Goal: Task Accomplishment & Management: Use online tool/utility

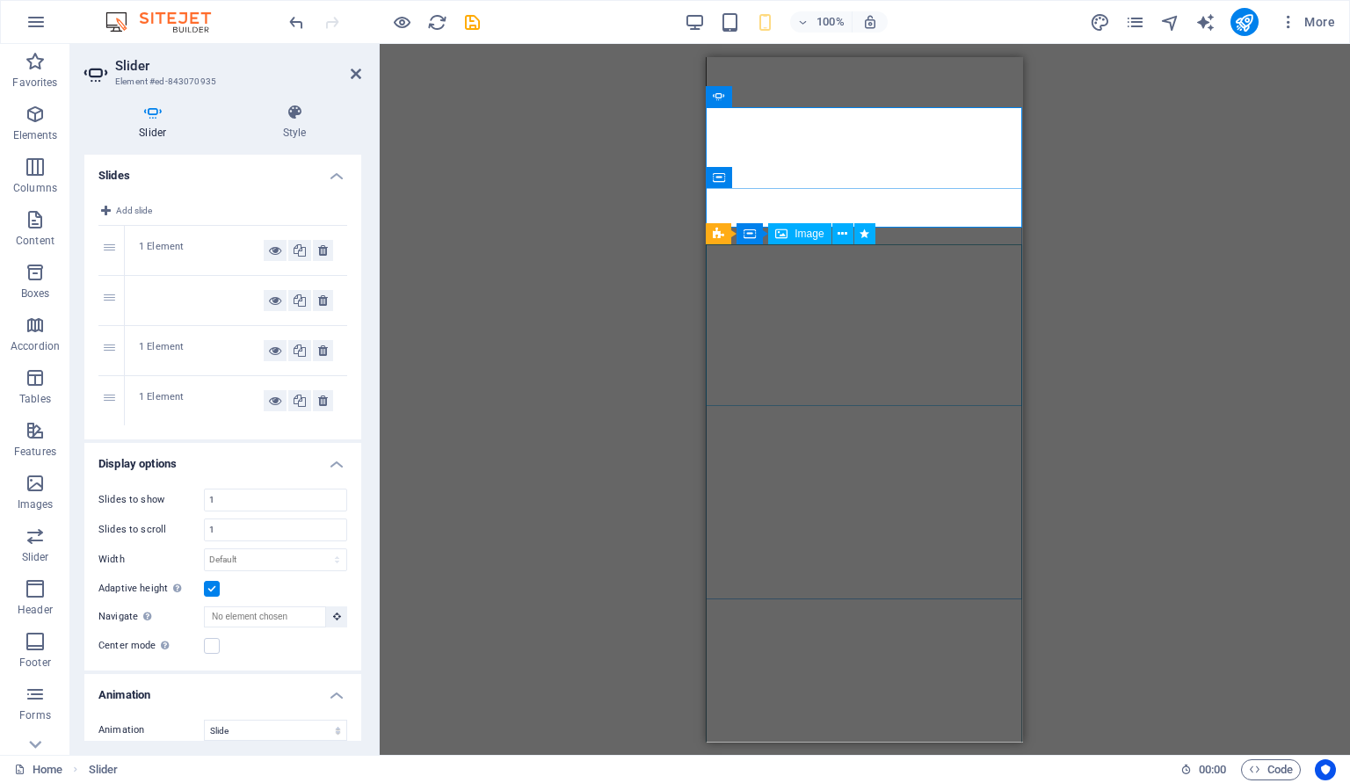
select select "ms"
select select "s"
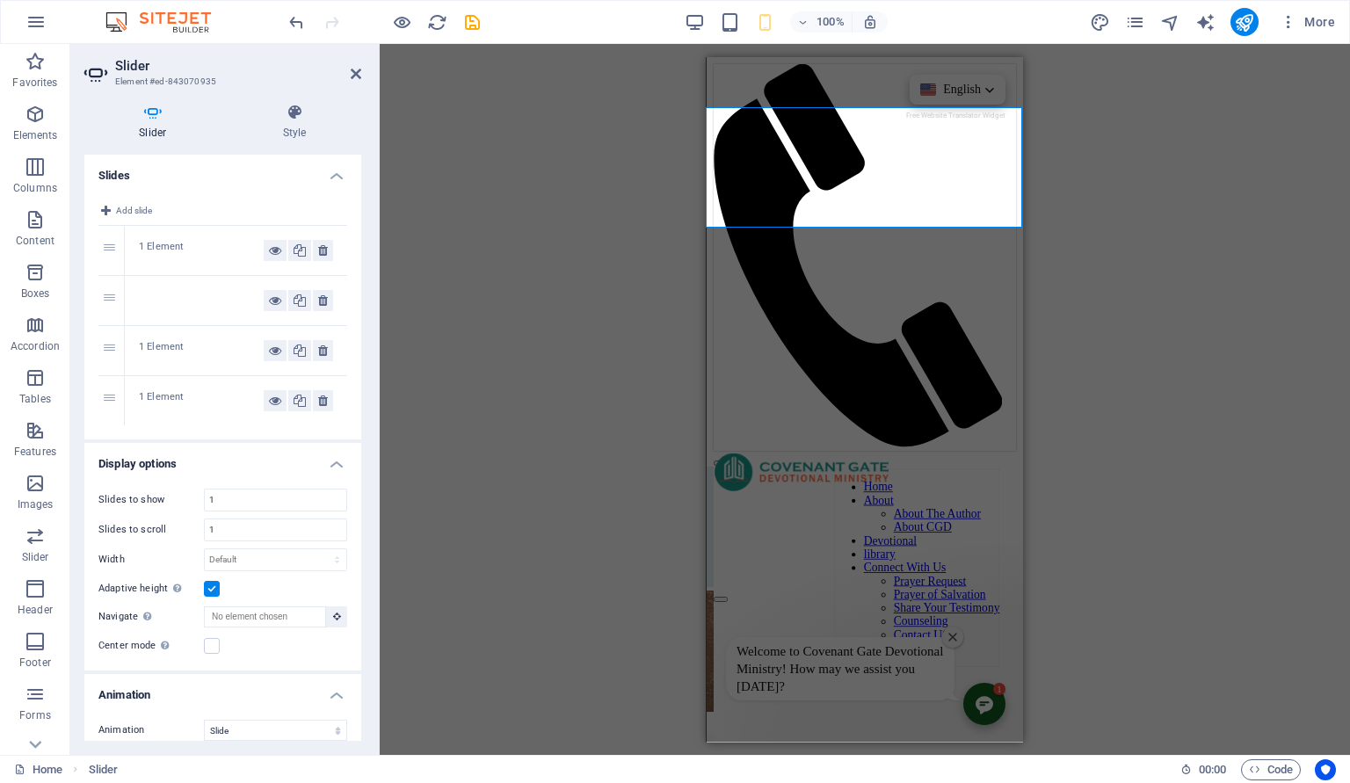
click at [900, 563] on figure at bounding box center [865, 563] width 302 height 0
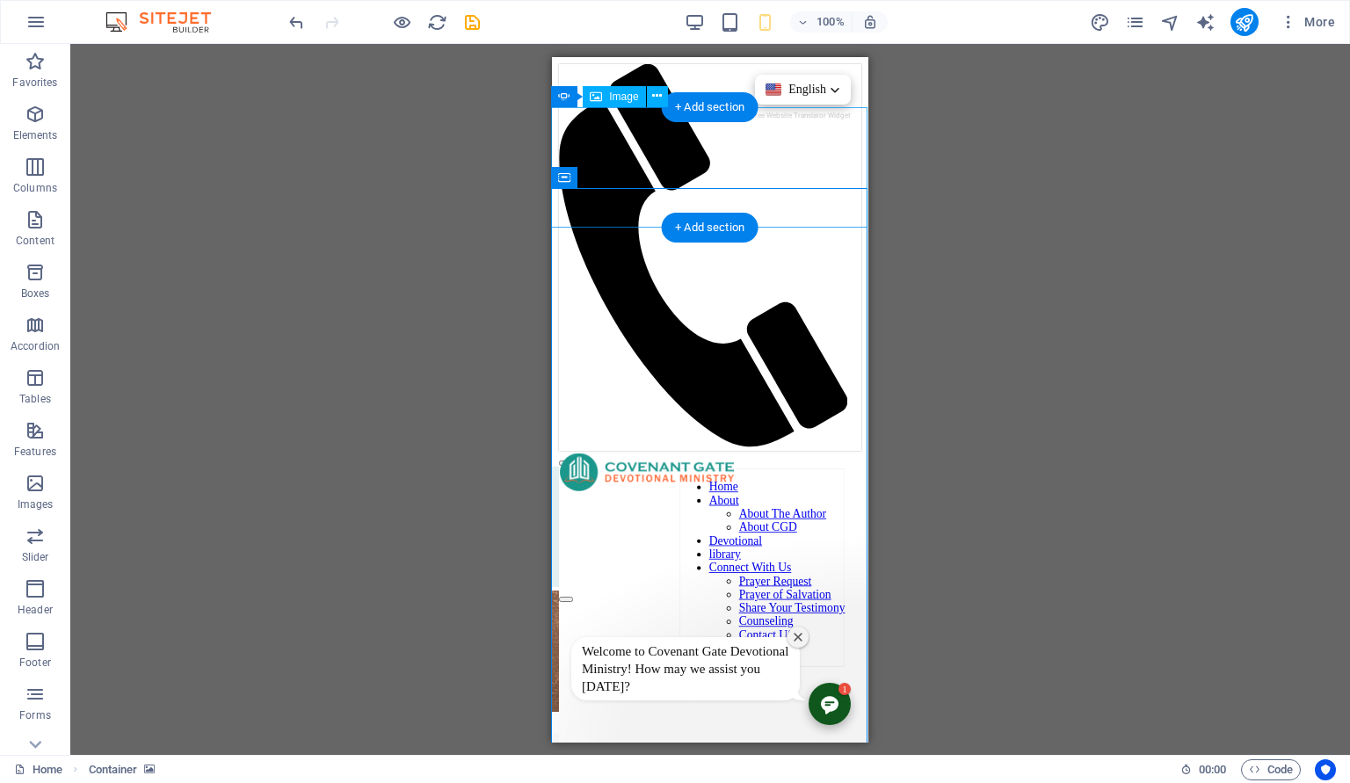
click at [559, 590] on figure "1/4" at bounding box center [401, 652] width 316 height 125
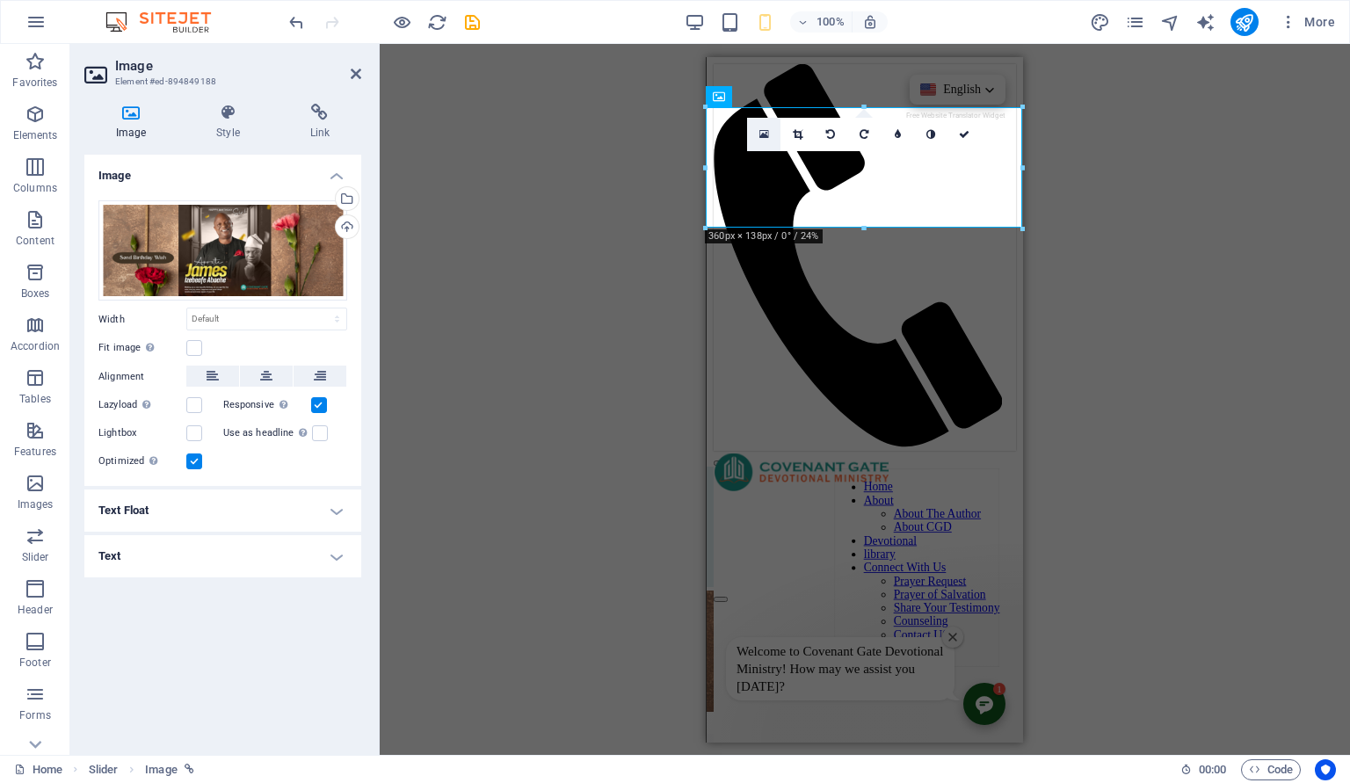
click at [770, 132] on link at bounding box center [763, 134] width 33 height 33
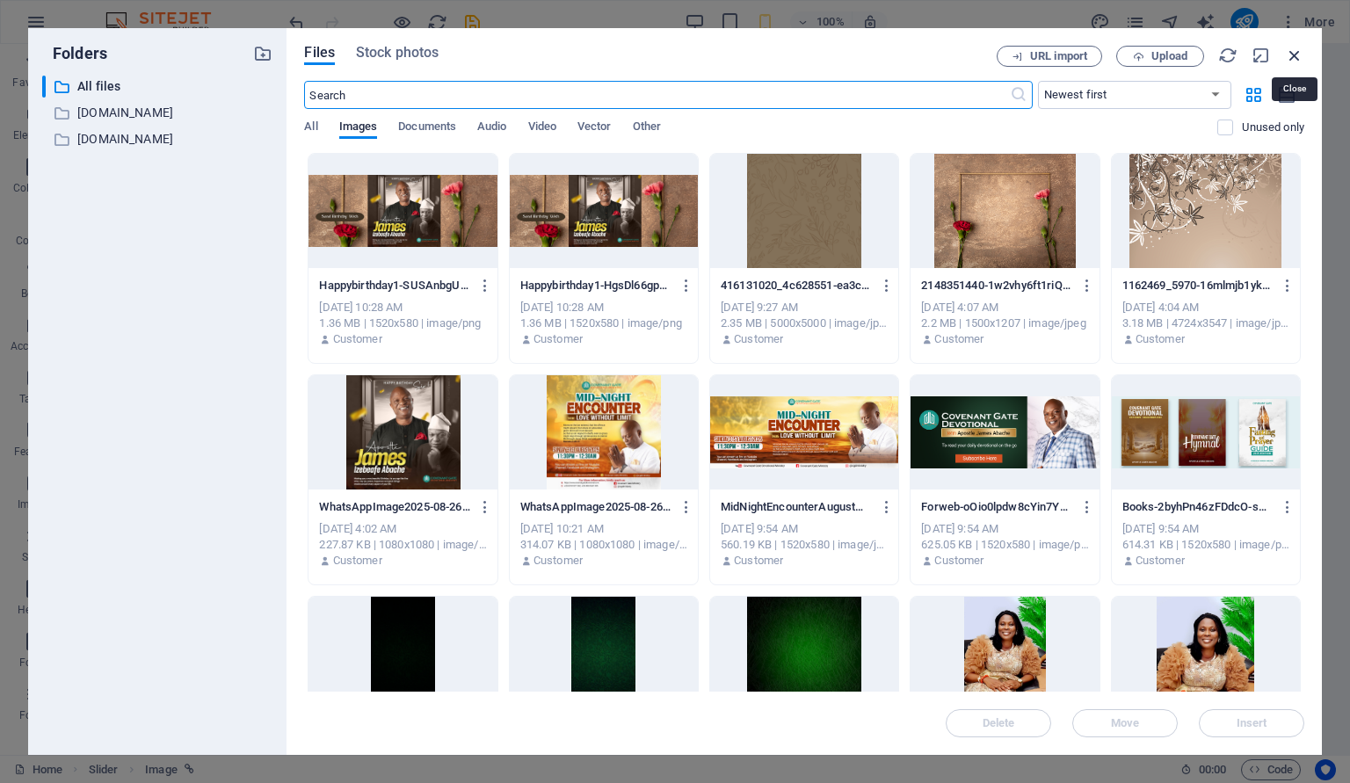
click at [1299, 54] on icon "button" at bounding box center [1294, 55] width 19 height 19
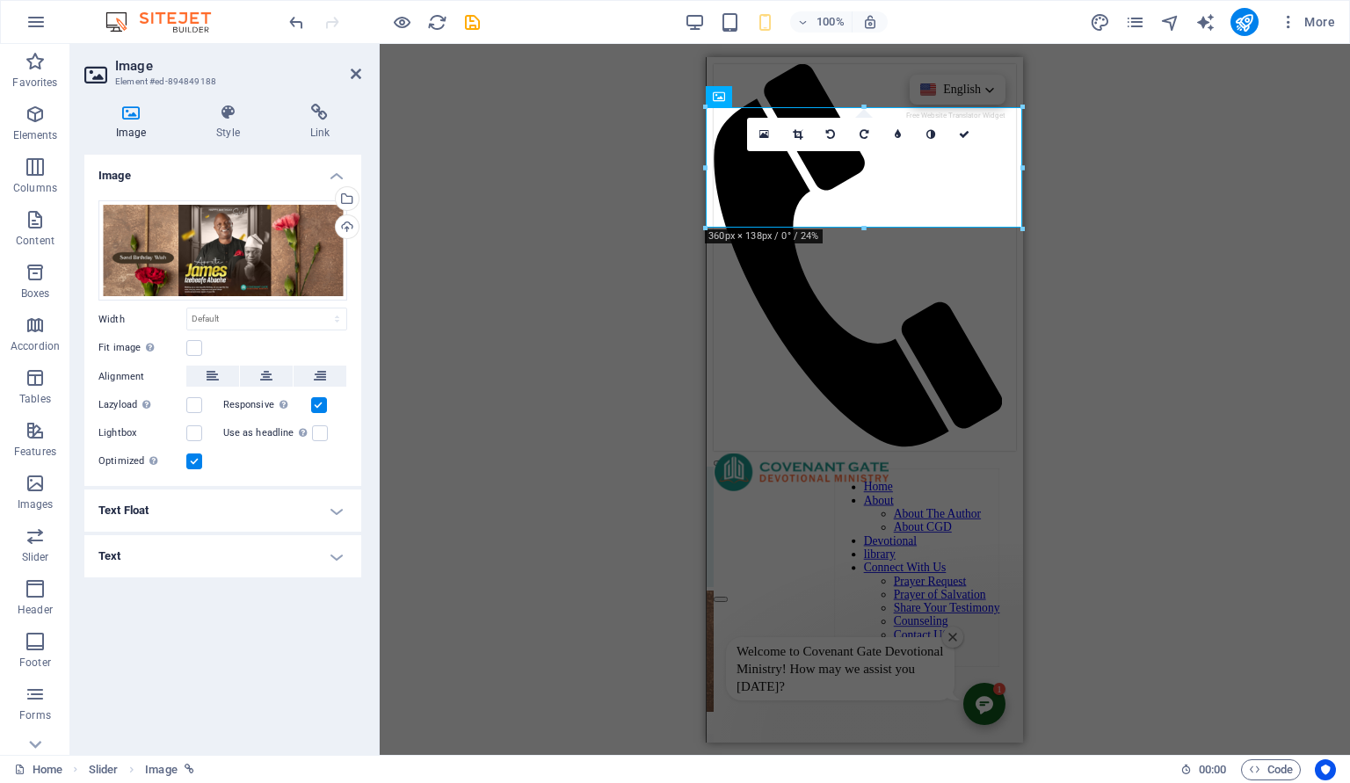
click at [710, 29] on div "100%" at bounding box center [786, 22] width 203 height 28
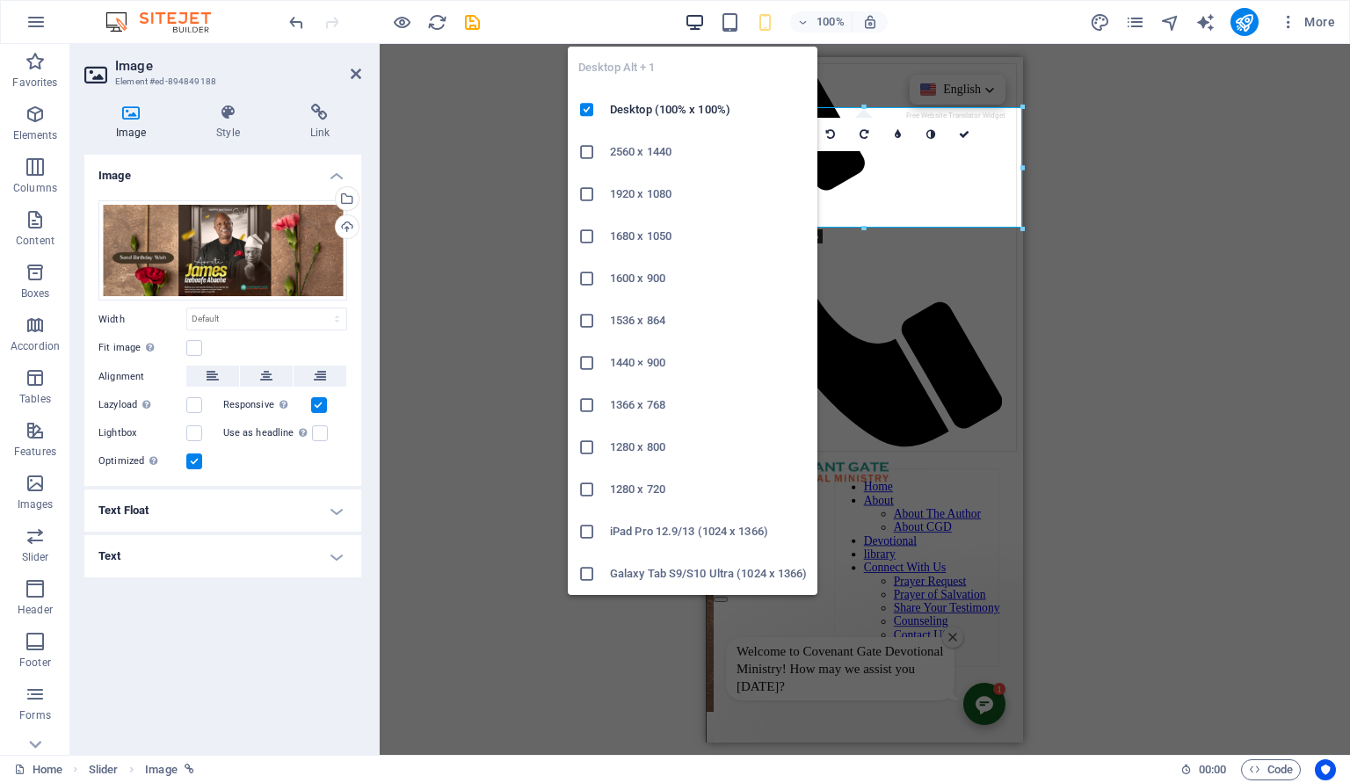
click at [701, 25] on icon "button" at bounding box center [695, 22] width 20 height 20
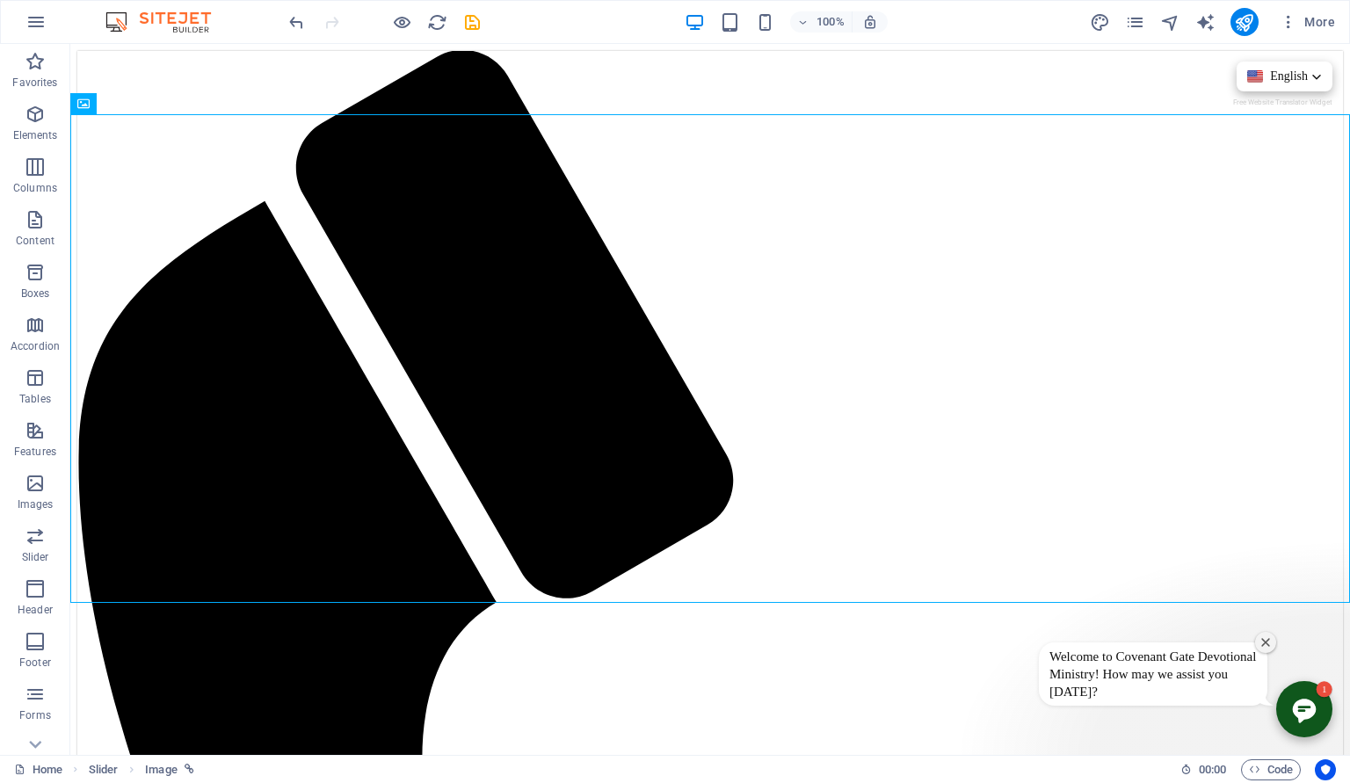
click at [762, 33] on div "100%" at bounding box center [786, 22] width 203 height 28
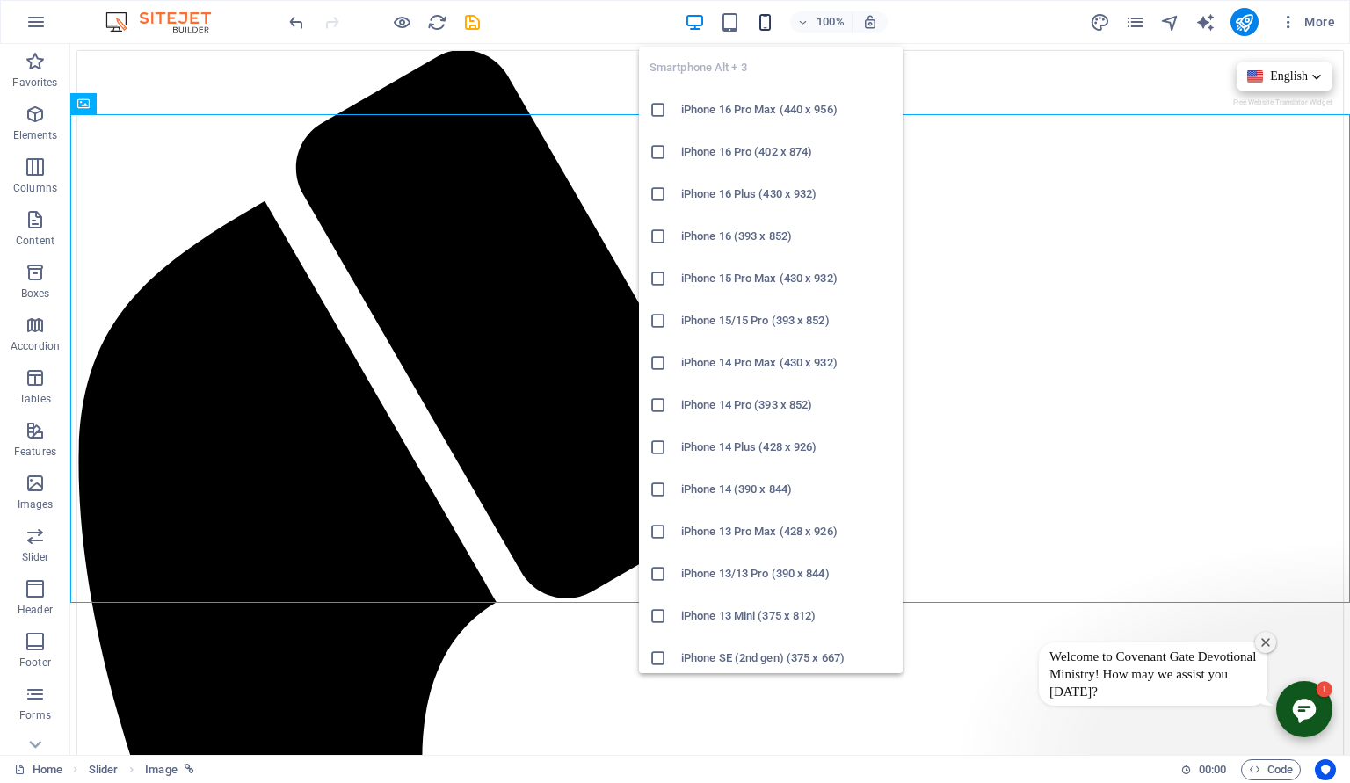
click at [764, 20] on icon "button" at bounding box center [765, 22] width 20 height 20
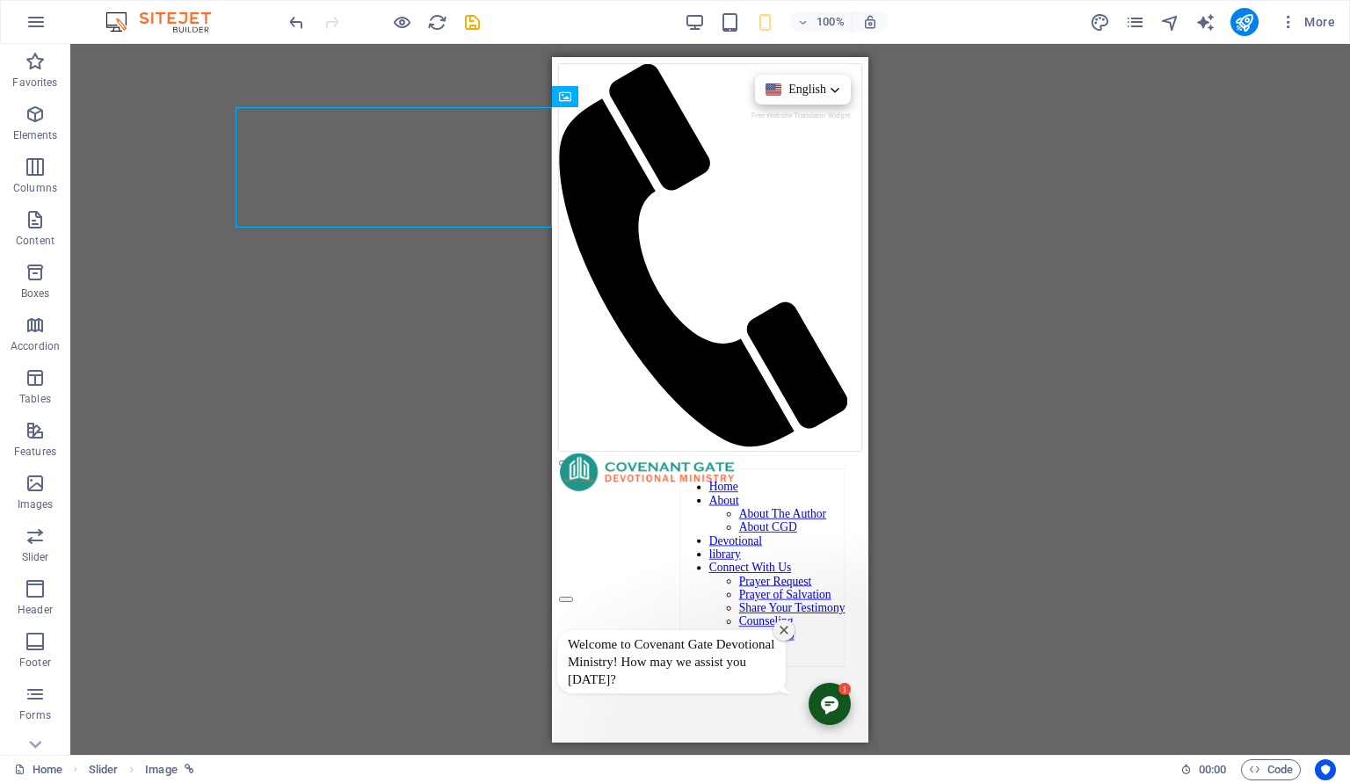
click at [695, 40] on div "100% More" at bounding box center [675, 22] width 1348 height 42
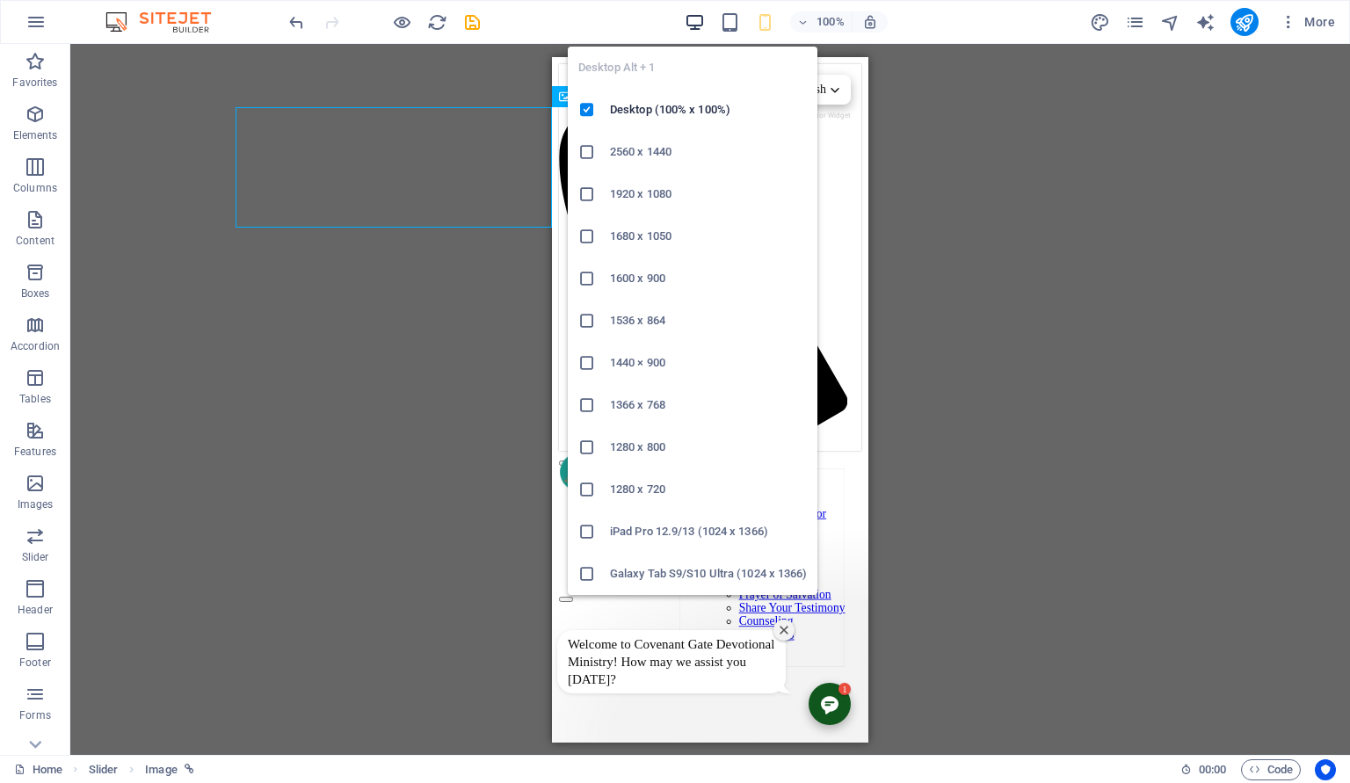
click at [694, 22] on icon "button" at bounding box center [695, 22] width 20 height 20
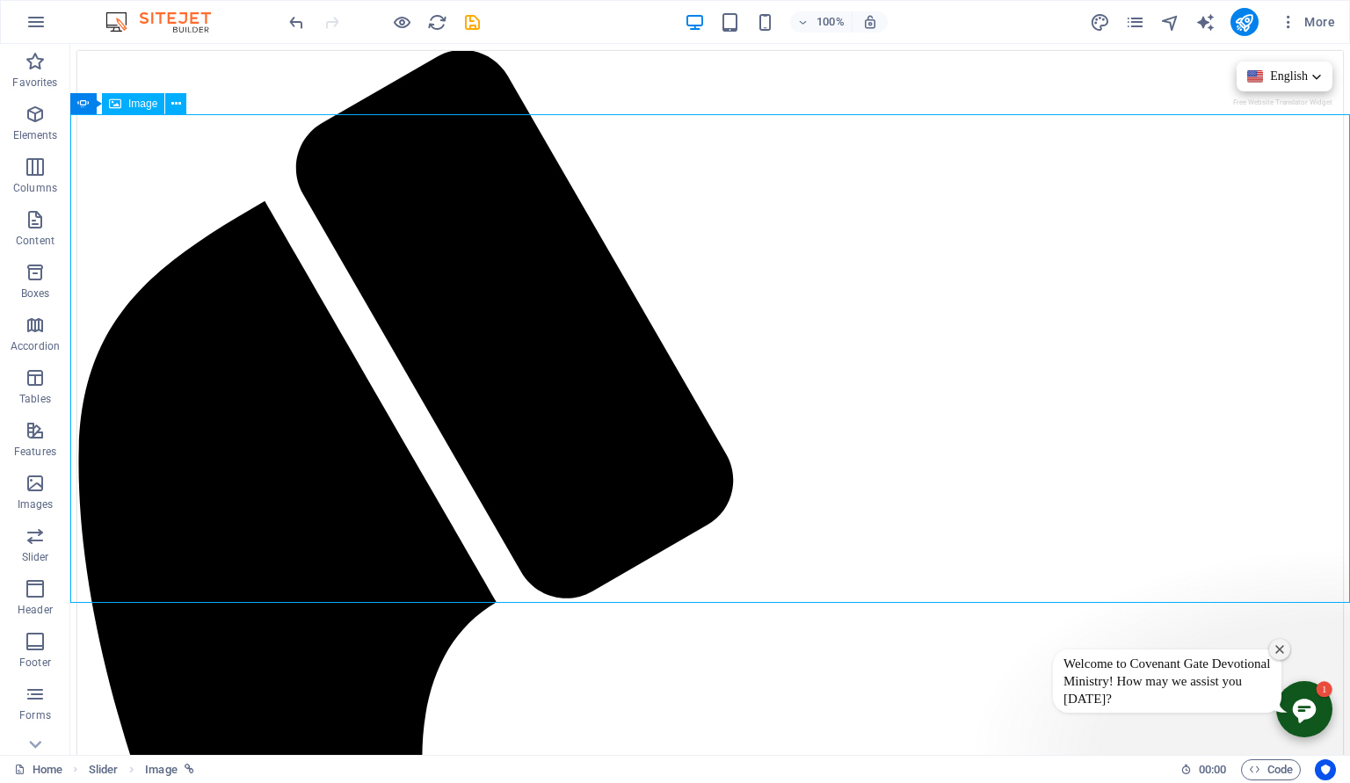
click at [136, 106] on span "Image" at bounding box center [142, 103] width 29 height 11
click at [127, 103] on div "Image" at bounding box center [133, 103] width 62 height 21
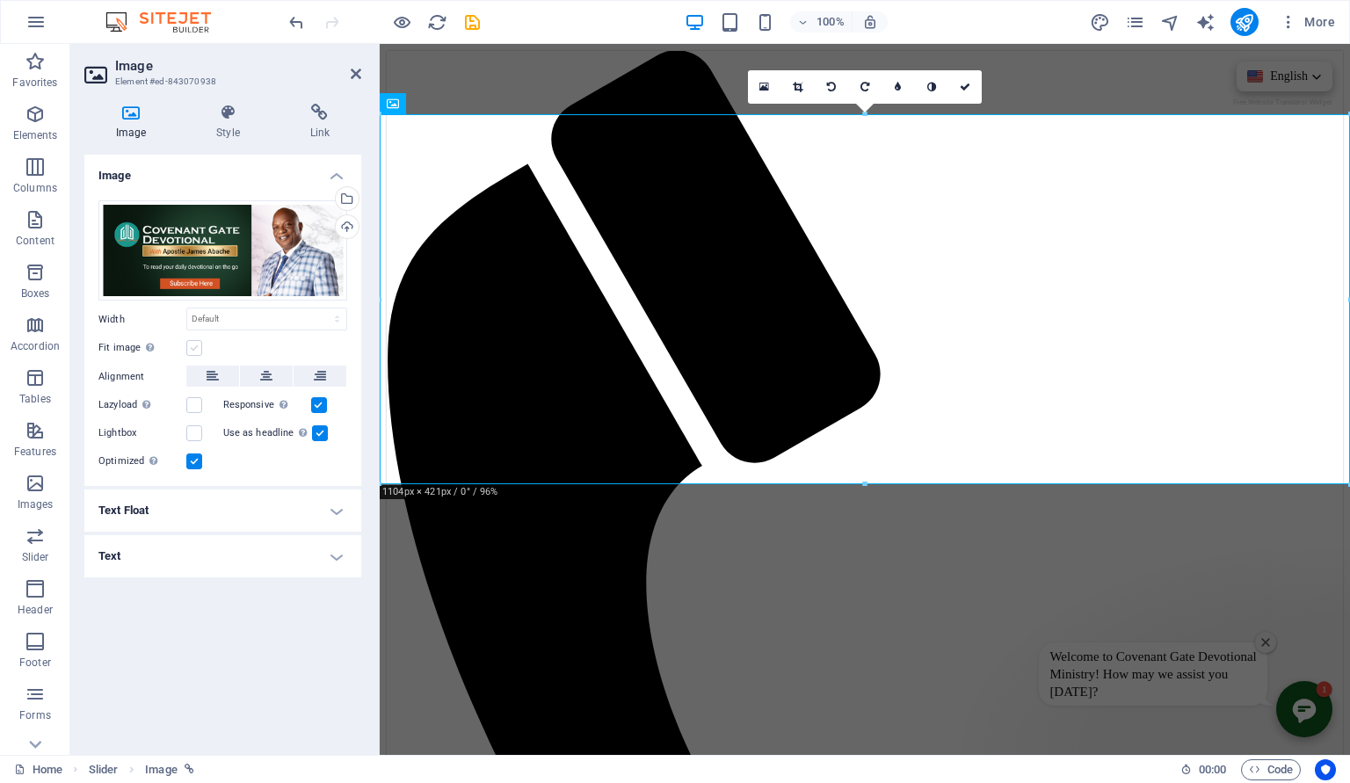
click at [195, 345] on label at bounding box center [194, 348] width 16 height 16
click at [0, 0] on input "Fit image Automatically fit image to a fixed width and height" at bounding box center [0, 0] width 0 height 0
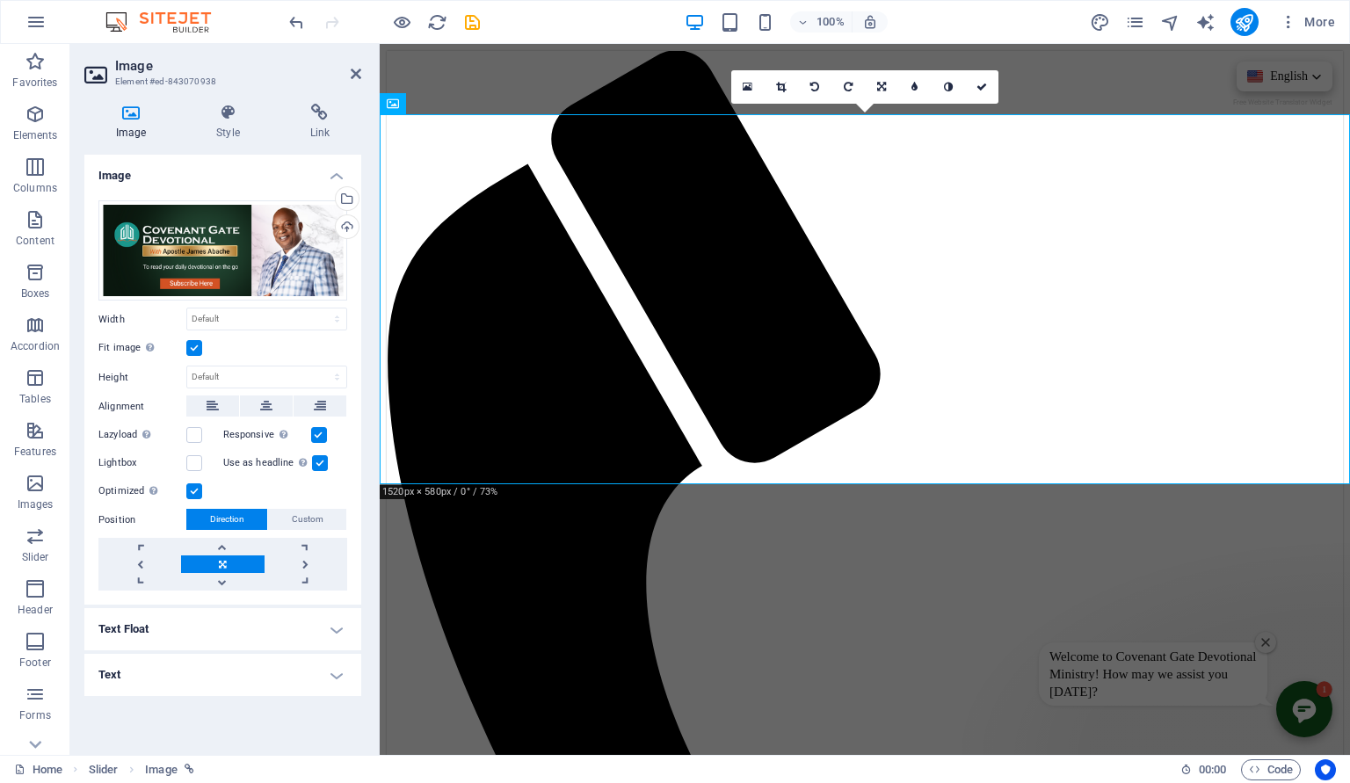
click at [194, 339] on div "Fit image Automatically fit image to a fixed width and height" at bounding box center [222, 348] width 249 height 21
click at [192, 349] on label at bounding box center [194, 348] width 16 height 16
click at [0, 0] on input "Fit image Automatically fit image to a fixed width and height" at bounding box center [0, 0] width 0 height 0
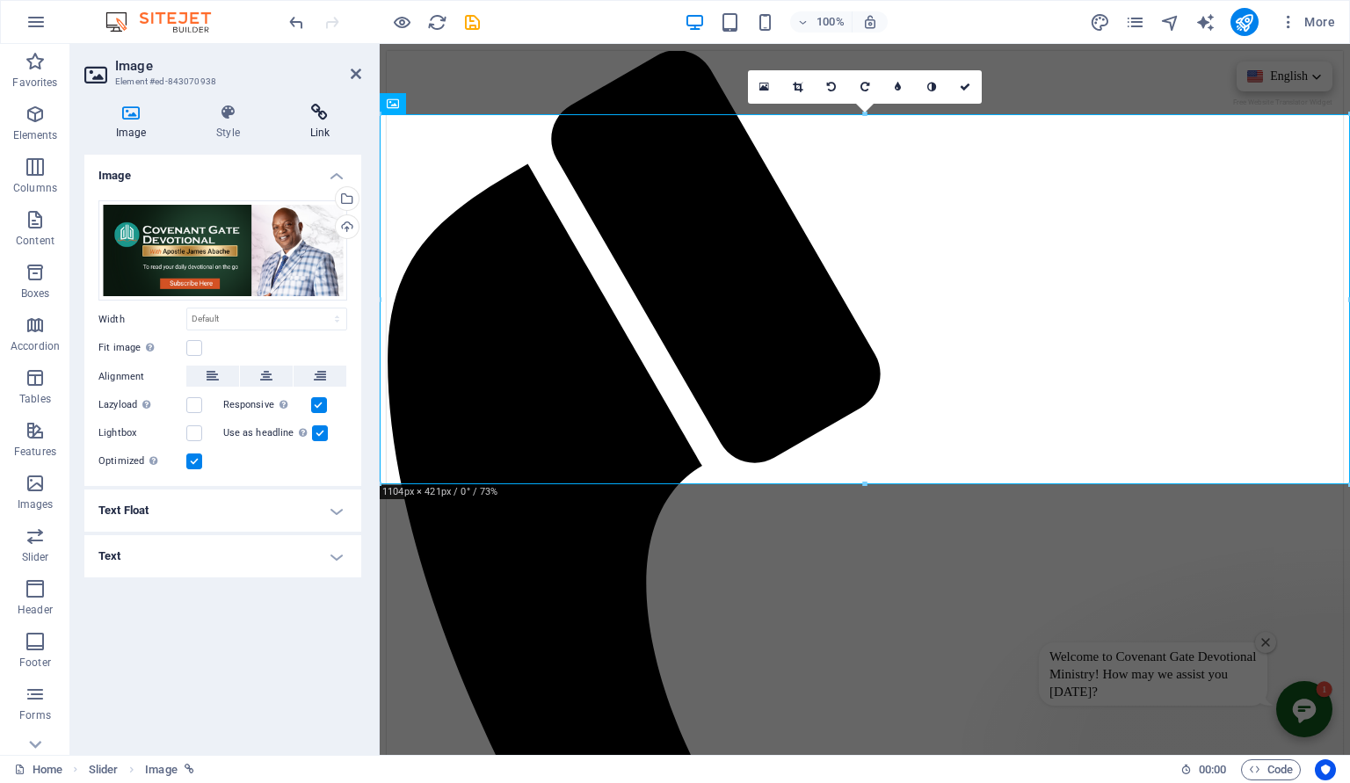
click at [321, 130] on h4 "Link" at bounding box center [320, 122] width 83 height 37
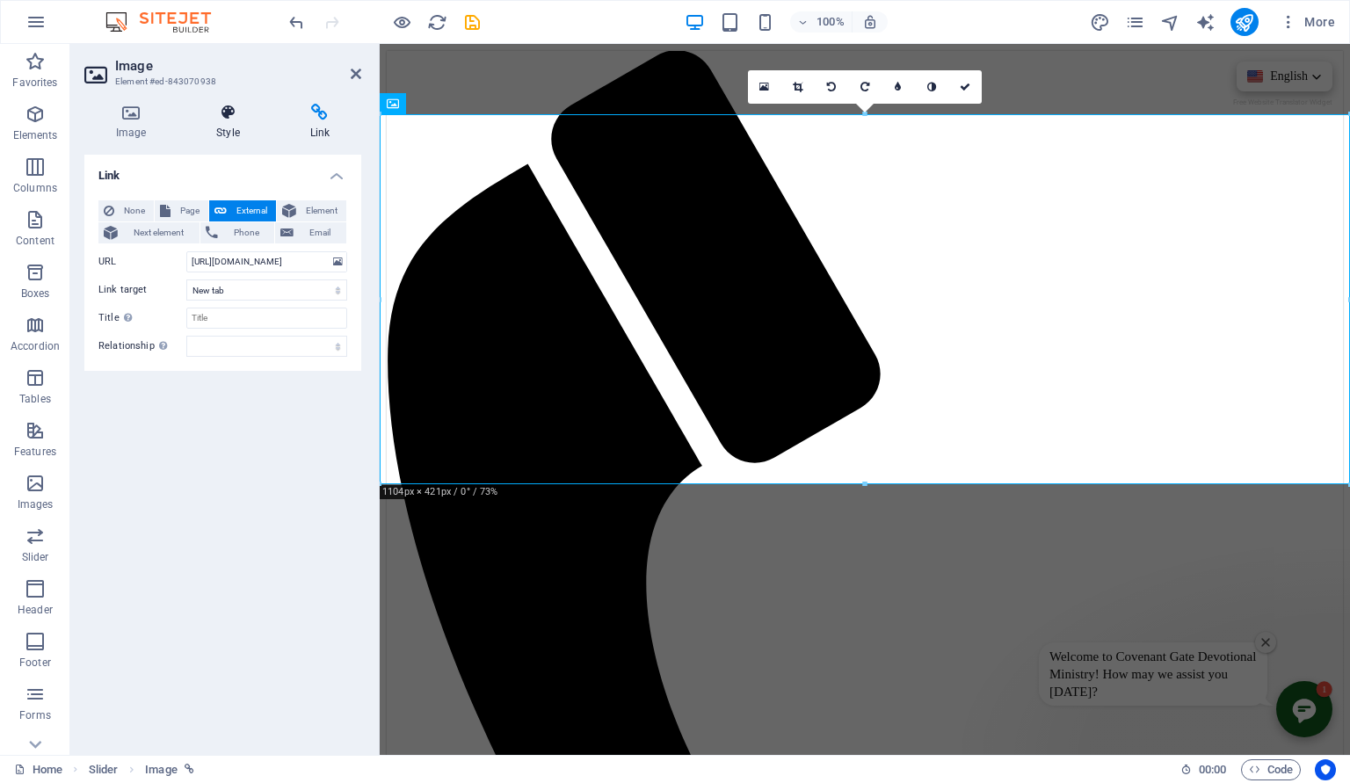
click at [227, 118] on icon at bounding box center [228, 113] width 86 height 18
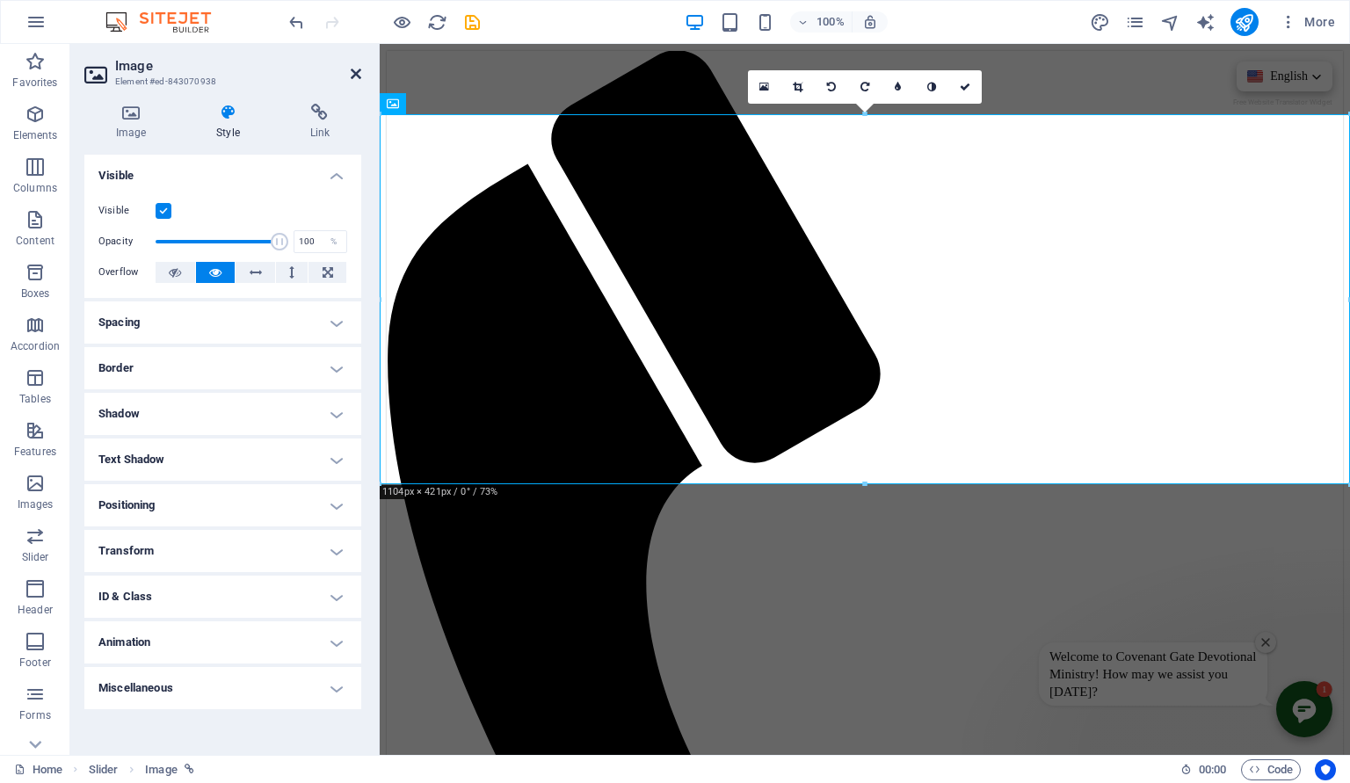
click at [356, 75] on icon at bounding box center [356, 74] width 11 height 14
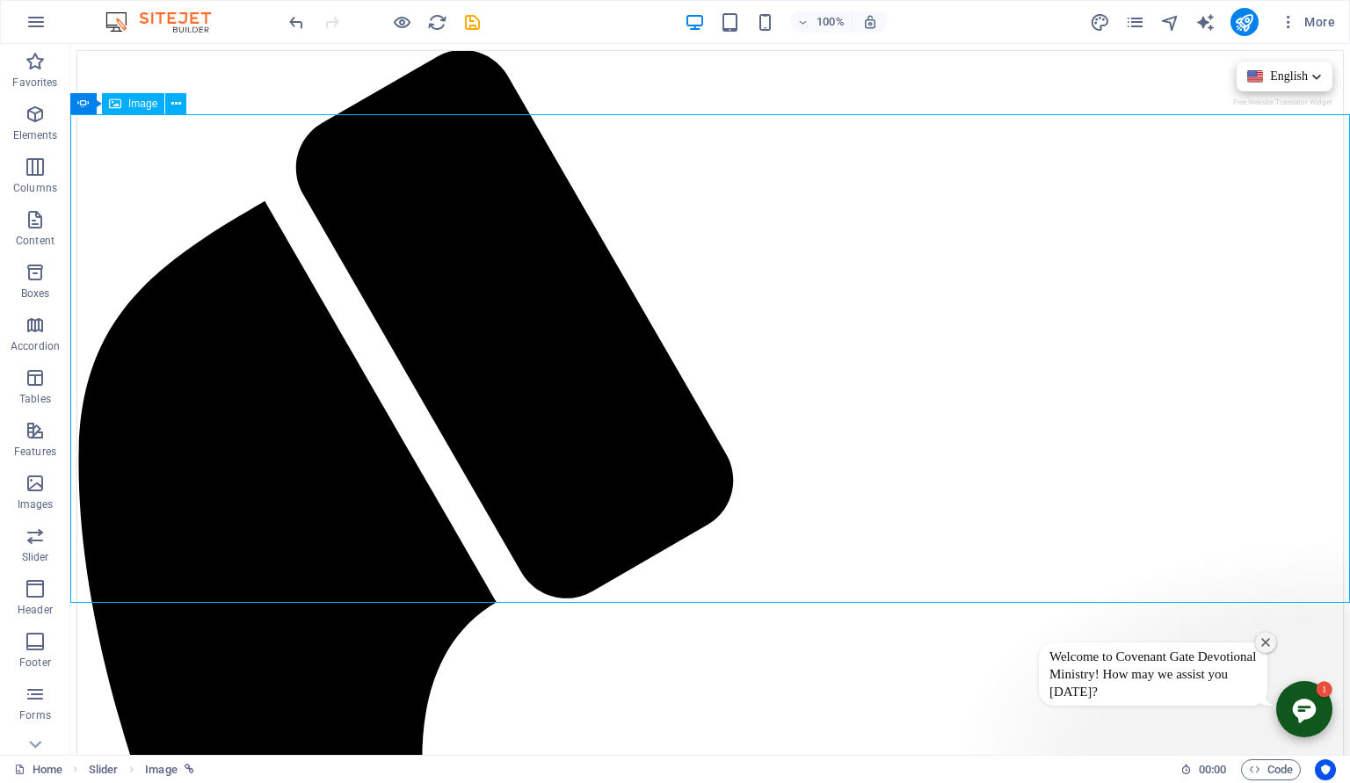
click at [140, 108] on span "Image" at bounding box center [142, 103] width 29 height 11
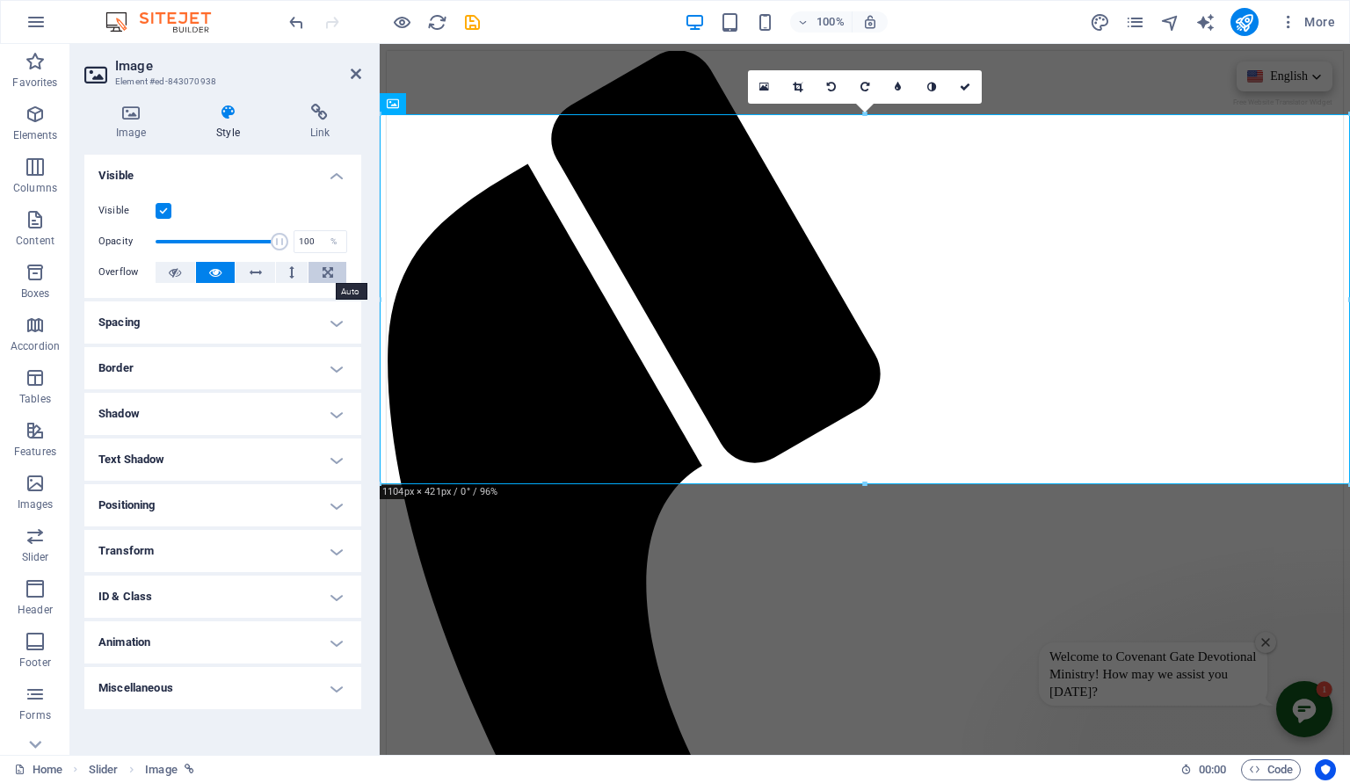
click at [324, 271] on icon at bounding box center [328, 272] width 11 height 21
click at [163, 211] on label at bounding box center [164, 211] width 16 height 16
click at [0, 0] on input "Visible" at bounding box center [0, 0] width 0 height 0
click at [163, 211] on label at bounding box center [164, 211] width 16 height 16
click at [0, 0] on input "Visible" at bounding box center [0, 0] width 0 height 0
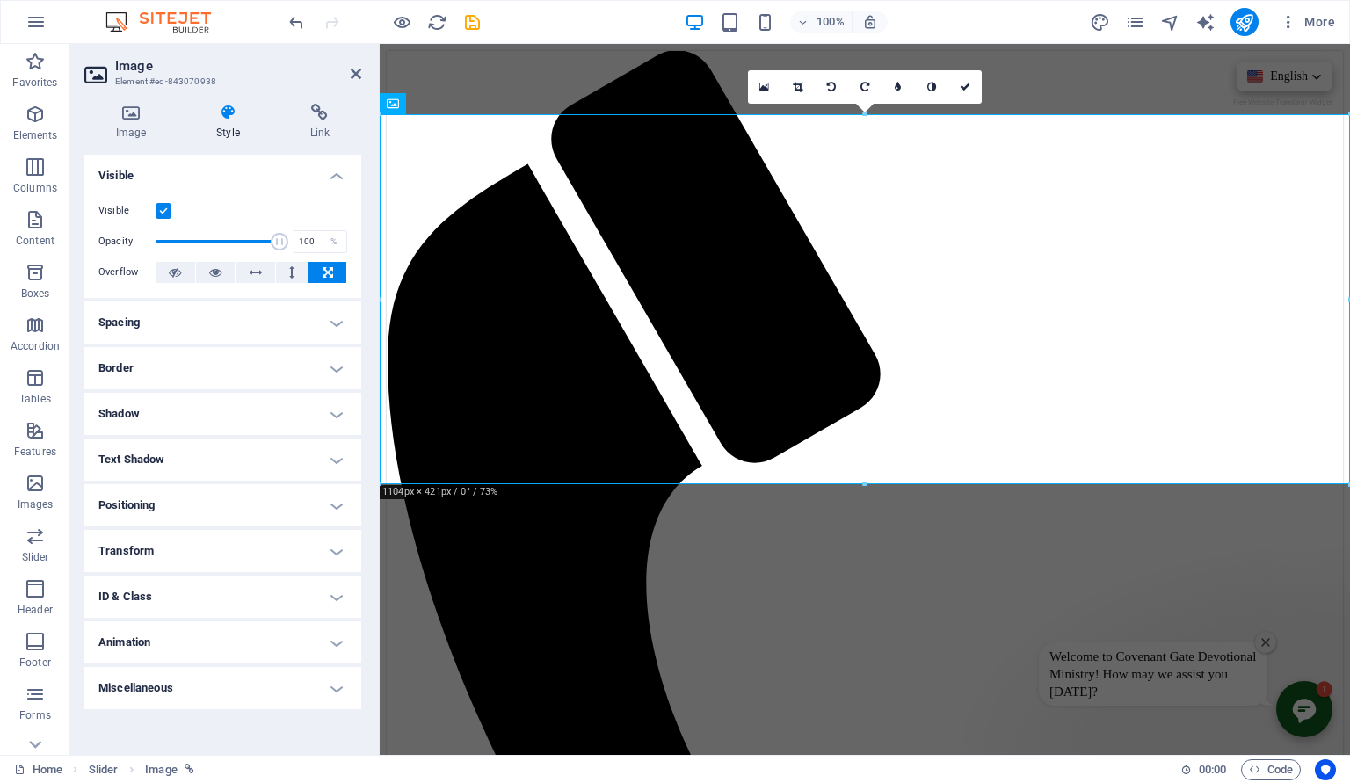
click at [330, 504] on h4 "Positioning" at bounding box center [222, 505] width 277 height 42
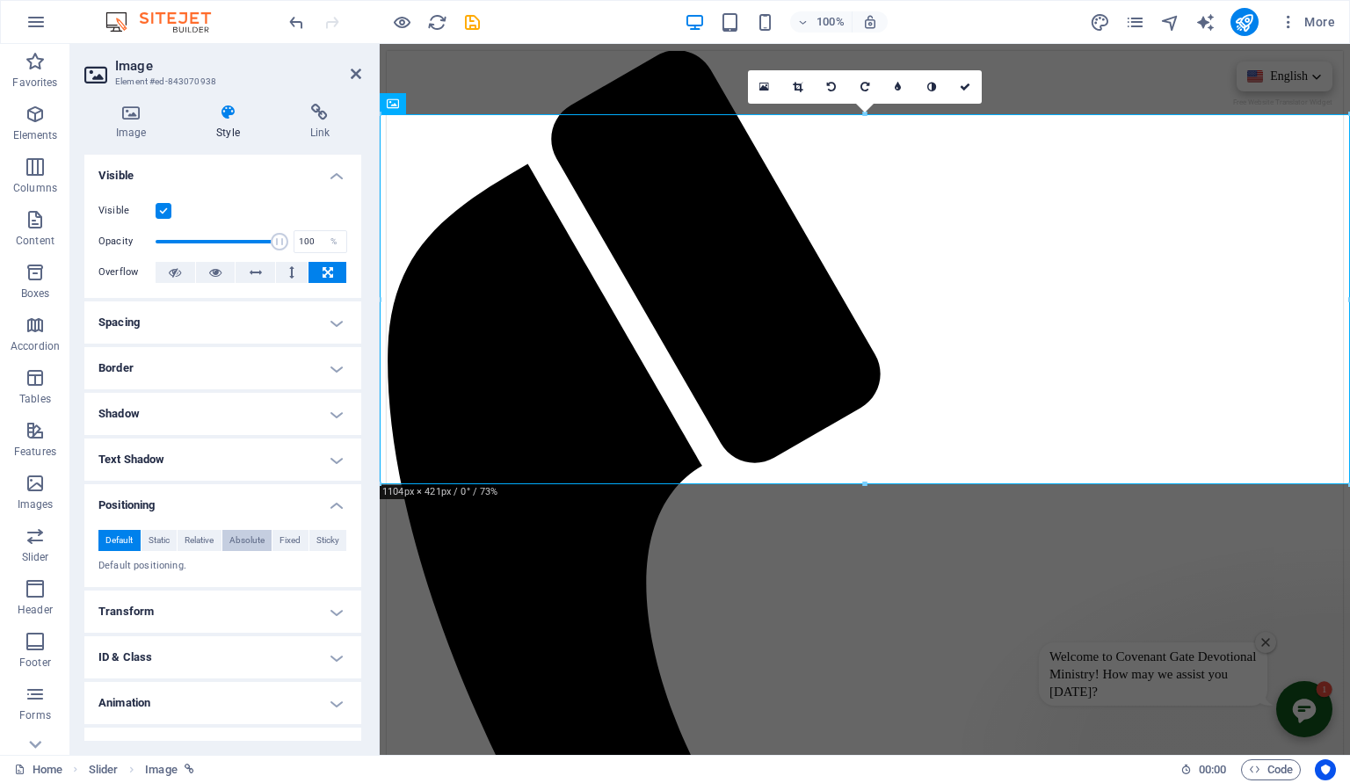
click at [240, 540] on span "Absolute" at bounding box center [246, 540] width 35 height 21
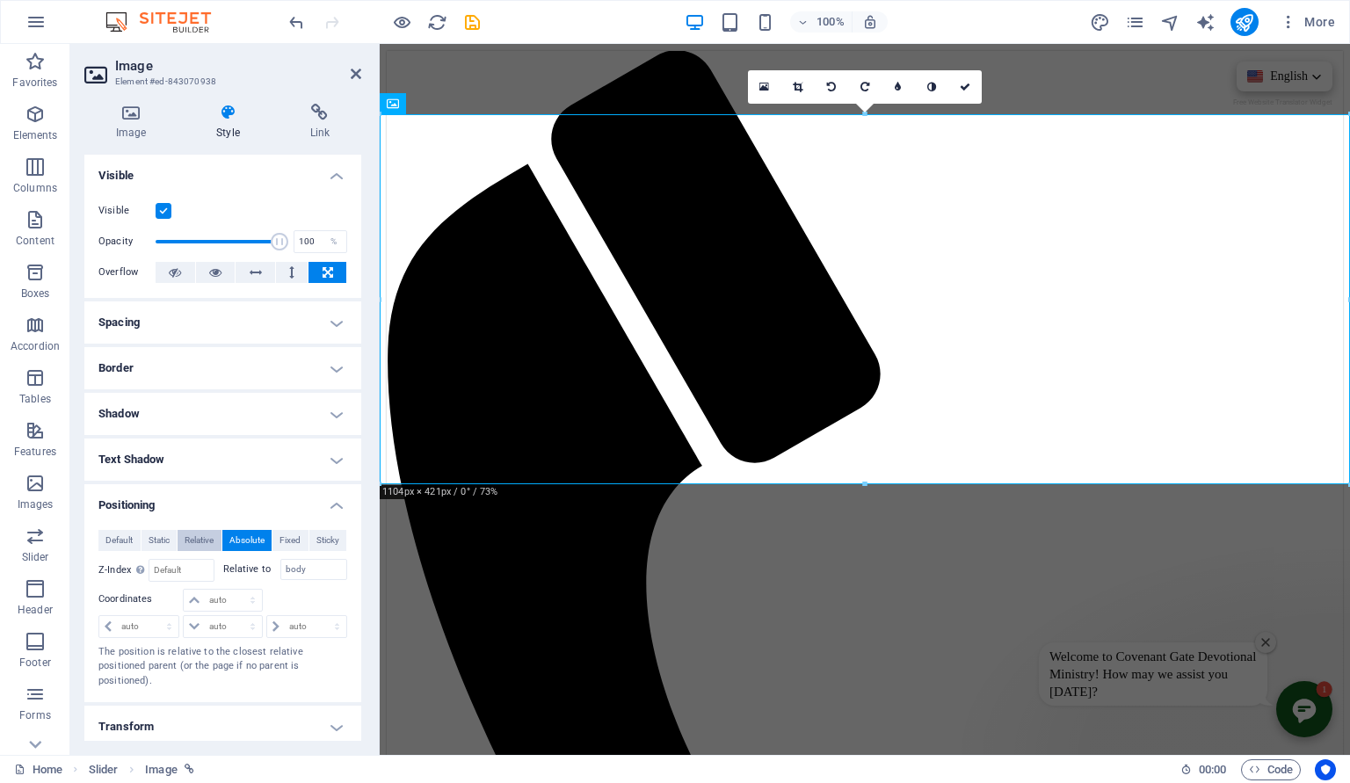
click at [188, 546] on span "Relative" at bounding box center [199, 540] width 29 height 21
click at [129, 547] on span "Default" at bounding box center [118, 540] width 27 height 21
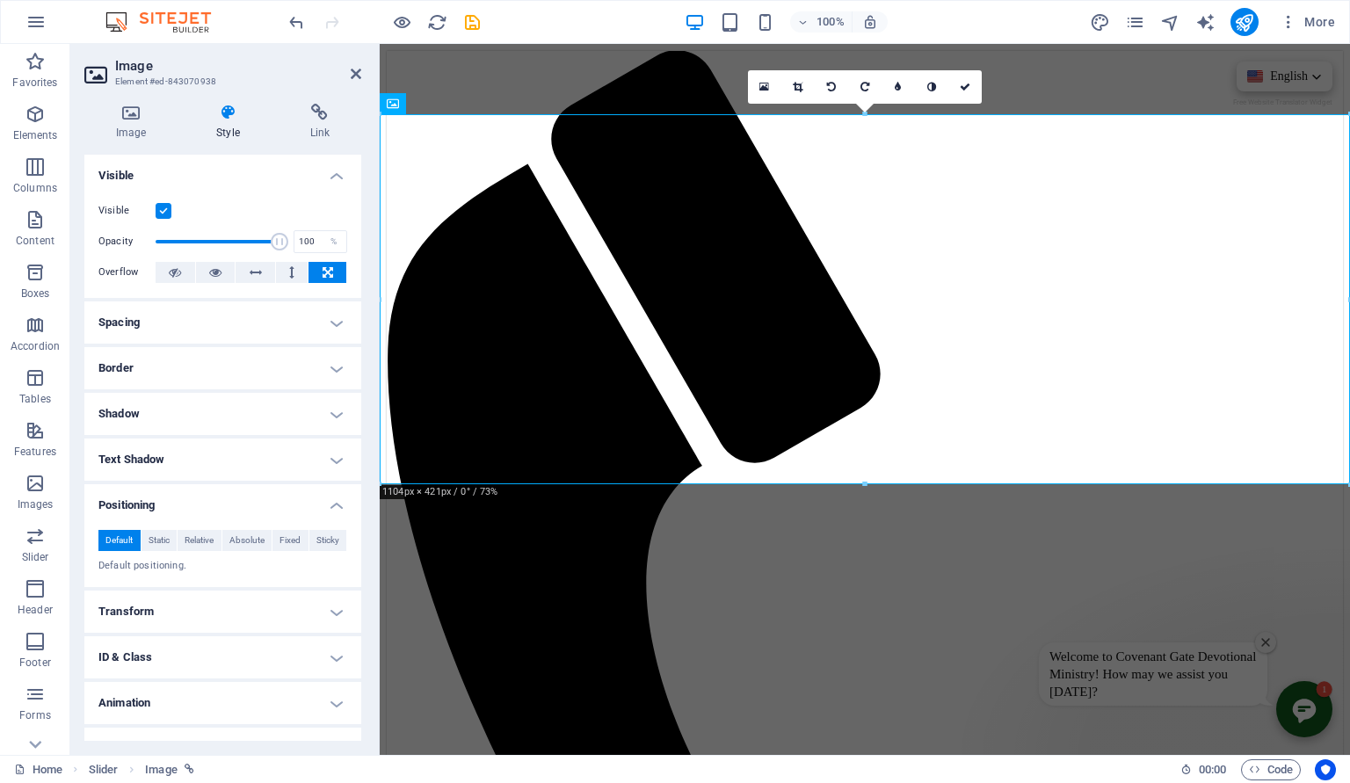
drag, startPoint x: 207, startPoint y: 617, endPoint x: 192, endPoint y: 598, distance: 25.0
click at [192, 598] on h4 "Transform" at bounding box center [222, 612] width 277 height 42
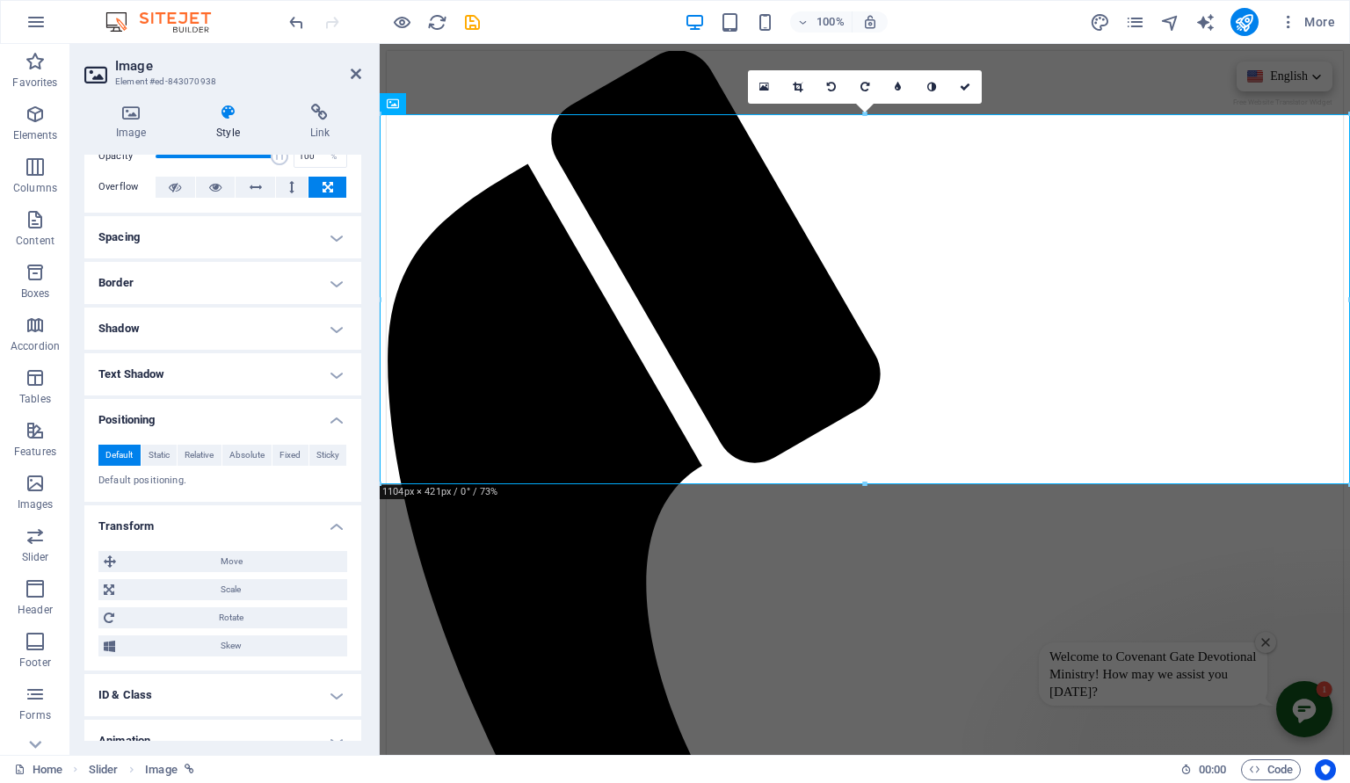
scroll to position [90, 0]
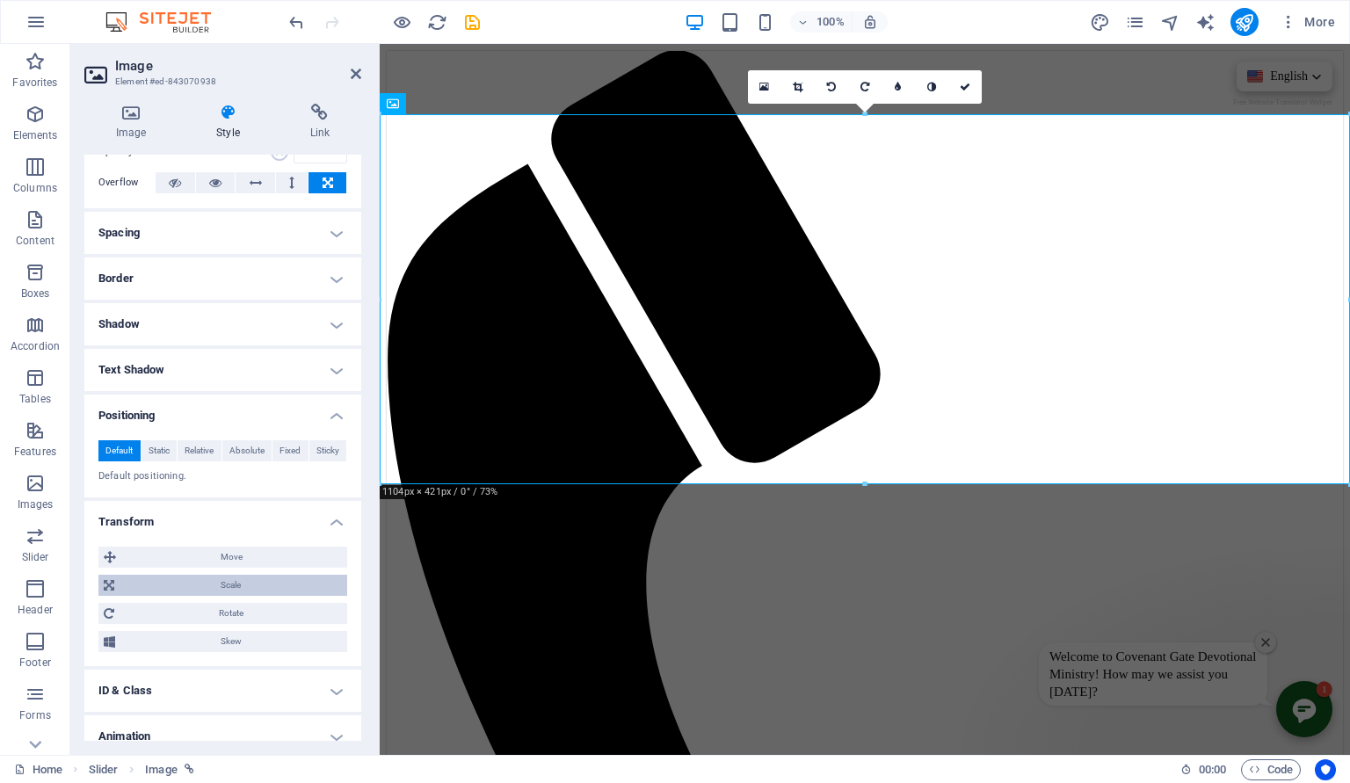
click at [281, 581] on span "Scale" at bounding box center [231, 585] width 222 height 21
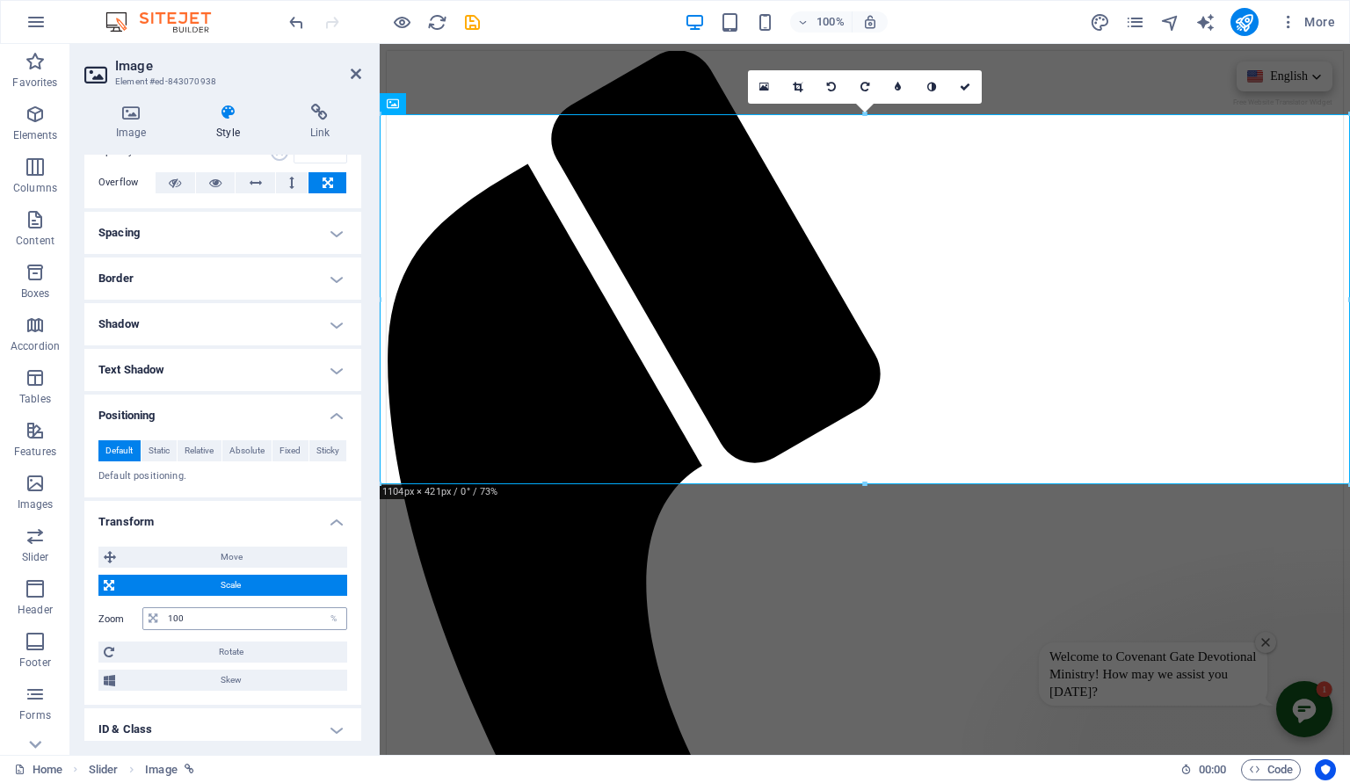
drag, startPoint x: 281, startPoint y: 581, endPoint x: 200, endPoint y: 623, distance: 91.2
click at [200, 623] on div "Move X offset 0 px rem % em vh vw Y offset 0 px rem % em vh vw Scale Zoom 100 %…" at bounding box center [222, 619] width 249 height 144
drag, startPoint x: 200, startPoint y: 623, endPoint x: 142, endPoint y: 613, distance: 58.8
click at [163, 613] on input "100" at bounding box center [254, 618] width 183 height 21
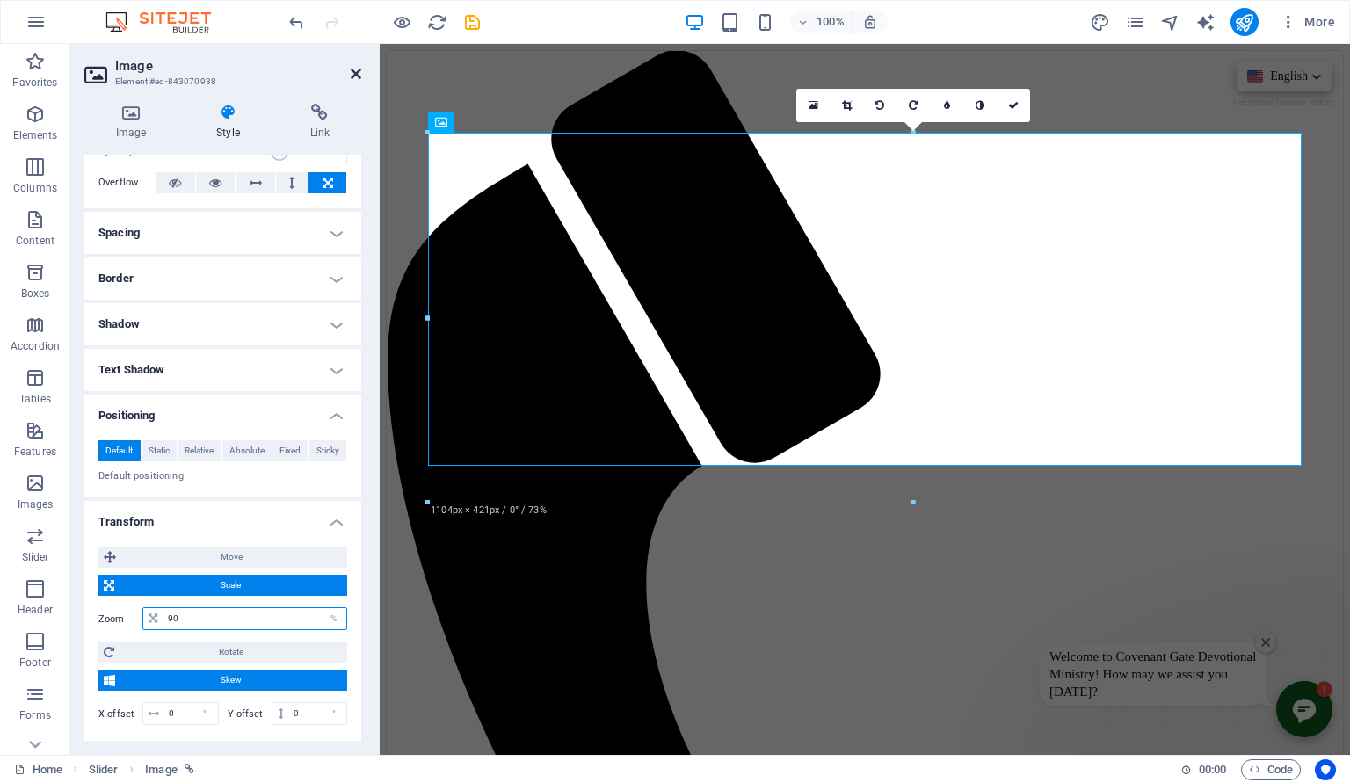
type input "90"
click at [354, 72] on icon at bounding box center [356, 74] width 11 height 14
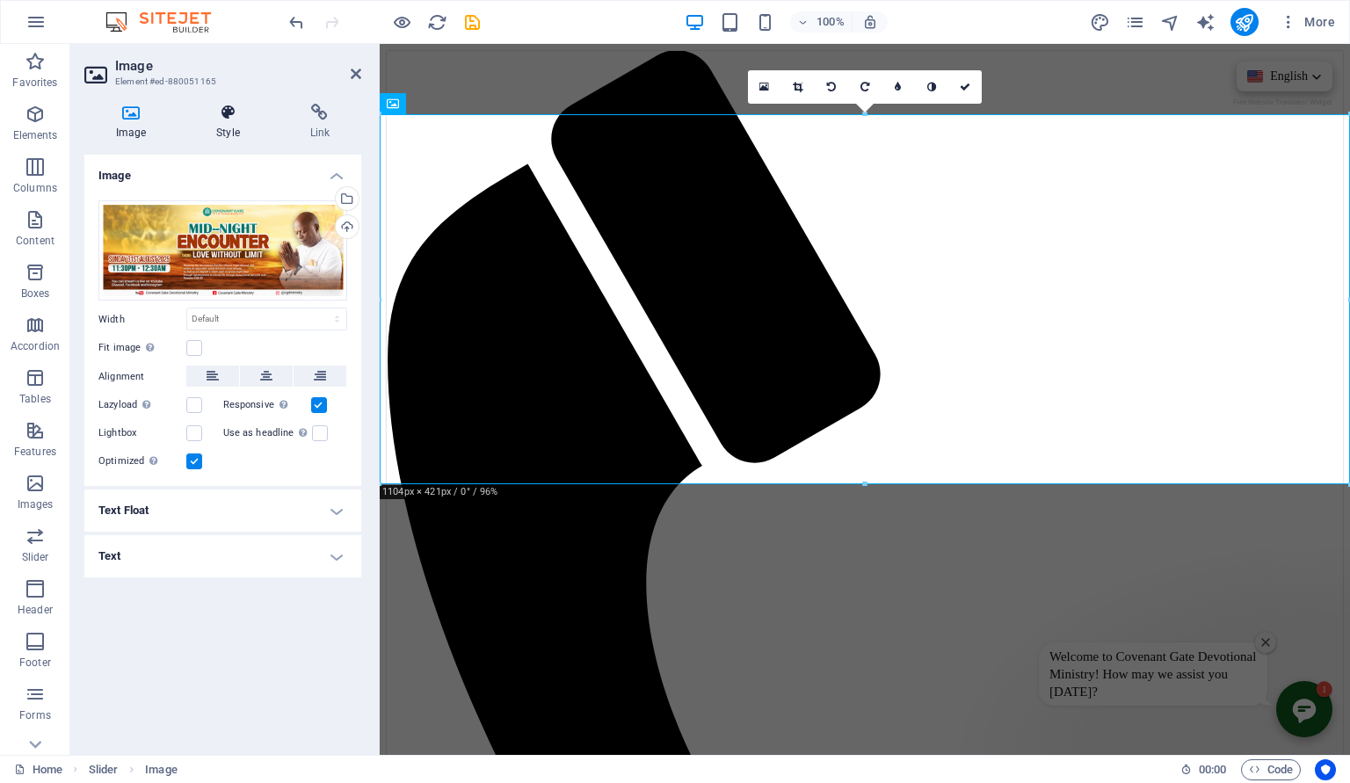
click at [230, 125] on h4 "Style" at bounding box center [231, 122] width 93 height 37
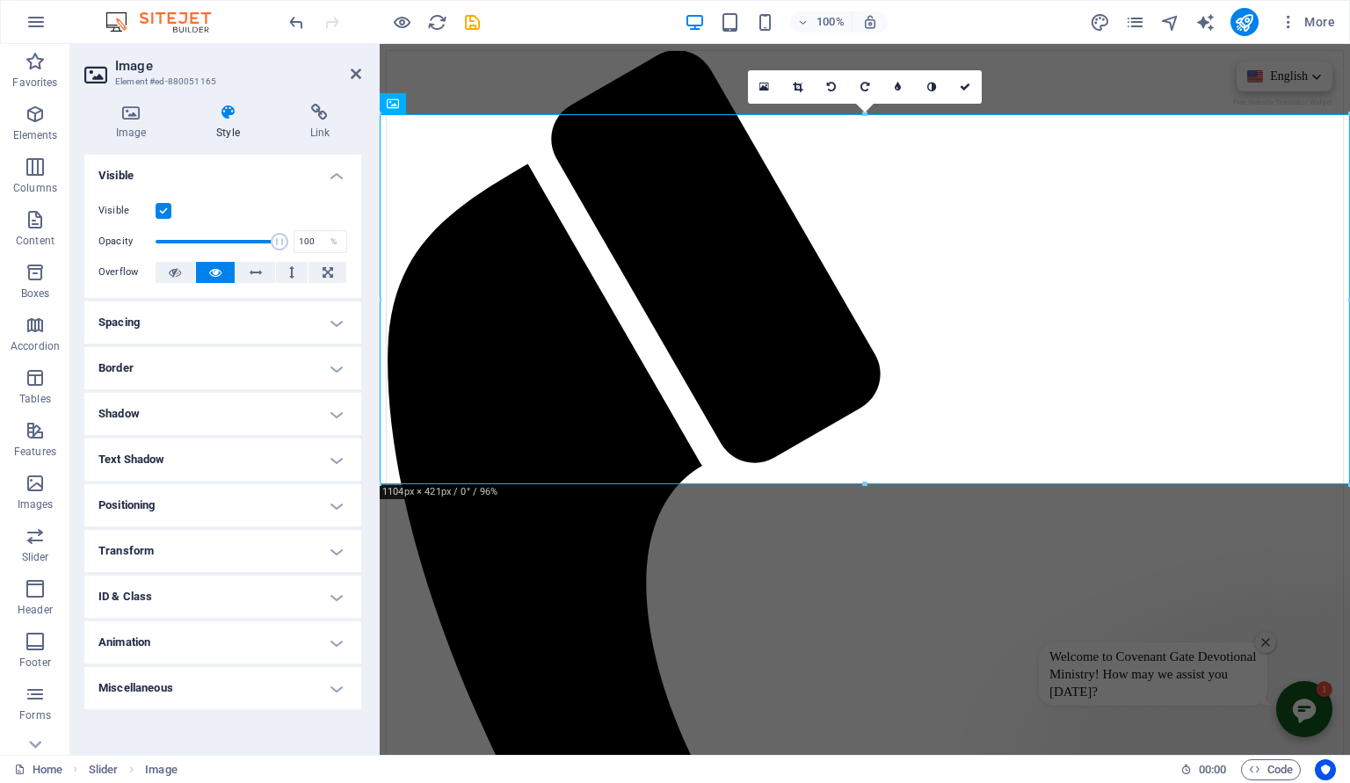
click at [253, 556] on h4 "Transform" at bounding box center [222, 551] width 277 height 42
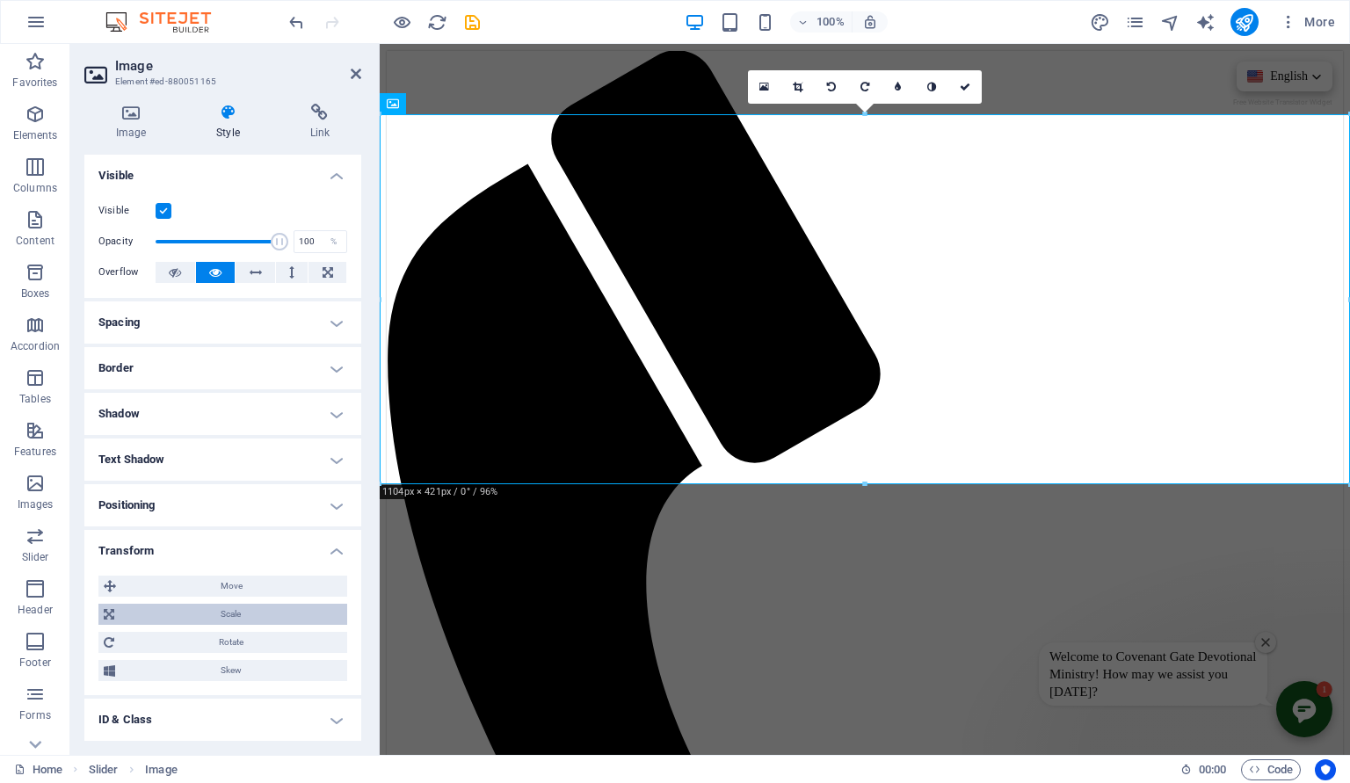
click at [244, 619] on span "Scale" at bounding box center [231, 614] width 222 height 21
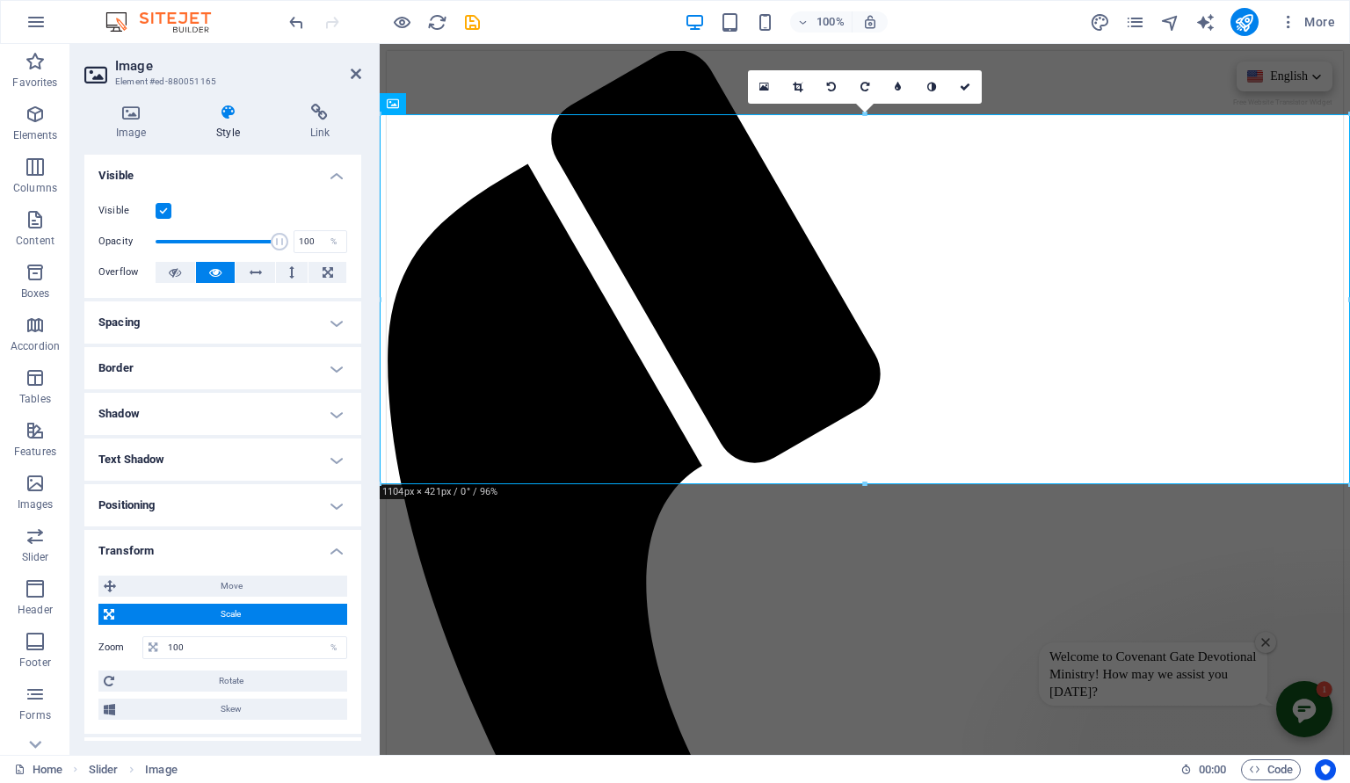
click at [244, 619] on span "Scale" at bounding box center [231, 614] width 222 height 21
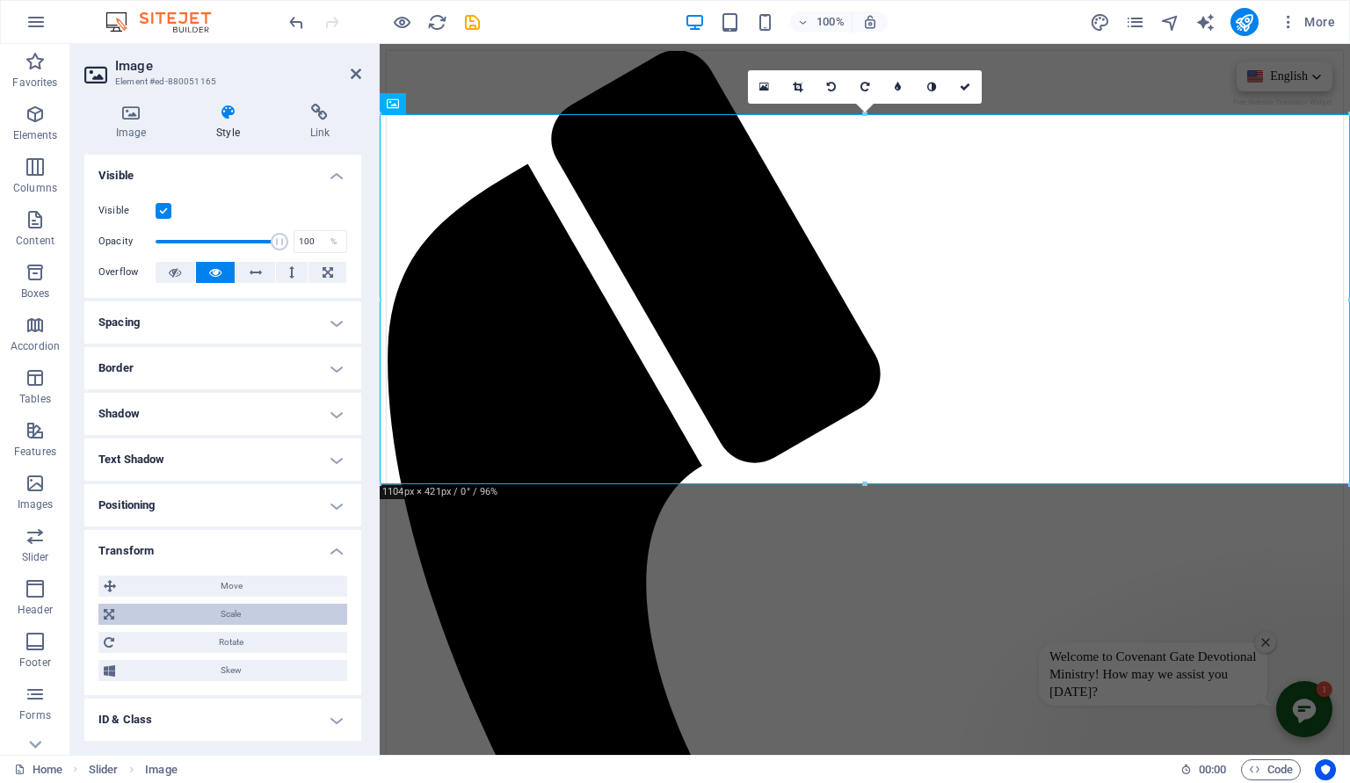
click at [244, 619] on span "Scale" at bounding box center [231, 614] width 222 height 21
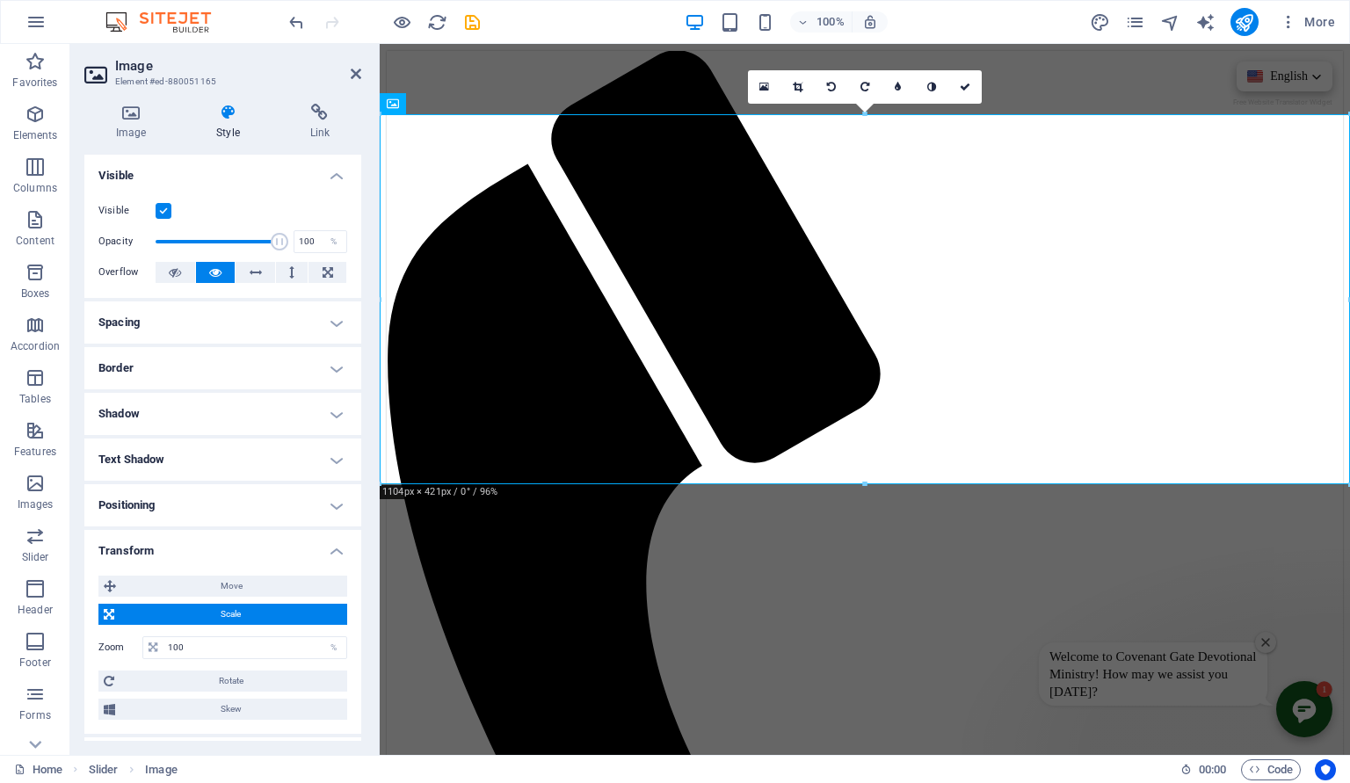
click at [244, 619] on span "Scale" at bounding box center [231, 614] width 222 height 21
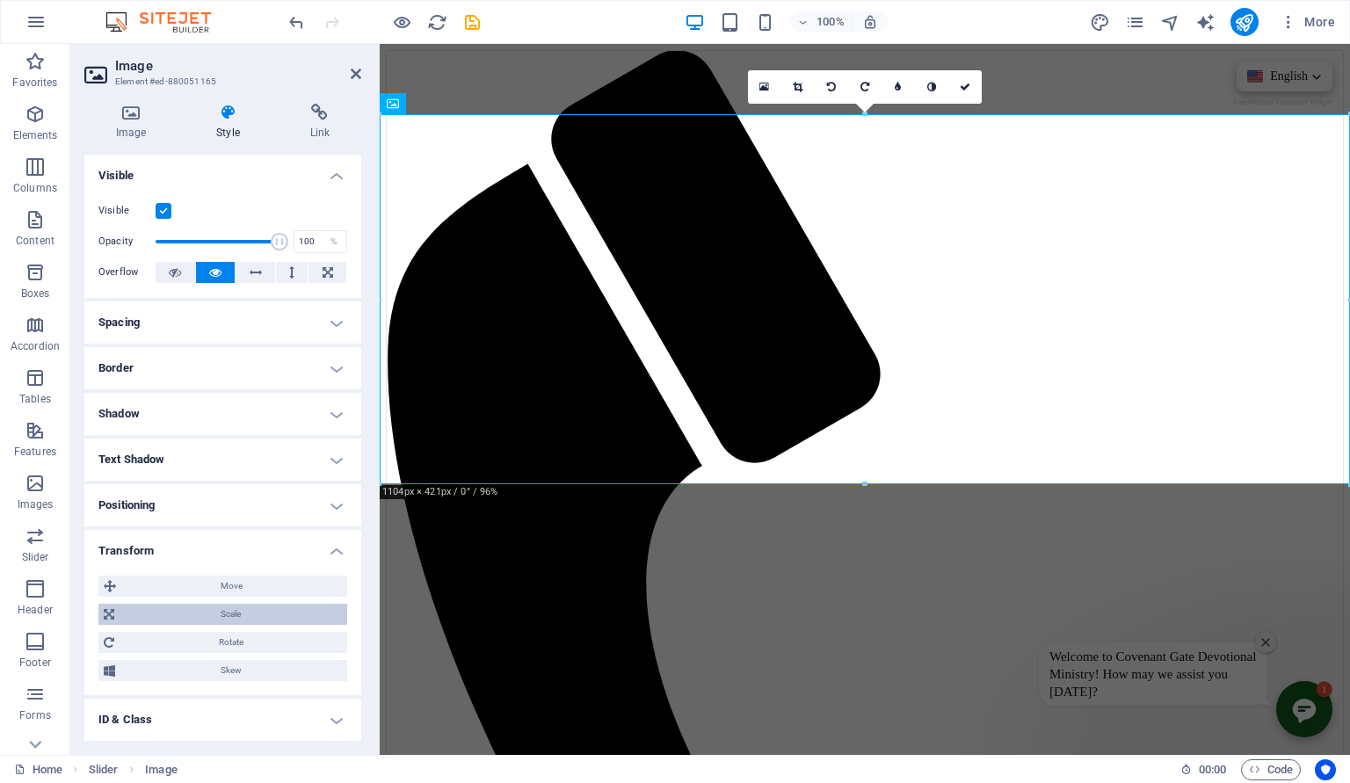
click at [244, 619] on span "Scale" at bounding box center [231, 614] width 222 height 21
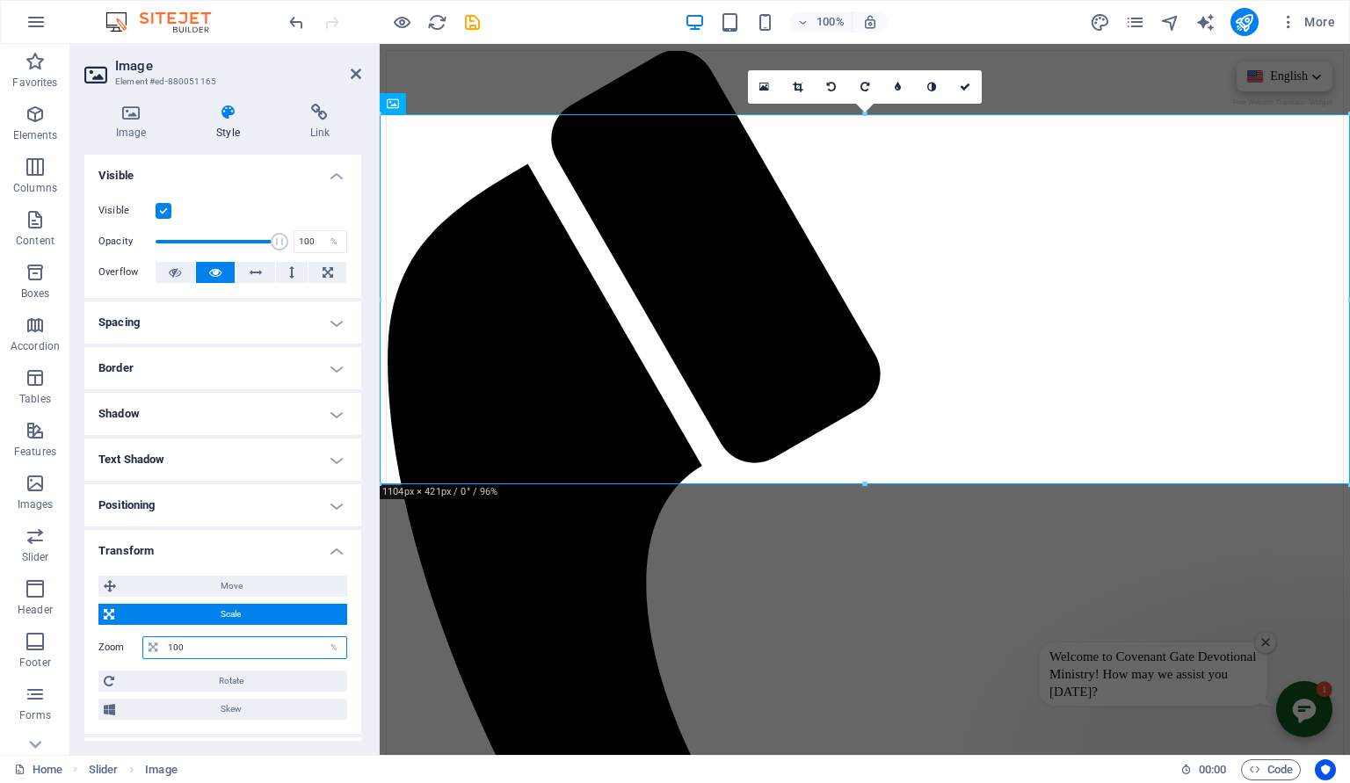
click at [214, 643] on input "100" at bounding box center [254, 647] width 183 height 21
drag, startPoint x: 199, startPoint y: 653, endPoint x: 137, endPoint y: 651, distance: 61.5
click at [163, 651] on input "100" at bounding box center [254, 647] width 183 height 21
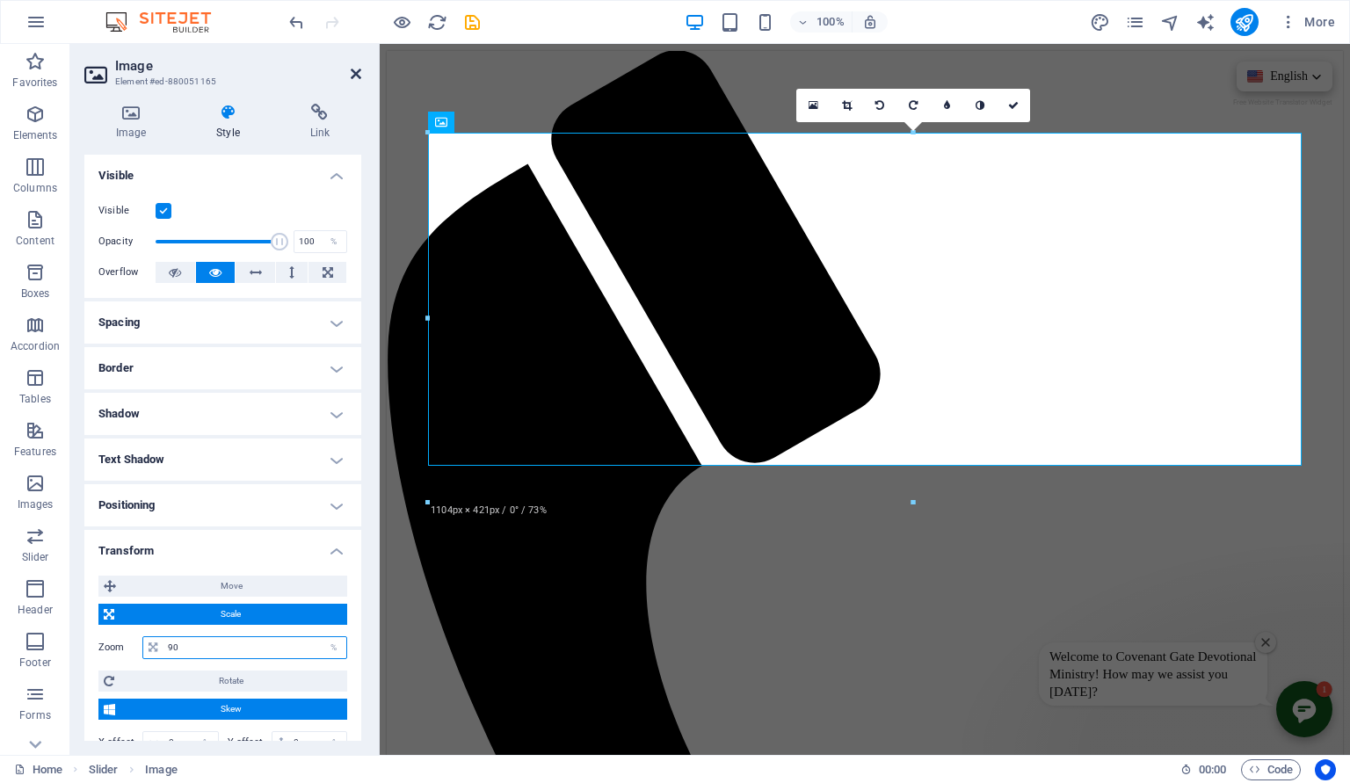
type input "90"
click at [356, 69] on icon at bounding box center [356, 74] width 11 height 14
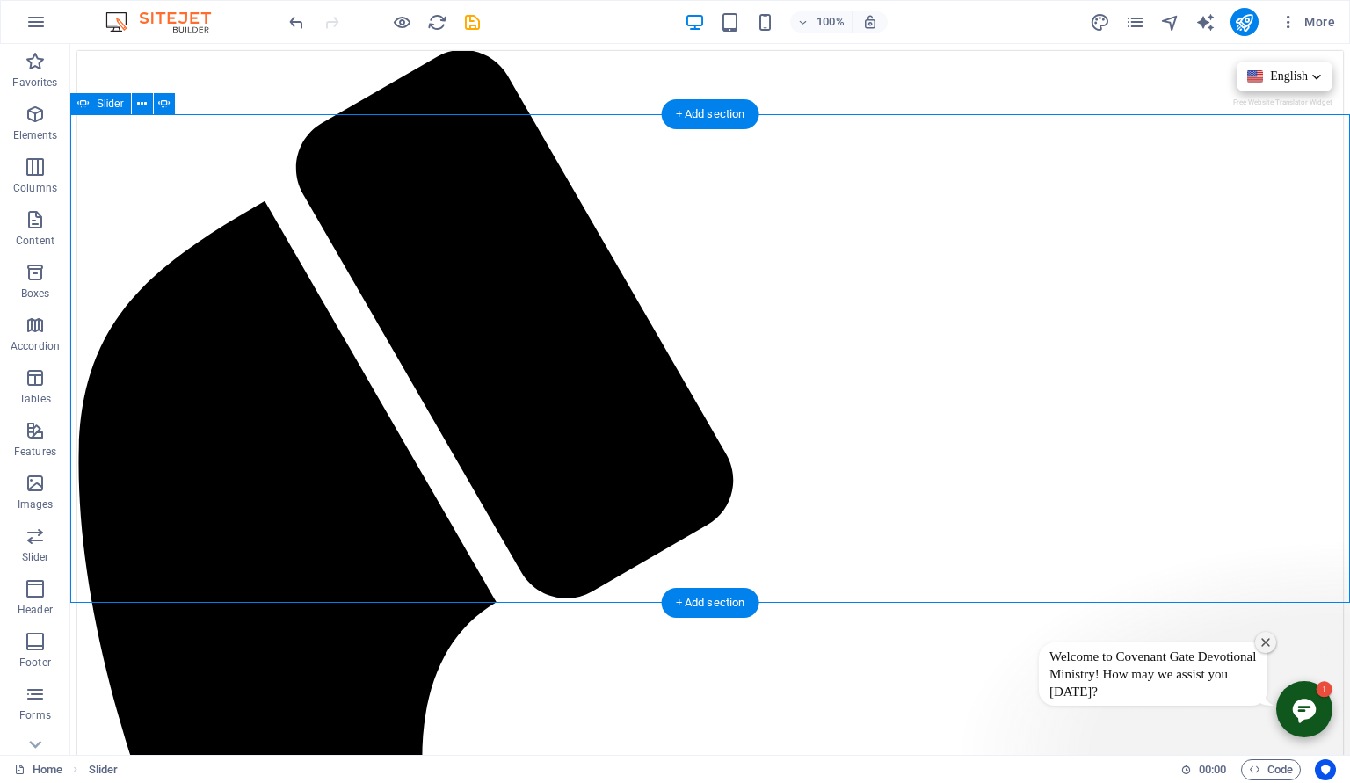
select select "ms"
select select "s"
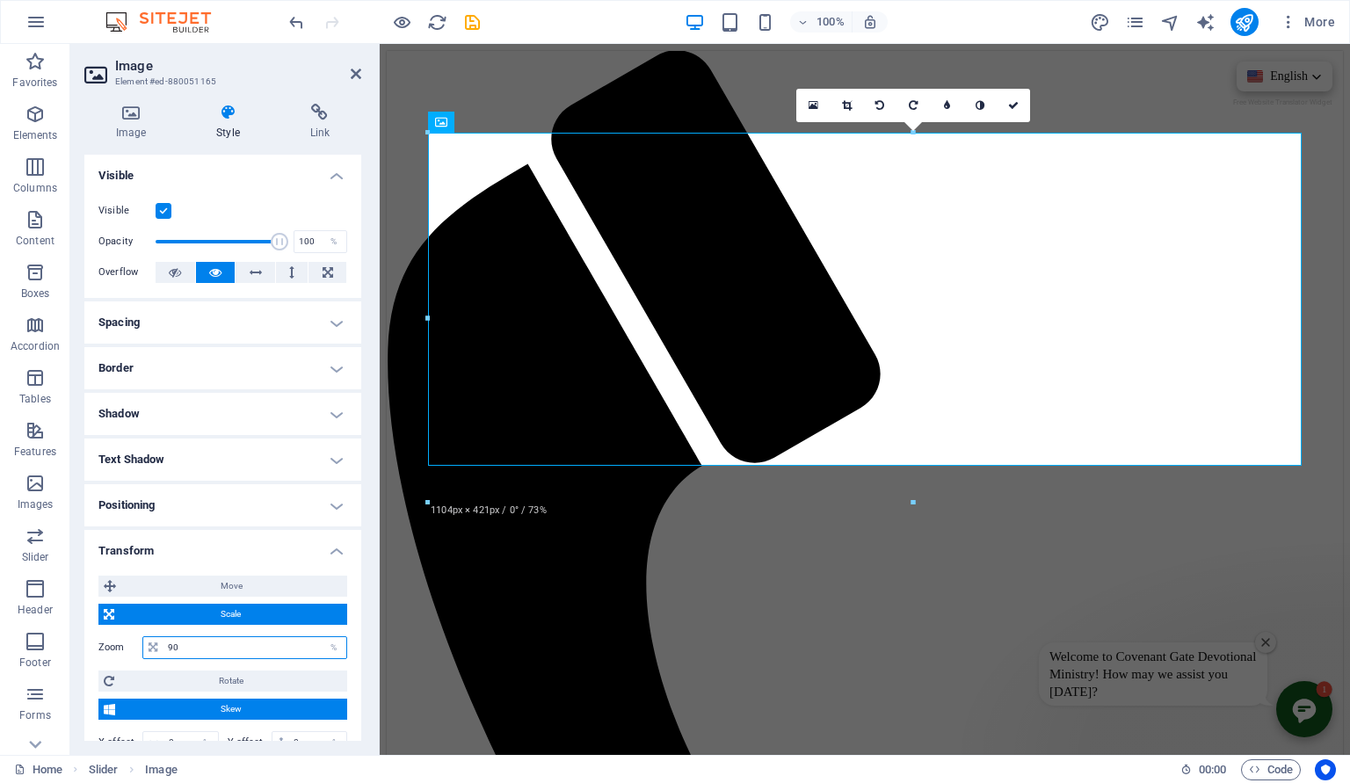
click at [178, 645] on input "90" at bounding box center [254, 647] width 183 height 21
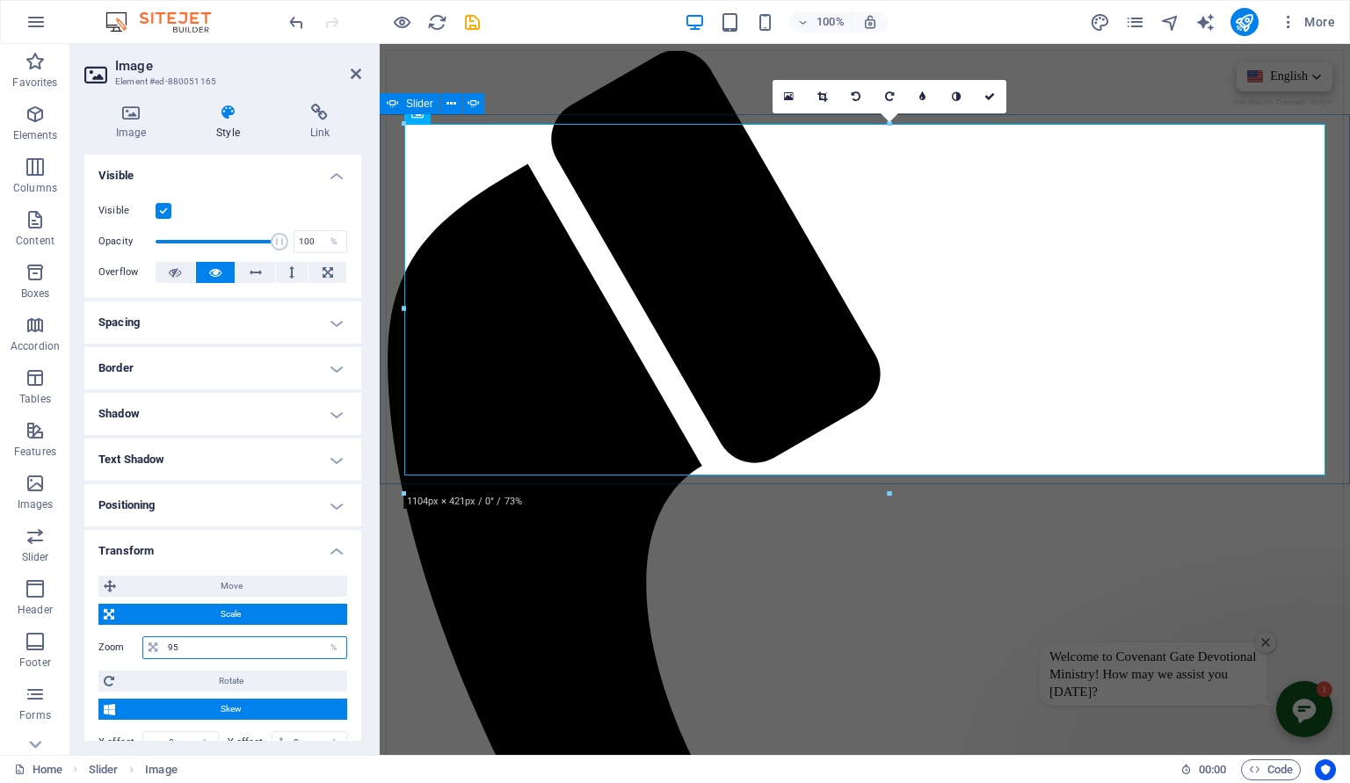
type input "95"
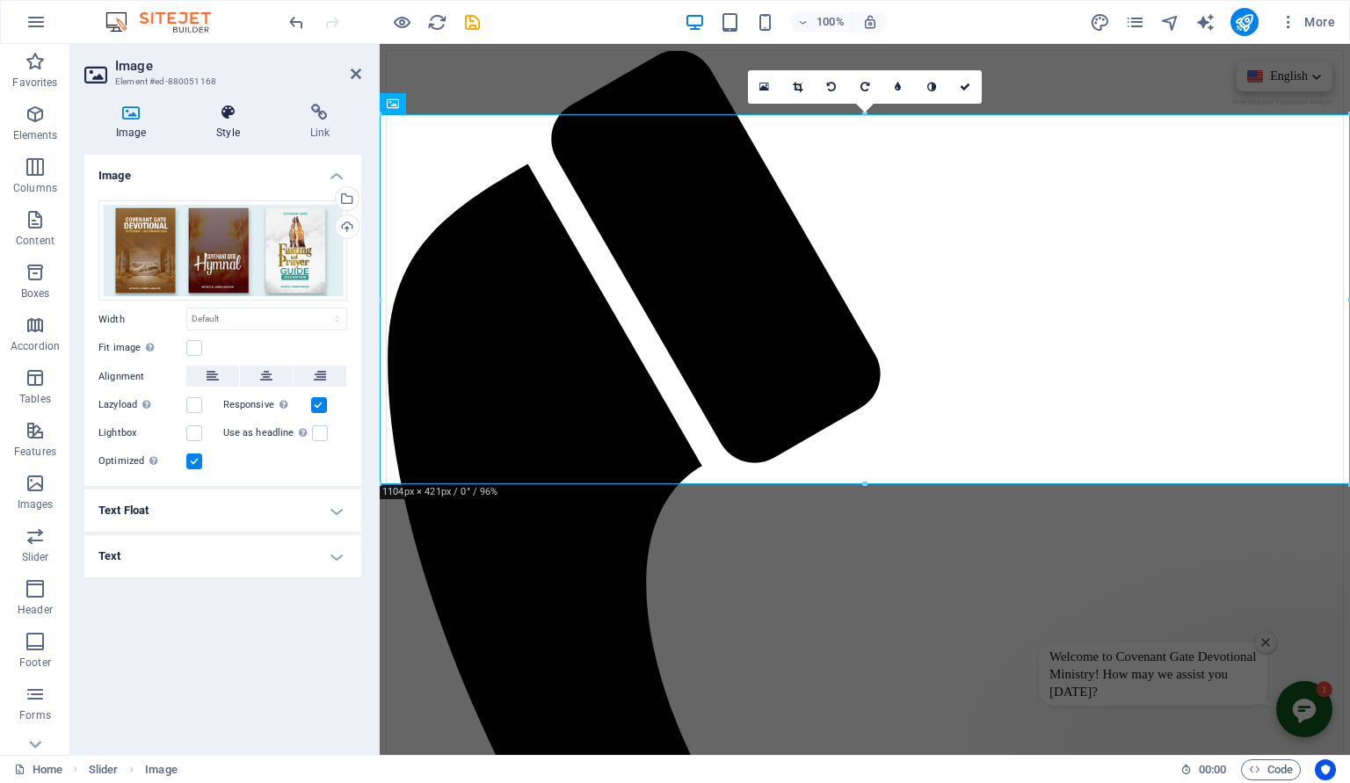
click at [237, 128] on h4 "Style" at bounding box center [231, 122] width 93 height 37
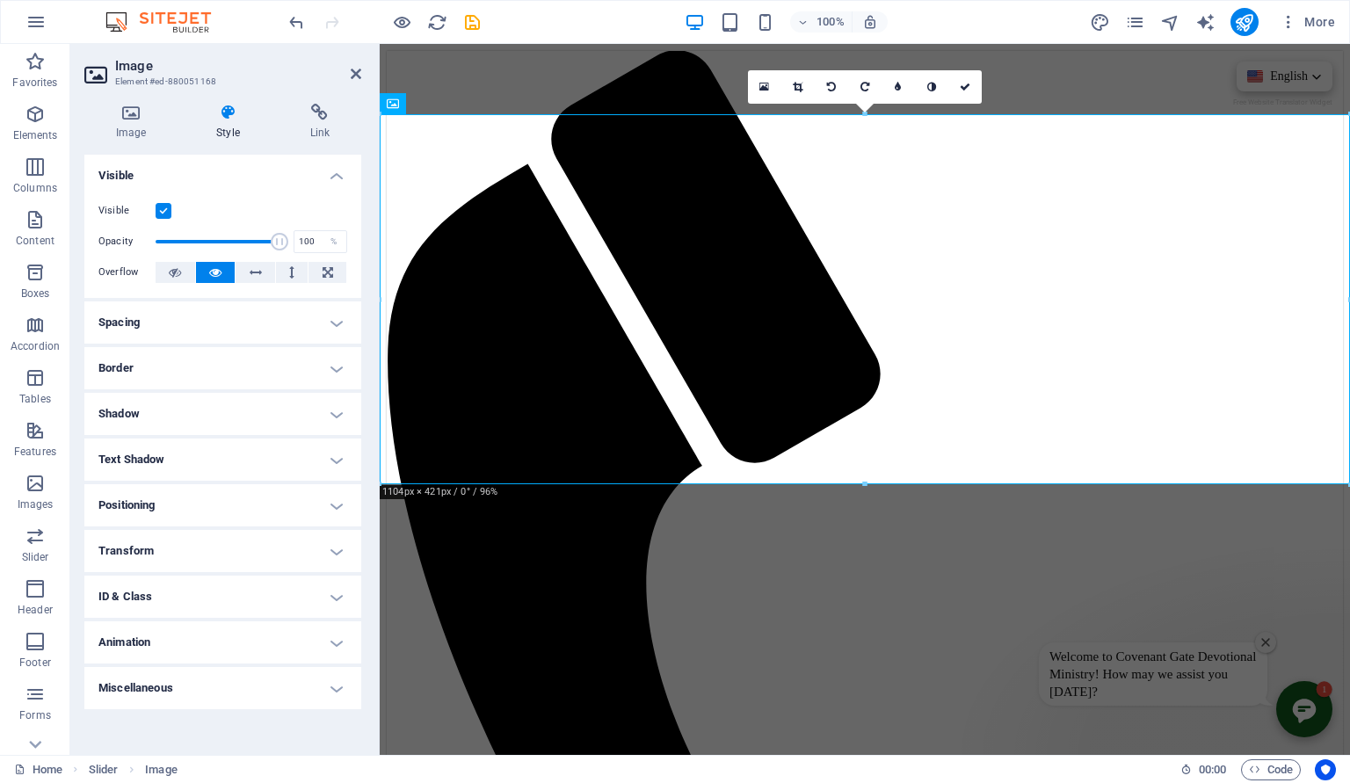
click at [200, 546] on h4 "Transform" at bounding box center [222, 551] width 277 height 42
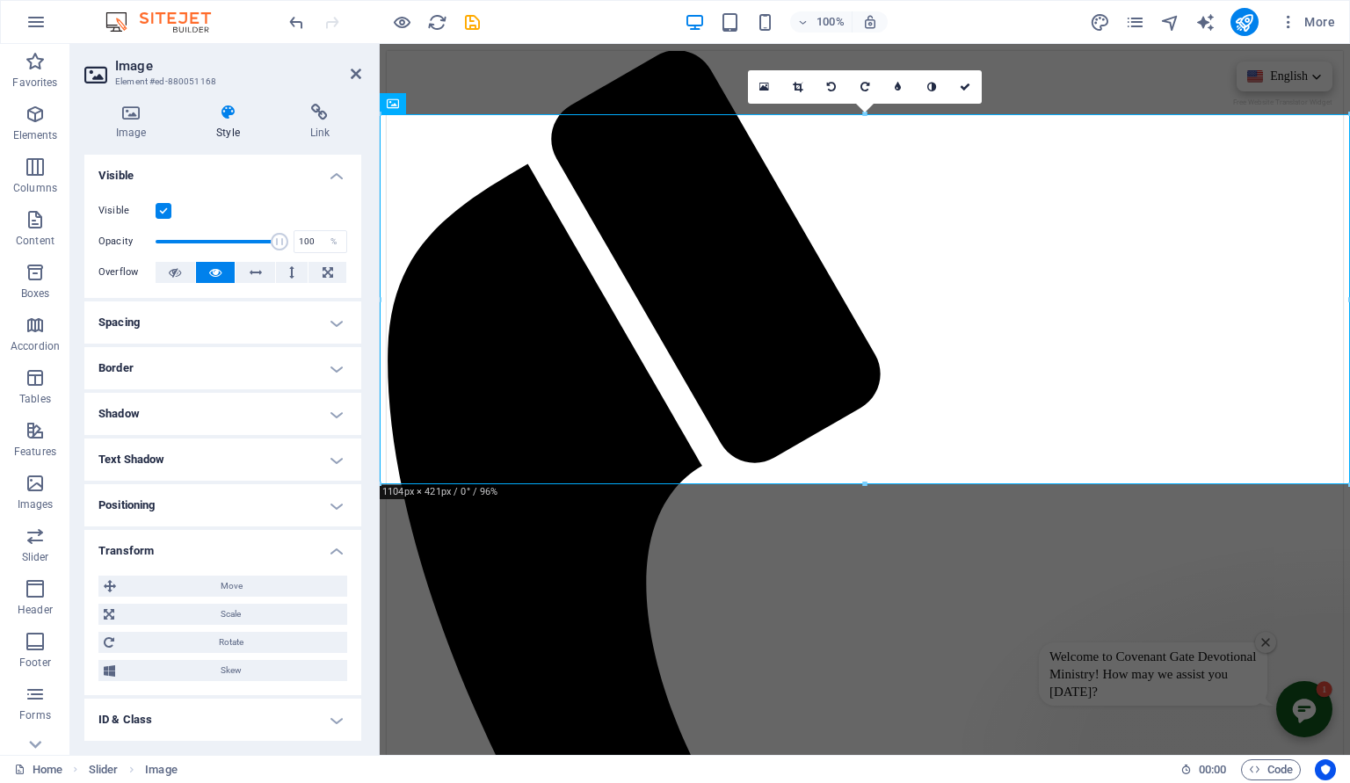
click at [214, 625] on div "Move X offset 0 px rem % em vh vw Y offset 0 px rem % em vh vw Scale Zoom 100 %…" at bounding box center [222, 628] width 249 height 105
click at [224, 616] on span "Scale" at bounding box center [231, 614] width 222 height 21
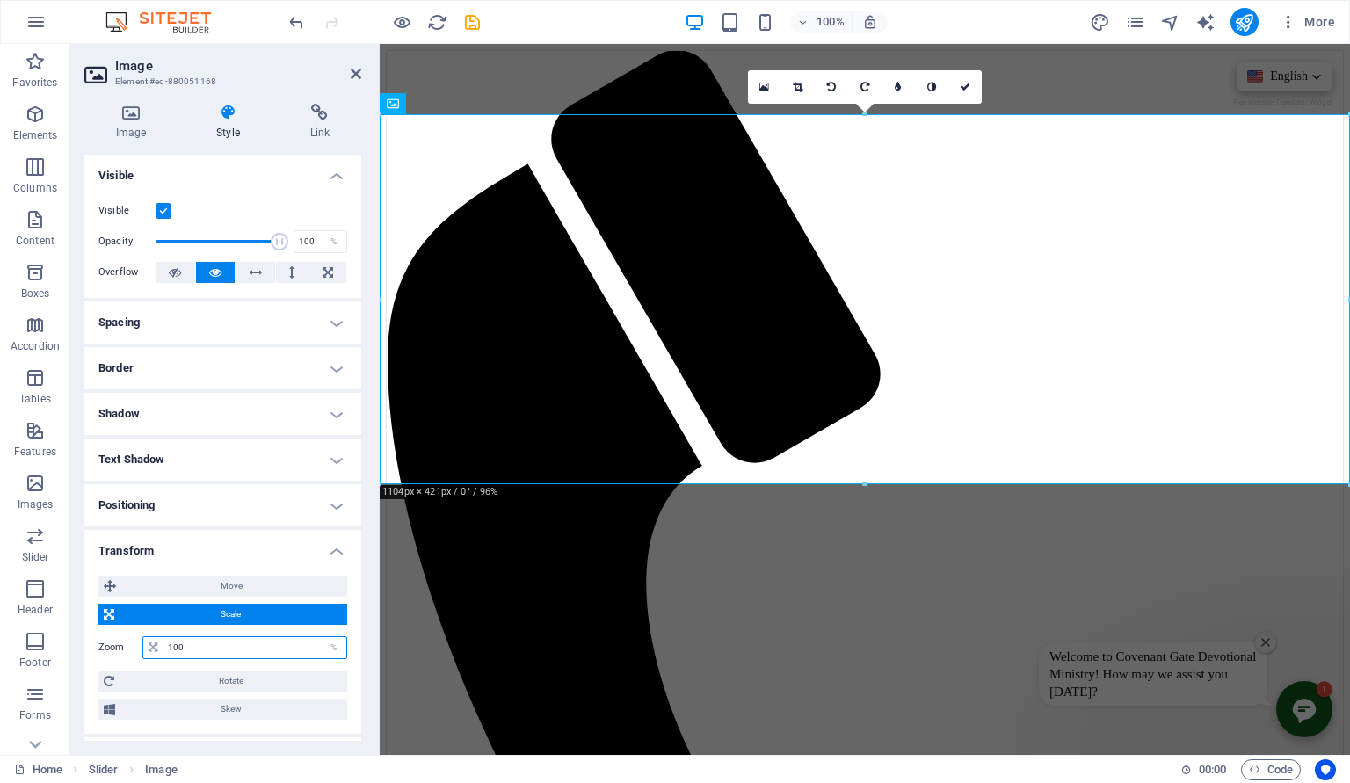
click at [201, 654] on input "100" at bounding box center [254, 647] width 183 height 21
type input "1"
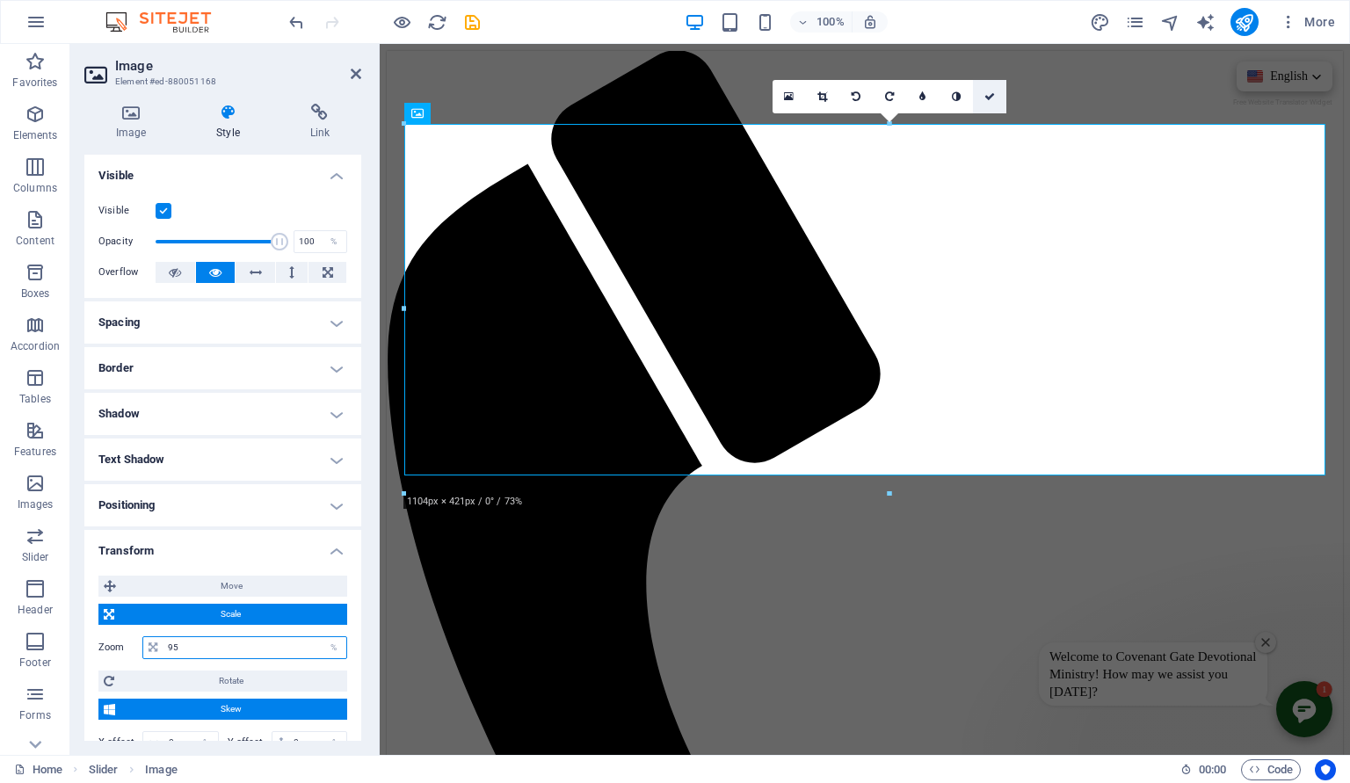
type input "95"
click at [983, 101] on link at bounding box center [989, 96] width 33 height 33
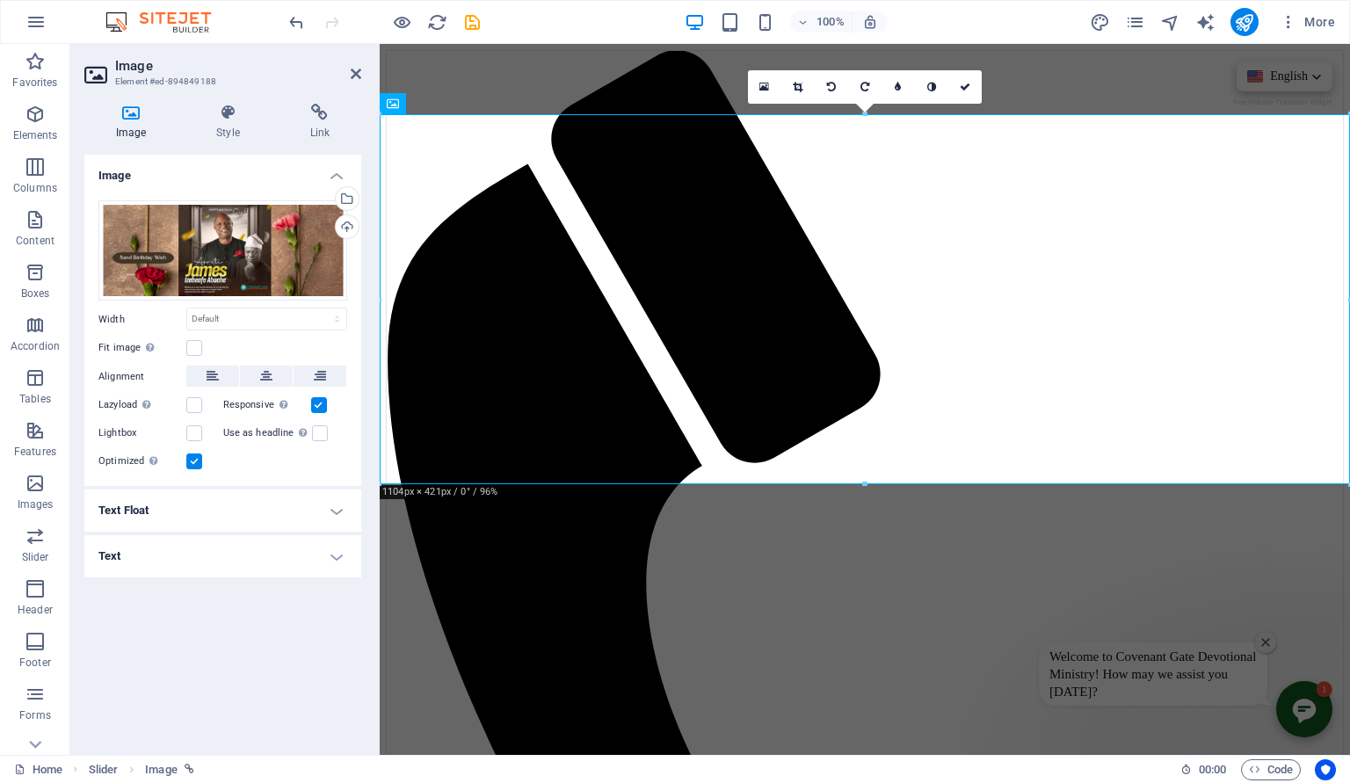
click at [229, 144] on div "Image Style Link Image Drag files here, click to choose files or select files f…" at bounding box center [222, 422] width 277 height 637
click at [233, 112] on icon at bounding box center [228, 113] width 86 height 18
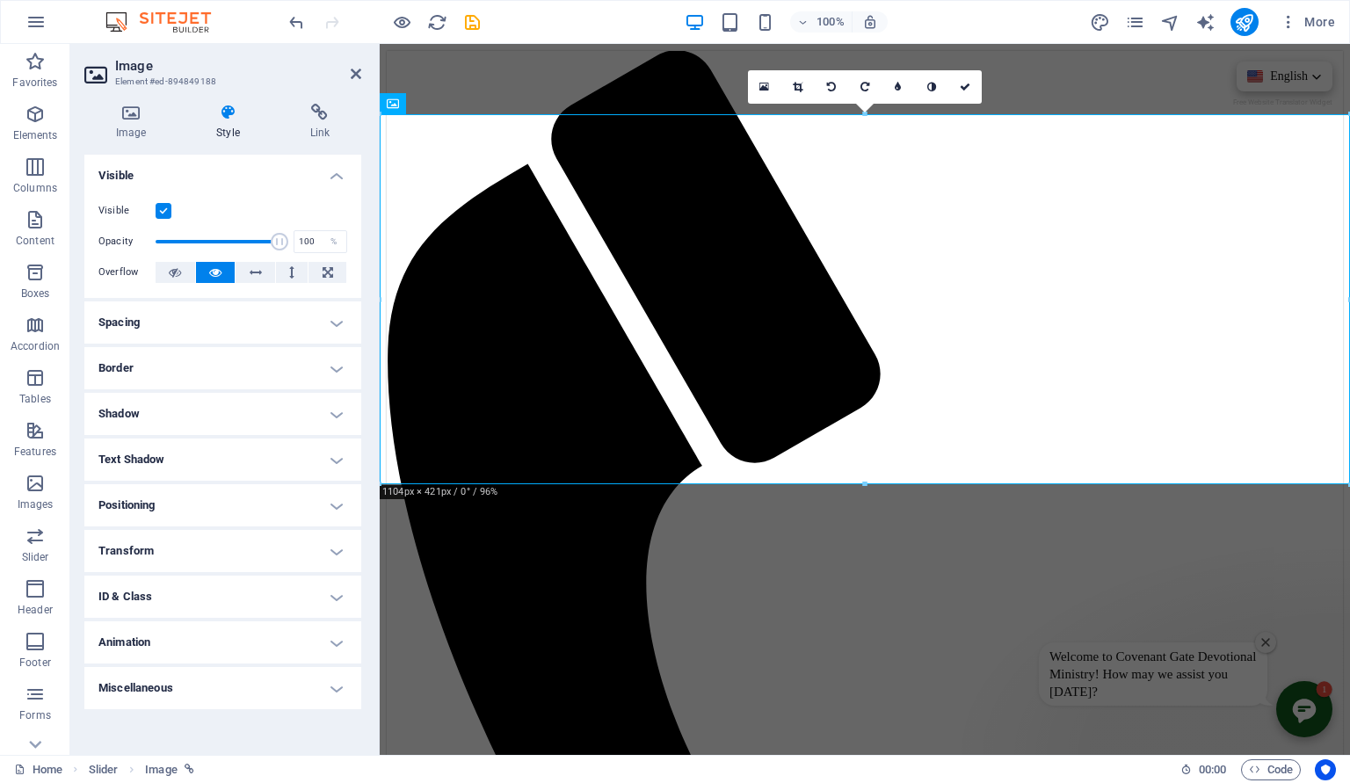
click at [196, 554] on h4 "Transform" at bounding box center [222, 551] width 277 height 42
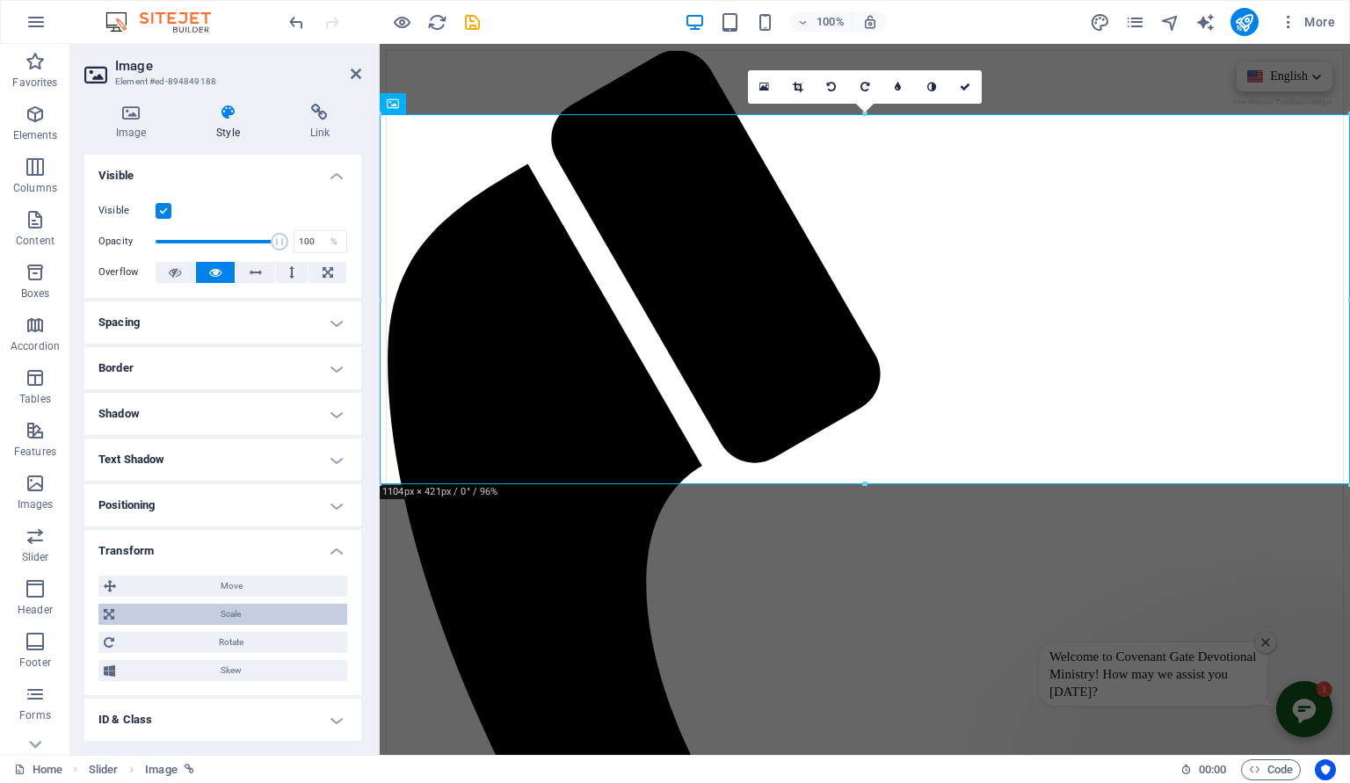
click at [187, 622] on span "Scale" at bounding box center [231, 614] width 222 height 21
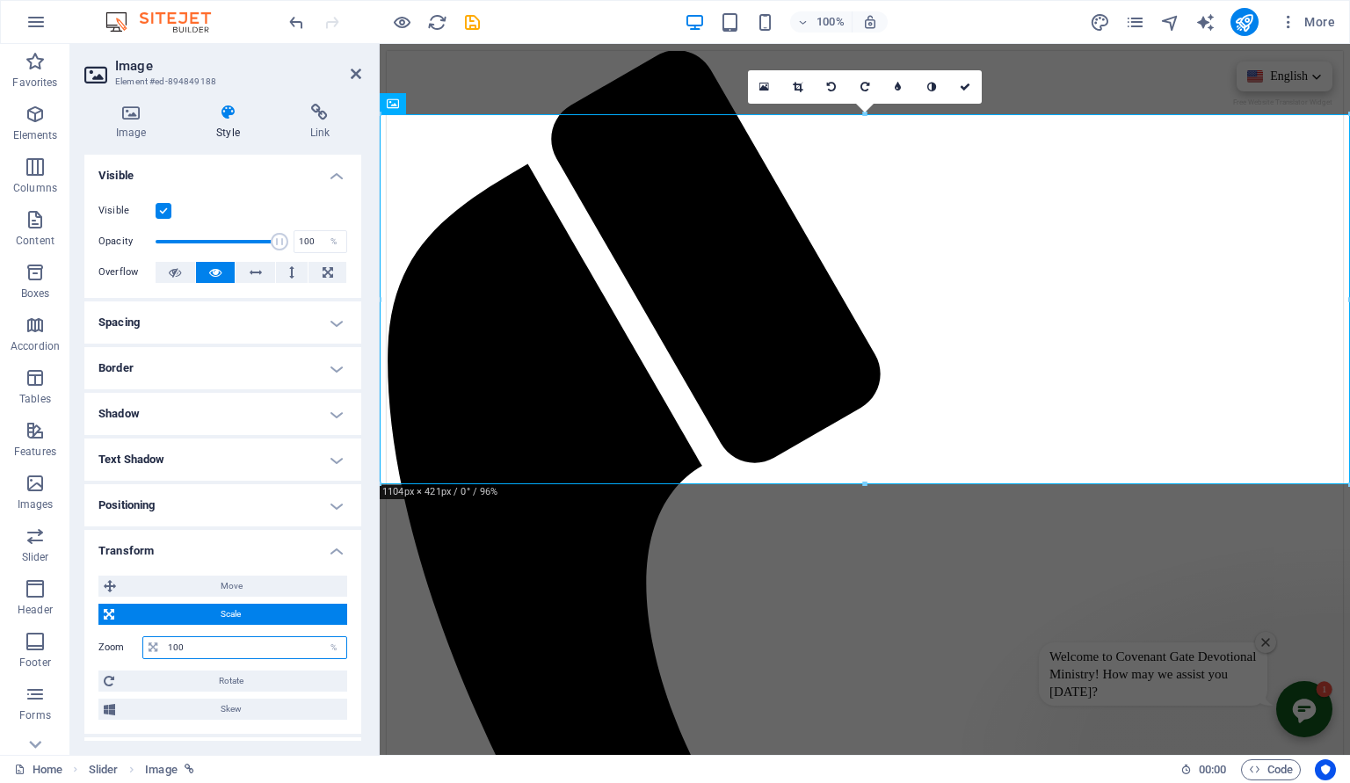
click at [189, 645] on input "100" at bounding box center [254, 647] width 183 height 21
type input "1"
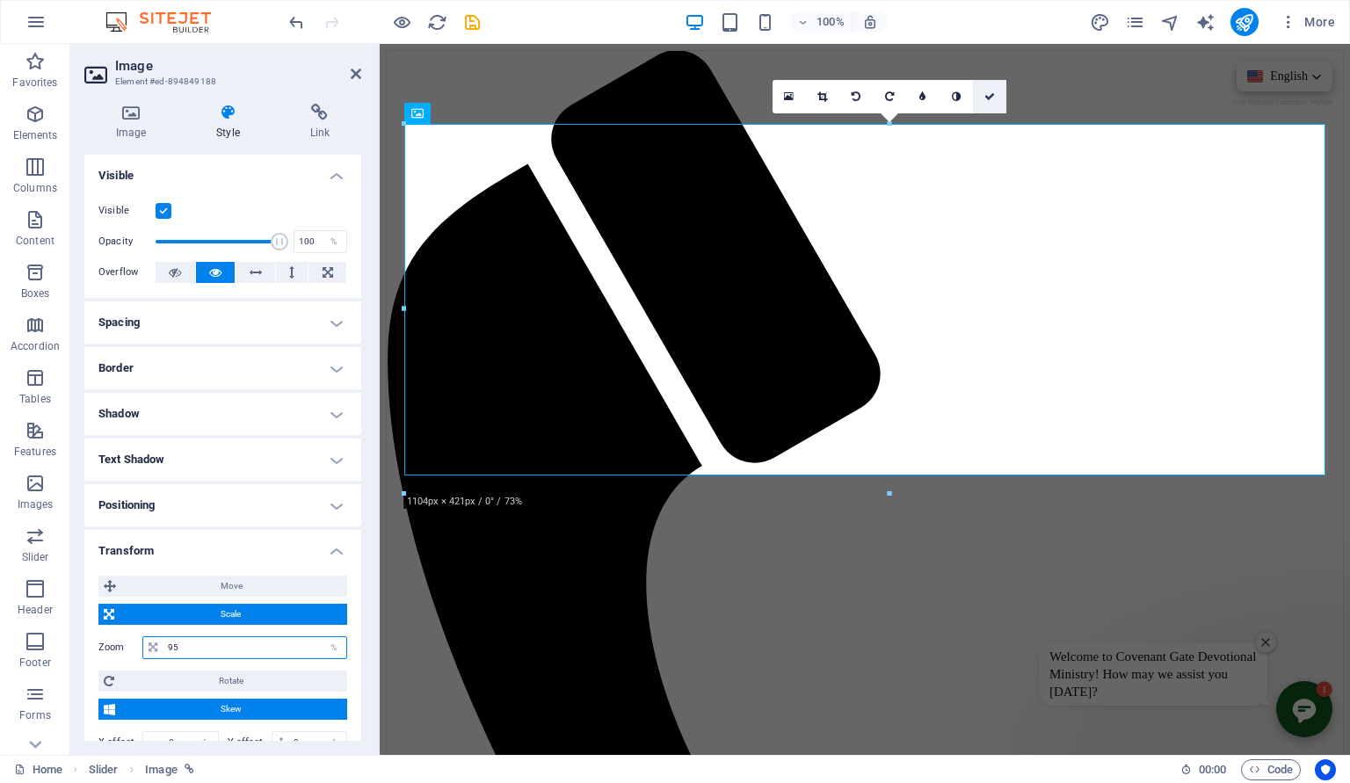
type input "95"
click at [991, 92] on icon at bounding box center [989, 96] width 11 height 11
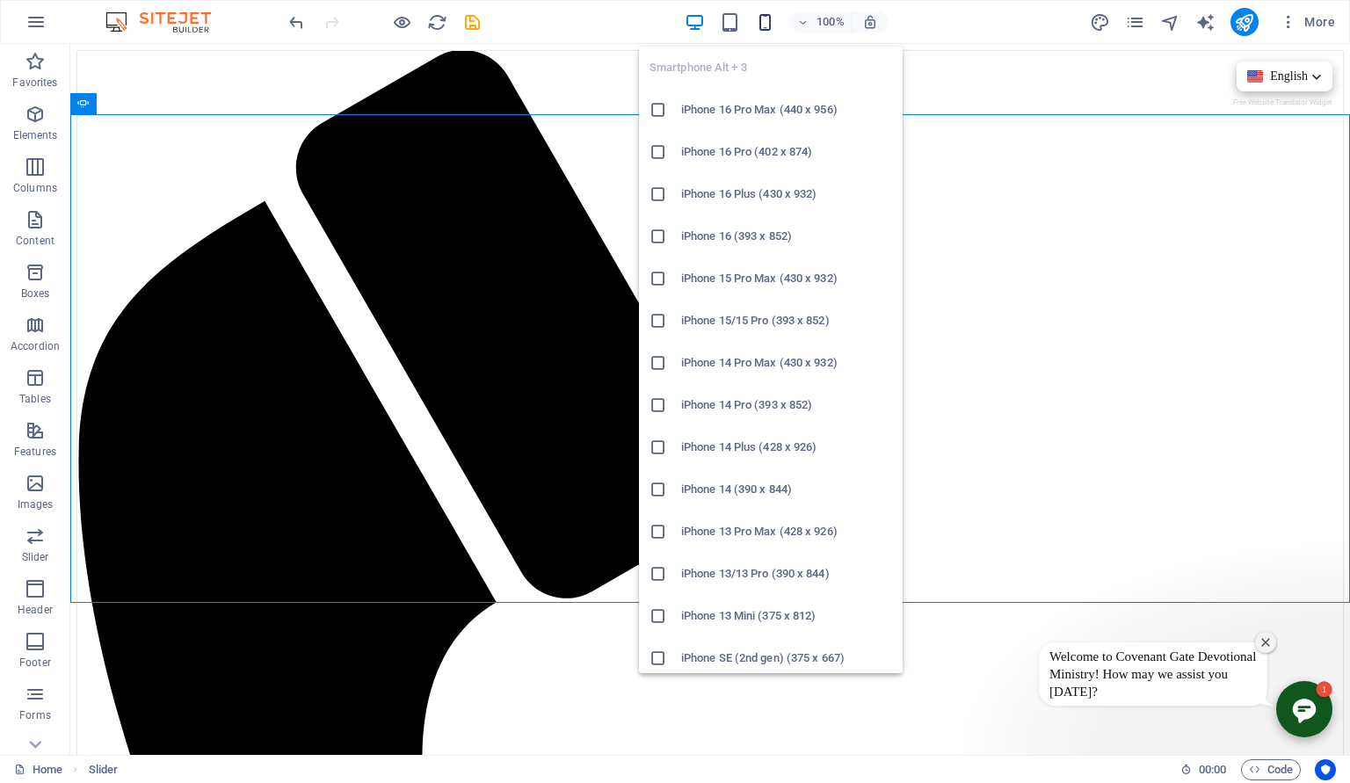
click at [764, 23] on icon "button" at bounding box center [765, 22] width 20 height 20
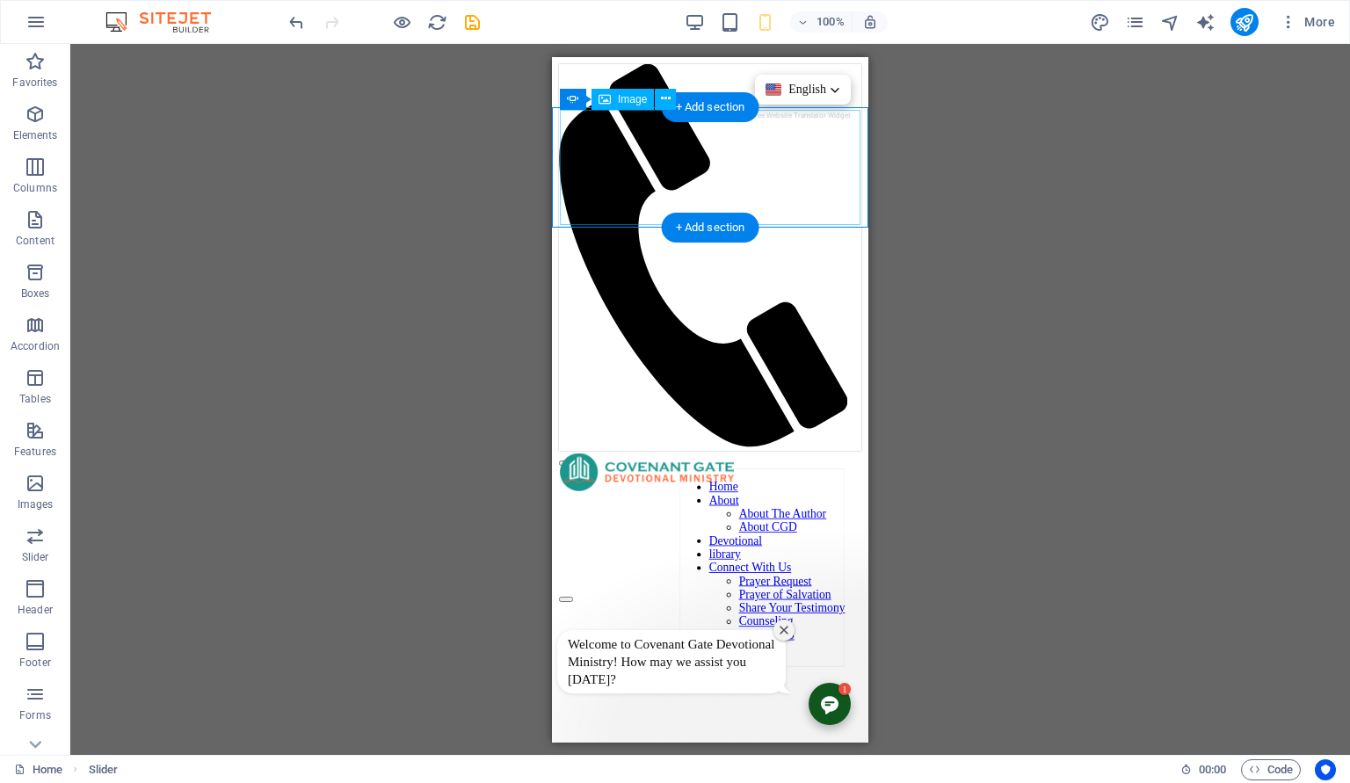
click at [551, 592] on figure "1/4" at bounding box center [400, 651] width 301 height 118
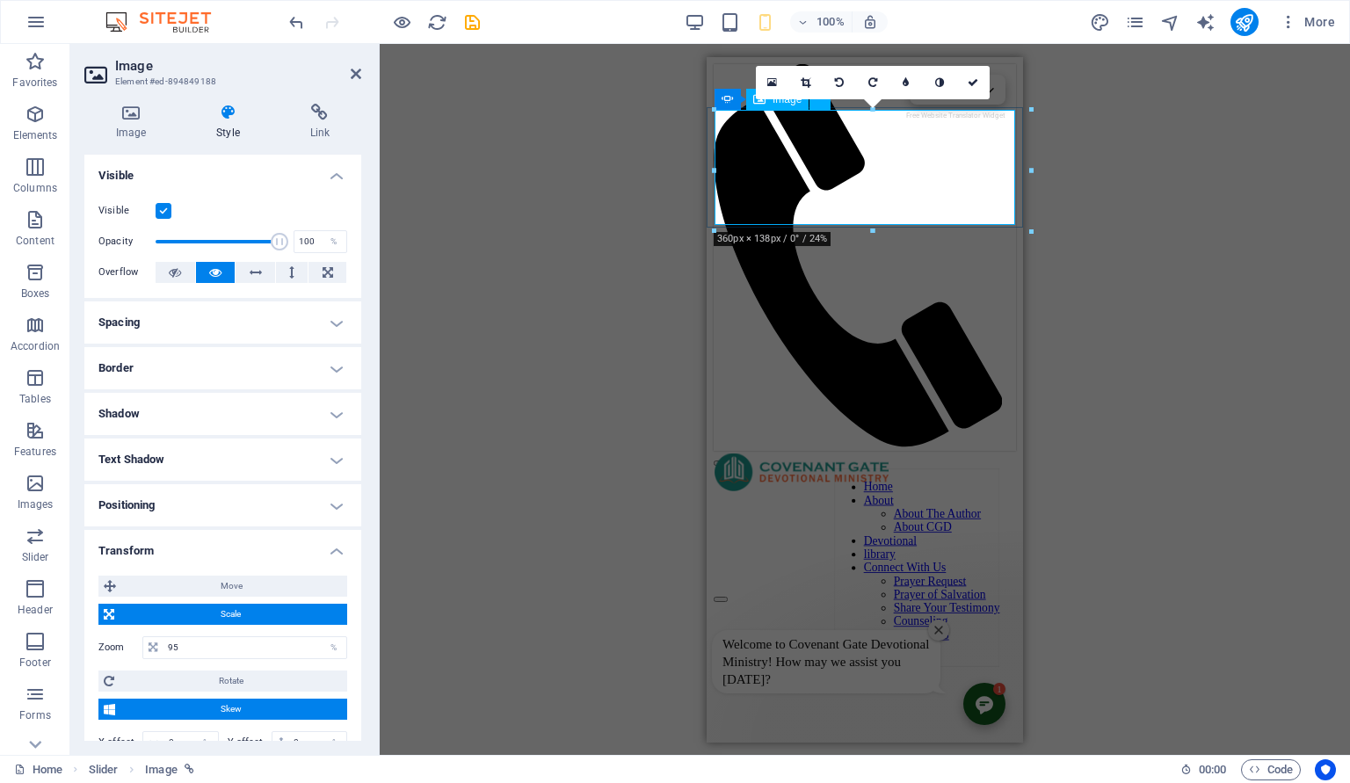
click at [706, 592] on figure "1/4" at bounding box center [555, 651] width 301 height 118
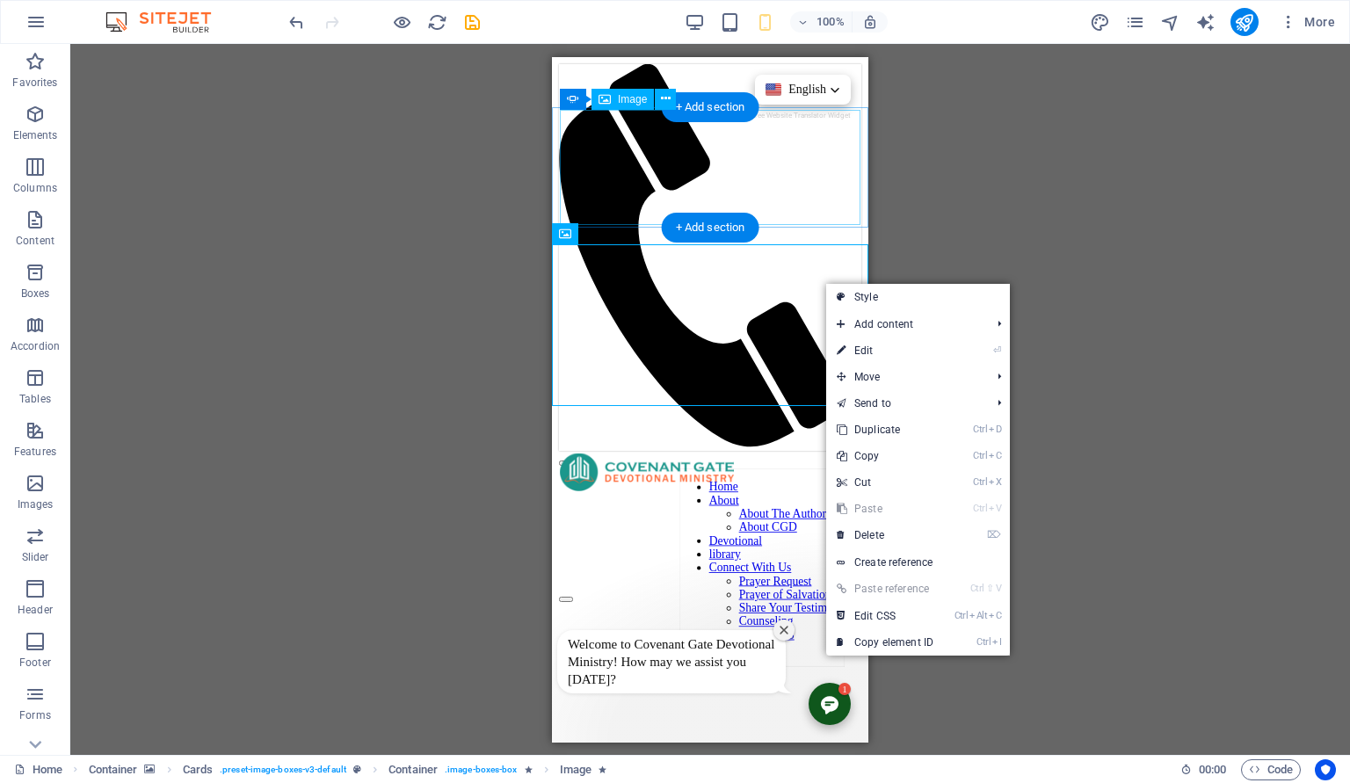
click at [551, 592] on figure "1/4" at bounding box center [400, 651] width 301 height 118
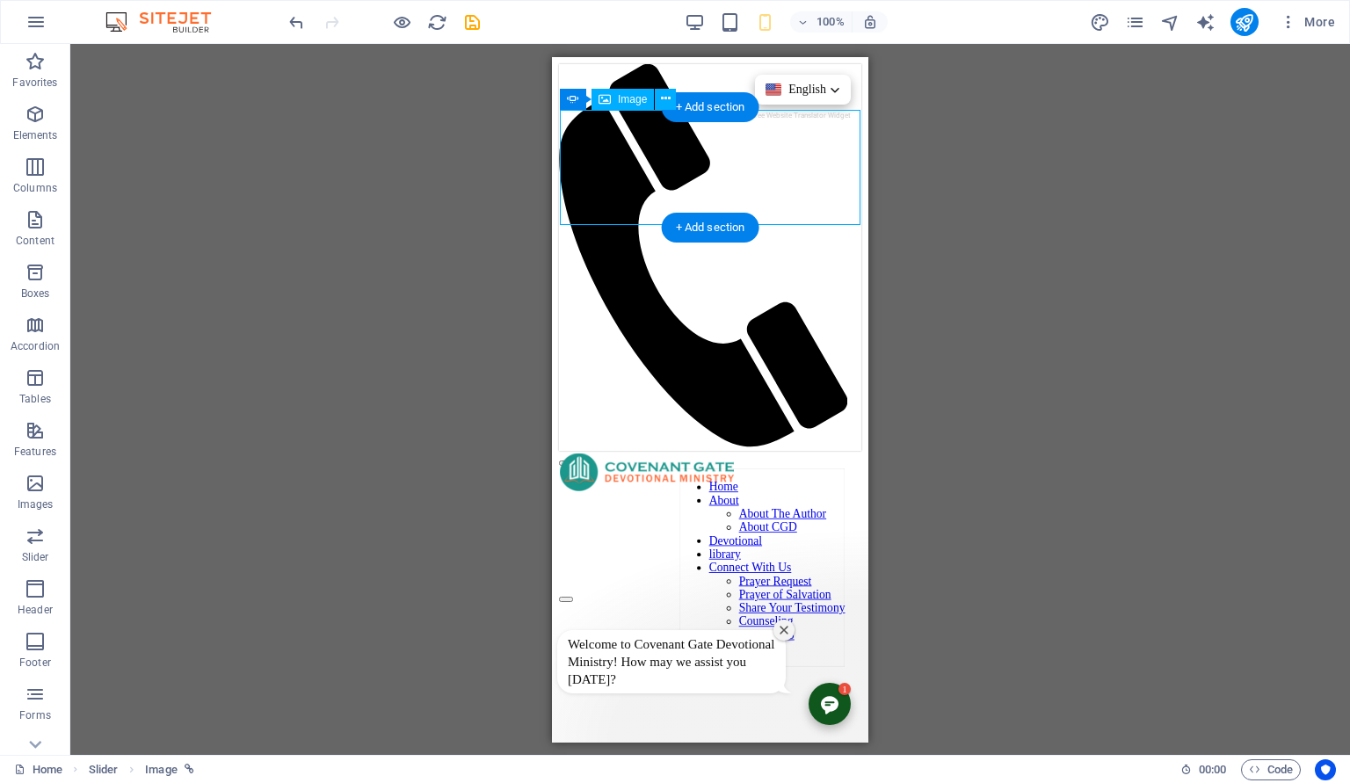
click at [551, 592] on figure "1/4" at bounding box center [400, 651] width 301 height 118
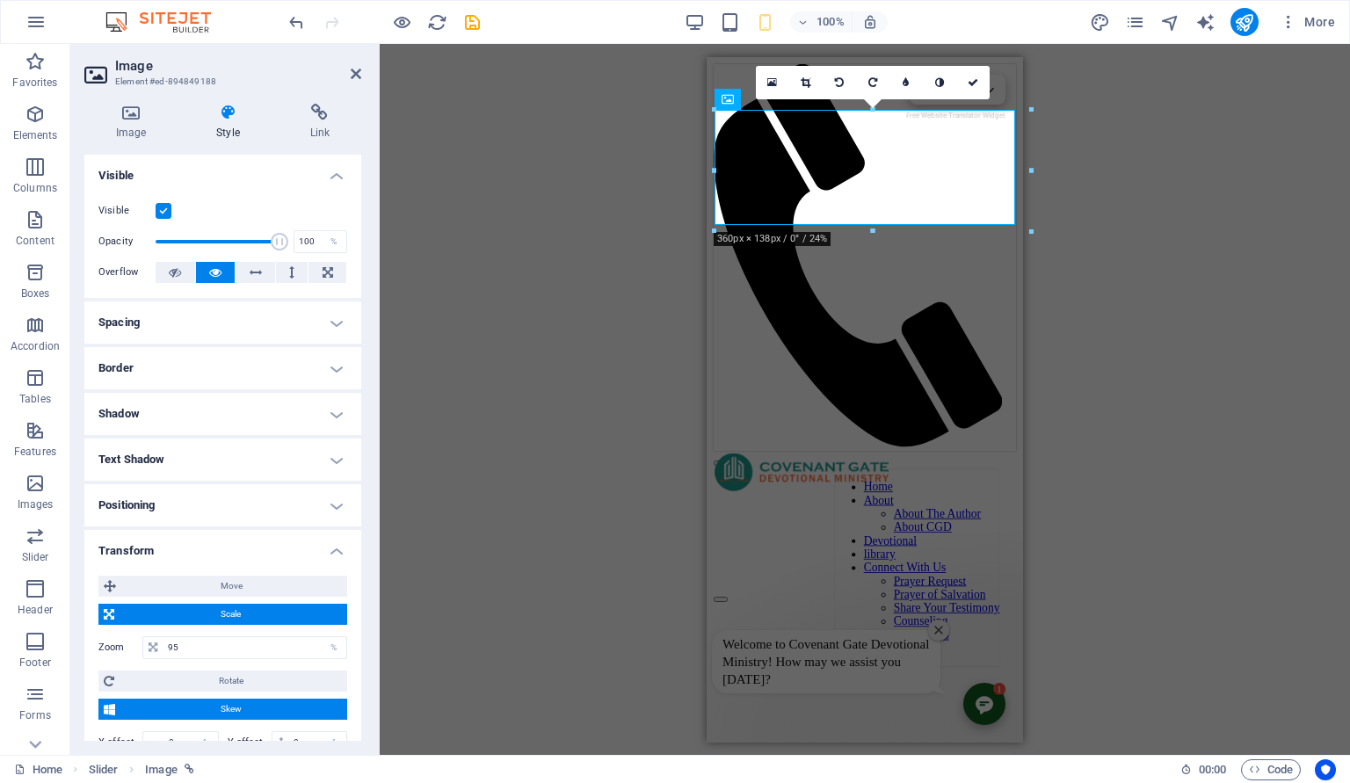
click at [974, 87] on icon at bounding box center [973, 82] width 11 height 11
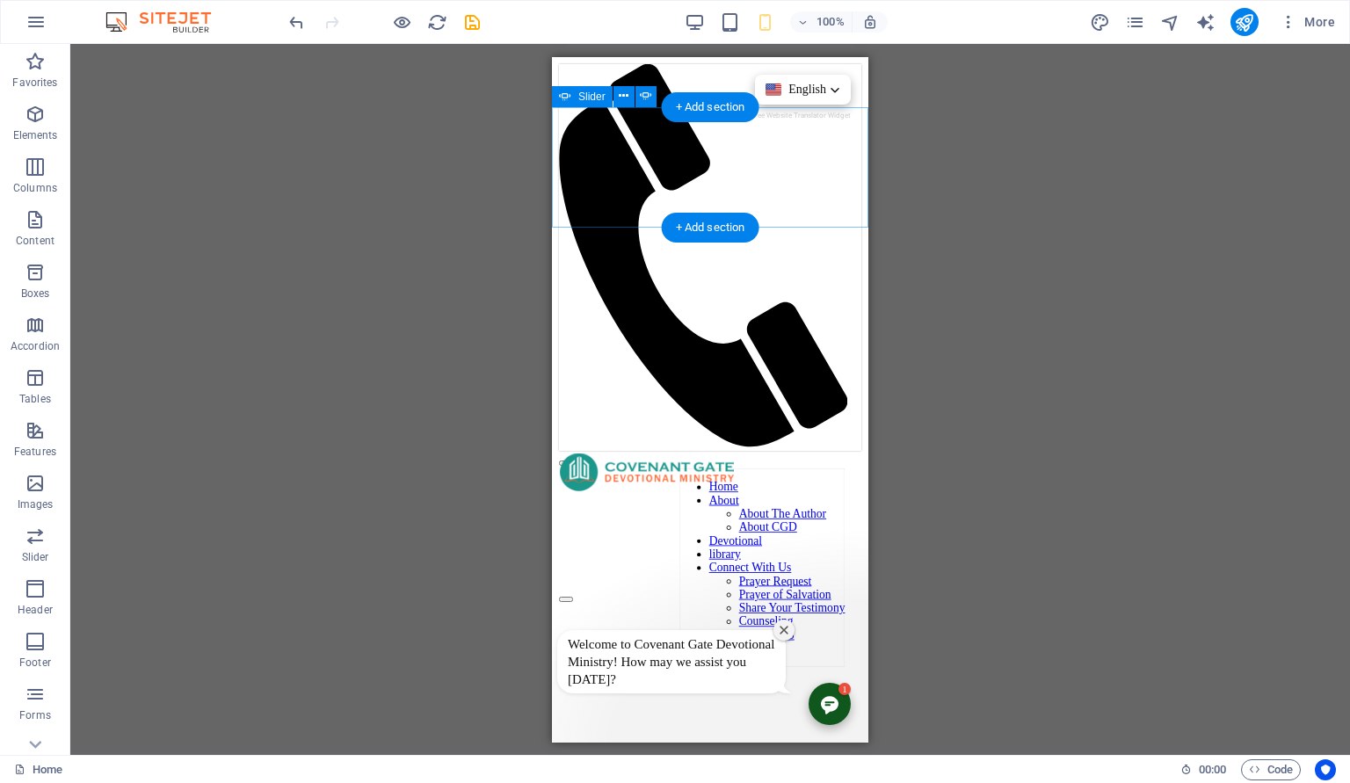
click at [573, 596] on button "button" at bounding box center [566, 598] width 14 height 5
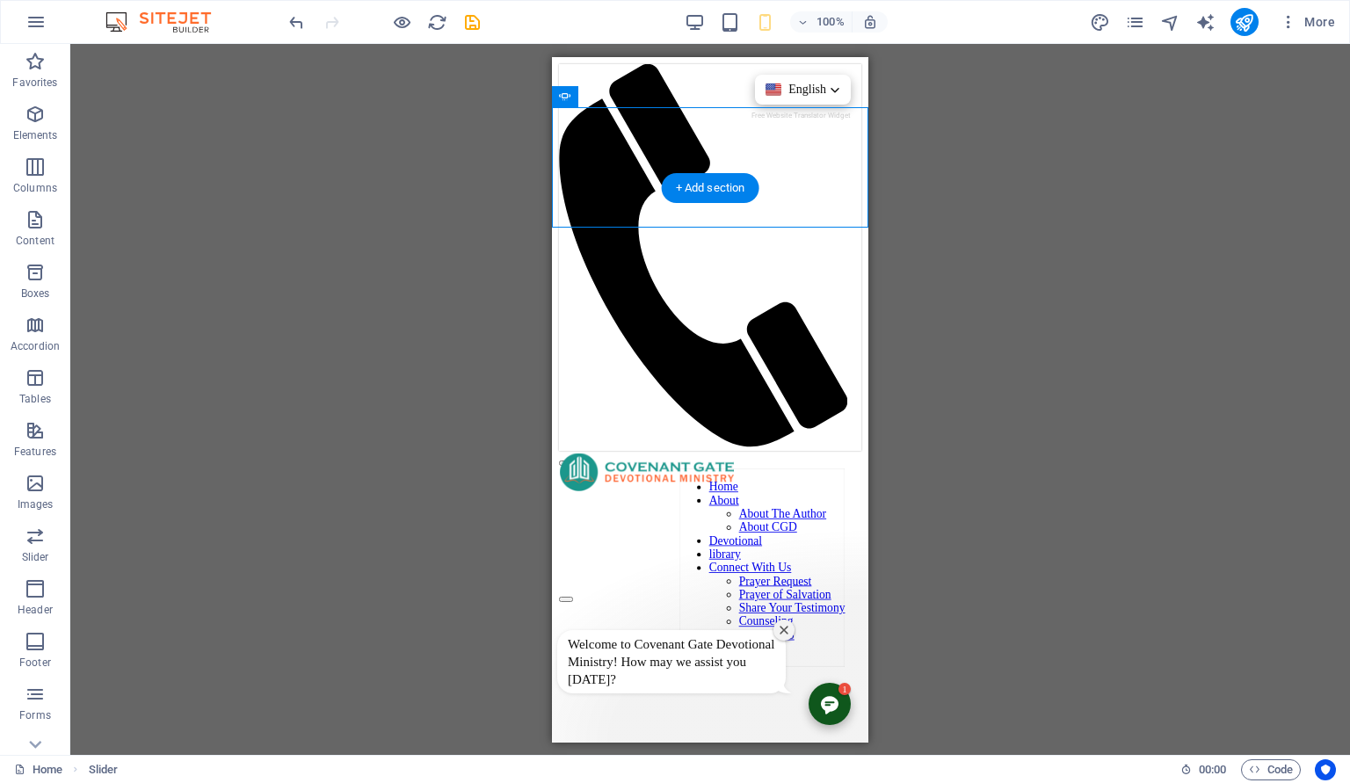
click at [812, 563] on figure at bounding box center [710, 563] width 302 height 0
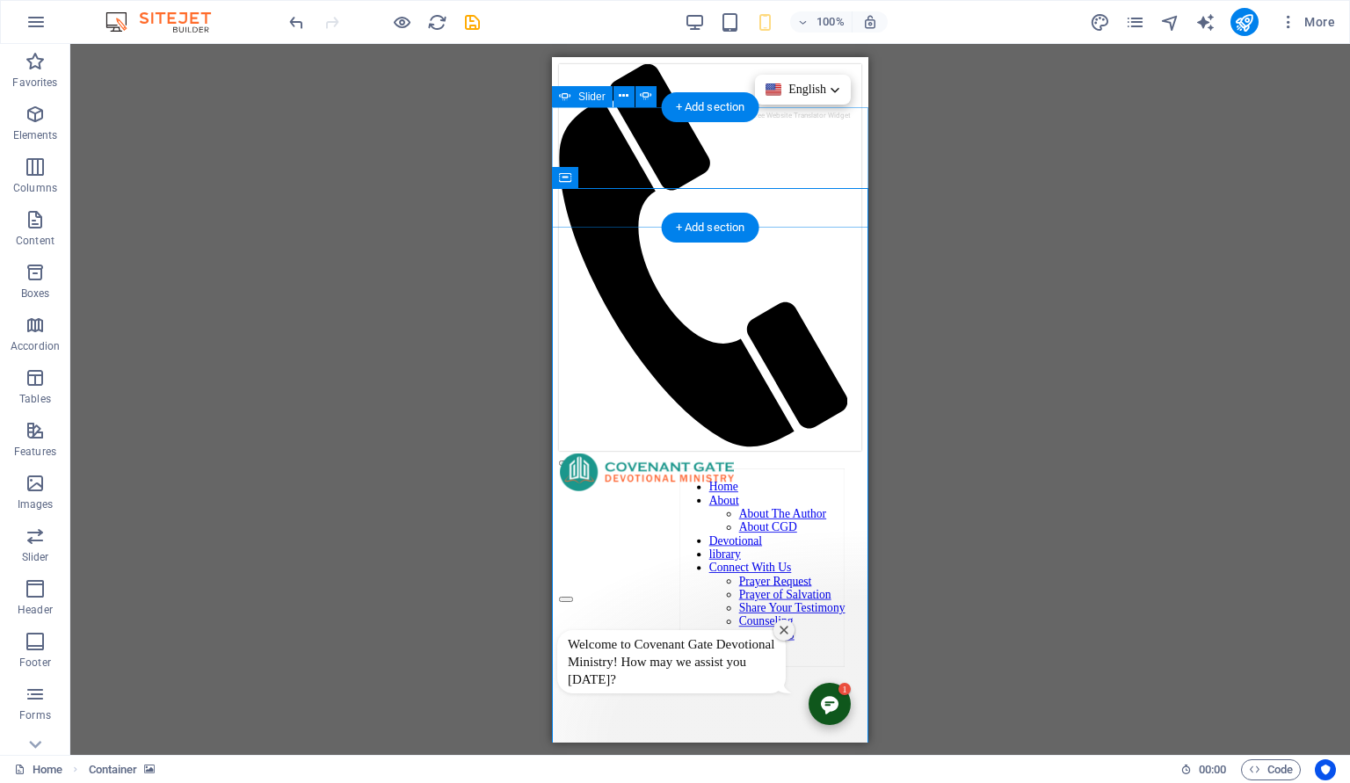
click at [573, 596] on button "button" at bounding box center [566, 598] width 14 height 5
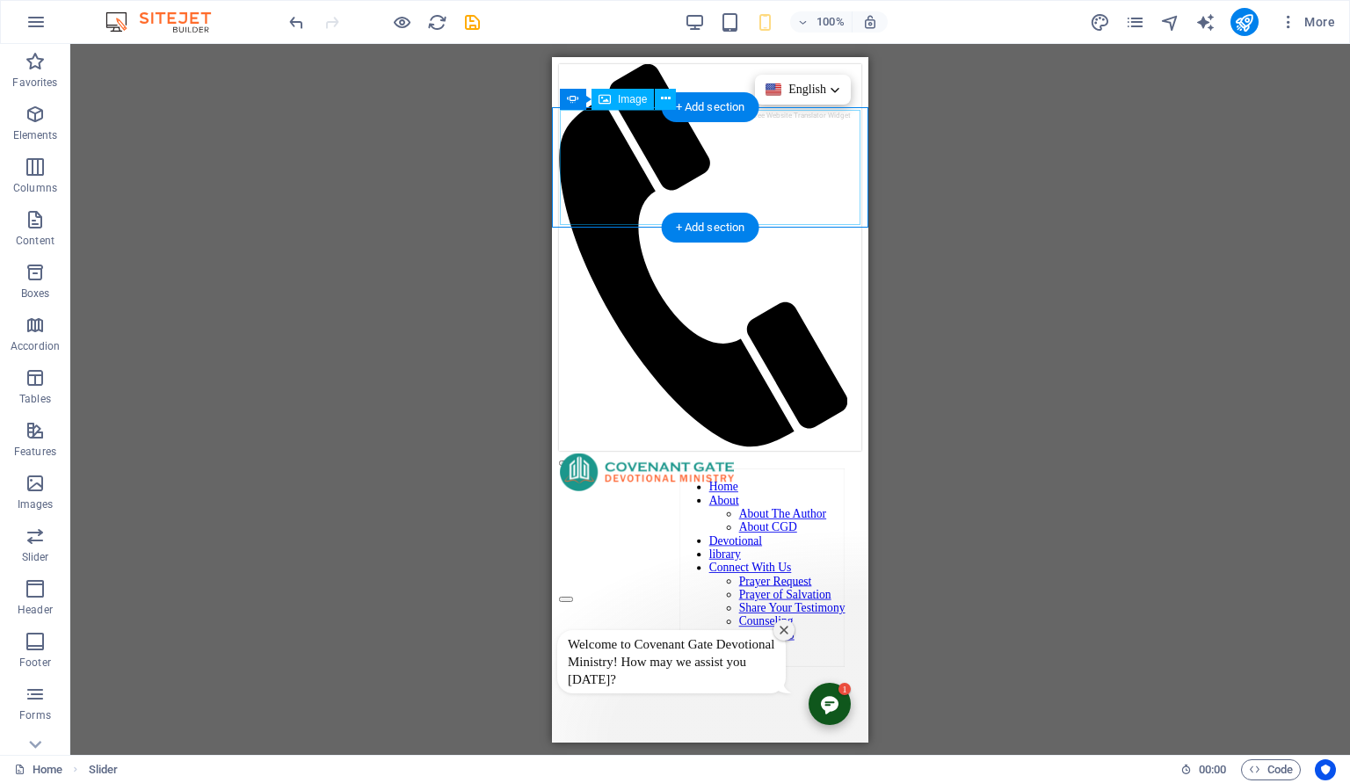
click at [551, 592] on figure "1/4" at bounding box center [400, 651] width 301 height 118
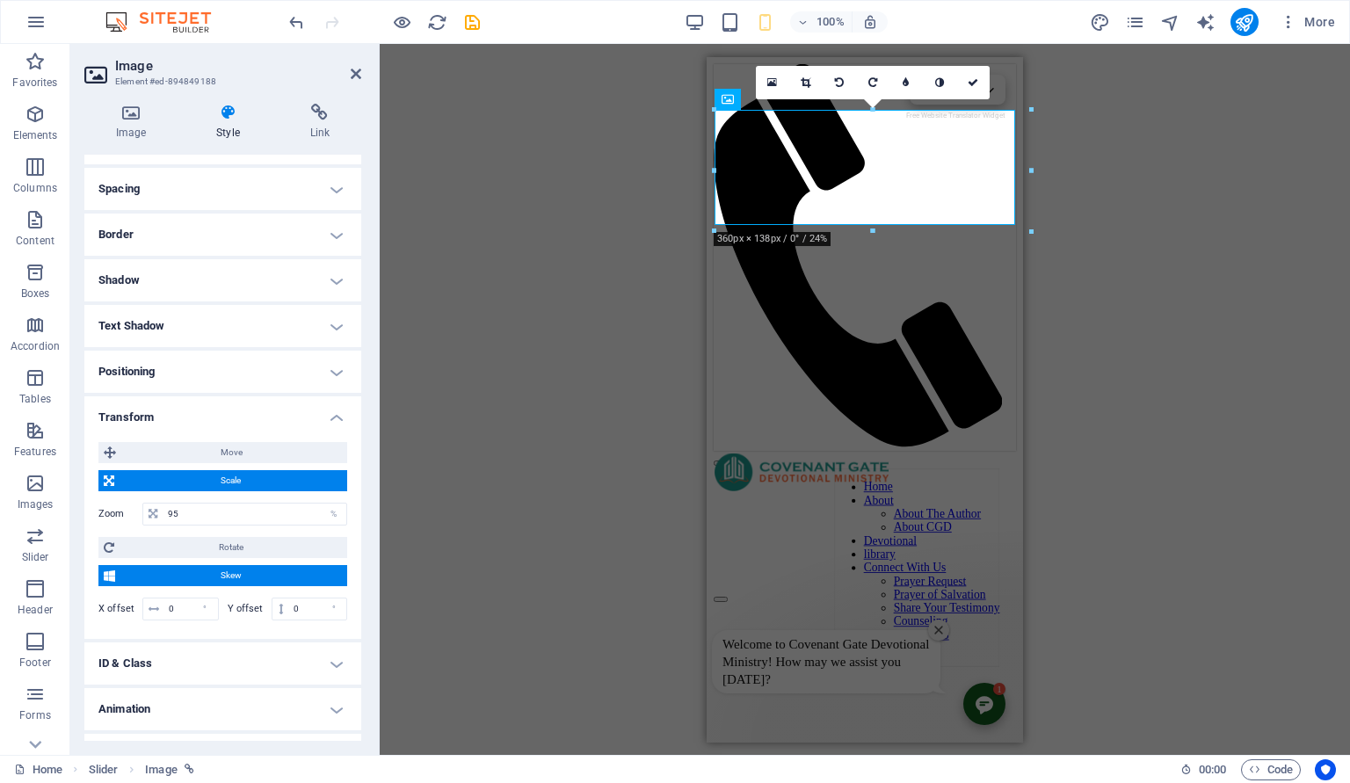
scroll to position [167, 0]
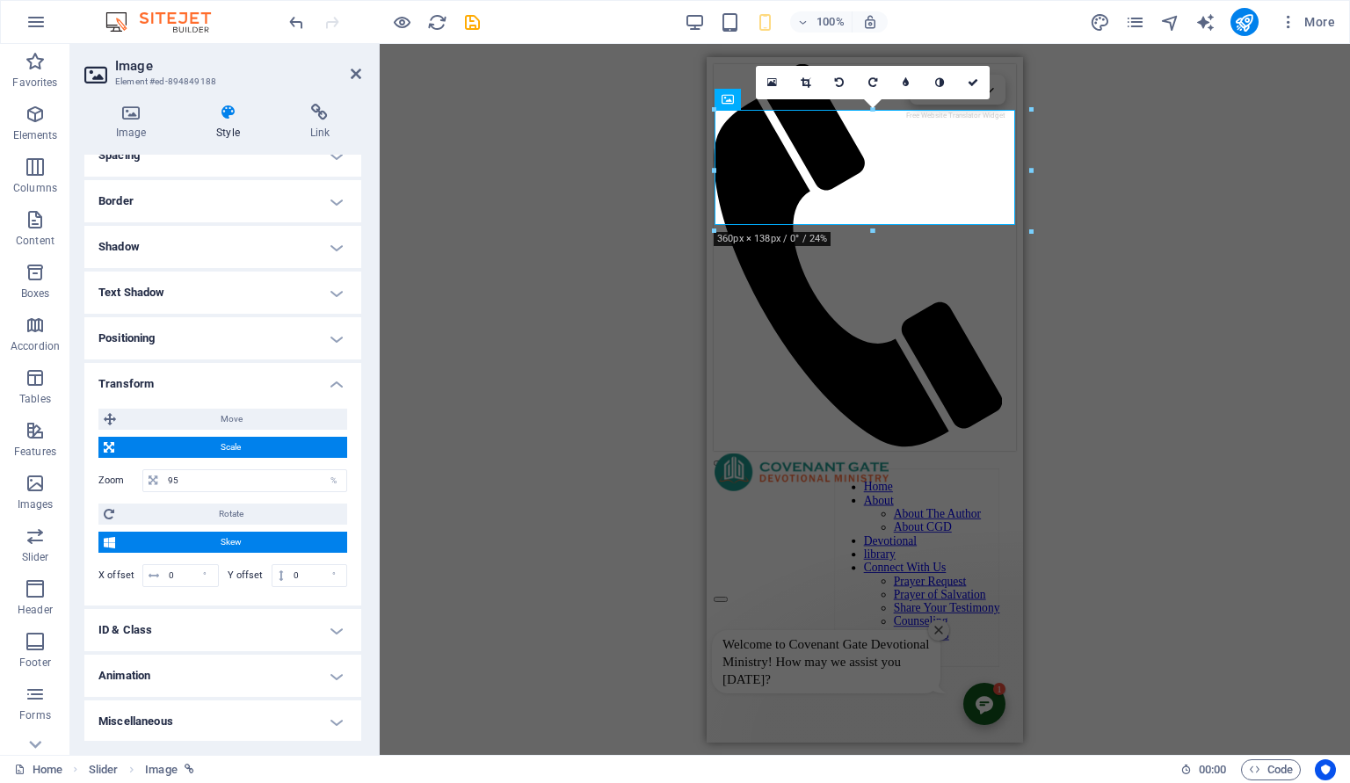
click at [304, 719] on h4 "Miscellaneous" at bounding box center [222, 721] width 277 height 42
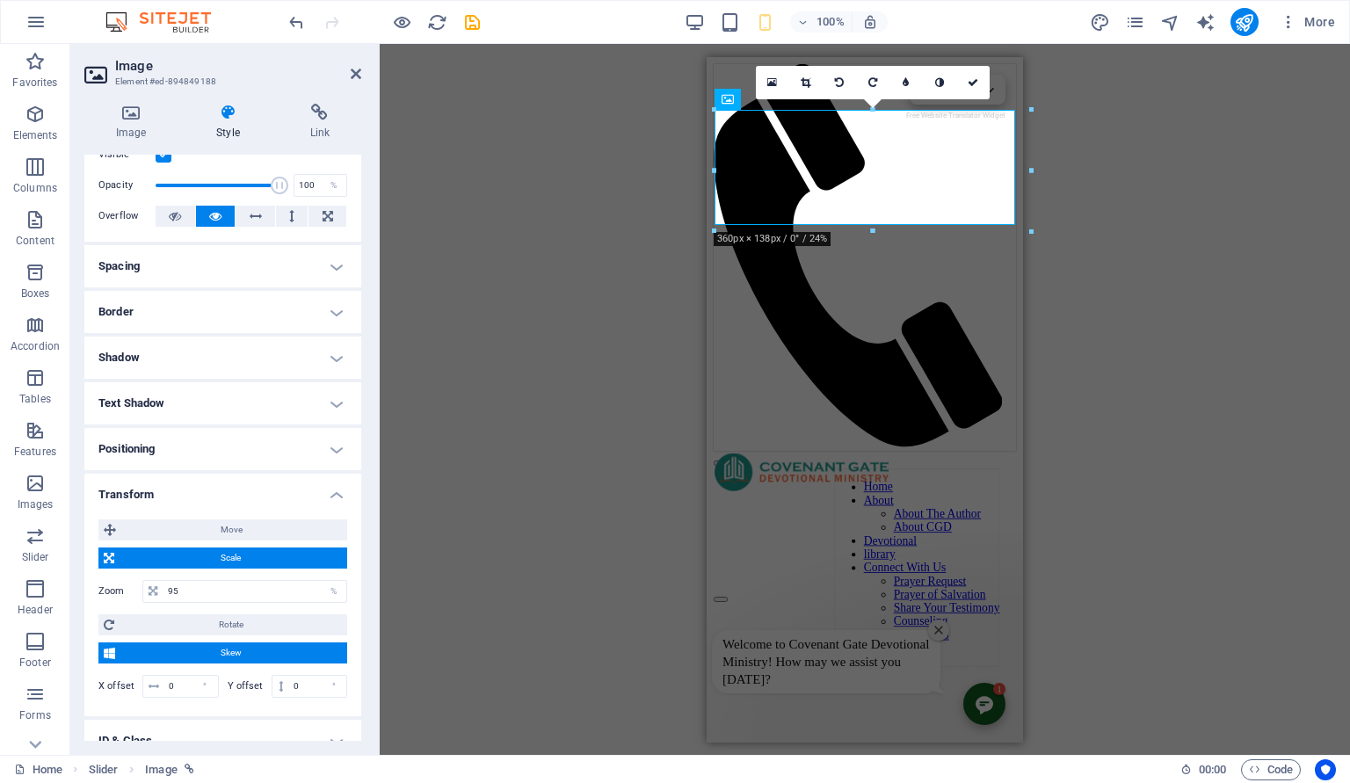
scroll to position [0, 0]
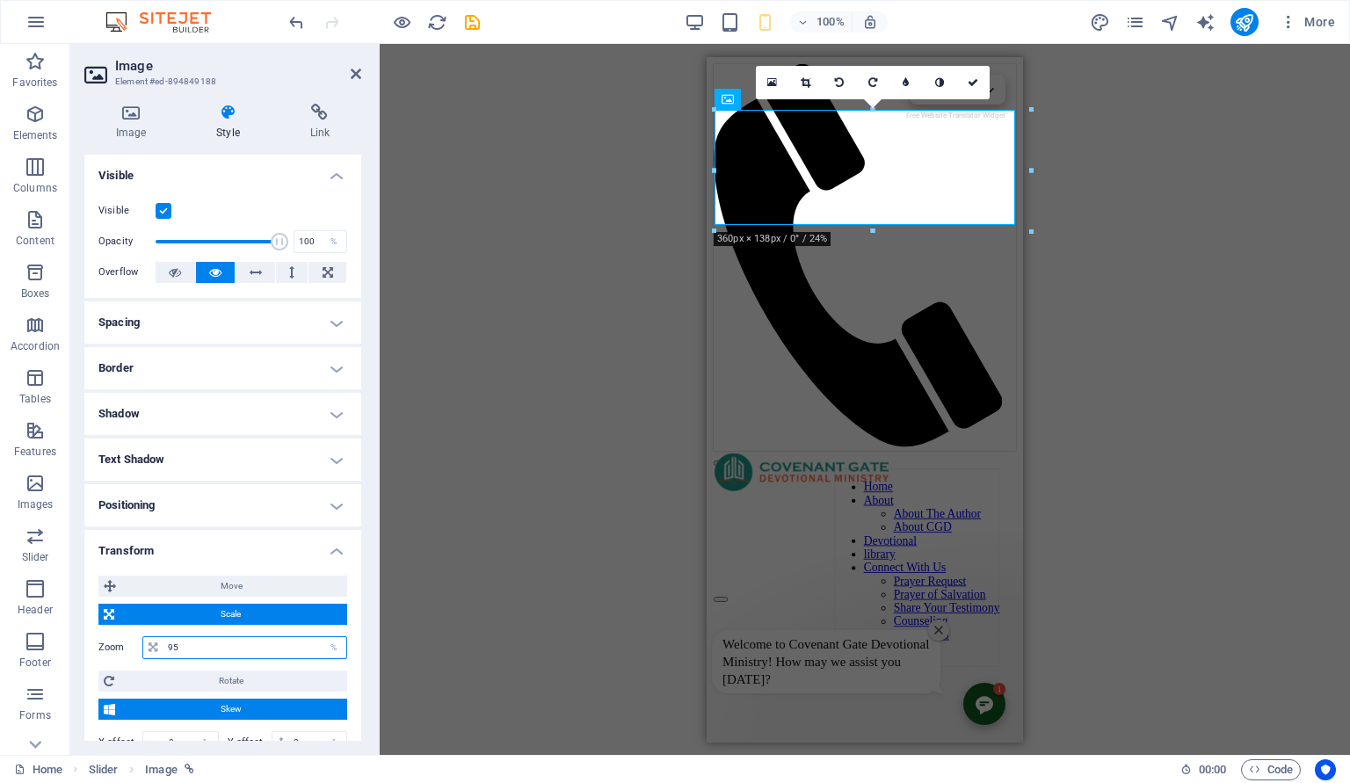
drag, startPoint x: 253, startPoint y: 642, endPoint x: 167, endPoint y: 641, distance: 86.1
click at [167, 641] on input "95" at bounding box center [254, 647] width 183 height 21
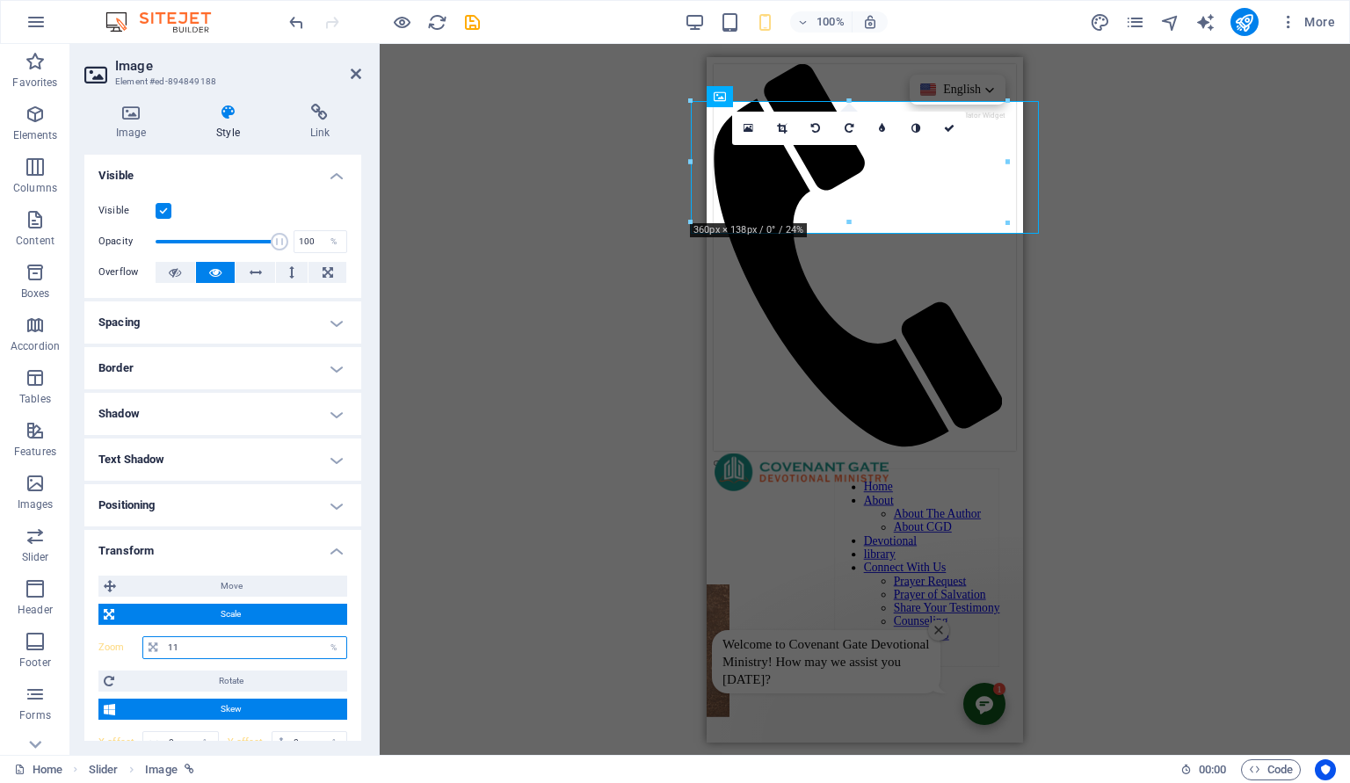
type input "1"
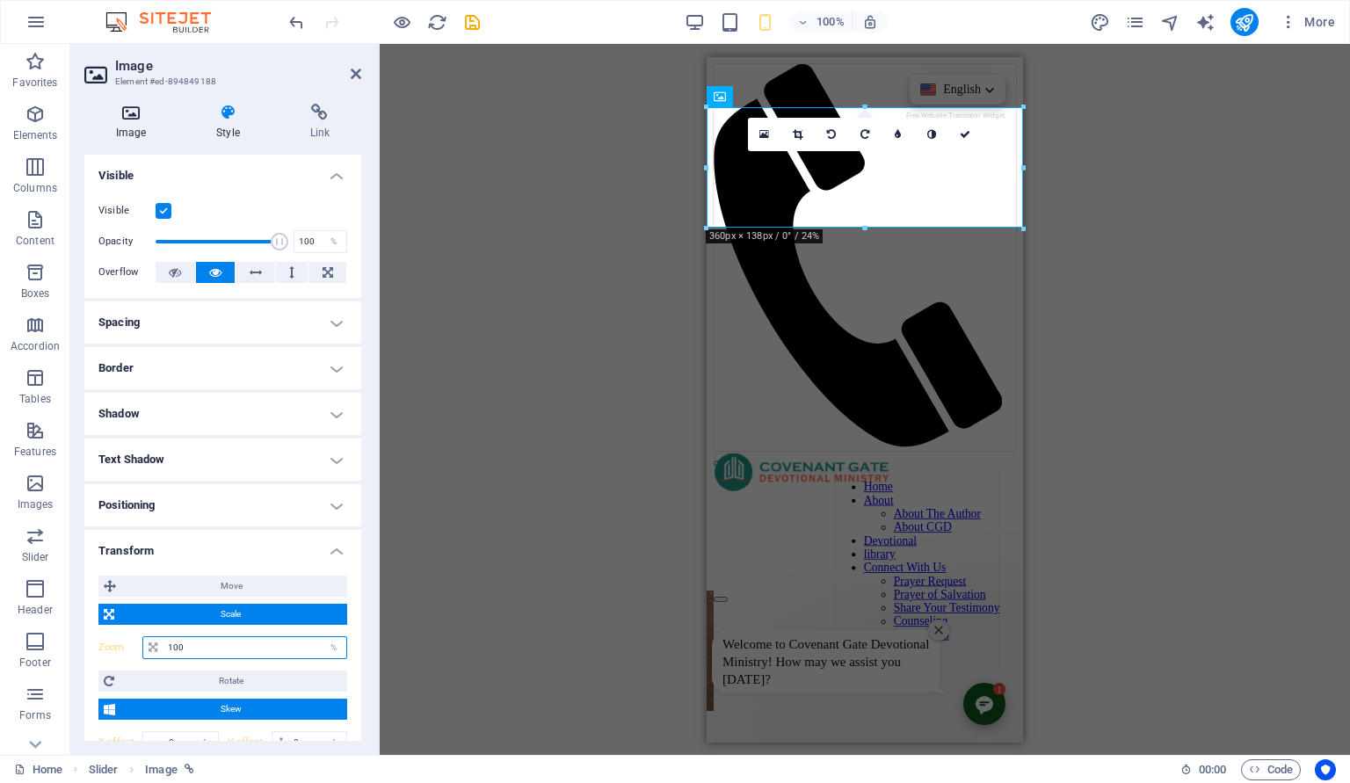
type input "100"
click at [130, 135] on h4 "Image" at bounding box center [134, 122] width 100 height 37
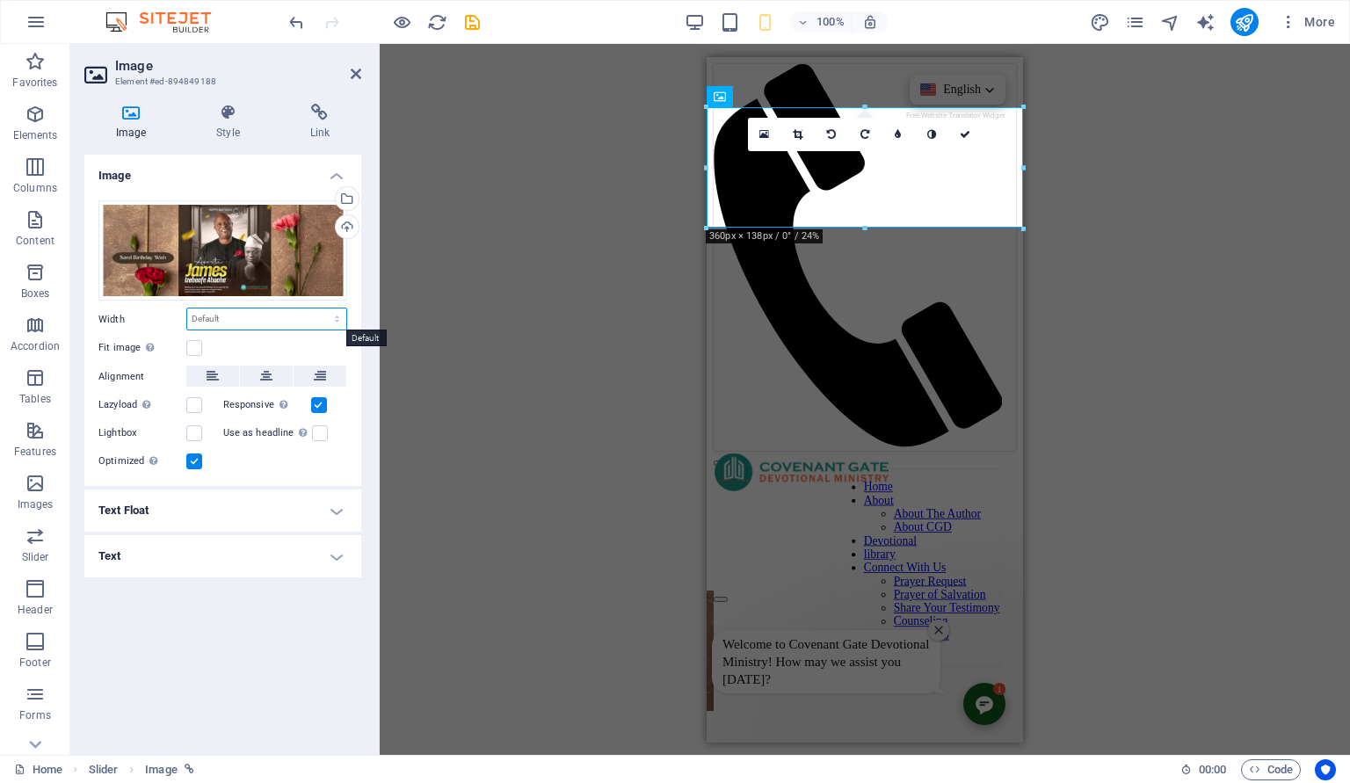
click at [187, 308] on select "Default auto px rem % em vh vw" at bounding box center [266, 318] width 159 height 21
select select "vh"
click option "vh" at bounding box center [0, 0] width 0 height 0
click at [264, 316] on input "46.2" at bounding box center [266, 318] width 159 height 21
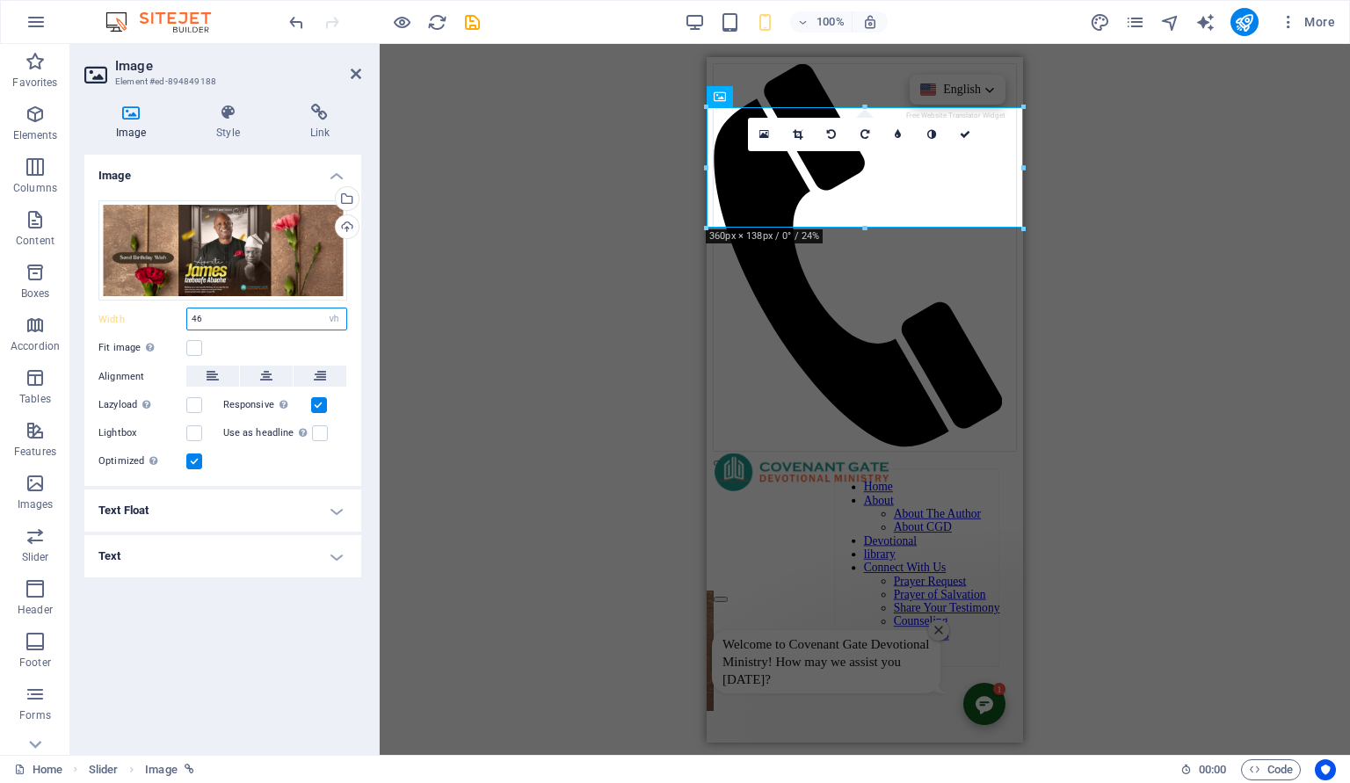
type input "4"
drag, startPoint x: 264, startPoint y: 316, endPoint x: 278, endPoint y: 322, distance: 15.0
click at [278, 322] on input "number" at bounding box center [266, 318] width 159 height 21
click at [322, 308] on select "Default auto px rem % em vh vw" at bounding box center [334, 318] width 25 height 21
select select "%"
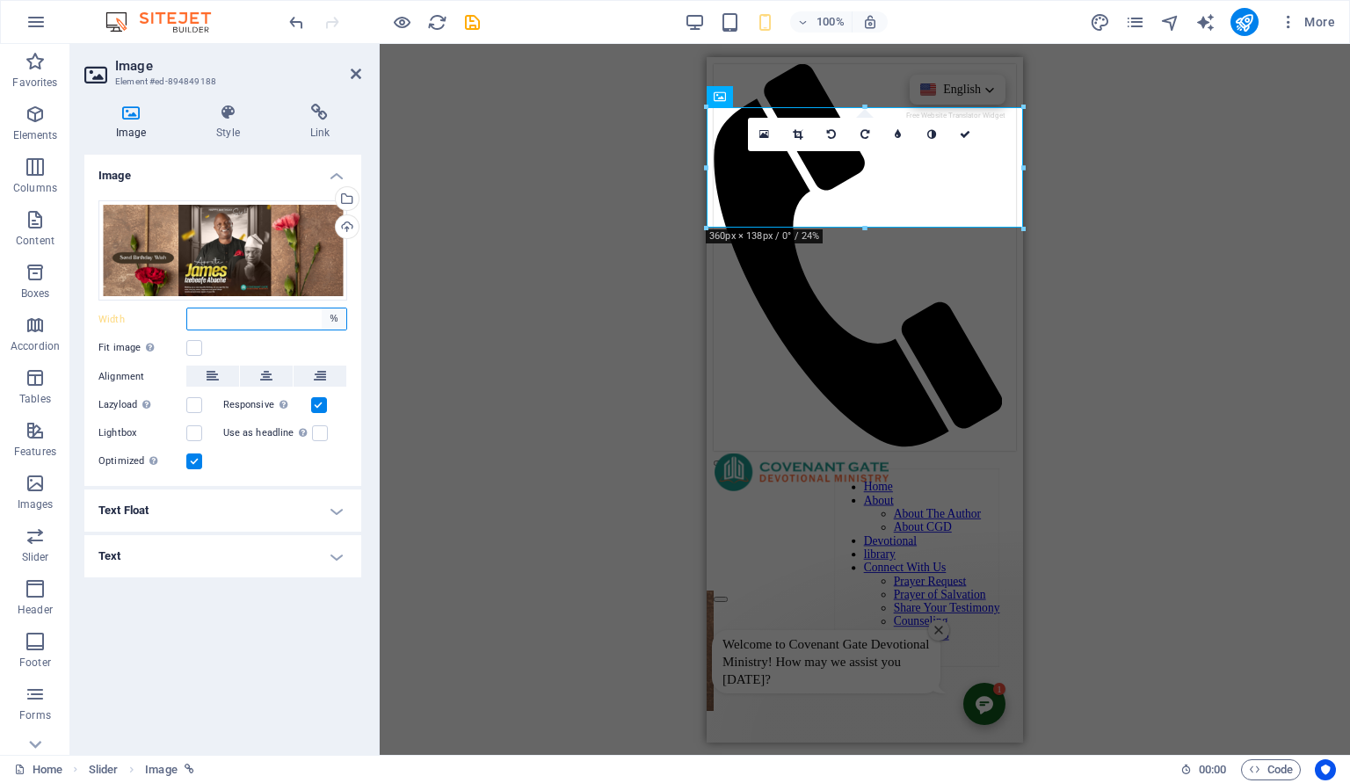
click option "%" at bounding box center [0, 0] width 0 height 0
click at [239, 333] on div "Drag files here, click to choose files or select files from Files or our free s…" at bounding box center [222, 336] width 277 height 300
click at [236, 307] on div "Drag files here, click to choose files or select files from Files or our free s…" at bounding box center [222, 336] width 277 height 300
drag, startPoint x: 229, startPoint y: 316, endPoint x: 185, endPoint y: 329, distance: 44.8
click at [187, 329] on input "100" at bounding box center [266, 318] width 159 height 21
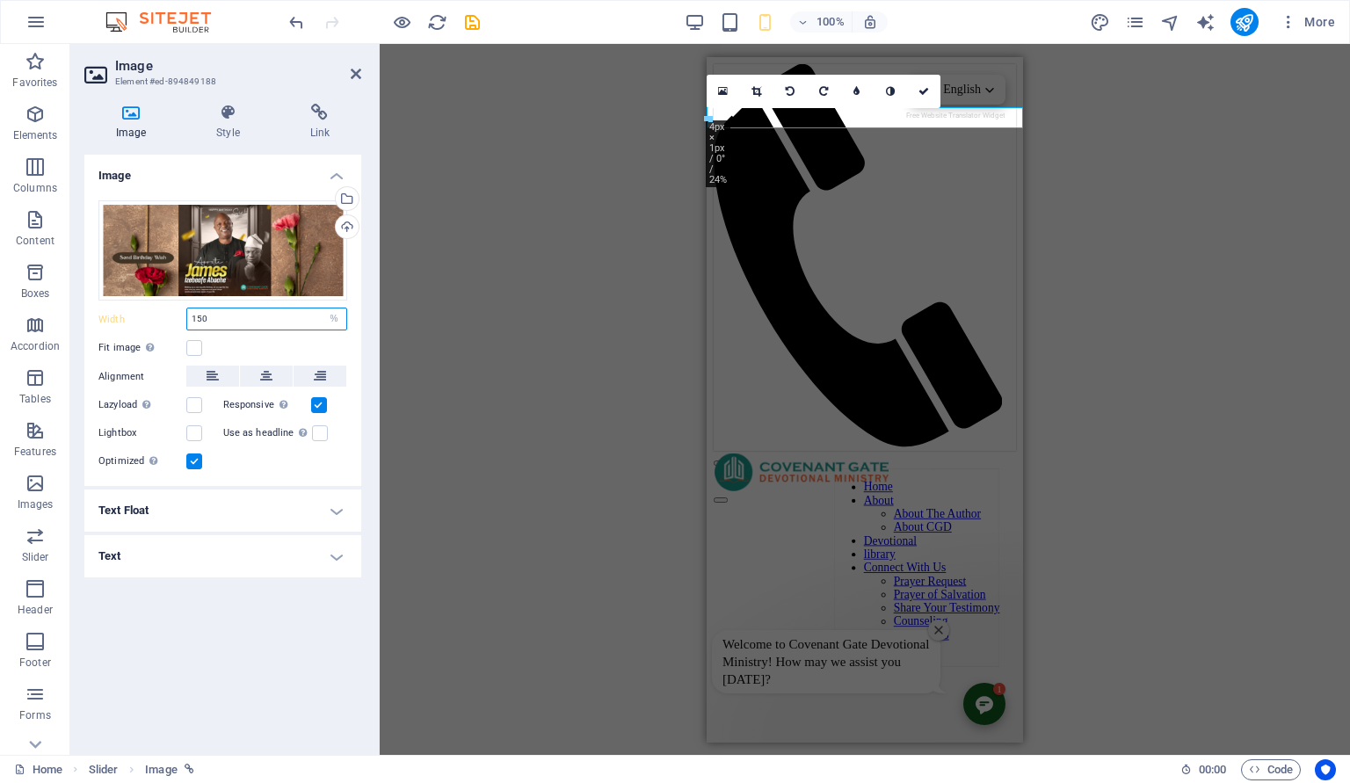
type input "100"
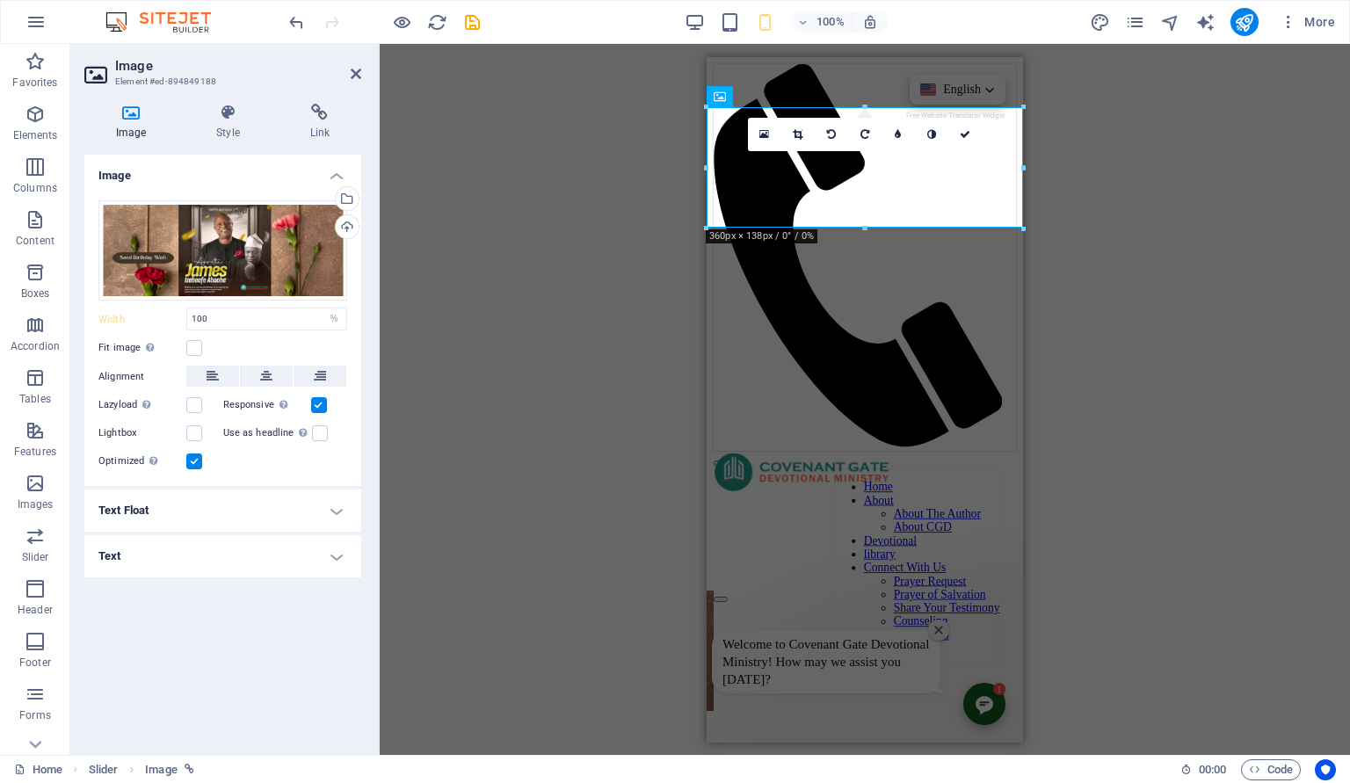
click at [1106, 207] on div "H3 Container Cards Cards Container Cards Container Image Slider Image Slider Im…" at bounding box center [865, 399] width 970 height 711
click at [265, 376] on icon at bounding box center [266, 376] width 12 height 21
click at [197, 350] on label at bounding box center [194, 348] width 16 height 16
click at [0, 0] on input "Fit image Automatically fit image to a fixed width and height" at bounding box center [0, 0] width 0 height 0
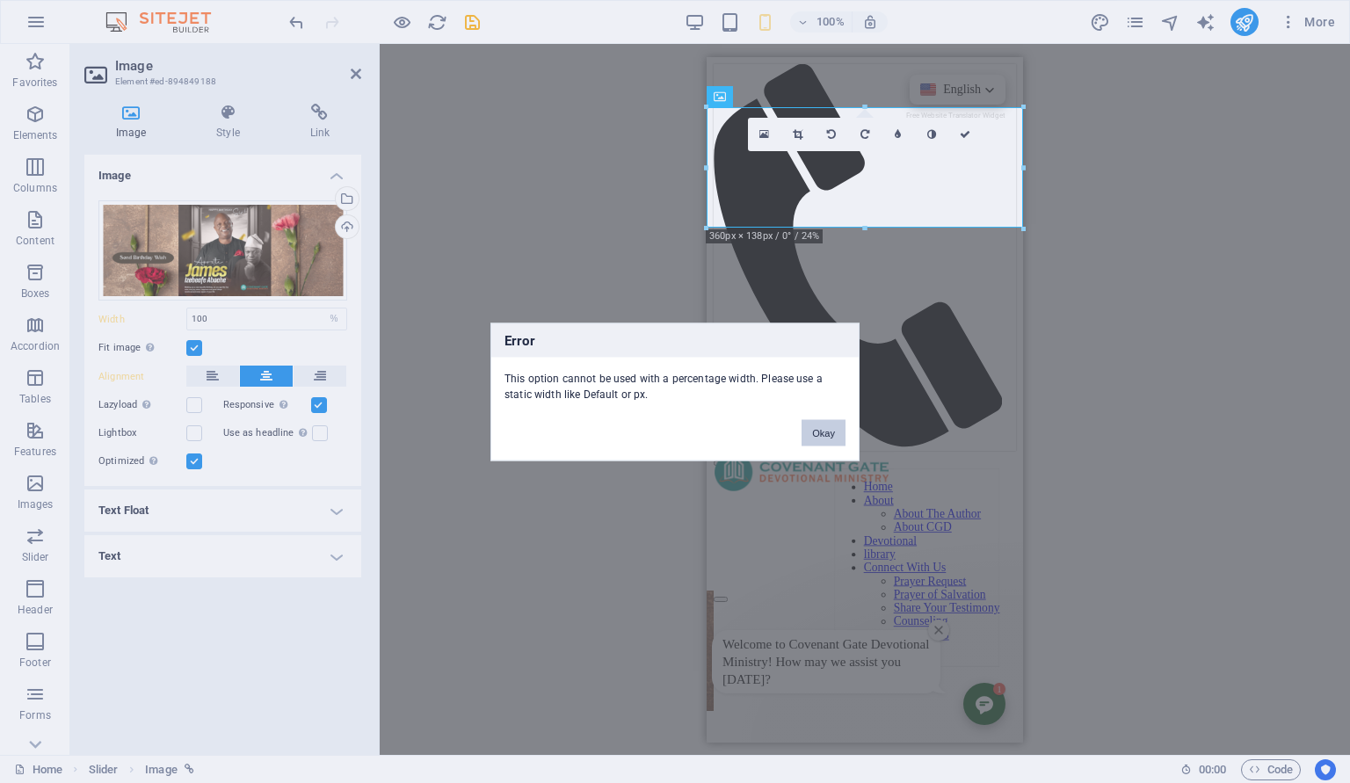
click at [832, 430] on button "Okay" at bounding box center [824, 432] width 44 height 26
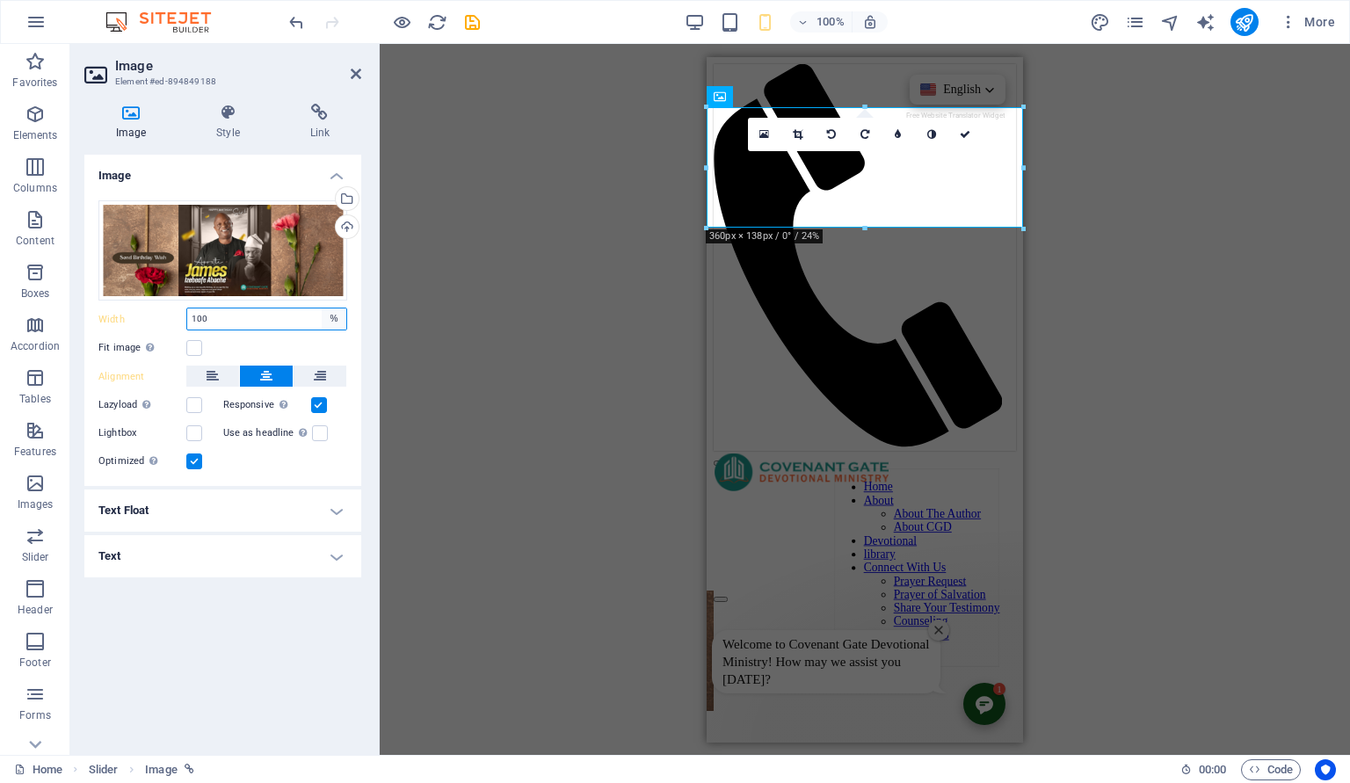
click at [322, 308] on select "Default auto px rem % em vh vw" at bounding box center [334, 318] width 25 height 21
select select "default"
click option "Default" at bounding box center [0, 0] width 0 height 0
select select "DISABLED_OPTION_VALUE"
click at [200, 347] on label at bounding box center [194, 348] width 16 height 16
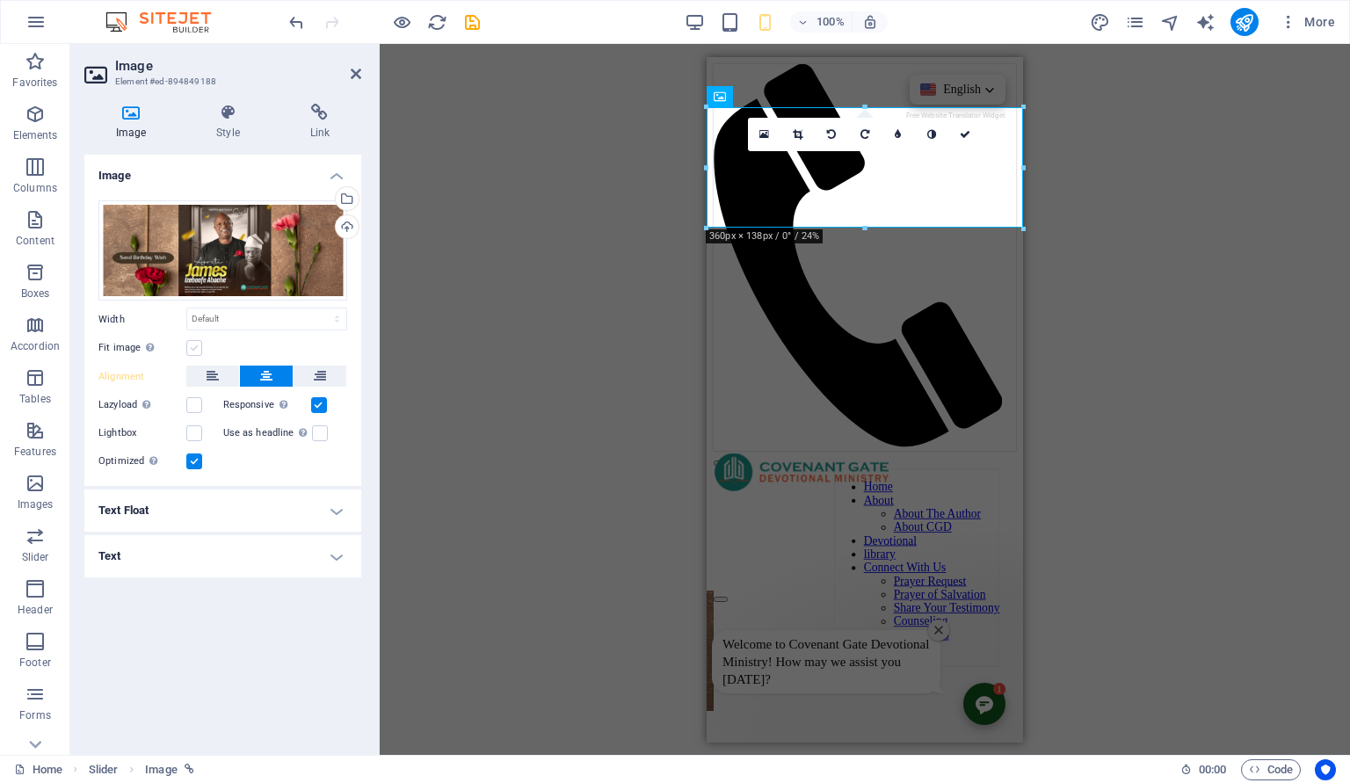
click at [0, 0] on input "Fit image Automatically fit image to a fixed width and height" at bounding box center [0, 0] width 0 height 0
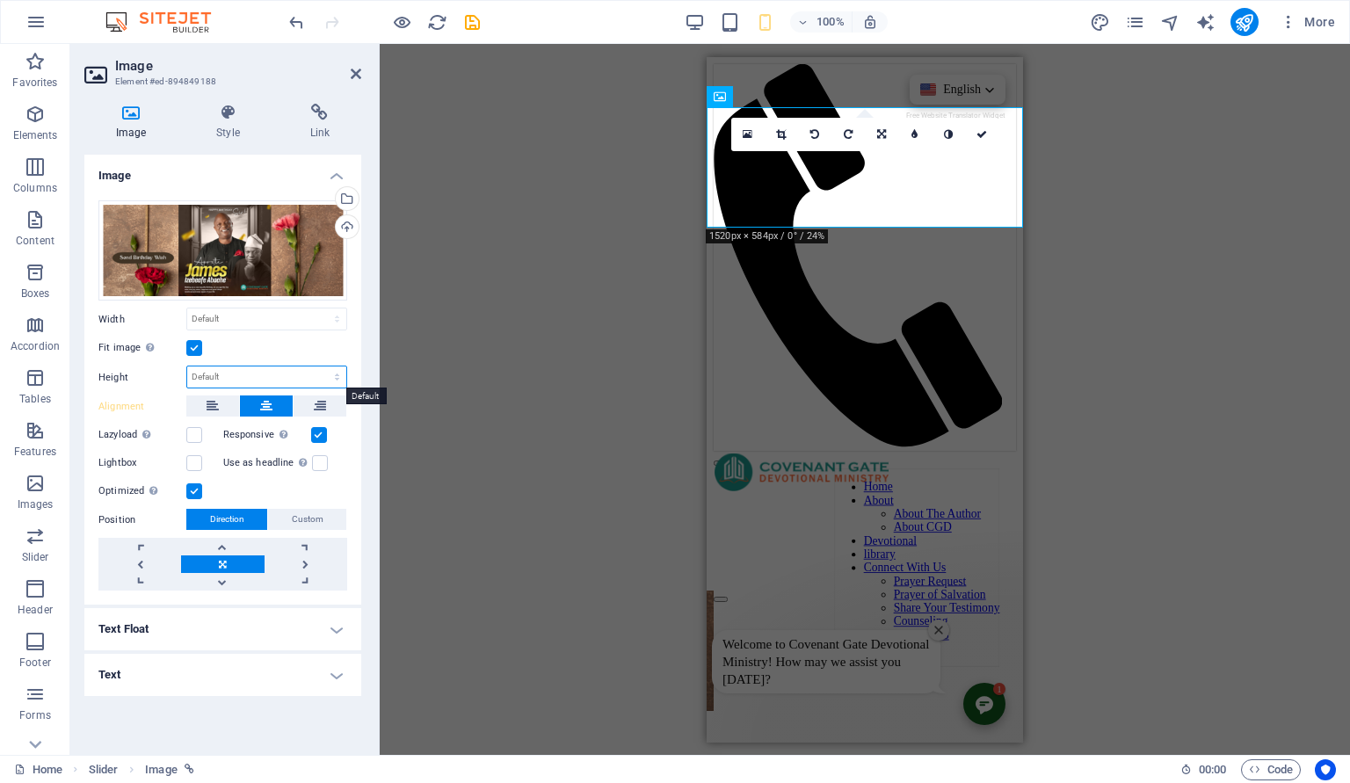
click at [187, 367] on select "Default auto px" at bounding box center [266, 377] width 159 height 21
select select "px"
click option "px" at bounding box center [0, 0] width 0 height 0
click at [236, 435] on label "Responsive Automatically load retina image and smartphone optimized sizes." at bounding box center [267, 435] width 88 height 21
click at [0, 0] on input "Responsive Automatically load retina image and smartphone optimized sizes." at bounding box center [0, 0] width 0 height 0
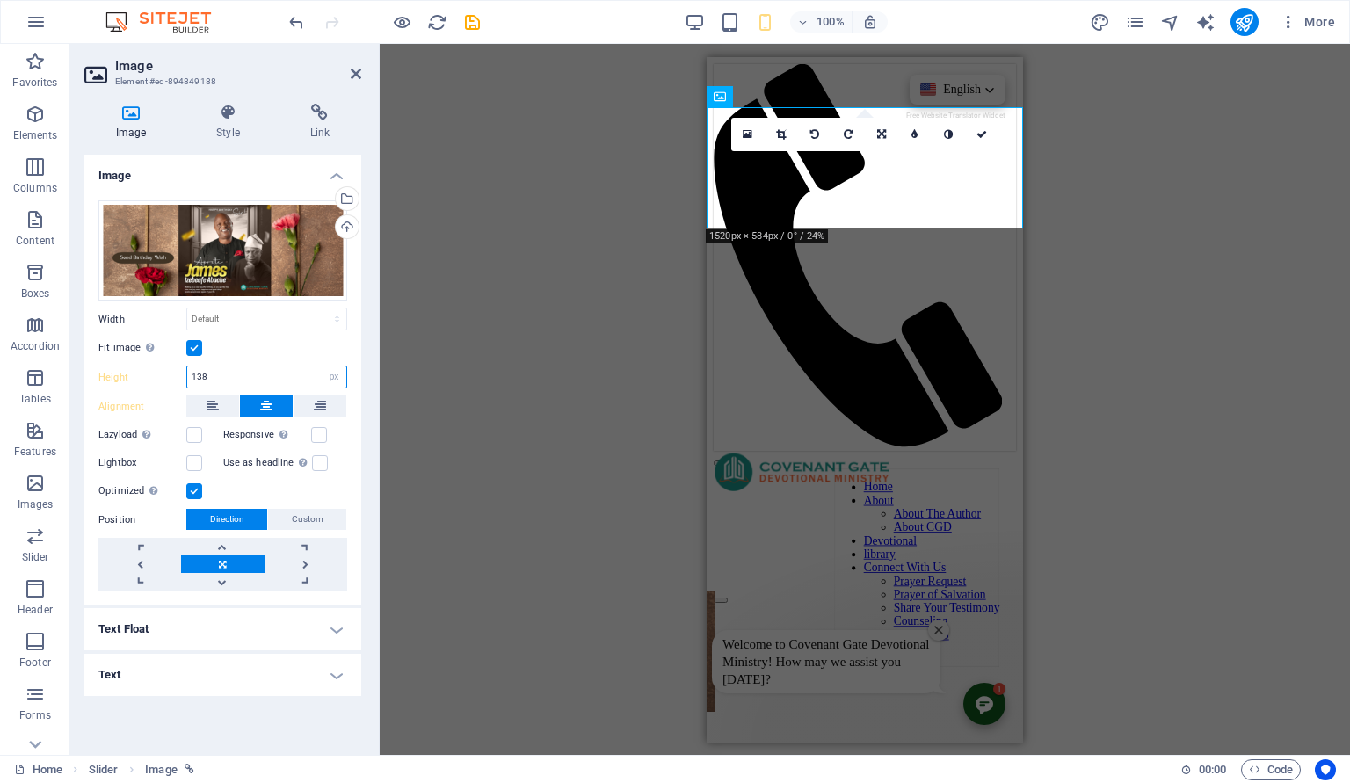
click at [242, 378] on input "138" at bounding box center [266, 377] width 159 height 21
type input "1"
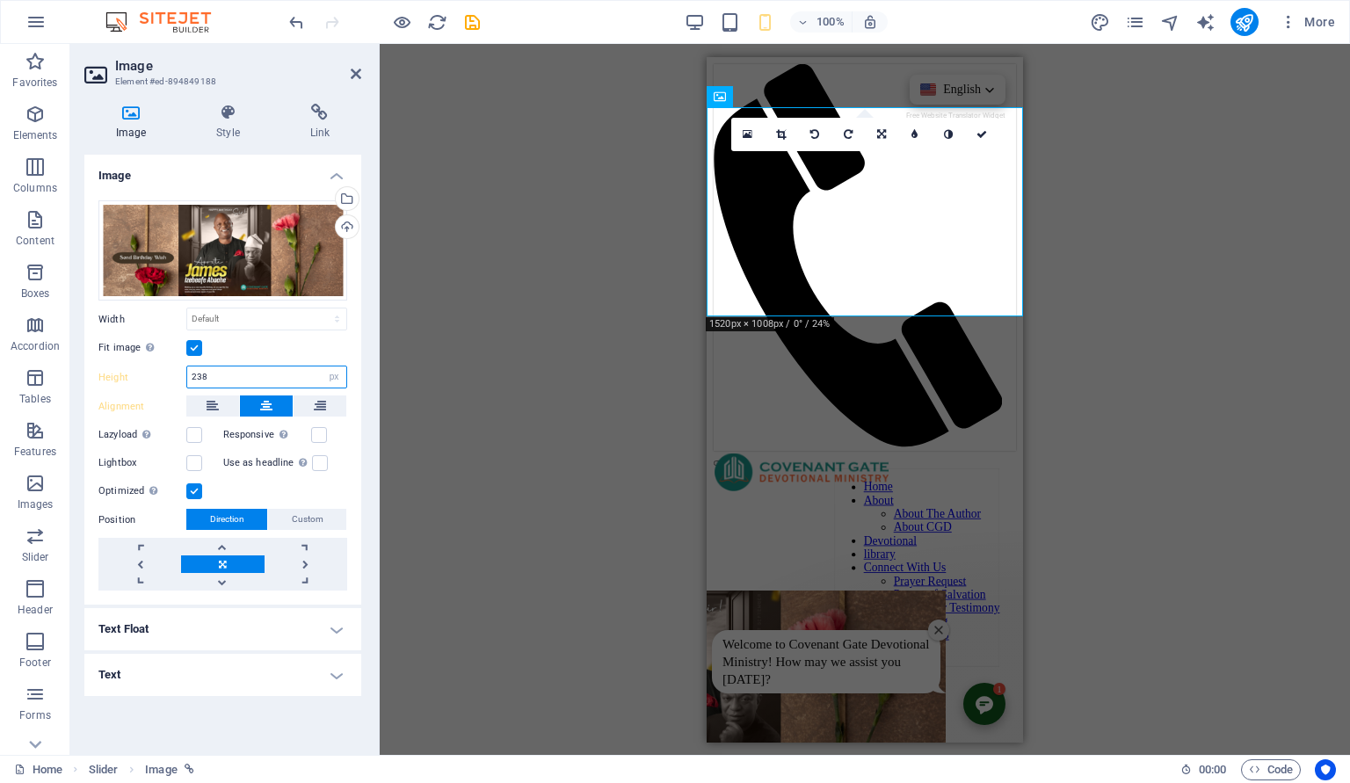
type input "238"
click at [315, 635] on h4 "Text Float" at bounding box center [222, 629] width 277 height 42
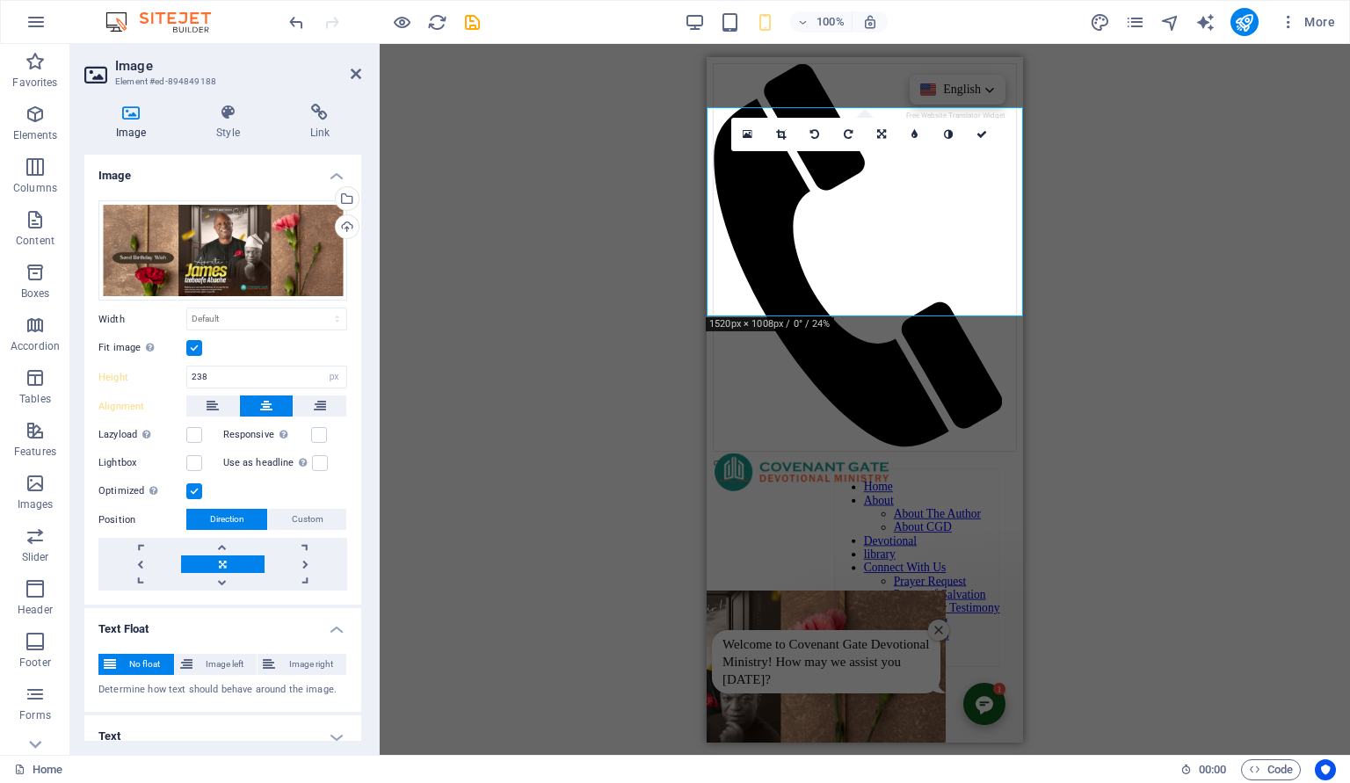
scroll to position [15, 0]
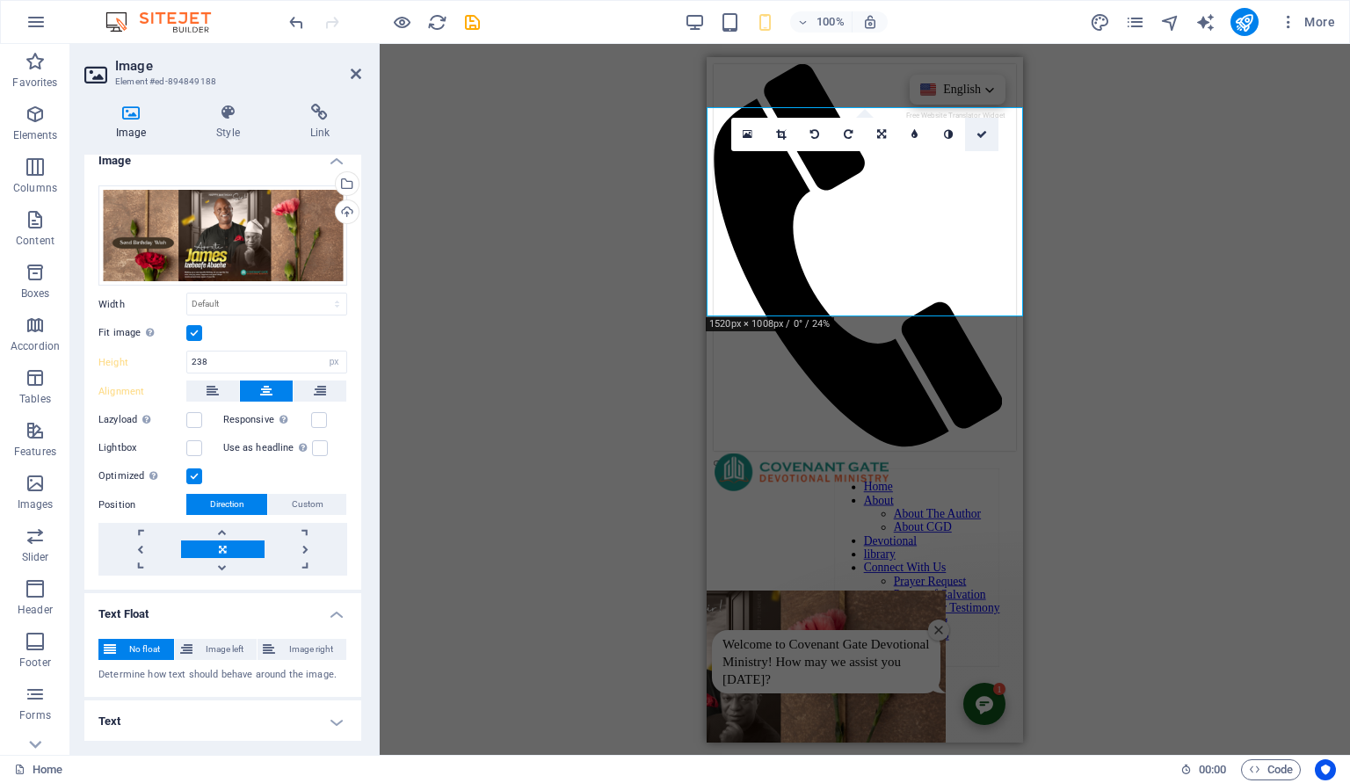
click at [987, 128] on link at bounding box center [981, 134] width 33 height 33
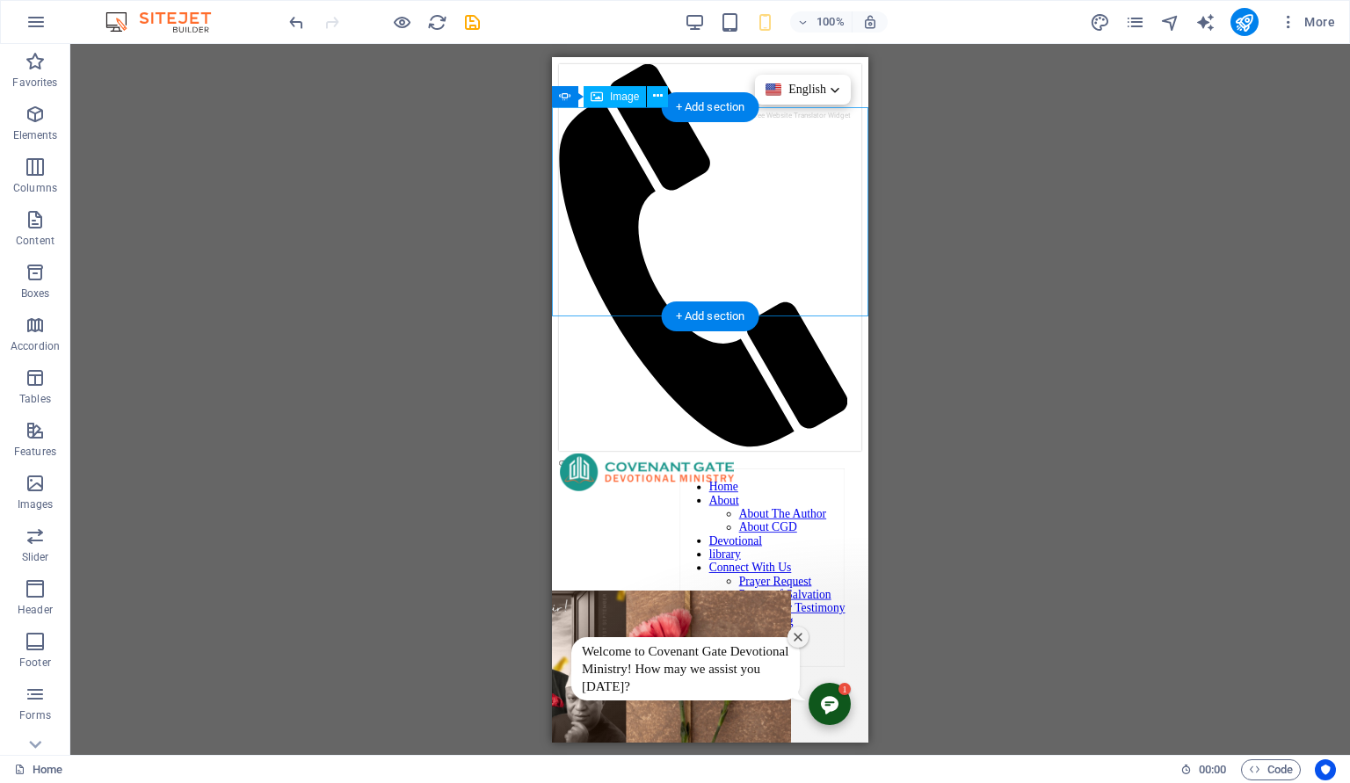
click at [559, 590] on figure "1/4" at bounding box center [401, 696] width 316 height 213
select select "px"
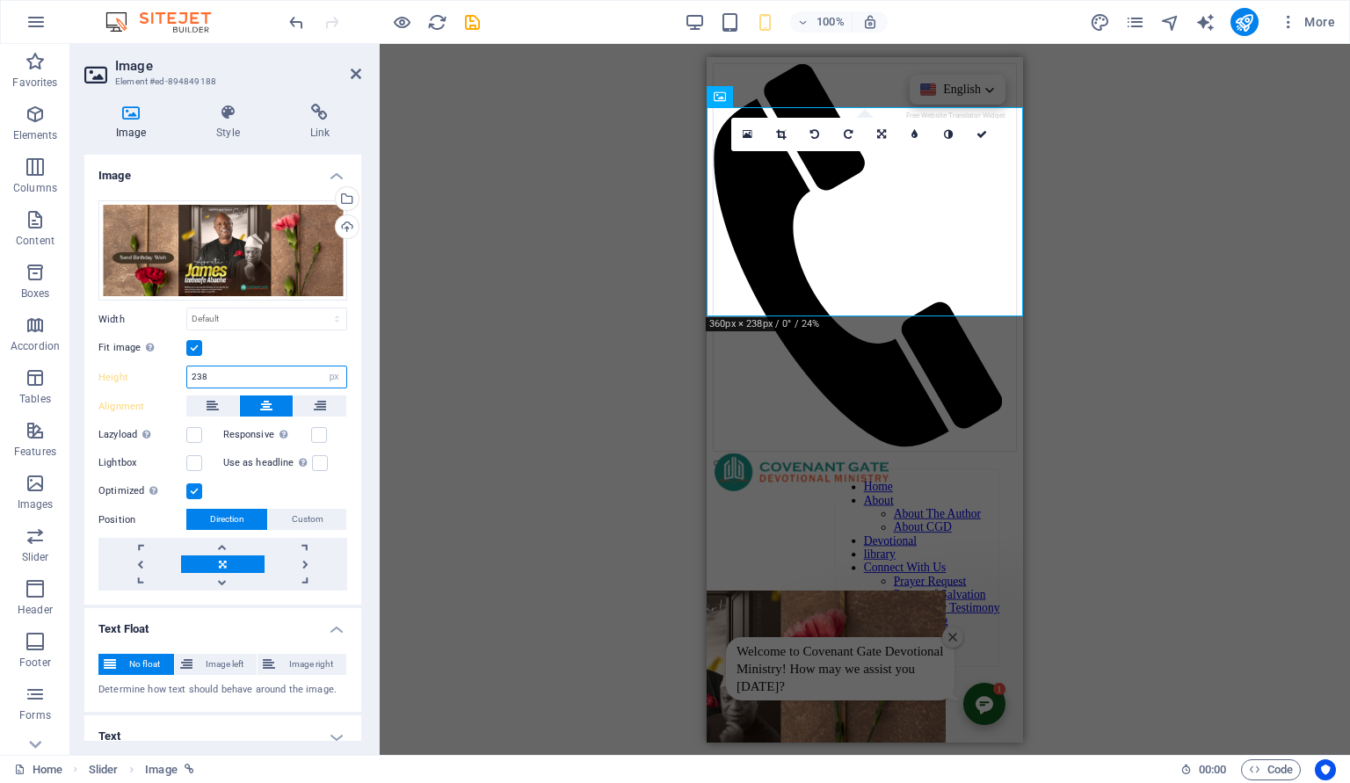
click at [232, 371] on input "238" at bounding box center [266, 377] width 159 height 21
type input "2"
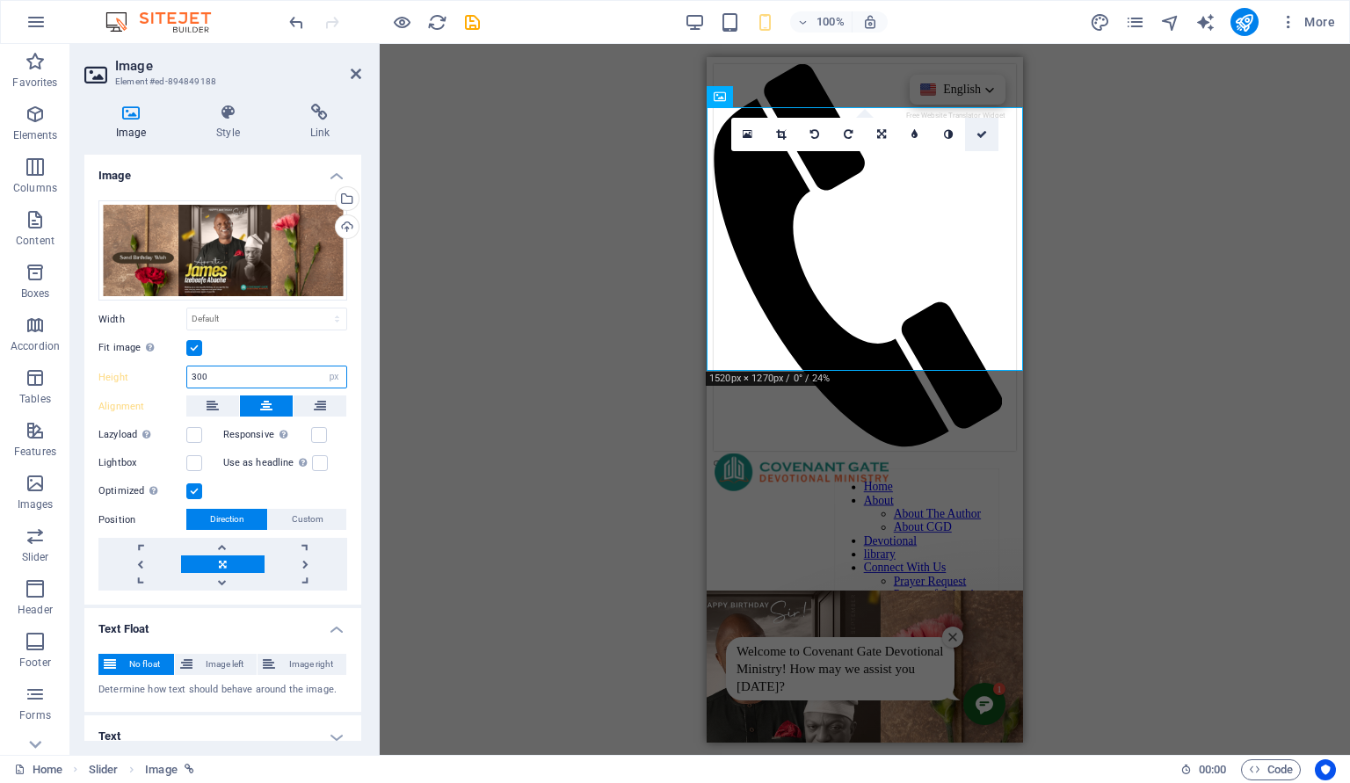
type input "300"
click at [985, 133] on icon at bounding box center [981, 134] width 11 height 11
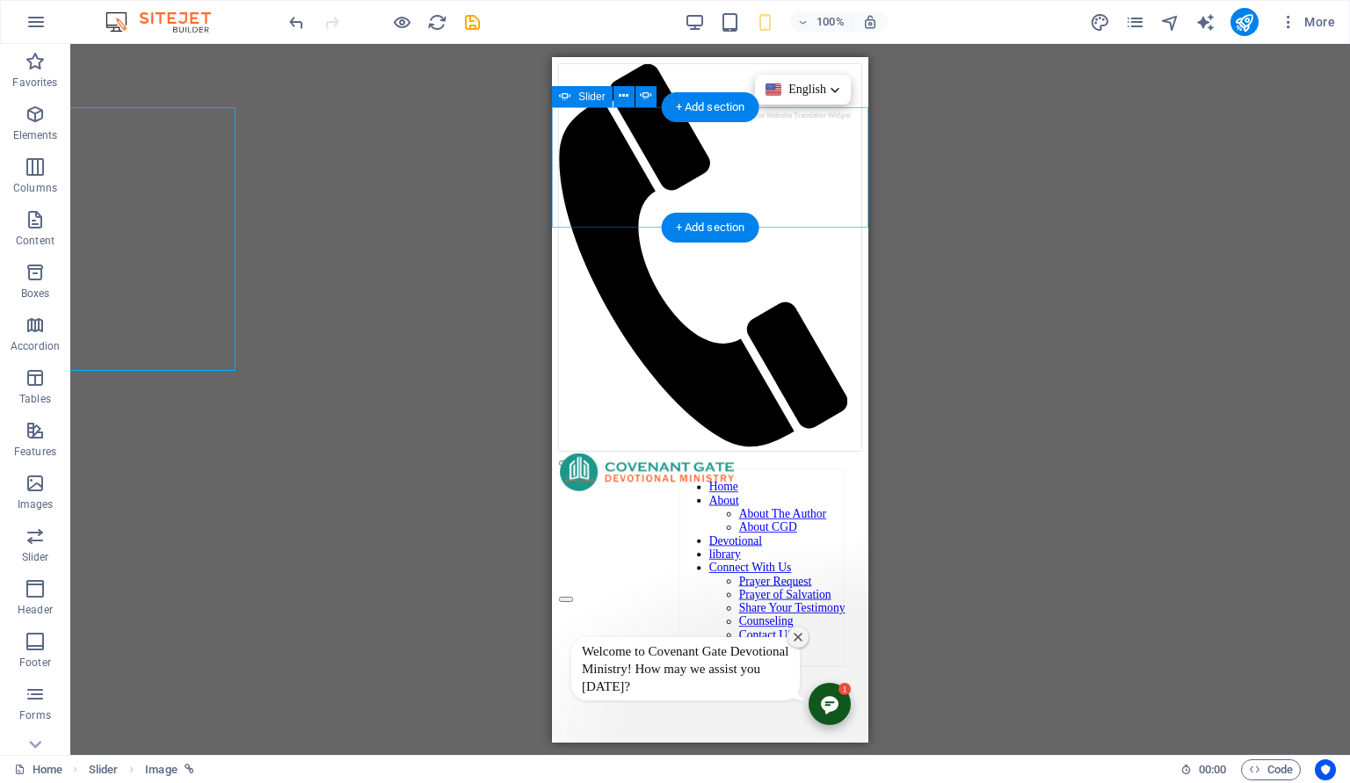
click at [573, 596] on button "button" at bounding box center [566, 598] width 14 height 5
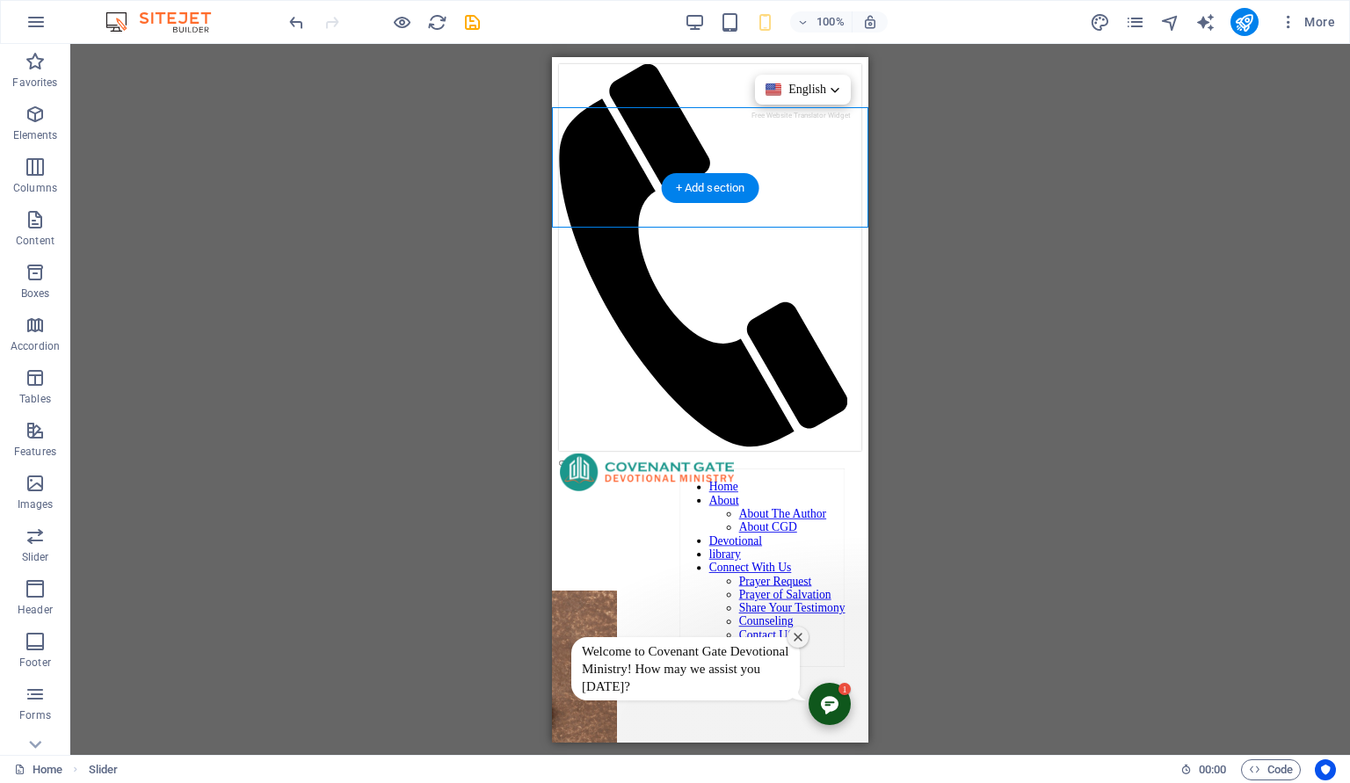
click at [834, 563] on figure at bounding box center [710, 563] width 302 height 0
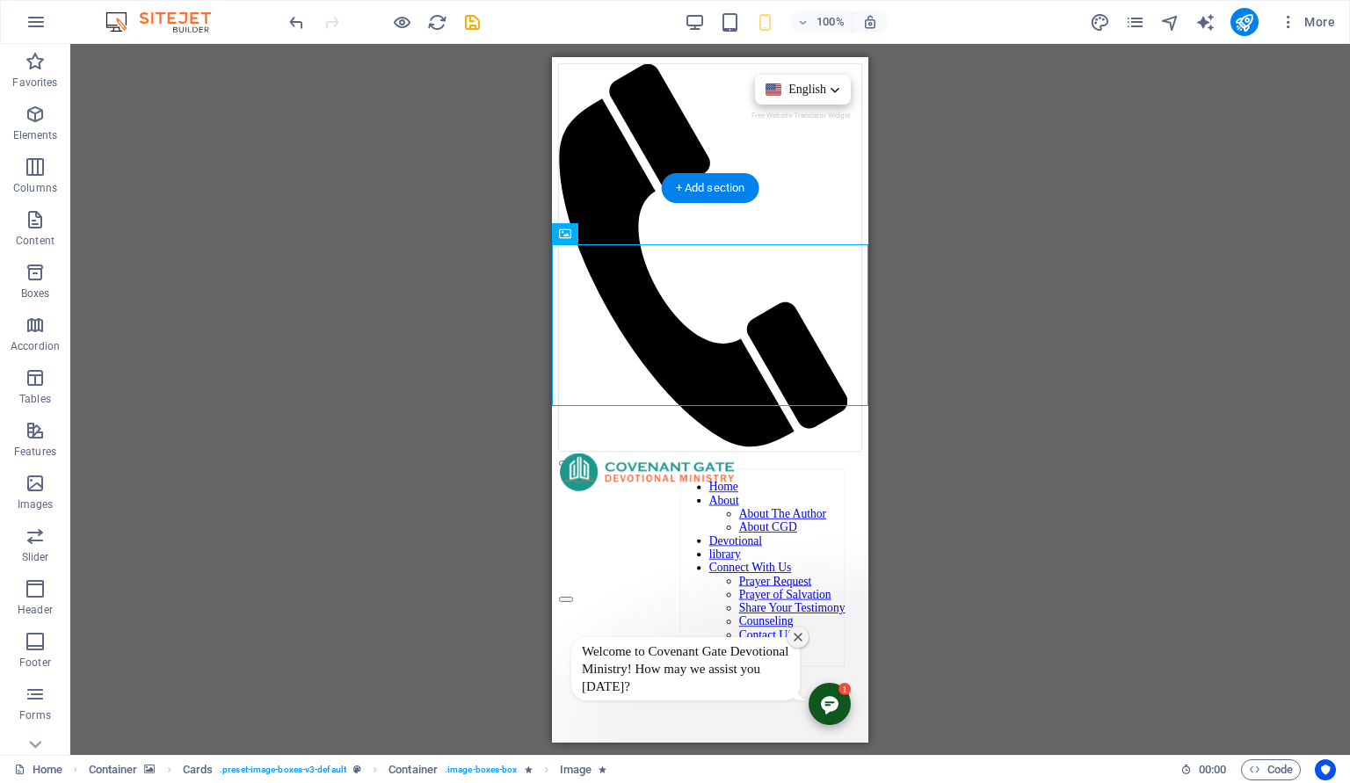
click at [831, 563] on figure at bounding box center [710, 563] width 302 height 0
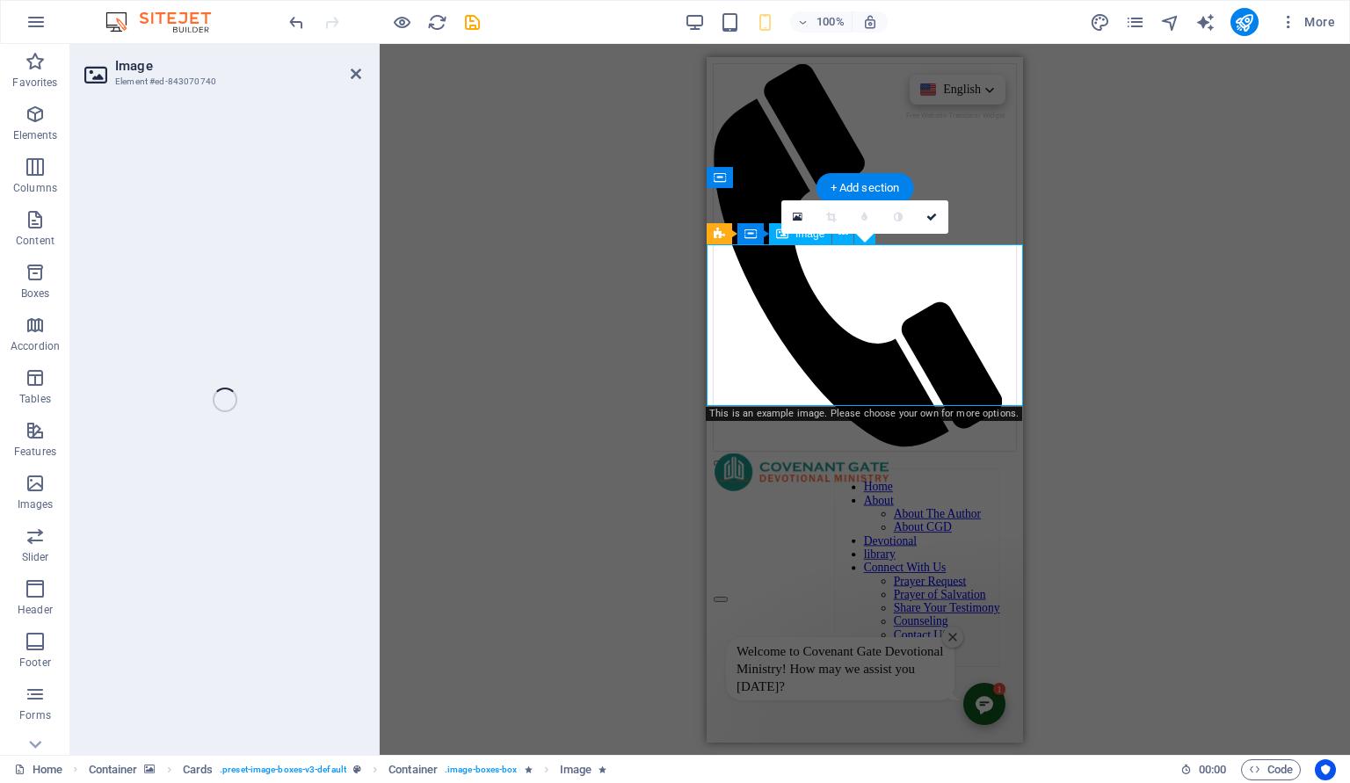
select select "%"
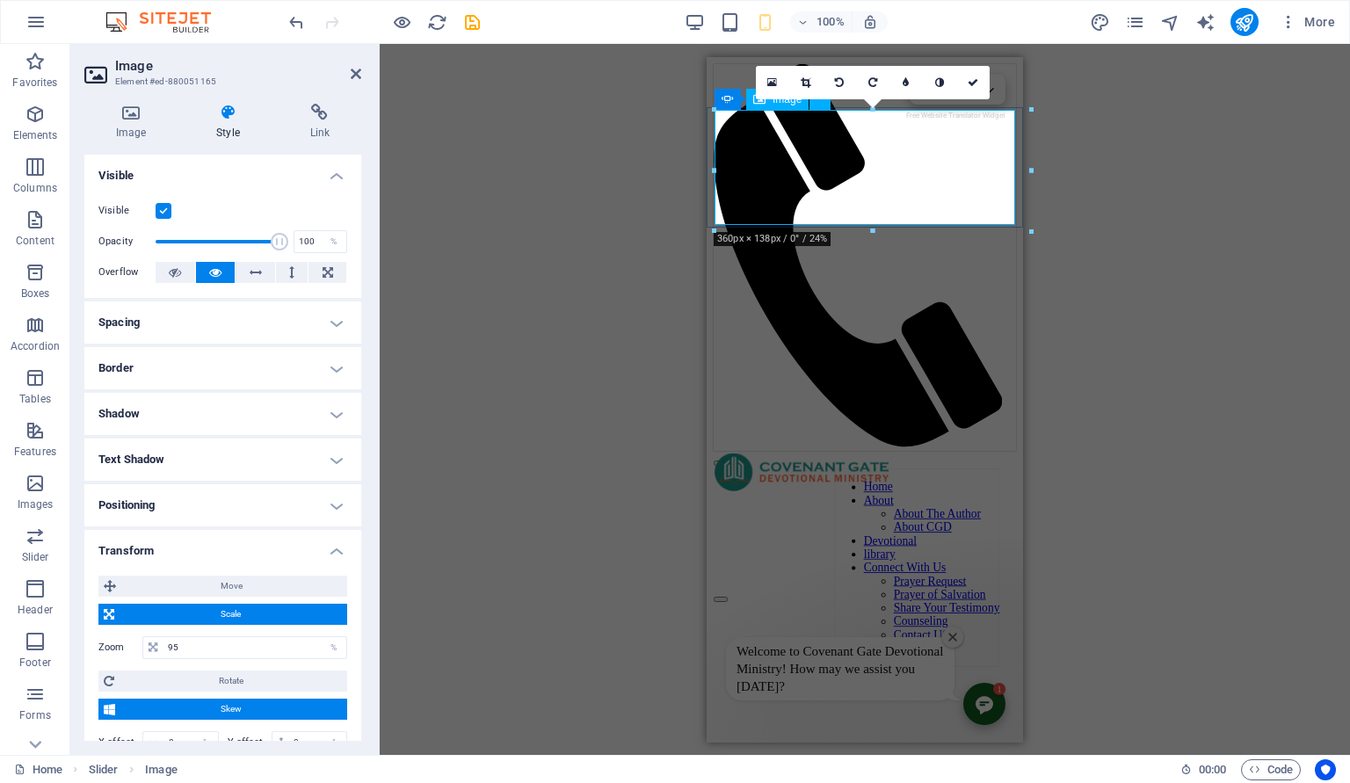
click at [135, 130] on h4 "Image" at bounding box center [134, 122] width 100 height 37
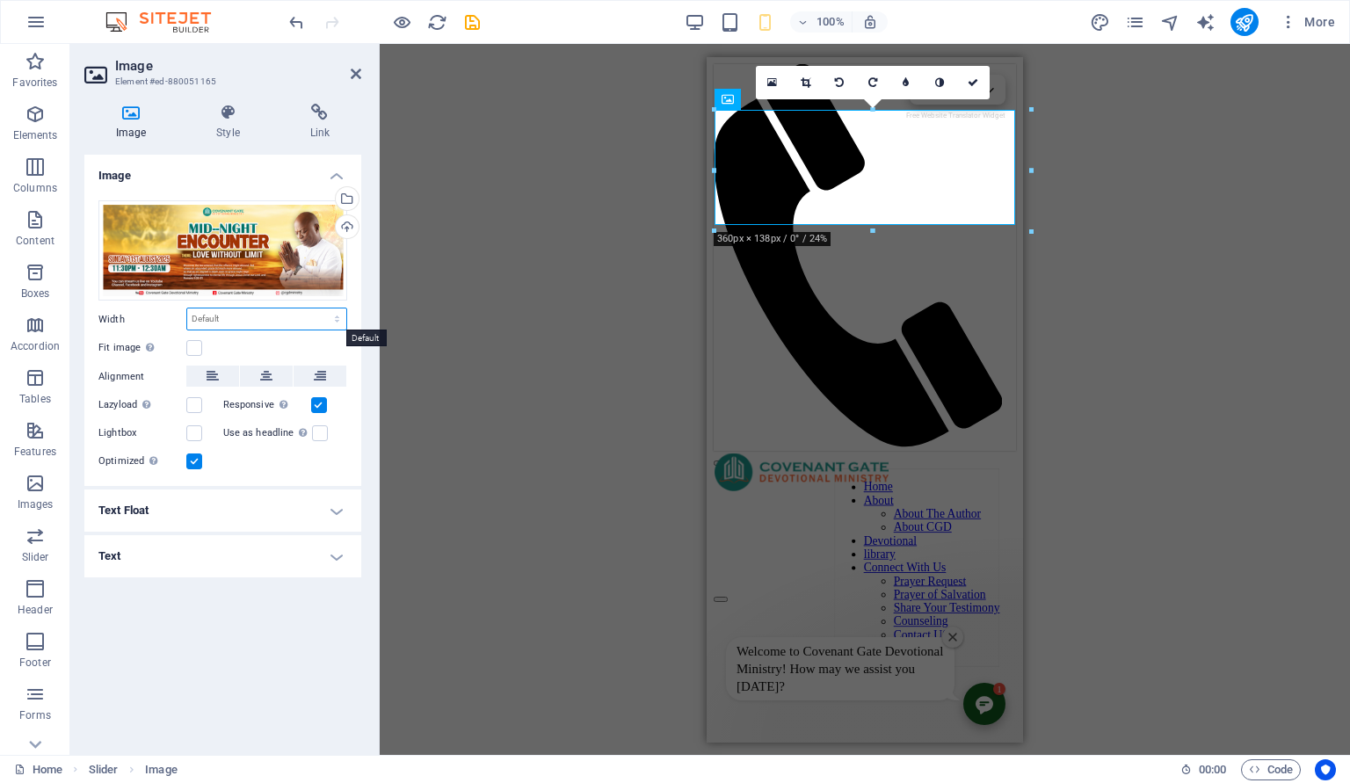
click at [187, 308] on select "Default auto px rem % em vh vw" at bounding box center [266, 318] width 159 height 21
select select "px"
click option "px" at bounding box center [0, 0] width 0 height 0
type input "360"
click at [200, 348] on label at bounding box center [194, 348] width 16 height 16
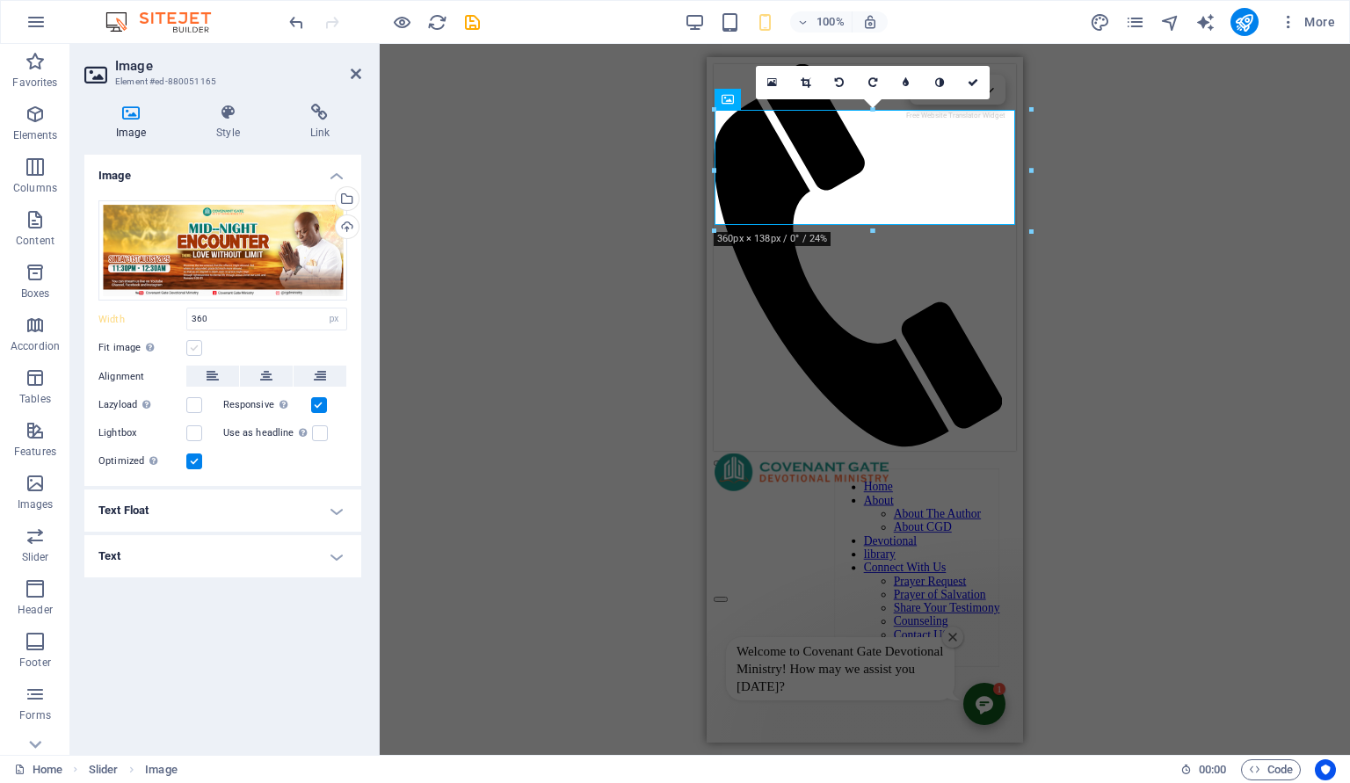
click at [0, 0] on input "Fit image Automatically fit image to a fixed width and height" at bounding box center [0, 0] width 0 height 0
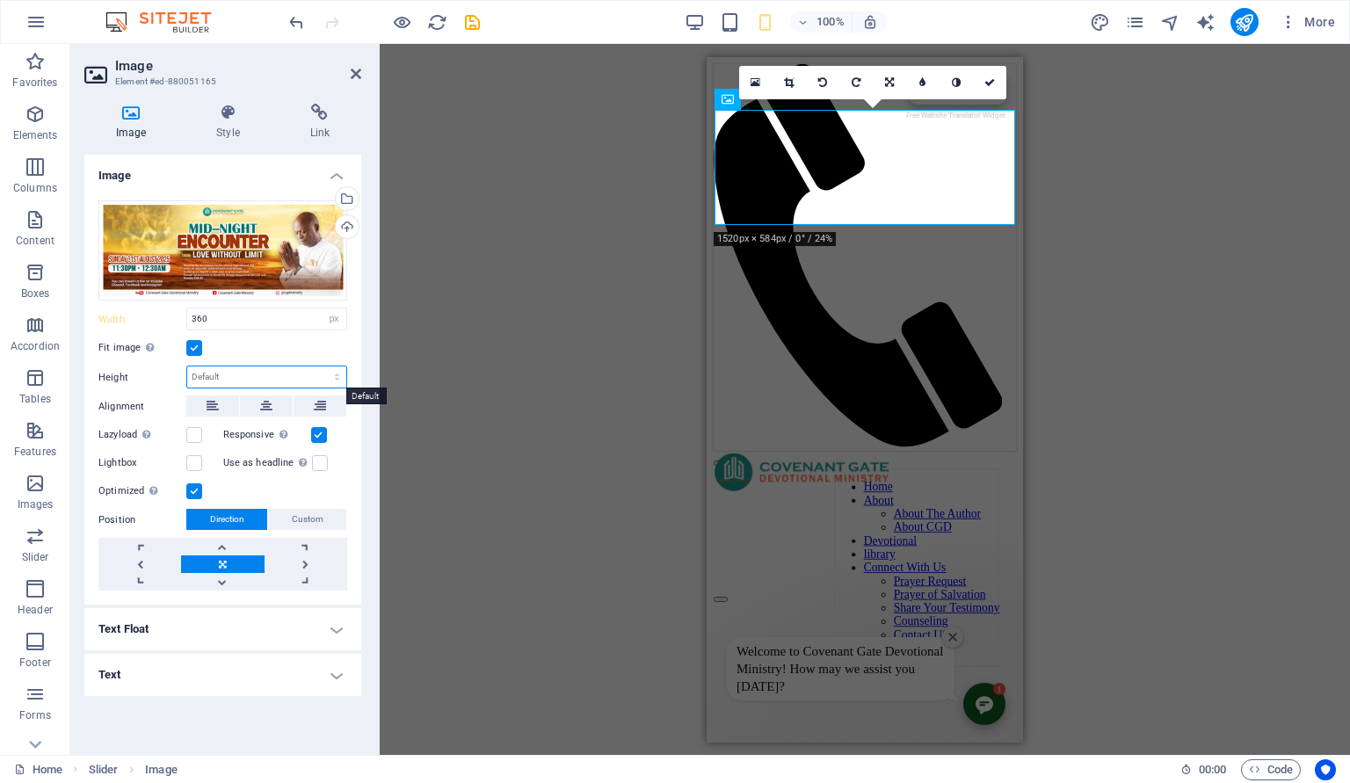
click at [187, 367] on select "Default auto px" at bounding box center [266, 377] width 159 height 21
click at [243, 377] on select "Default auto px" at bounding box center [266, 377] width 159 height 21
click at [187, 367] on select "Default auto px" at bounding box center [266, 377] width 159 height 21
select select "px"
click option "px" at bounding box center [0, 0] width 0 height 0
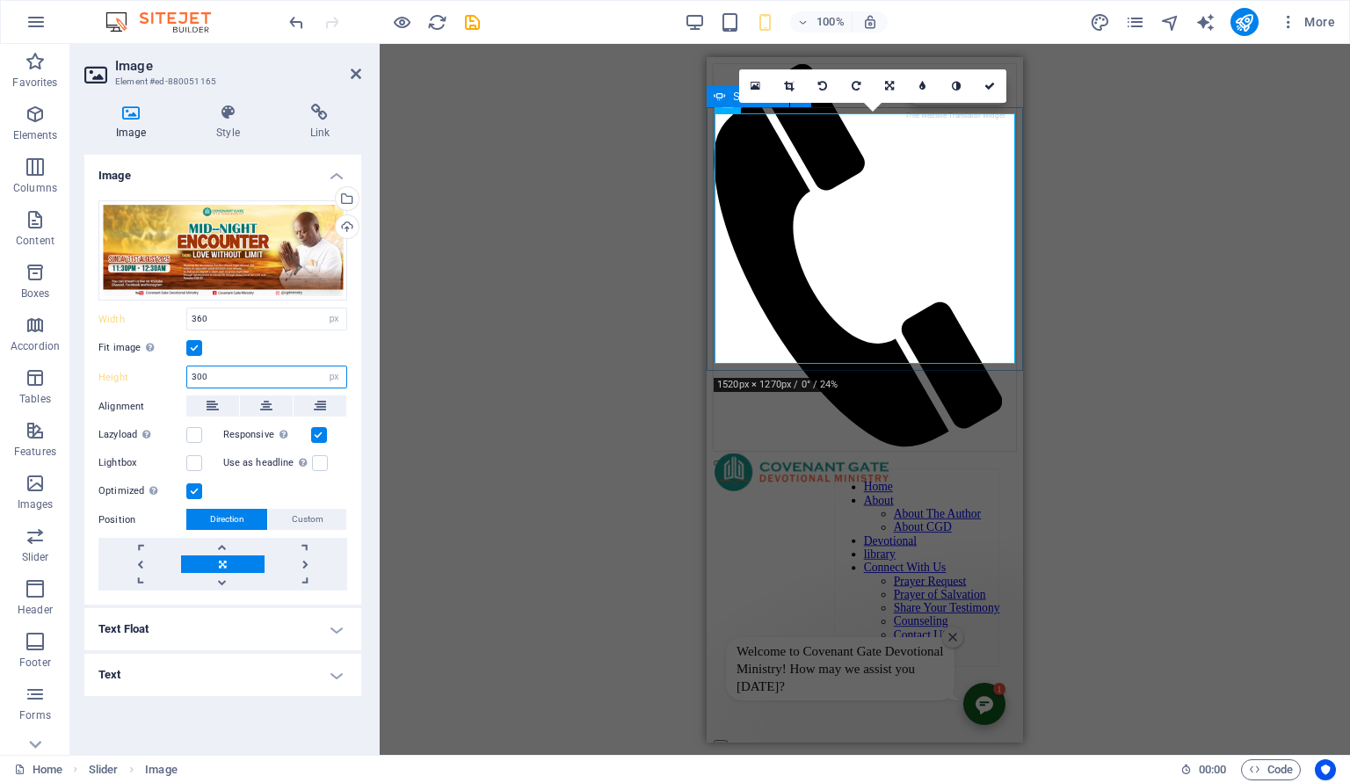
type input "300"
click at [728, 739] on button "button" at bounding box center [721, 741] width 14 height 5
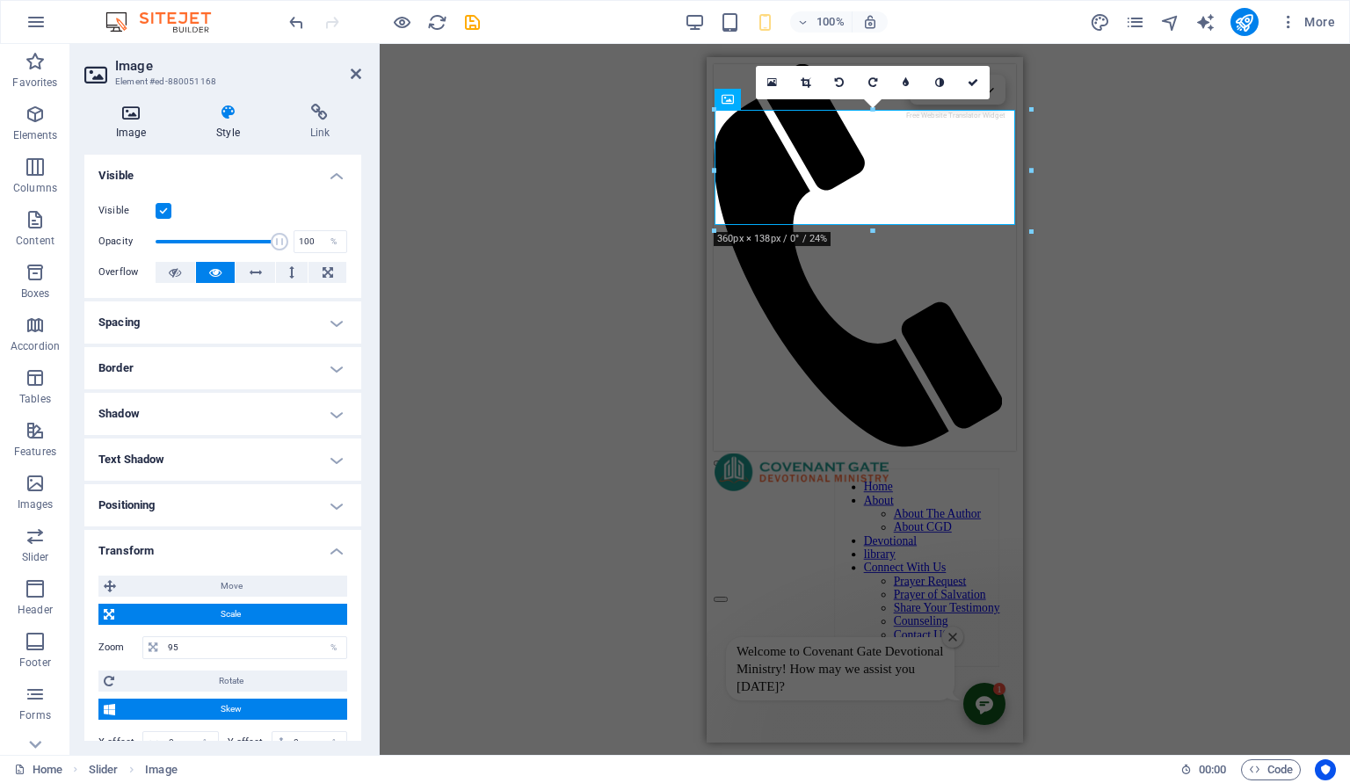
click at [132, 128] on h4 "Image" at bounding box center [134, 122] width 100 height 37
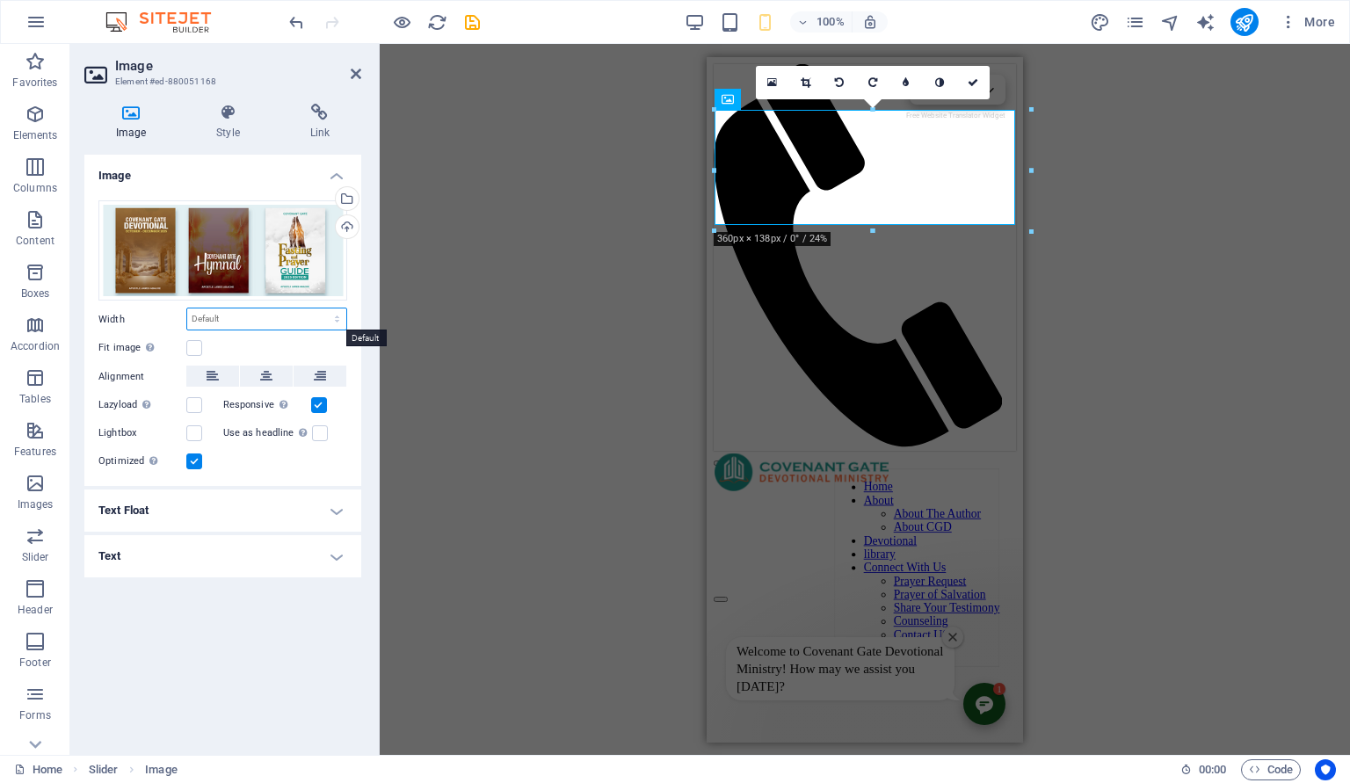
click at [187, 308] on select "Default auto px rem % em vh vw" at bounding box center [266, 318] width 159 height 21
click at [223, 316] on select "Default auto px rem % em vh vw" at bounding box center [266, 318] width 159 height 21
click at [202, 344] on div "Fit image Automatically fit image to a fixed width and height" at bounding box center [222, 348] width 249 height 21
click at [197, 349] on label at bounding box center [194, 348] width 16 height 16
click at [0, 0] on input "Fit image Automatically fit image to a fixed width and height" at bounding box center [0, 0] width 0 height 0
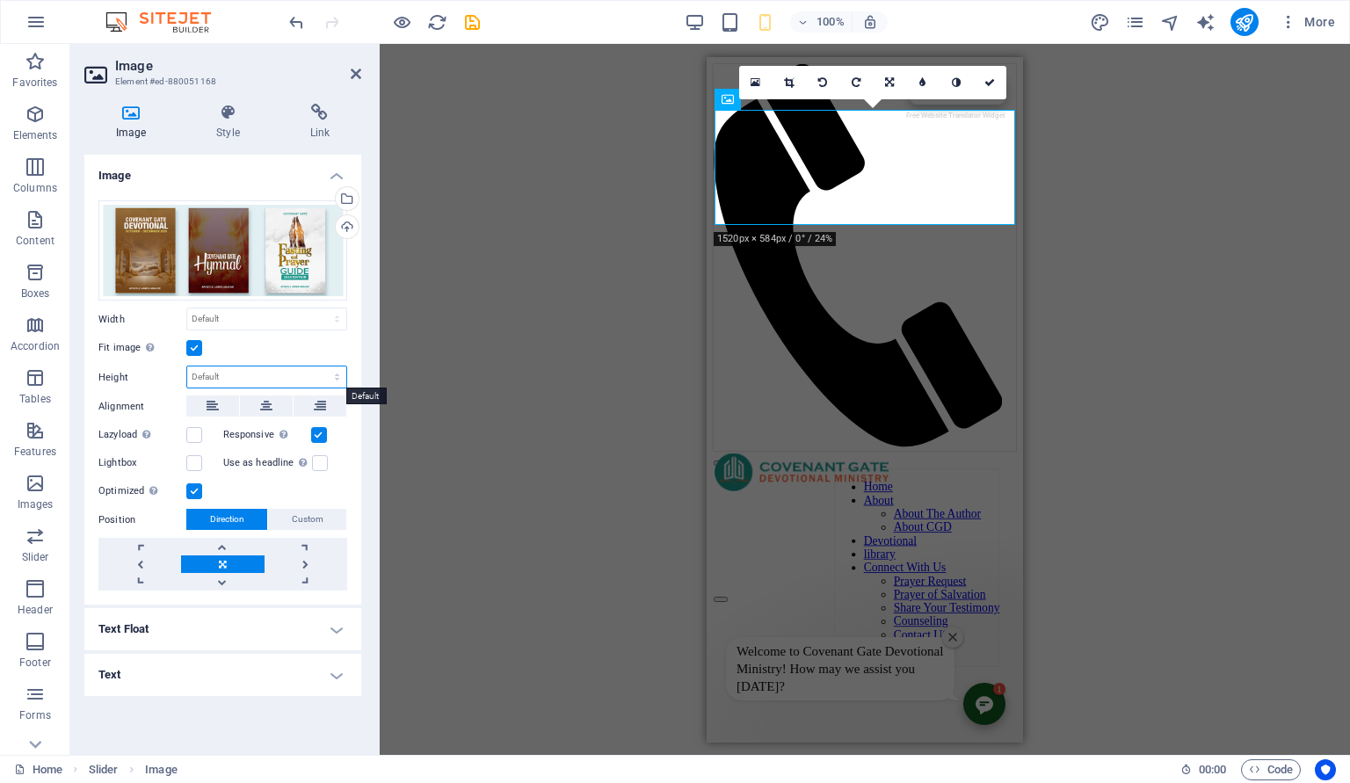
click at [187, 367] on select "Default auto px" at bounding box center [266, 377] width 159 height 21
select select "px"
click option "px" at bounding box center [0, 0] width 0 height 0
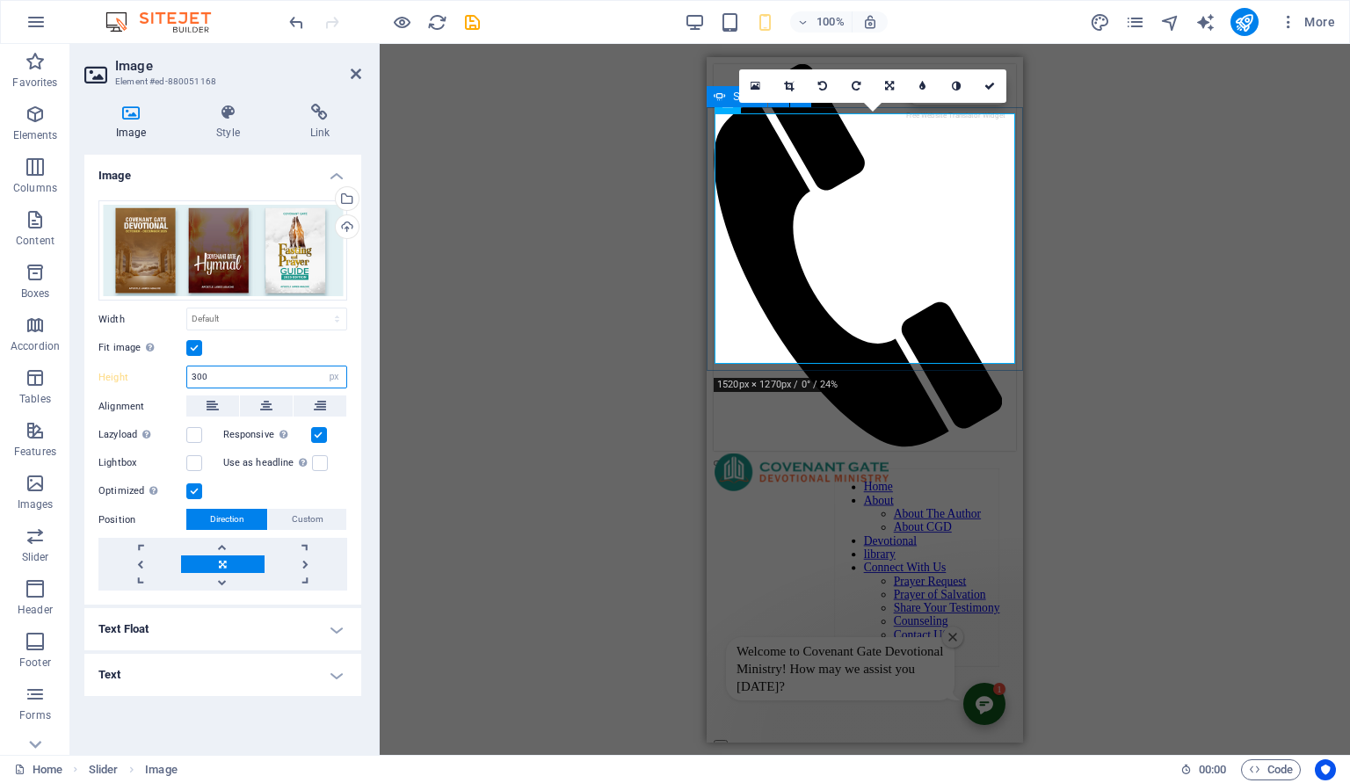
type input "300"
click at [728, 739] on button "button" at bounding box center [721, 741] width 14 height 5
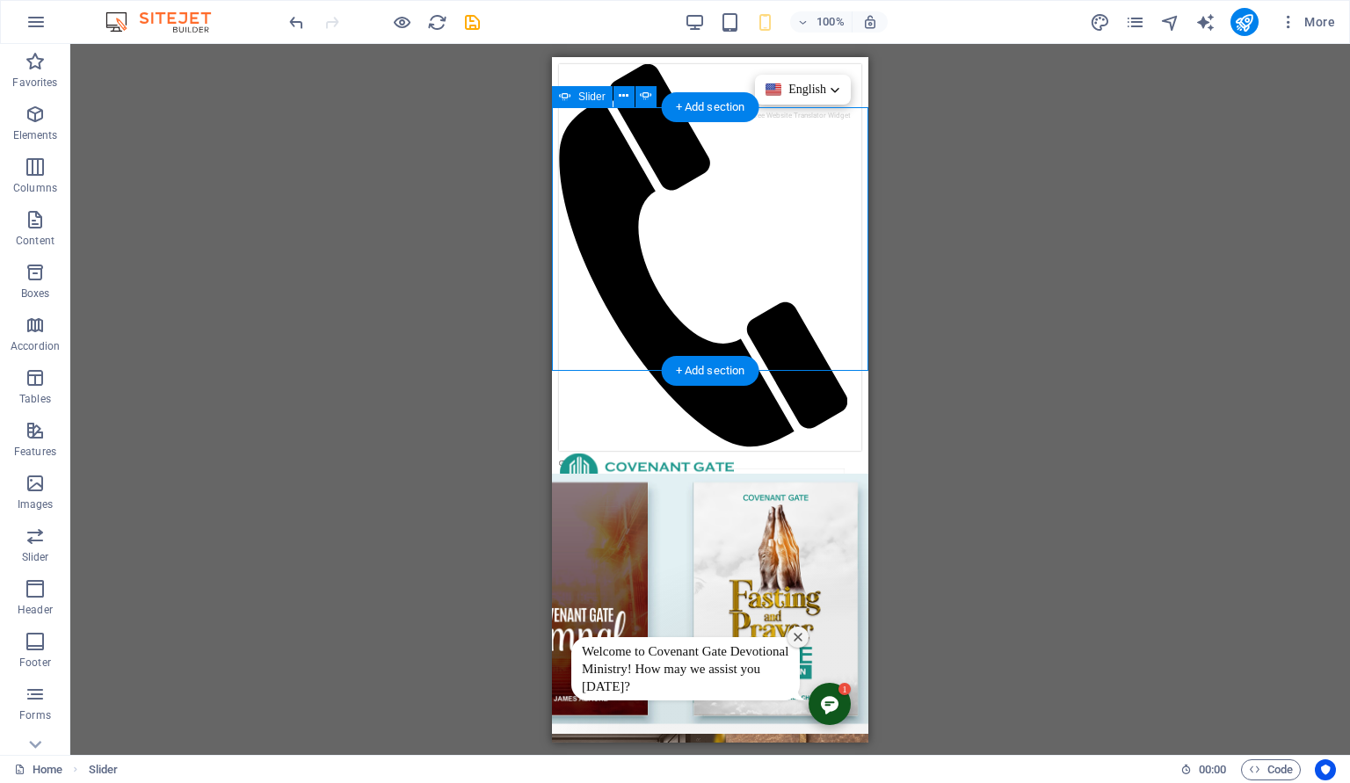
click at [573, 739] on button "button" at bounding box center [566, 741] width 14 height 5
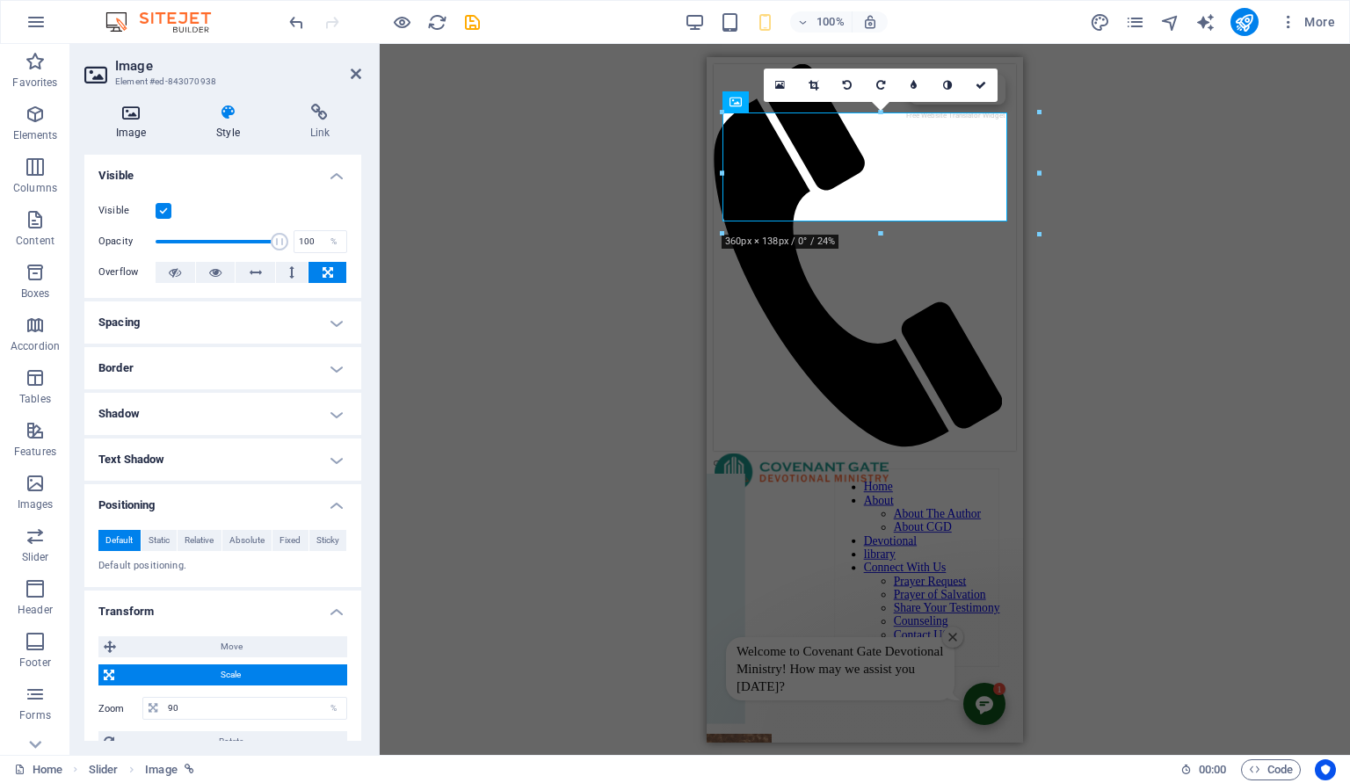
click at [132, 116] on icon at bounding box center [130, 113] width 93 height 18
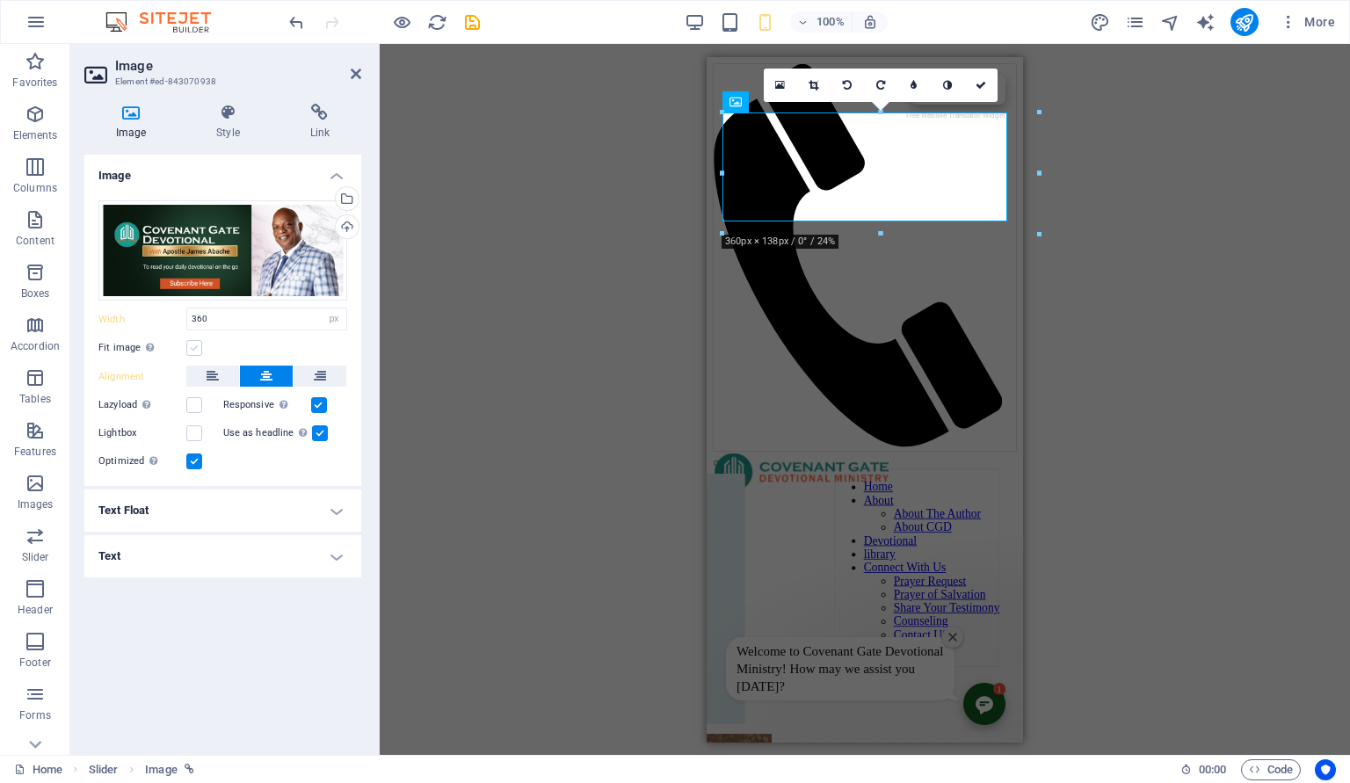
click at [192, 350] on label at bounding box center [194, 348] width 16 height 16
click at [0, 0] on input "Fit image Automatically fit image to a fixed width and height" at bounding box center [0, 0] width 0 height 0
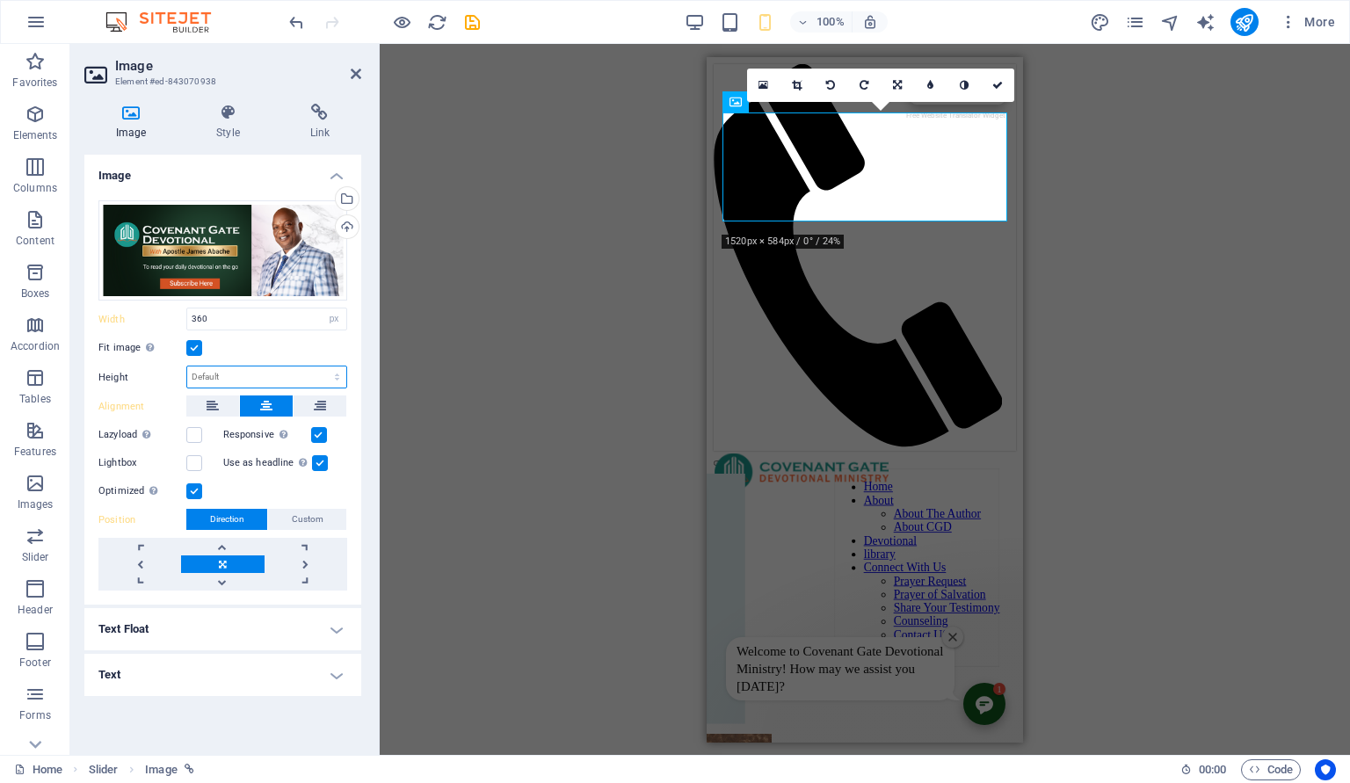
click at [187, 367] on select "Default auto px" at bounding box center [266, 377] width 159 height 21
select select "px"
click option "px" at bounding box center [0, 0] width 0 height 0
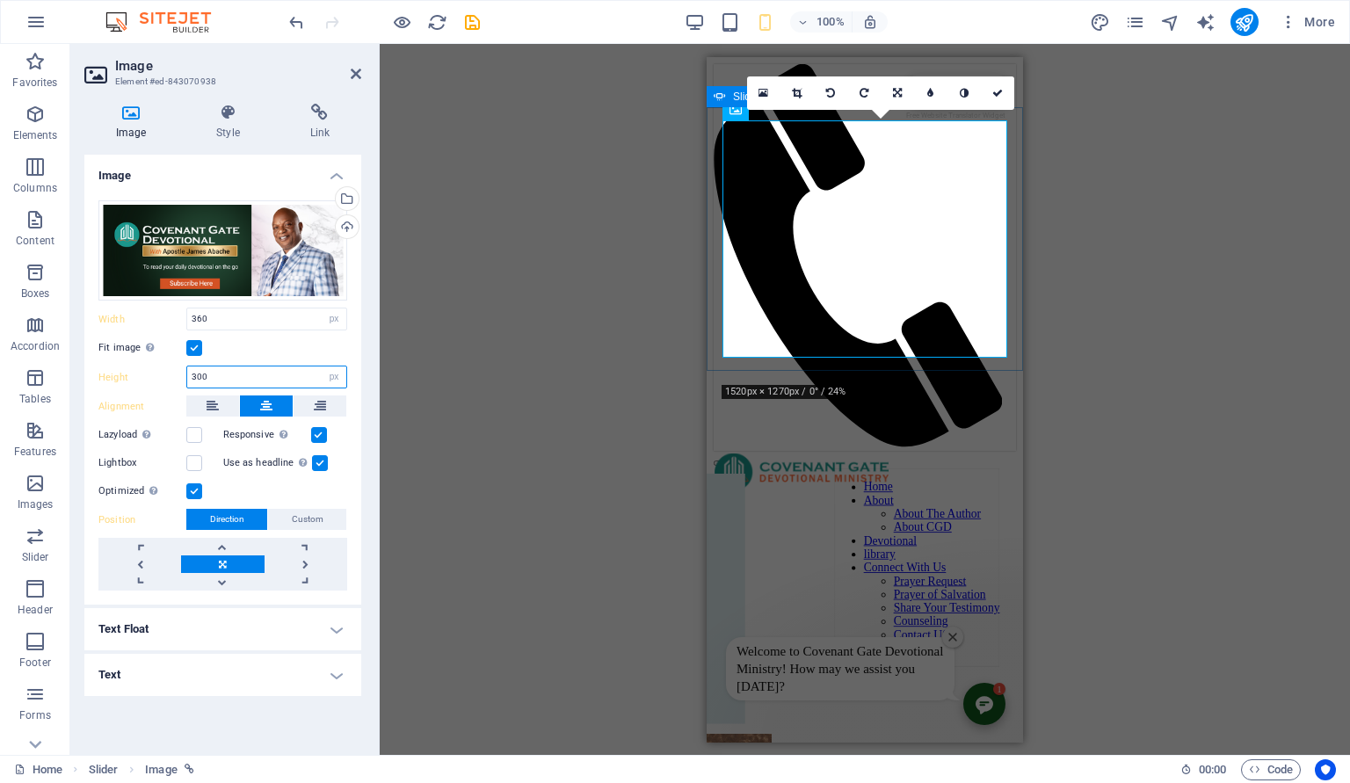
type input "300"
click at [728, 739] on button "button" at bounding box center [721, 741] width 14 height 5
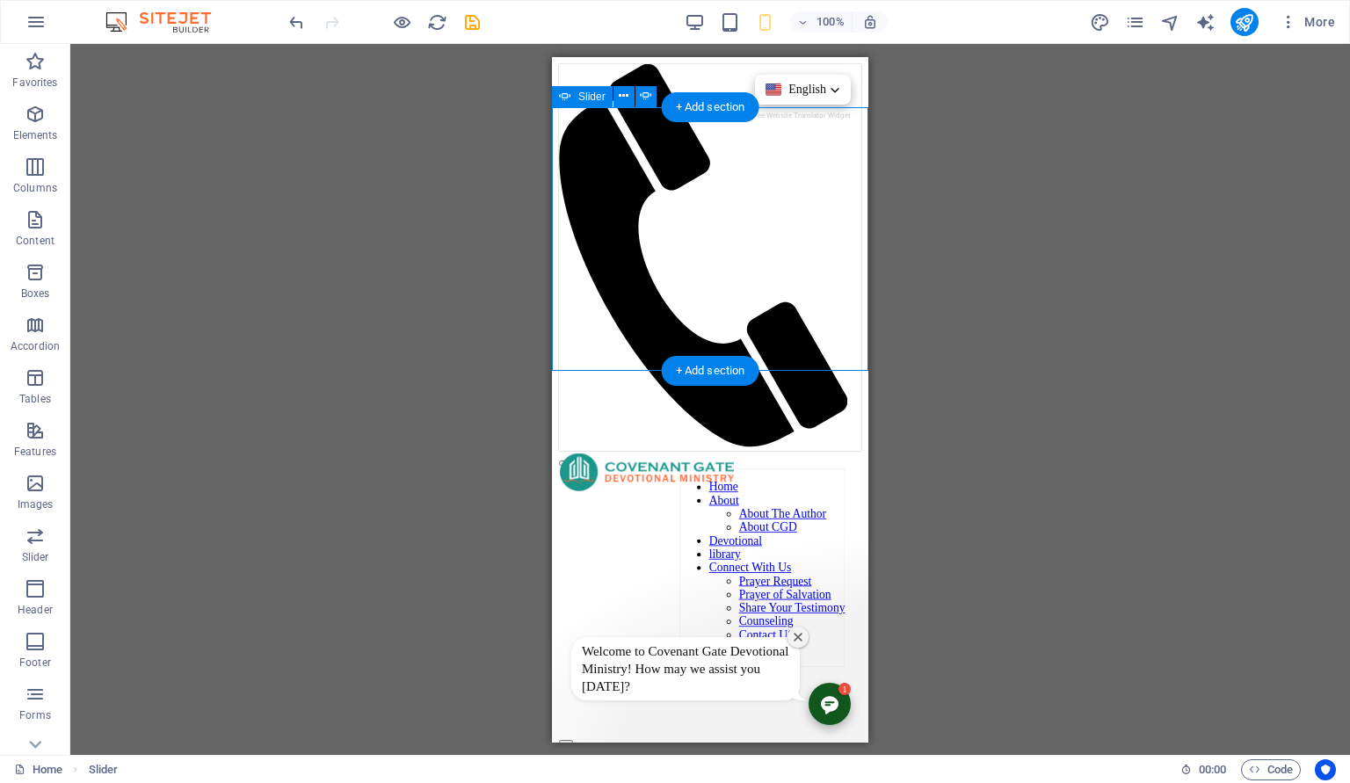
click at [573, 739] on button "button" at bounding box center [566, 741] width 14 height 5
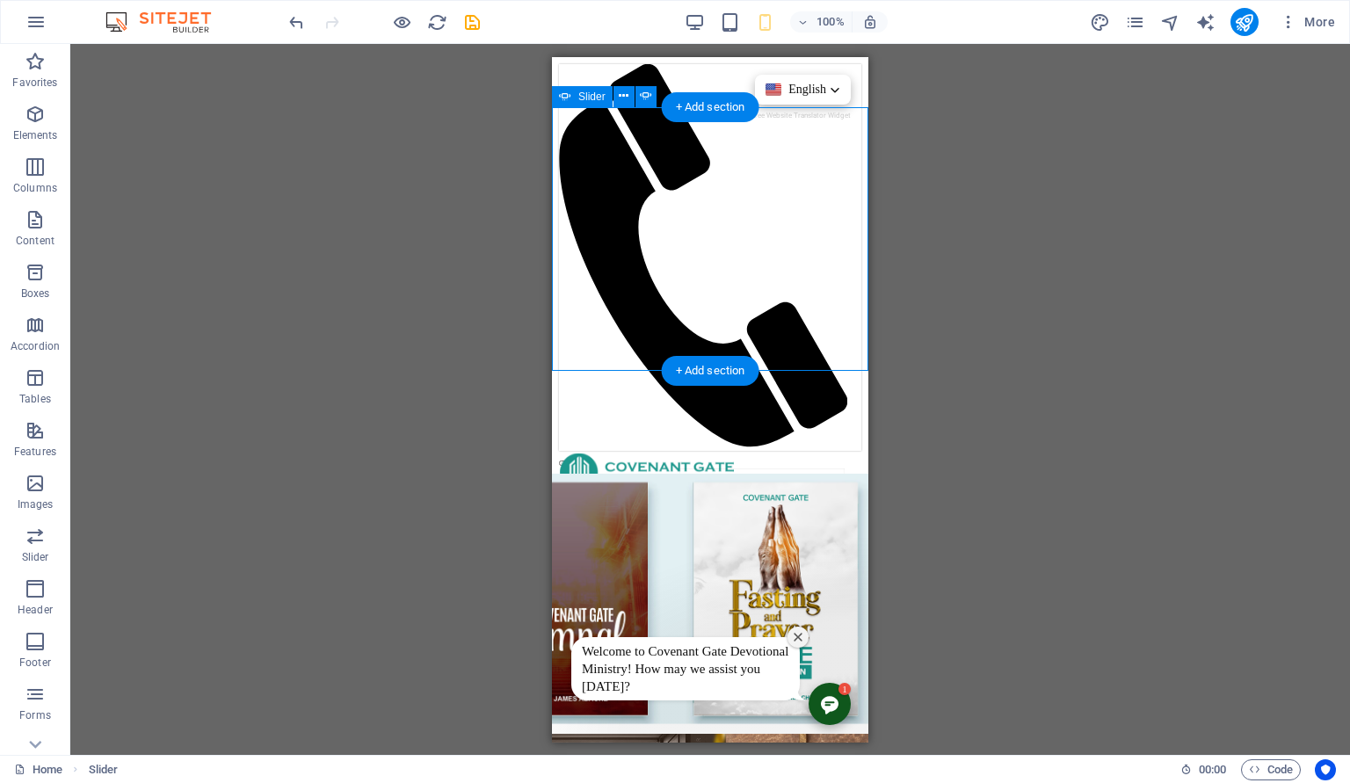
click at [573, 739] on button "button" at bounding box center [566, 741] width 14 height 5
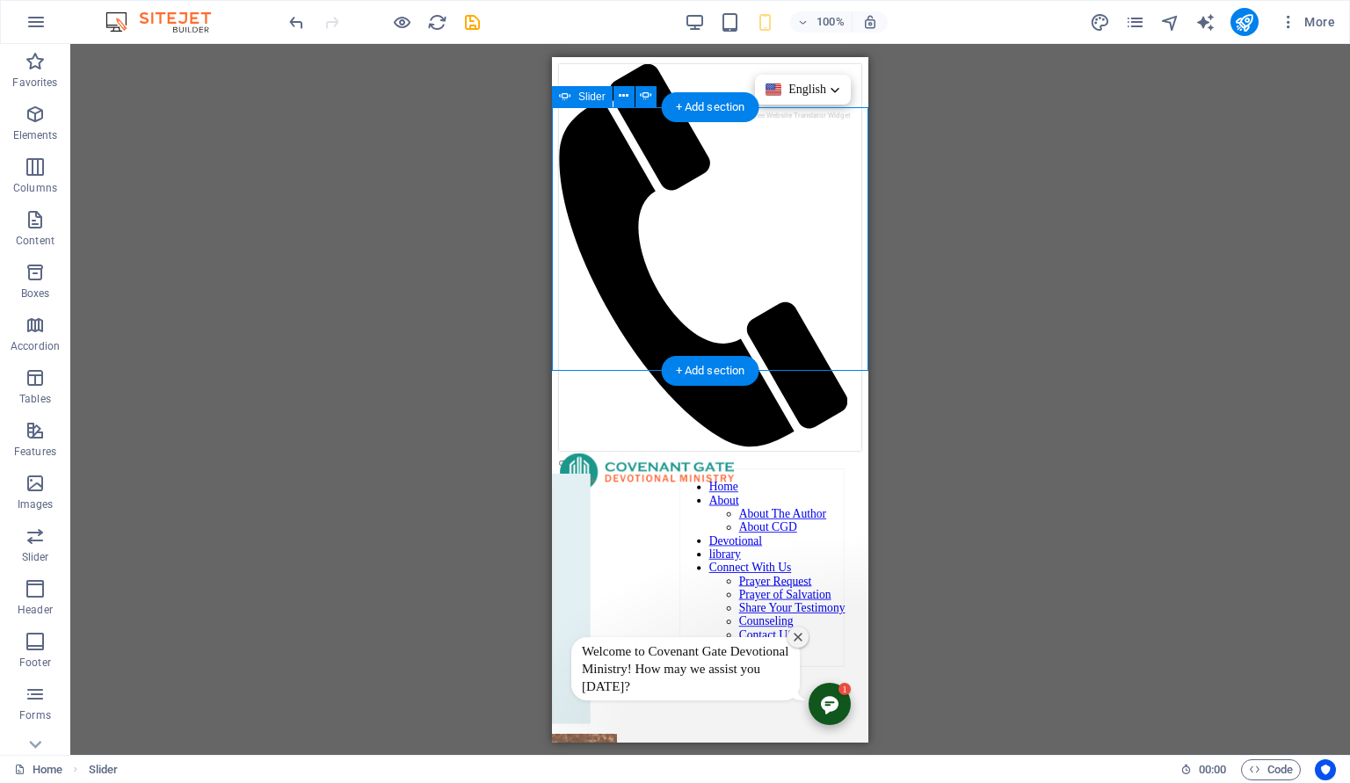
click at [573, 739] on button "button" at bounding box center [566, 741] width 14 height 5
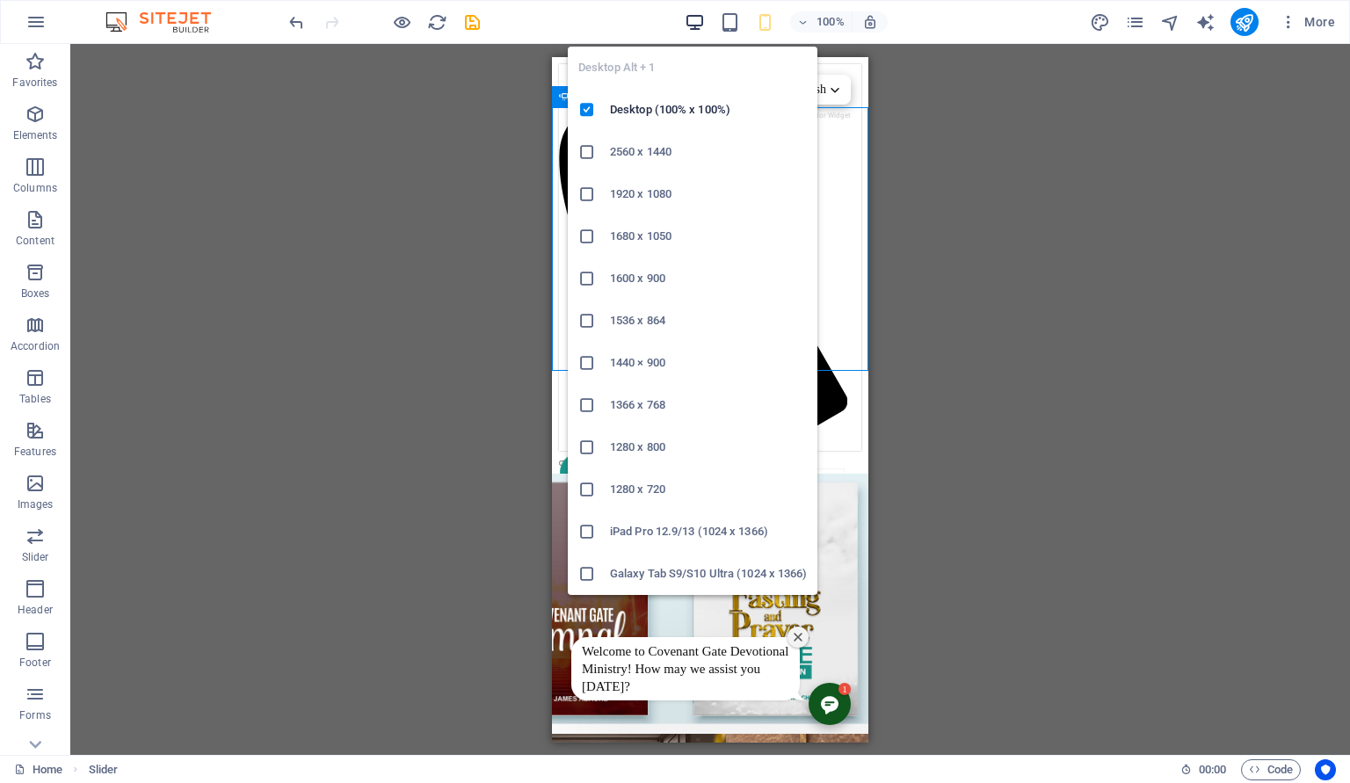
click at [700, 19] on icon "button" at bounding box center [695, 22] width 20 height 20
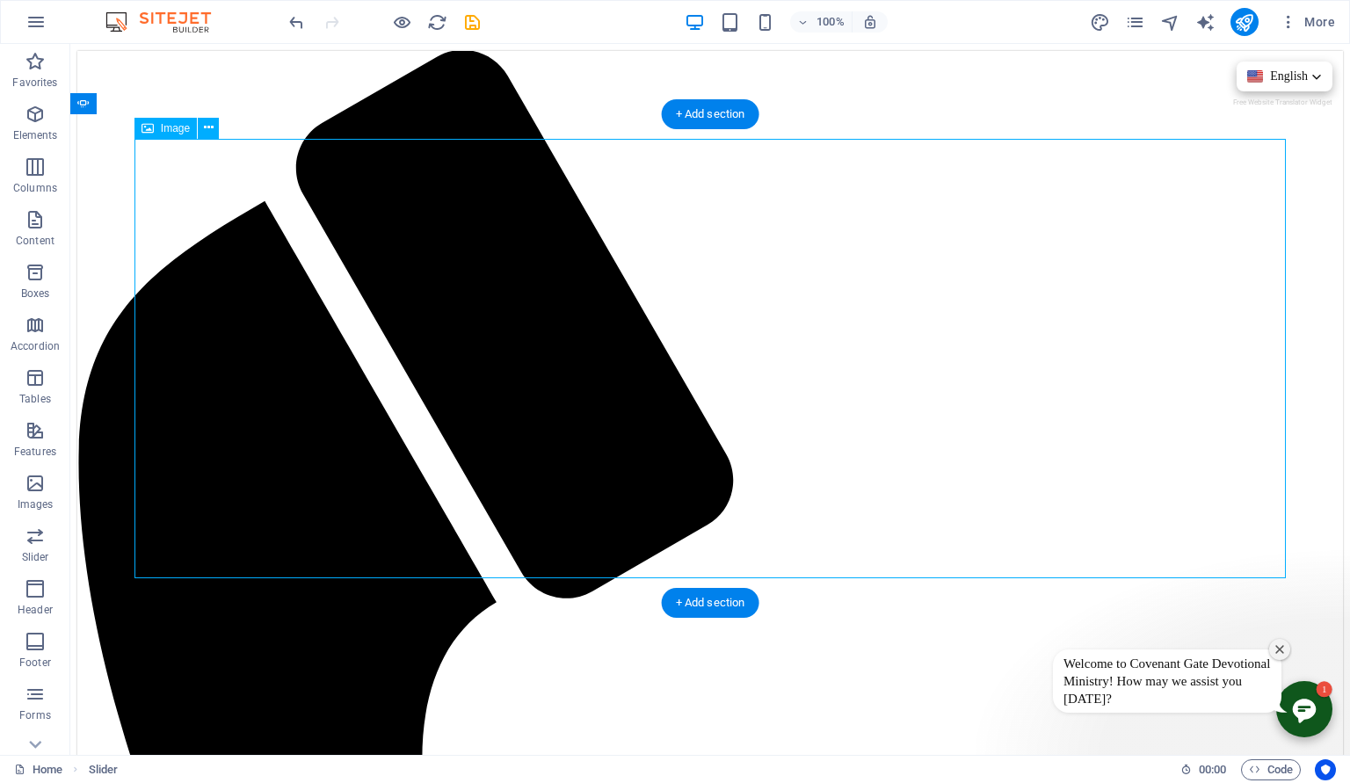
select select "px"
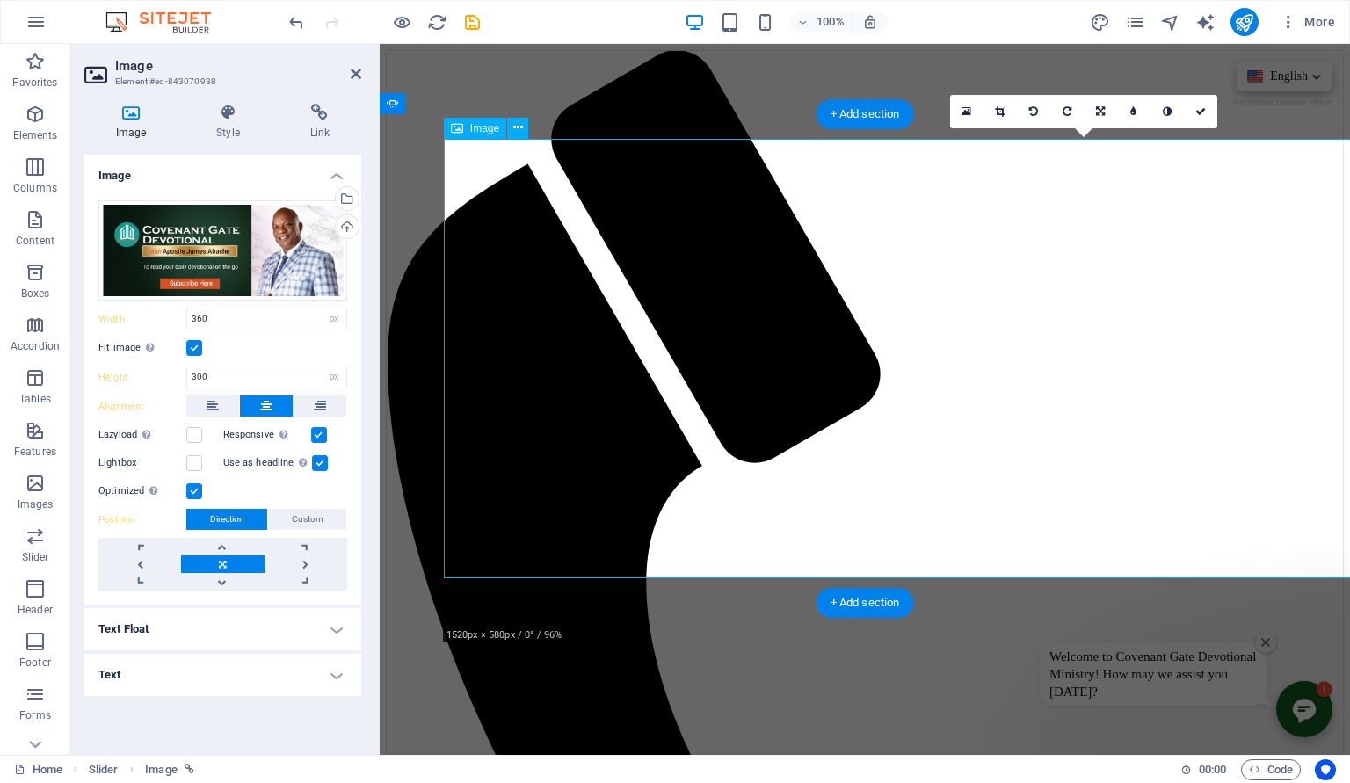
select select "DISABLED_OPTION_VALUE"
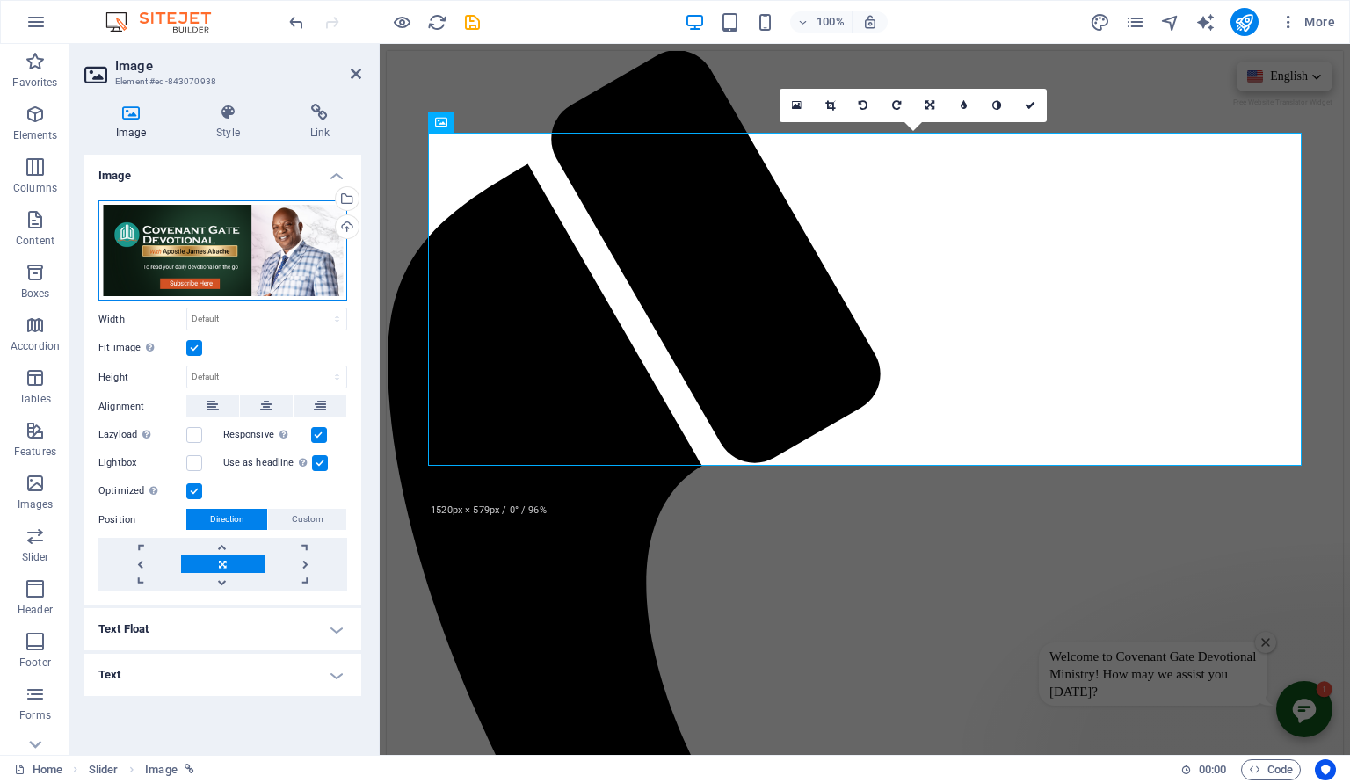
click at [258, 232] on div "Drag files here, click to choose files or select files from Files or our free s…" at bounding box center [222, 250] width 249 height 100
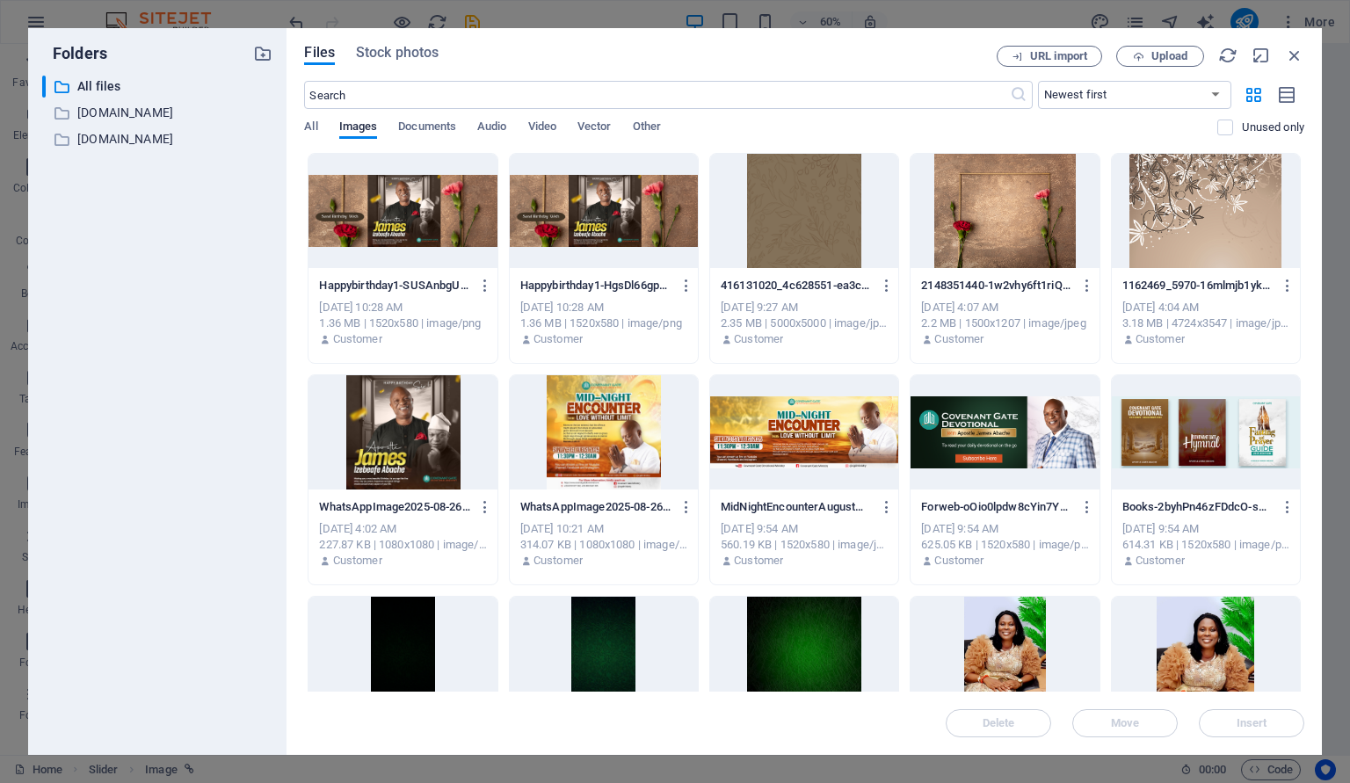
click at [1284, 47] on div "URL import Upload" at bounding box center [1151, 56] width 308 height 21
click at [1294, 56] on icon "button" at bounding box center [1294, 55] width 19 height 19
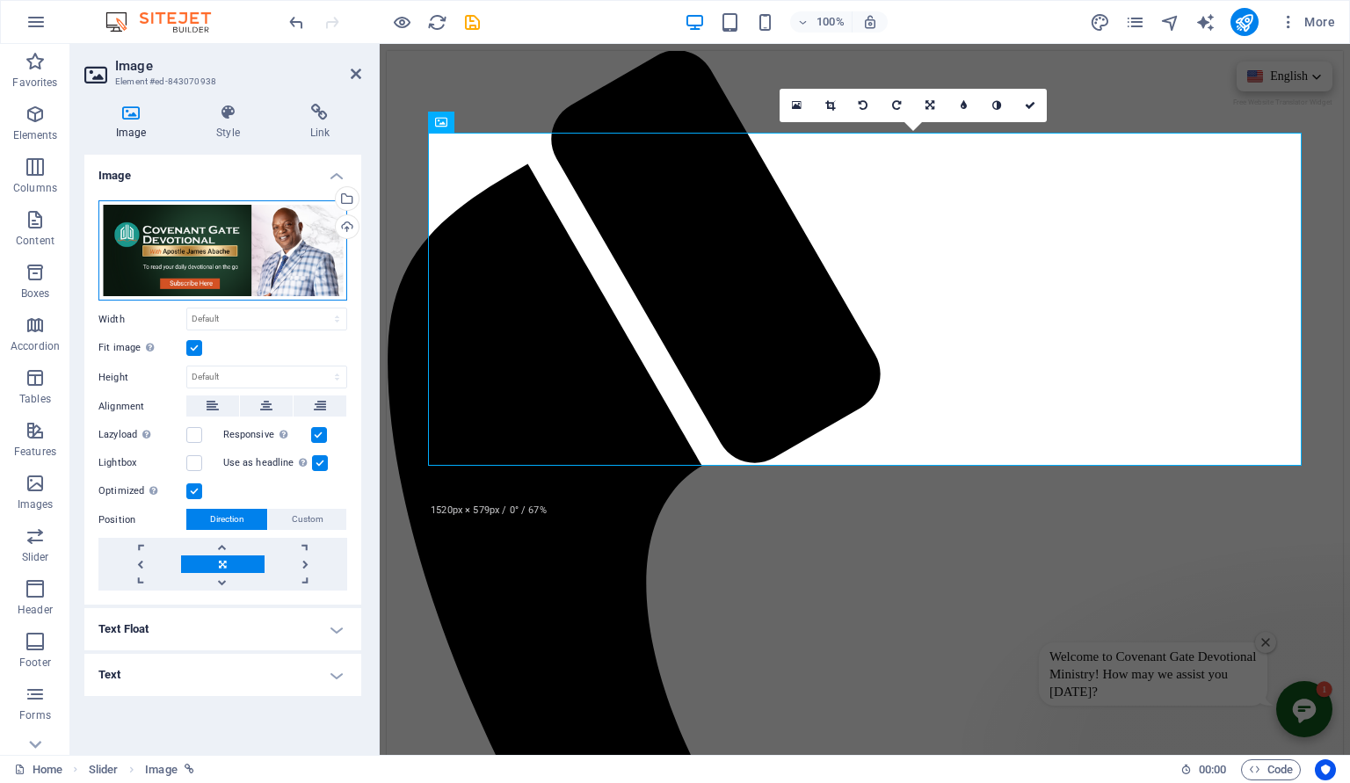
click at [199, 245] on div "Drag files here, click to choose files or select files from Files or our free s…" at bounding box center [222, 250] width 249 height 100
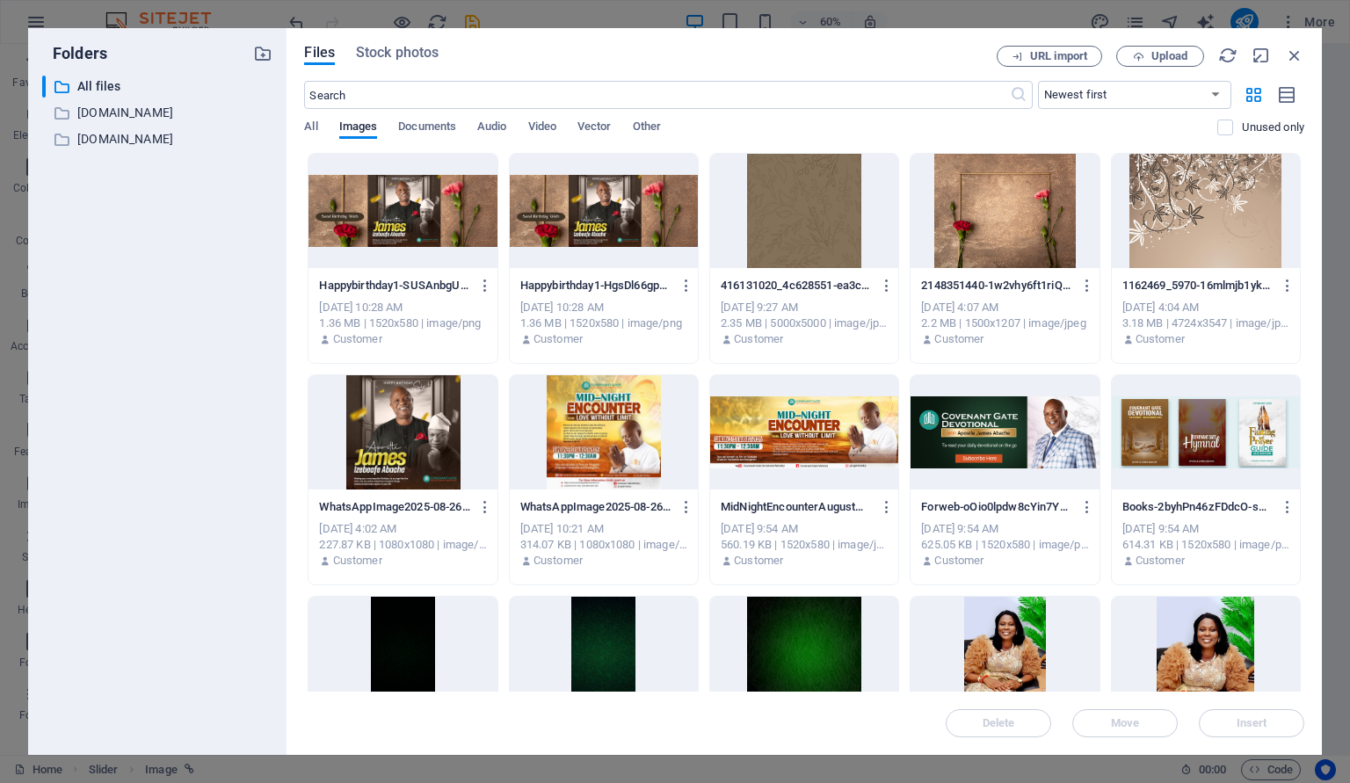
click at [1044, 406] on div at bounding box center [1005, 432] width 188 height 114
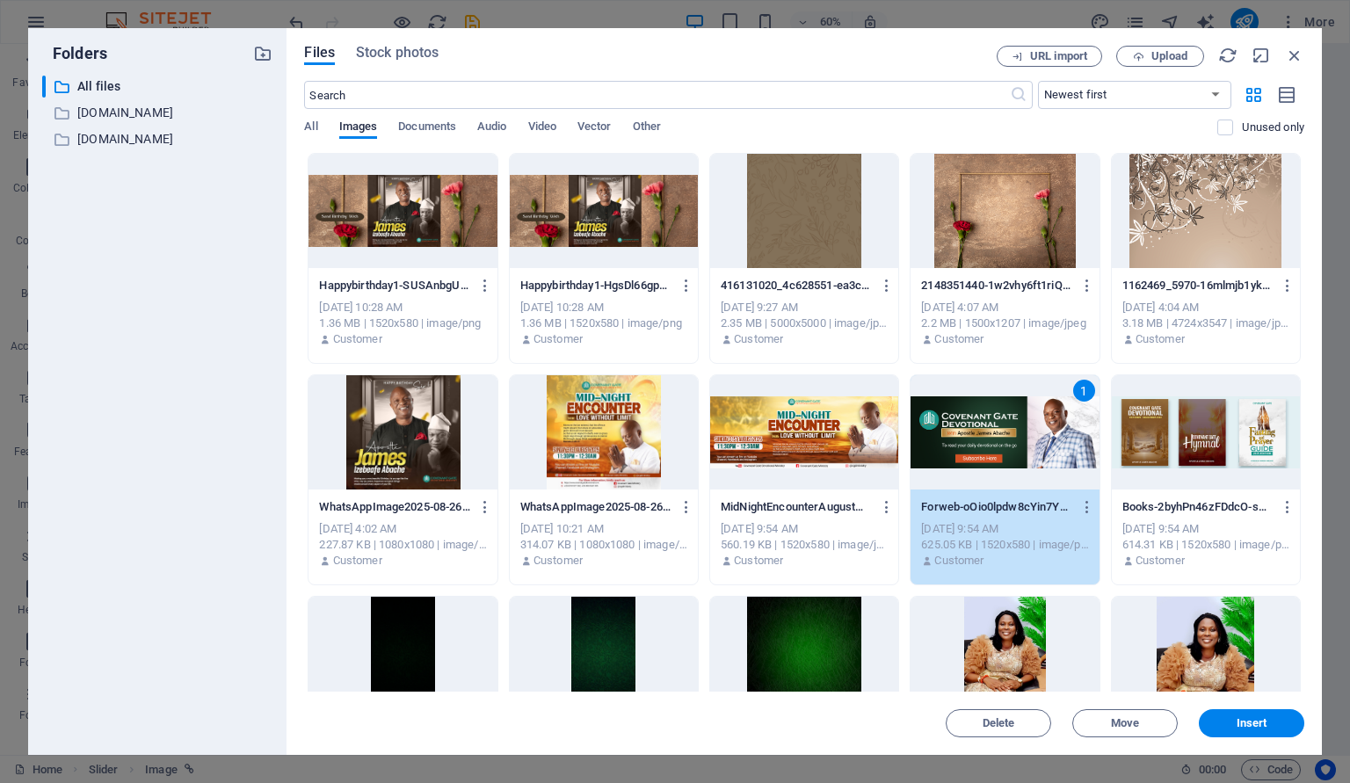
click at [1044, 406] on div "1" at bounding box center [1005, 432] width 188 height 114
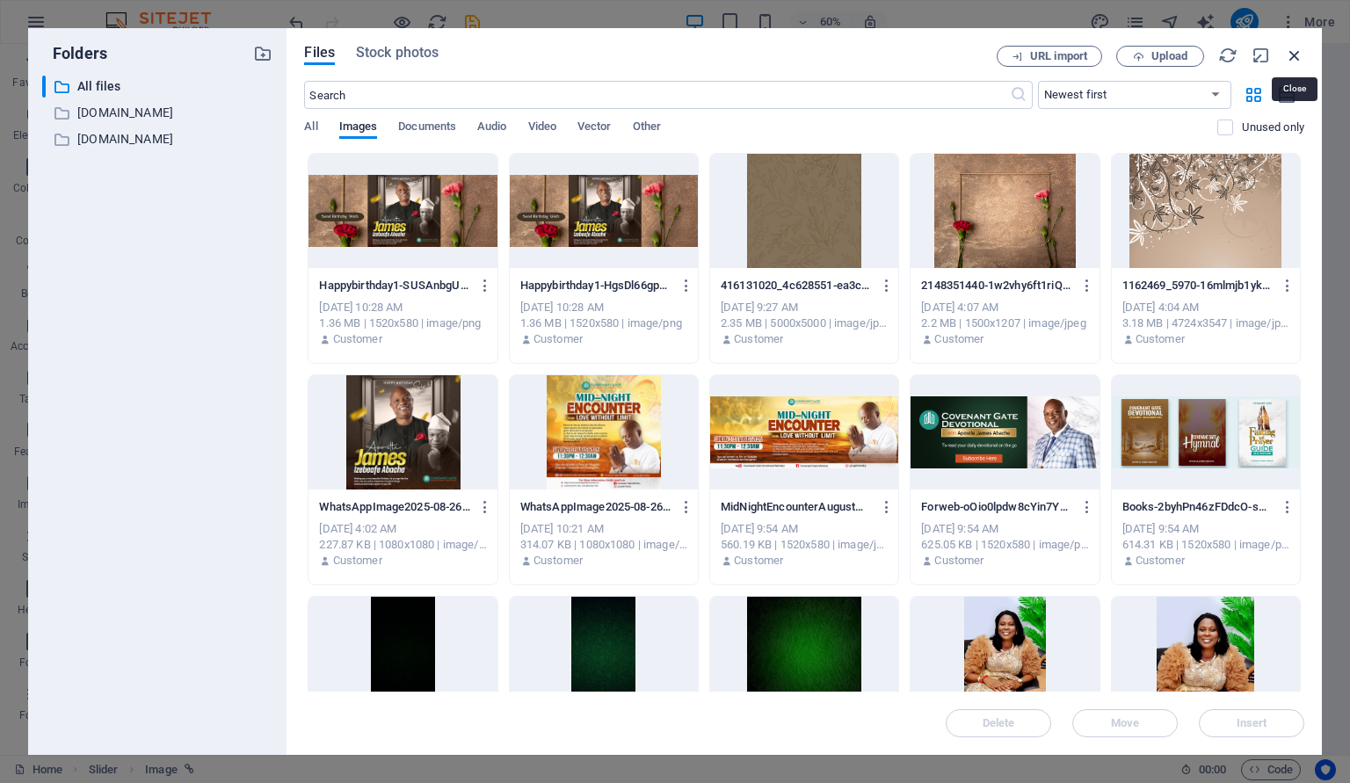
click at [1296, 49] on icon "button" at bounding box center [1294, 55] width 19 height 19
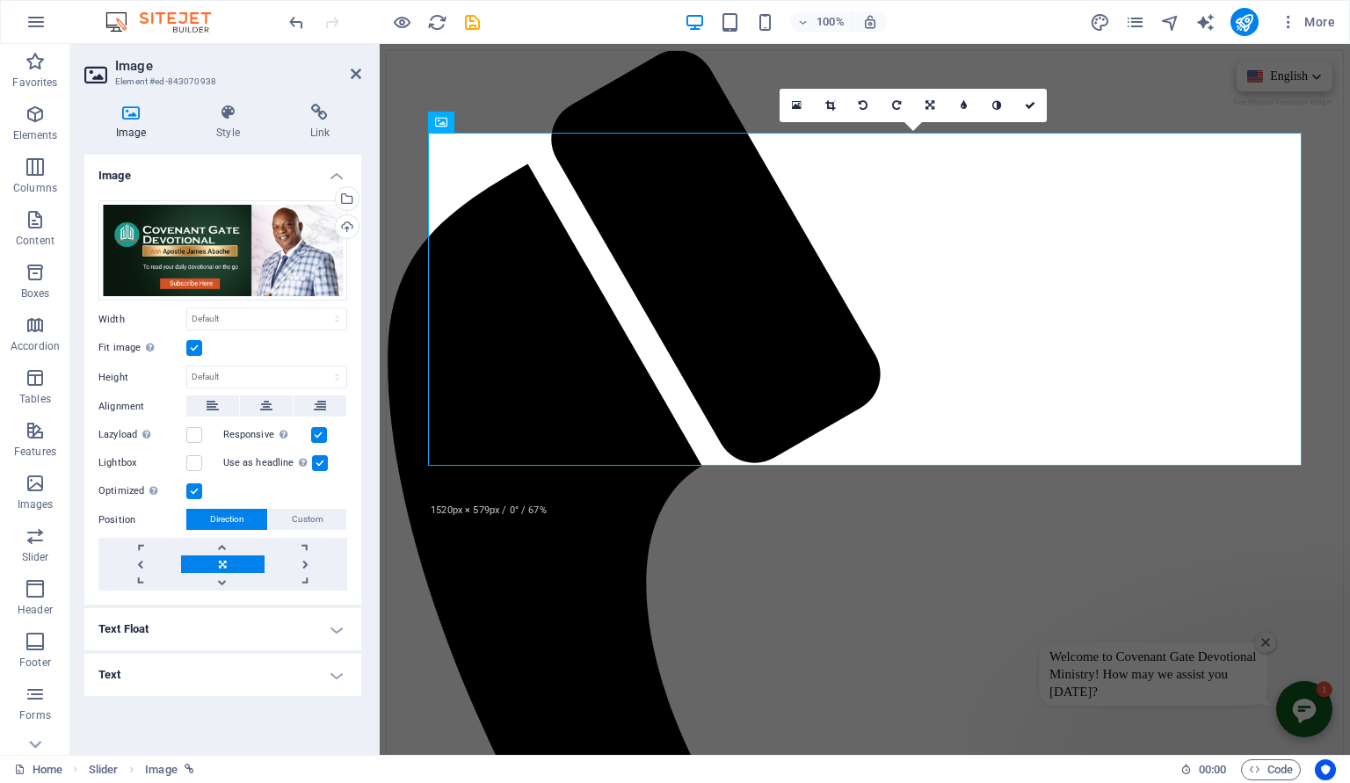
click at [202, 342] on label at bounding box center [194, 348] width 16 height 16
click at [0, 0] on input "Fit image Automatically fit image to a fixed width and height" at bounding box center [0, 0] width 0 height 0
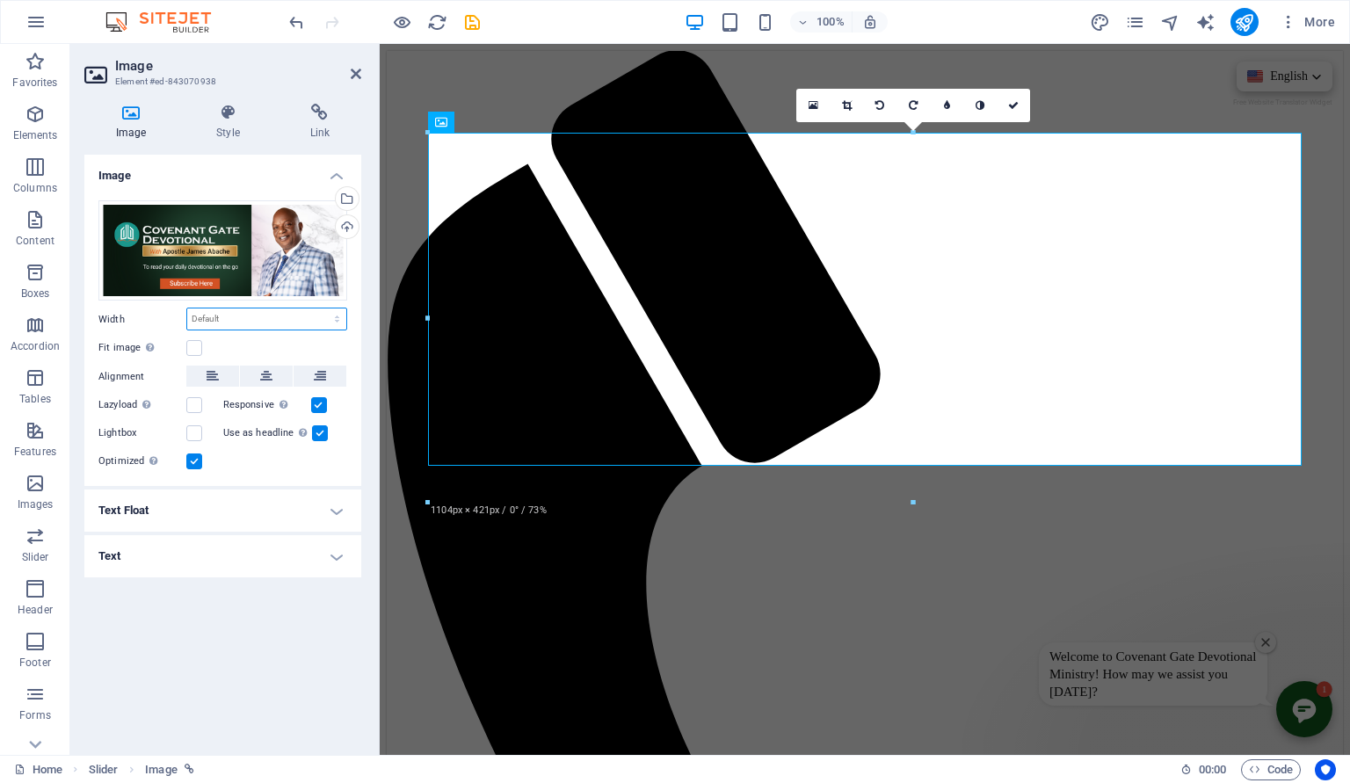
click at [187, 308] on select "Default auto px rem % em vh vw" at bounding box center [266, 318] width 159 height 21
click at [225, 319] on select "Default auto px rem % em vh vw" at bounding box center [266, 318] width 159 height 21
click at [230, 119] on icon at bounding box center [228, 113] width 86 height 18
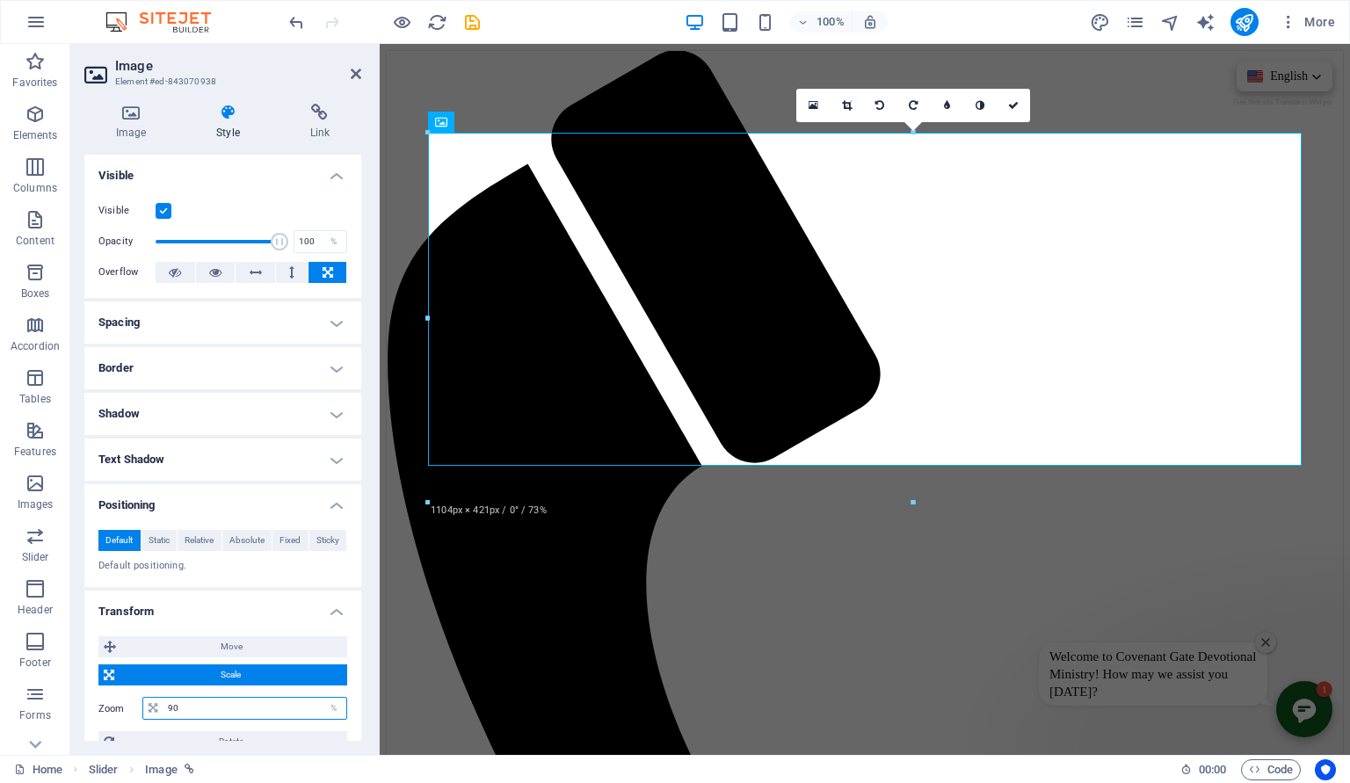
drag, startPoint x: 202, startPoint y: 705, endPoint x: 145, endPoint y: 700, distance: 57.4
click at [163, 700] on input "90" at bounding box center [254, 708] width 183 height 21
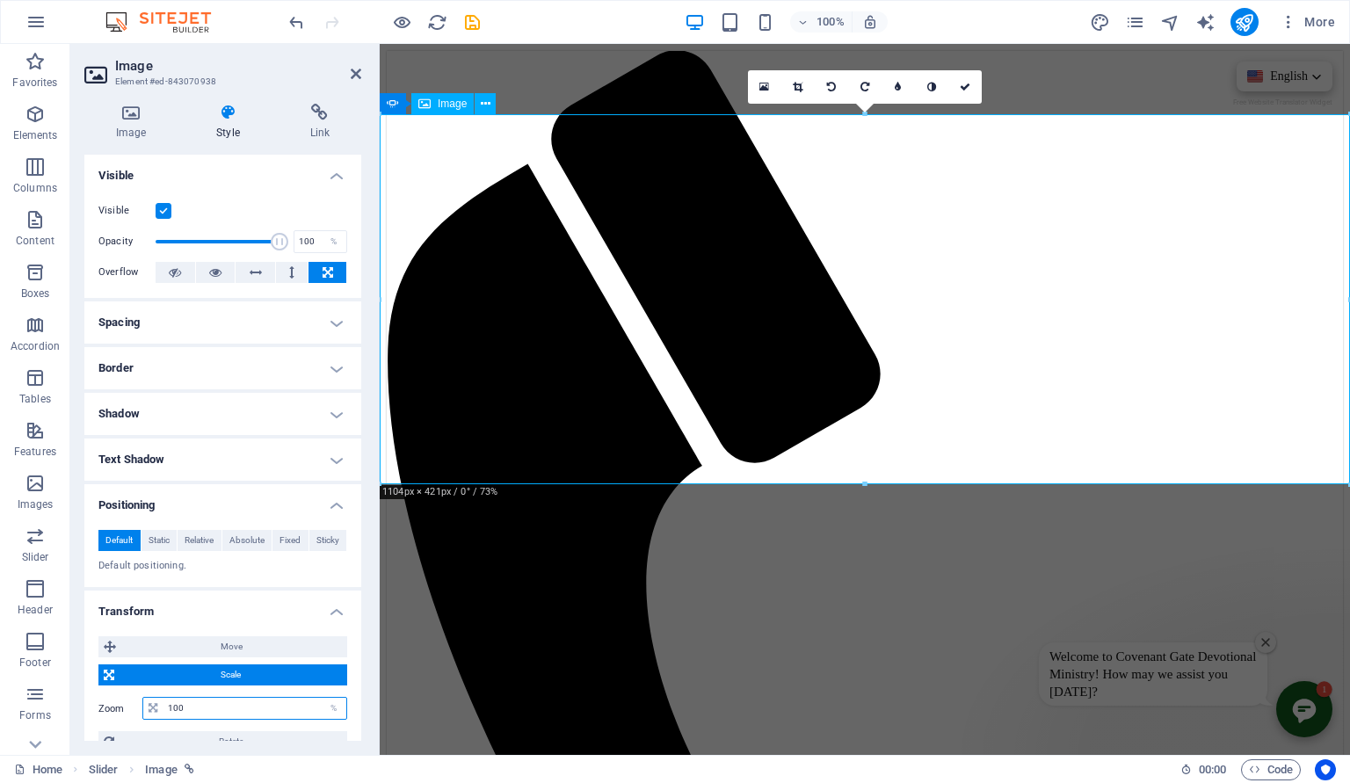
drag, startPoint x: 1246, startPoint y: 526, endPoint x: 864, endPoint y: 448, distance: 390.2
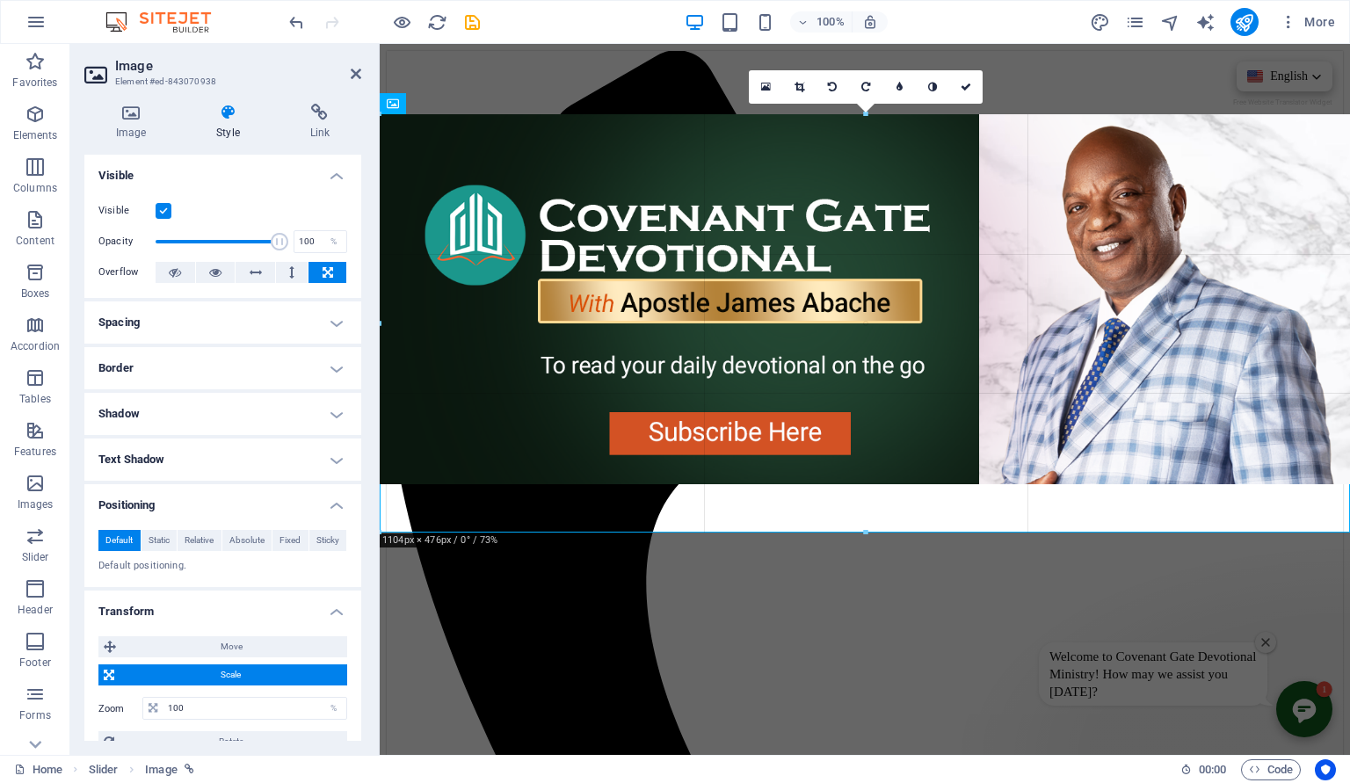
click at [1042, 531] on div at bounding box center [866, 533] width 972 height 6
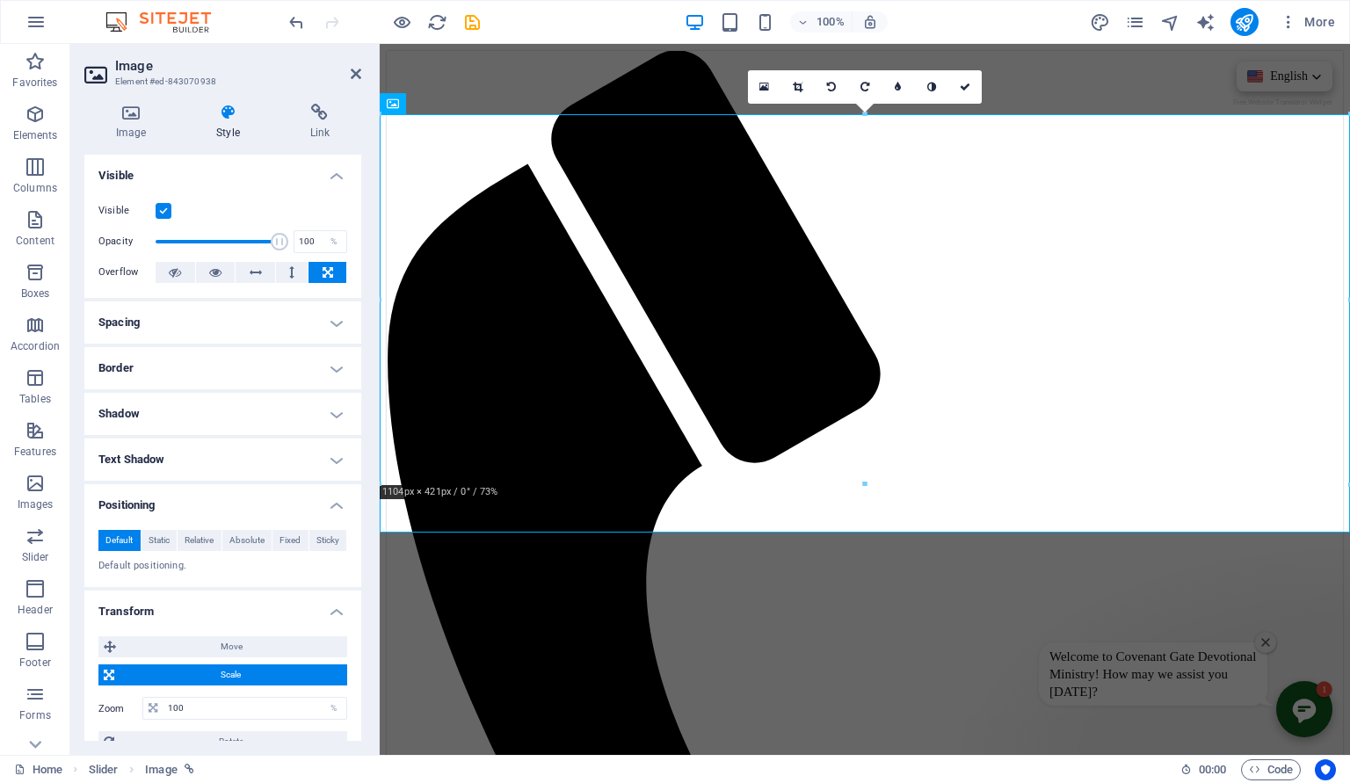
click at [883, 487] on div at bounding box center [865, 485] width 970 height 6
drag, startPoint x: 1244, startPoint y: 527, endPoint x: 861, endPoint y: 468, distance: 387.0
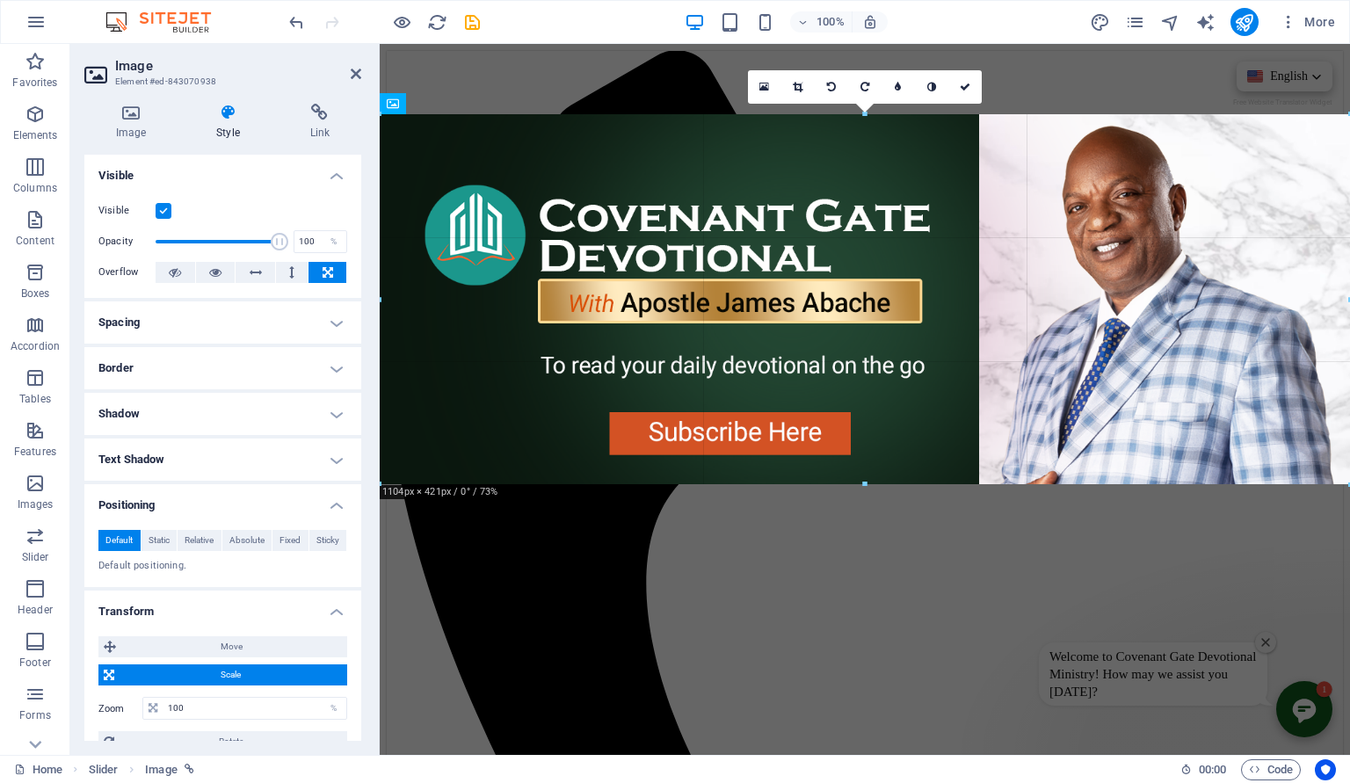
click at [868, 484] on div at bounding box center [865, 485] width 970 height 6
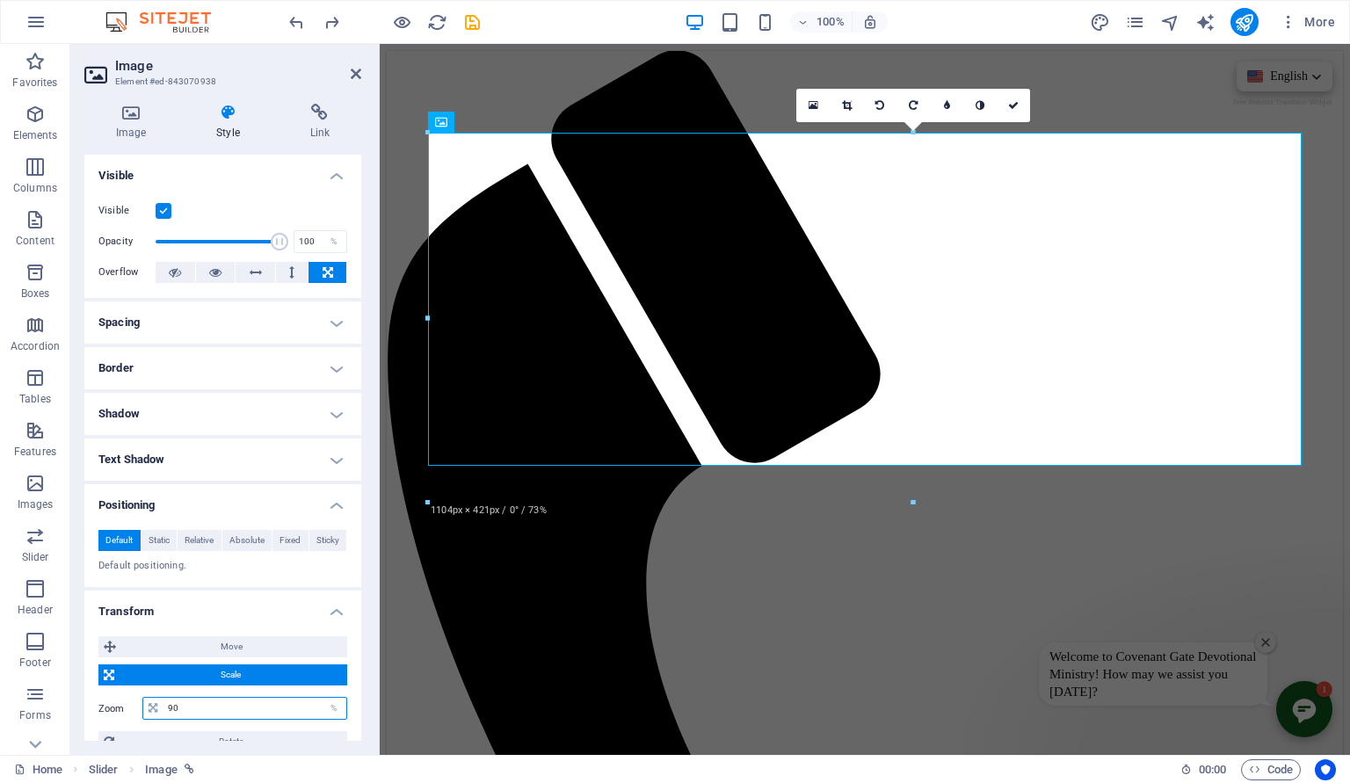
drag, startPoint x: 199, startPoint y: 705, endPoint x: 139, endPoint y: 702, distance: 59.8
click at [163, 702] on input "90" at bounding box center [254, 708] width 183 height 21
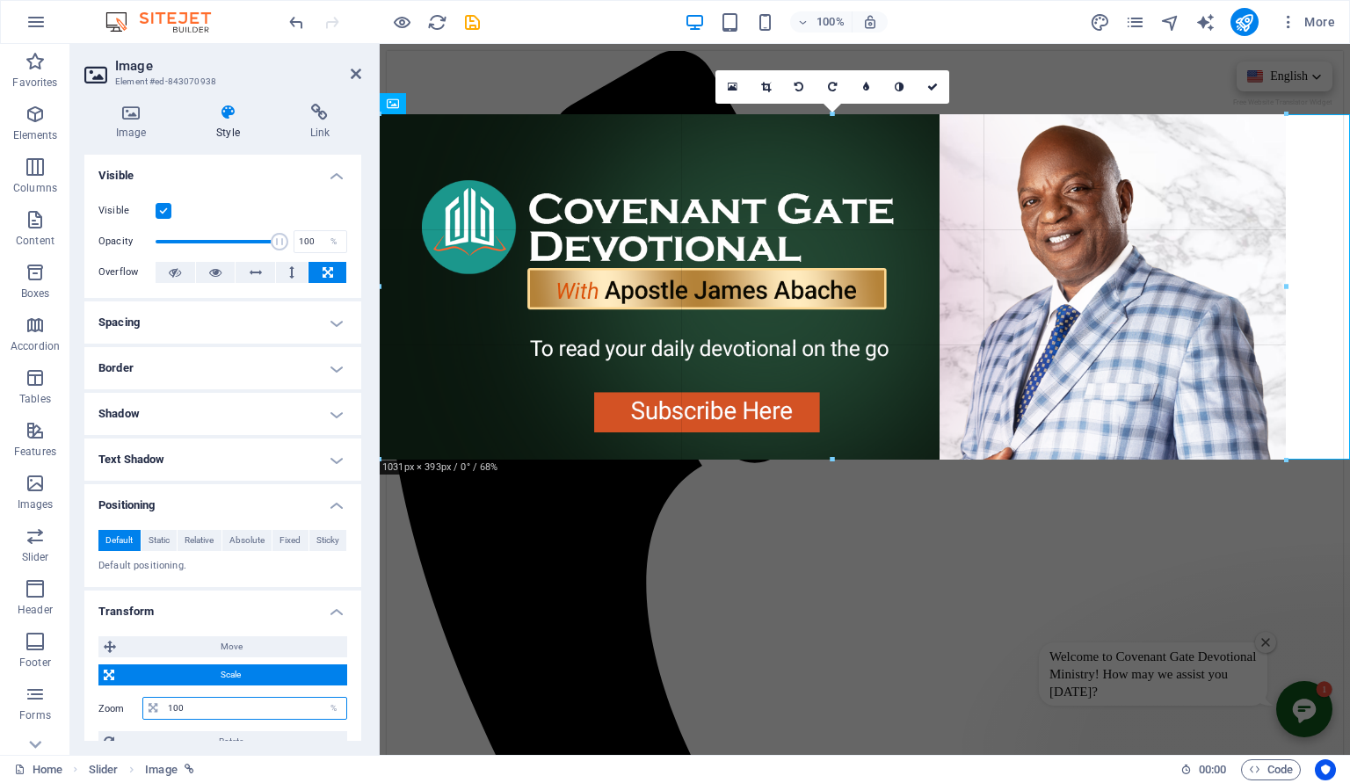
drag, startPoint x: 867, startPoint y: 485, endPoint x: 870, endPoint y: 459, distance: 26.6
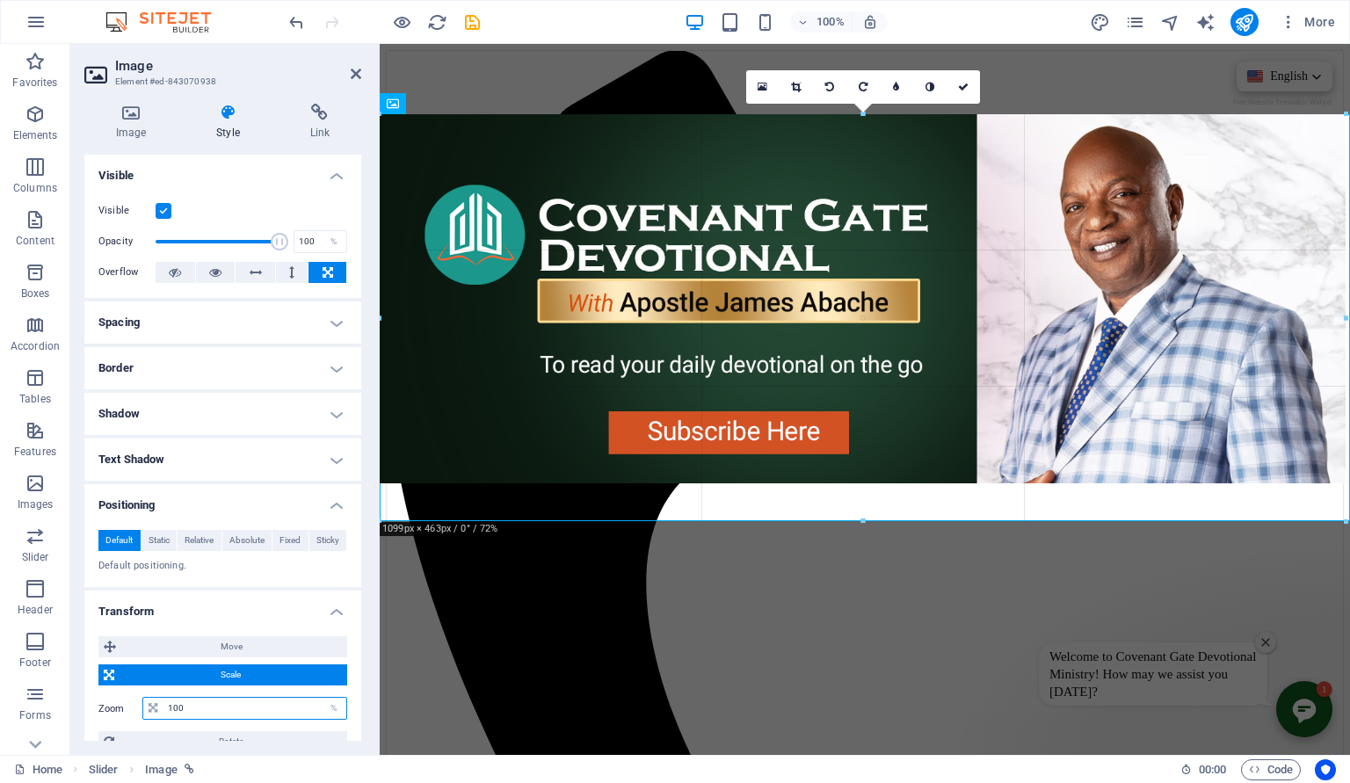
drag, startPoint x: 835, startPoint y: 458, endPoint x: 891, endPoint y: 519, distance: 83.4
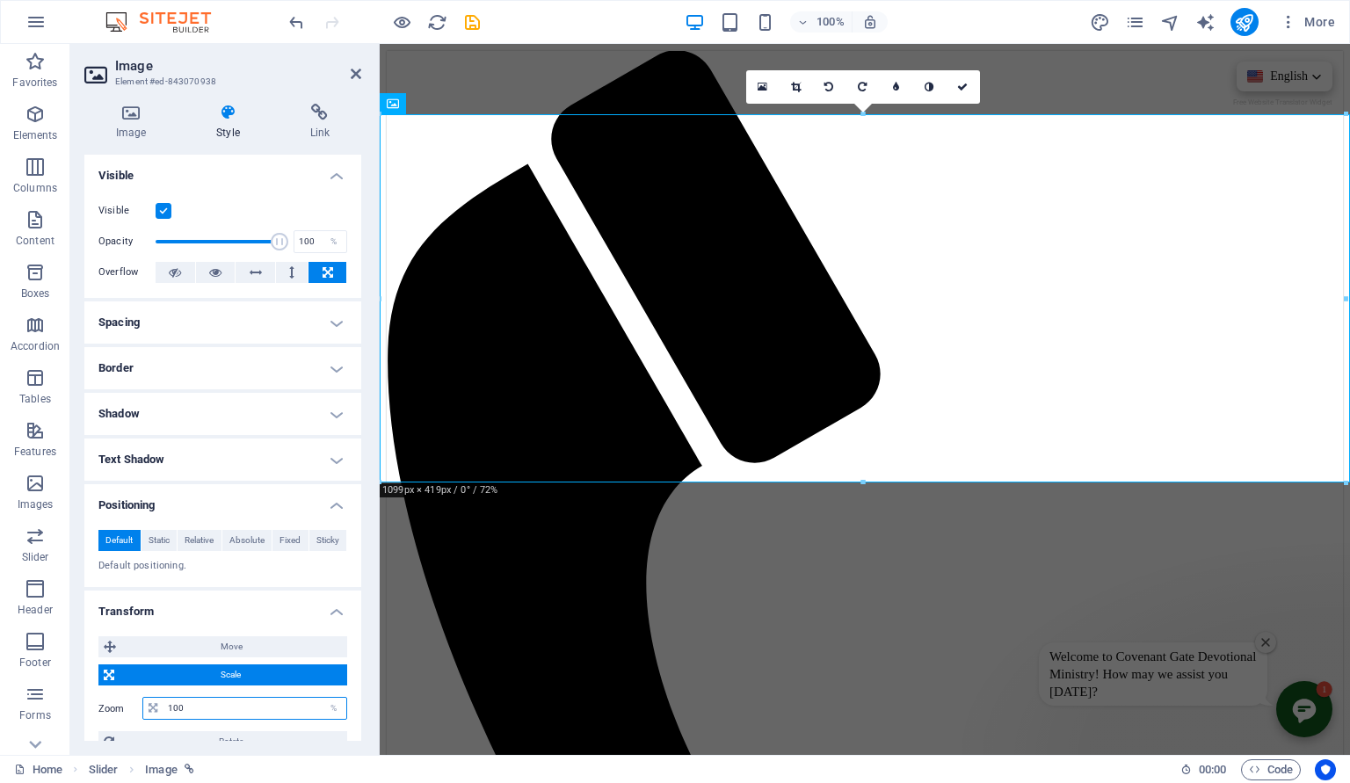
type input "100"
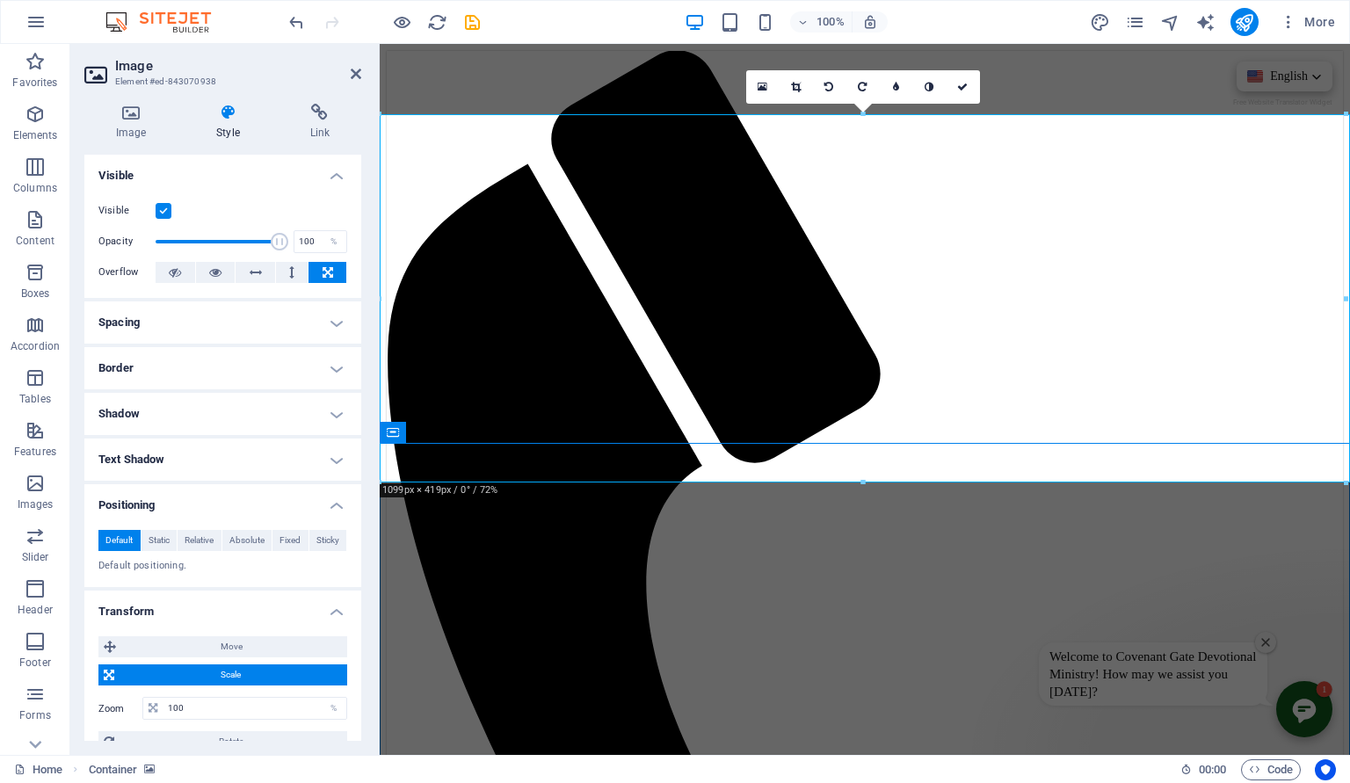
select select "circle-shadow"
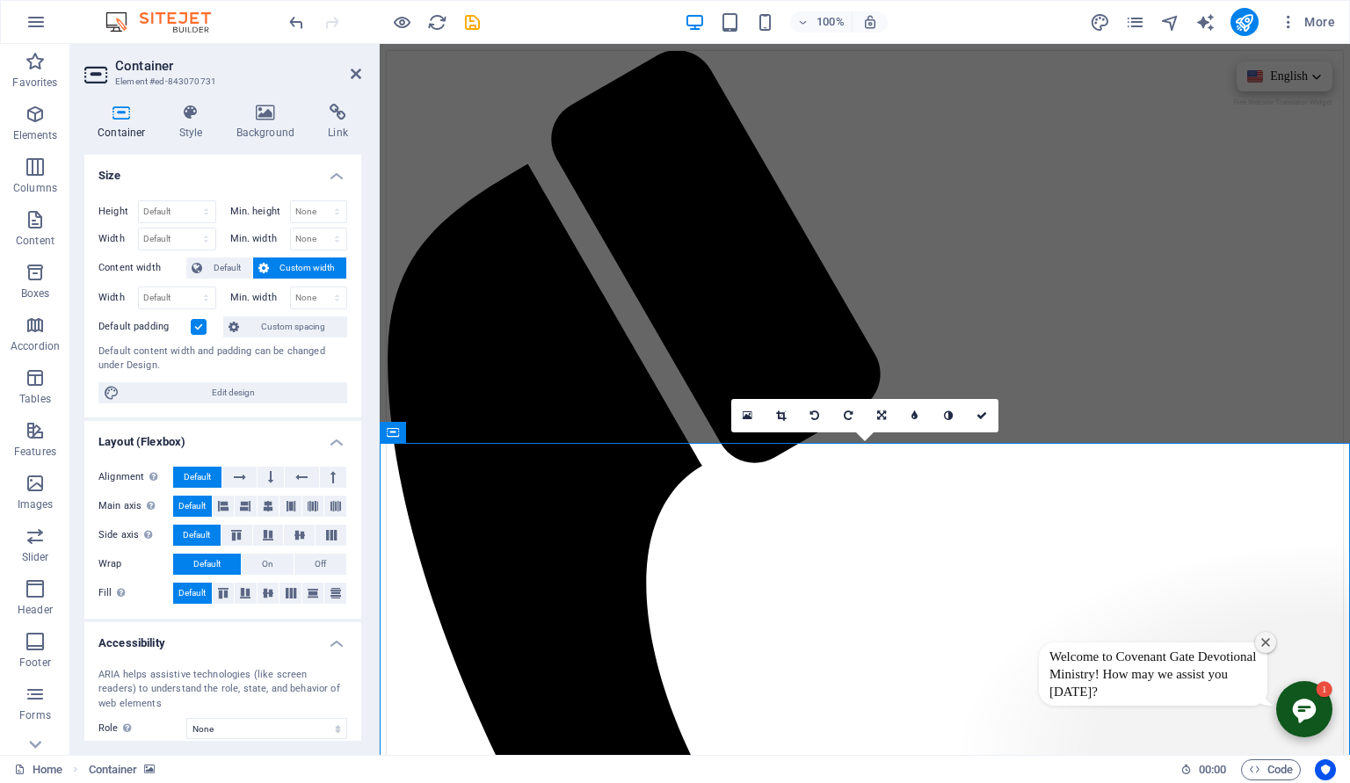
click at [759, 494] on icon at bounding box center [757, 502] width 12 height 21
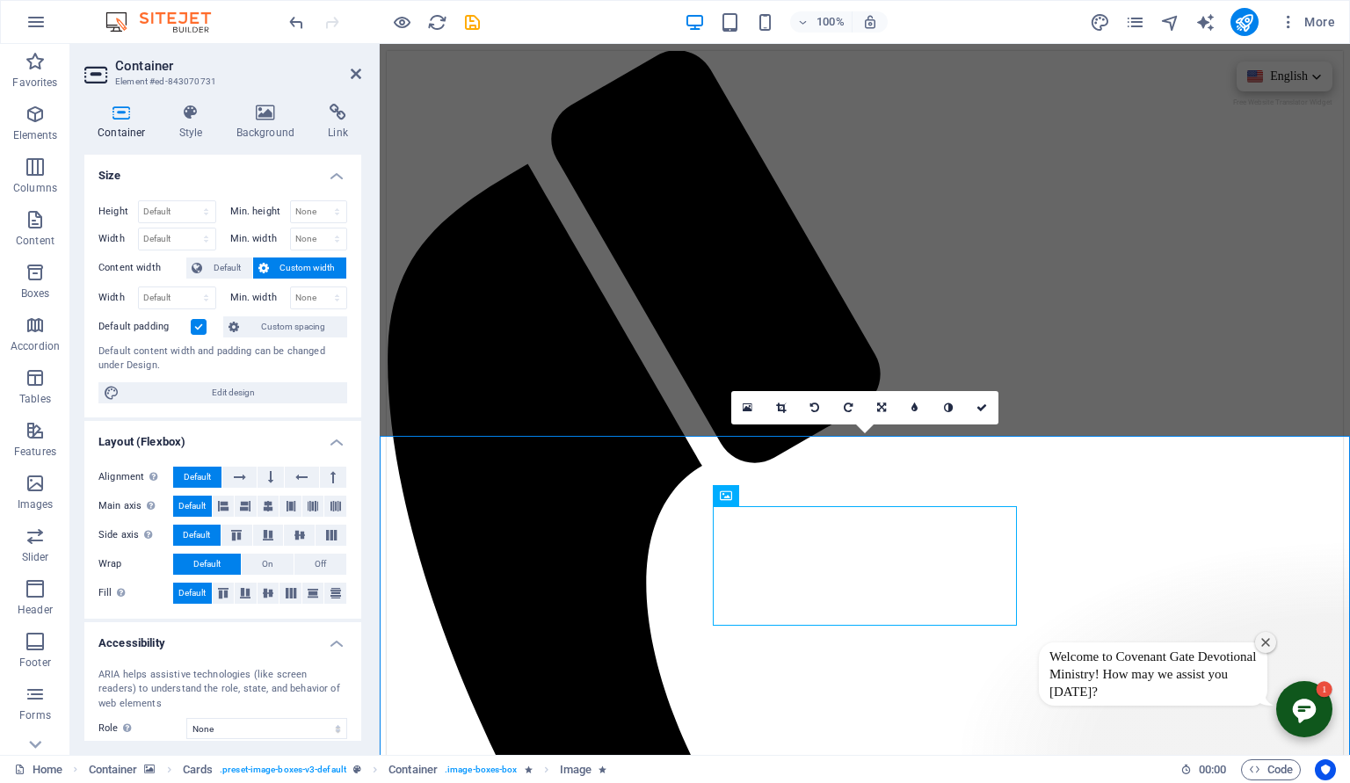
scroll to position [9, 0]
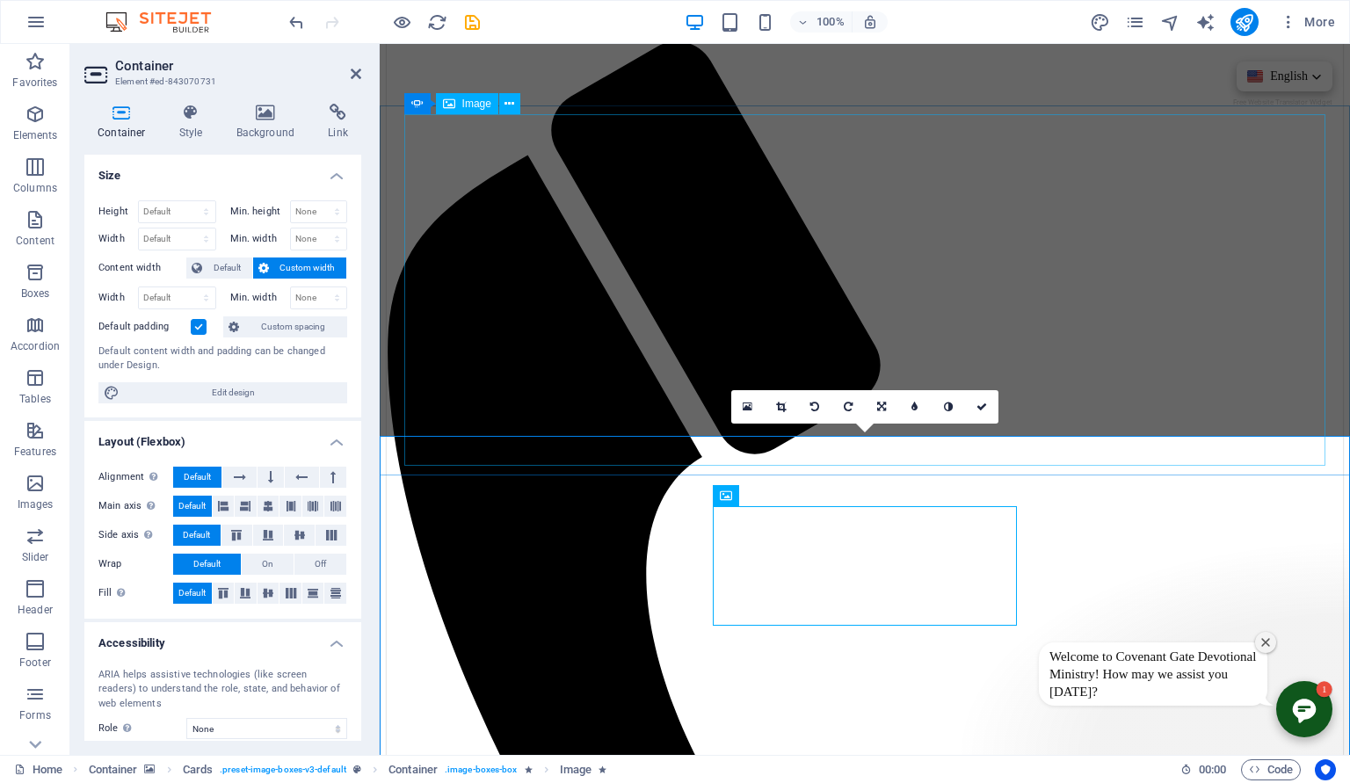
select select "px"
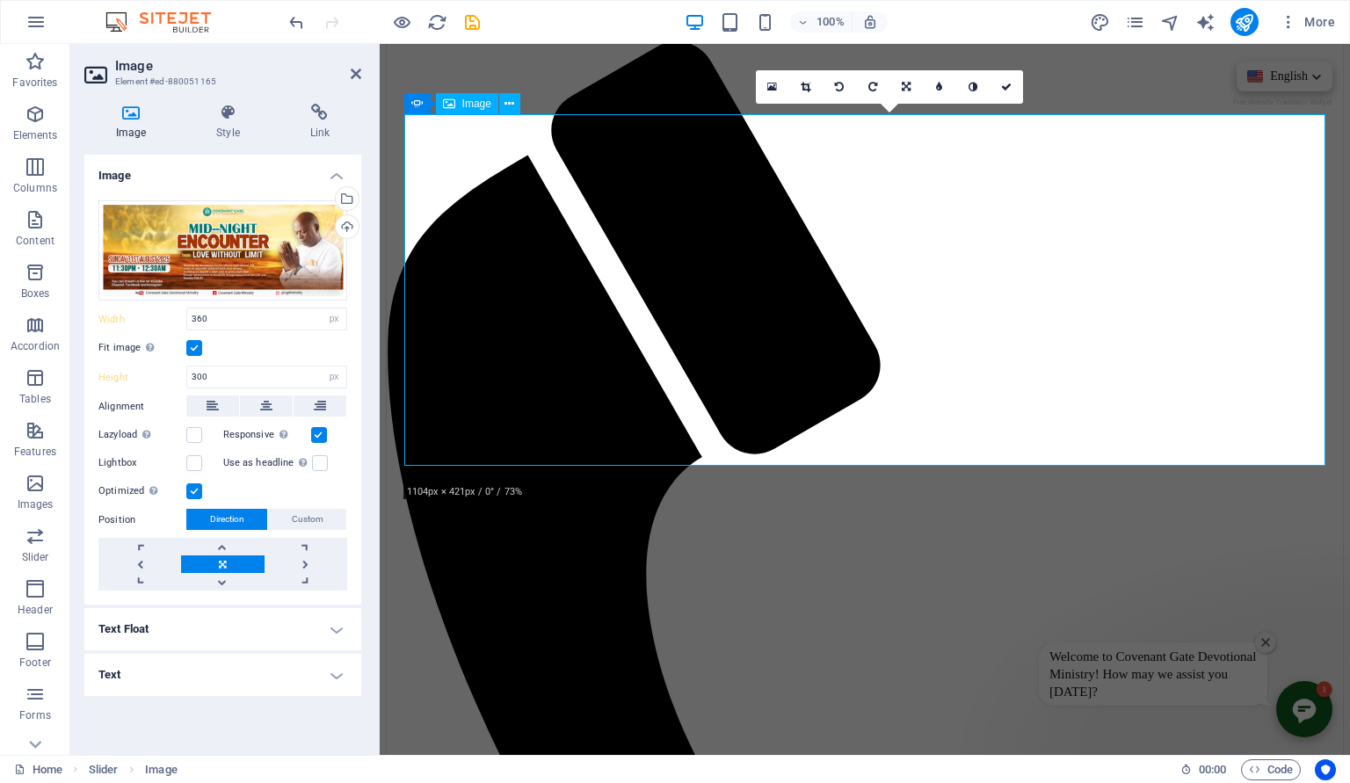
select select "DISABLED_OPTION_VALUE"
click at [230, 138] on h4 "Style" at bounding box center [231, 122] width 93 height 37
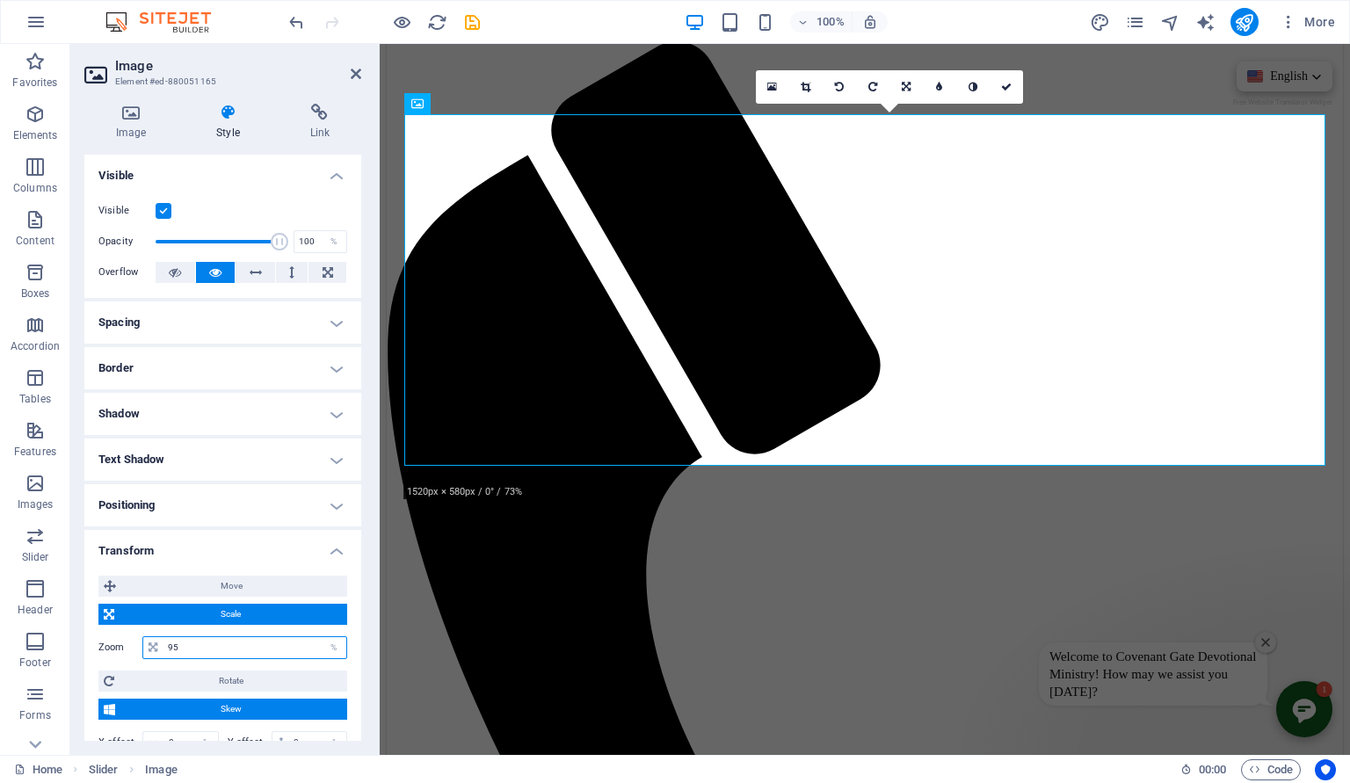
drag, startPoint x: 232, startPoint y: 645, endPoint x: 120, endPoint y: 651, distance: 112.7
click at [163, 651] on input "95" at bounding box center [254, 647] width 183 height 21
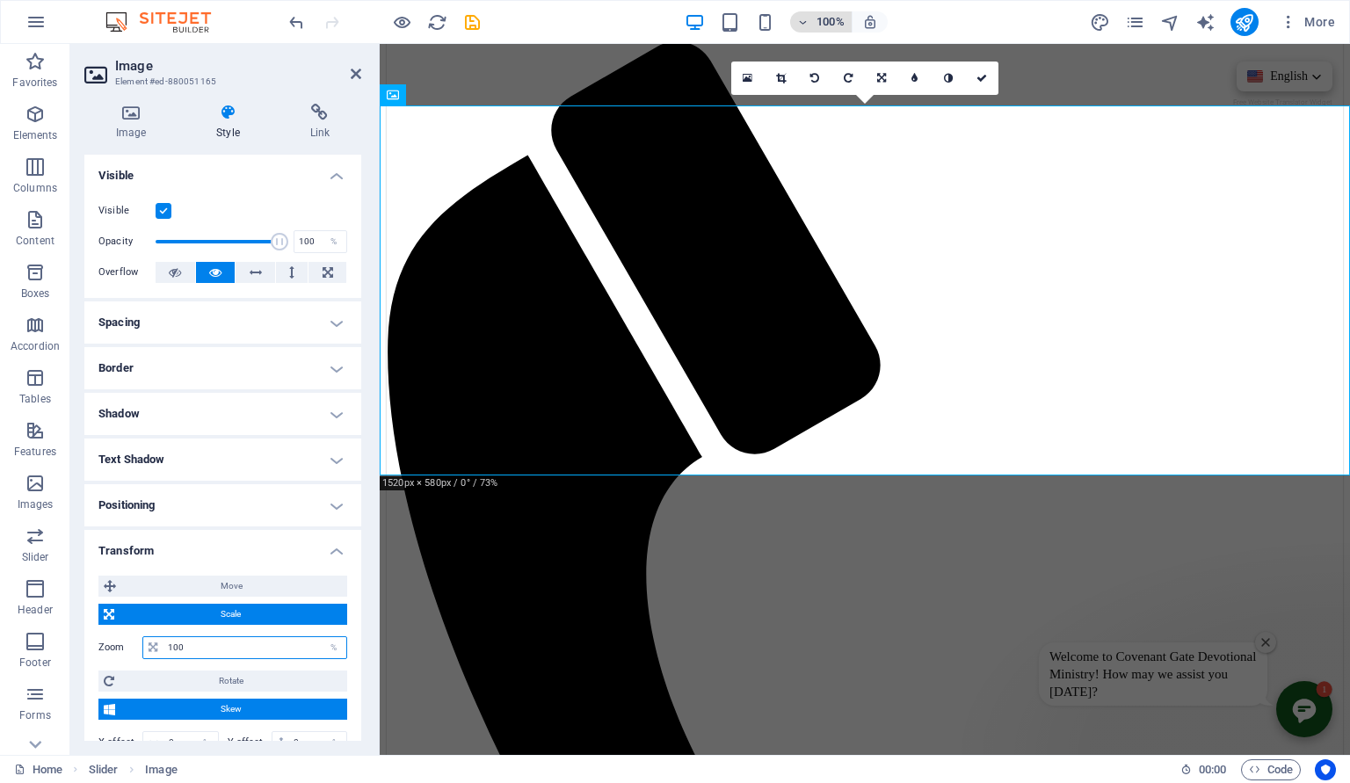
type input "100"
click at [824, 16] on h6 "100%" at bounding box center [831, 21] width 28 height 21
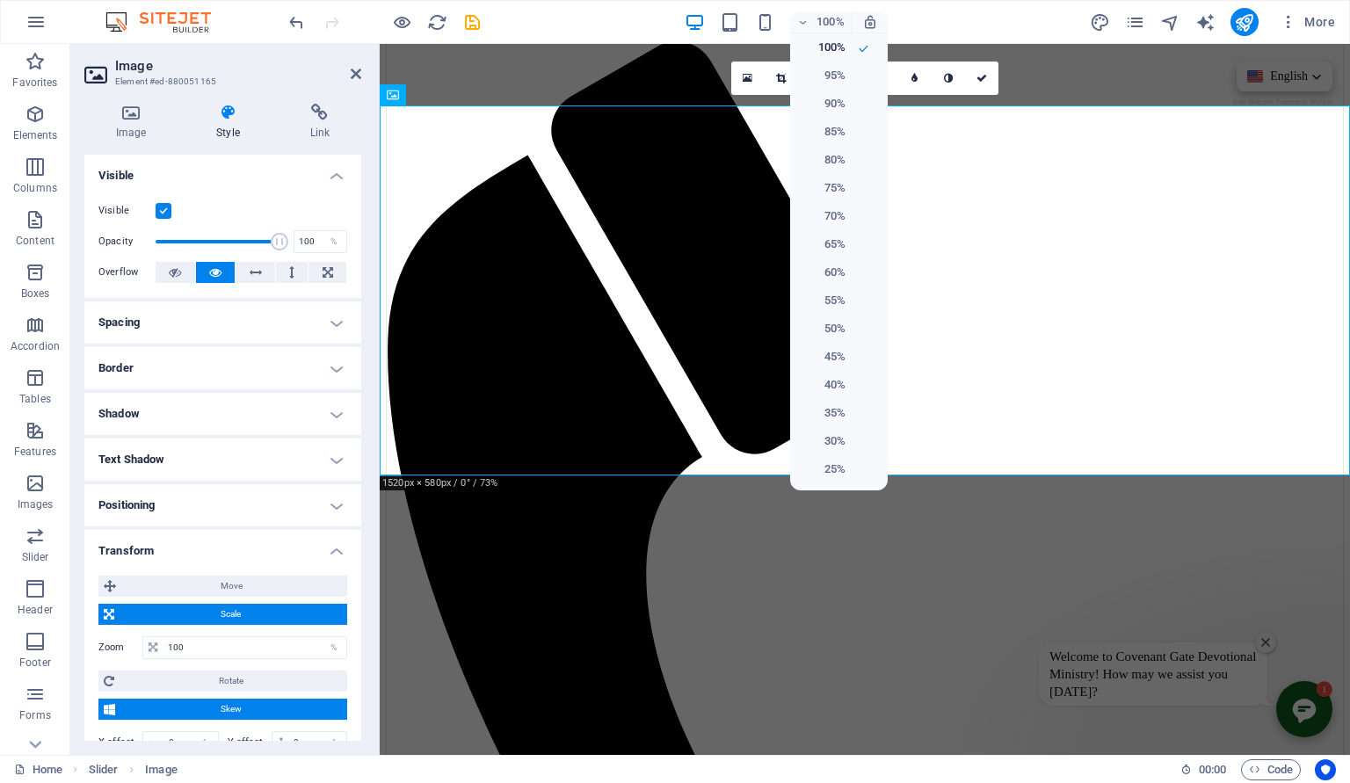
click at [769, 26] on div at bounding box center [675, 391] width 1350 height 783
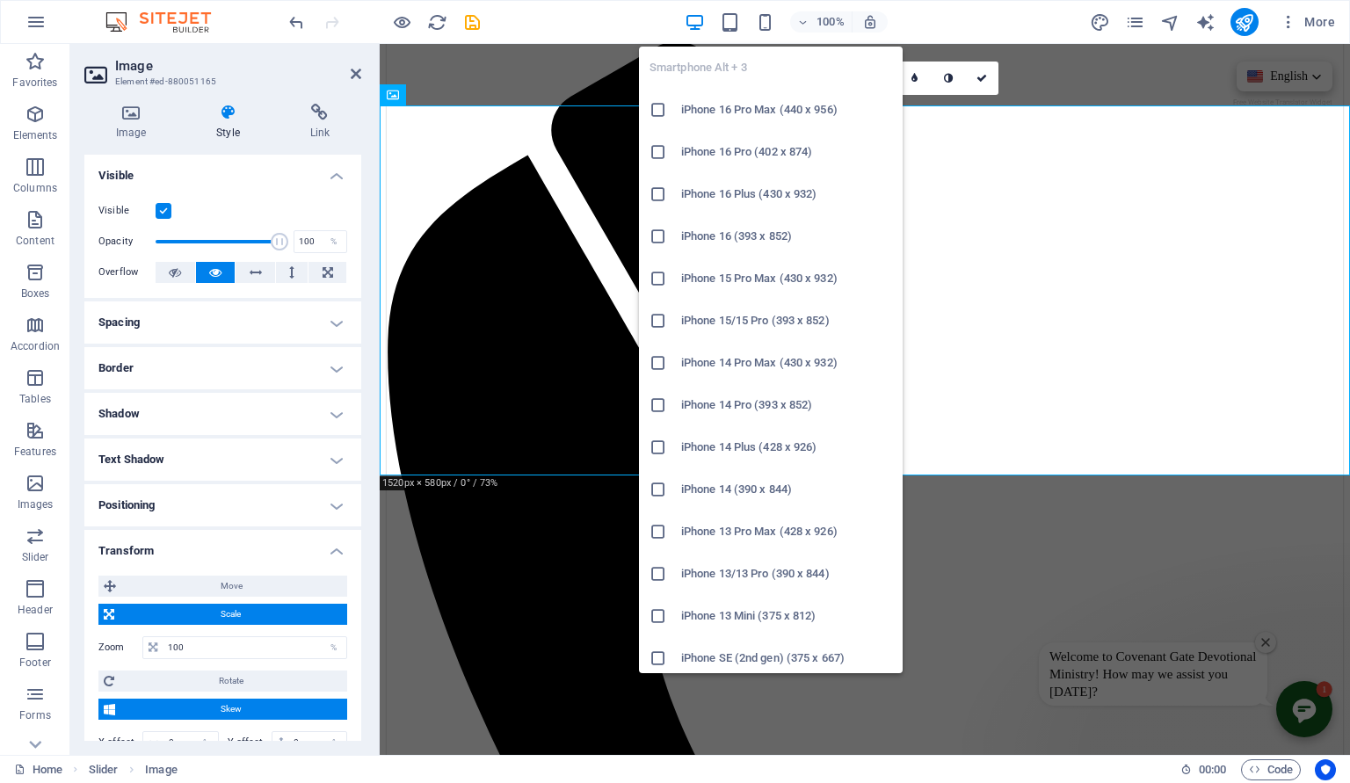
click at [769, 26] on icon "button" at bounding box center [765, 22] width 20 height 20
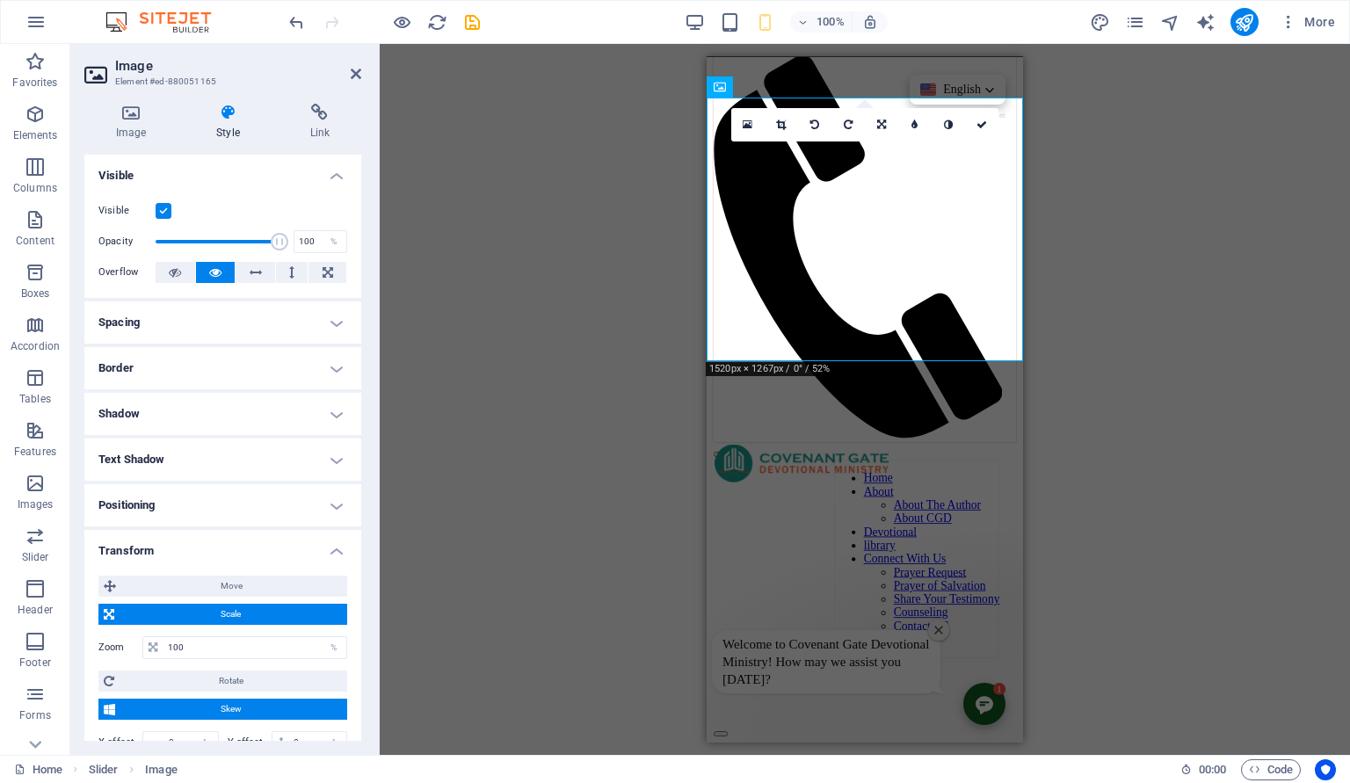
click at [1079, 170] on div "H3 Container Cards Container Cards Container Image Slider Image Slider Slider I…" at bounding box center [865, 399] width 970 height 711
click at [728, 730] on button "button" at bounding box center [721, 732] width 14 height 5
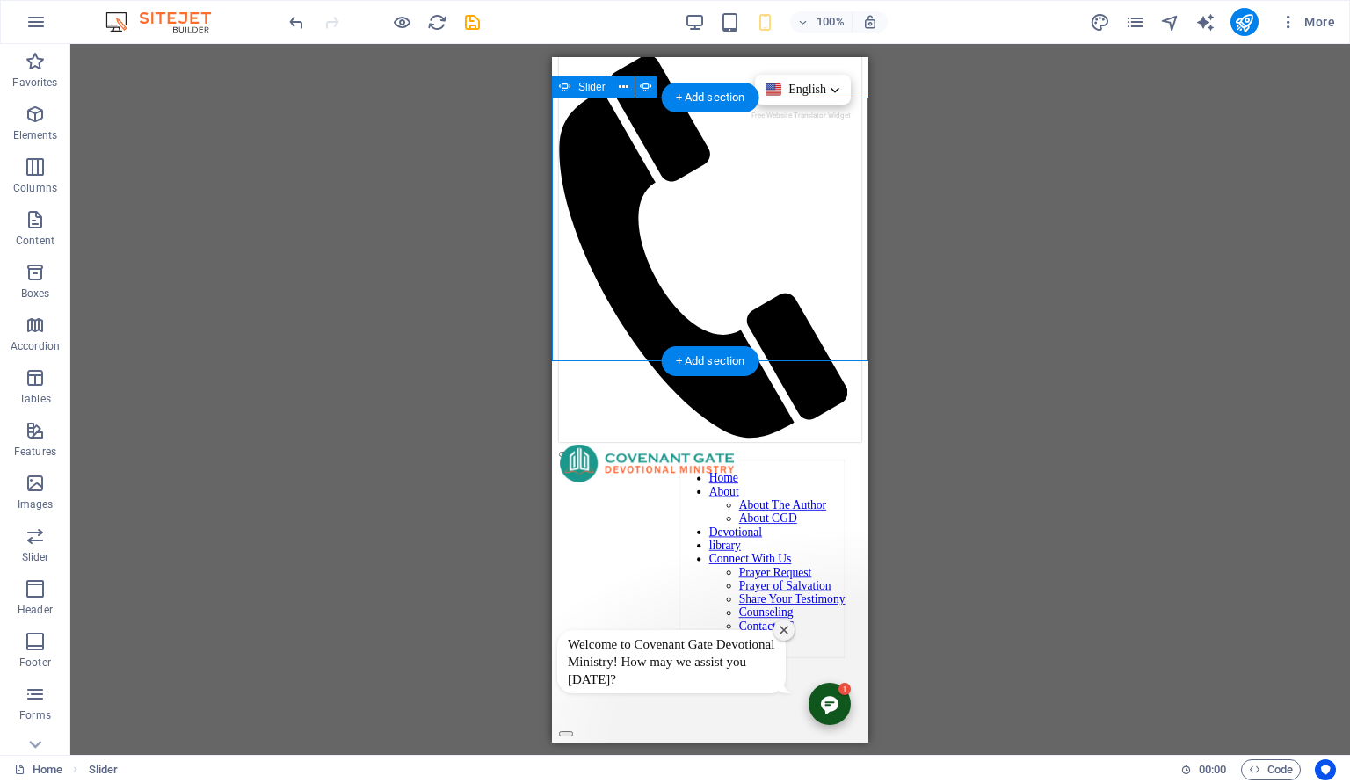
click at [573, 730] on button "button" at bounding box center [566, 732] width 14 height 5
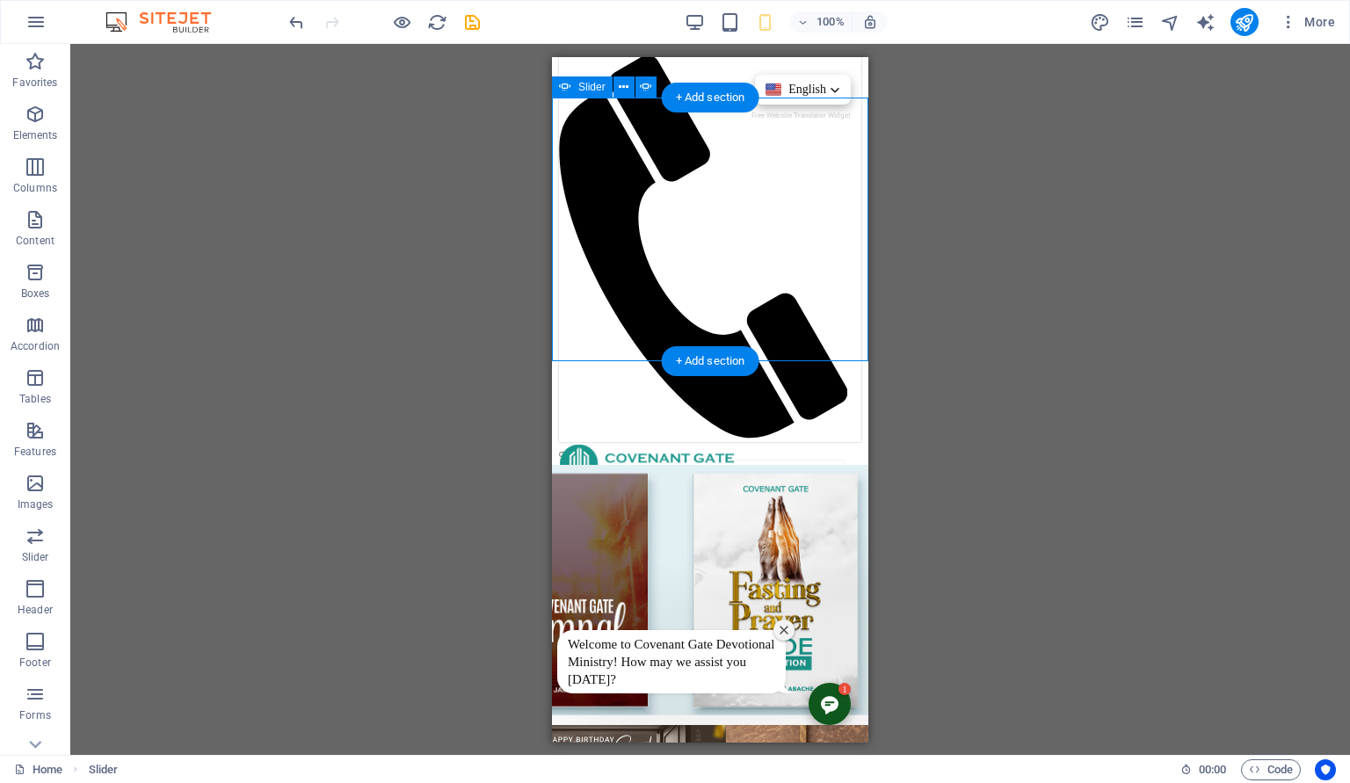
click at [573, 730] on button "button" at bounding box center [566, 732] width 14 height 5
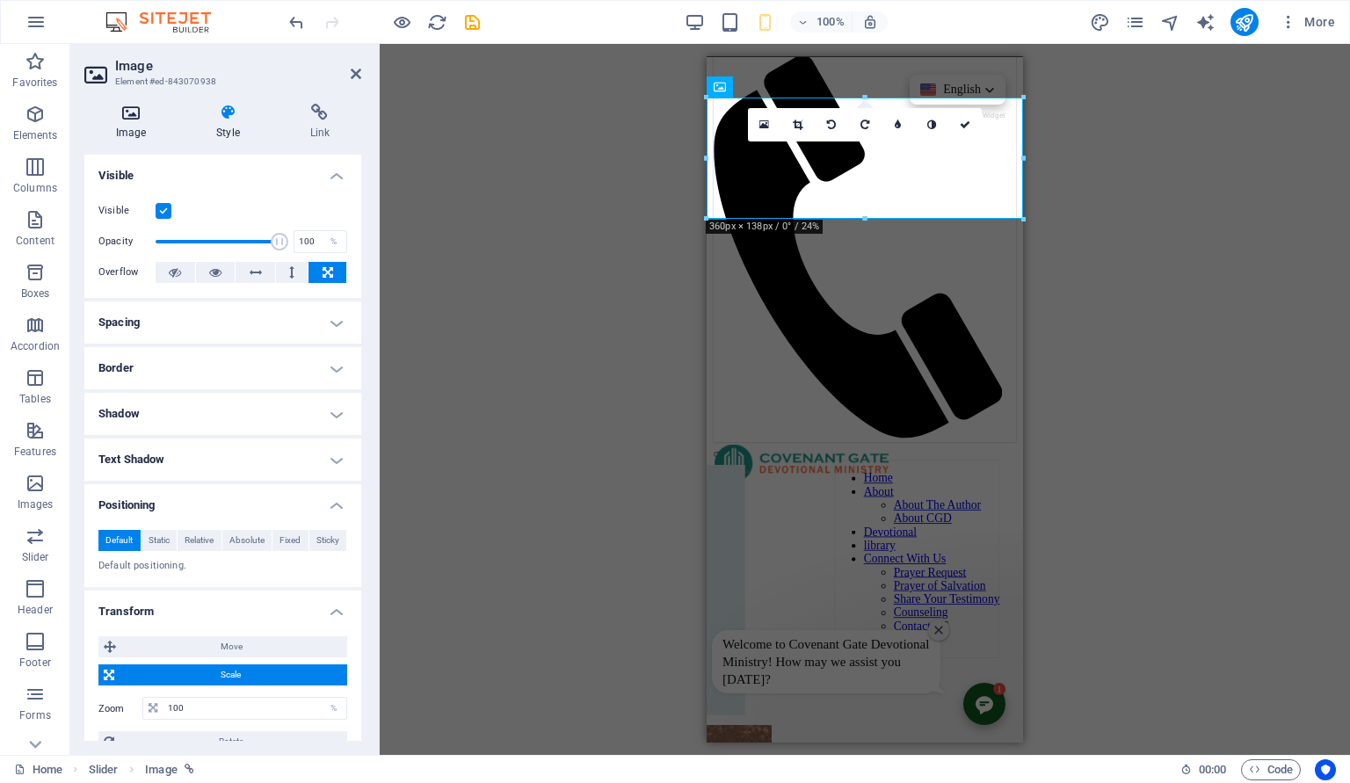
click at [142, 134] on h4 "Image" at bounding box center [134, 122] width 100 height 37
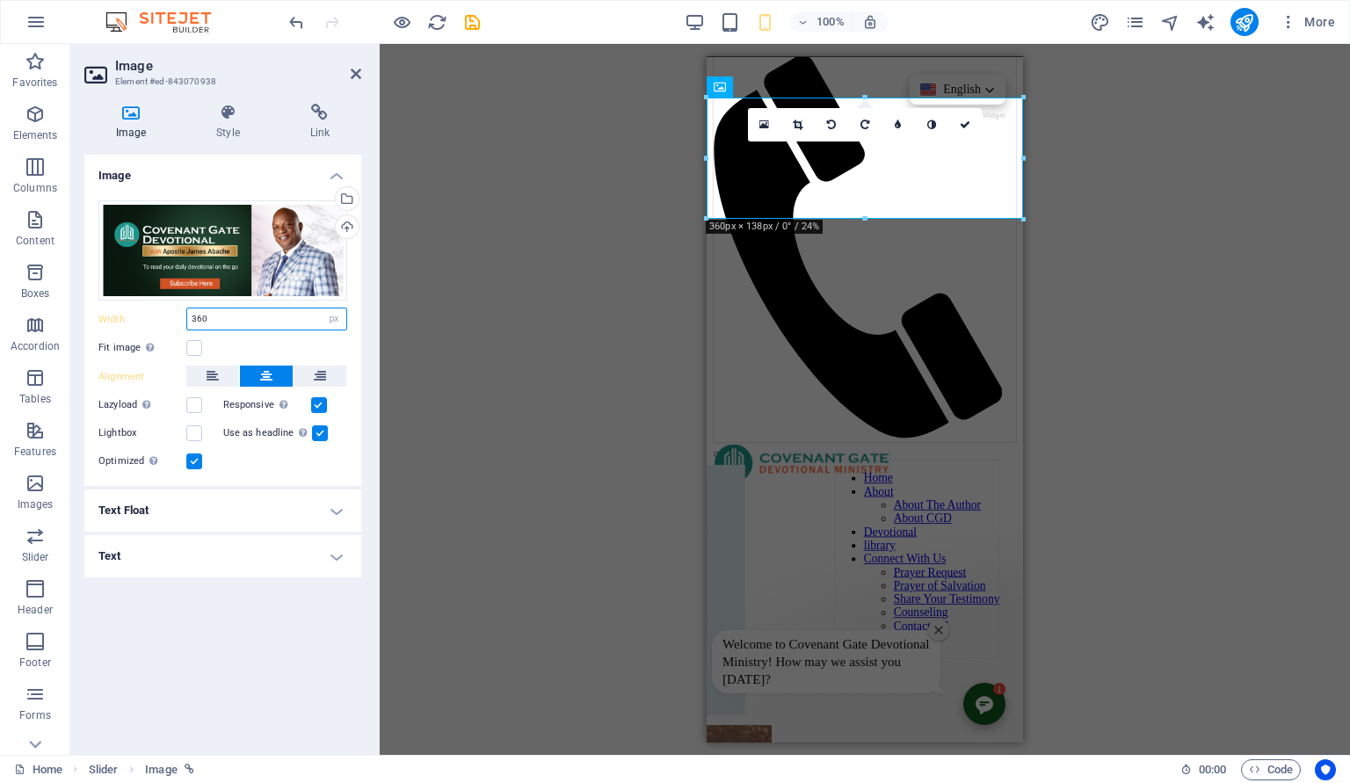
drag, startPoint x: 220, startPoint y: 319, endPoint x: 173, endPoint y: 323, distance: 46.7
click at [187, 323] on input "360" at bounding box center [266, 318] width 159 height 21
click at [294, 314] on input "number" at bounding box center [266, 318] width 159 height 21
click at [317, 325] on input "number" at bounding box center [266, 318] width 159 height 21
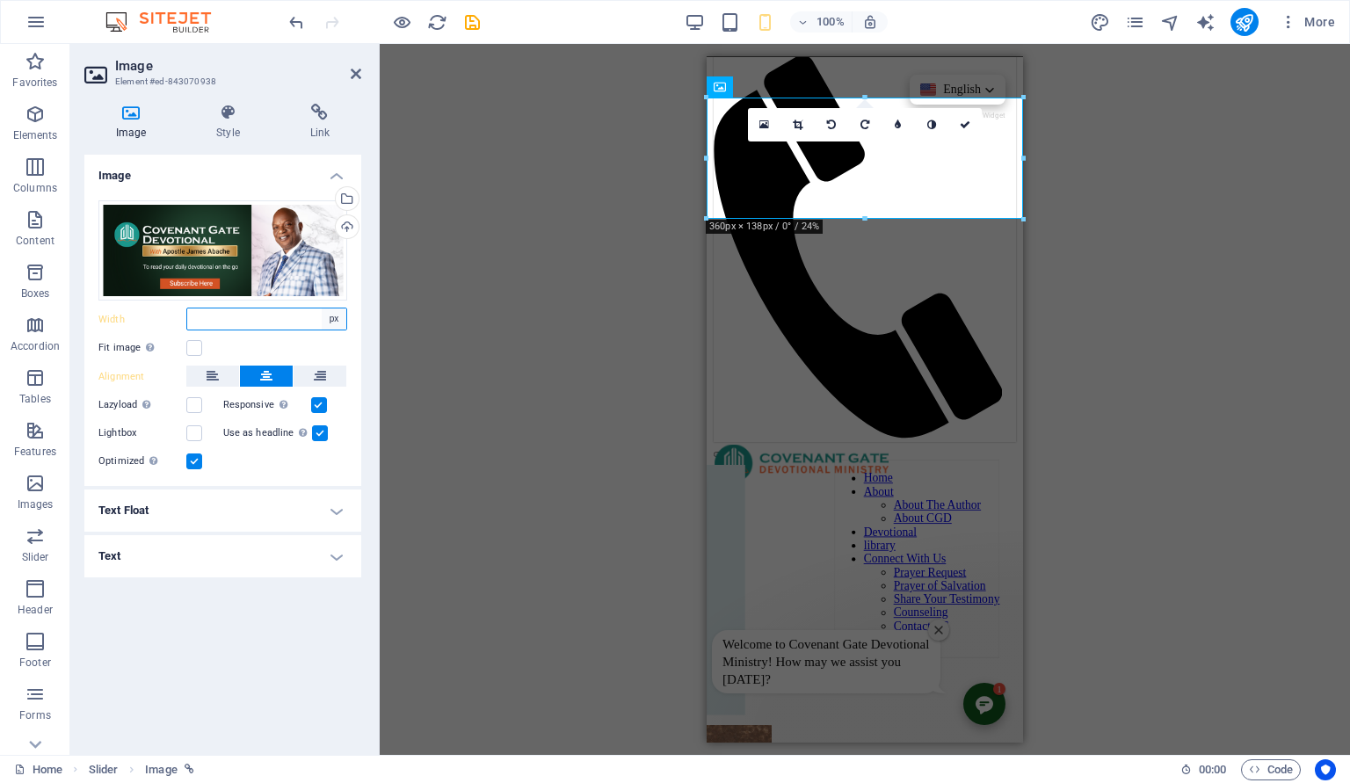
click at [322, 308] on select "Default auto px rem % em vh vw" at bounding box center [334, 318] width 25 height 21
click option "Default" at bounding box center [0, 0] width 0 height 0
select select "DISABLED_OPTION_VALUE"
click at [190, 351] on label at bounding box center [194, 348] width 16 height 16
click at [0, 0] on input "Fit image Automatically fit image to a fixed width and height" at bounding box center [0, 0] width 0 height 0
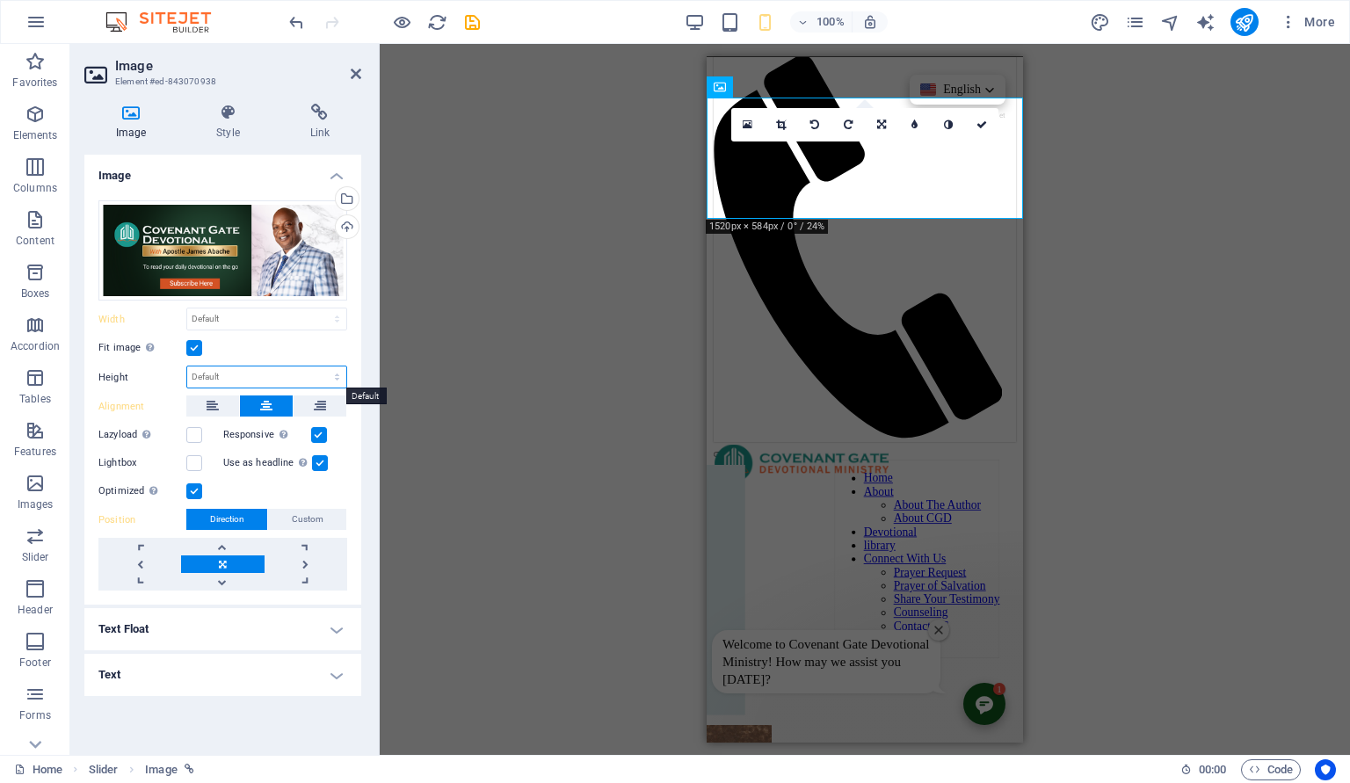
click at [187, 367] on select "Default auto px" at bounding box center [266, 377] width 159 height 21
select select "px"
click option "px" at bounding box center [0, 0] width 0 height 0
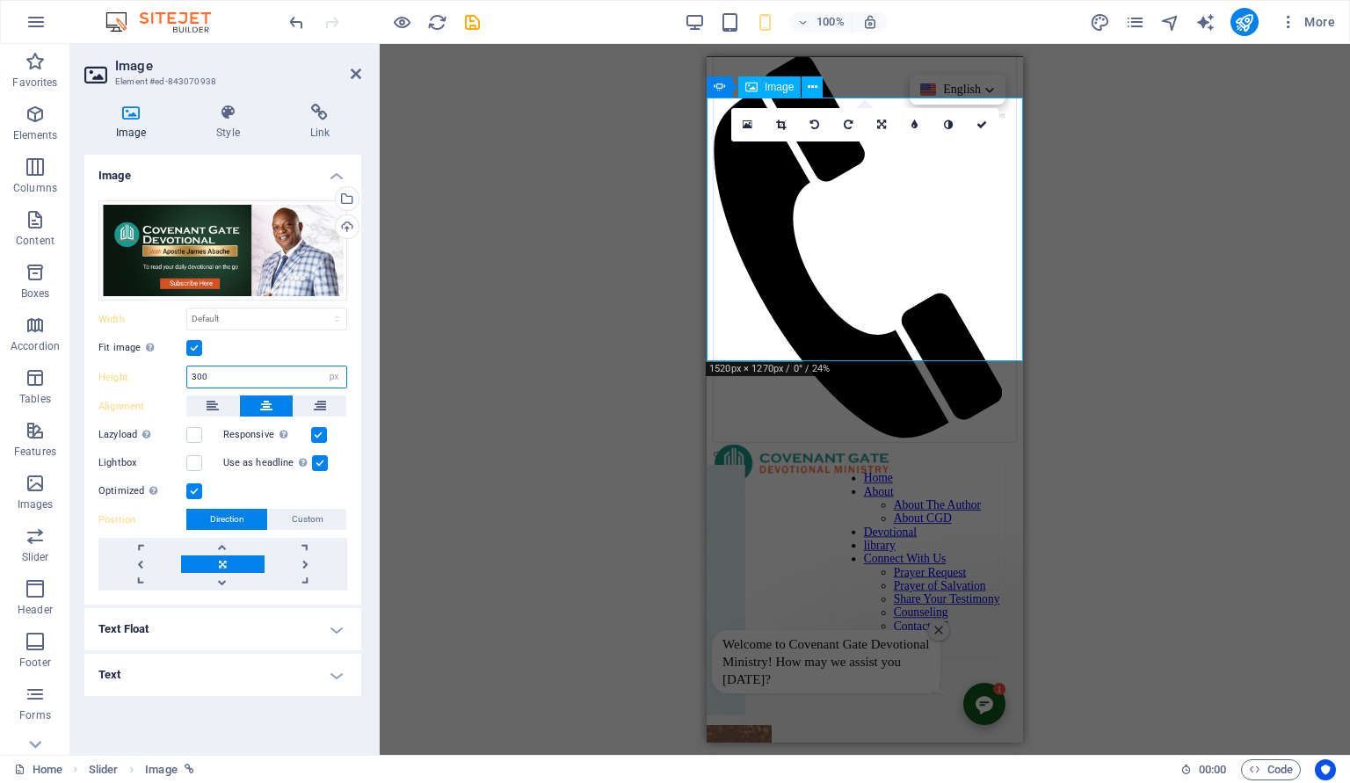
type input "300"
click at [138, 563] on link at bounding box center [139, 564] width 83 height 18
click at [228, 558] on link at bounding box center [222, 564] width 83 height 18
click at [312, 558] on link at bounding box center [306, 564] width 83 height 18
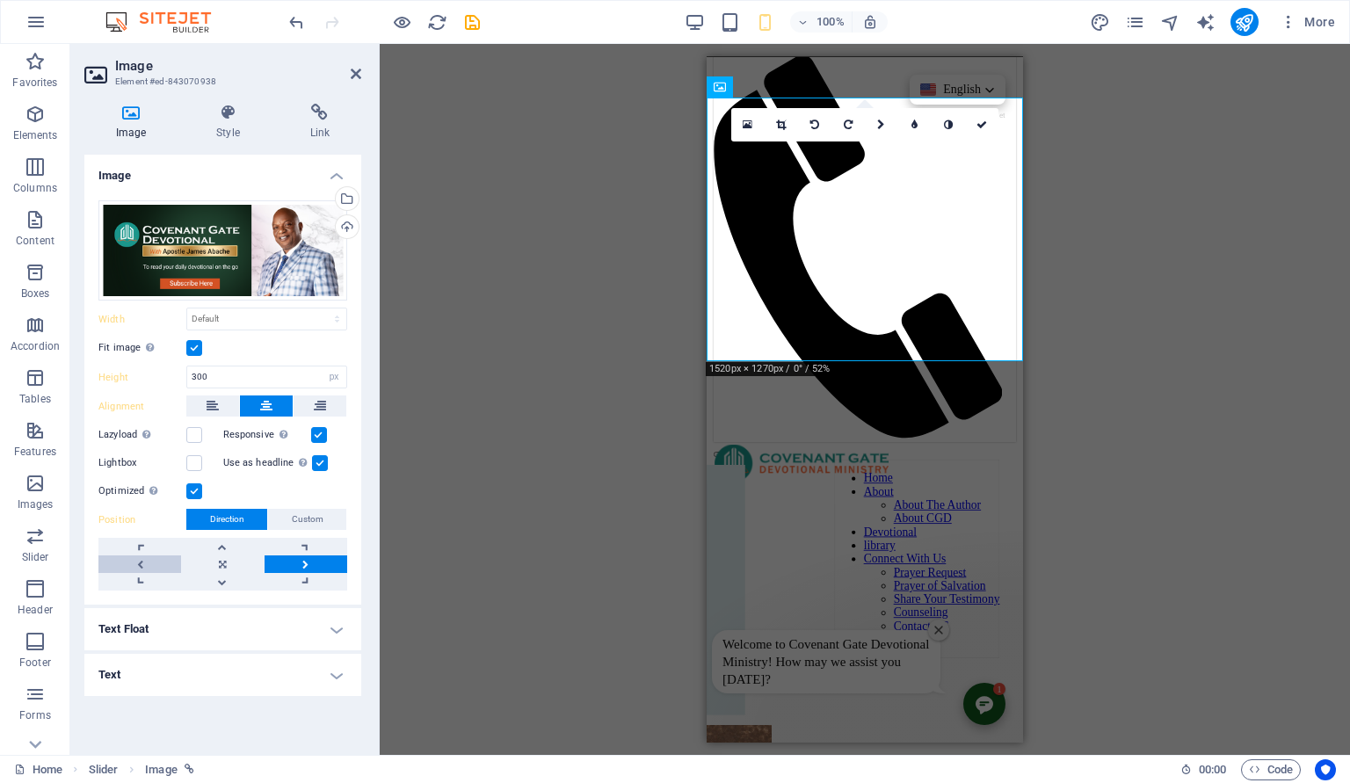
click at [146, 565] on link at bounding box center [139, 564] width 83 height 18
click at [223, 122] on h4 "Style" at bounding box center [231, 122] width 93 height 37
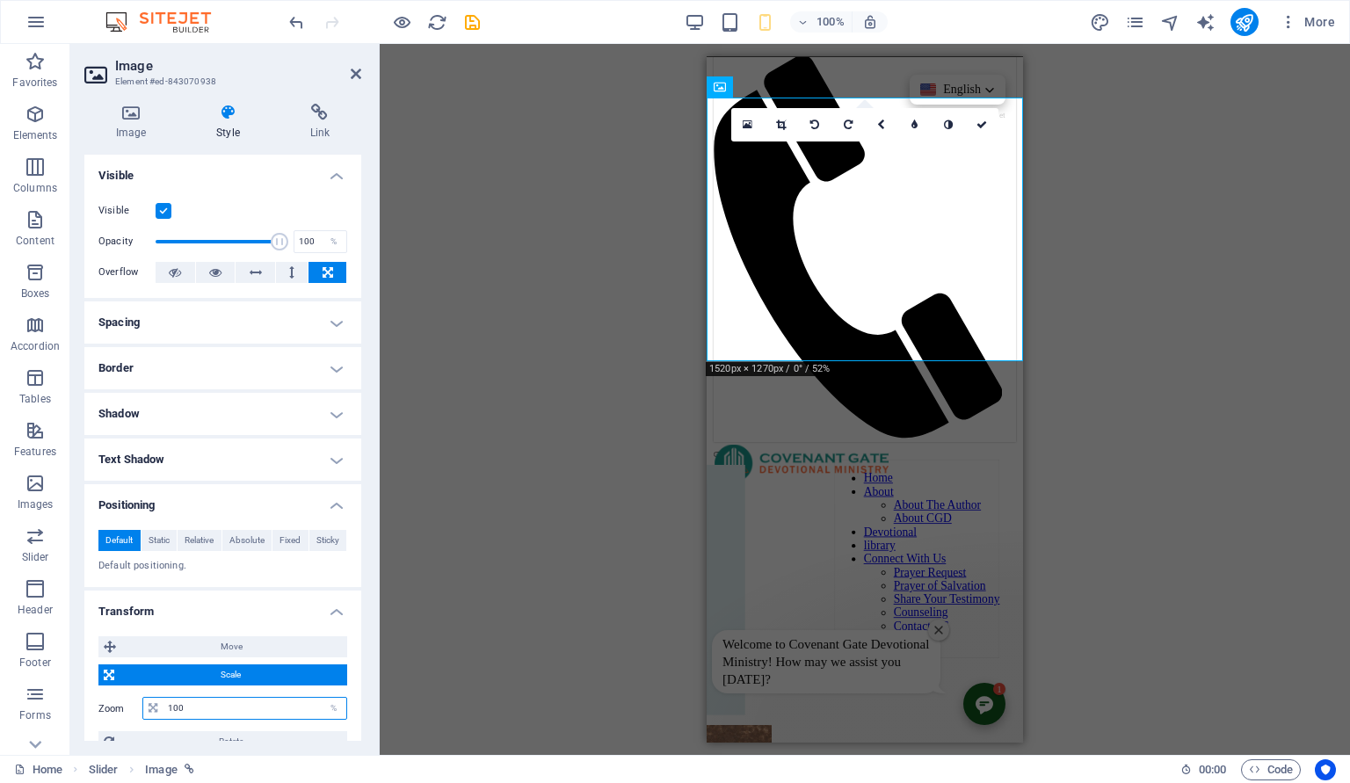
drag, startPoint x: 199, startPoint y: 713, endPoint x: 156, endPoint y: 715, distance: 42.3
click at [163, 715] on input "100" at bounding box center [254, 708] width 183 height 21
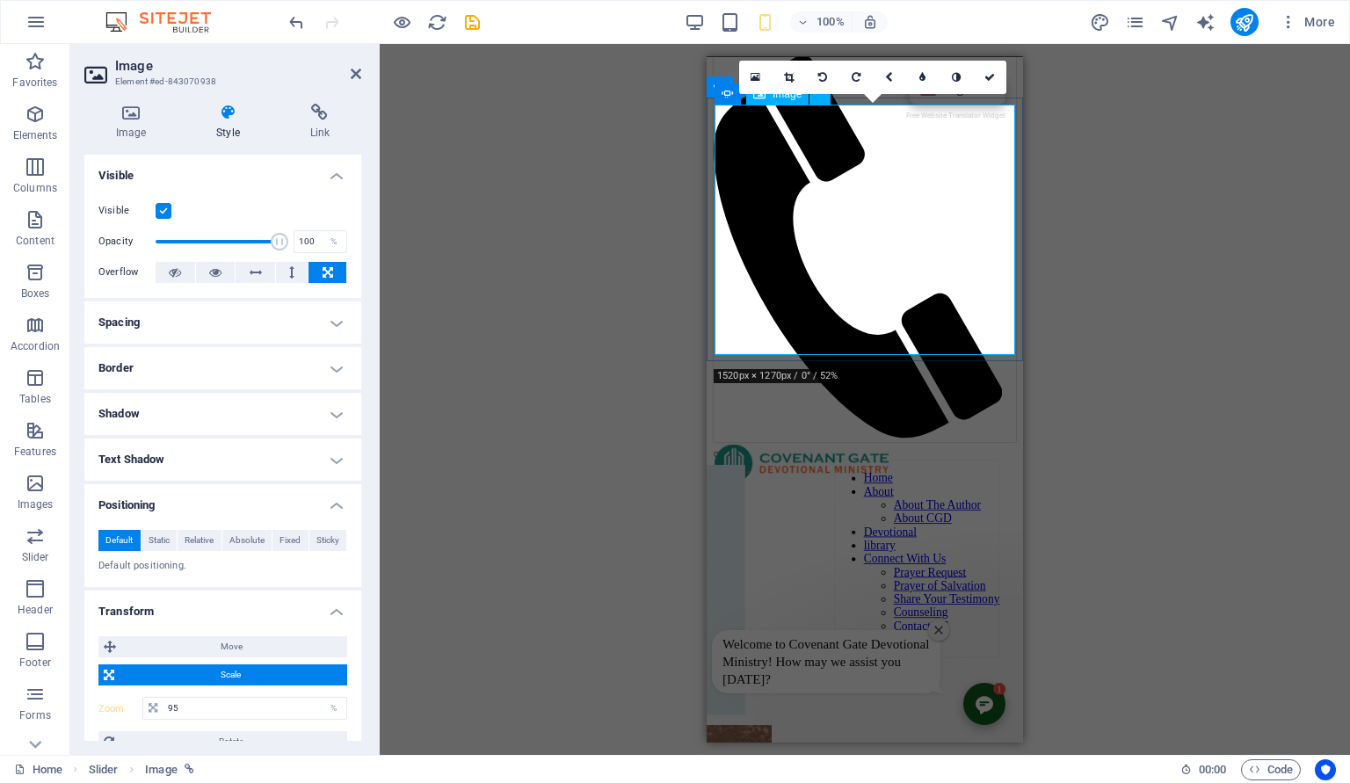
drag, startPoint x: 214, startPoint y: 701, endPoint x: 154, endPoint y: 708, distance: 60.1
click at [163, 708] on input "95" at bounding box center [254, 708] width 183 height 21
type input "9"
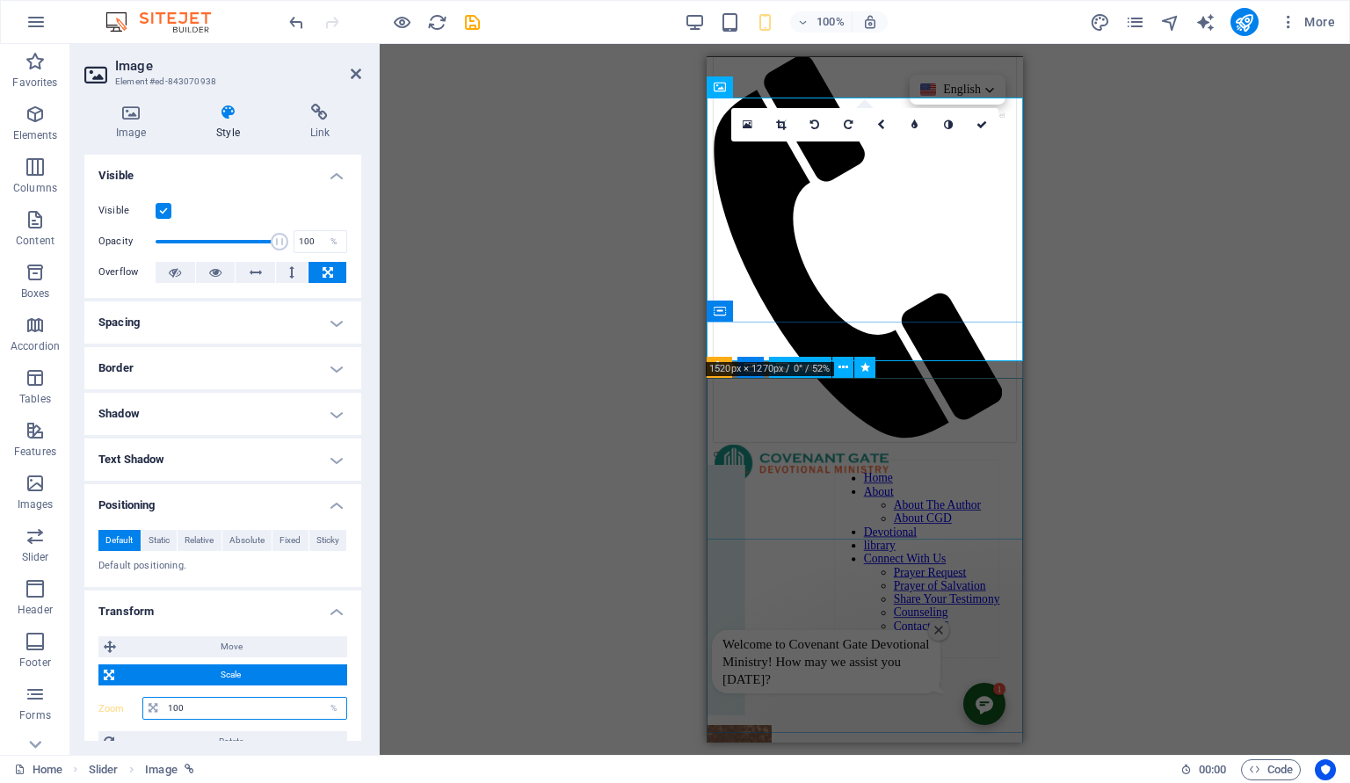
type input "100"
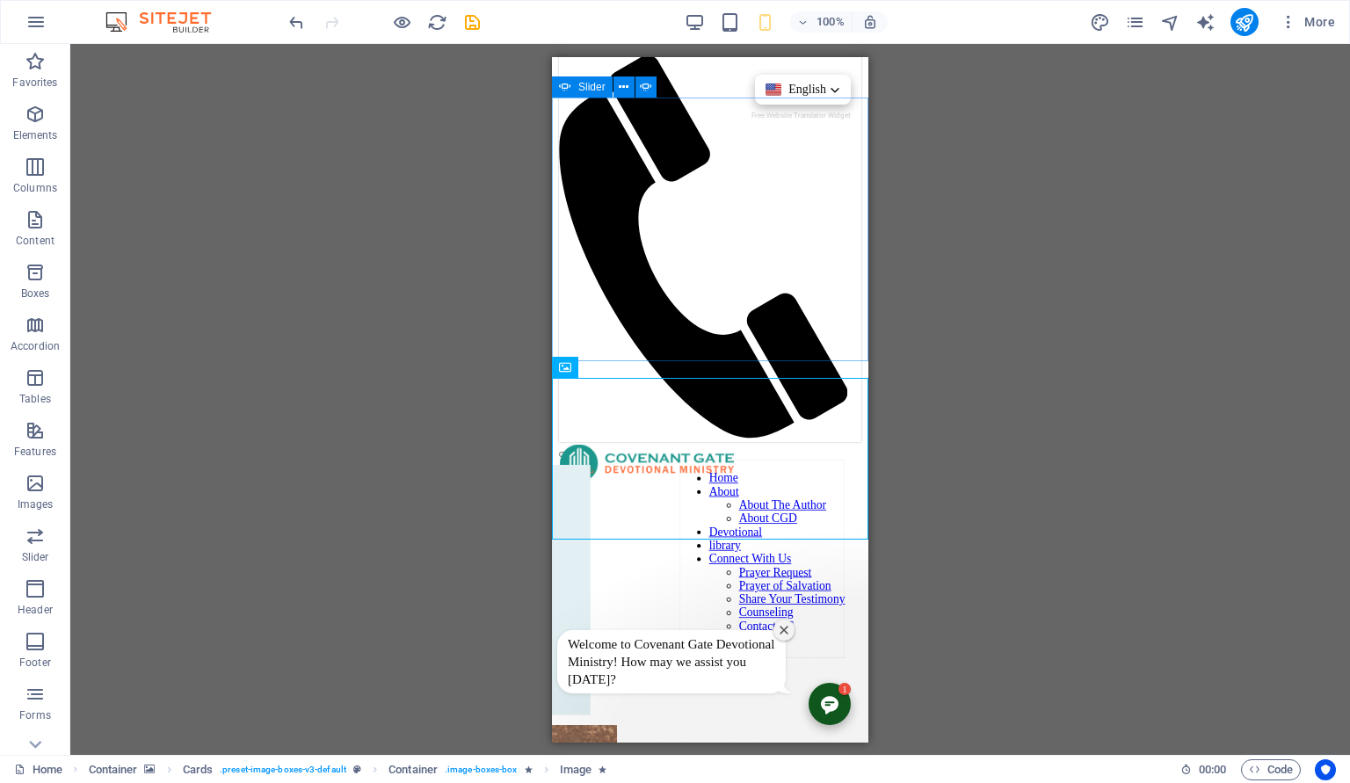
click at [566, 90] on icon at bounding box center [565, 86] width 12 height 21
select select "ms"
select select "s"
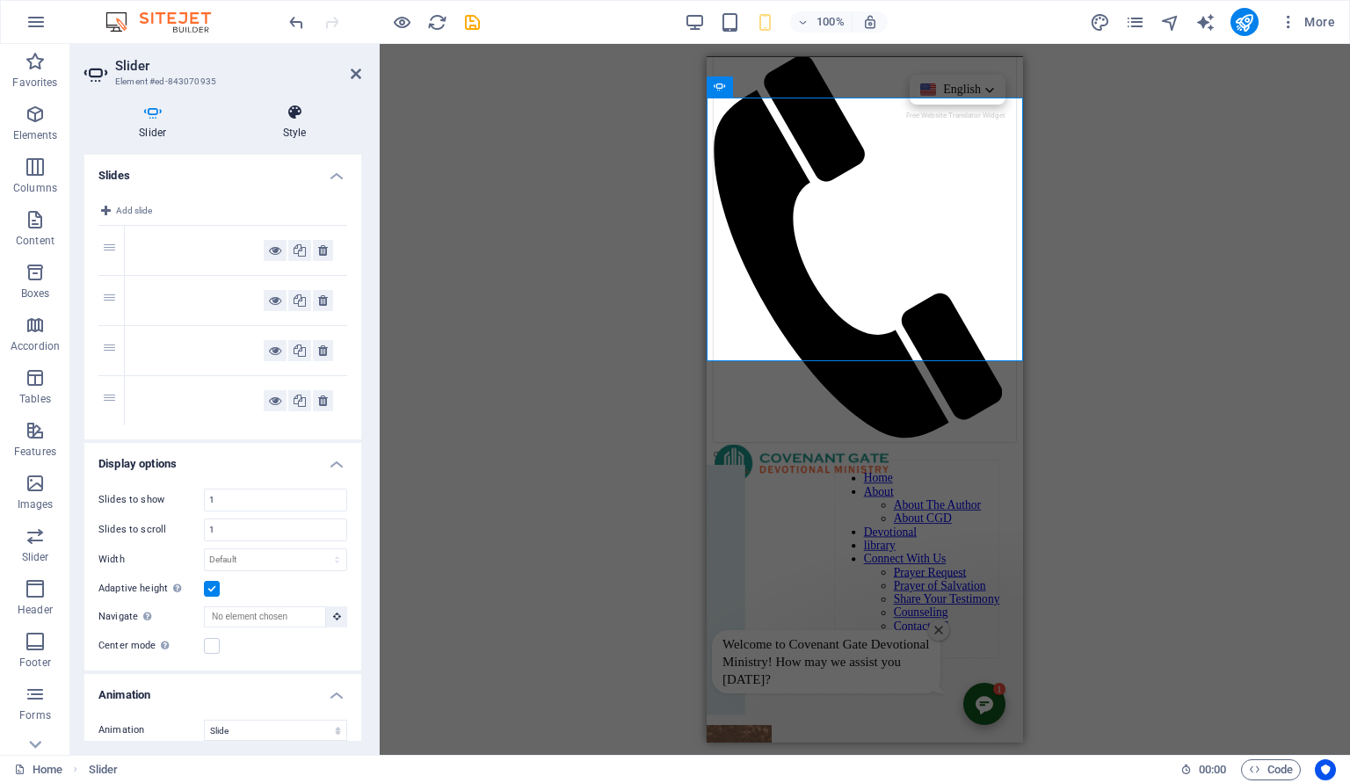
click at [294, 134] on h4 "Style" at bounding box center [295, 122] width 133 height 37
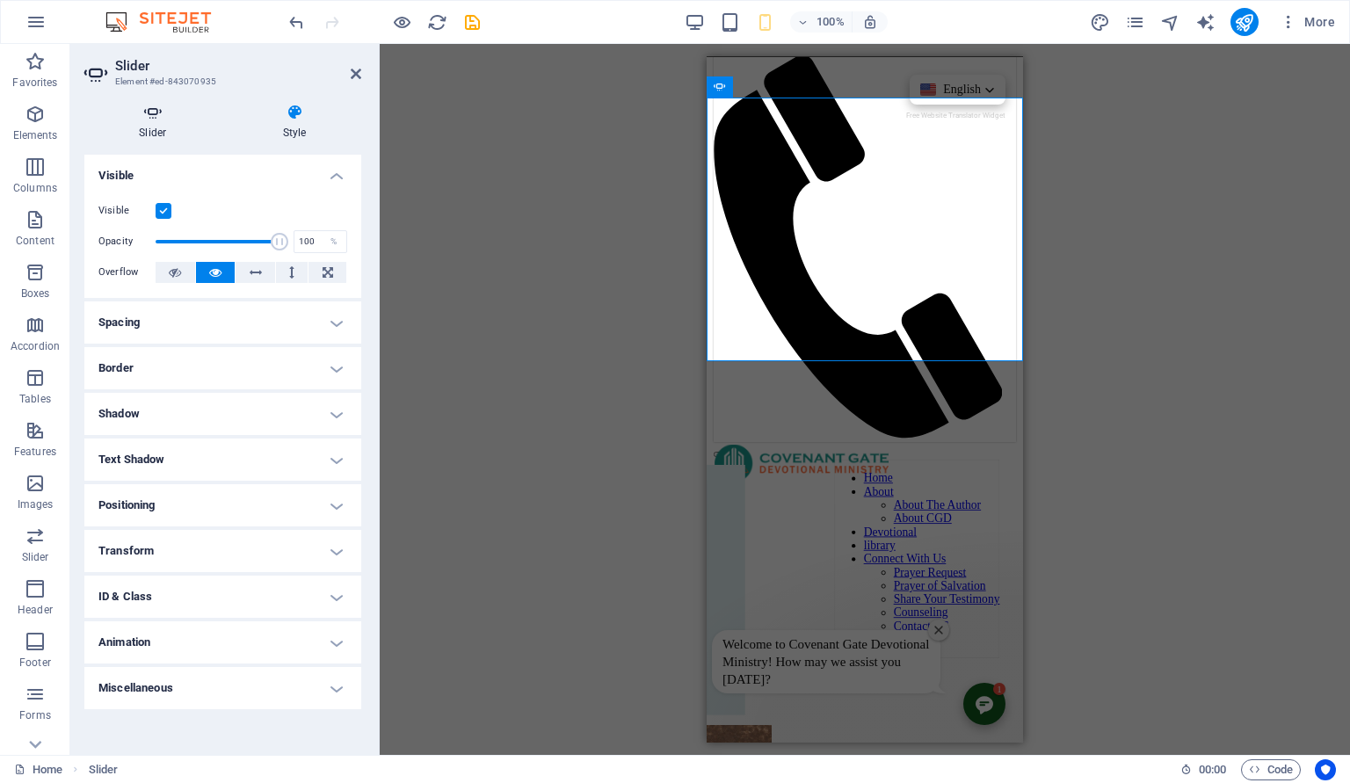
click at [156, 133] on h4 "Slider" at bounding box center [156, 122] width 144 height 37
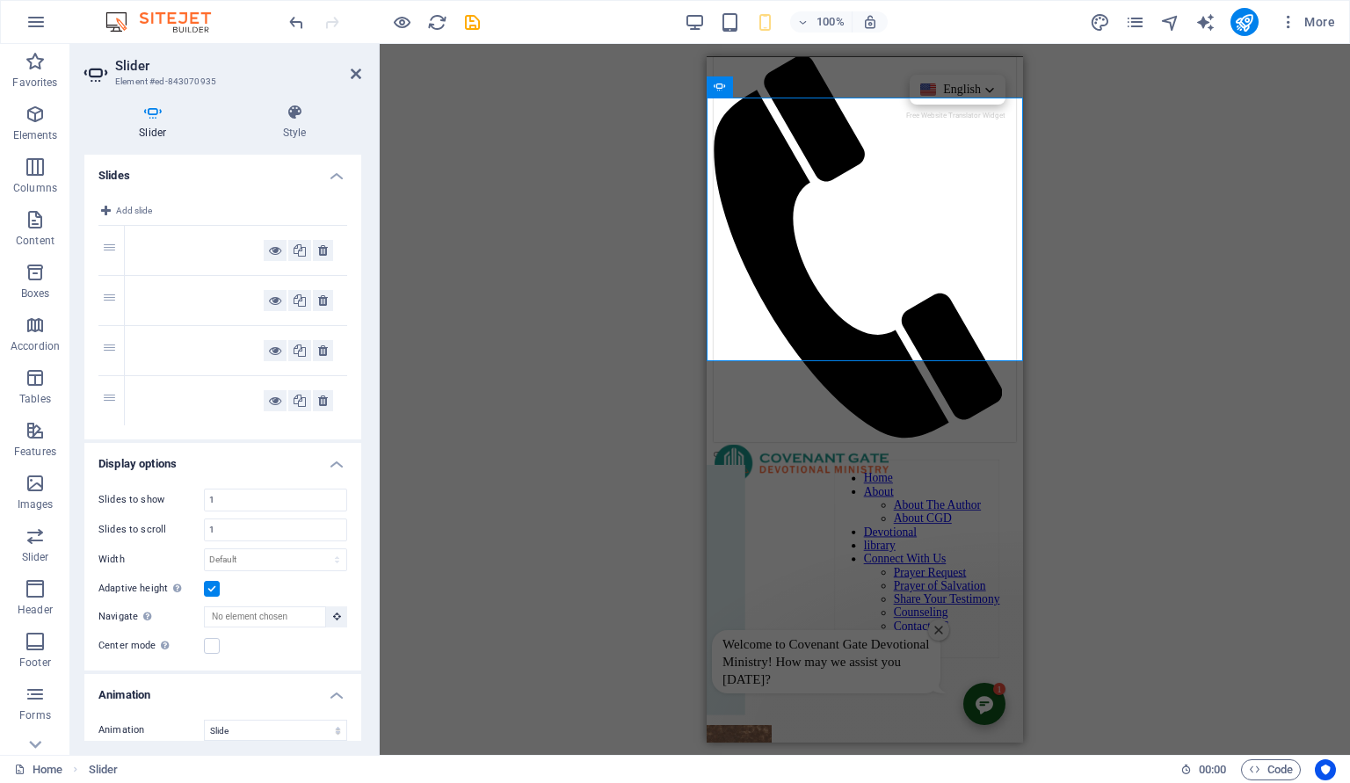
click at [207, 584] on label at bounding box center [212, 589] width 16 height 16
click at [0, 0] on input "Adaptive height Automatically adjust the height for single slide horizontal sli…" at bounding box center [0, 0] width 0 height 0
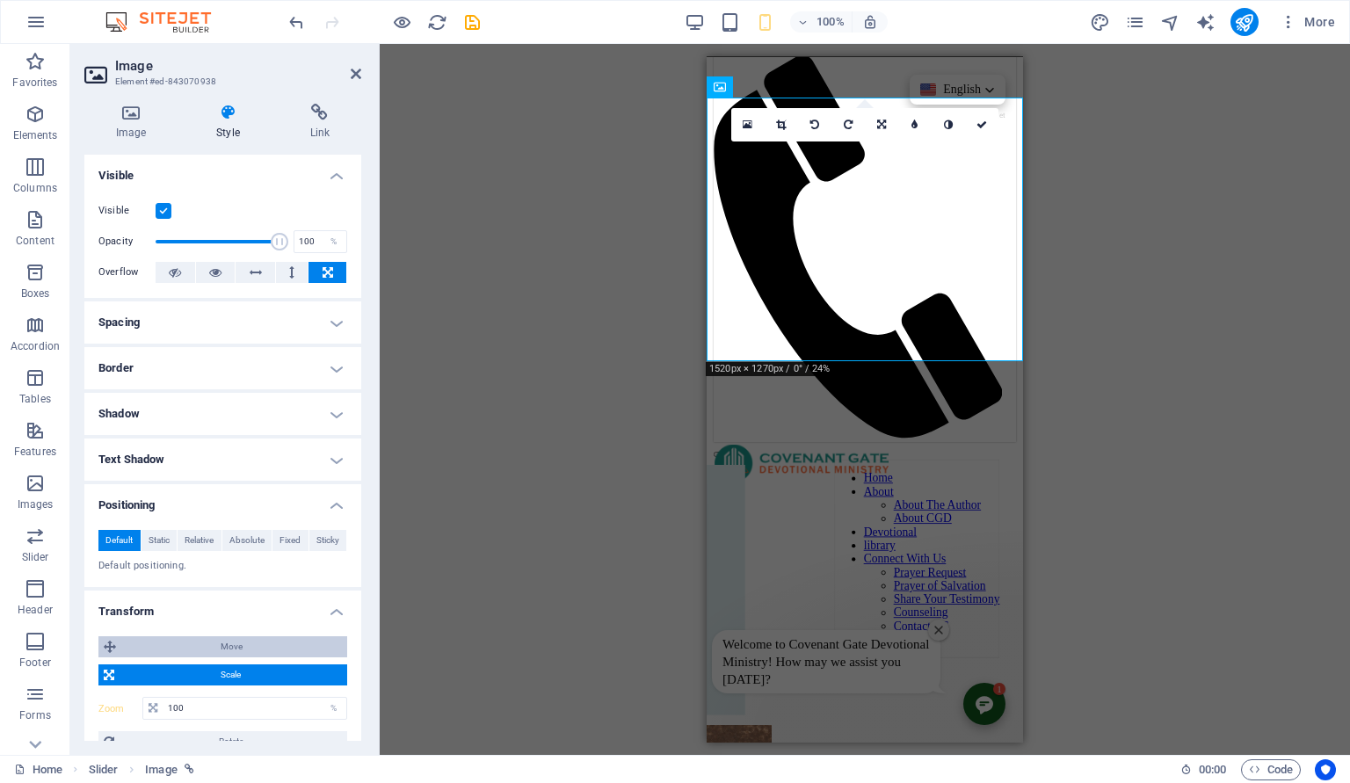
click at [247, 649] on span "Move" at bounding box center [231, 646] width 221 height 21
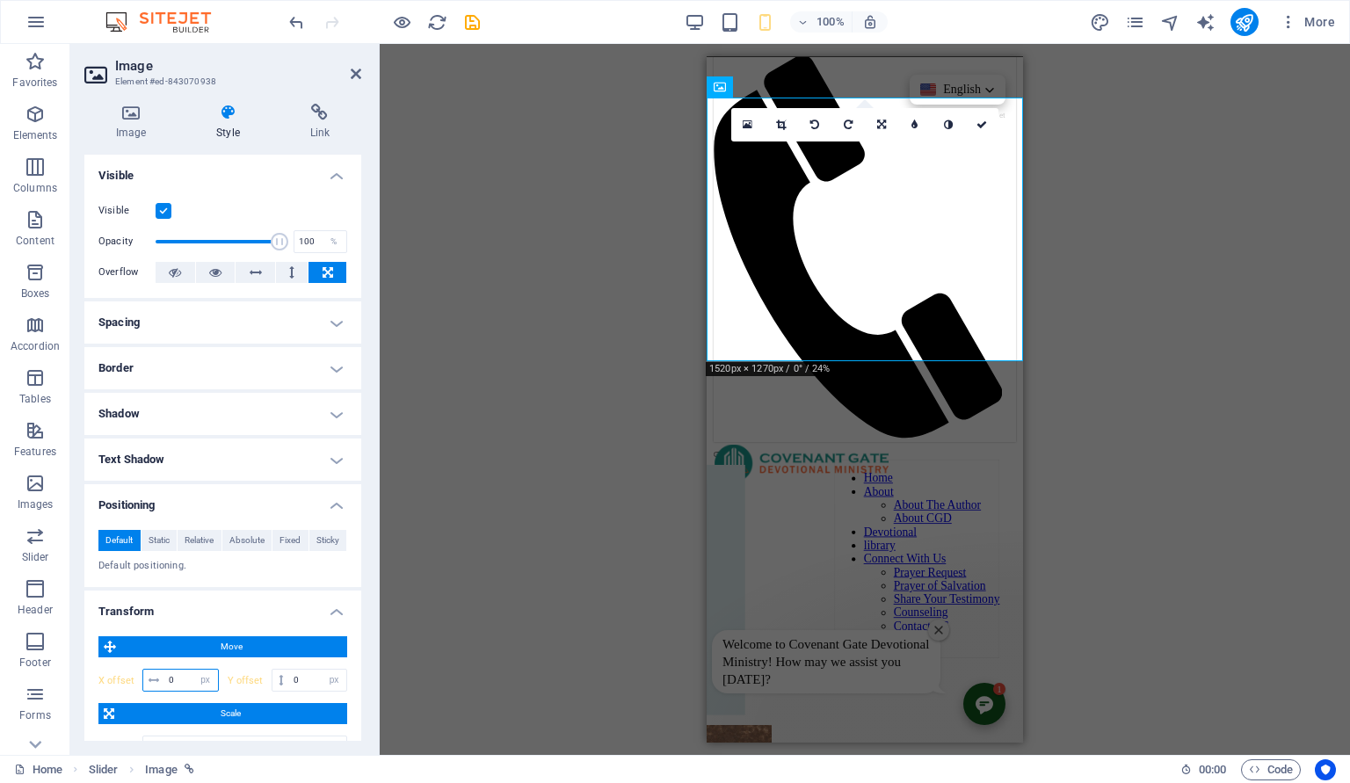
click at [185, 682] on input "0" at bounding box center [191, 680] width 54 height 21
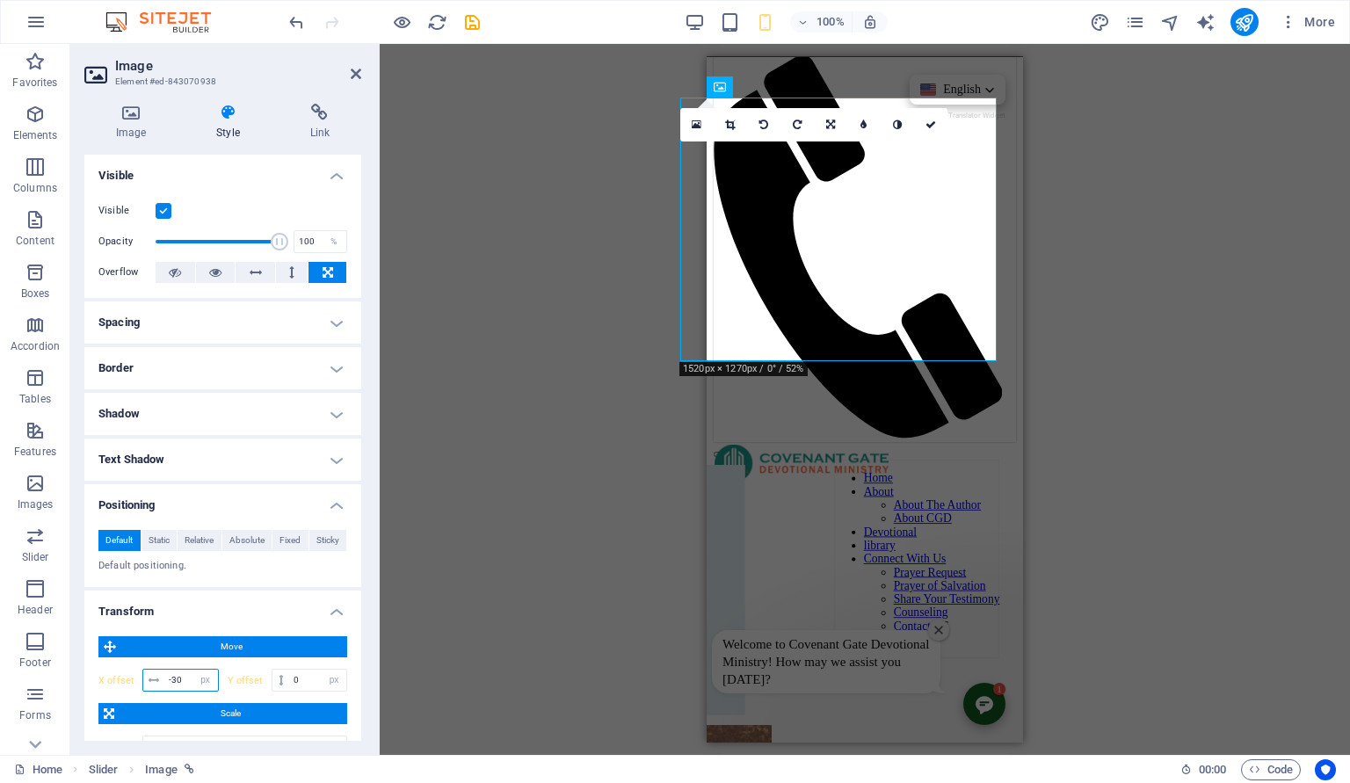
type input "0"
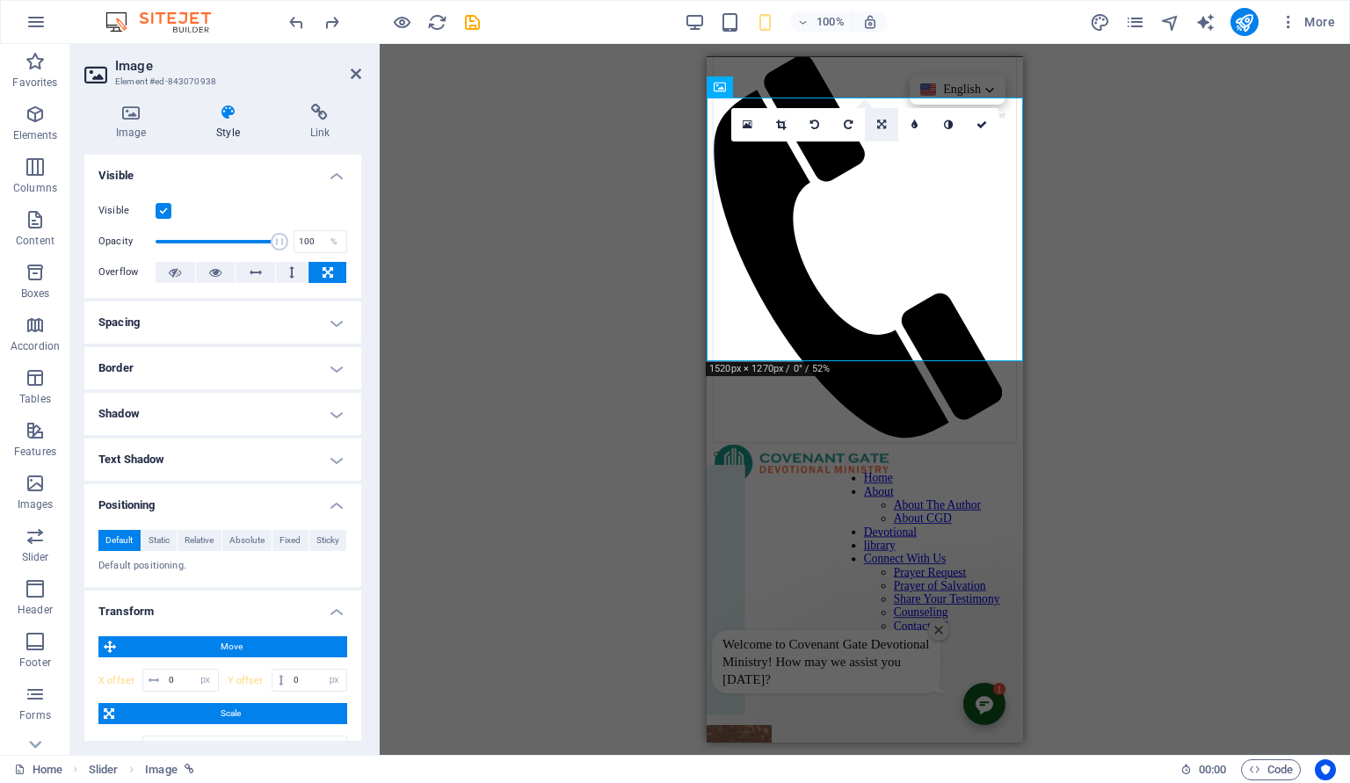
click at [886, 124] on icon at bounding box center [881, 125] width 9 height 11
click at [881, 153] on icon at bounding box center [881, 152] width 9 height 11
click at [881, 124] on icon at bounding box center [881, 125] width 9 height 11
click at [850, 149] on icon at bounding box center [848, 152] width 8 height 11
click at [880, 127] on icon at bounding box center [881, 125] width 8 height 11
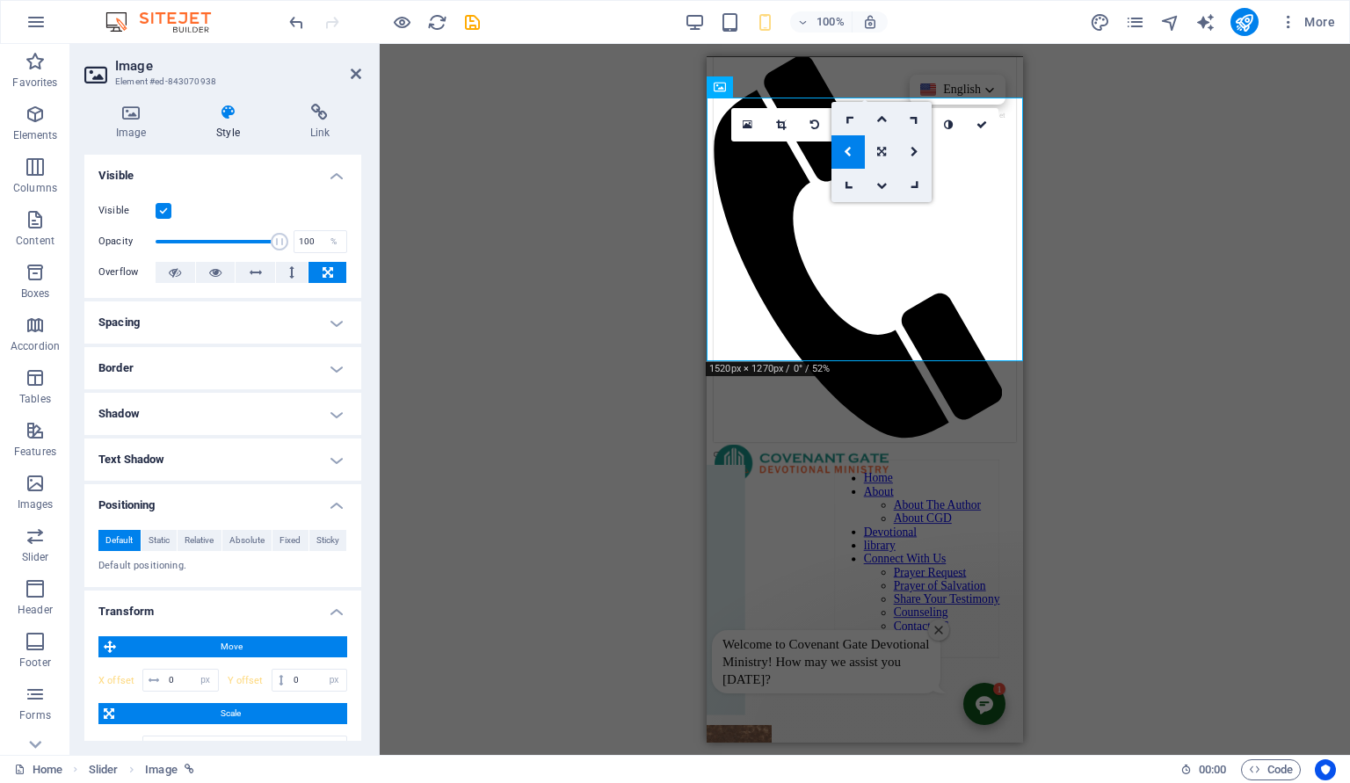
click at [880, 127] on link at bounding box center [881, 118] width 33 height 33
click at [947, 121] on icon at bounding box center [948, 125] width 9 height 11
click at [947, 119] on link at bounding box center [948, 124] width 33 height 33
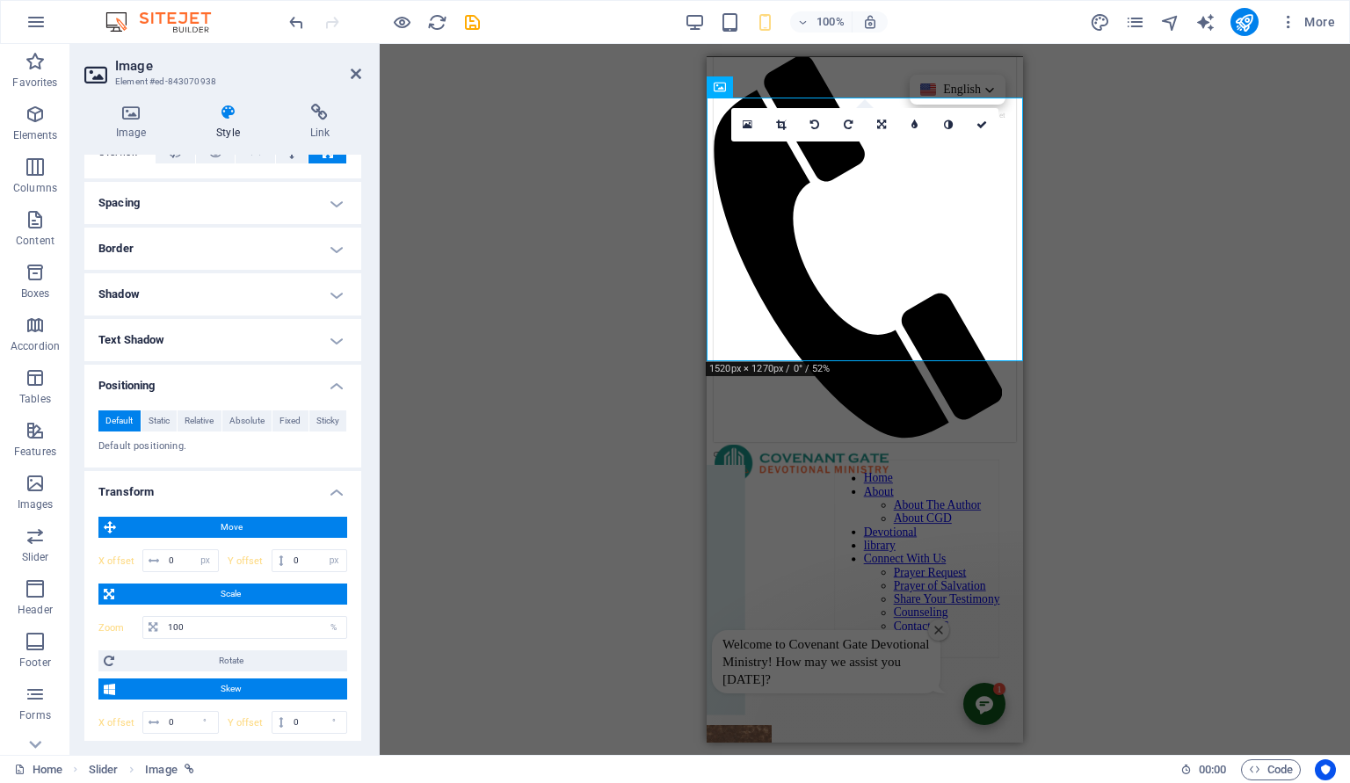
scroll to position [120, 0]
click at [142, 126] on h4 "Image" at bounding box center [134, 122] width 100 height 37
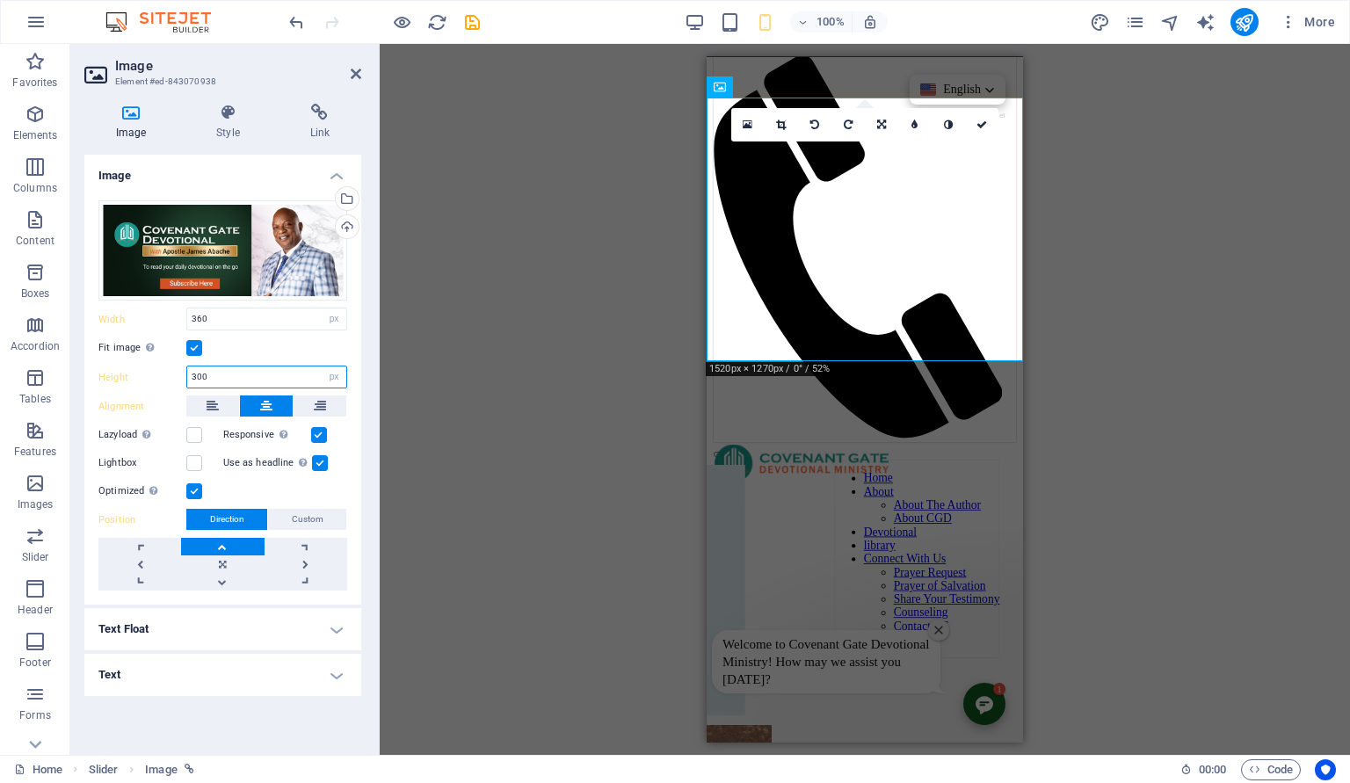
drag, startPoint x: 227, startPoint y: 371, endPoint x: 163, endPoint y: 375, distance: 63.4
click at [187, 375] on input "300" at bounding box center [266, 377] width 159 height 21
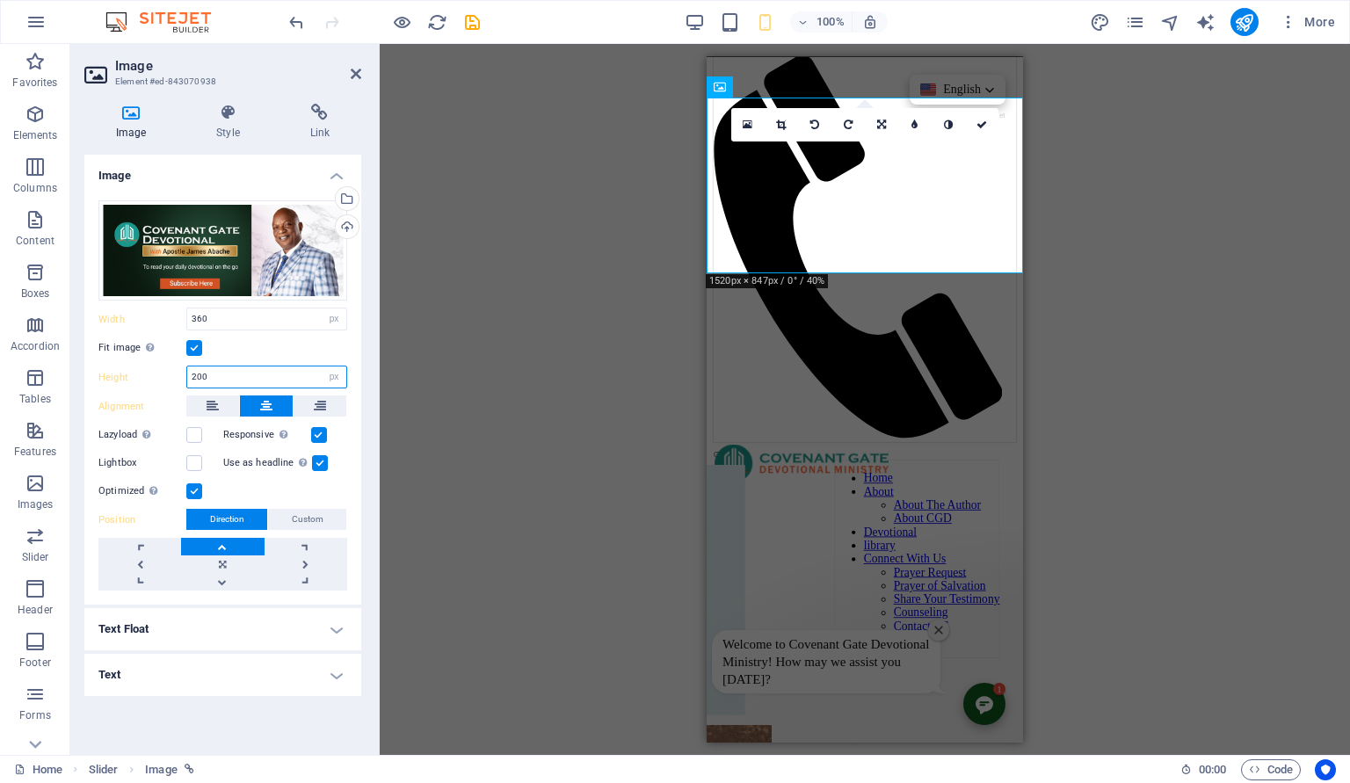
type input "200"
click at [1071, 163] on div "H3 Container Cards Cards Container Cards Container Image Slider Image Slider Sl…" at bounding box center [865, 399] width 970 height 711
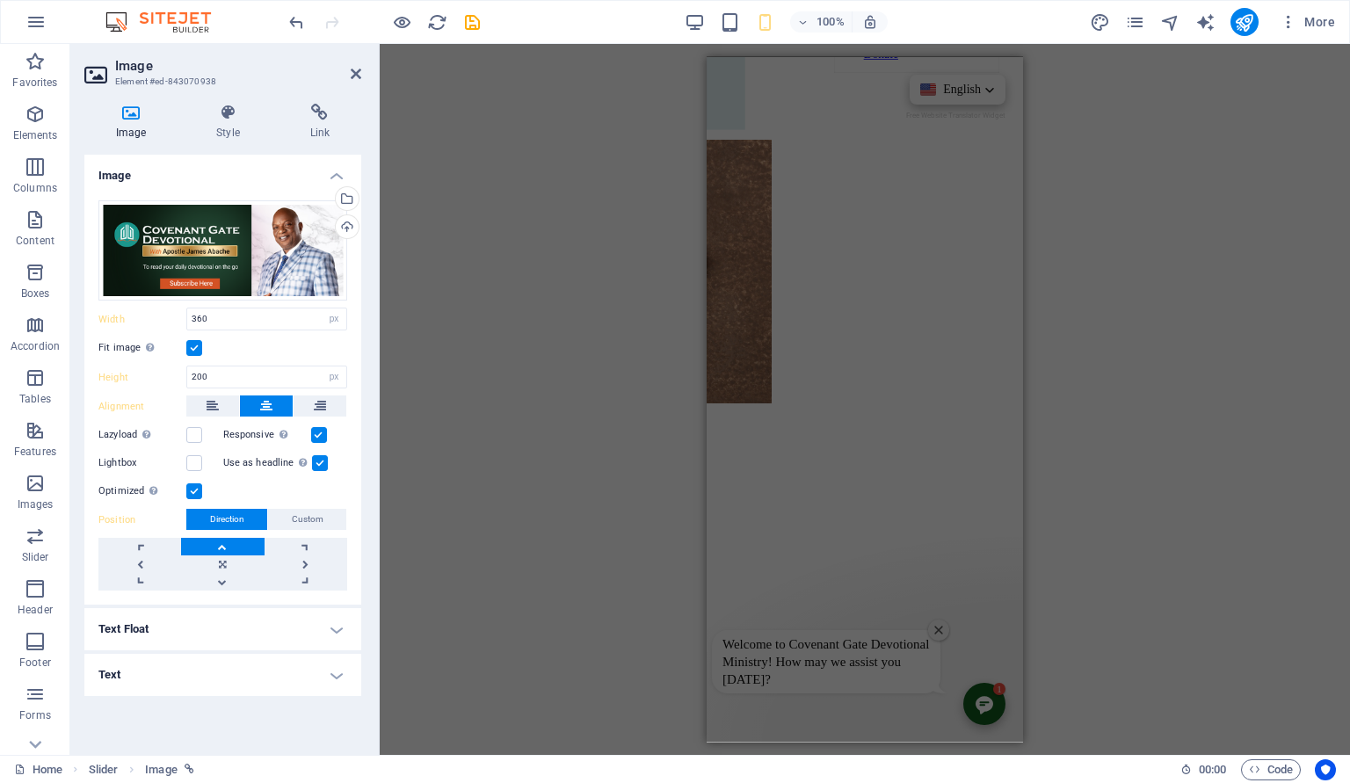
scroll to position [0, 0]
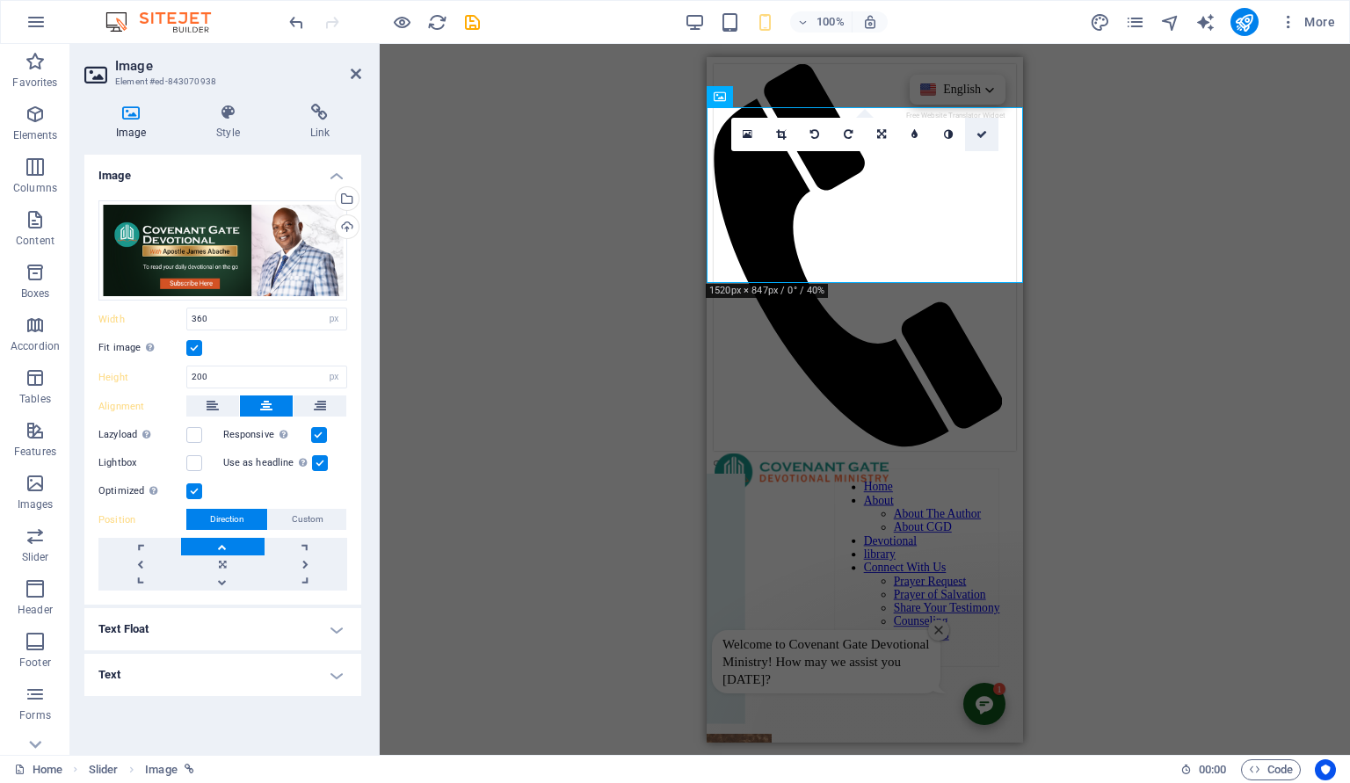
click at [981, 127] on link at bounding box center [981, 134] width 33 height 33
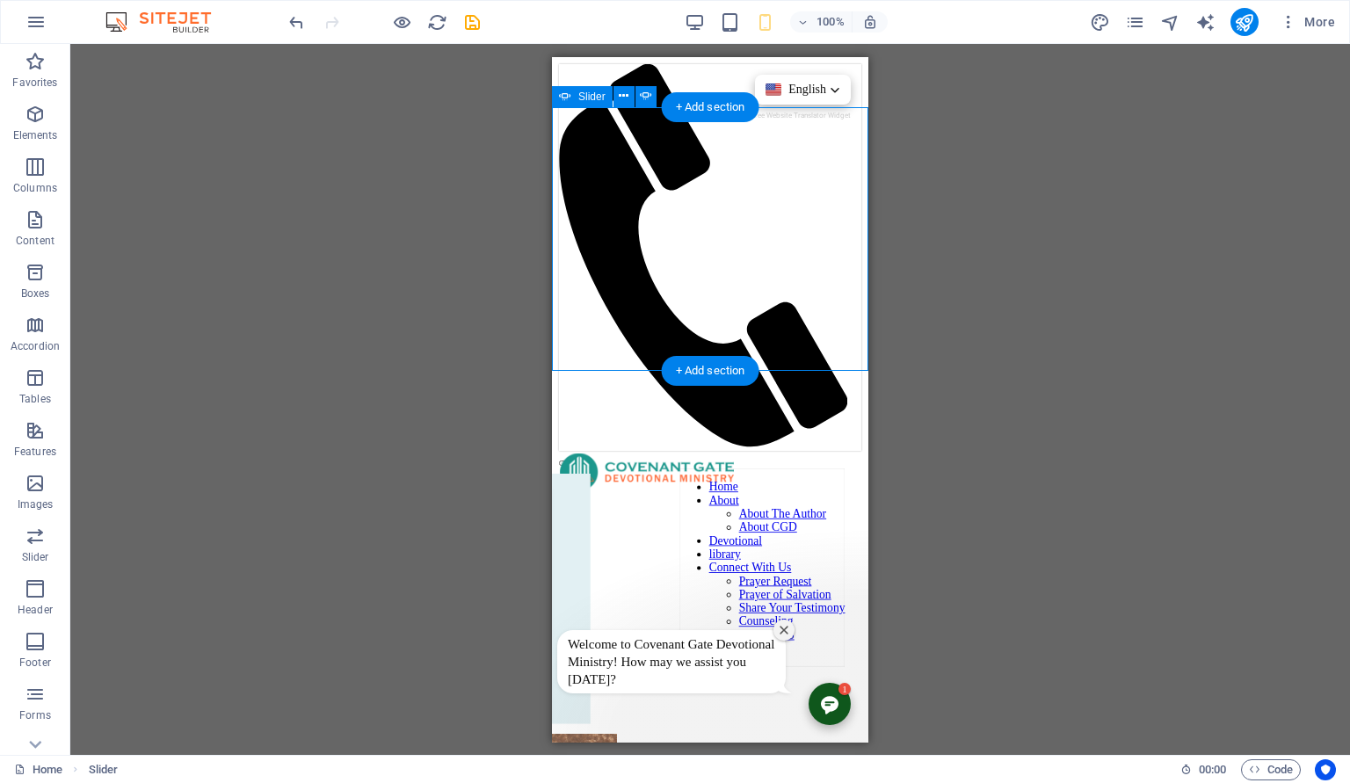
click at [573, 460] on button "button" at bounding box center [566, 462] width 14 height 5
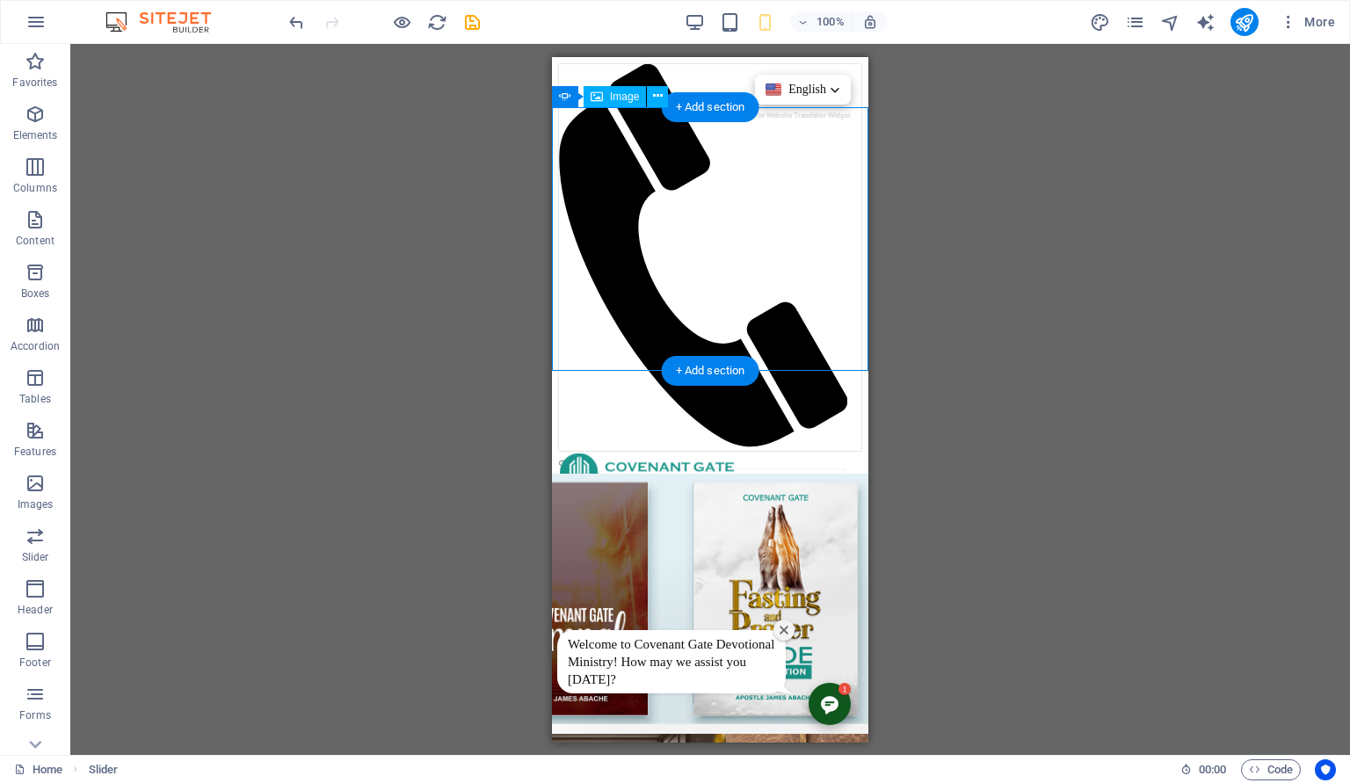
select select "px"
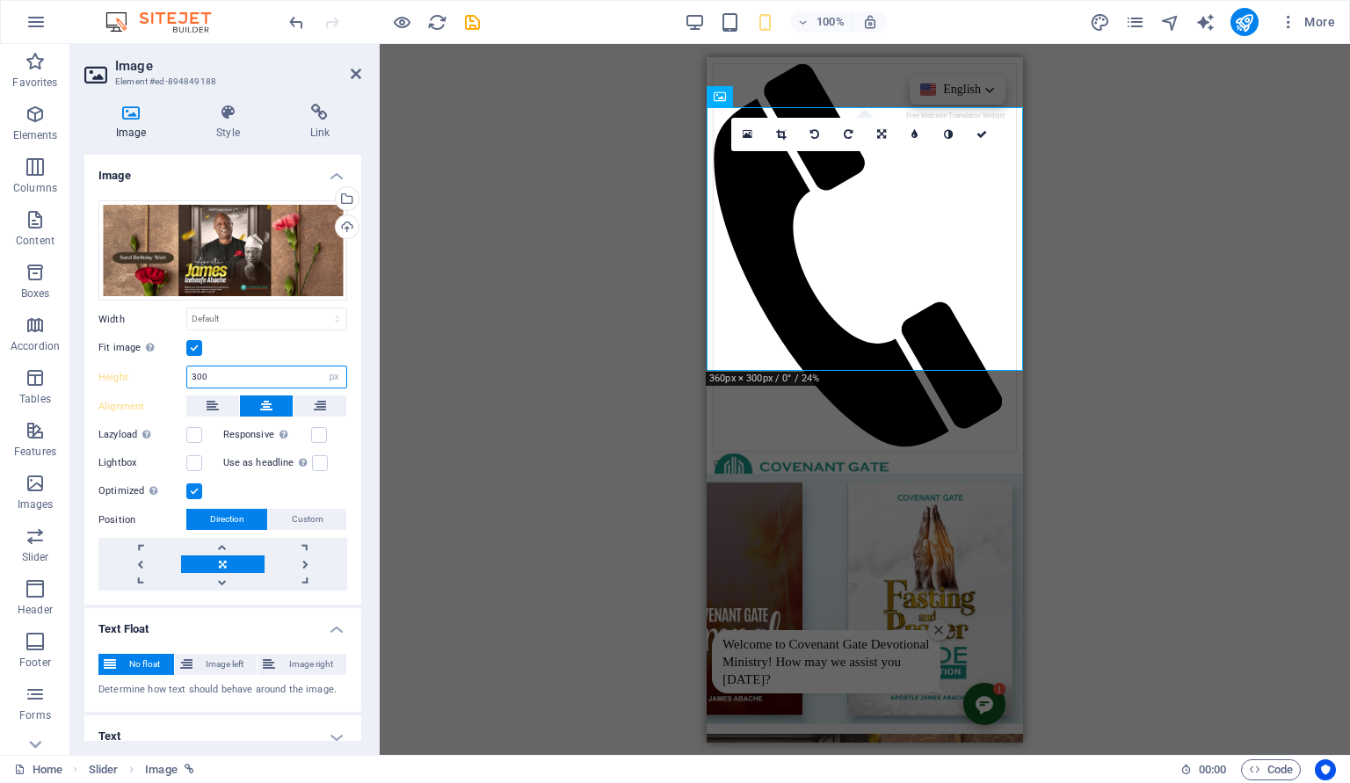
drag, startPoint x: 213, startPoint y: 378, endPoint x: 159, endPoint y: 367, distance: 54.6
click at [187, 367] on input "300" at bounding box center [266, 377] width 159 height 21
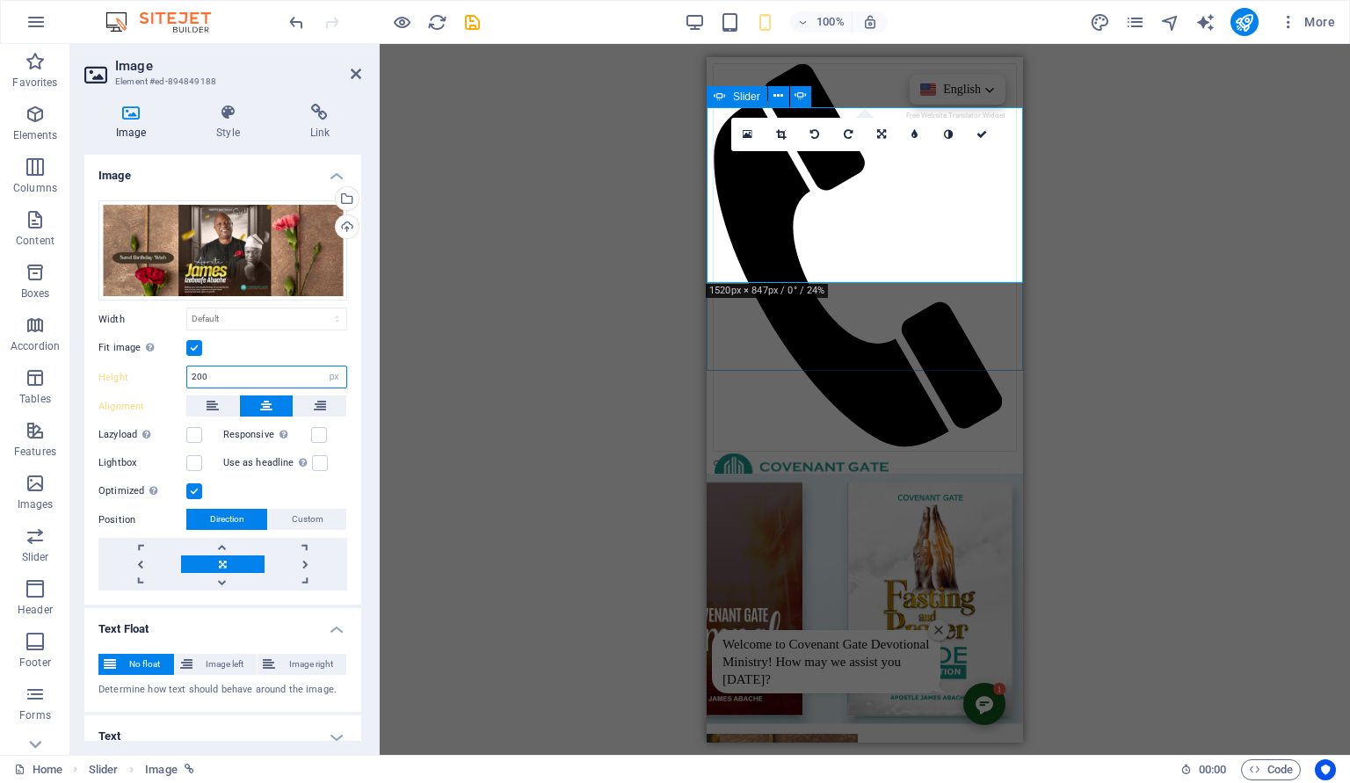
type input "200"
click at [728, 460] on button "button" at bounding box center [721, 462] width 14 height 5
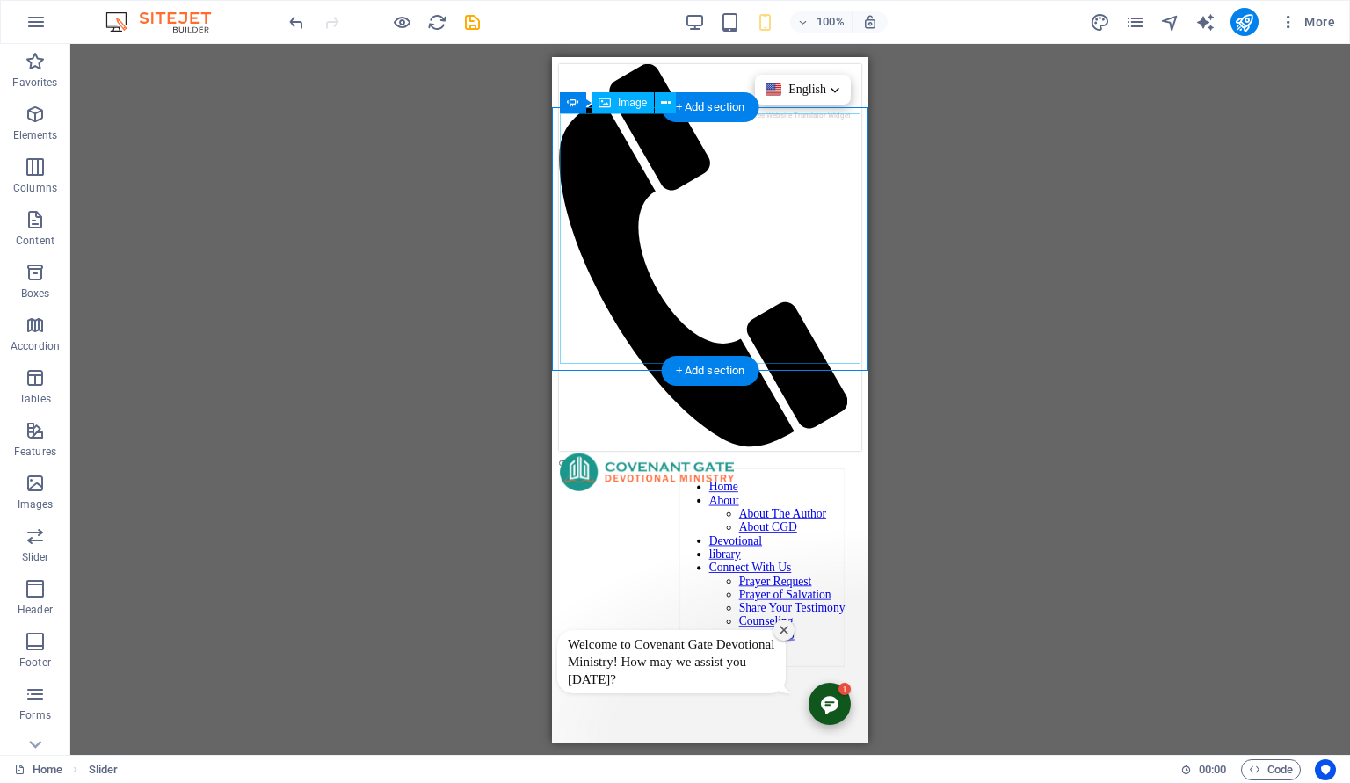
select select "px"
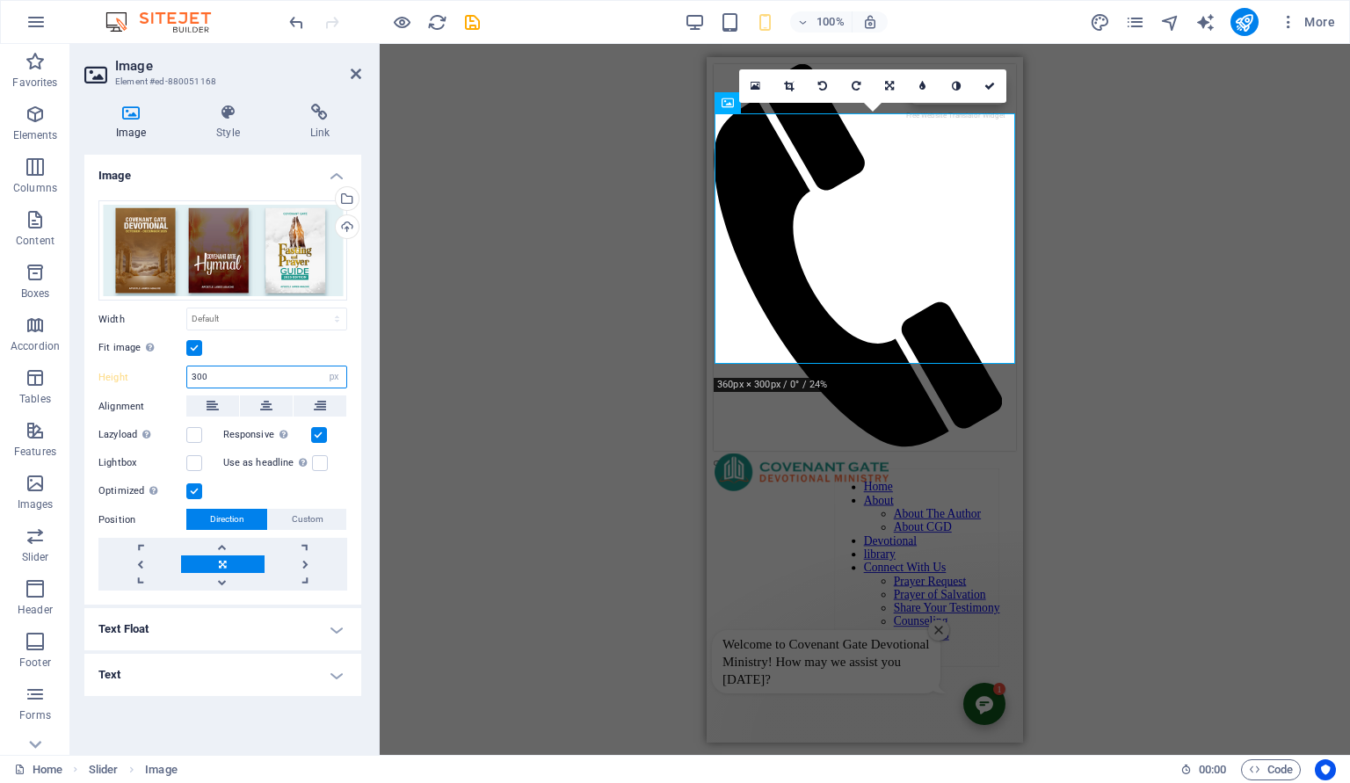
drag, startPoint x: 228, startPoint y: 367, endPoint x: 178, endPoint y: 379, distance: 50.5
click at [187, 379] on input "300" at bounding box center [266, 377] width 159 height 21
type input "3"
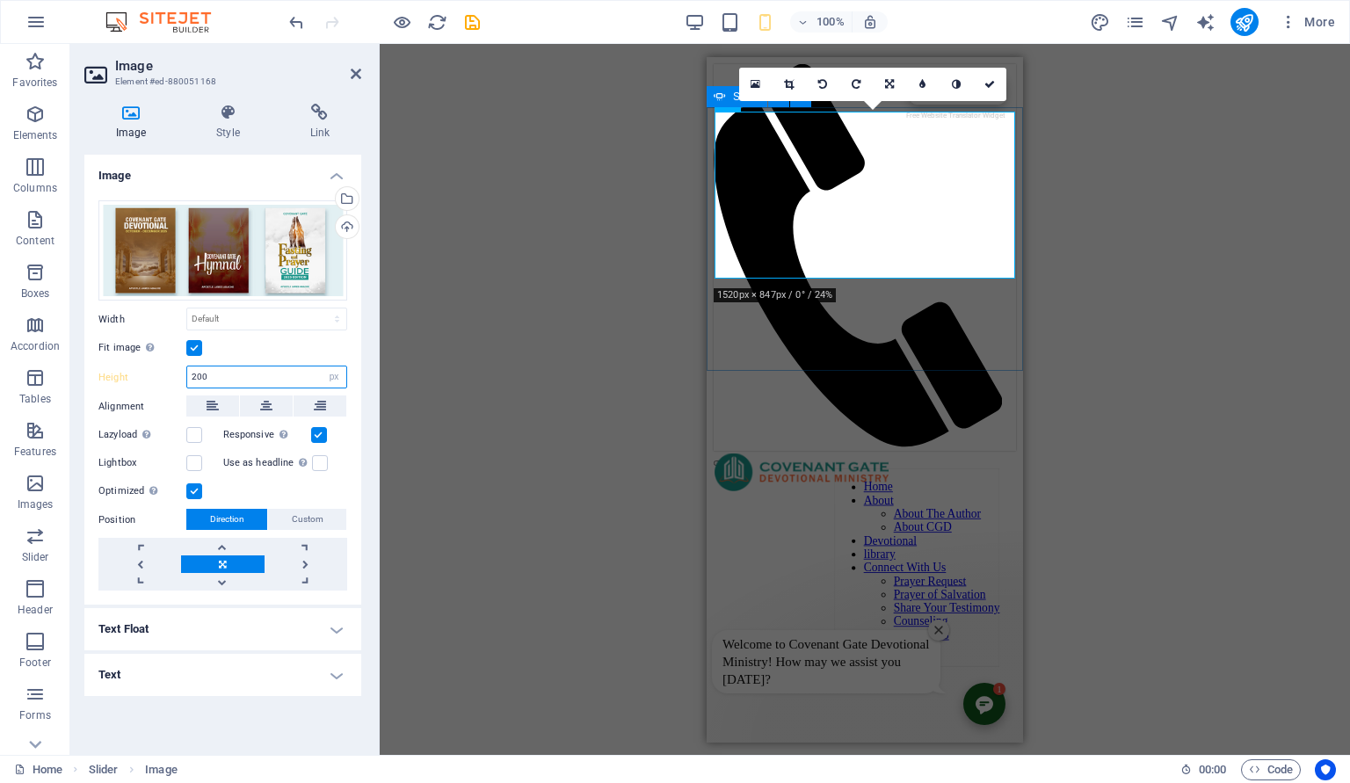
type input "200"
click at [728, 460] on button "button" at bounding box center [721, 462] width 14 height 5
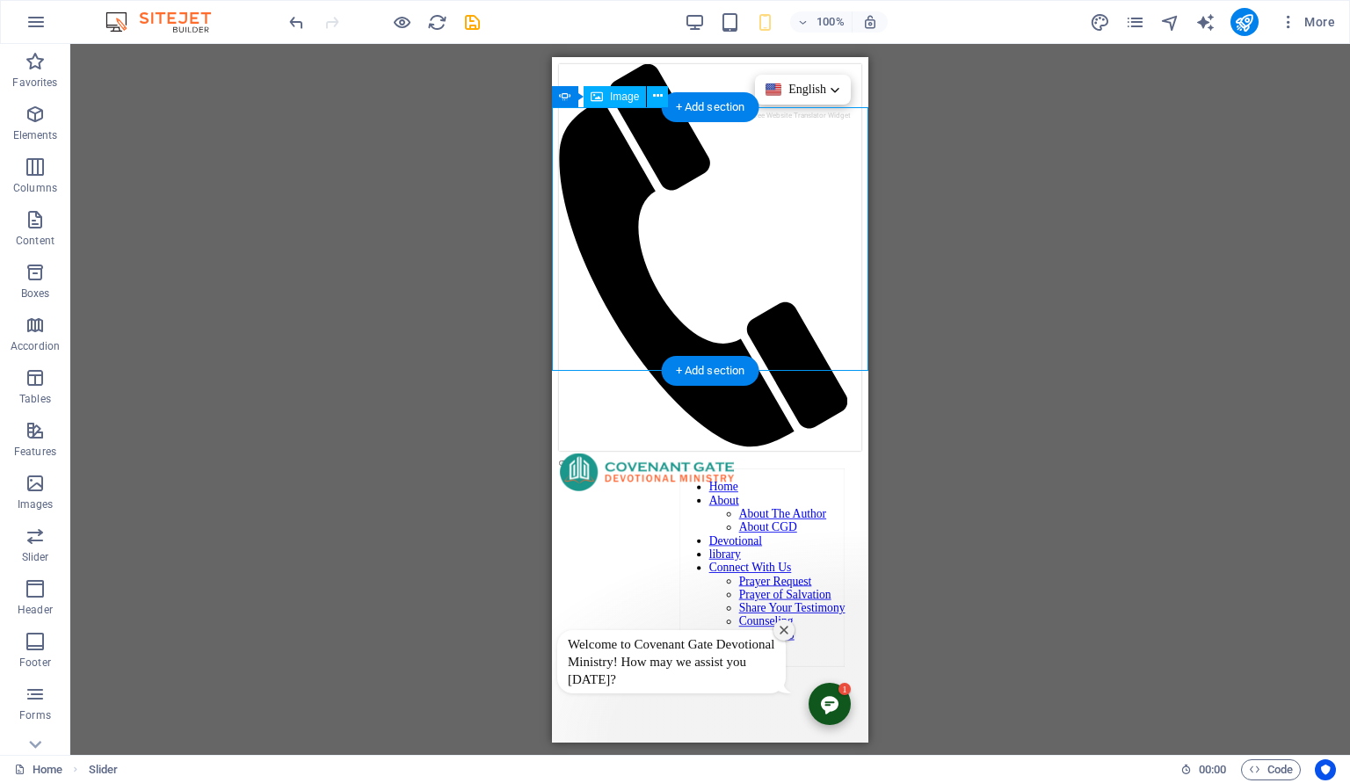
select select "px"
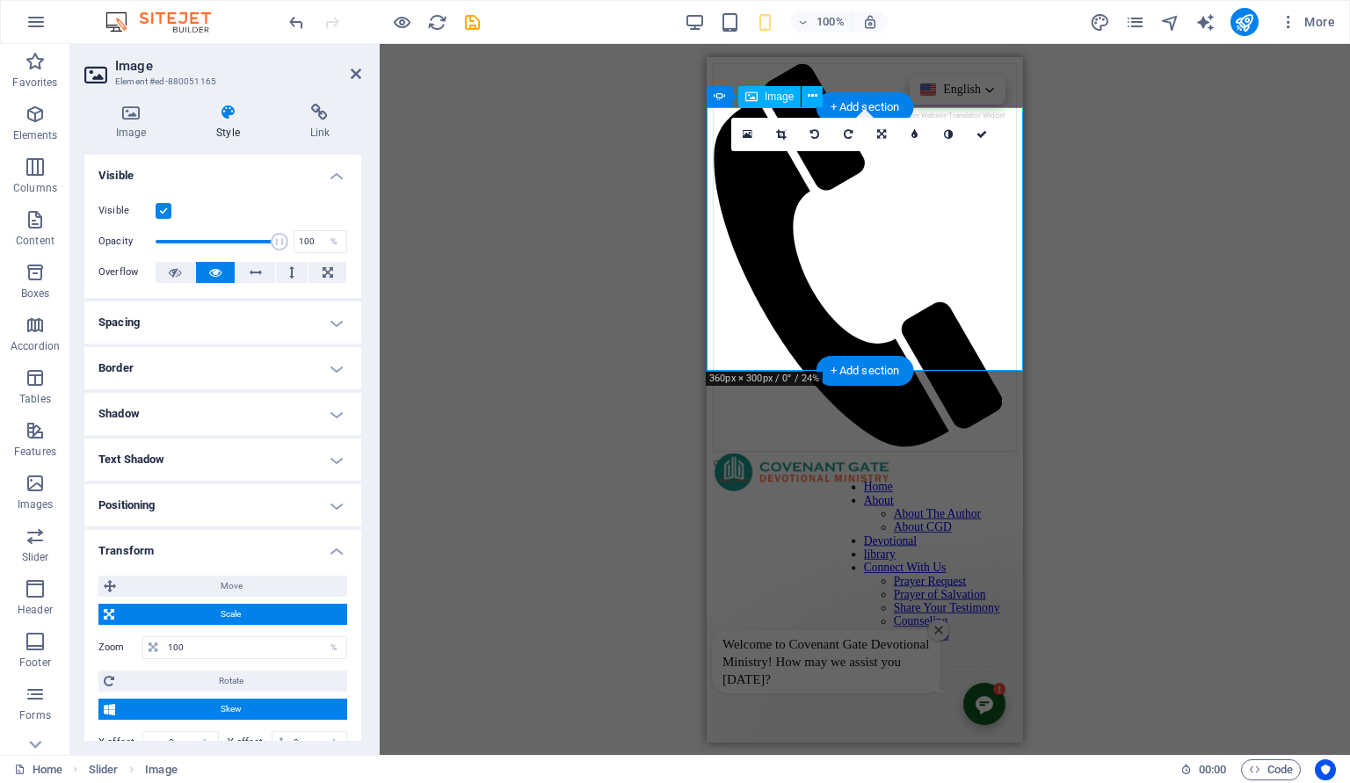
scroll to position [120, 0]
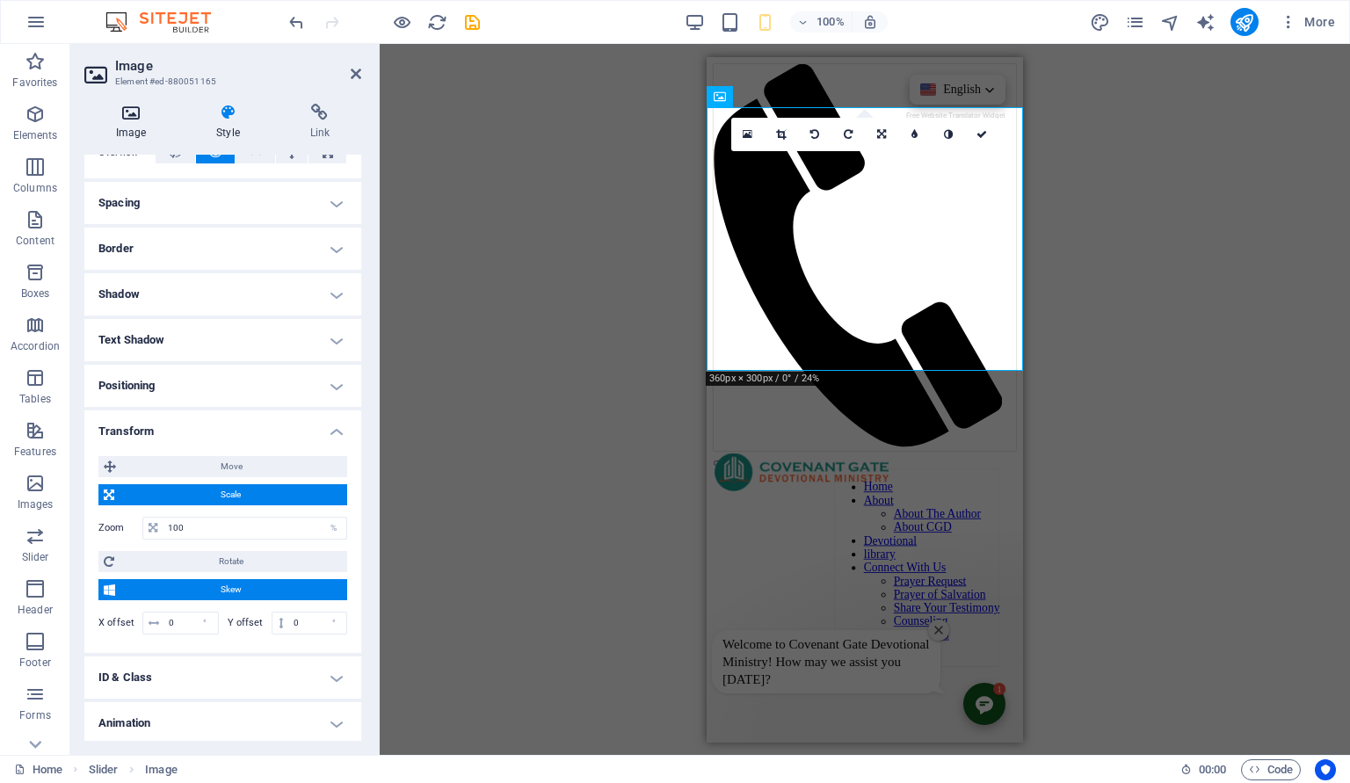
click at [138, 134] on h4 "Image" at bounding box center [134, 122] width 100 height 37
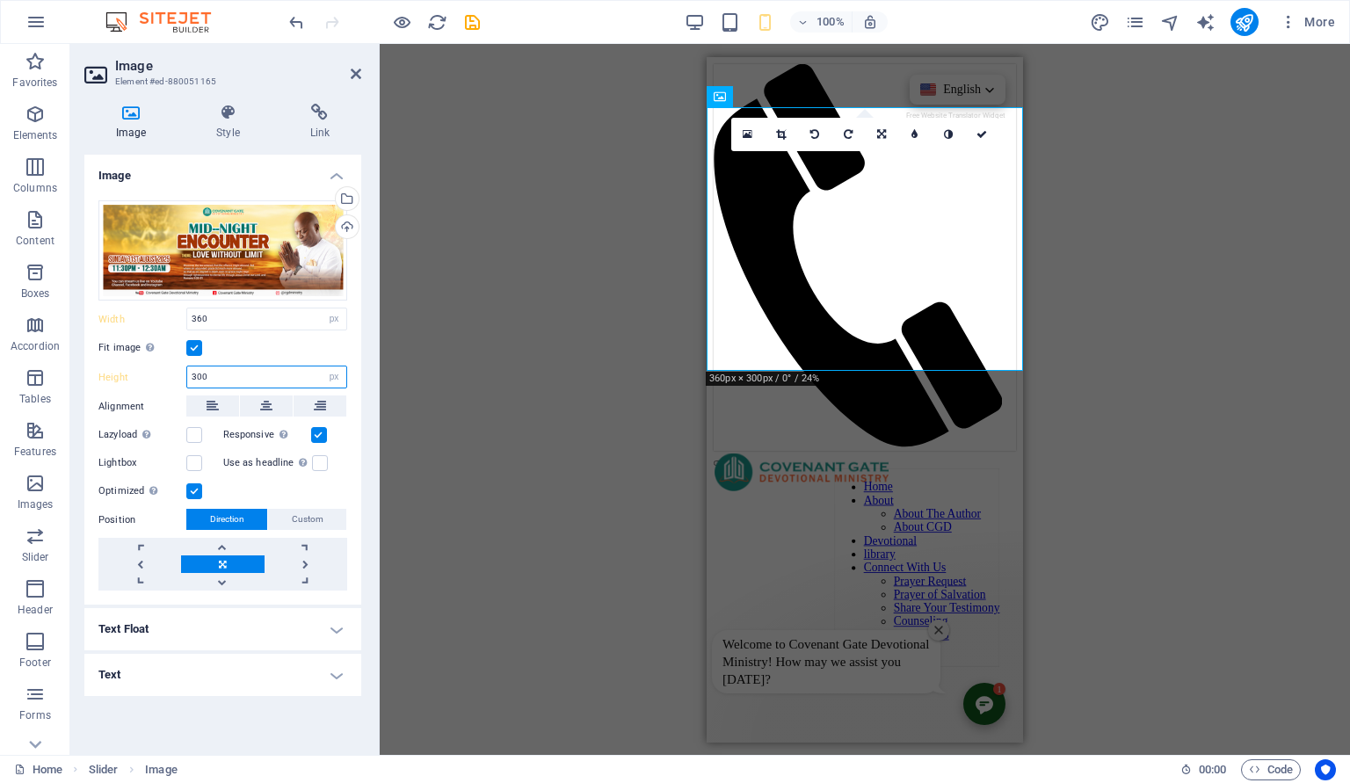
drag, startPoint x: 221, startPoint y: 380, endPoint x: 172, endPoint y: 385, distance: 48.6
click at [187, 385] on input "300" at bounding box center [266, 377] width 159 height 21
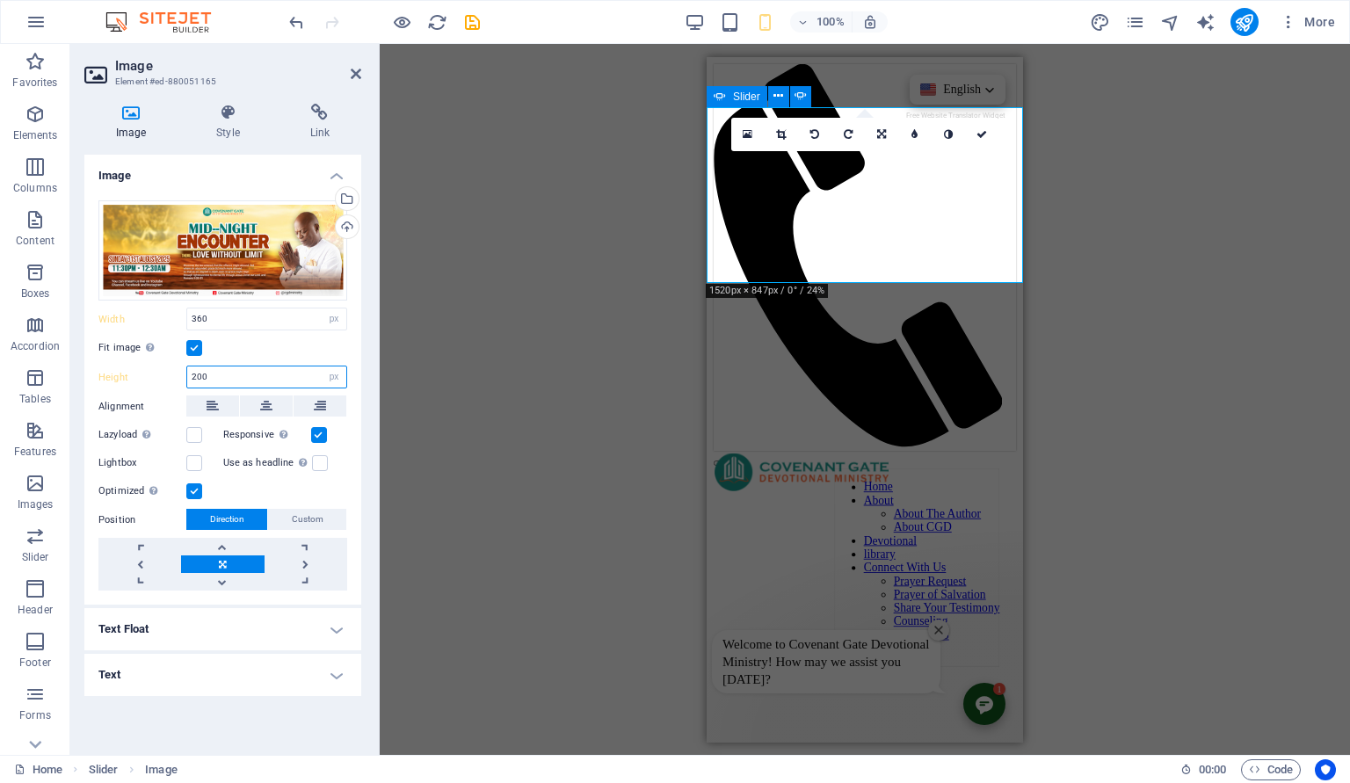
type input "200"
click at [722, 460] on button "button" at bounding box center [721, 462] width 14 height 5
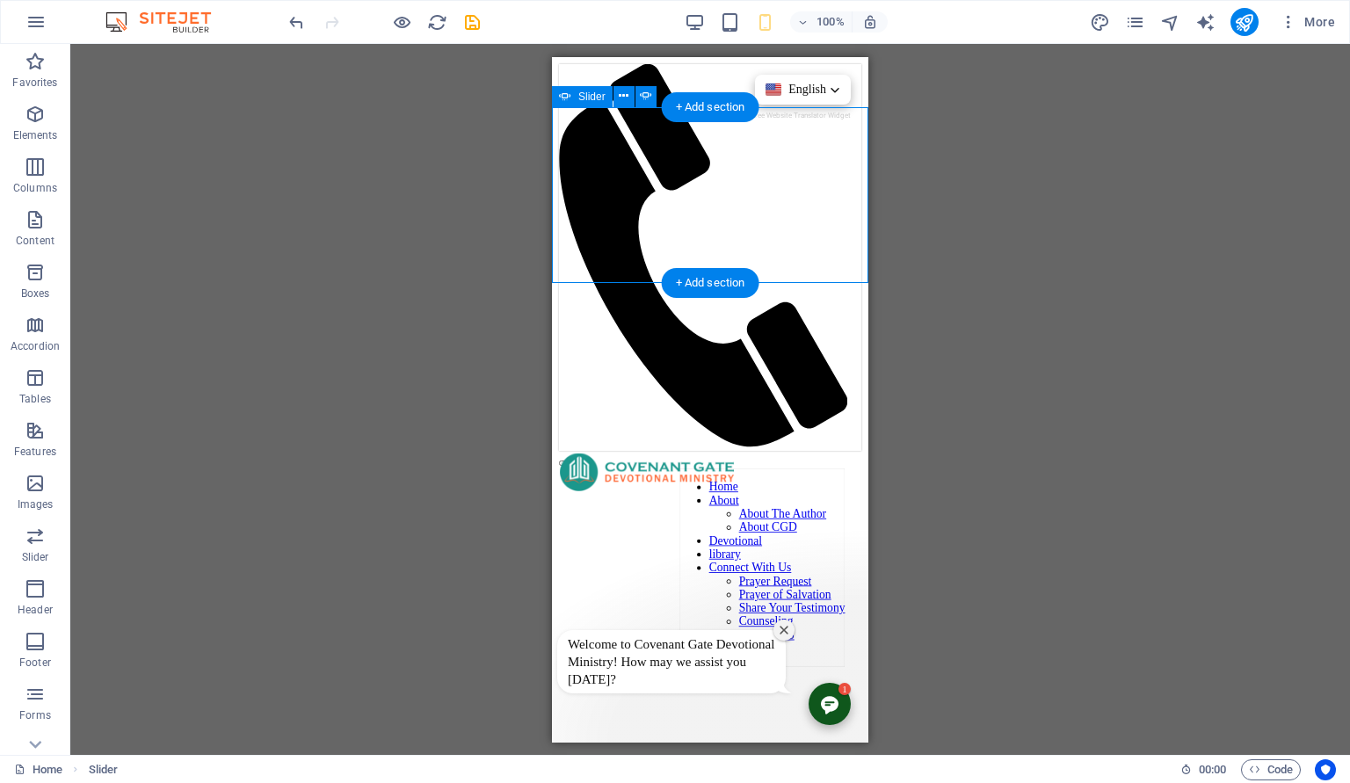
click at [573, 460] on button "button" at bounding box center [566, 462] width 14 height 5
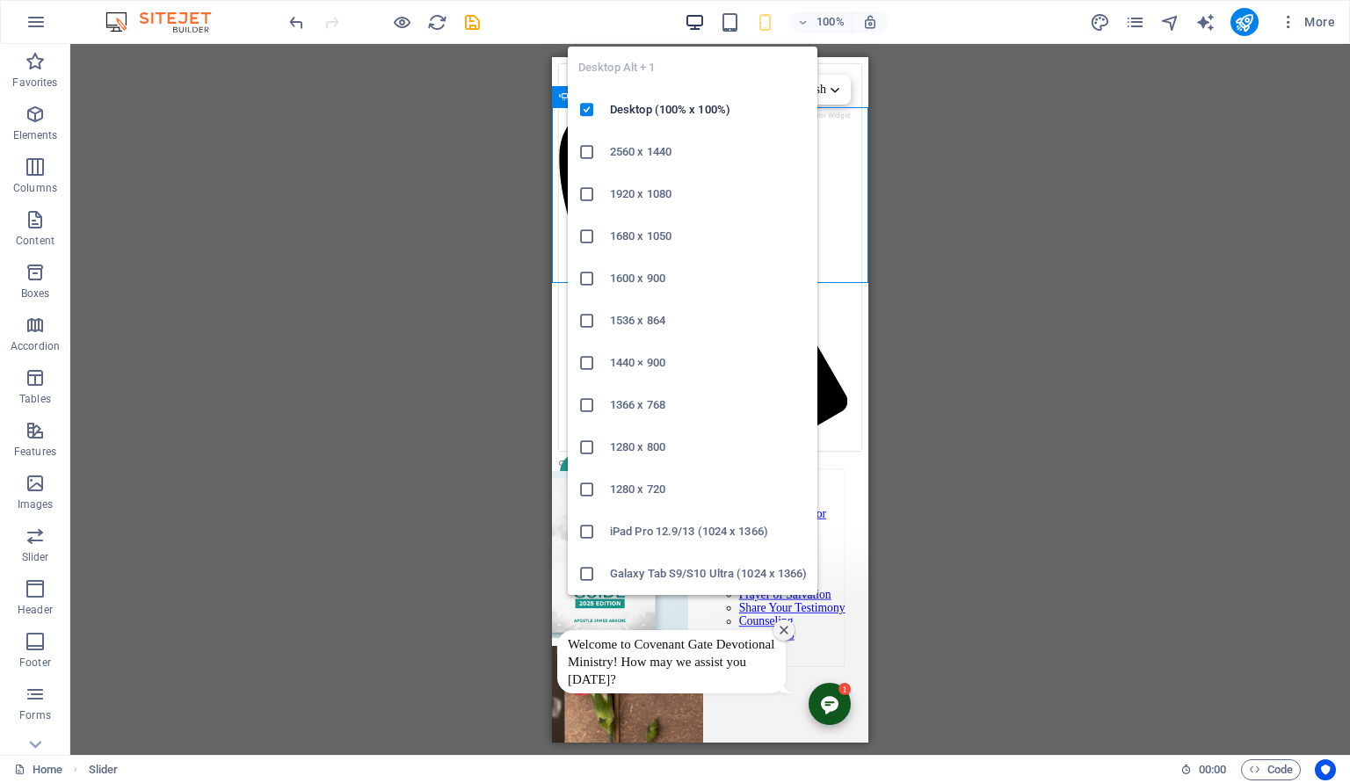
click at [691, 23] on icon "button" at bounding box center [695, 22] width 20 height 20
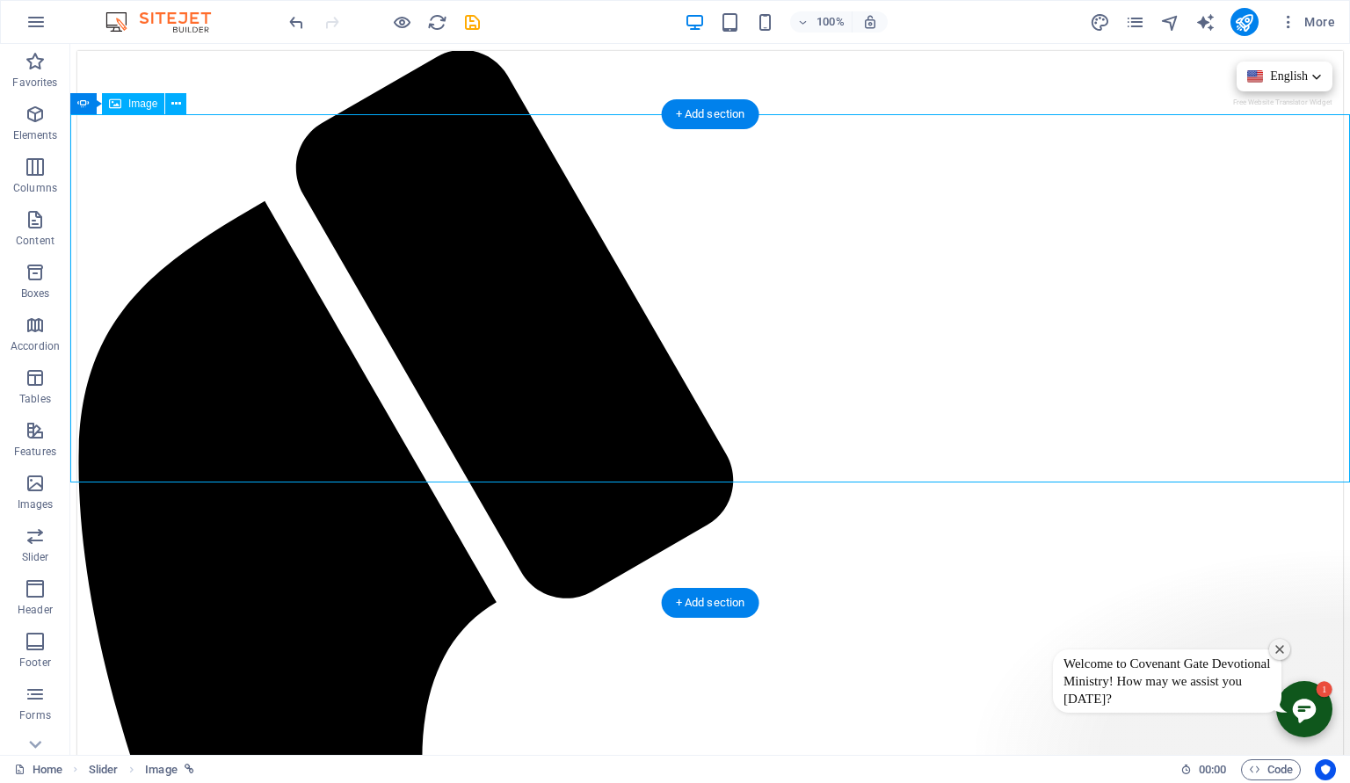
select select "px"
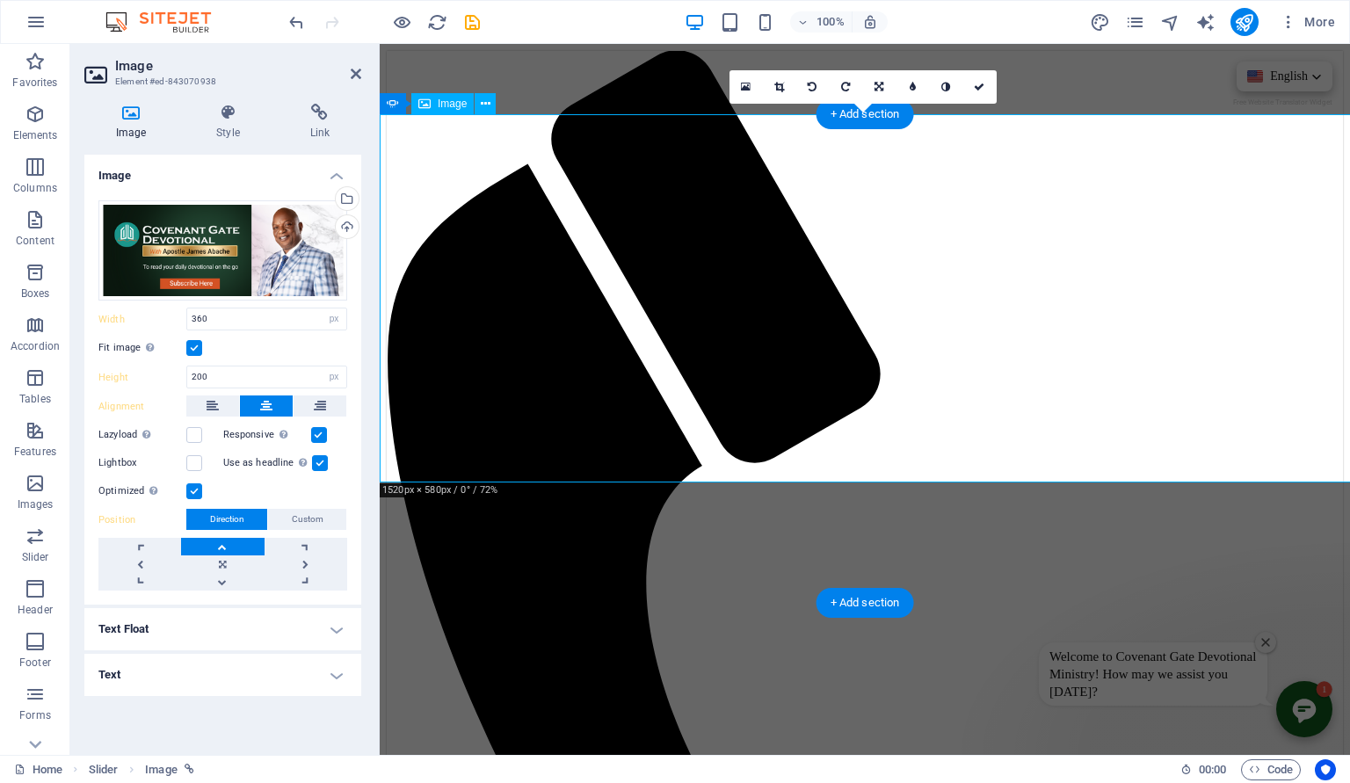
type input "1099"
select select "DISABLED_OPTION_VALUE"
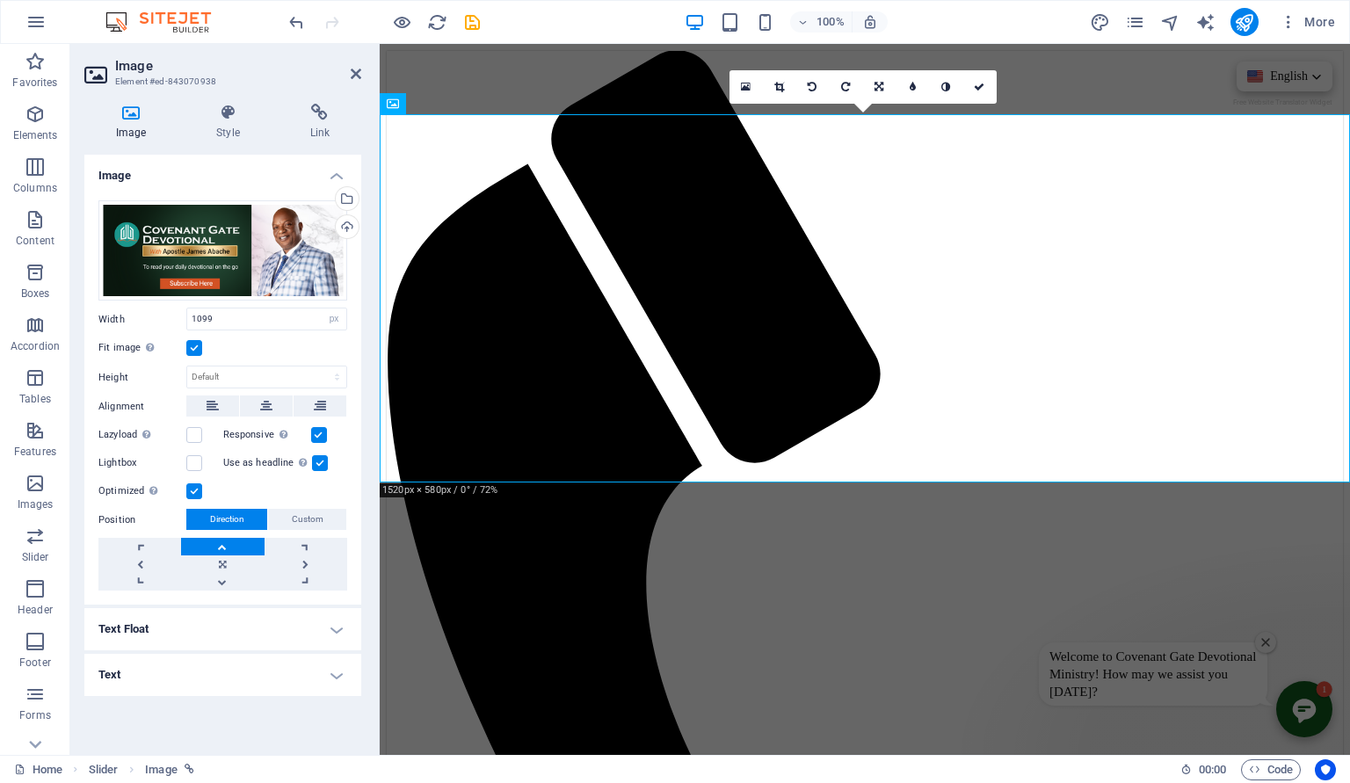
click at [195, 346] on label at bounding box center [194, 348] width 16 height 16
click at [0, 0] on input "Fit image Automatically fit image to a fixed width and height" at bounding box center [0, 0] width 0 height 0
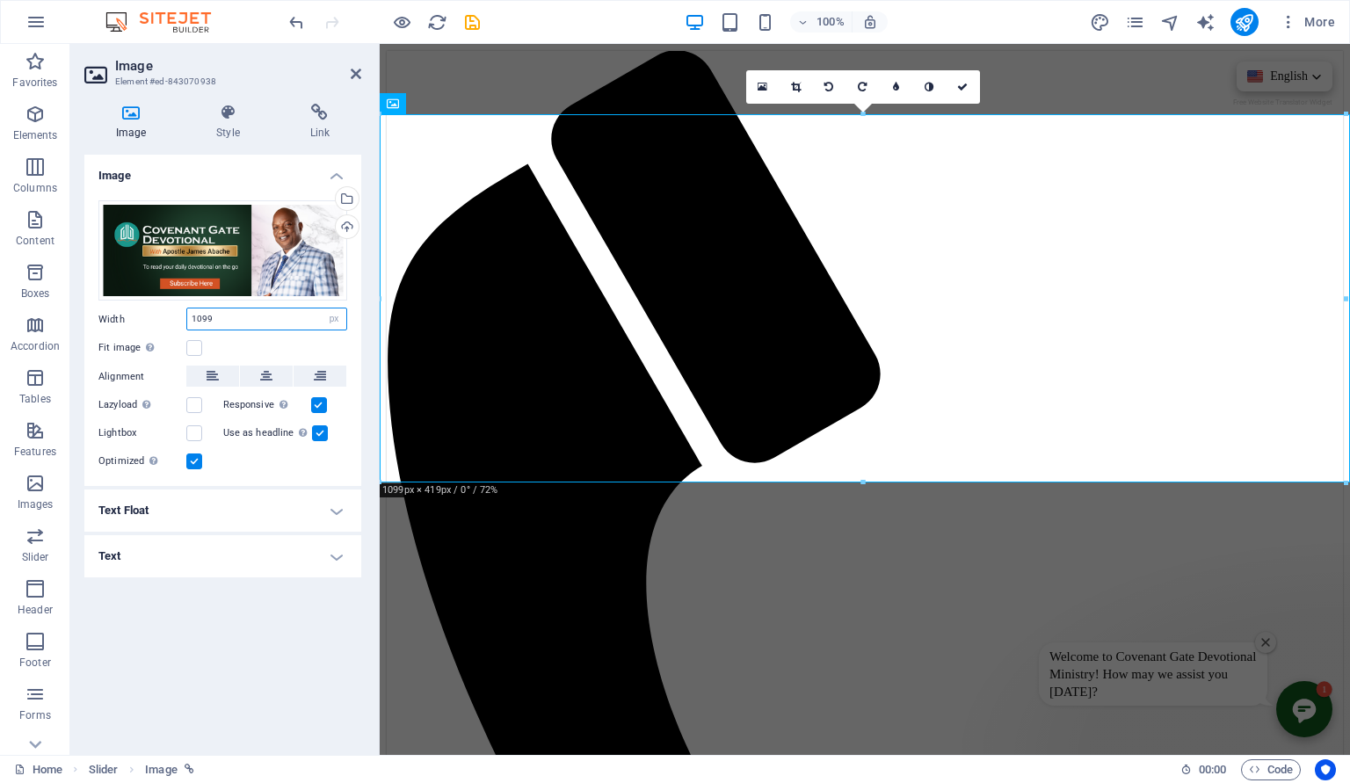
click at [223, 318] on input "1099" at bounding box center [266, 318] width 159 height 21
drag, startPoint x: 223, startPoint y: 318, endPoint x: 135, endPoint y: 324, distance: 88.1
click at [187, 324] on input "1099" at bounding box center [266, 318] width 159 height 21
click at [322, 308] on select "Default auto px rem % em vh vw" at bounding box center [334, 318] width 25 height 21
click option "Default" at bounding box center [0, 0] width 0 height 0
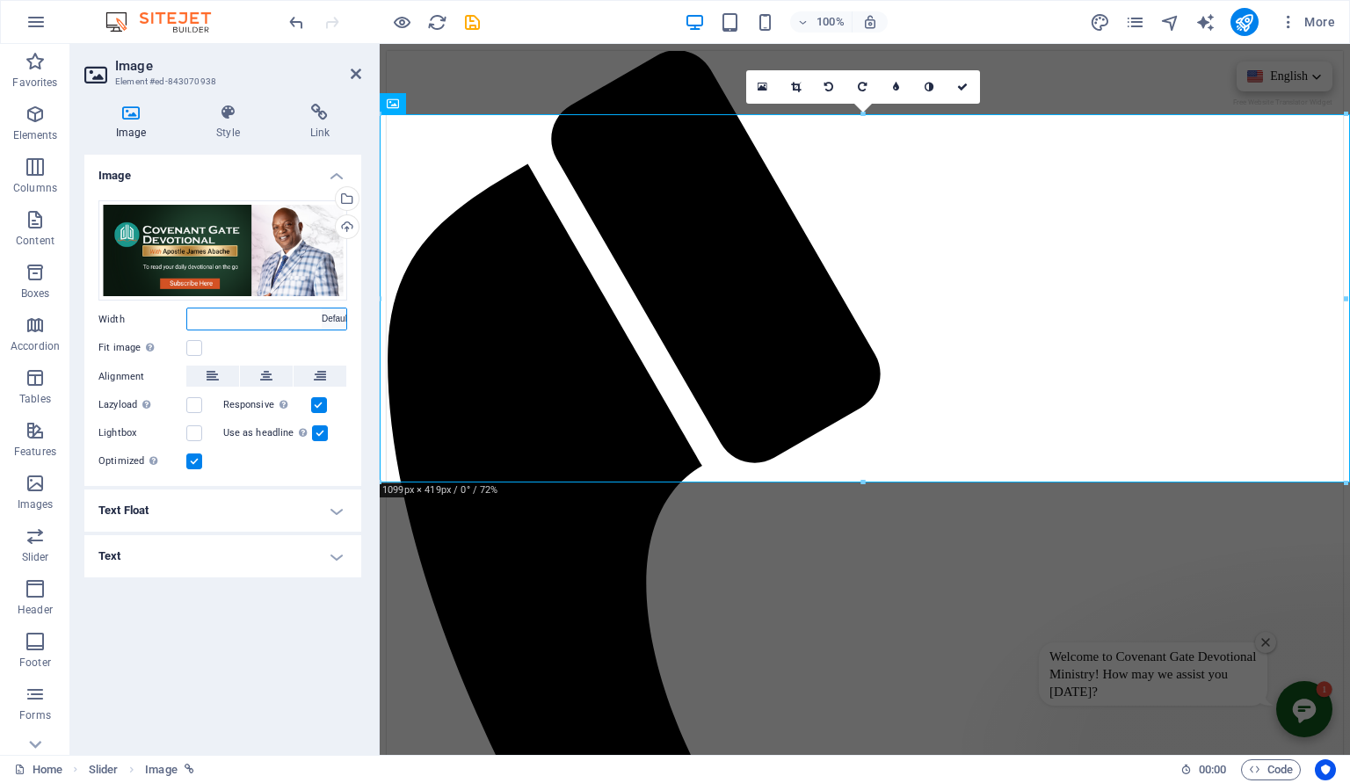
select select "DISABLED_OPTION_VALUE"
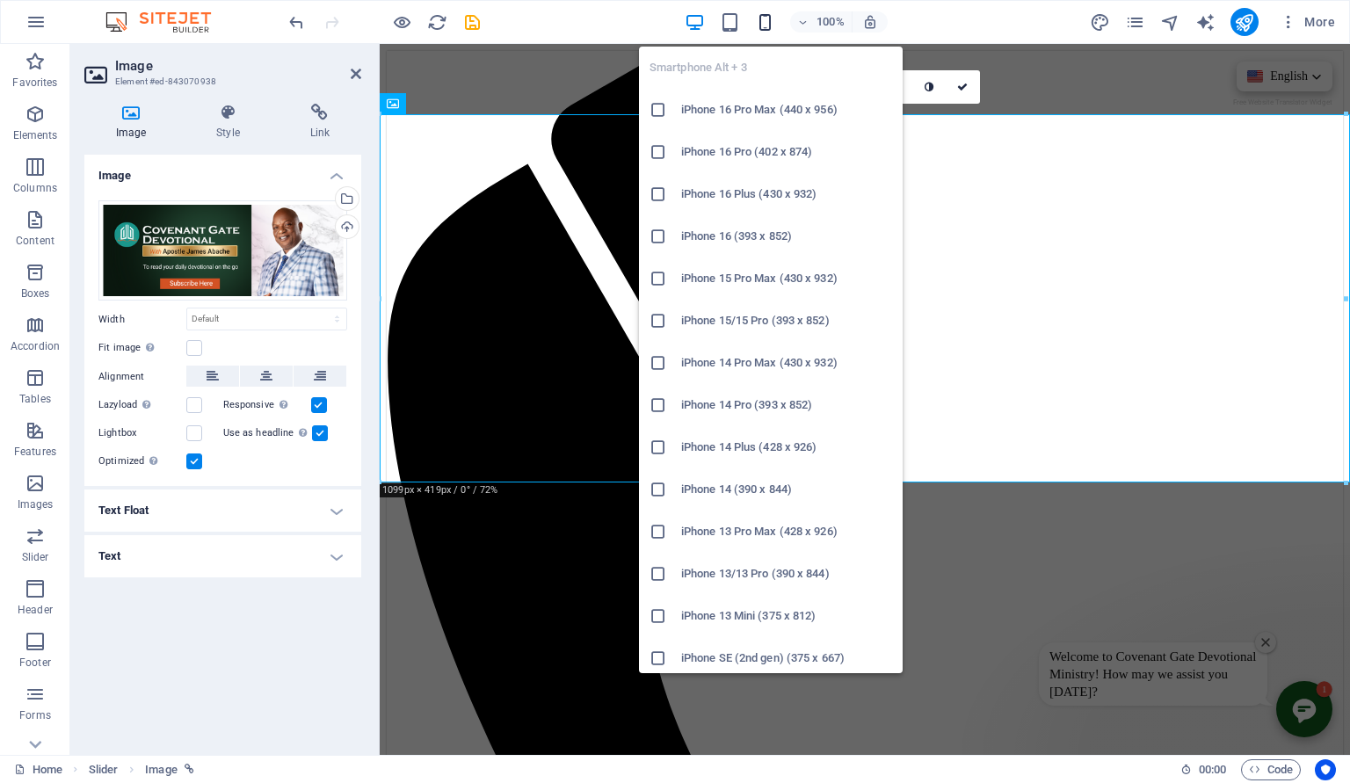
click at [770, 28] on icon "button" at bounding box center [765, 22] width 20 height 20
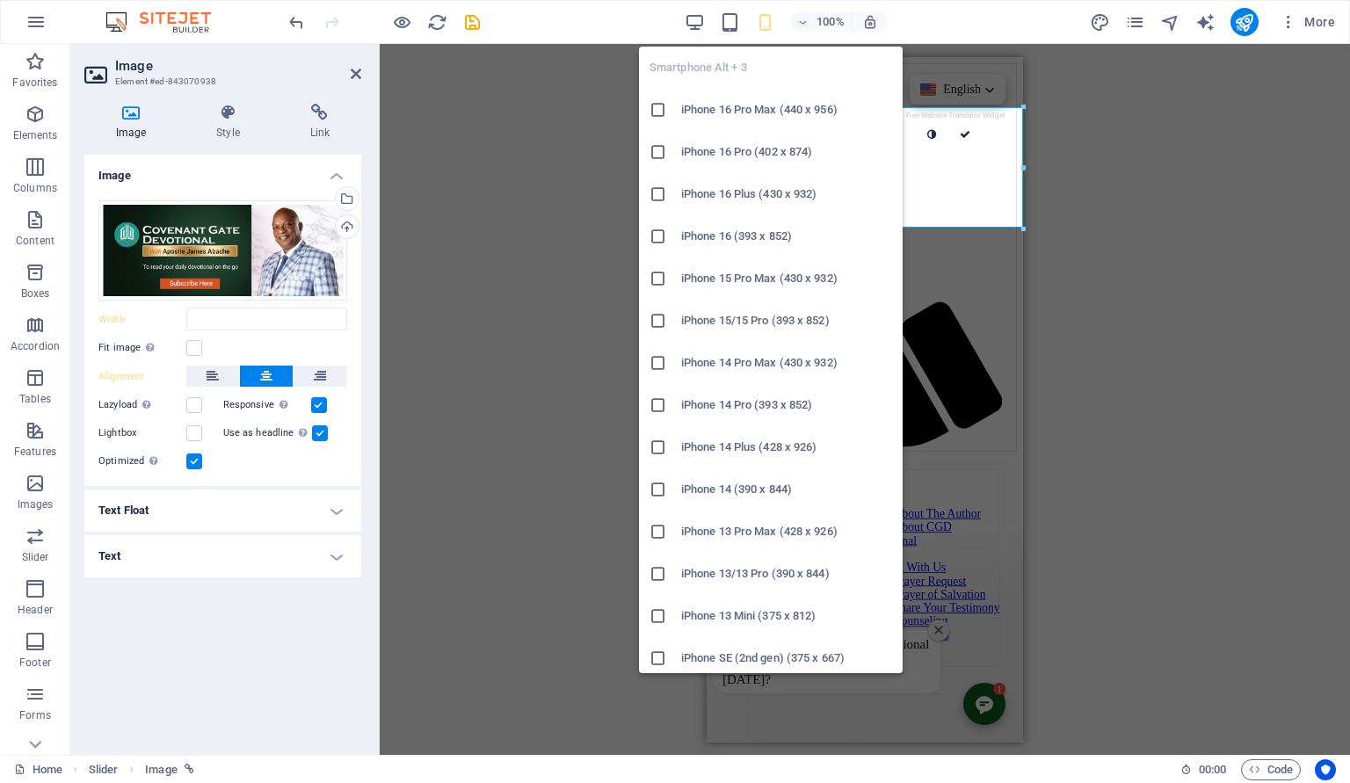
type input "360"
select select "px"
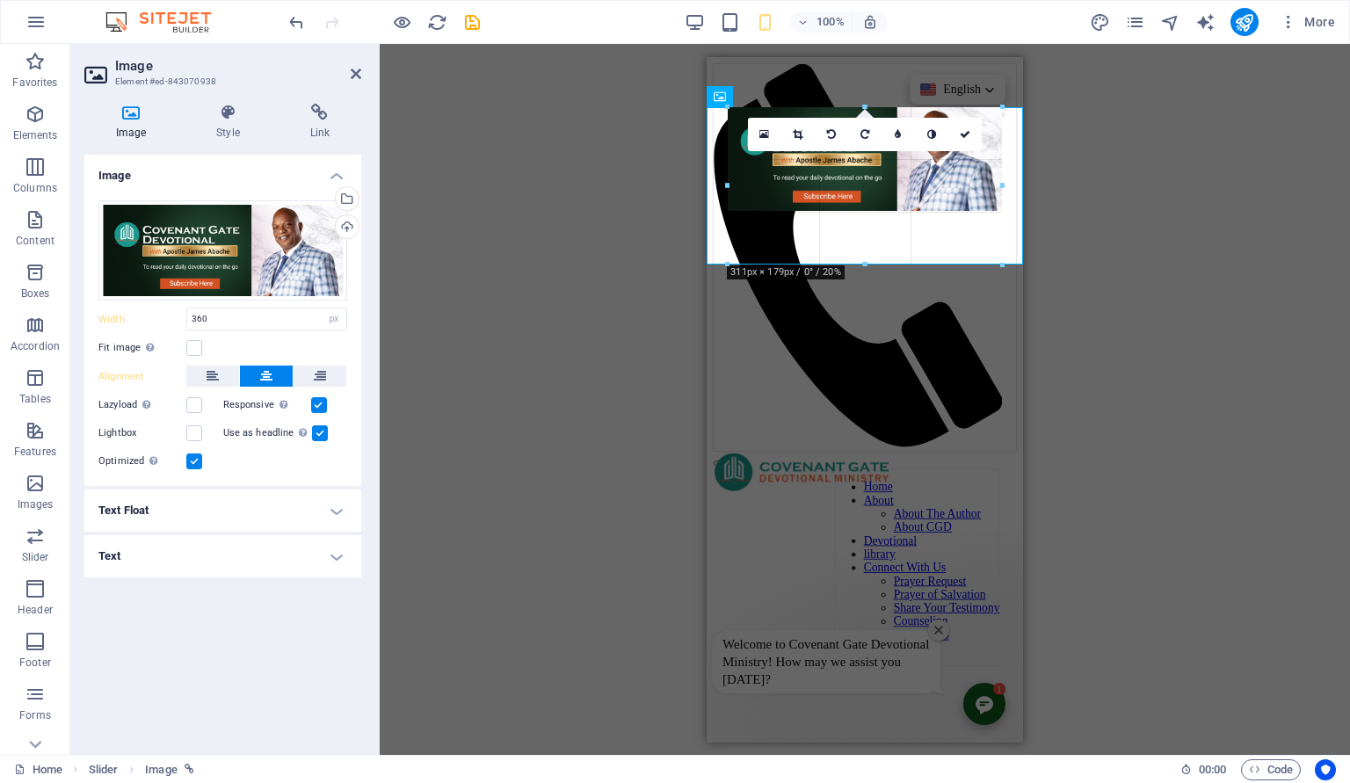
drag, startPoint x: 863, startPoint y: 229, endPoint x: 869, endPoint y: 265, distance: 36.6
type input "311"
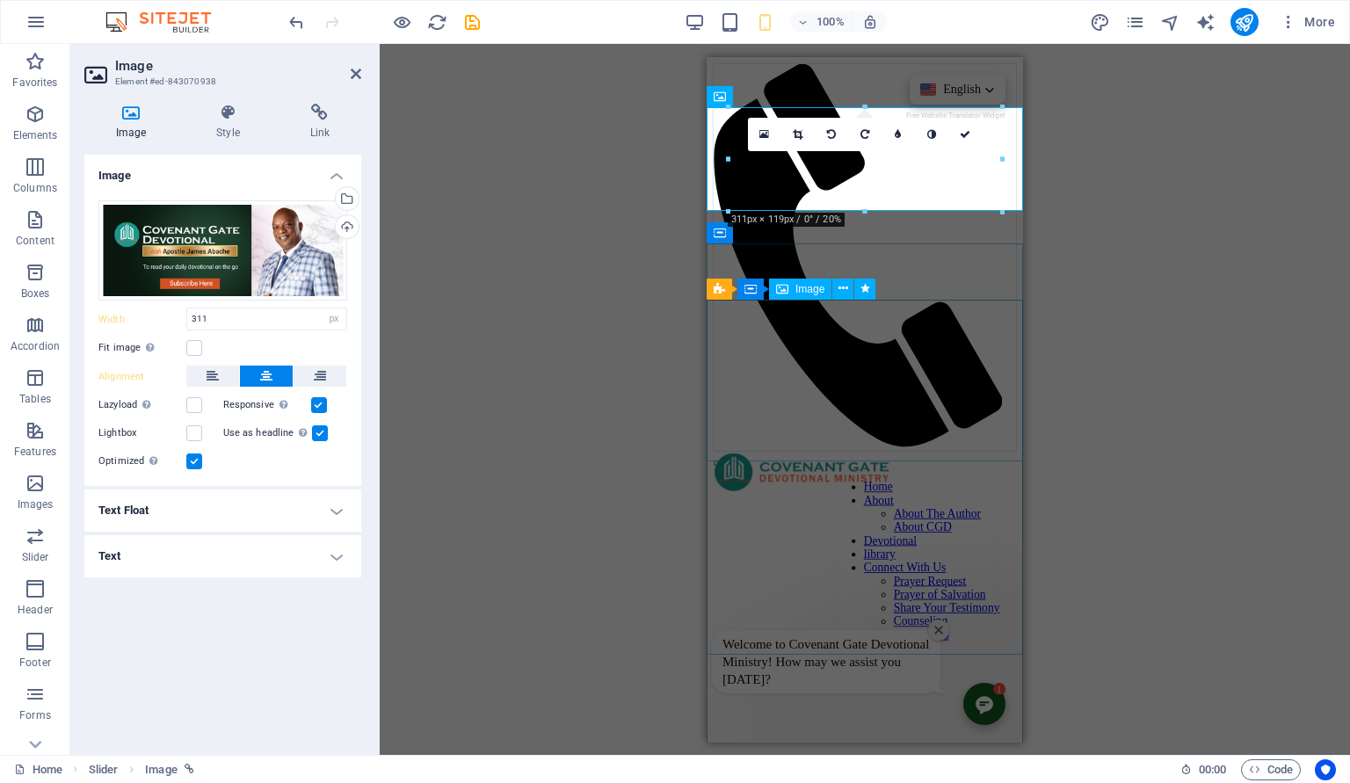
type input "360"
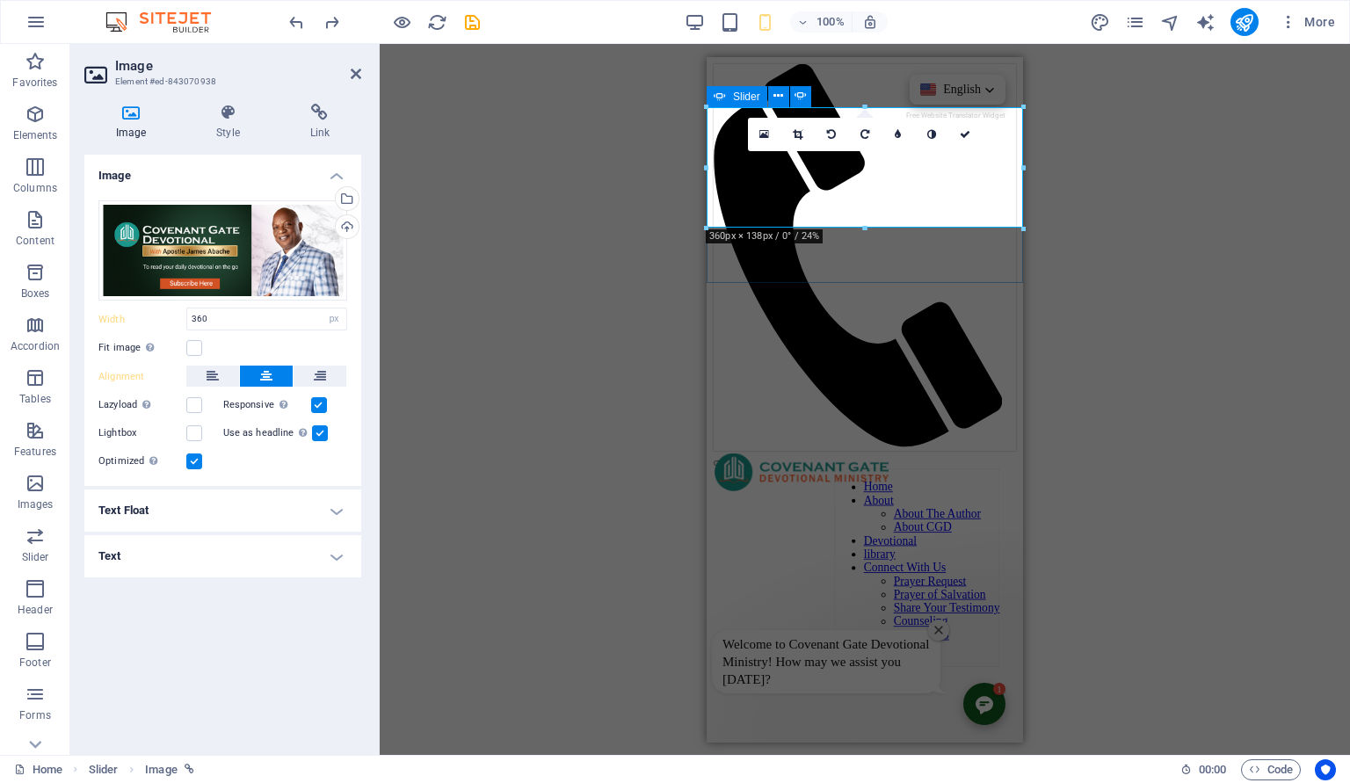
click at [728, 460] on button "button" at bounding box center [721, 462] width 14 height 5
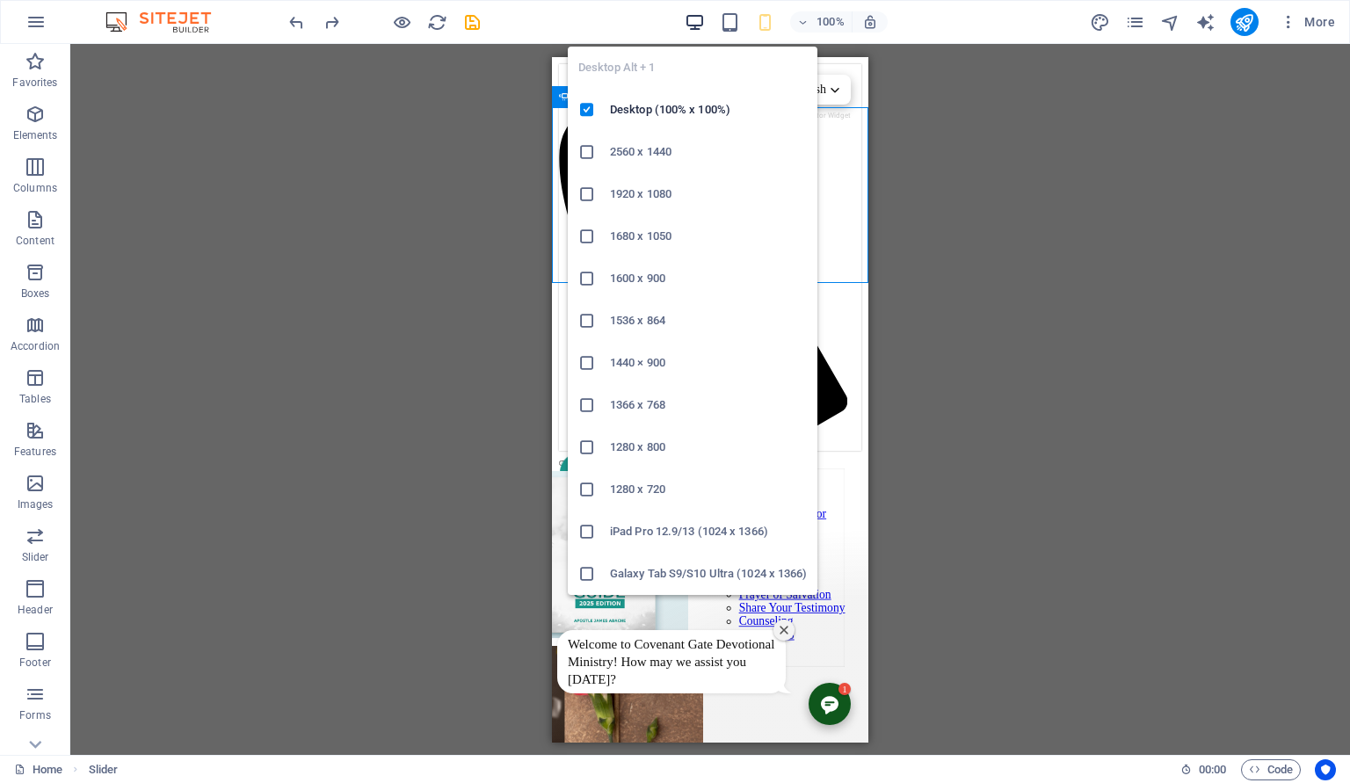
click at [700, 21] on icon "button" at bounding box center [695, 22] width 20 height 20
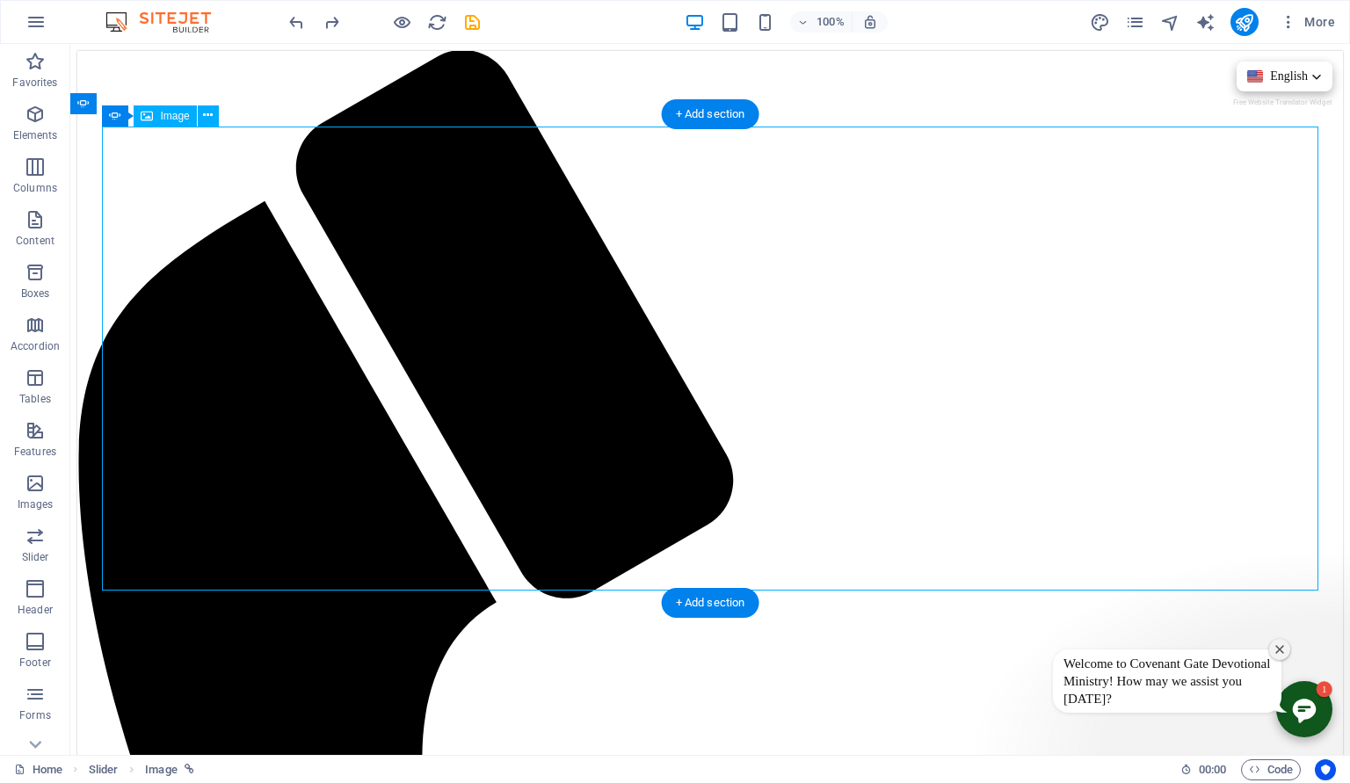
select select "px"
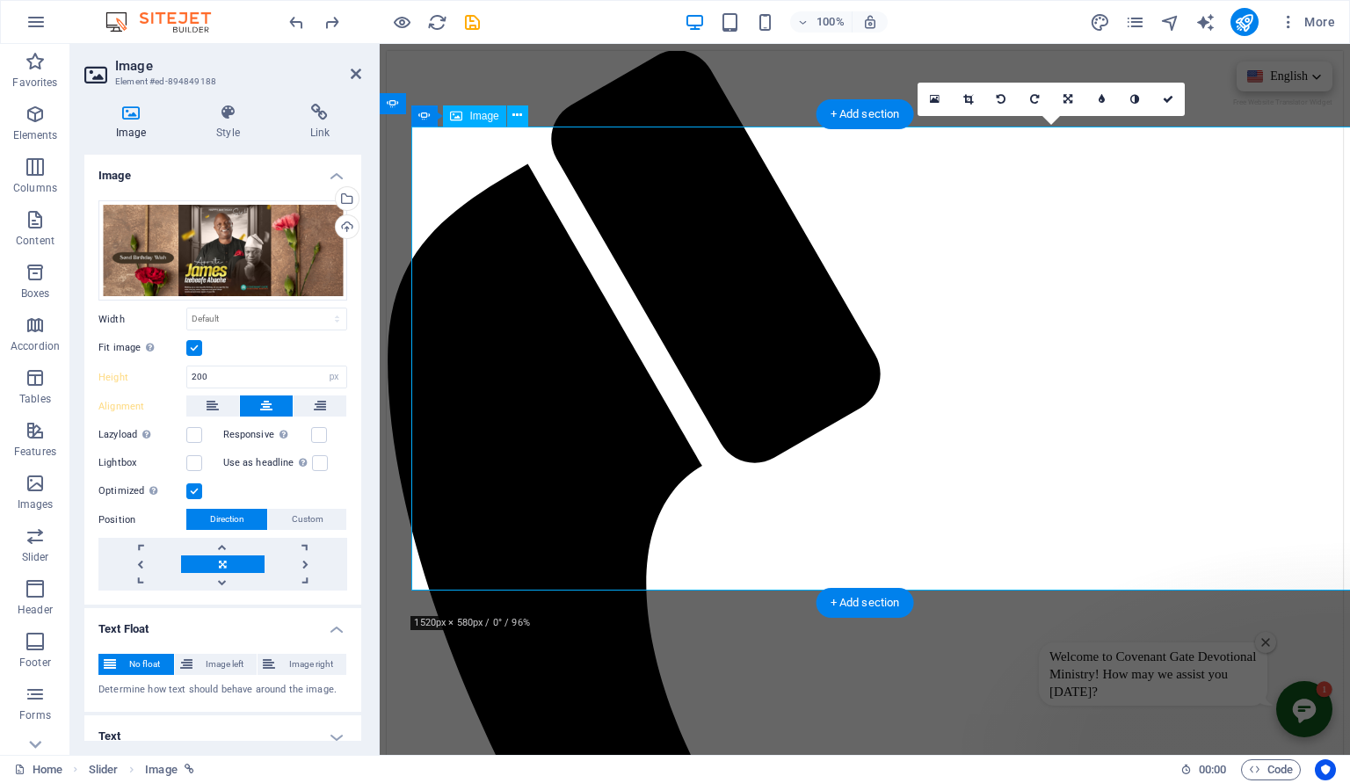
select select "DISABLED_OPTION_VALUE"
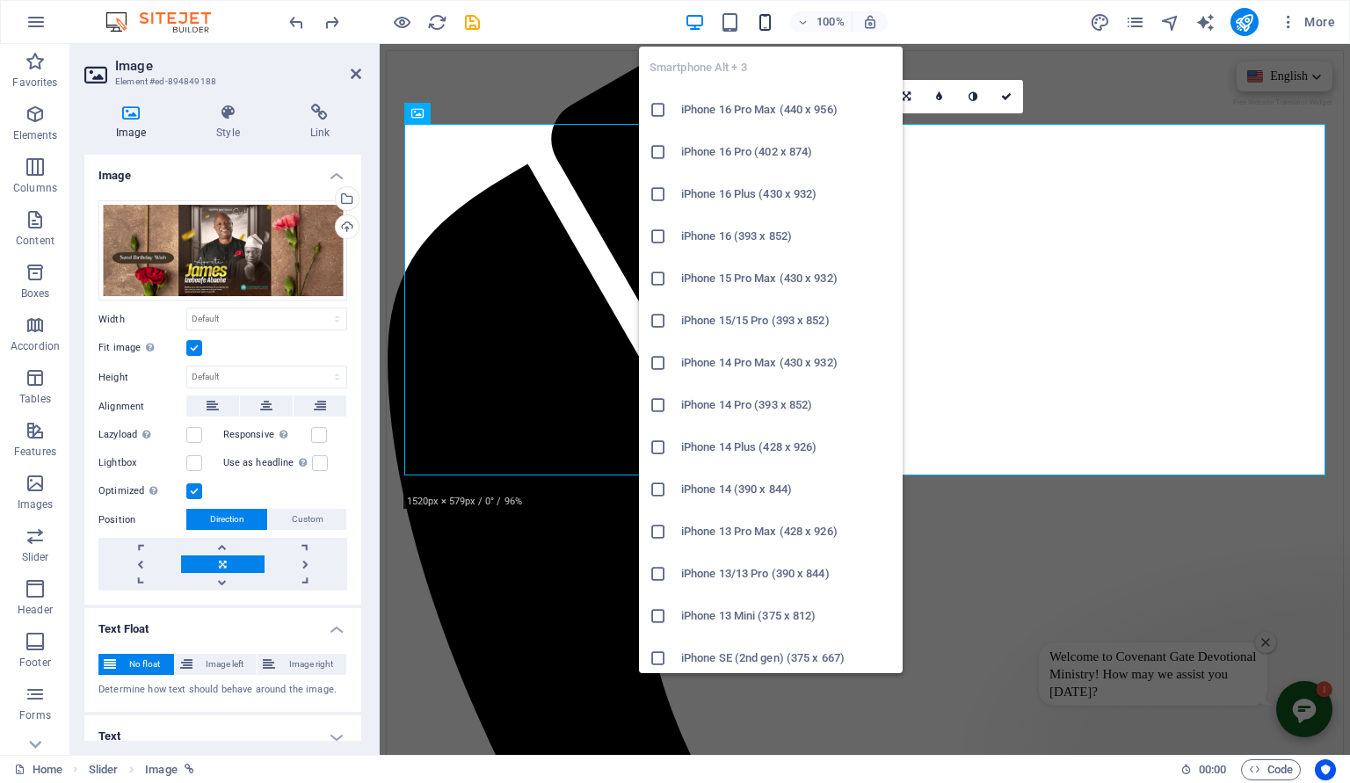
click at [771, 18] on icon "button" at bounding box center [765, 22] width 20 height 20
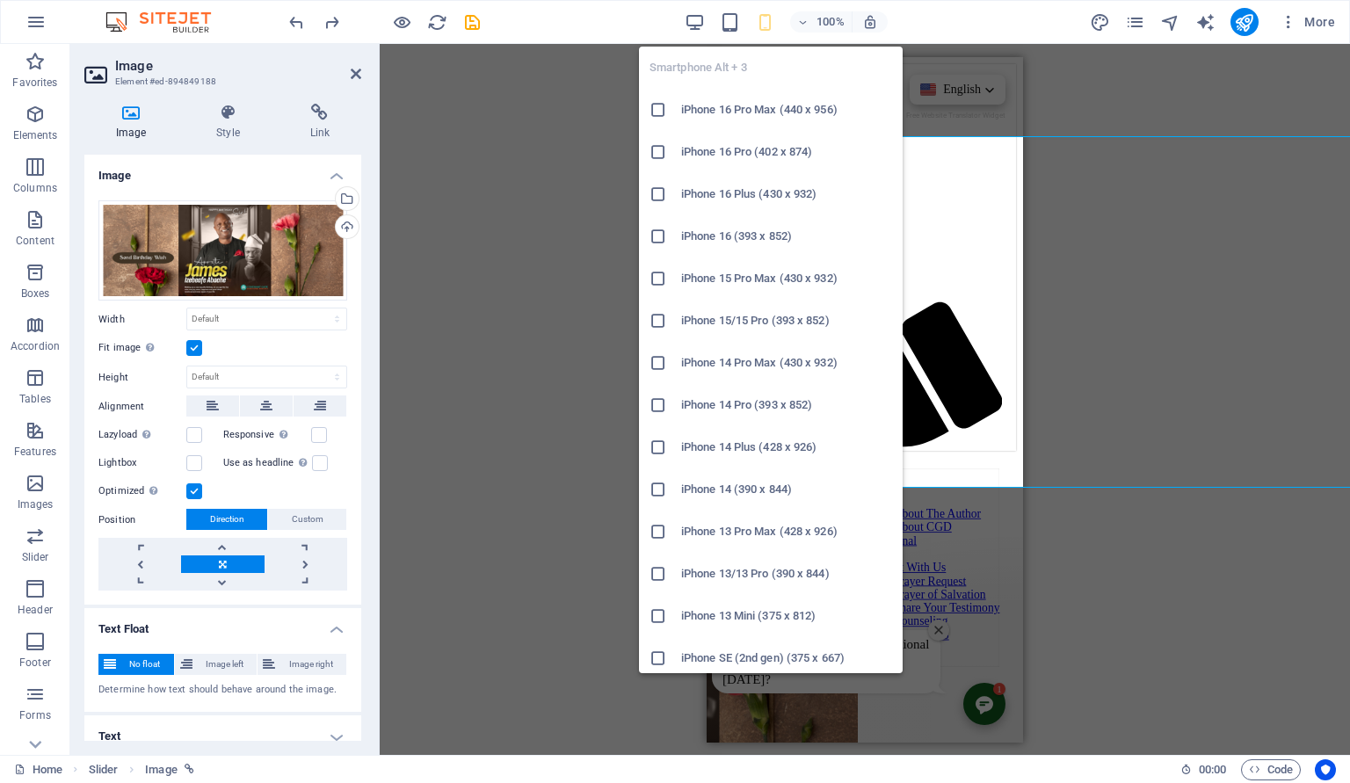
type input "200"
select select "px"
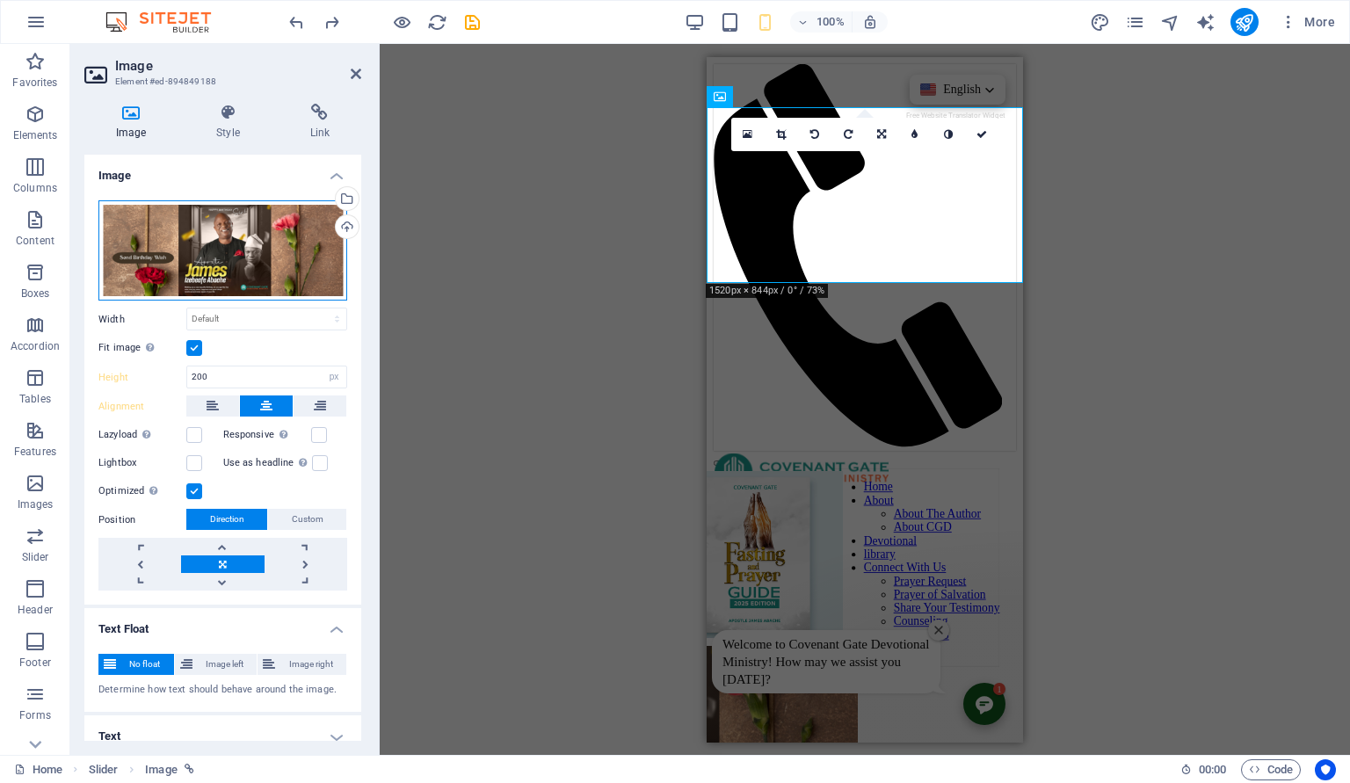
click at [254, 260] on div "Drag files here, click to choose files or select files from Files or our free s…" at bounding box center [222, 250] width 249 height 100
click at [254, 260] on body "Covenant Gate Devotional Minstry Home (en) Favorites Elements Columns Content B…" at bounding box center [675, 391] width 1350 height 783
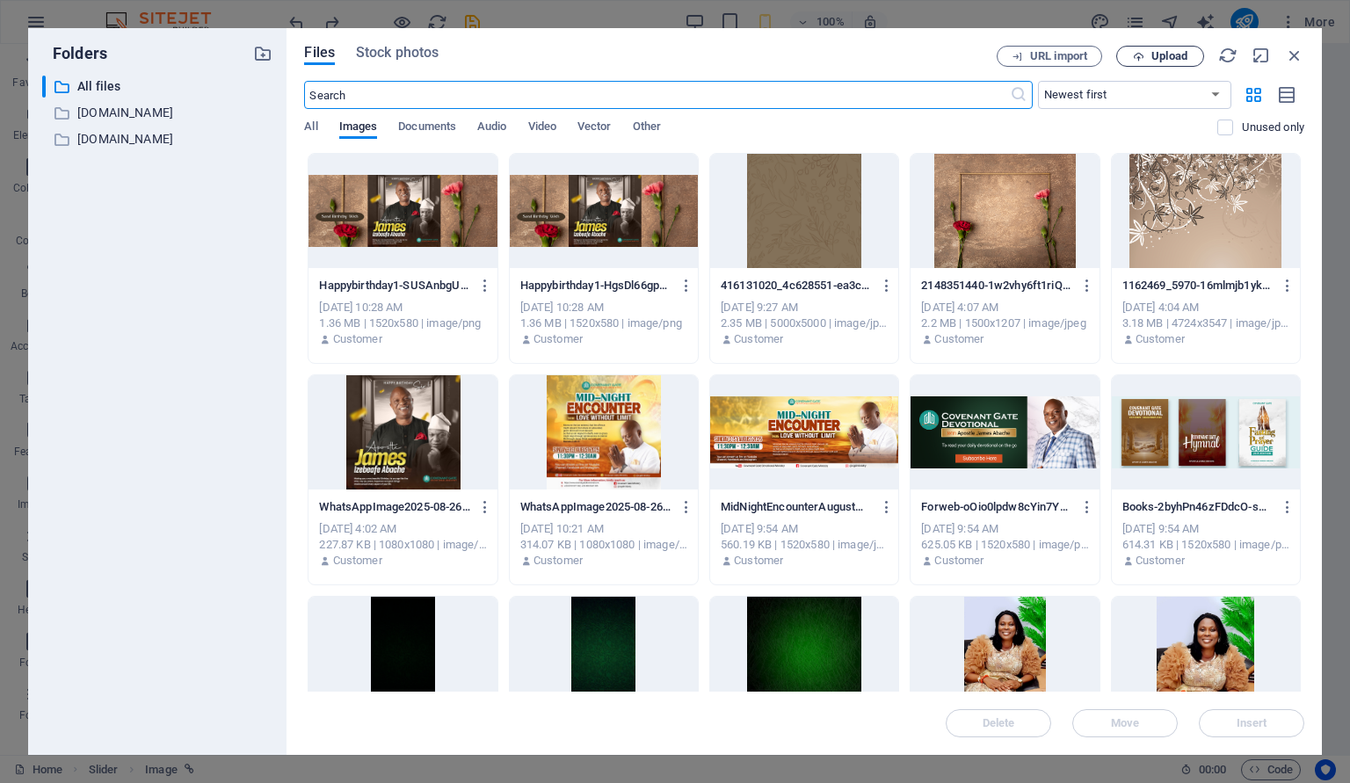
click at [1134, 51] on icon "button" at bounding box center [1138, 56] width 11 height 11
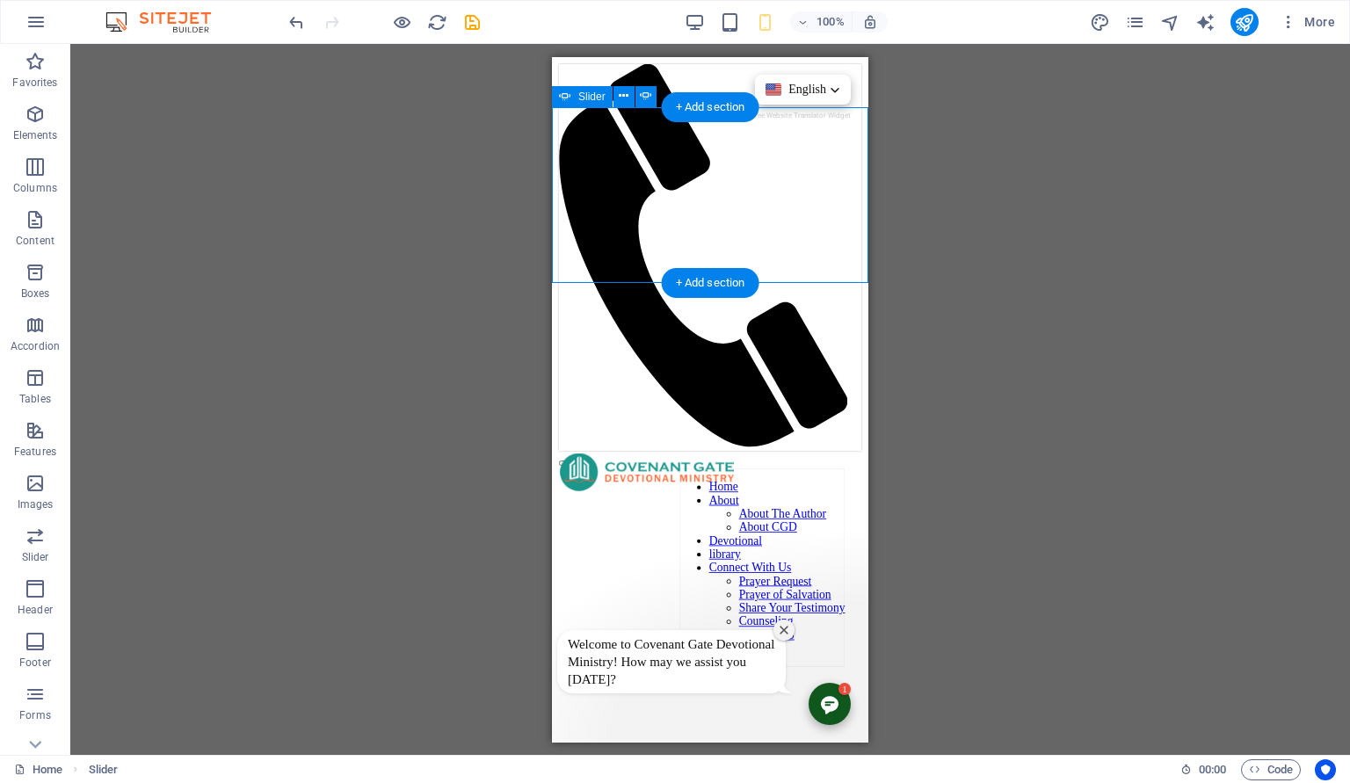
click at [573, 460] on button "button" at bounding box center [566, 462] width 14 height 5
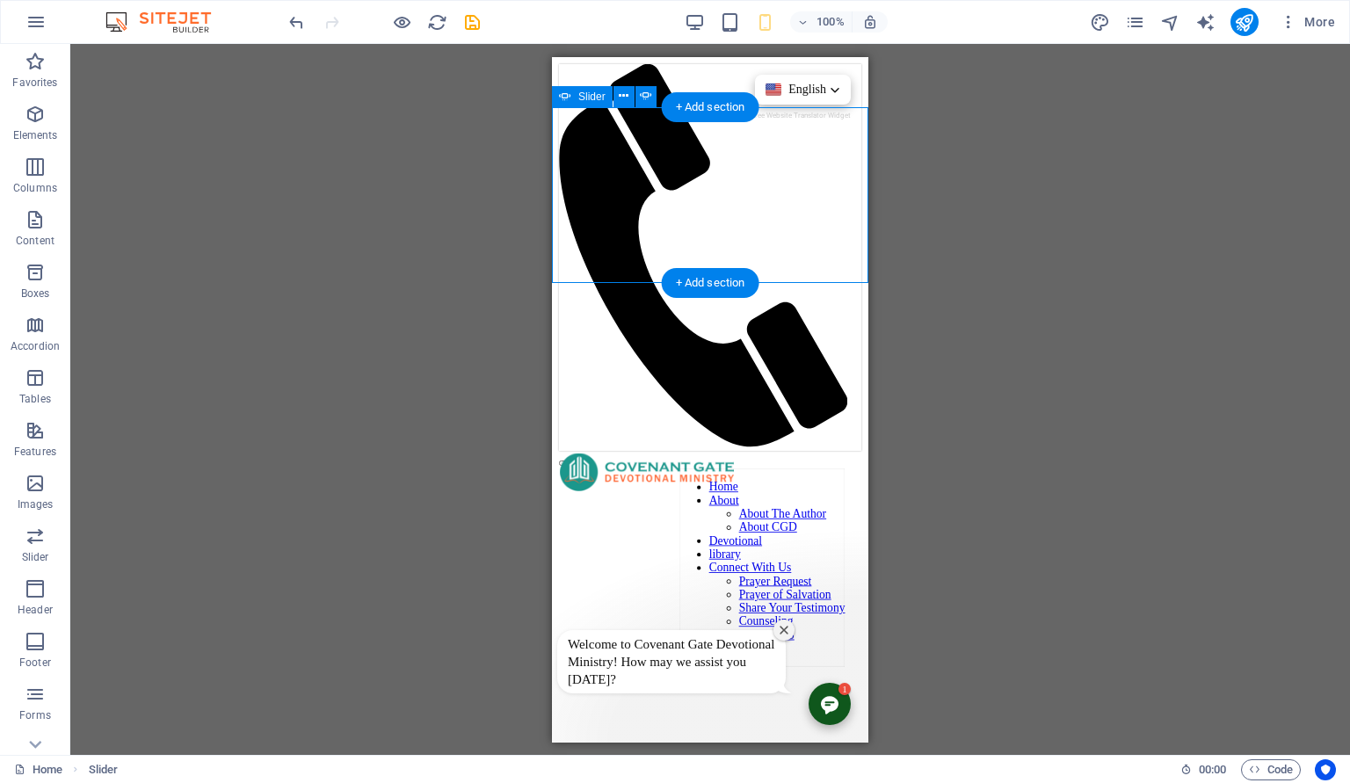
click at [573, 460] on button "button" at bounding box center [566, 462] width 14 height 5
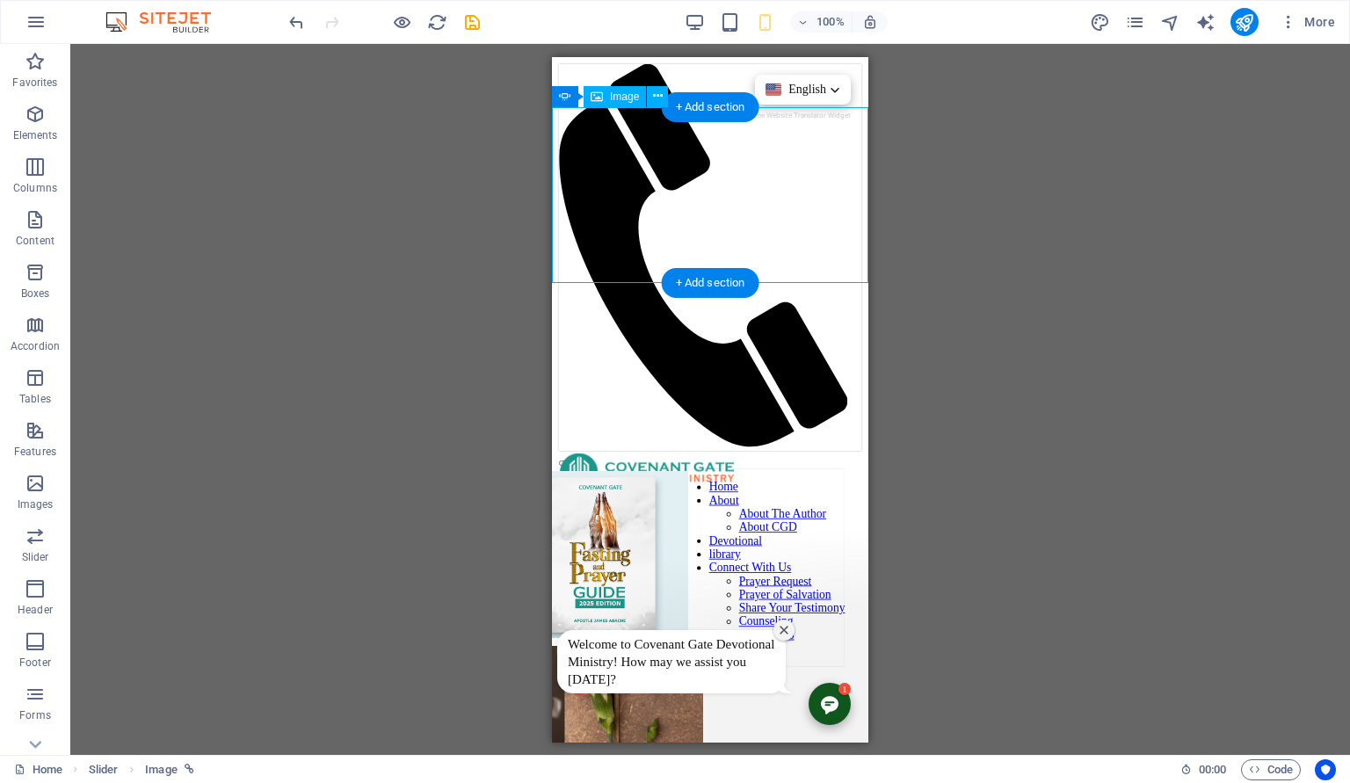
drag, startPoint x: 623, startPoint y: 221, endPoint x: 646, endPoint y: 185, distance: 41.9
click at [559, 645] on figure "1/4" at bounding box center [401, 734] width 316 height 179
select select "px"
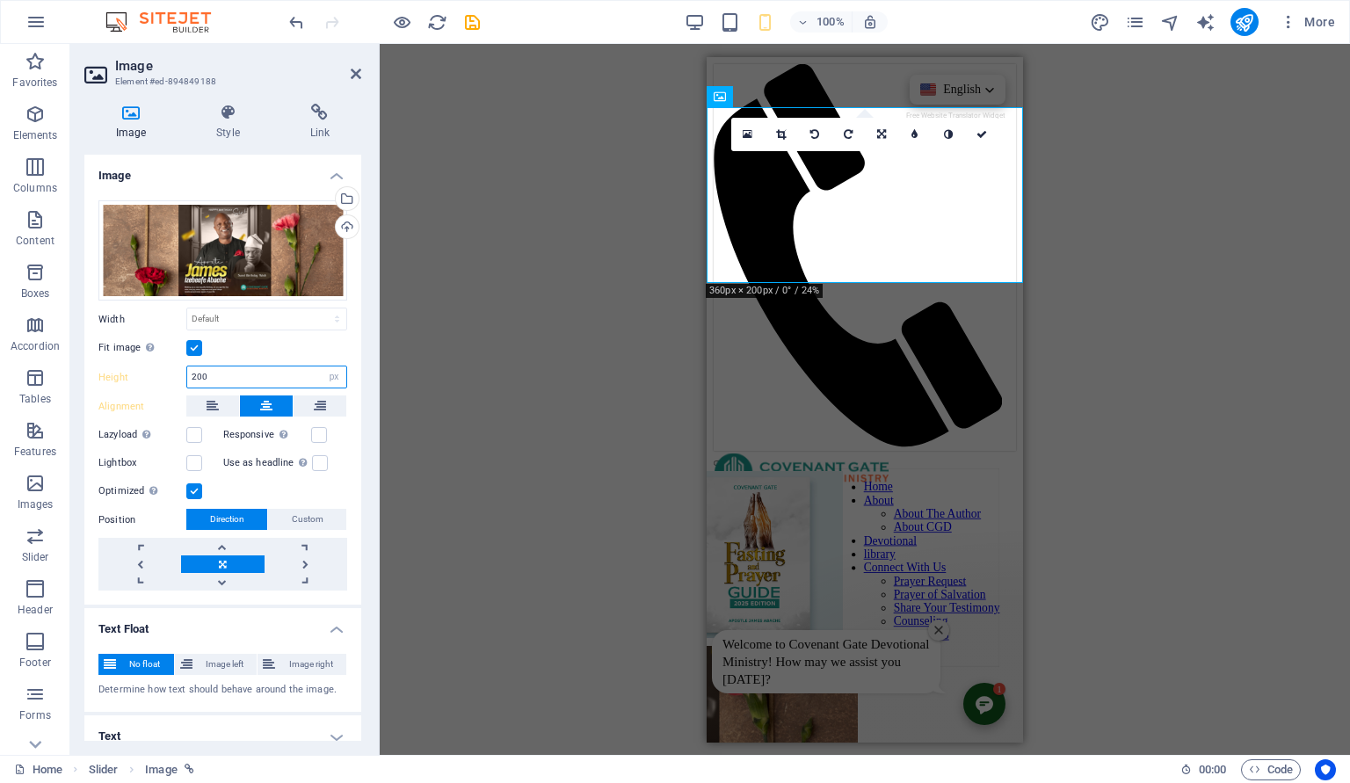
click at [220, 378] on input "200" at bounding box center [266, 377] width 159 height 21
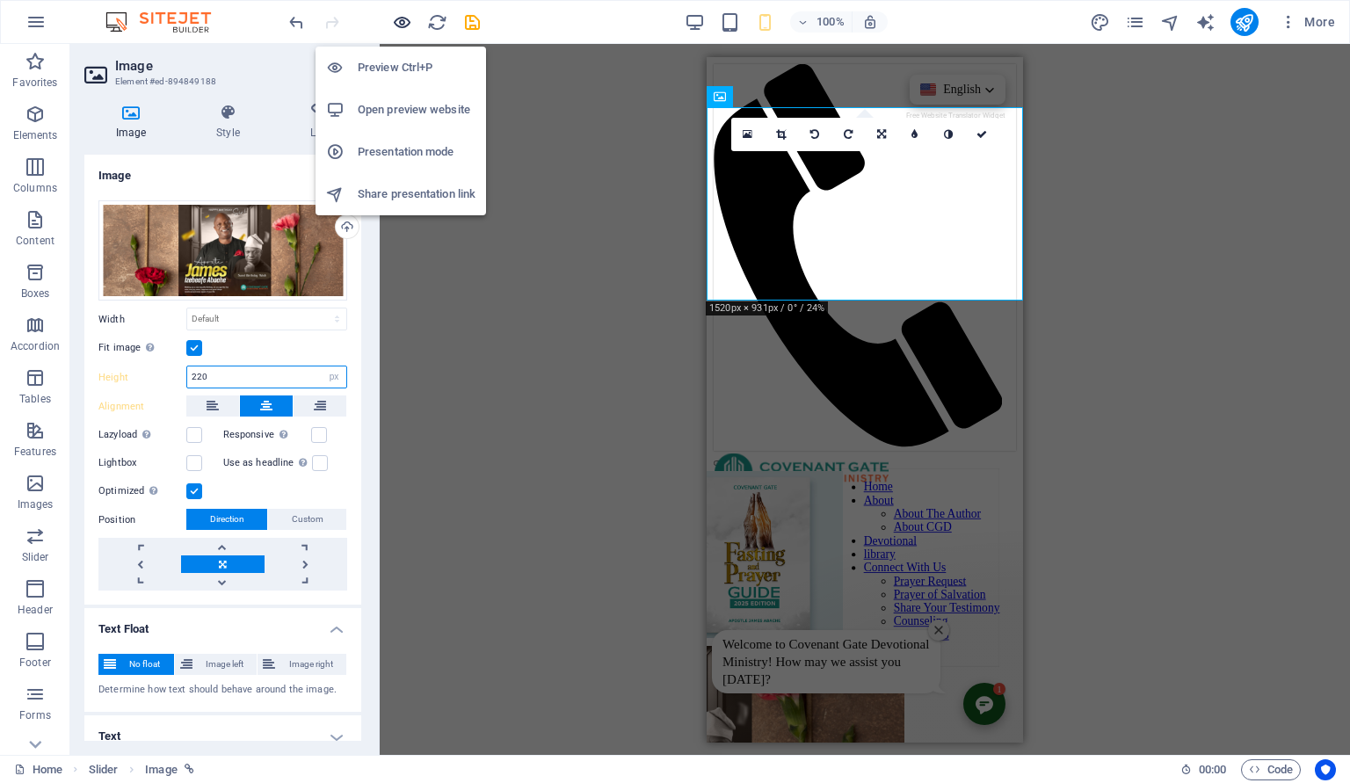
type input "220"
click at [404, 30] on icon "button" at bounding box center [402, 22] width 20 height 20
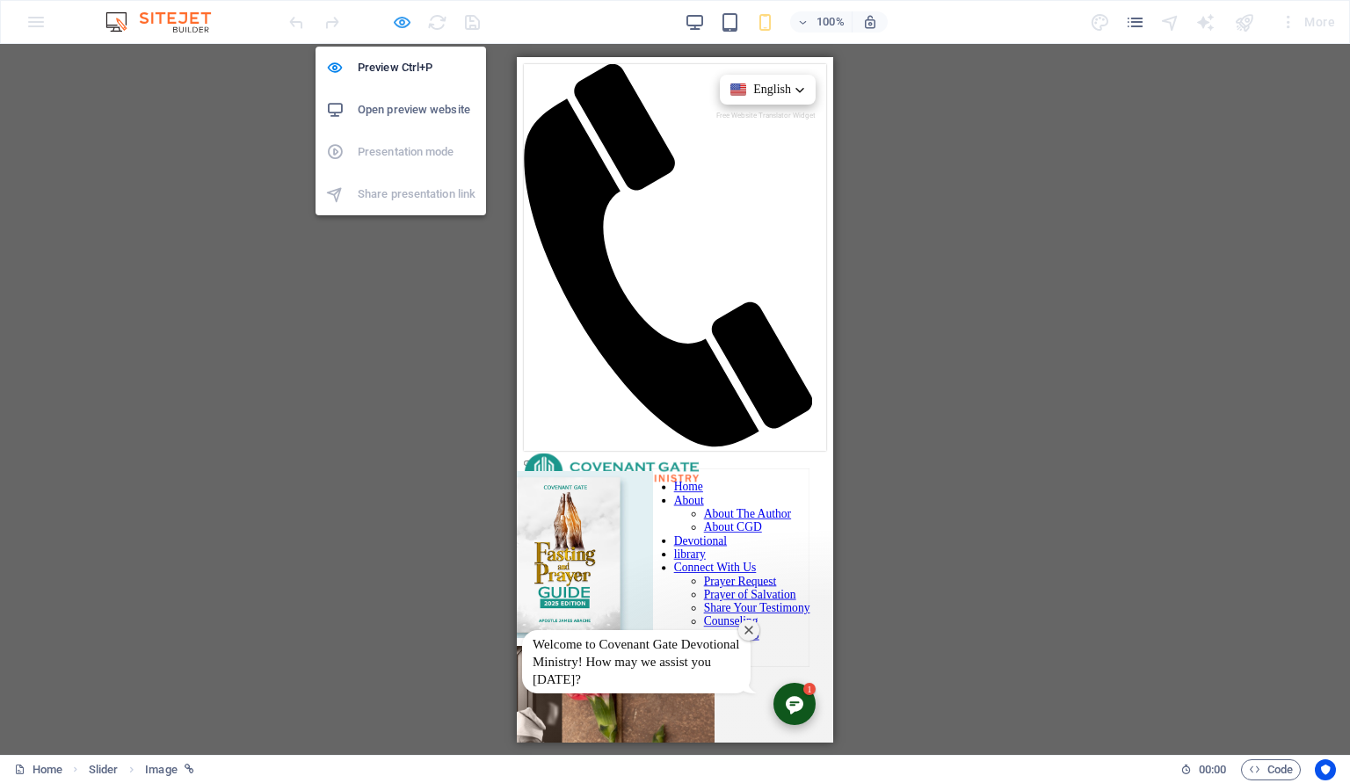
click at [404, 30] on icon "button" at bounding box center [402, 22] width 20 height 20
select select "px"
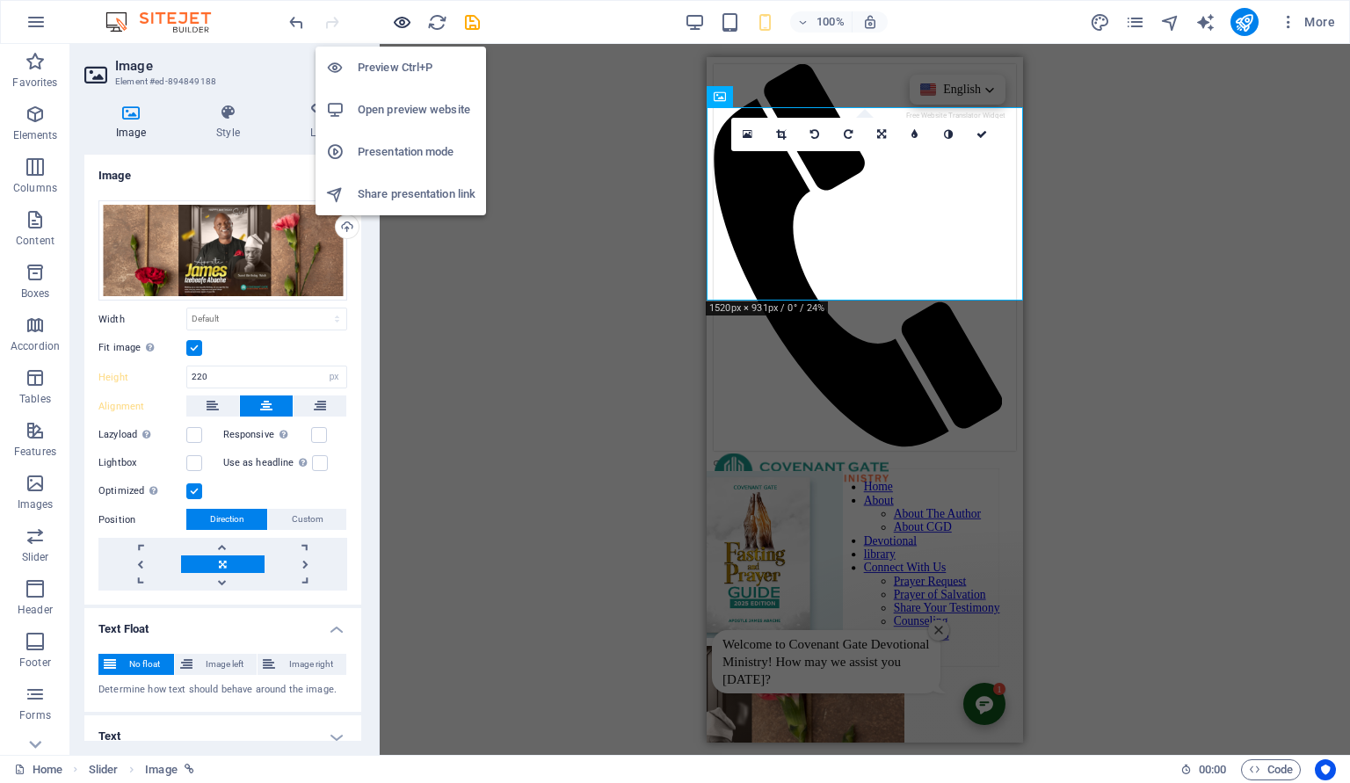
click at [404, 30] on icon "button" at bounding box center [402, 22] width 20 height 20
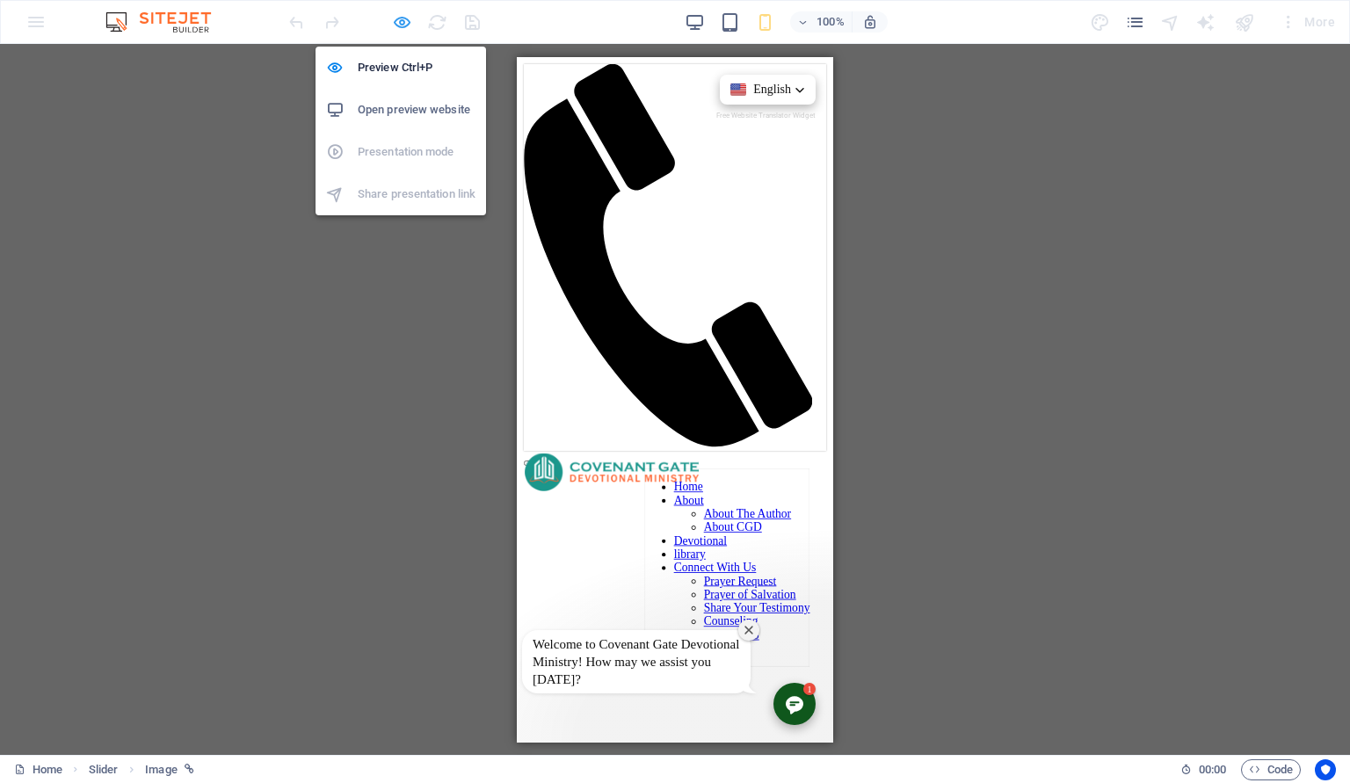
click at [407, 24] on icon "button" at bounding box center [402, 22] width 20 height 20
select select "px"
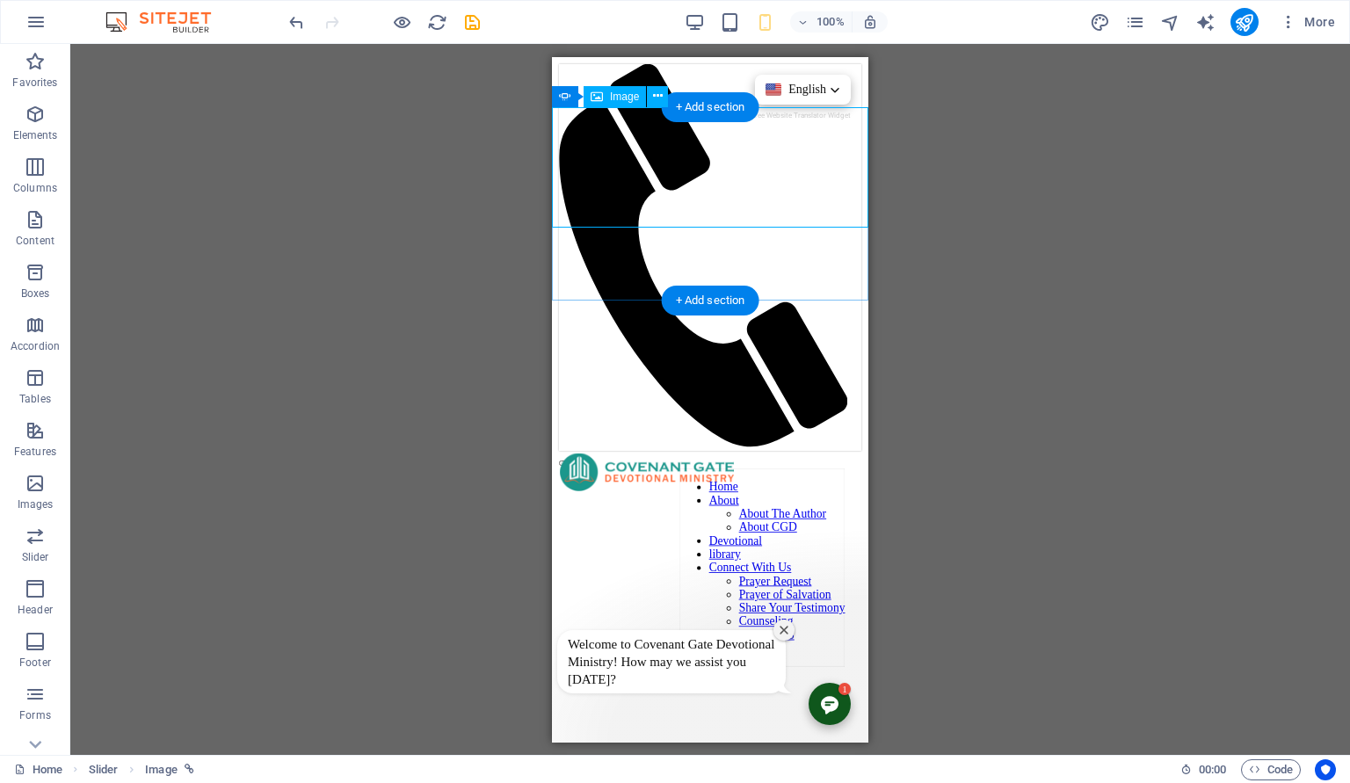
select select "px"
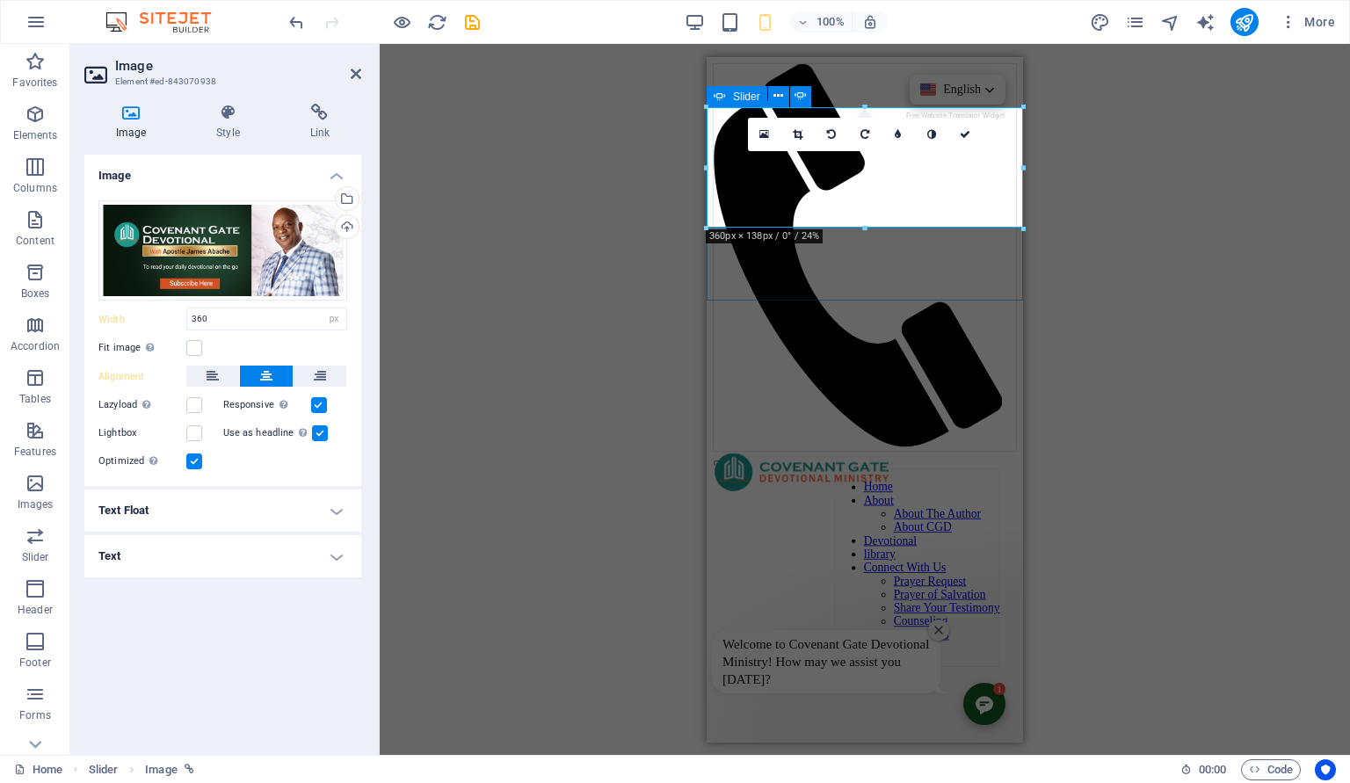
click at [728, 460] on button "button" at bounding box center [721, 462] width 14 height 5
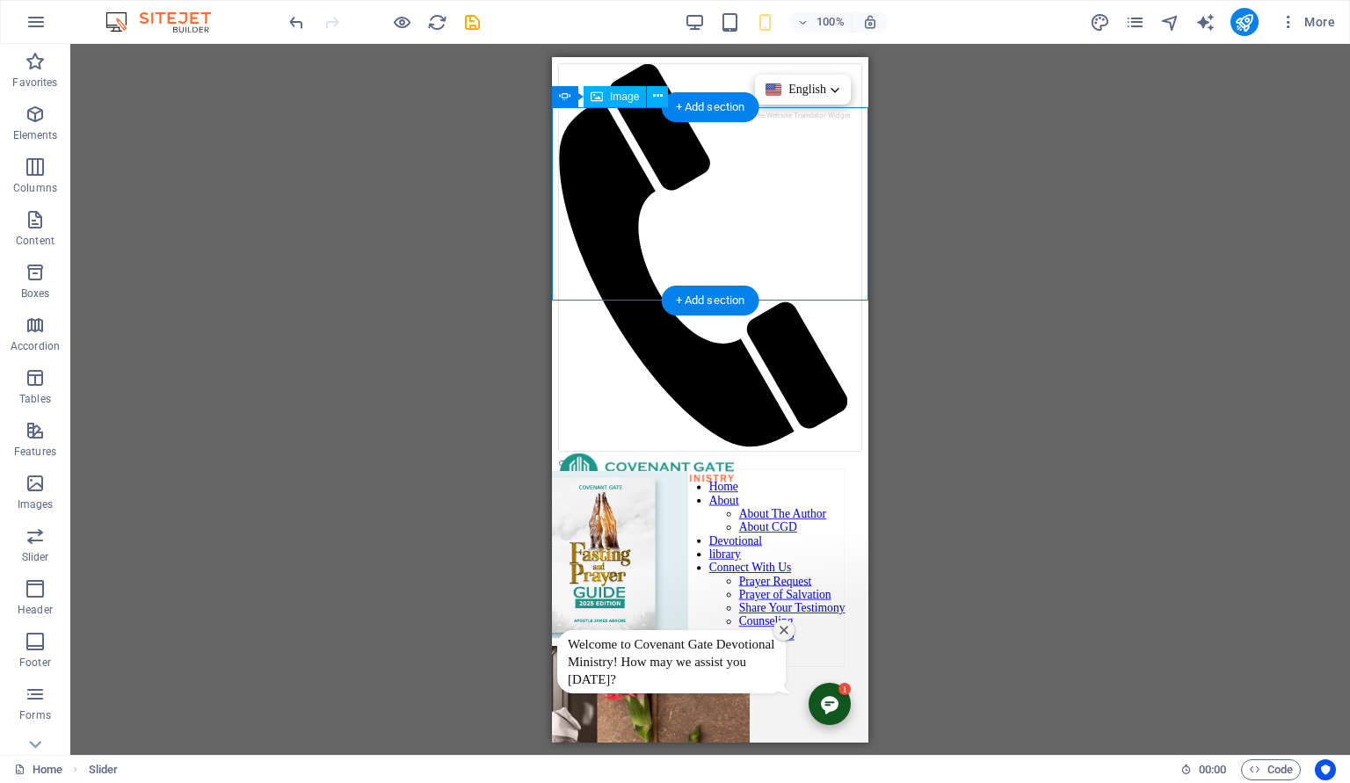
click at [559, 645] on figure "1/4" at bounding box center [401, 743] width 316 height 197
select select "px"
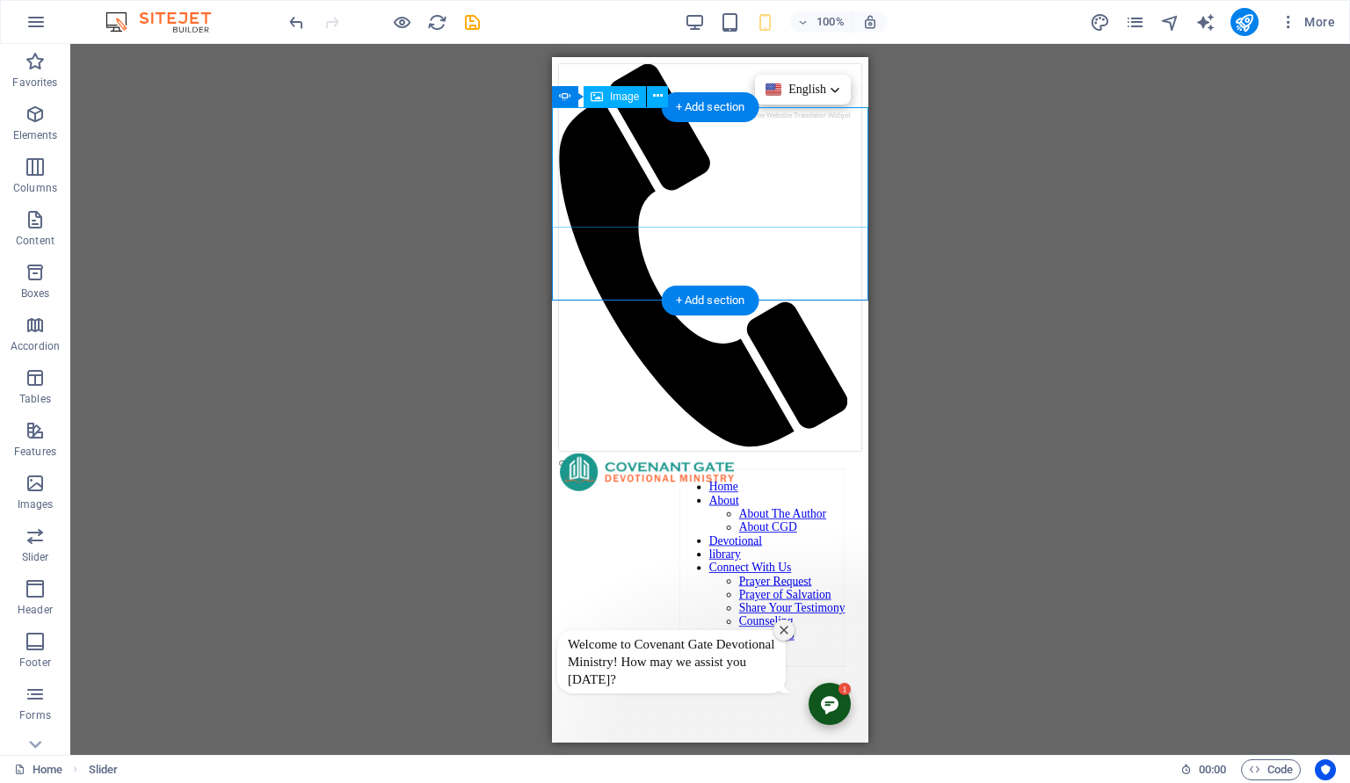
select select "px"
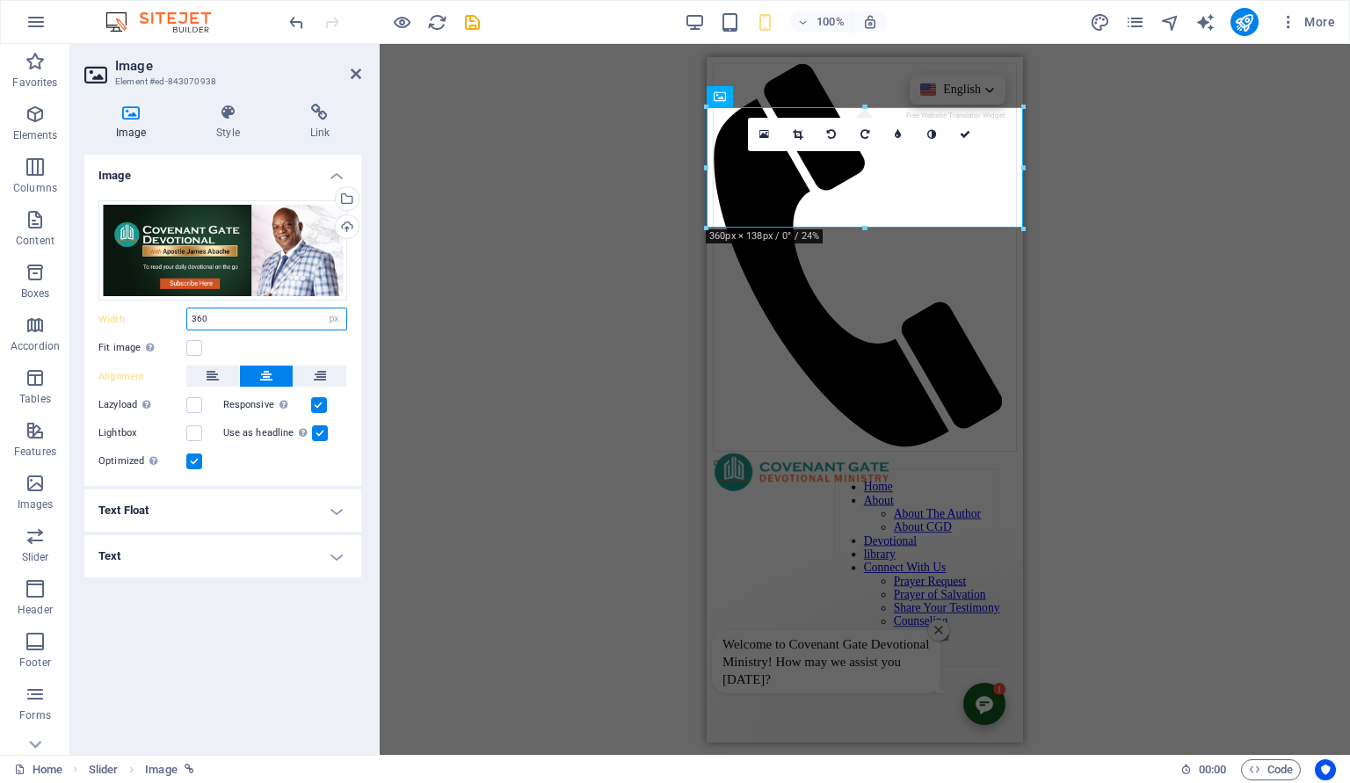
drag, startPoint x: 213, startPoint y: 322, endPoint x: 178, endPoint y: 325, distance: 34.5
click at [187, 325] on input "360" at bounding box center [266, 318] width 159 height 21
click at [322, 308] on select "Default auto px rem % em vh vw" at bounding box center [334, 318] width 25 height 21
click option "Default" at bounding box center [0, 0] width 0 height 0
select select "DISABLED_OPTION_VALUE"
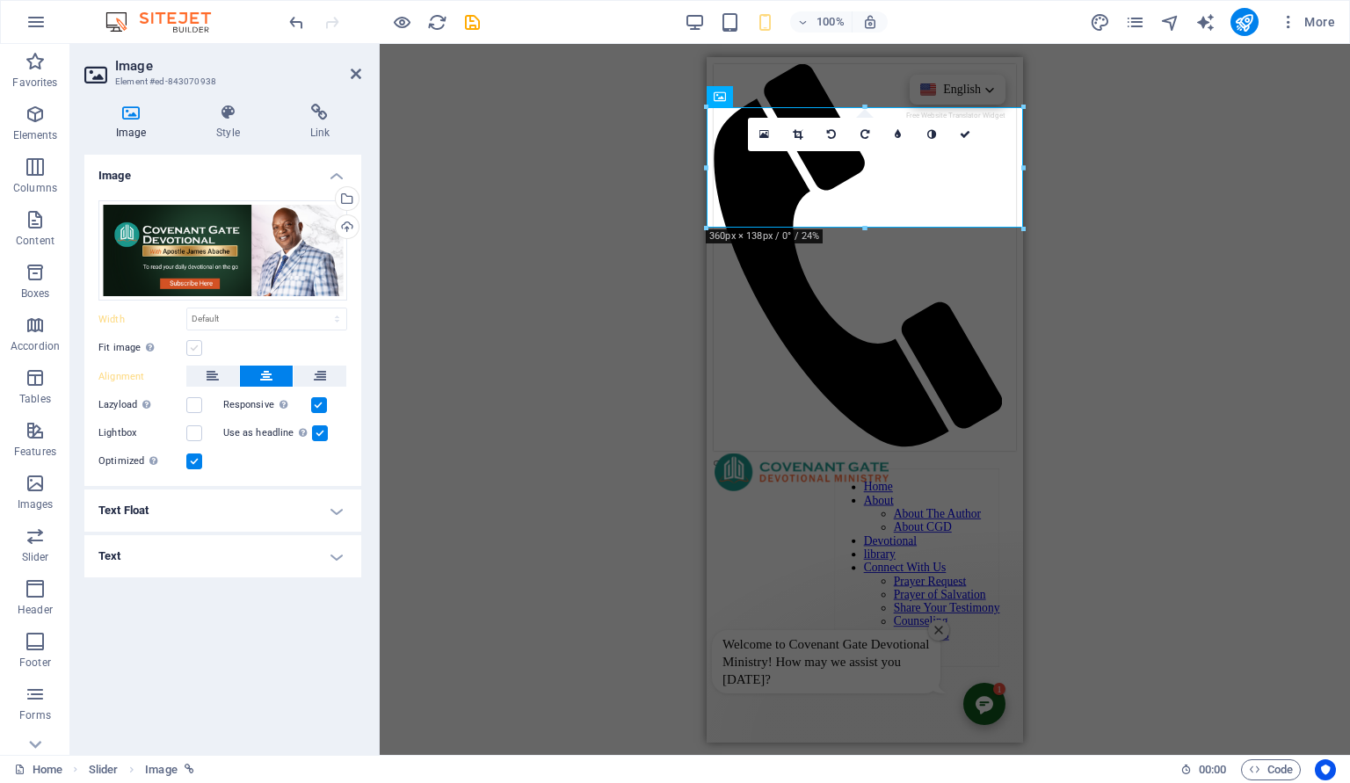
click at [196, 347] on label at bounding box center [194, 348] width 16 height 16
click at [0, 0] on input "Fit image Automatically fit image to a fixed width and height" at bounding box center [0, 0] width 0 height 0
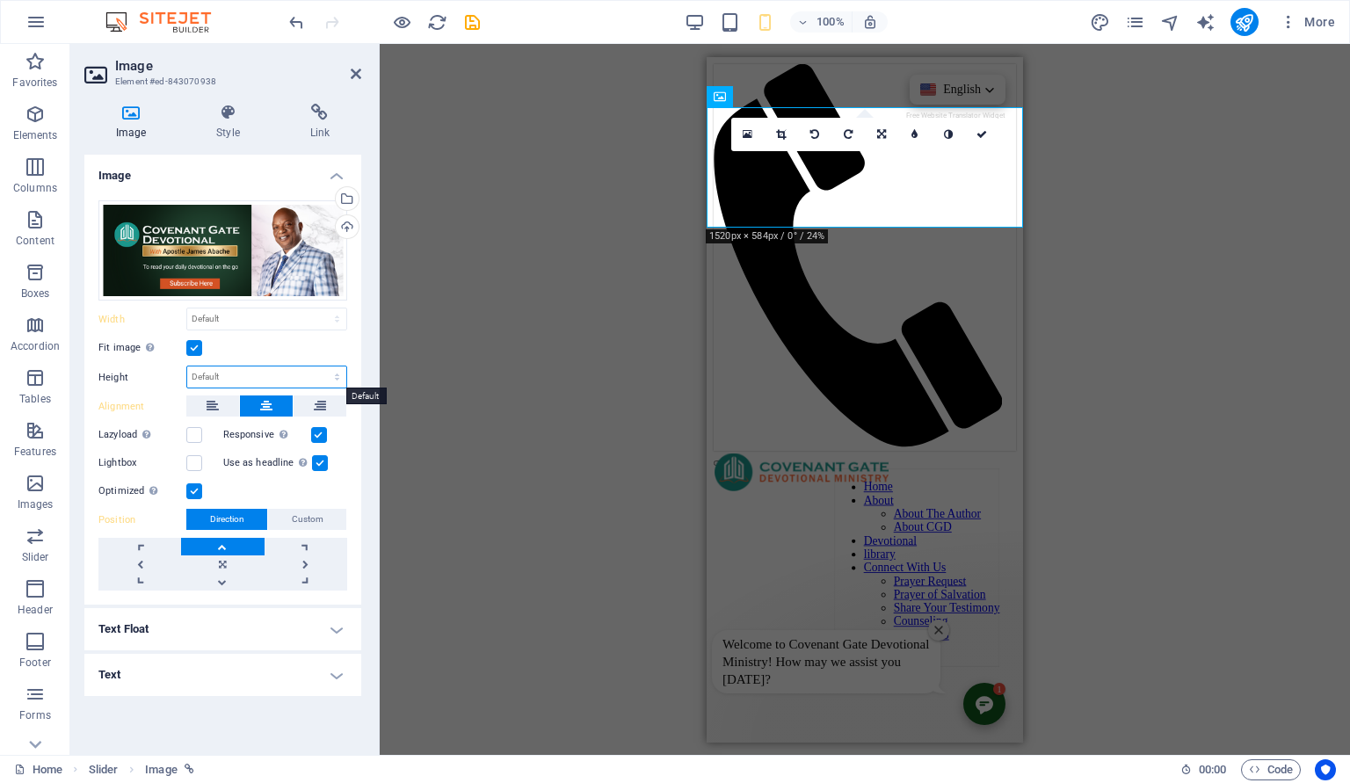
click at [187, 367] on select "Default auto px" at bounding box center [266, 377] width 159 height 21
select select "px"
click option "px" at bounding box center [0, 0] width 0 height 0
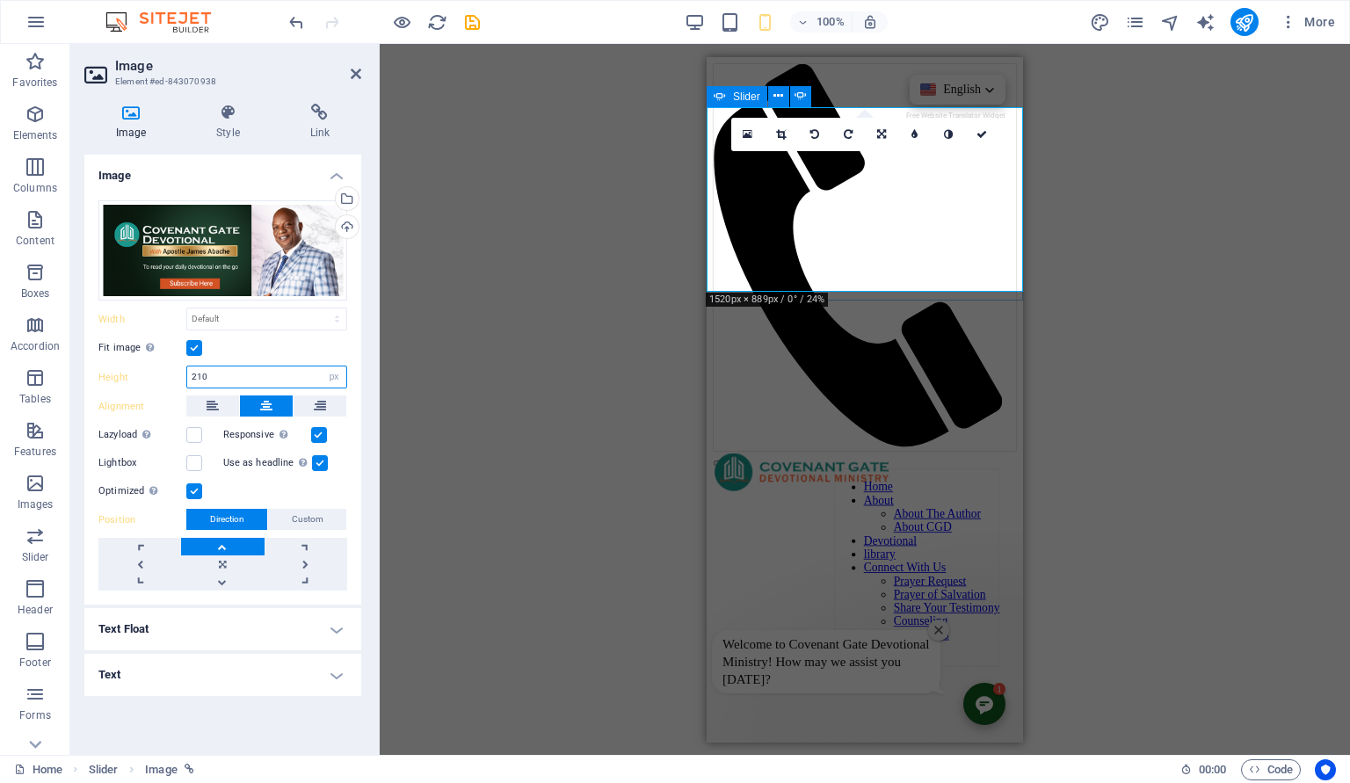
type input "210"
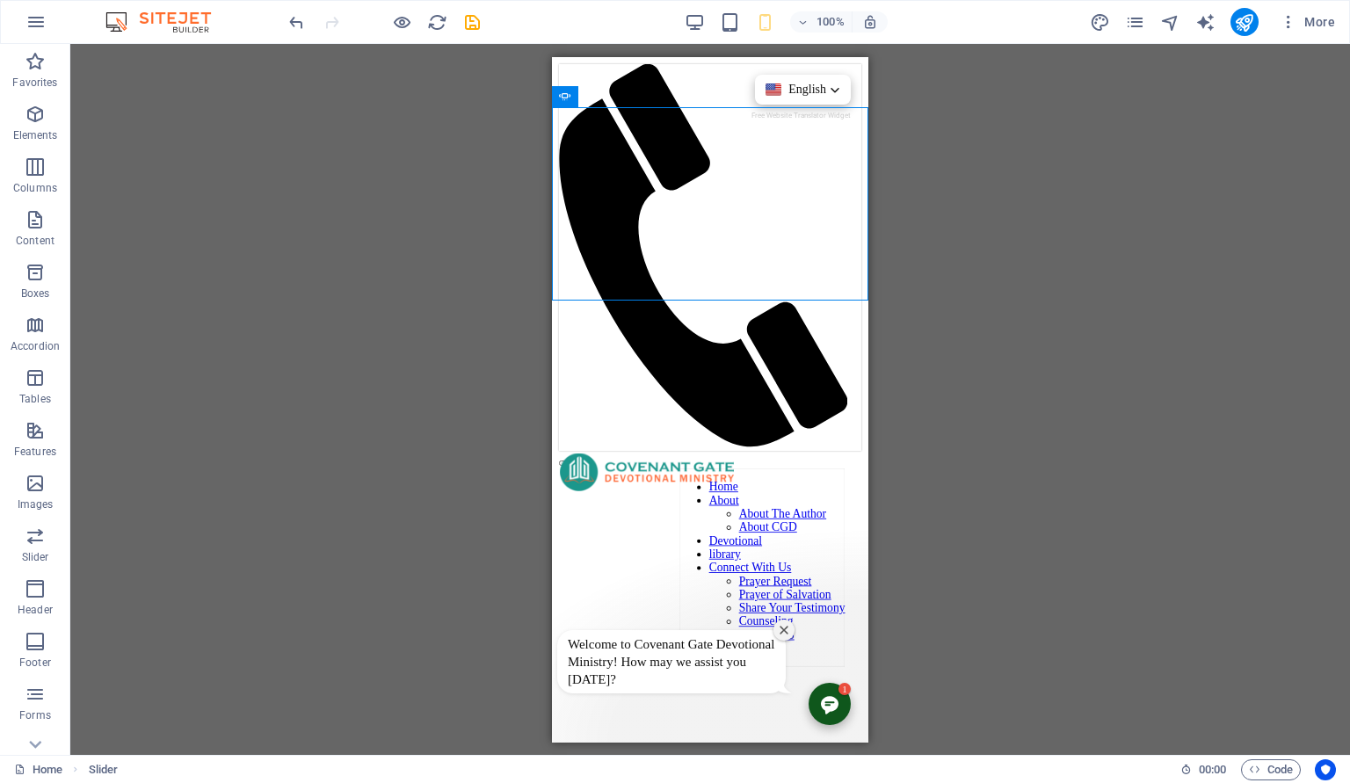
click at [997, 200] on div "H3 Container Cards Cards Container Cards Image Slider Image Slider Image Drag h…" at bounding box center [710, 399] width 1280 height 711
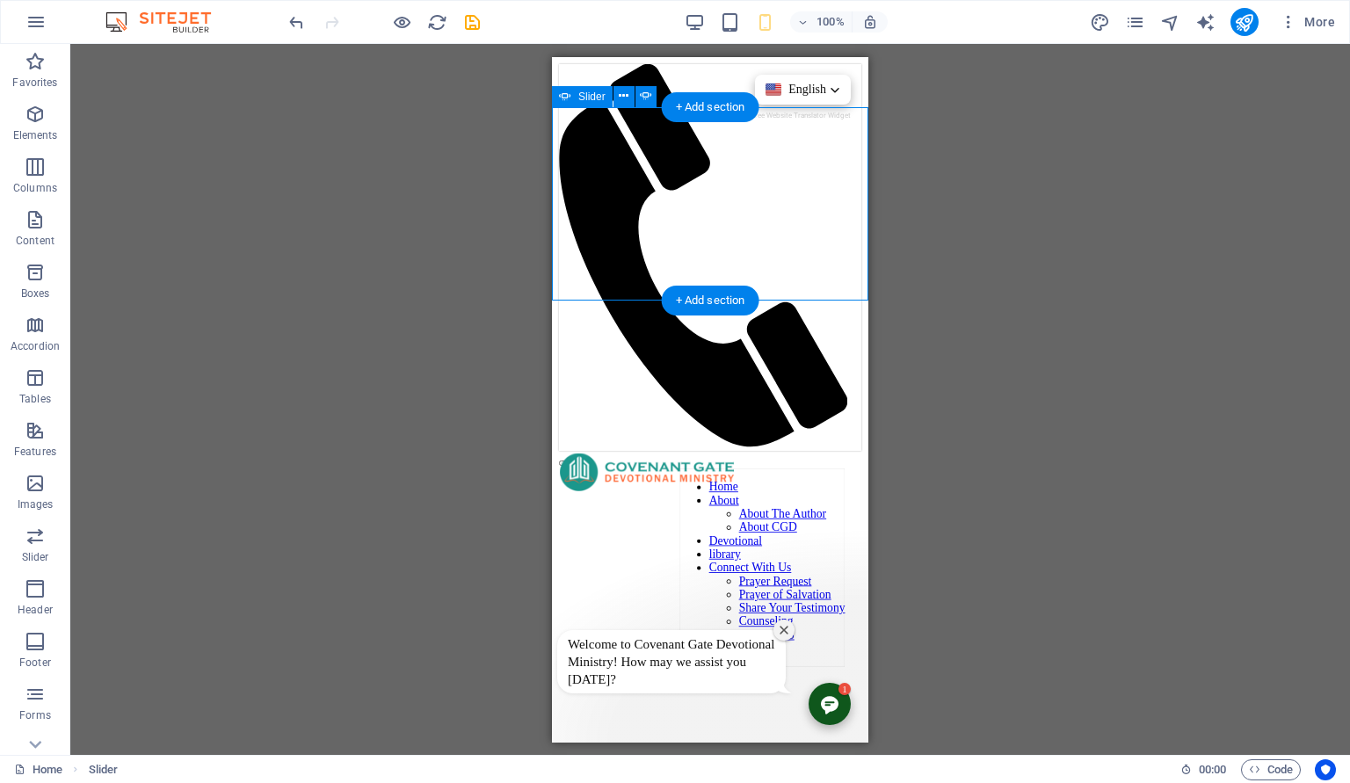
select select "px"
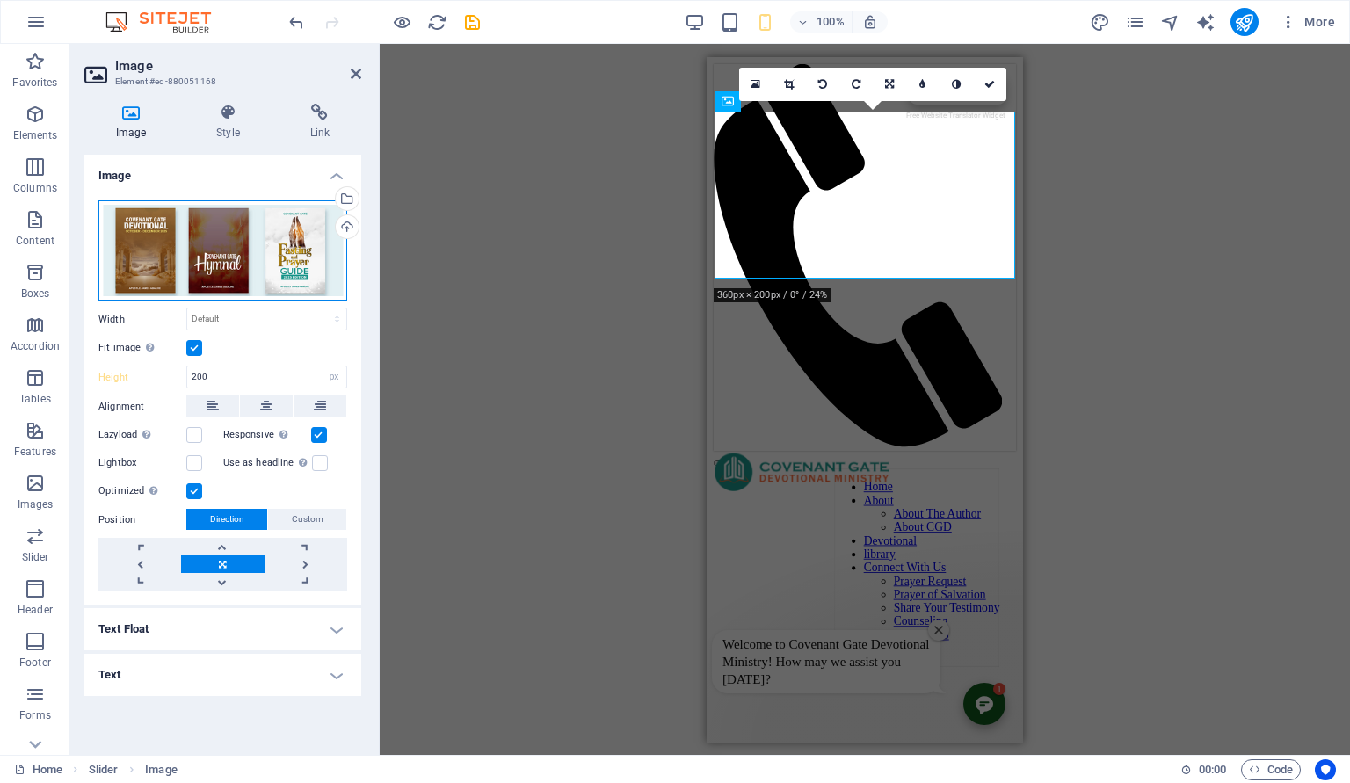
click at [248, 230] on div "Drag files here, click to choose files or select files from Files or our free s…" at bounding box center [222, 250] width 249 height 100
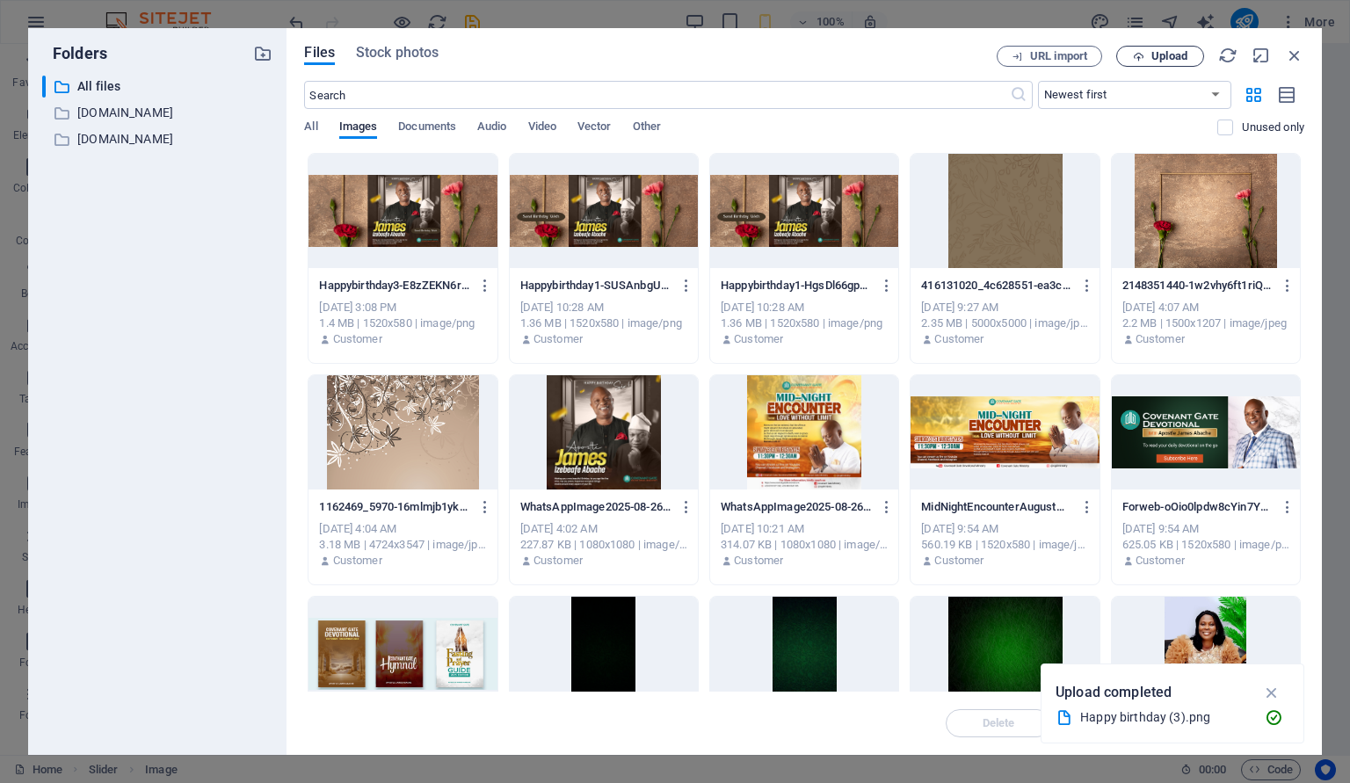
click at [1148, 48] on button "Upload" at bounding box center [1160, 56] width 88 height 21
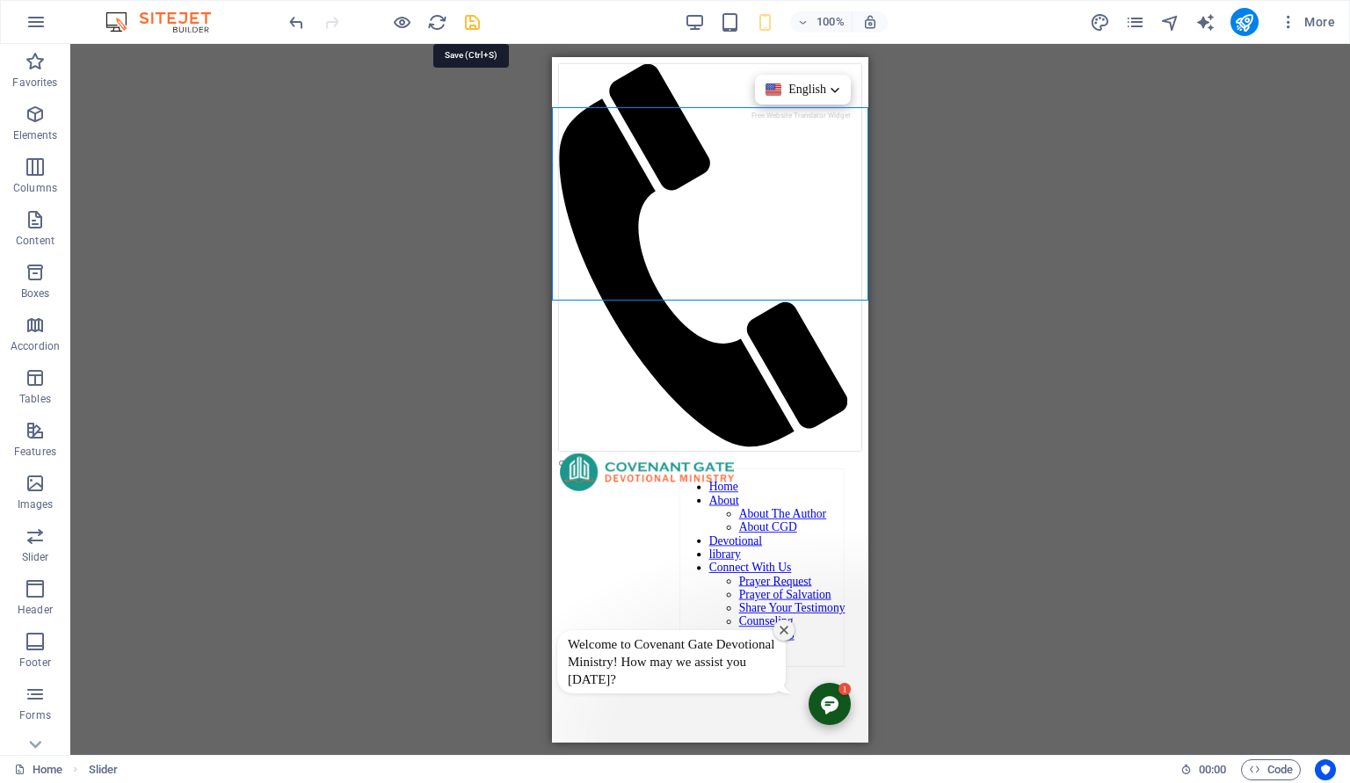
click at [469, 27] on icon "save" at bounding box center [472, 22] width 20 height 20
select select "px"
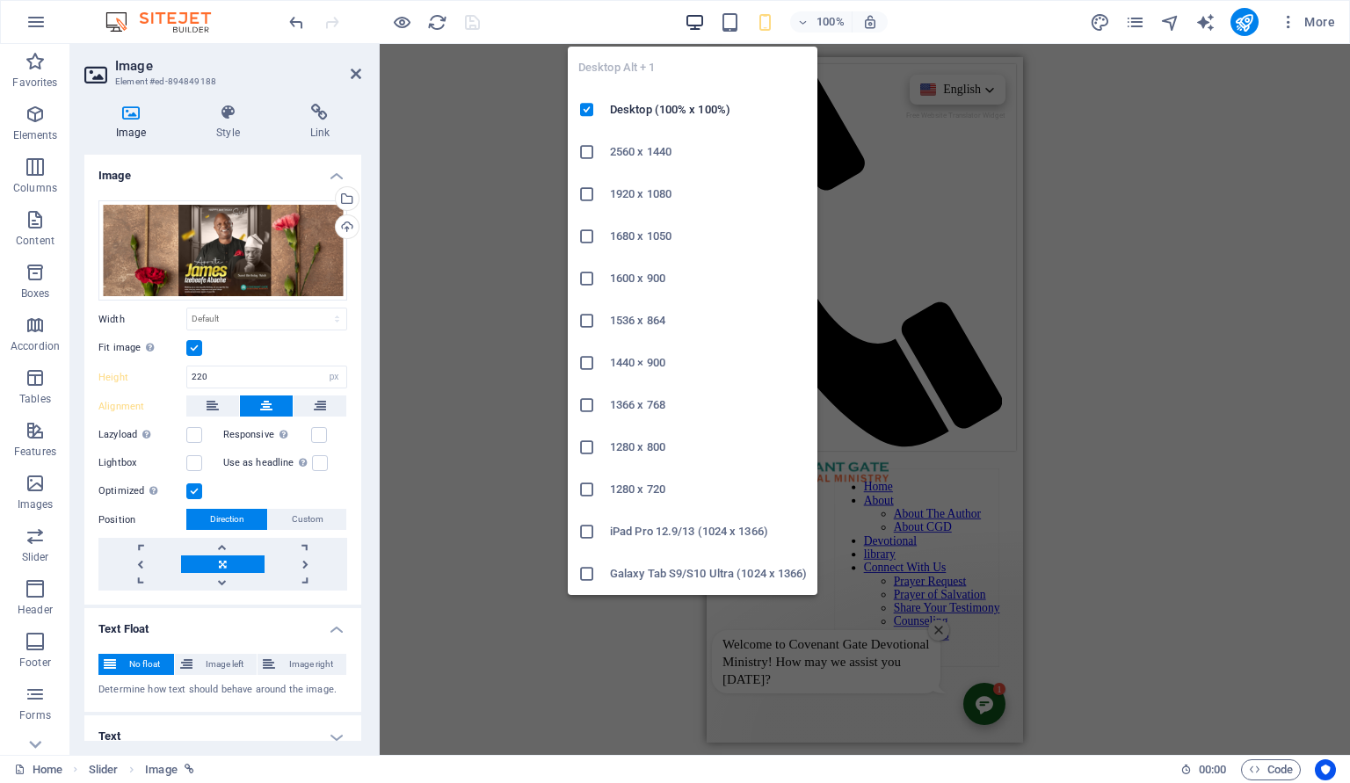
click at [694, 26] on icon "button" at bounding box center [695, 22] width 20 height 20
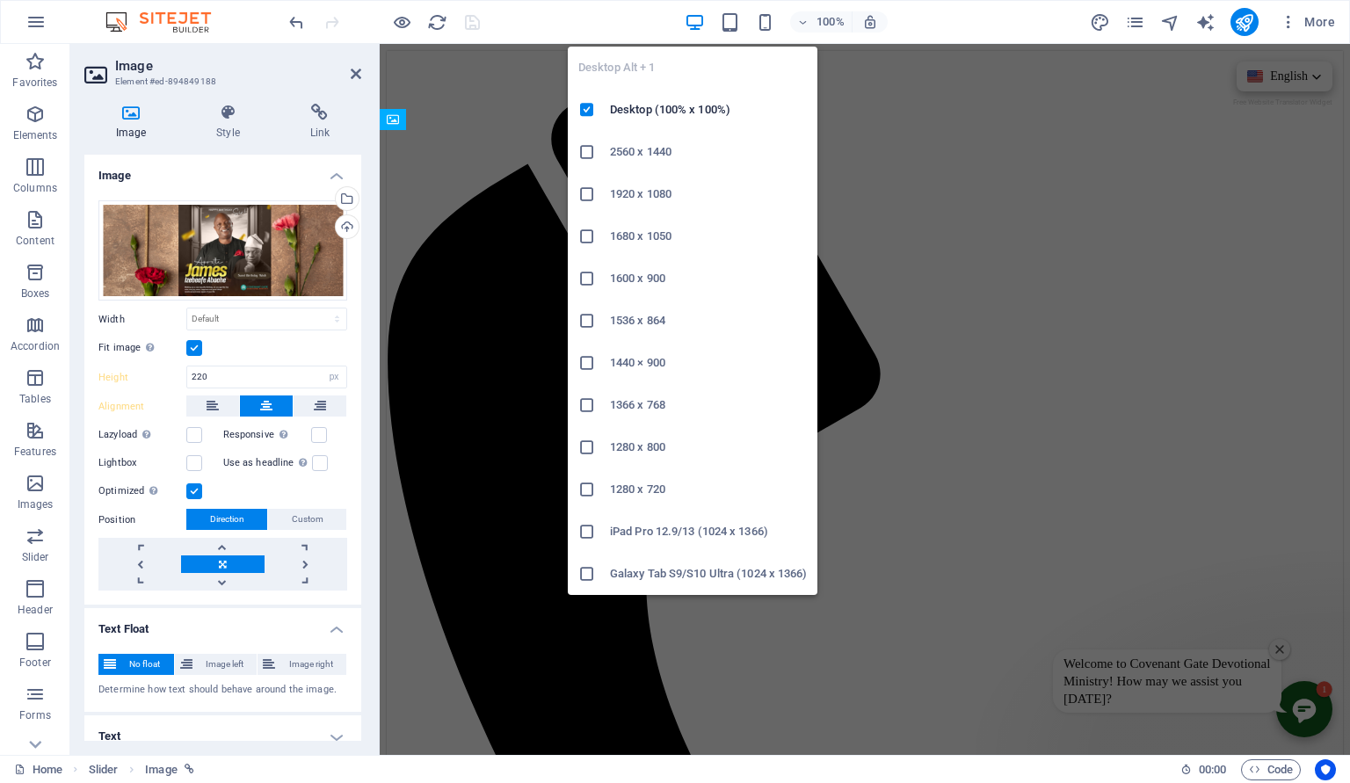
select select "DISABLED_OPTION_VALUE"
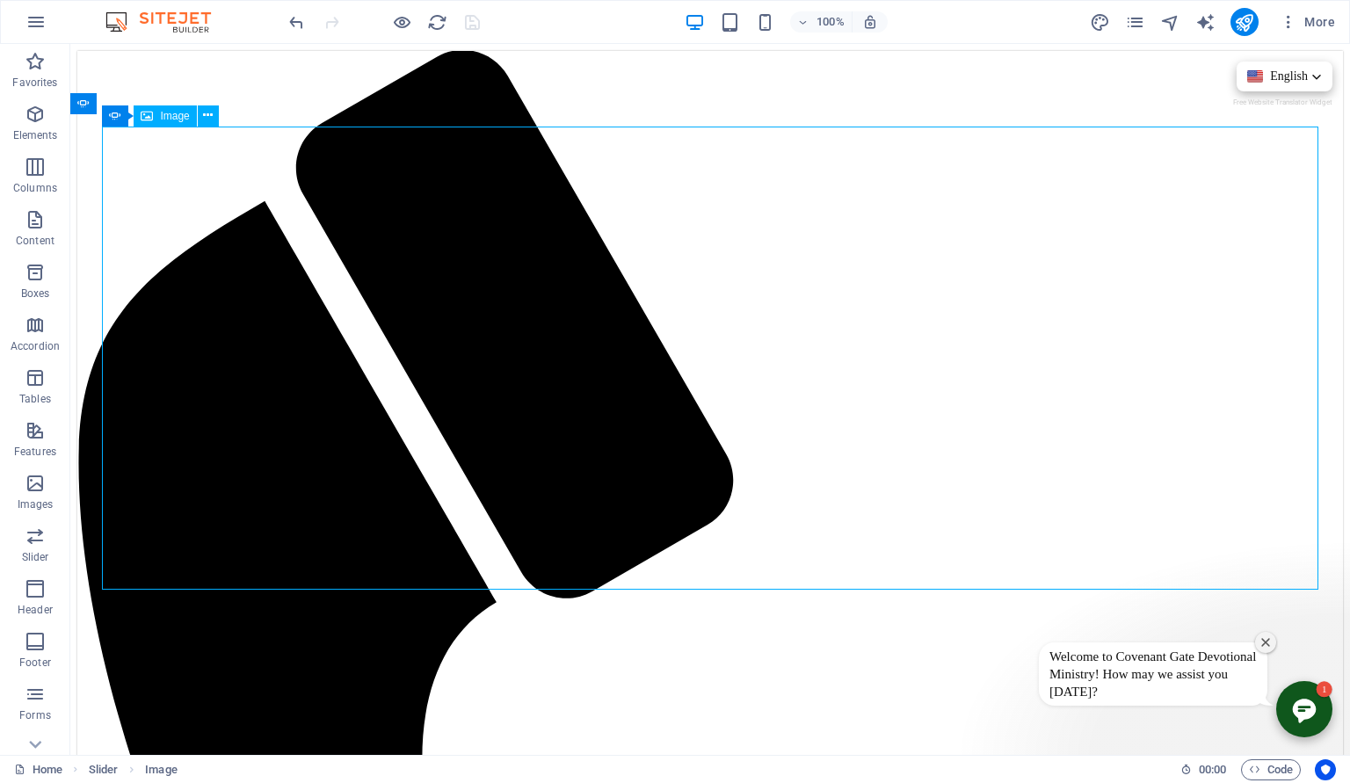
select select "px"
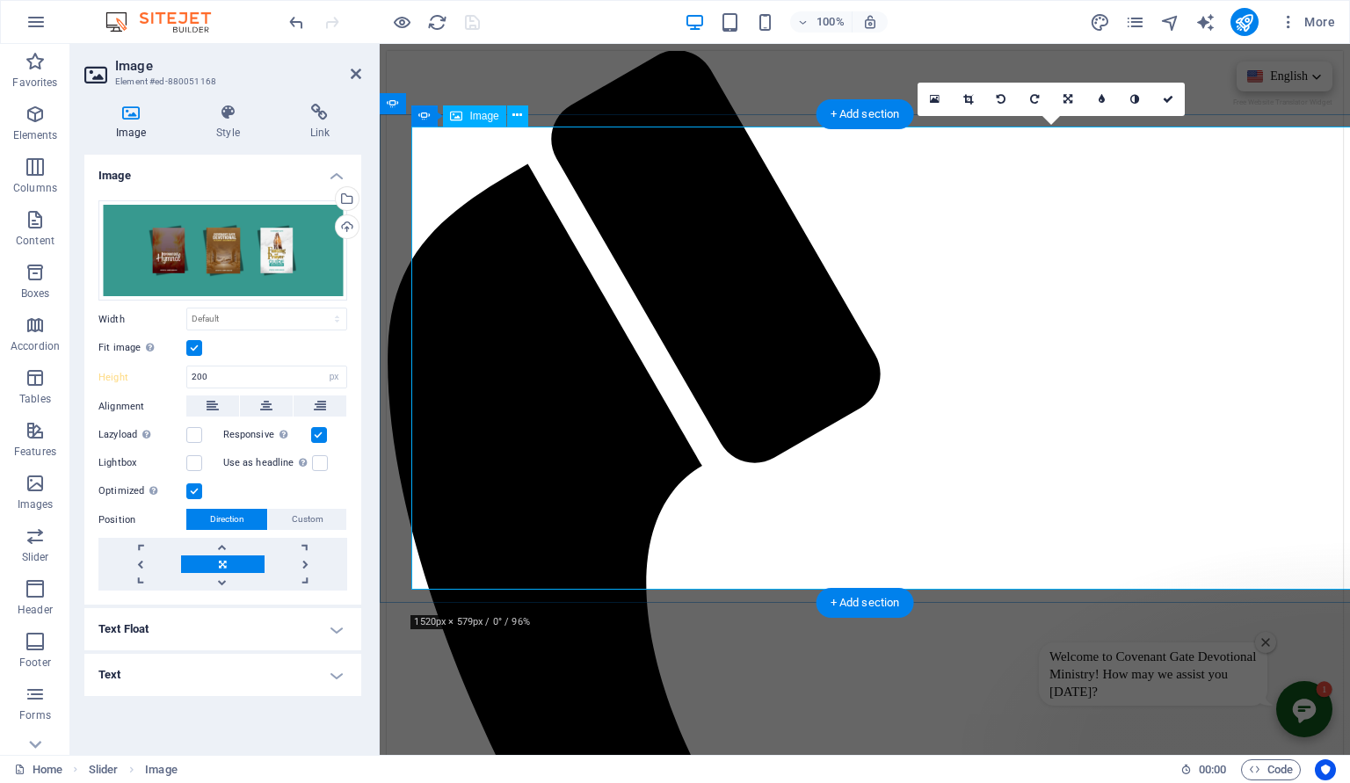
select select "DISABLED_OPTION_VALUE"
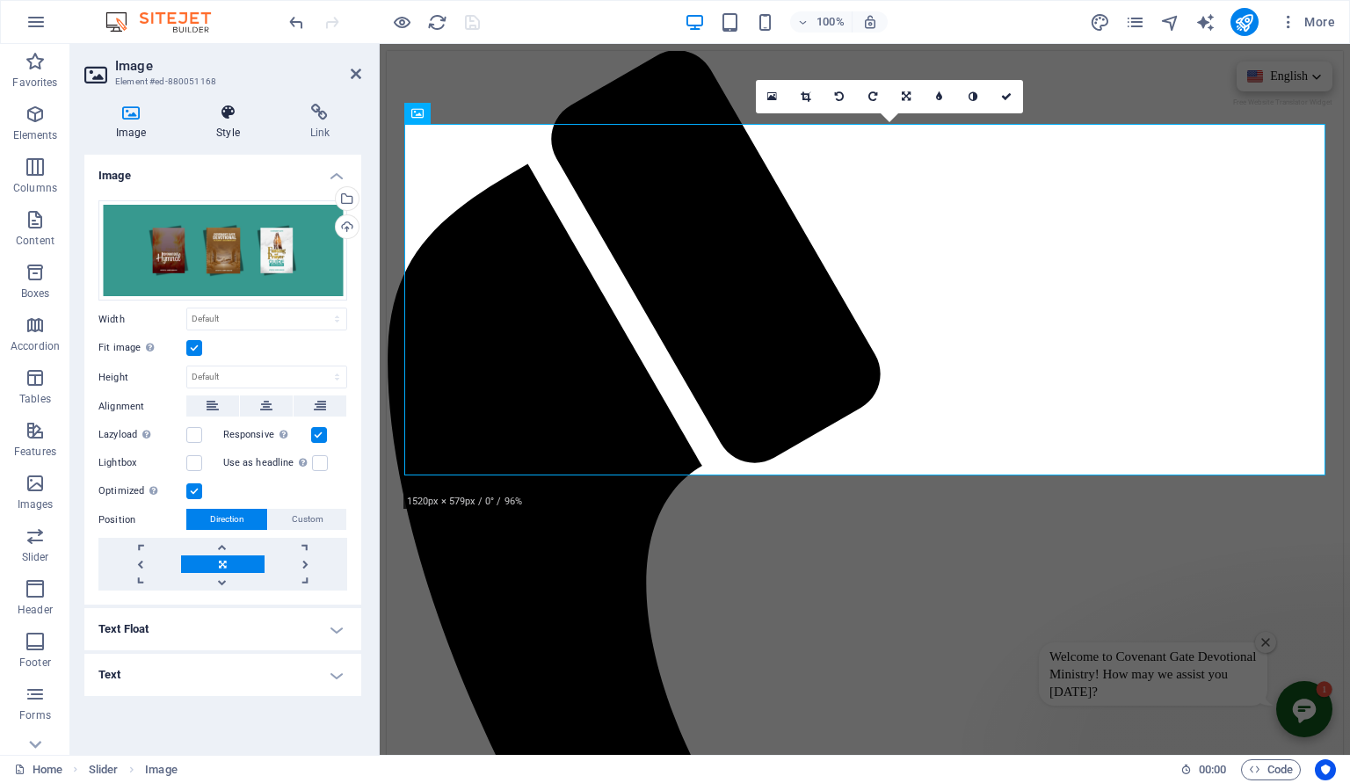
click at [235, 115] on icon at bounding box center [228, 113] width 86 height 18
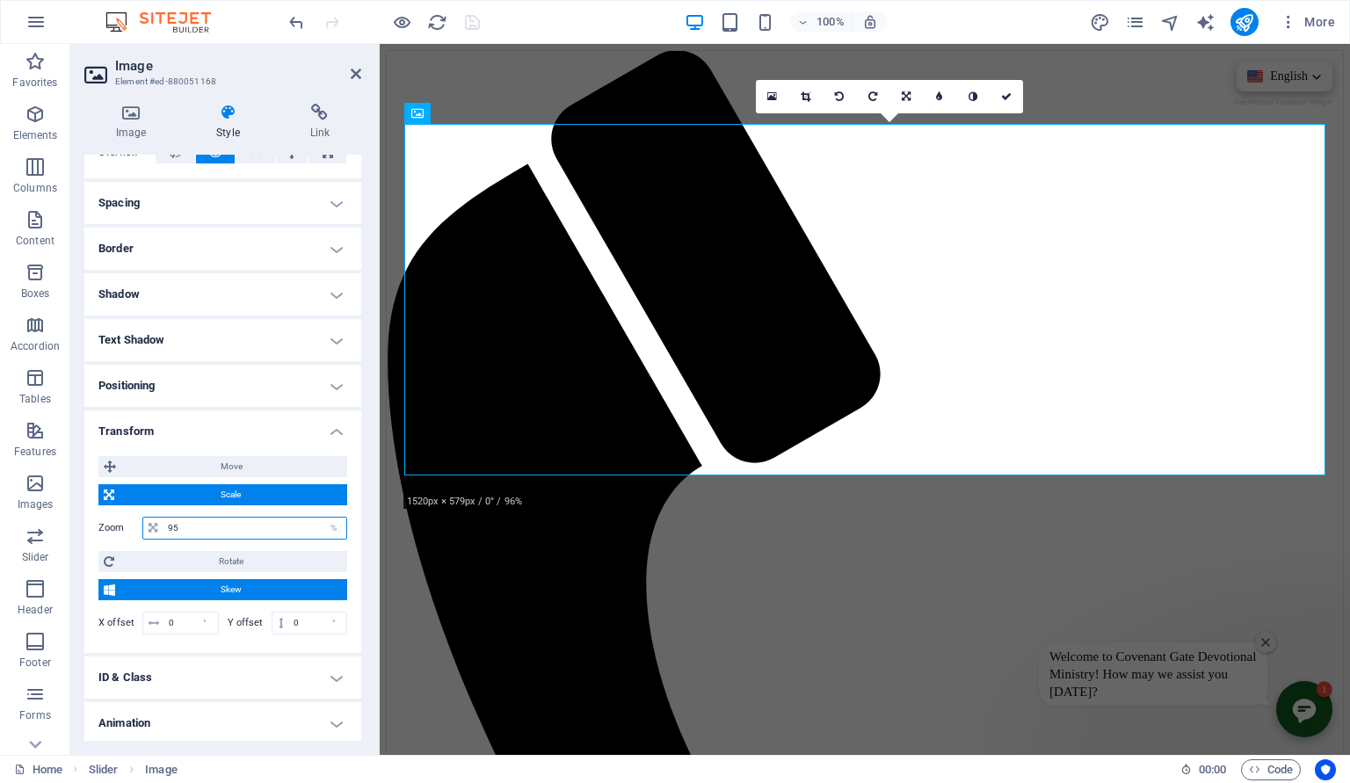
drag, startPoint x: 224, startPoint y: 521, endPoint x: 107, endPoint y: 526, distance: 117.0
click at [163, 526] on input "95" at bounding box center [254, 528] width 183 height 21
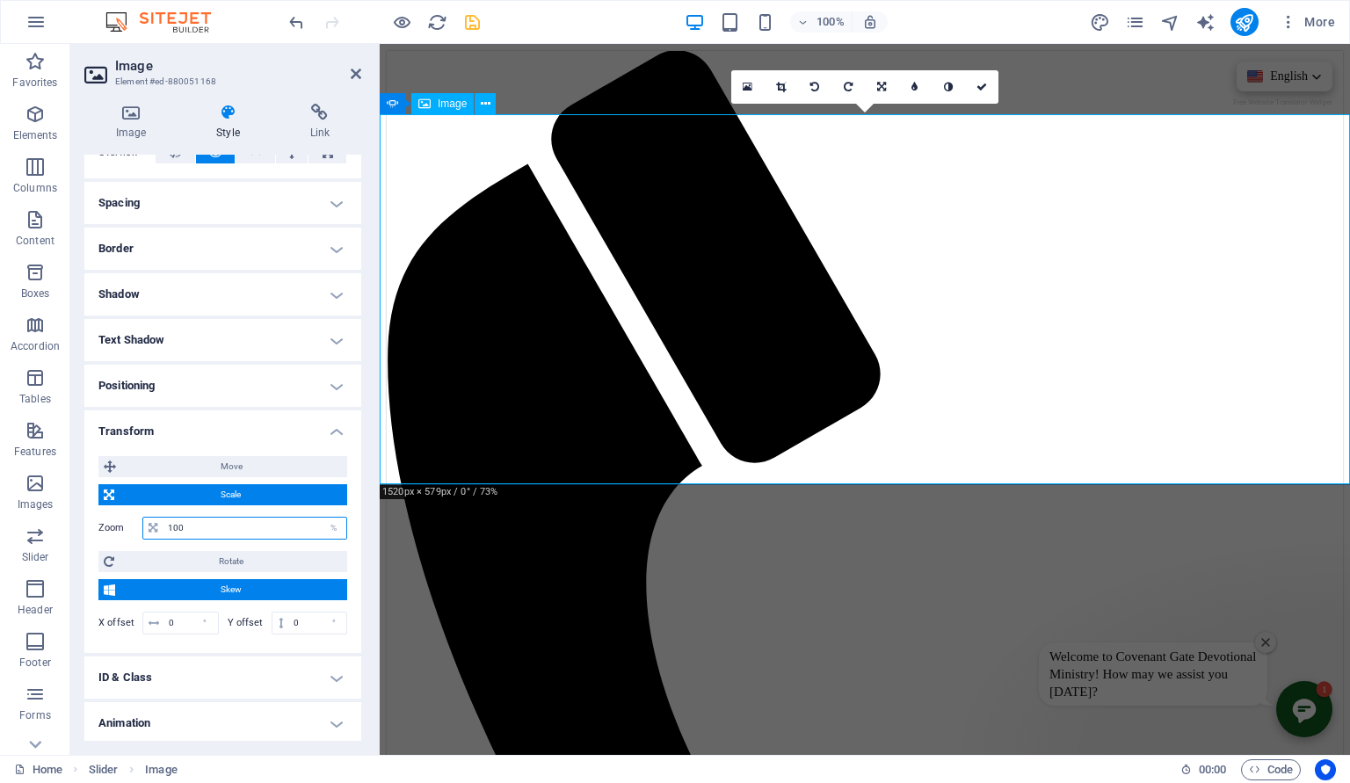
type input "100"
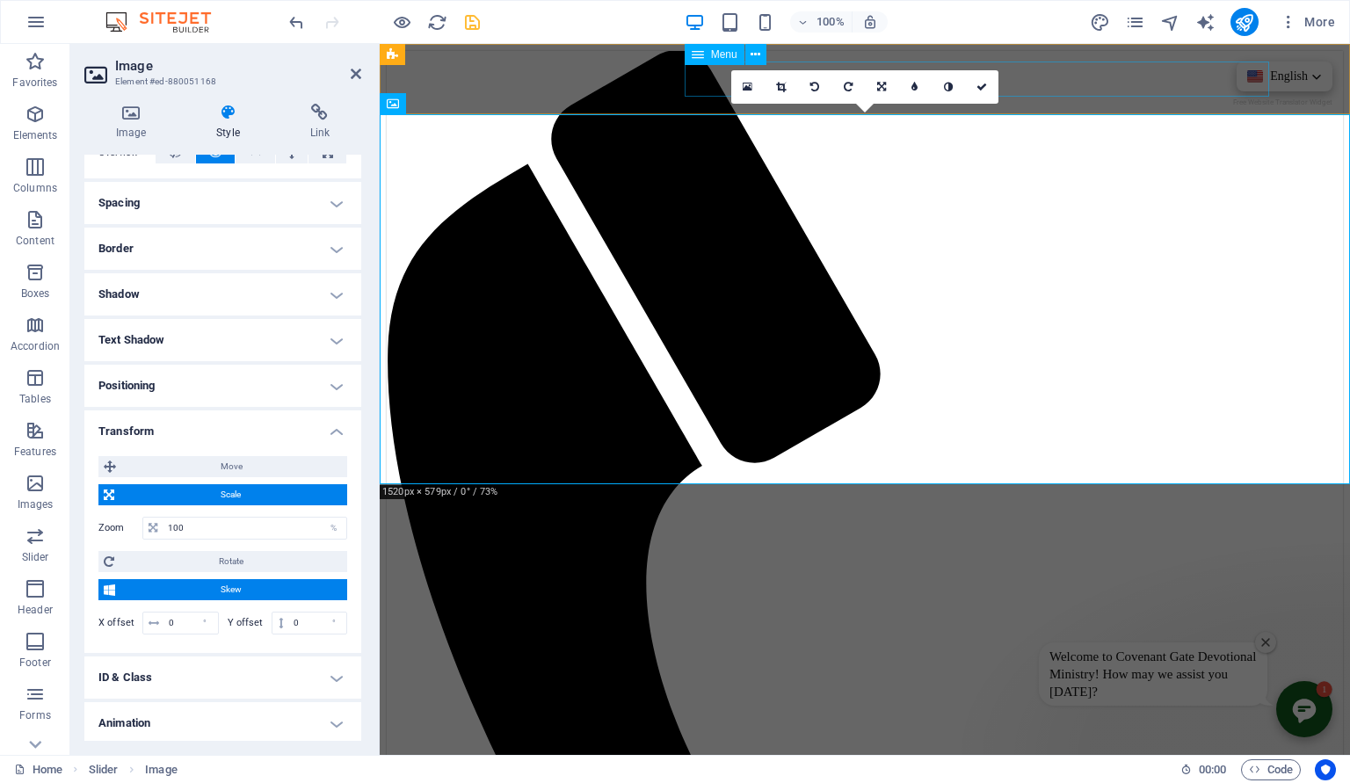
drag, startPoint x: 767, startPoint y: 48, endPoint x: 285, endPoint y: 3, distance: 484.7
click at [767, 48] on div "Menu" at bounding box center [731, 55] width 93 height 22
click at [482, 25] on icon "save" at bounding box center [472, 22] width 20 height 20
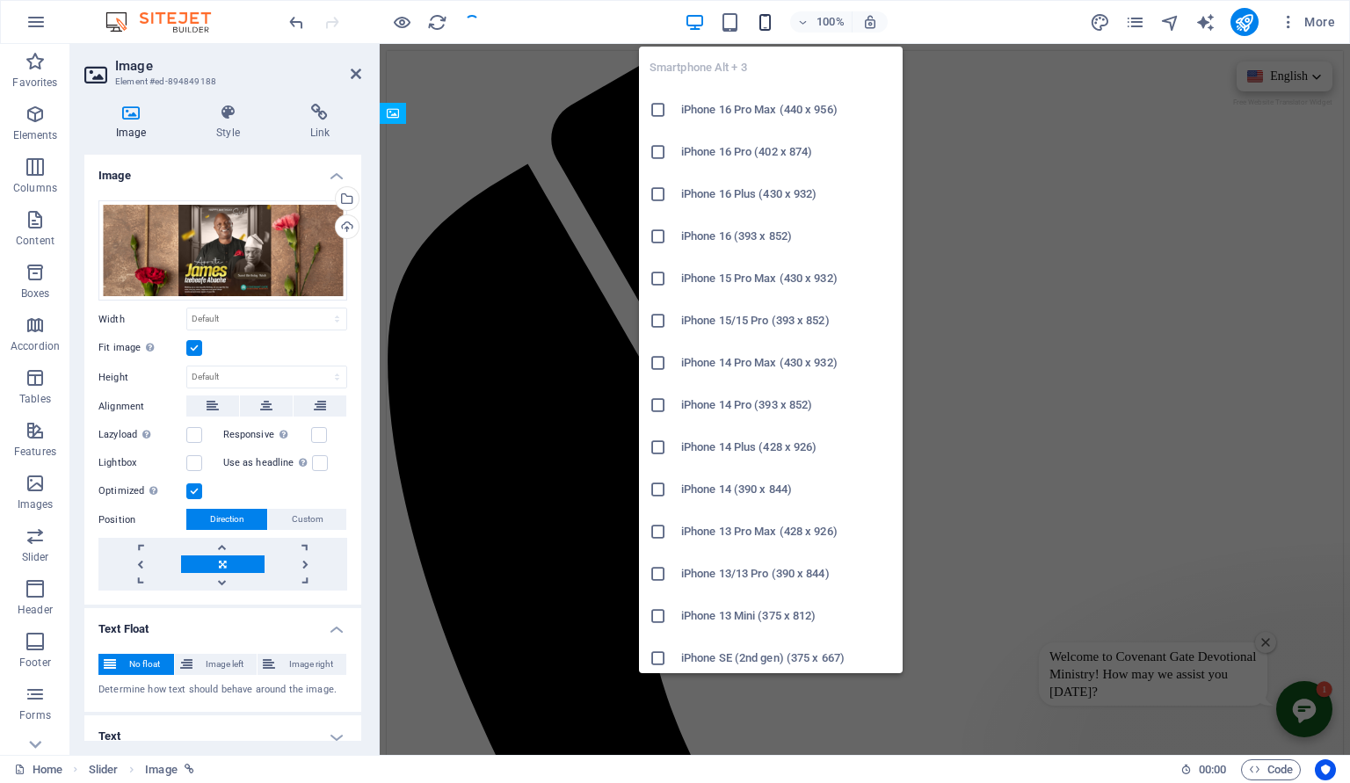
click at [766, 25] on icon "button" at bounding box center [765, 22] width 20 height 20
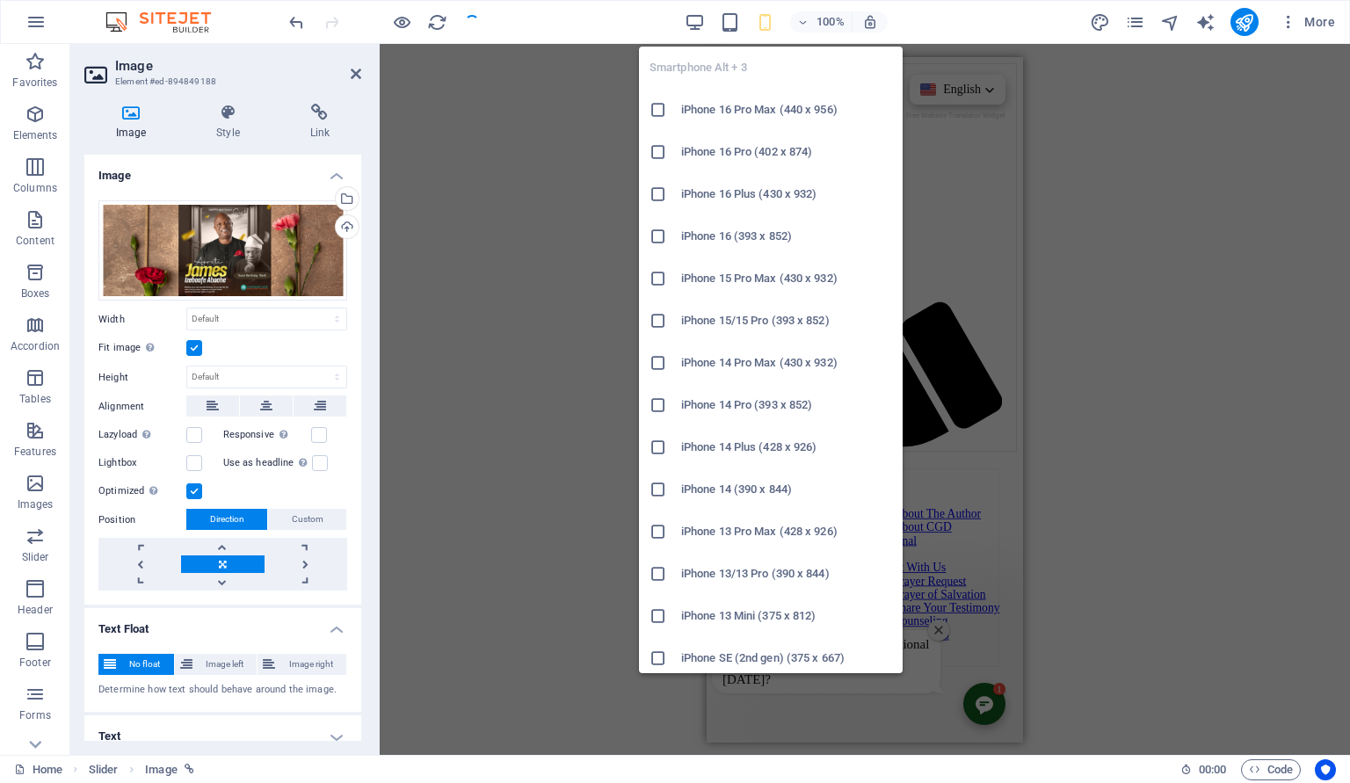
type input "220"
select select "px"
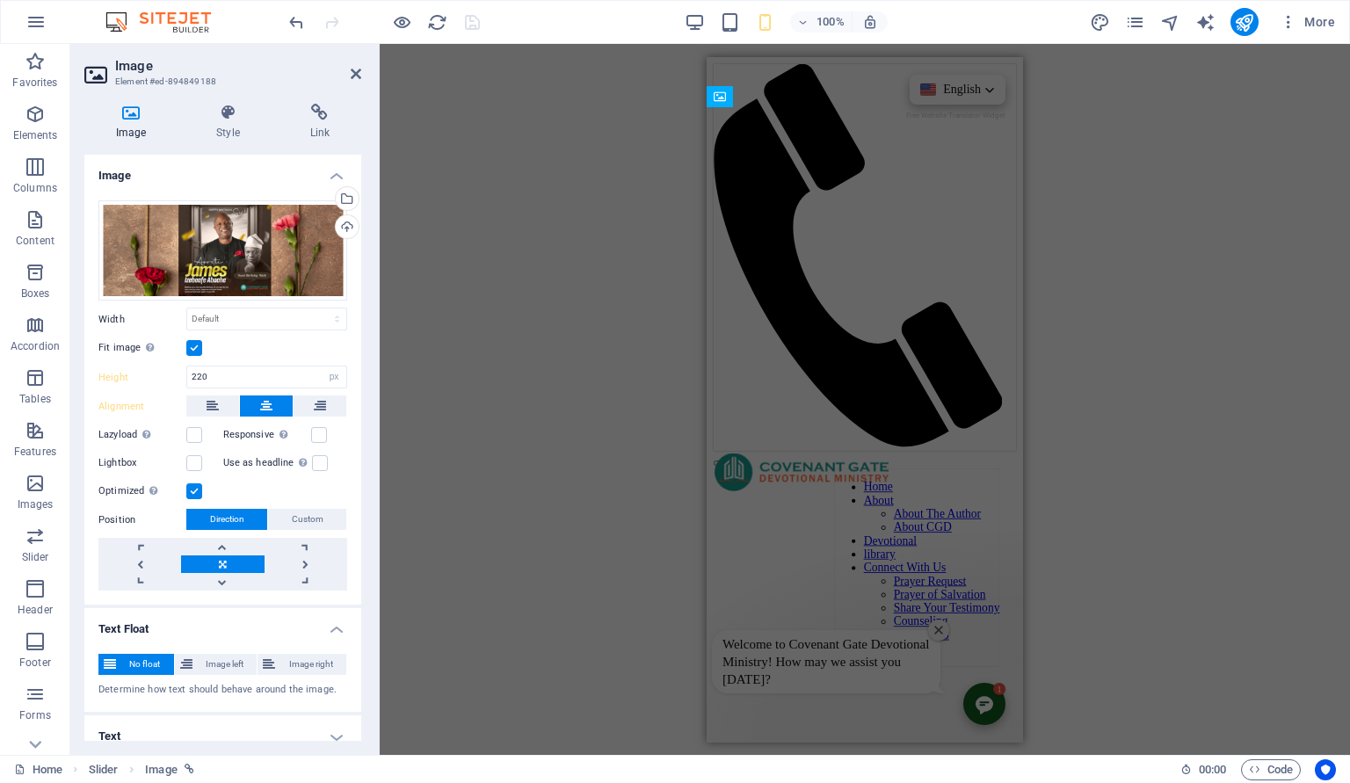
click at [461, 108] on div "H3 Container Cards Cards Container Cards Container Image Slider Image Slider Im…" at bounding box center [865, 399] width 970 height 711
click at [1169, 248] on div "H3 Container Cards Cards Container Cards Container Image Slider Image Slider Im…" at bounding box center [865, 399] width 970 height 711
click at [584, 104] on div "H3 Container Cards Cards Container Cards Container Image Slider Image Slider Im…" at bounding box center [865, 399] width 970 height 711
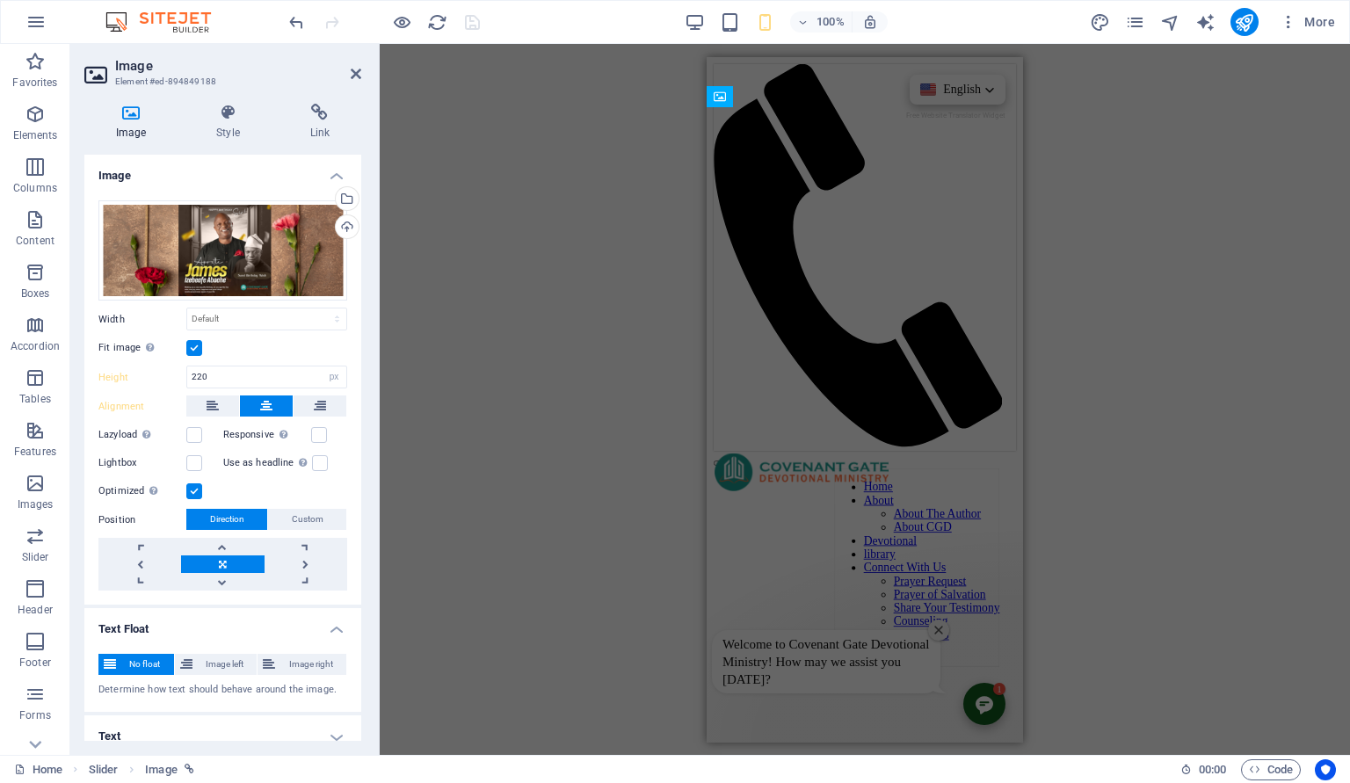
click at [584, 104] on div "H3 Container Cards Cards Container Cards Container Image Slider Image Slider Im…" at bounding box center [865, 399] width 970 height 711
click at [359, 76] on icon at bounding box center [356, 74] width 11 height 14
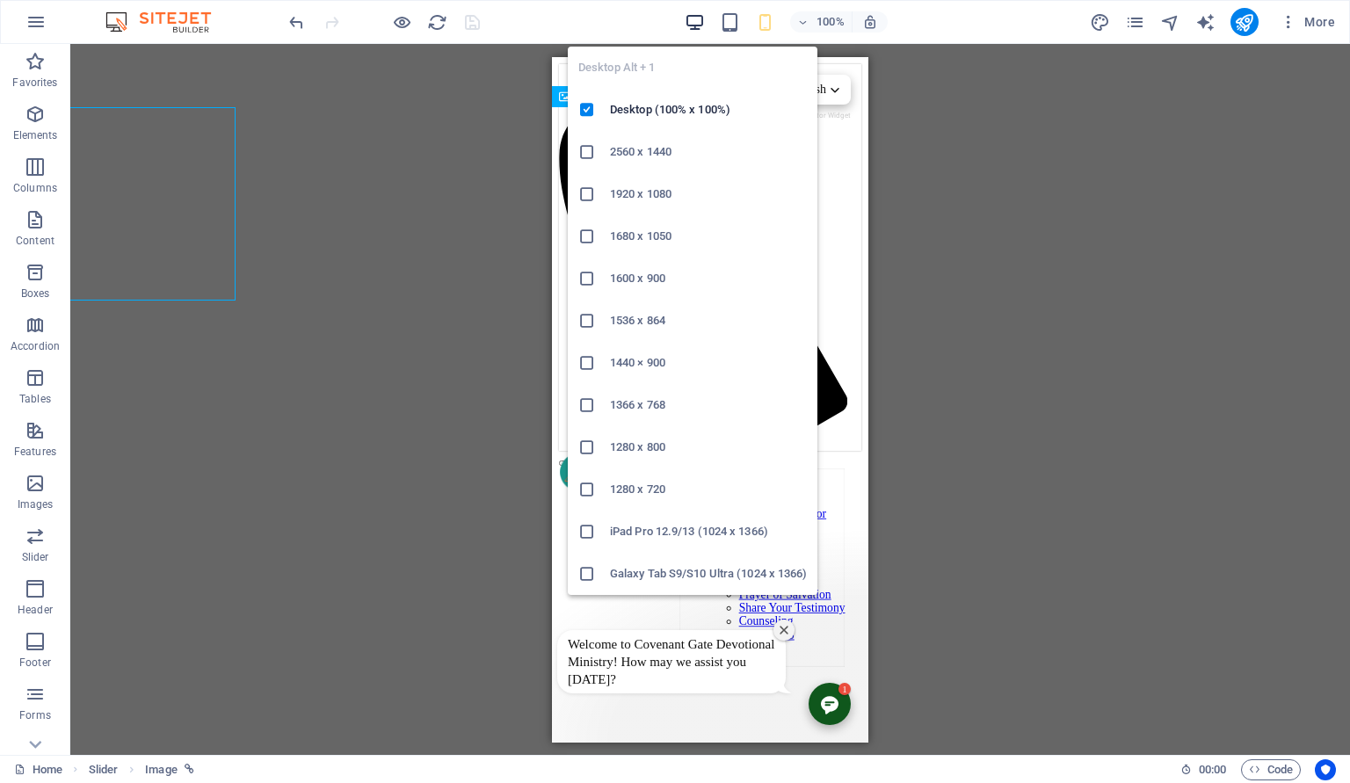
click at [692, 16] on icon "button" at bounding box center [695, 22] width 20 height 20
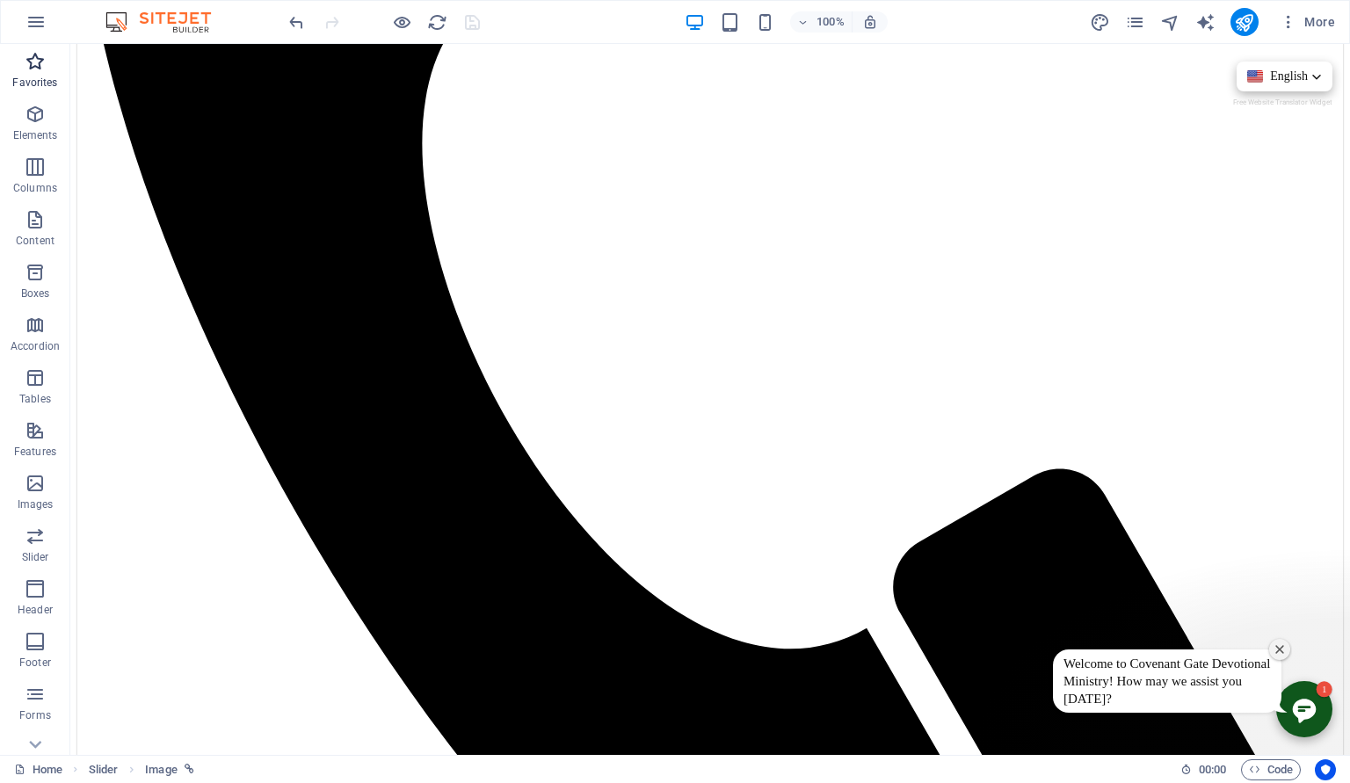
scroll to position [616, 0]
click at [38, 115] on icon "button" at bounding box center [35, 114] width 21 height 21
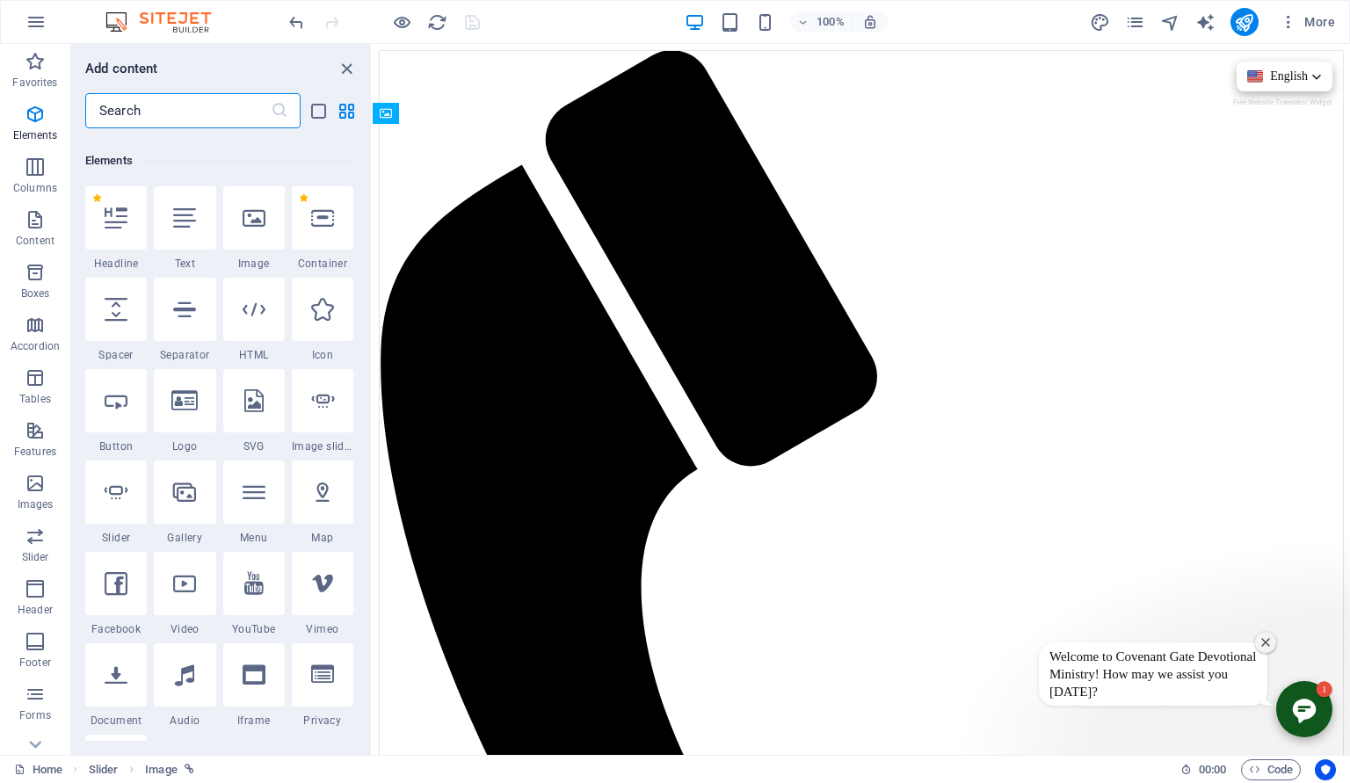
scroll to position [186, 0]
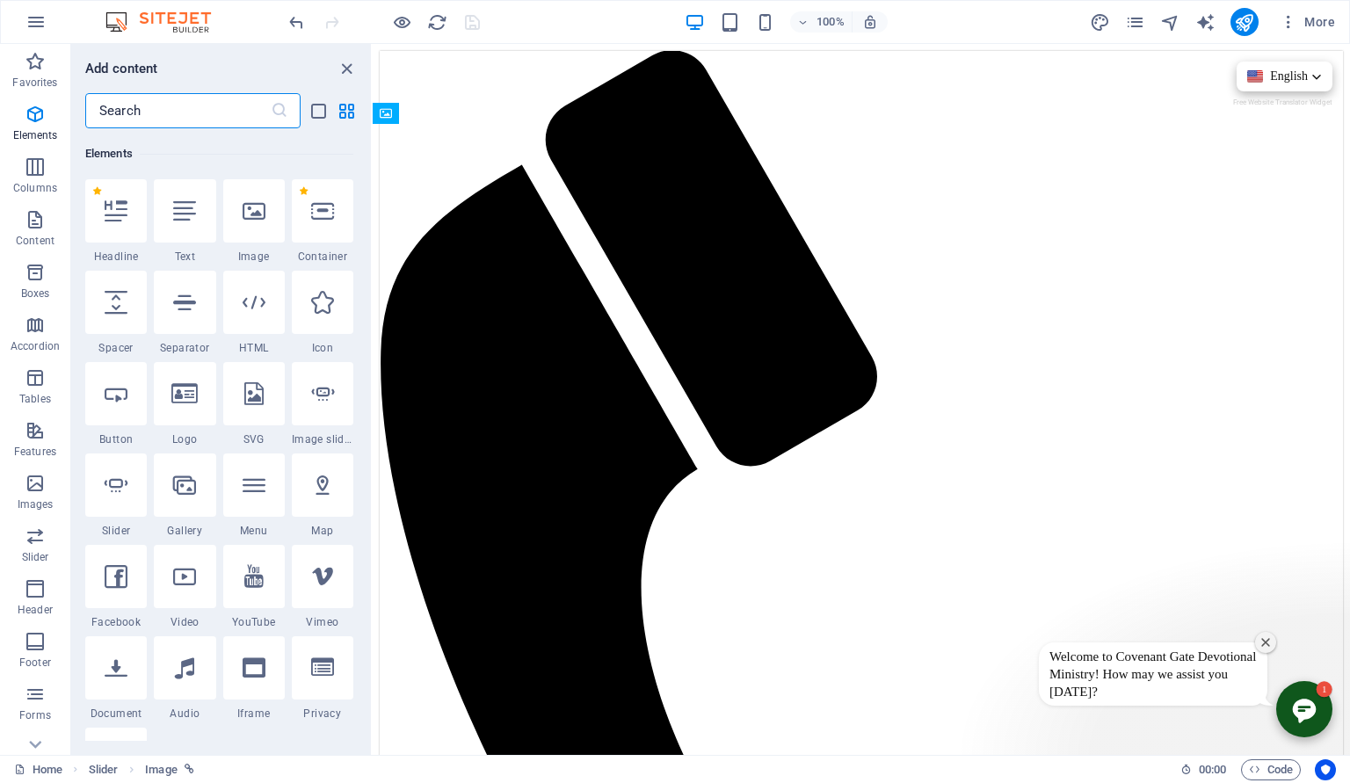
click at [156, 106] on input "text" at bounding box center [177, 110] width 185 height 35
type input "o"
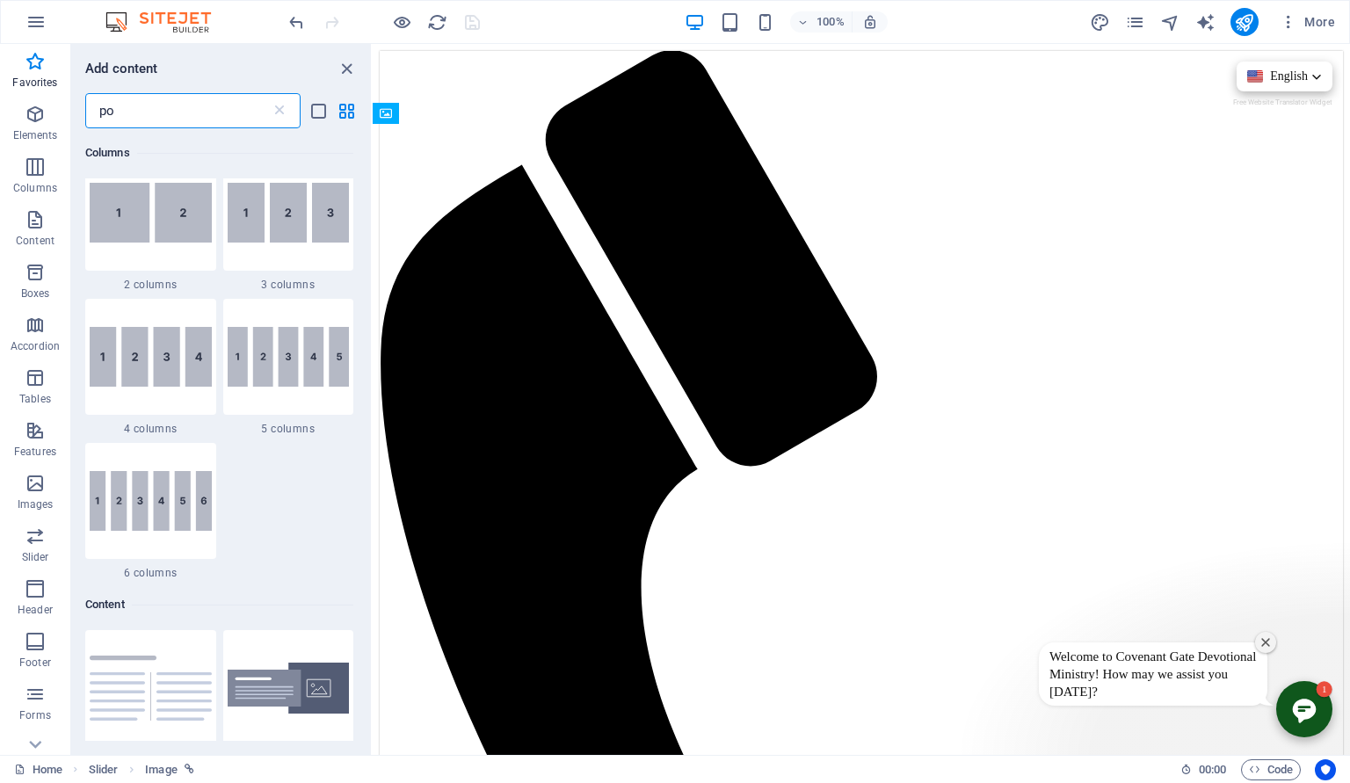
scroll to position [0, 0]
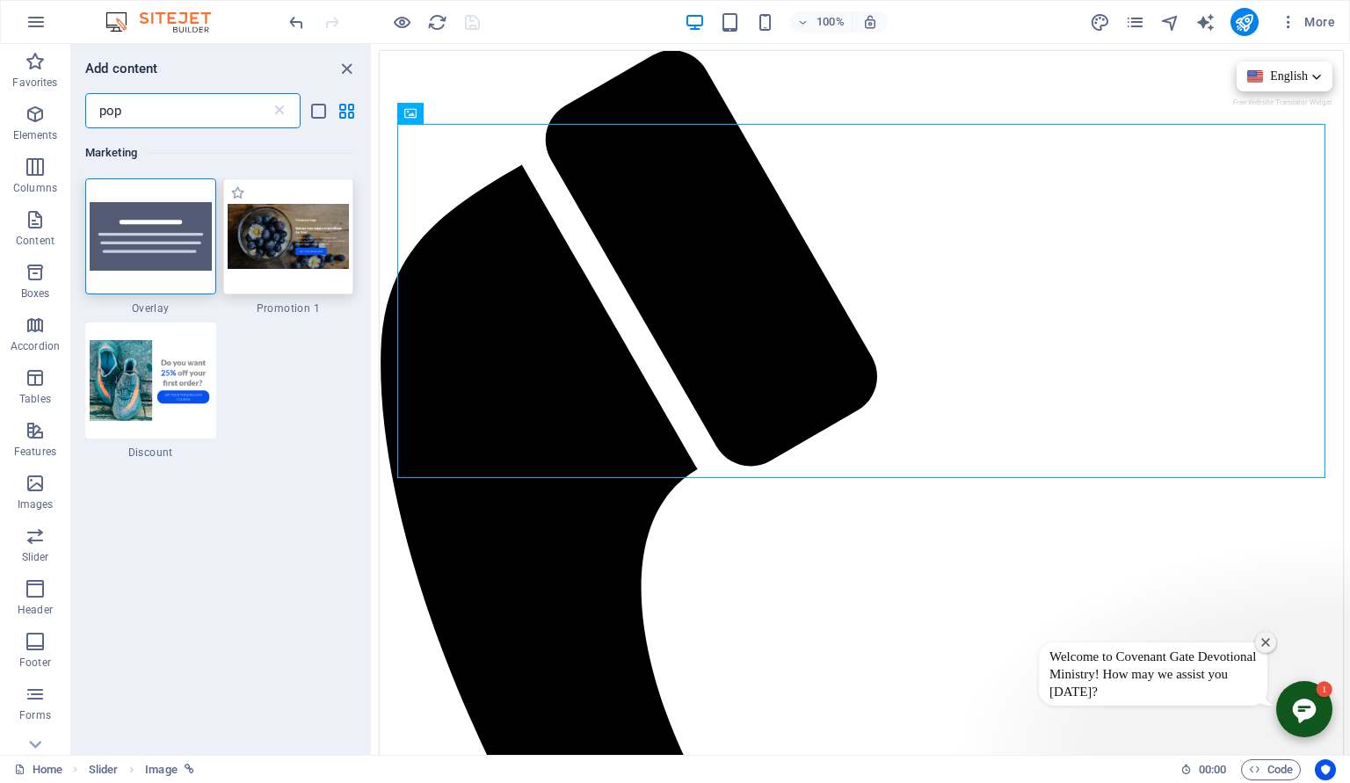
type input "pop"
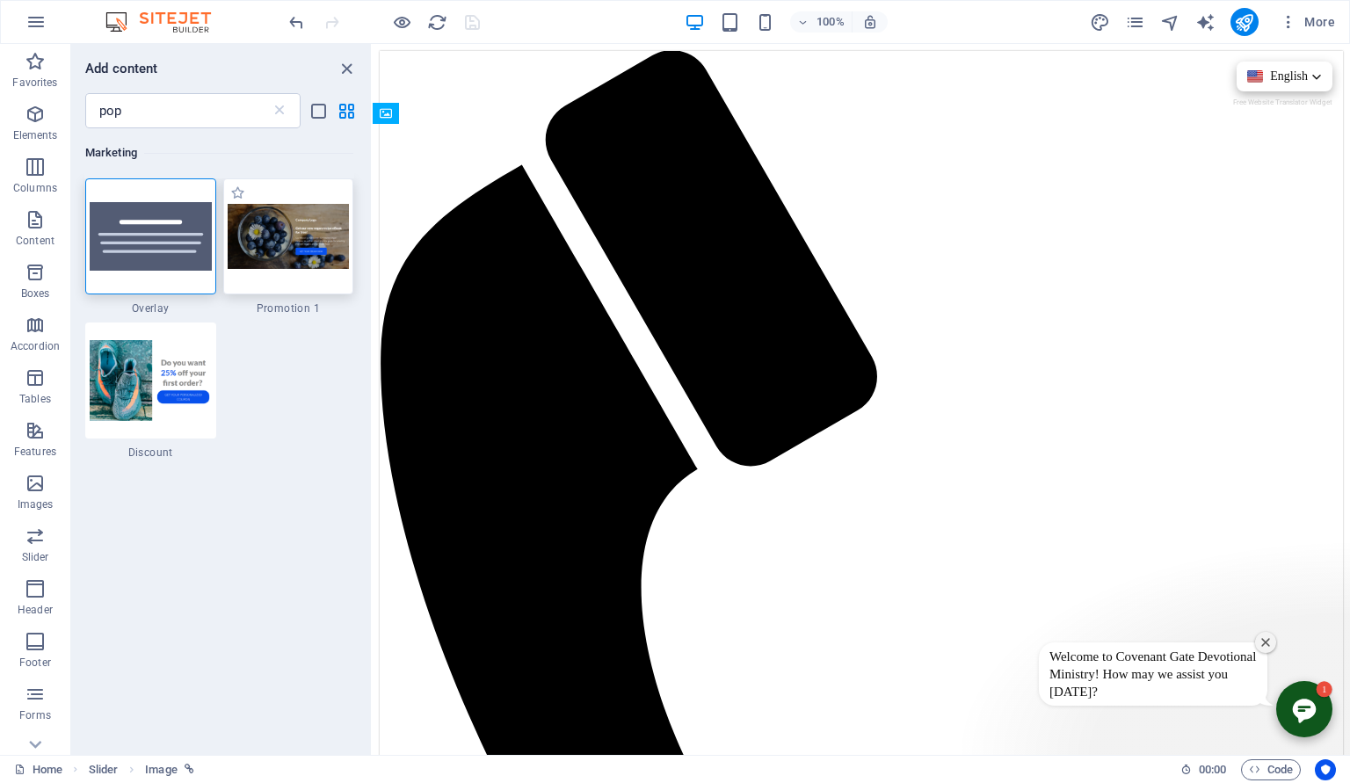
click at [316, 250] on img at bounding box center [289, 237] width 122 height 66
click at [40, 67] on icon at bounding box center [35, 54] width 25 height 25
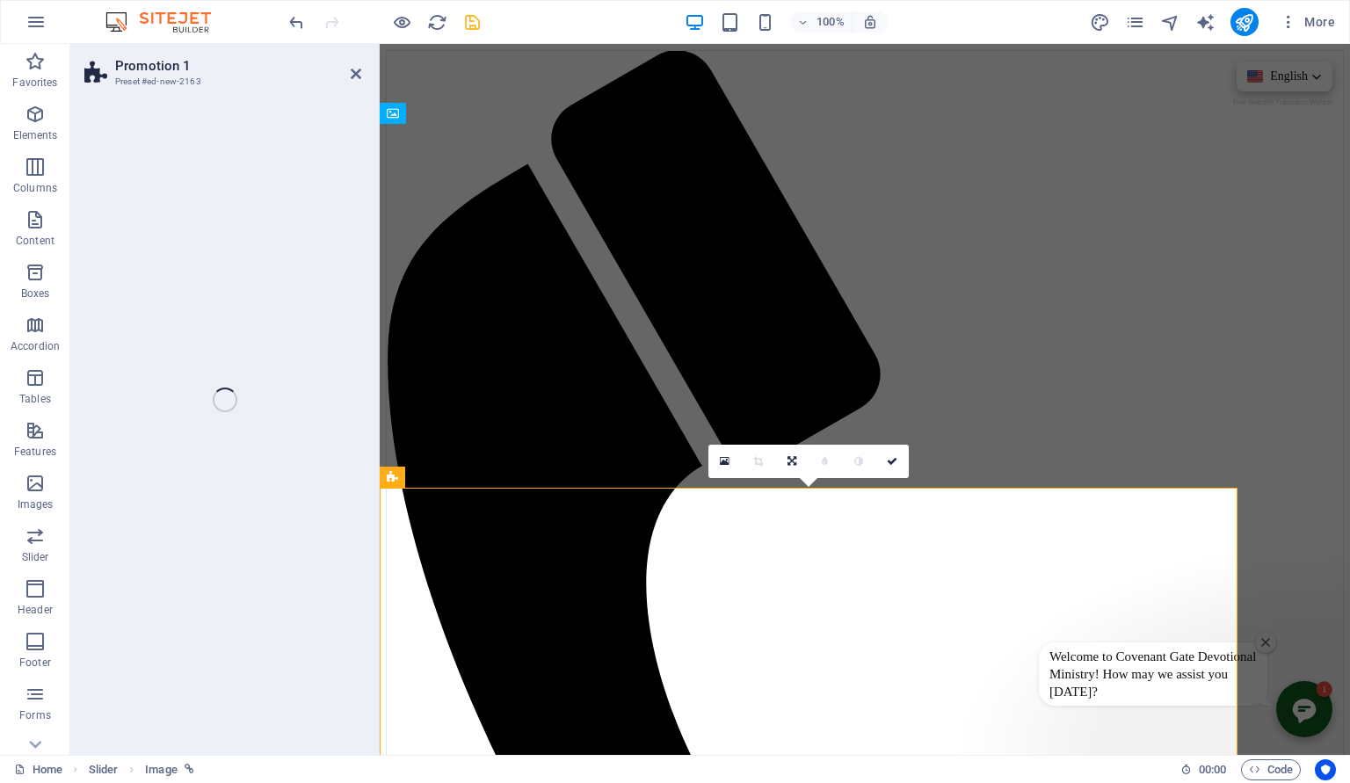
scroll to position [80, 0]
select select "rem"
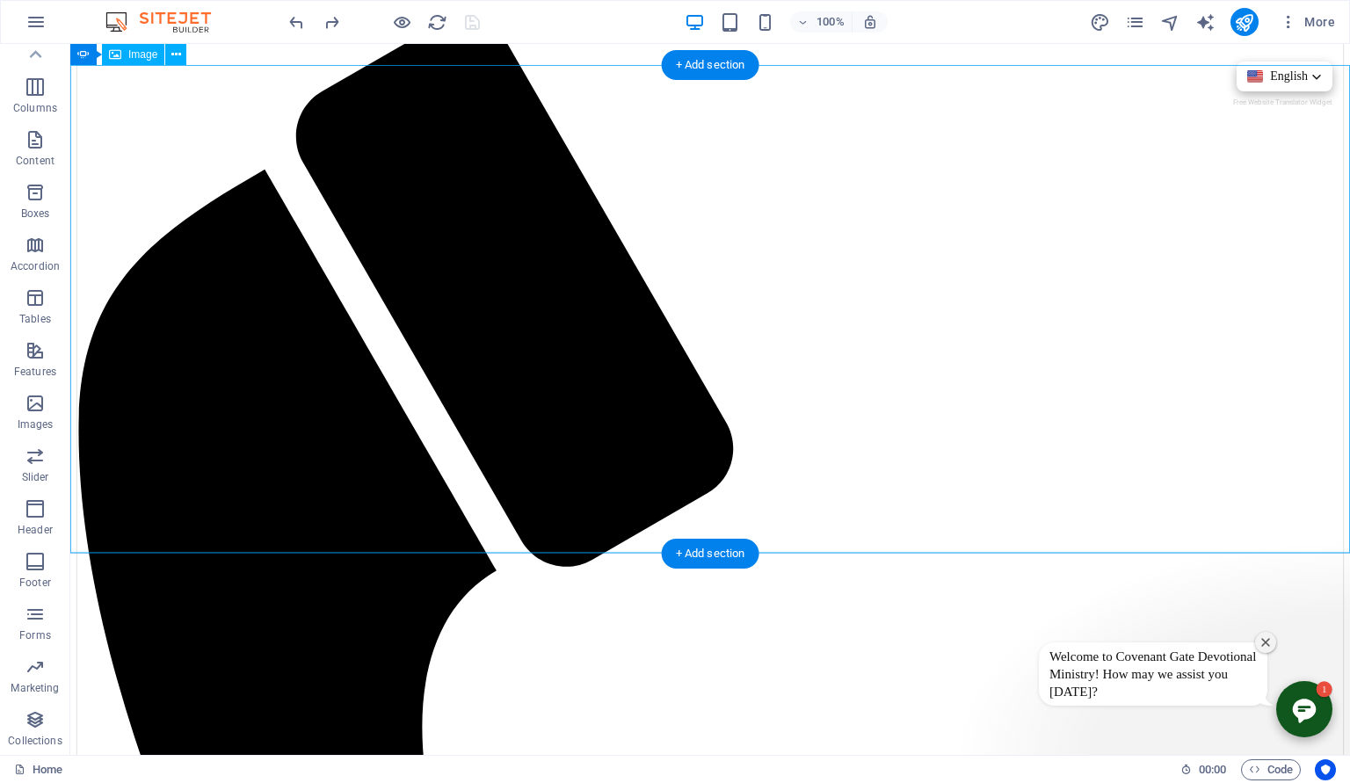
scroll to position [0, 0]
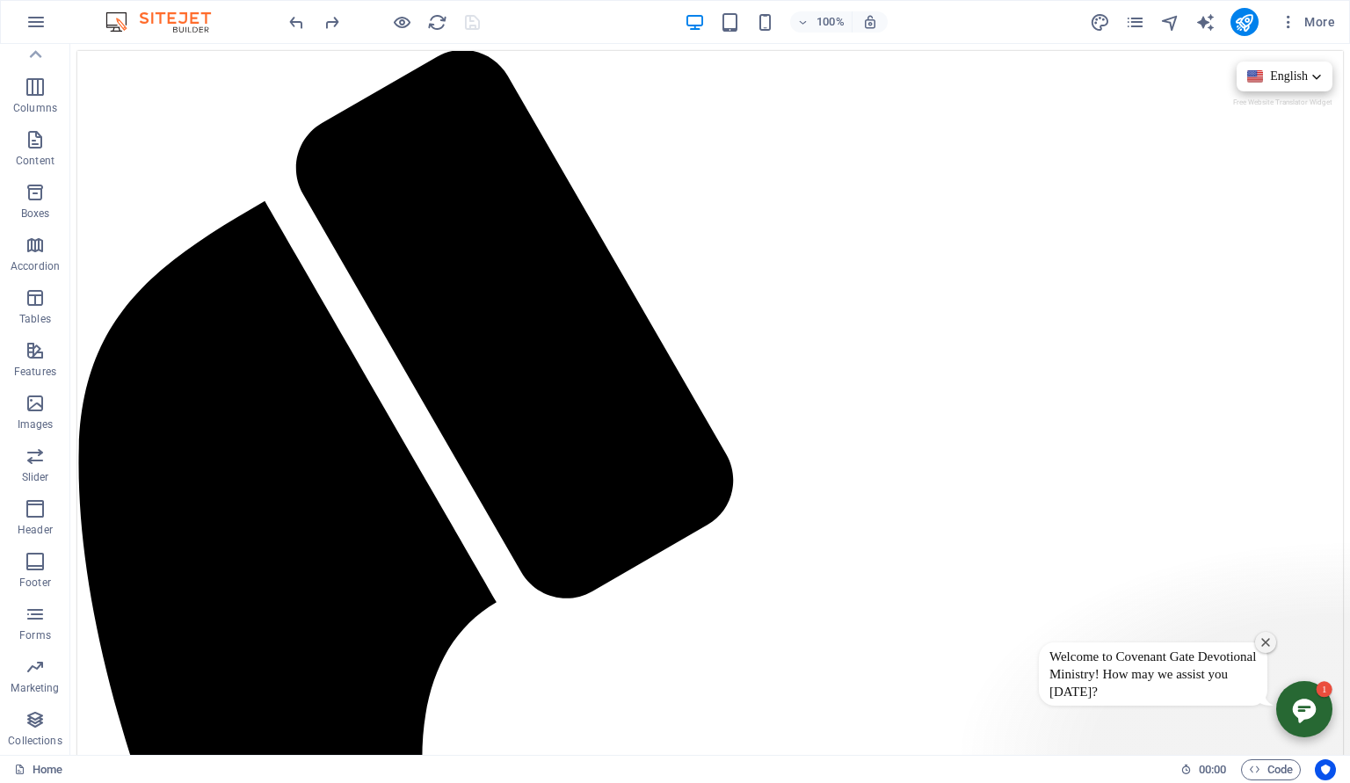
click at [1310, 705] on icon "Open chatbot window" at bounding box center [1305, 711] width 24 height 24
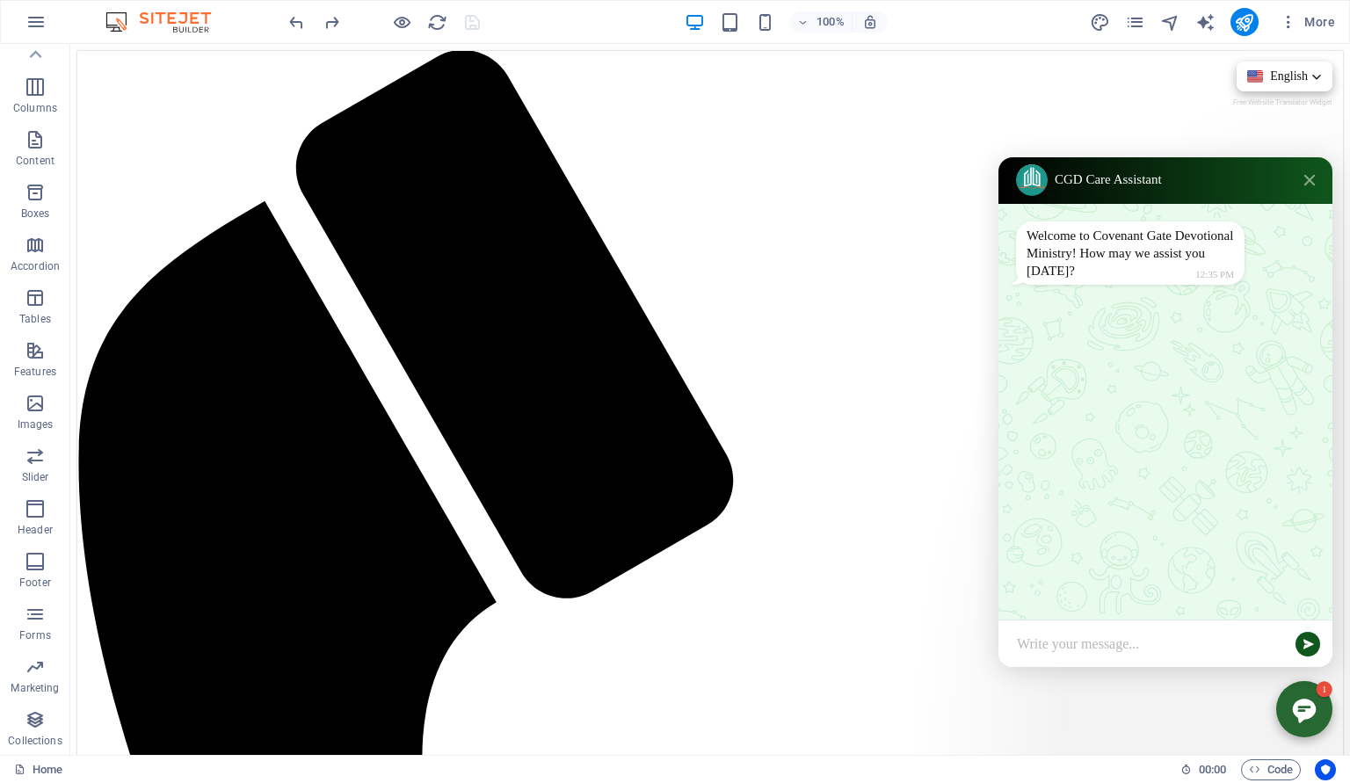
click at [1310, 705] on icon "Close chatbot window" at bounding box center [1305, 711] width 24 height 24
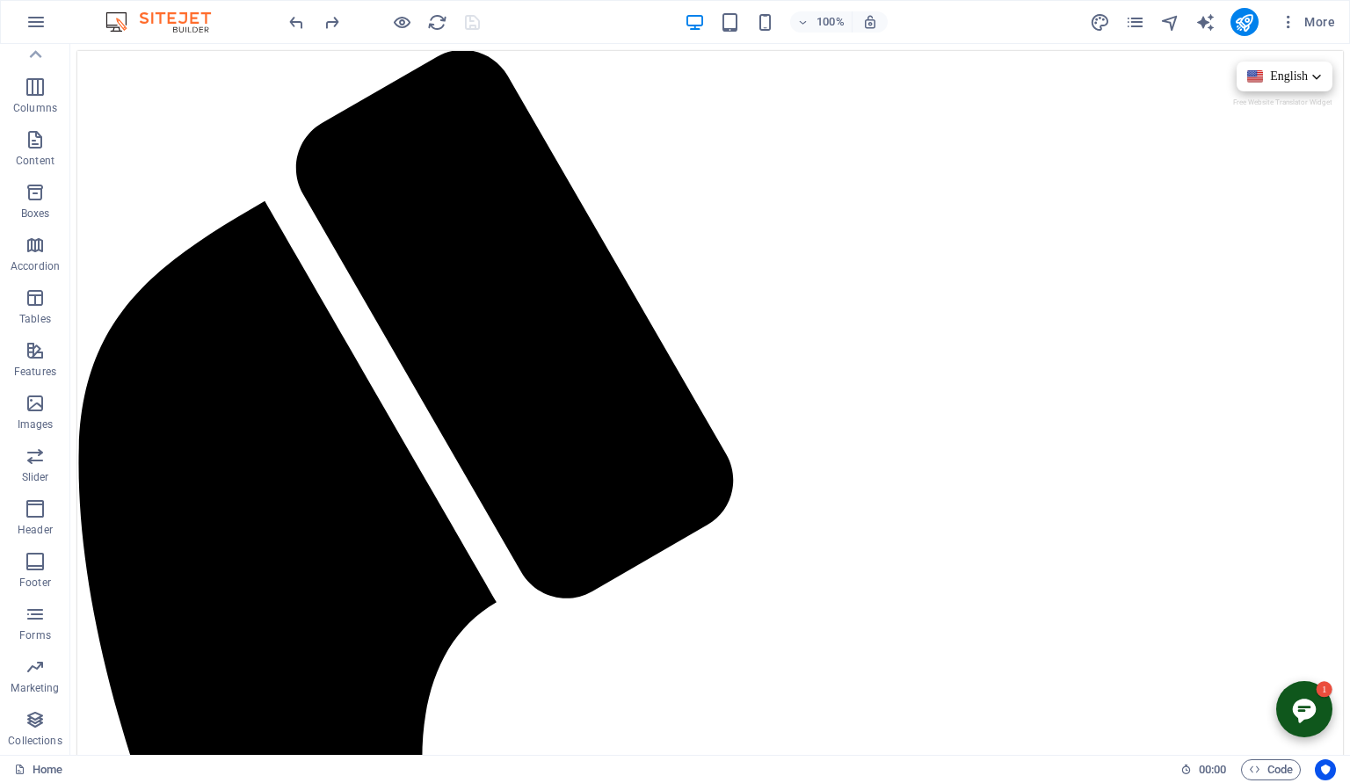
click at [755, 21] on div "100%" at bounding box center [786, 22] width 203 height 28
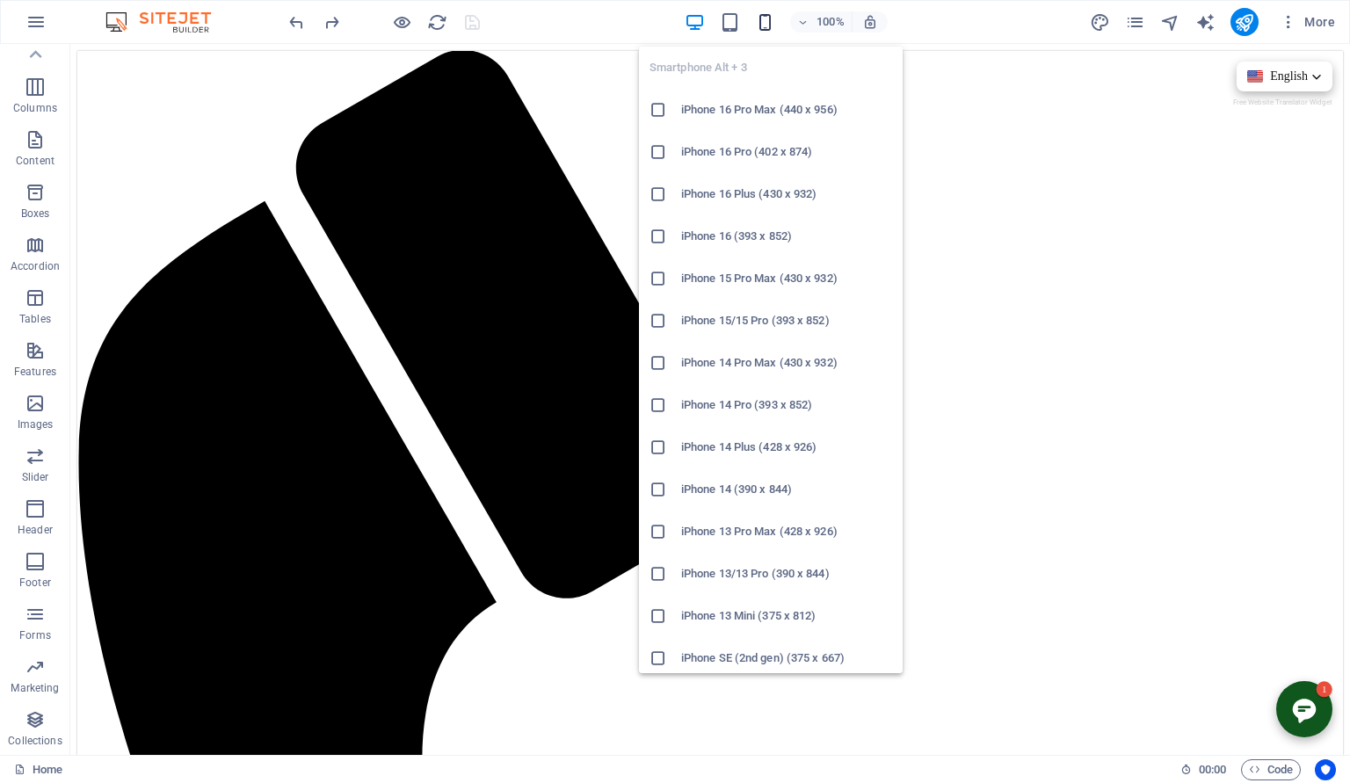
click at [775, 22] on icon "button" at bounding box center [765, 22] width 20 height 20
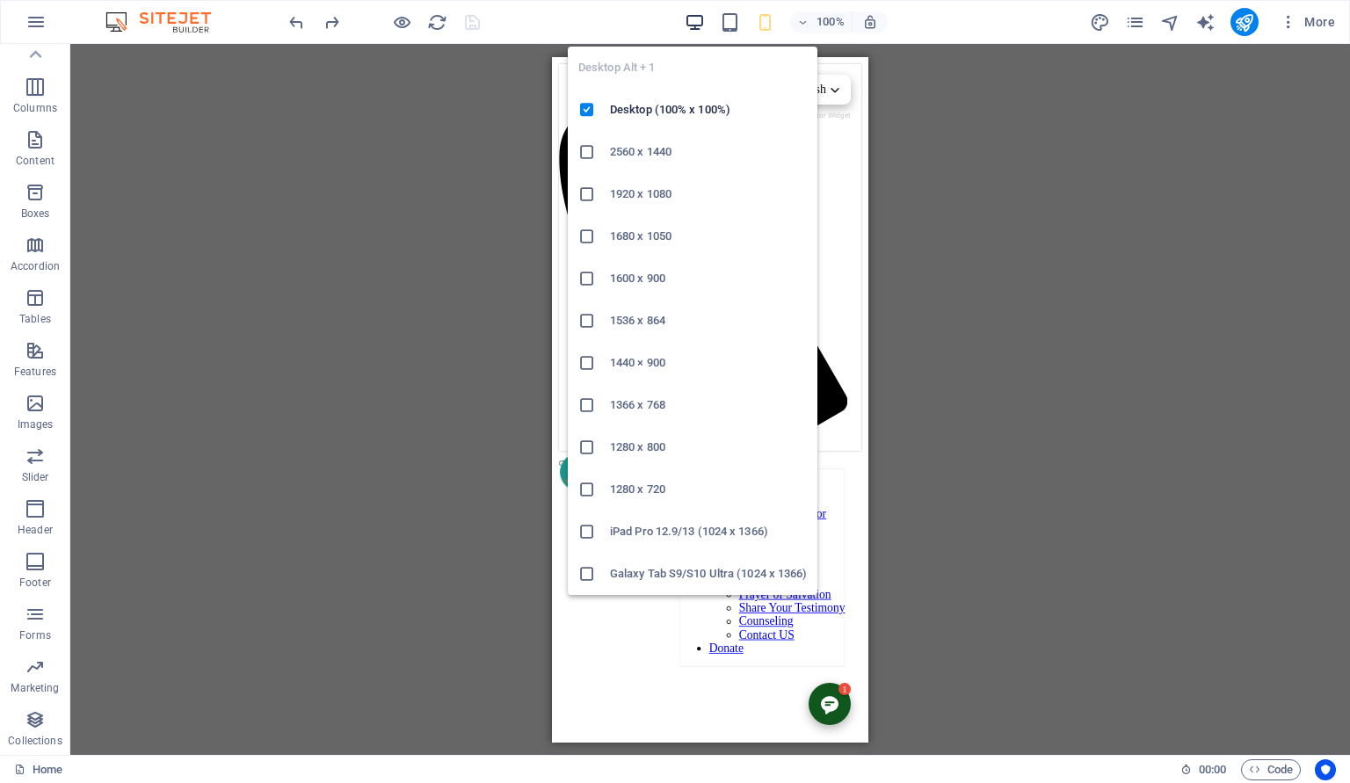
click at [703, 23] on icon "button" at bounding box center [695, 22] width 20 height 20
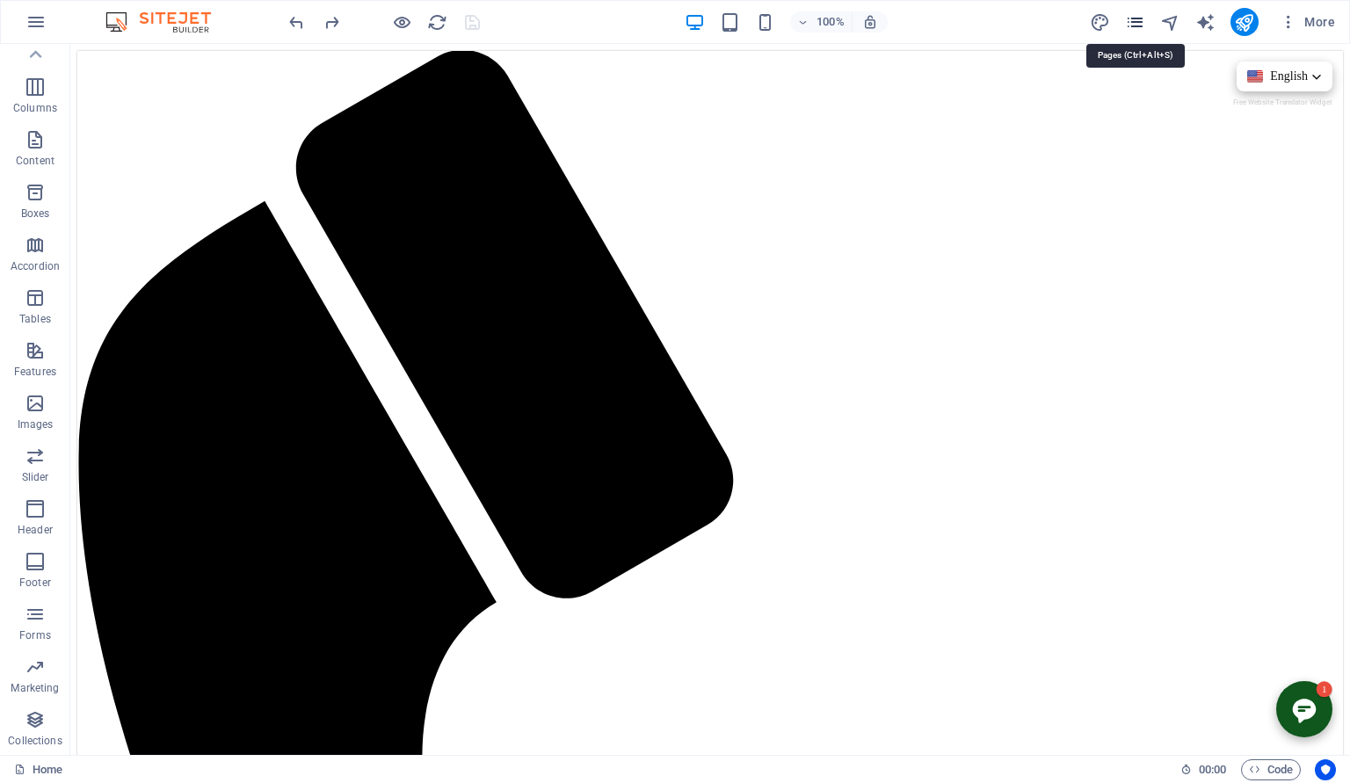
click at [1134, 30] on icon "pages" at bounding box center [1135, 22] width 20 height 20
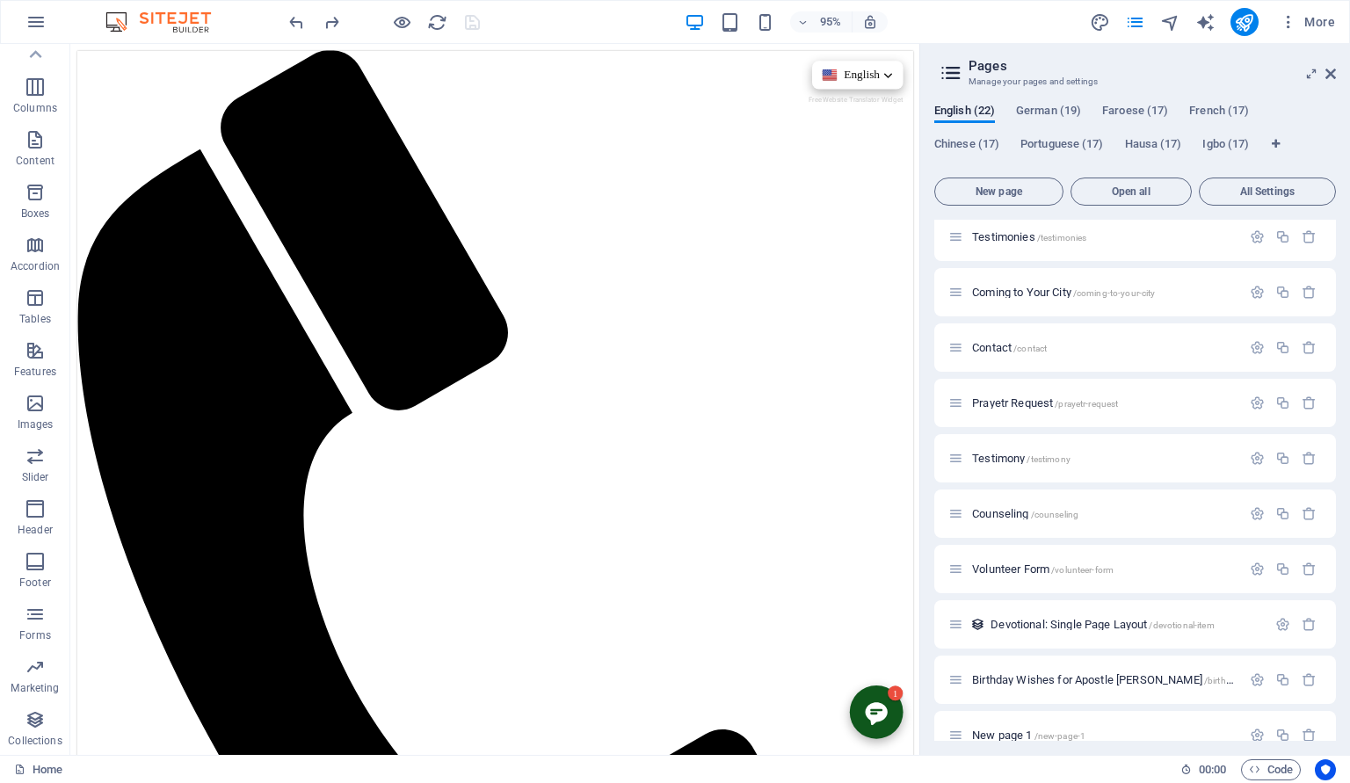
scroll to position [696, 0]
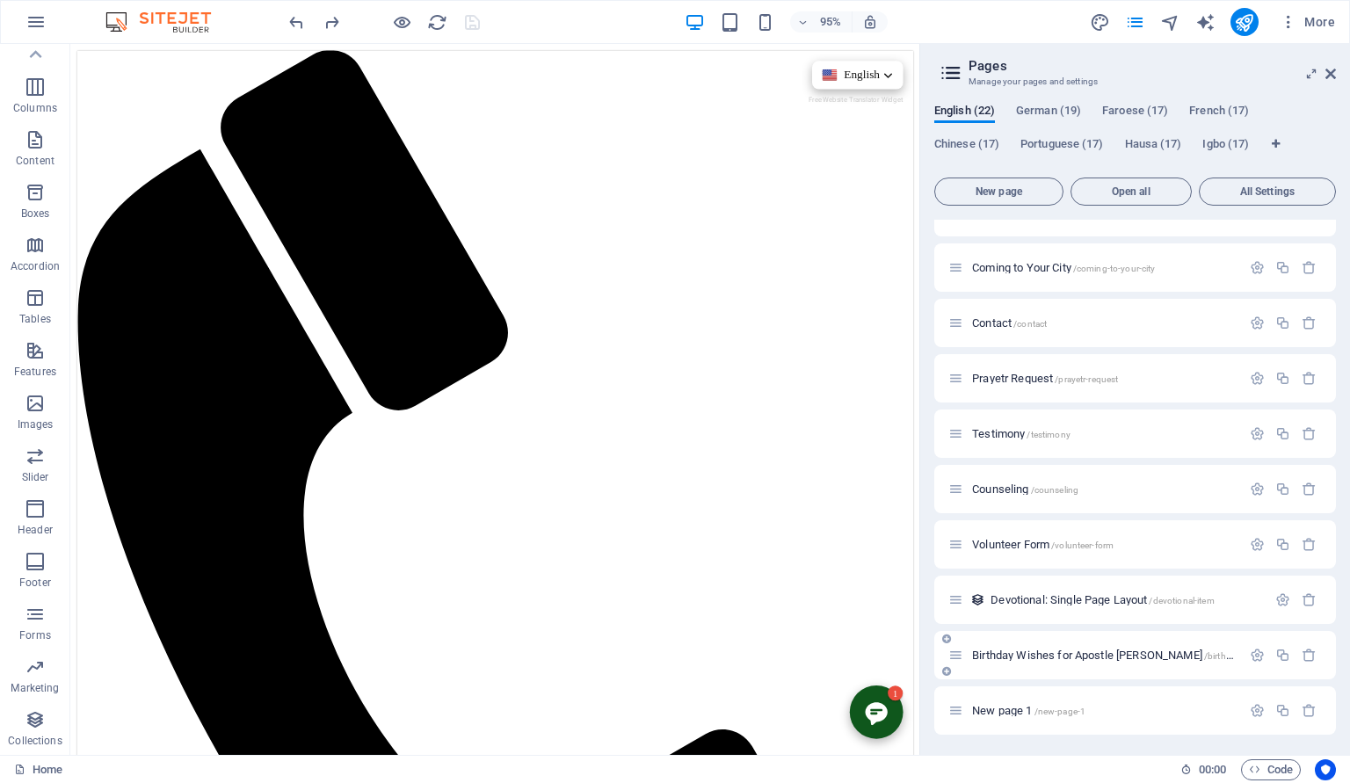
click at [1116, 642] on div "Birthday Wishes for [DEMOGRAPHIC_DATA] [PERSON_NAME] /birthday-wishes-for-apost…" at bounding box center [1135, 655] width 402 height 48
click at [1113, 642] on div "Birthday Wishes for [DEMOGRAPHIC_DATA] [PERSON_NAME] /birthday-wishes-for-apost…" at bounding box center [1135, 655] width 402 height 48
click at [1042, 649] on span "Birthday Wishes for [DEMOGRAPHIC_DATA] [PERSON_NAME] /birthday-wishes-for-apost…" at bounding box center [1180, 655] width 417 height 13
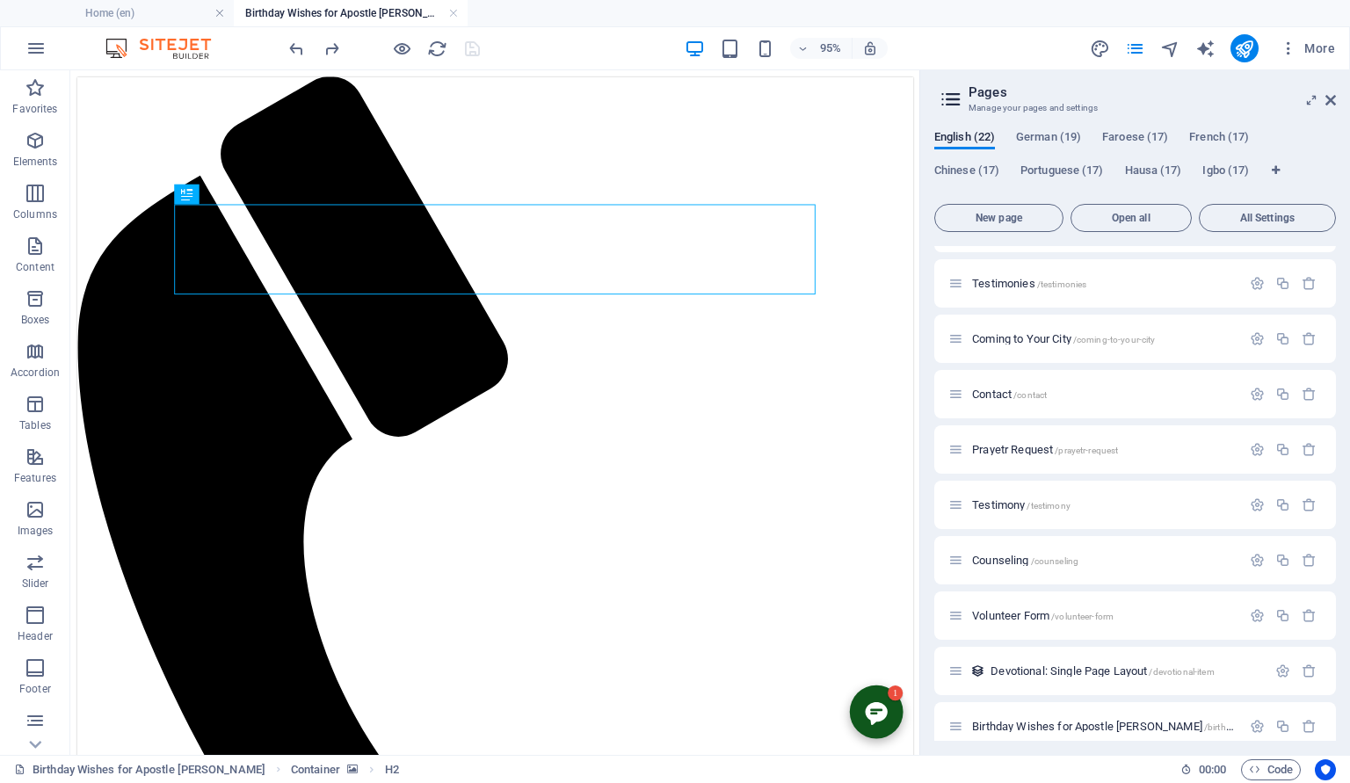
scroll to position [0, 0]
click at [1334, 89] on h2 "Pages" at bounding box center [1152, 92] width 367 height 16
click at [1333, 105] on icon at bounding box center [1330, 100] width 11 height 14
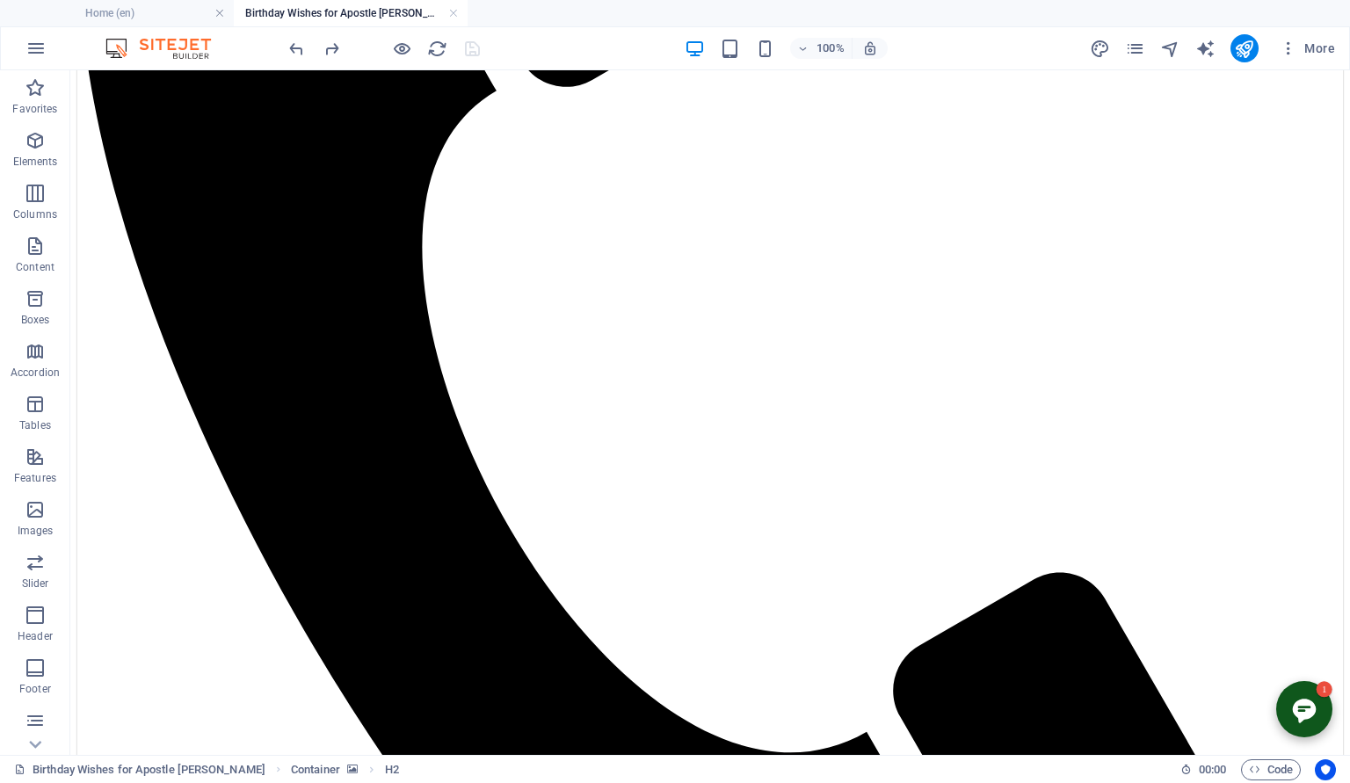
scroll to position [686, 0]
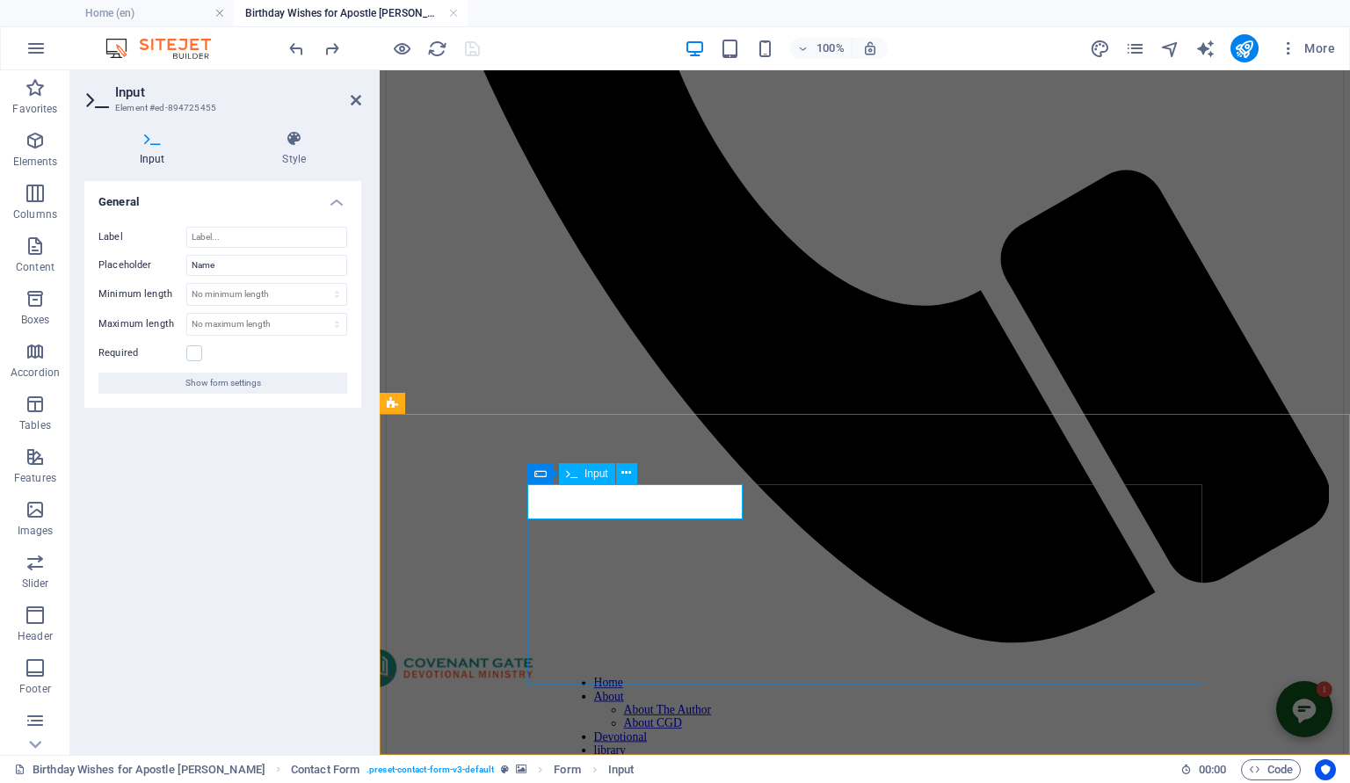
drag, startPoint x: 589, startPoint y: 504, endPoint x: 516, endPoint y: 504, distance: 73.0
type input "E"
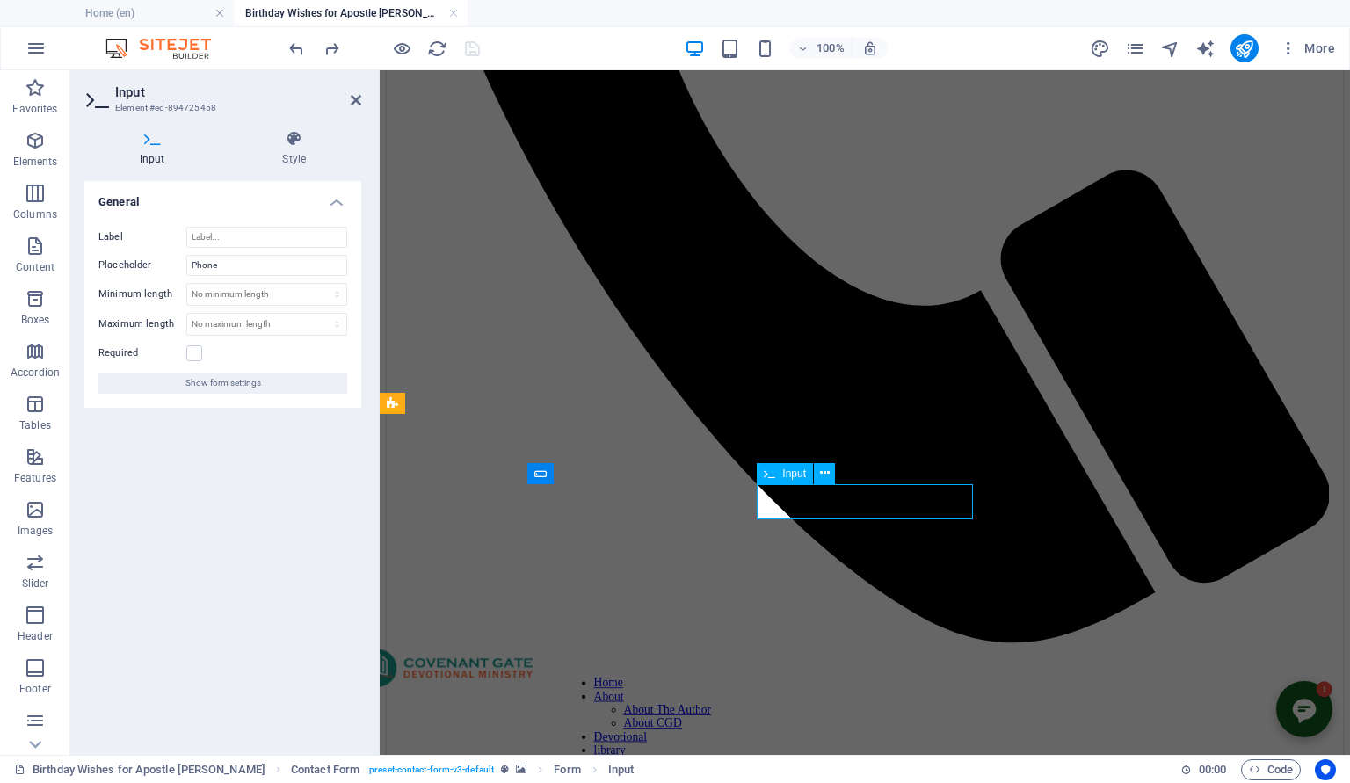
type input "0"
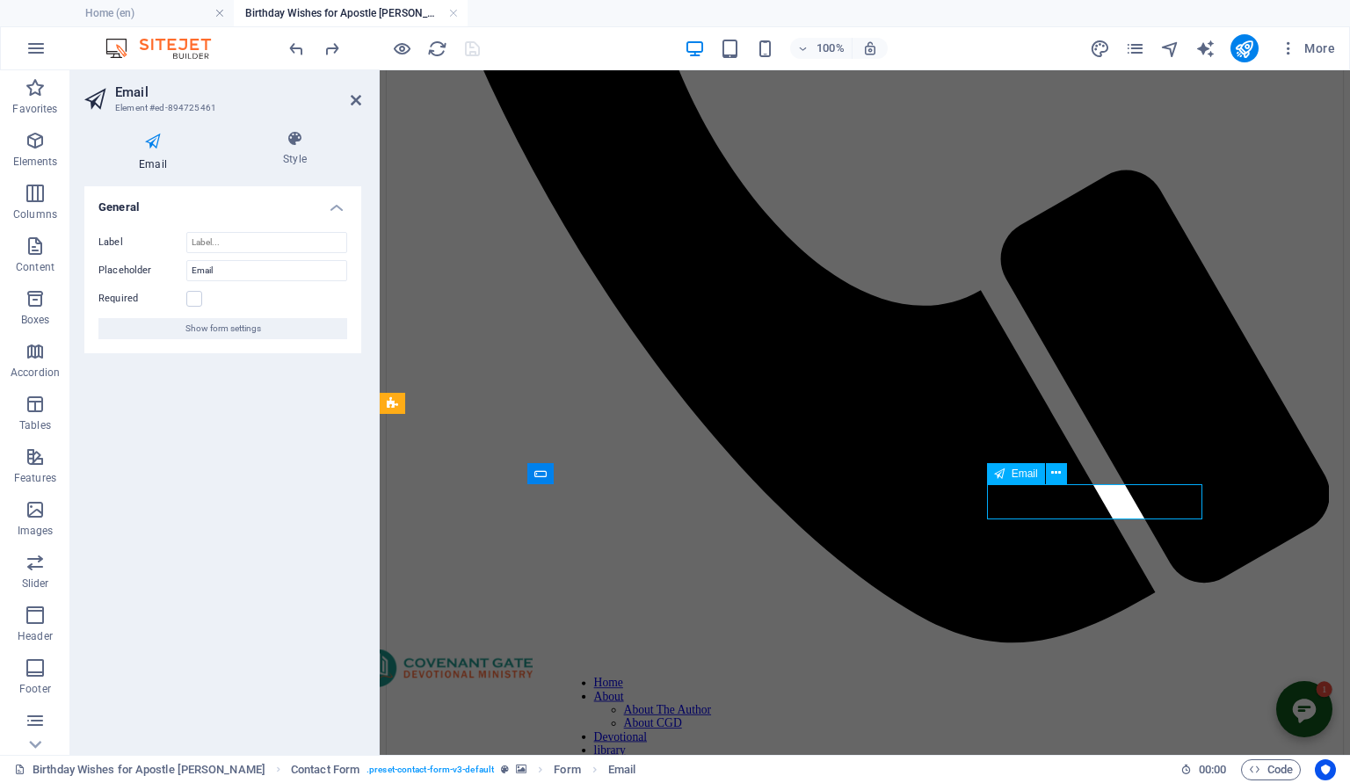
type input "e"
click at [357, 98] on icon at bounding box center [356, 100] width 11 height 14
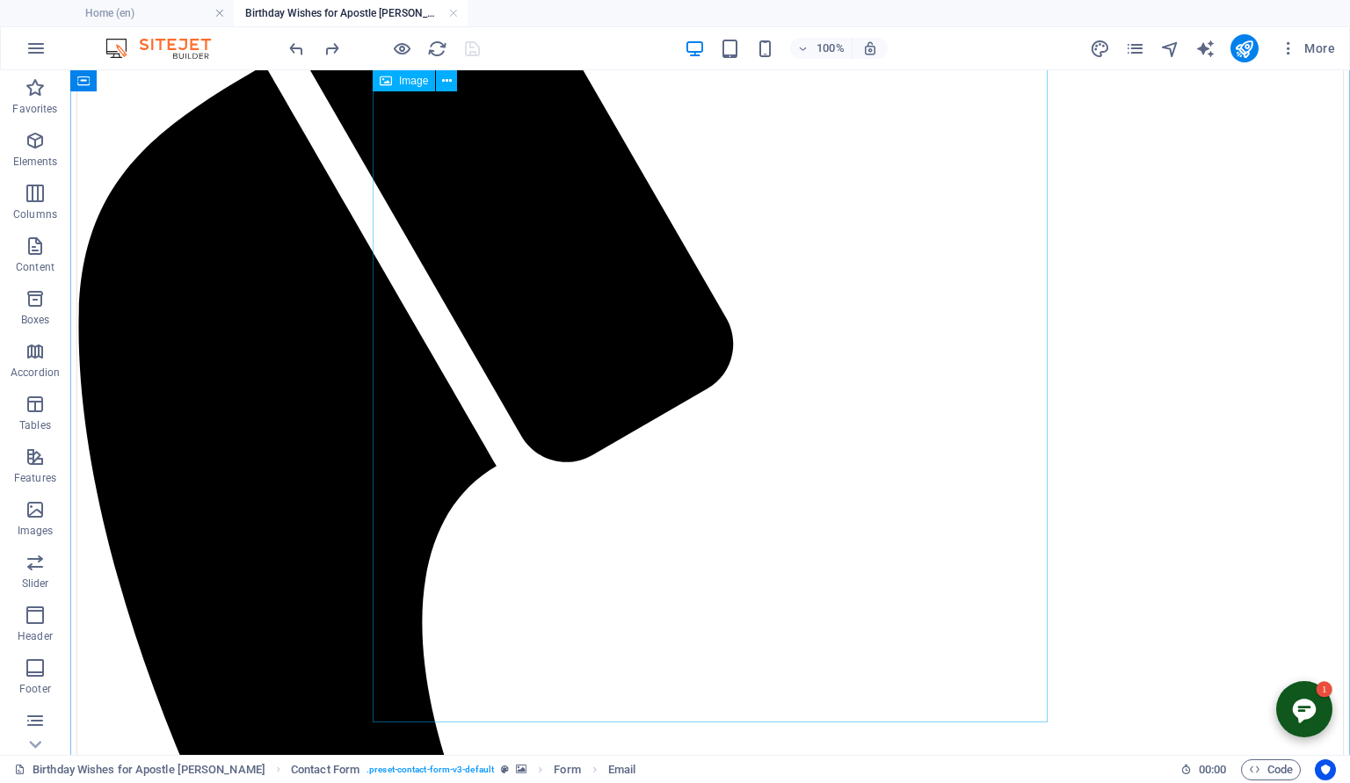
scroll to position [0, 0]
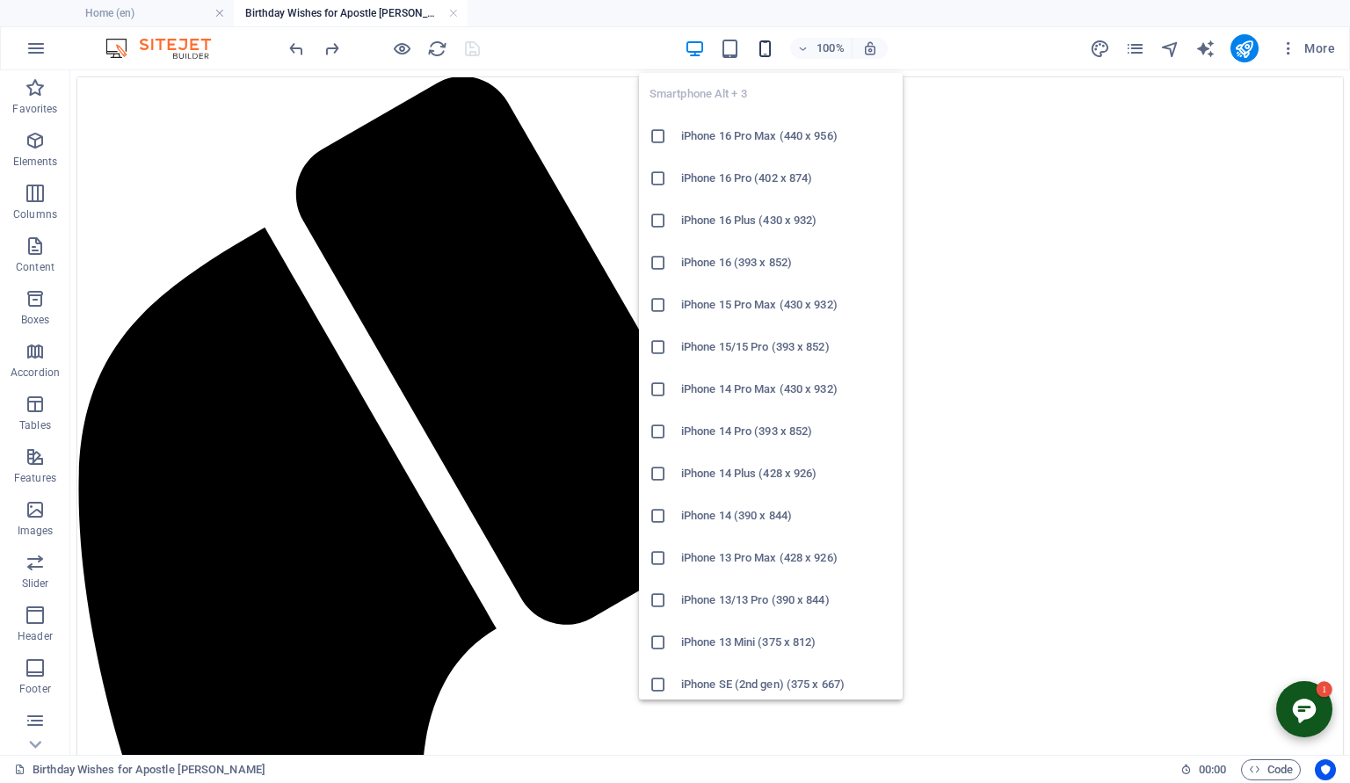
click at [764, 39] on icon "button" at bounding box center [765, 49] width 20 height 20
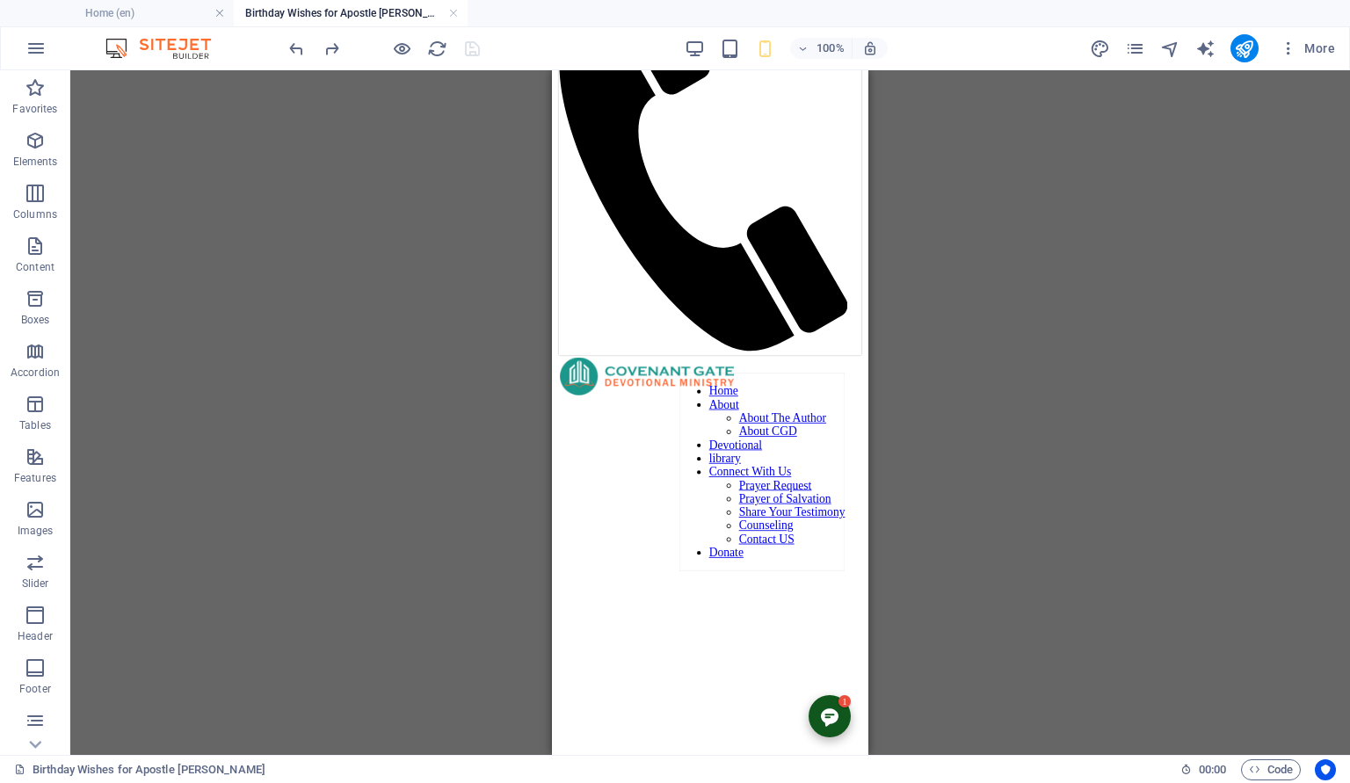
scroll to position [112, 0]
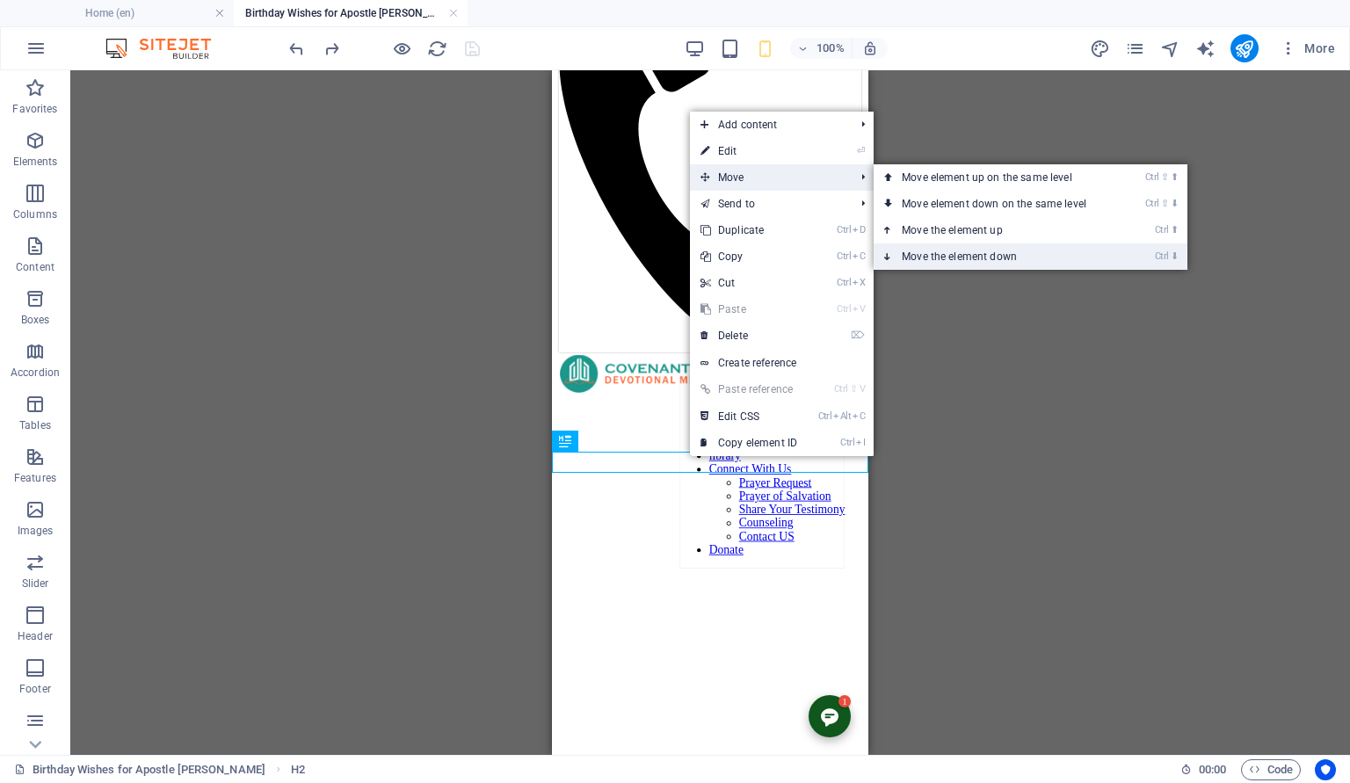
click at [997, 252] on link "Ctrl ⬇ Move the element down" at bounding box center [998, 256] width 248 height 26
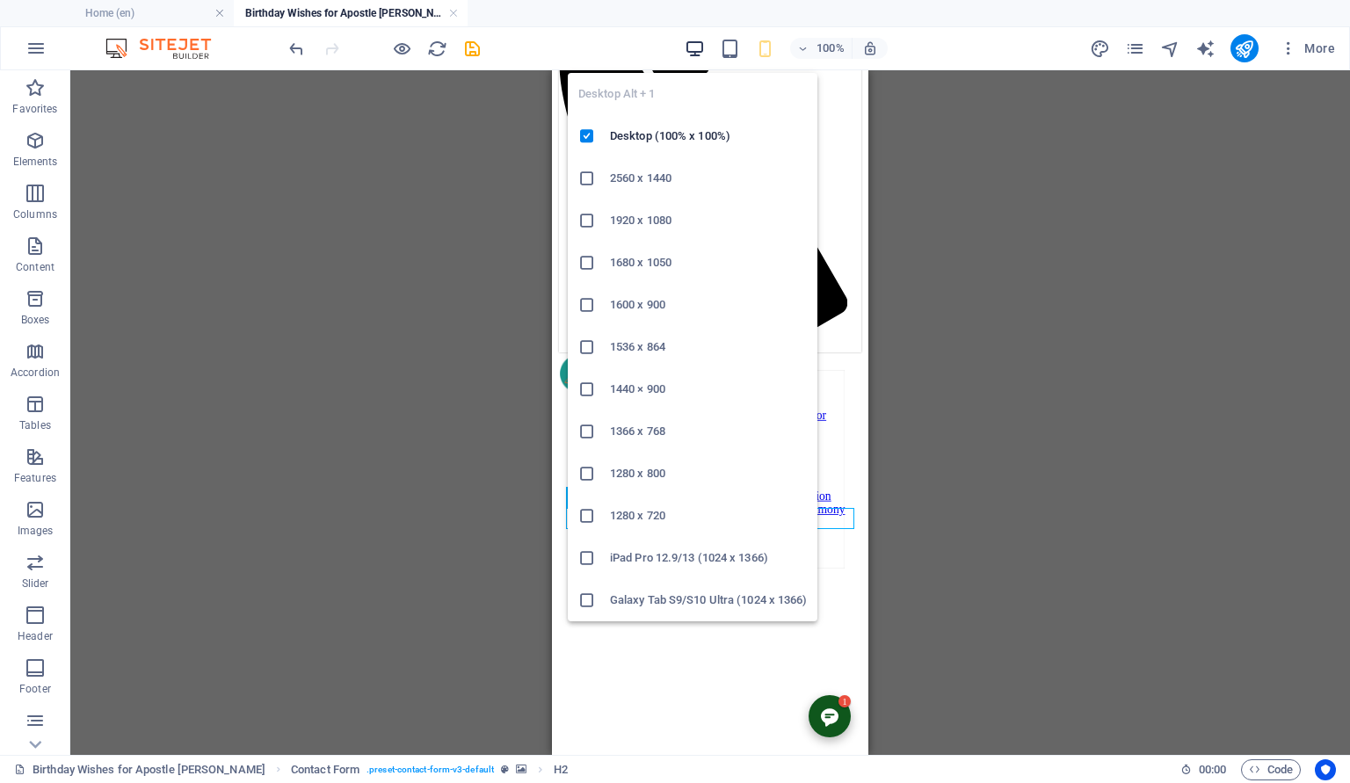
click at [691, 49] on icon "button" at bounding box center [695, 49] width 20 height 20
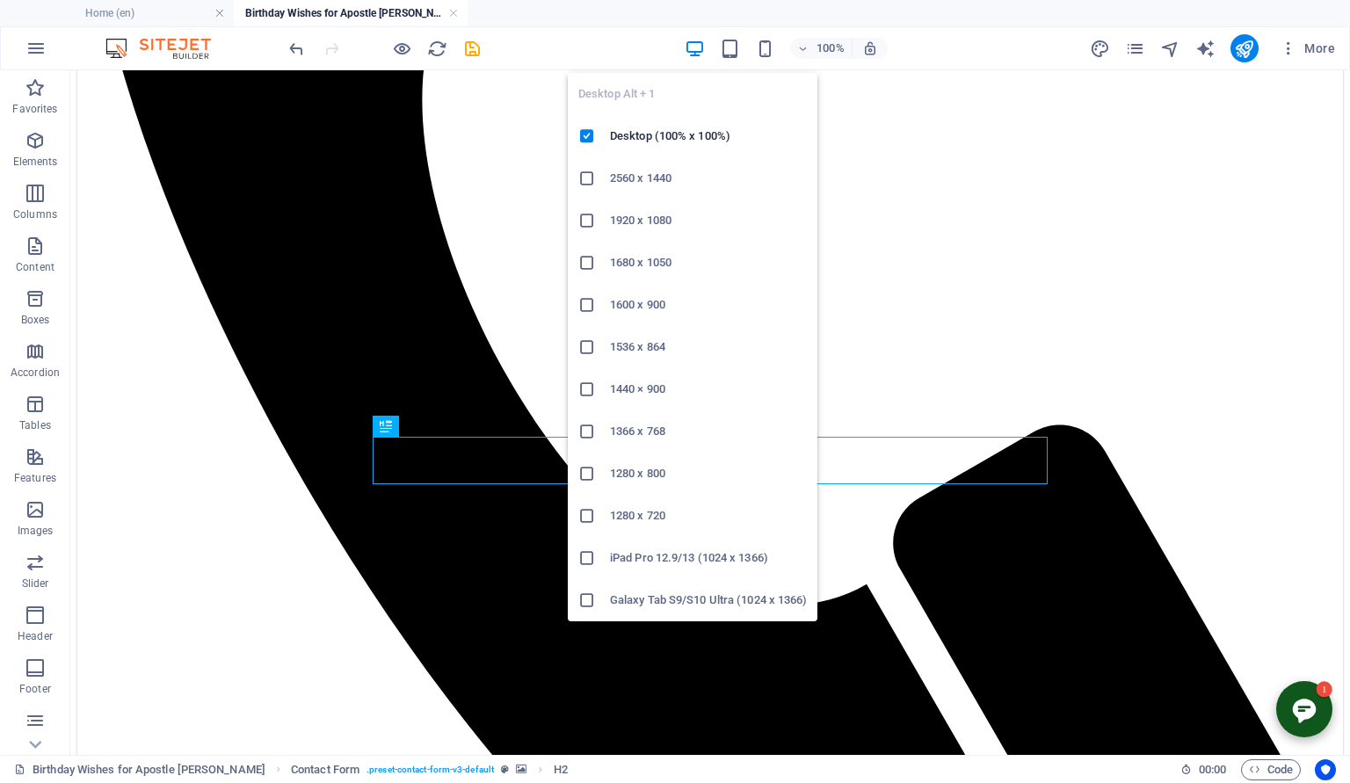
scroll to position [684, 0]
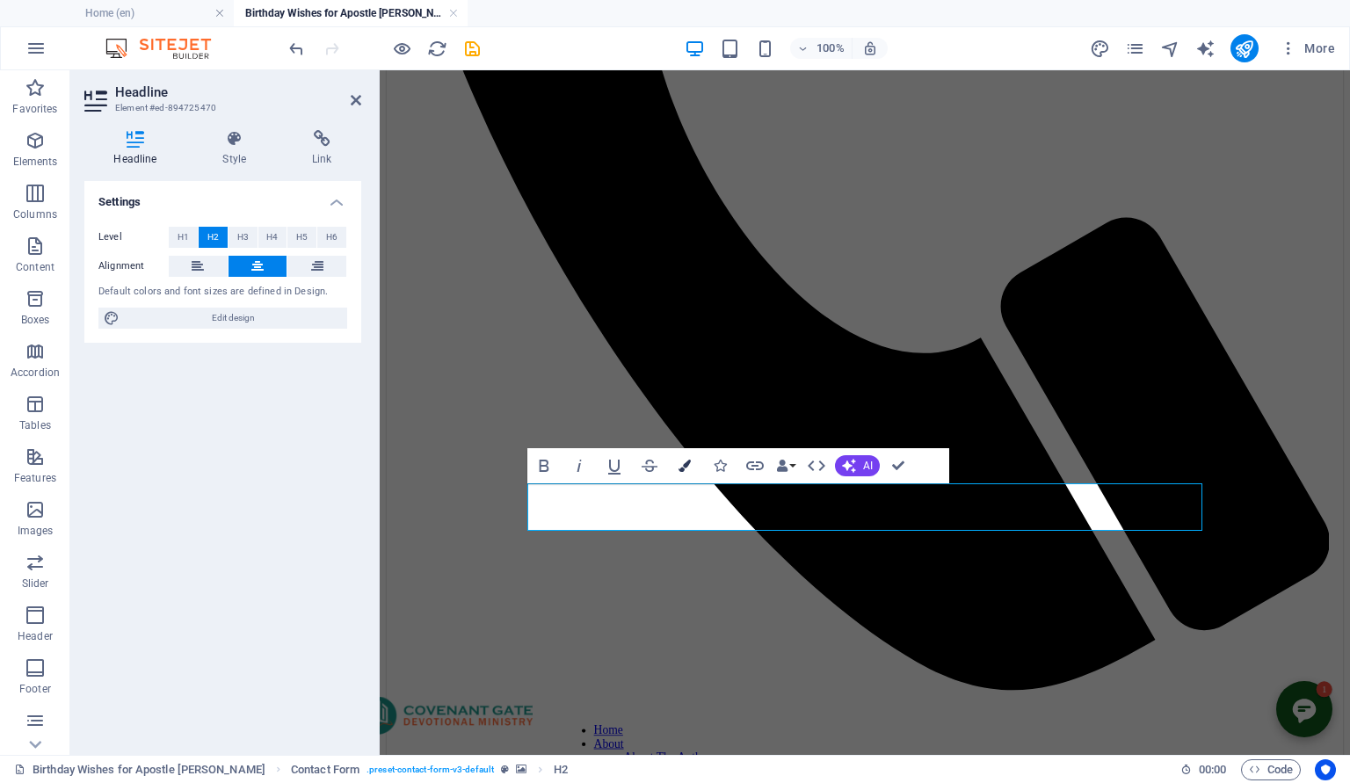
click at [683, 461] on icon "button" at bounding box center [685, 466] width 12 height 12
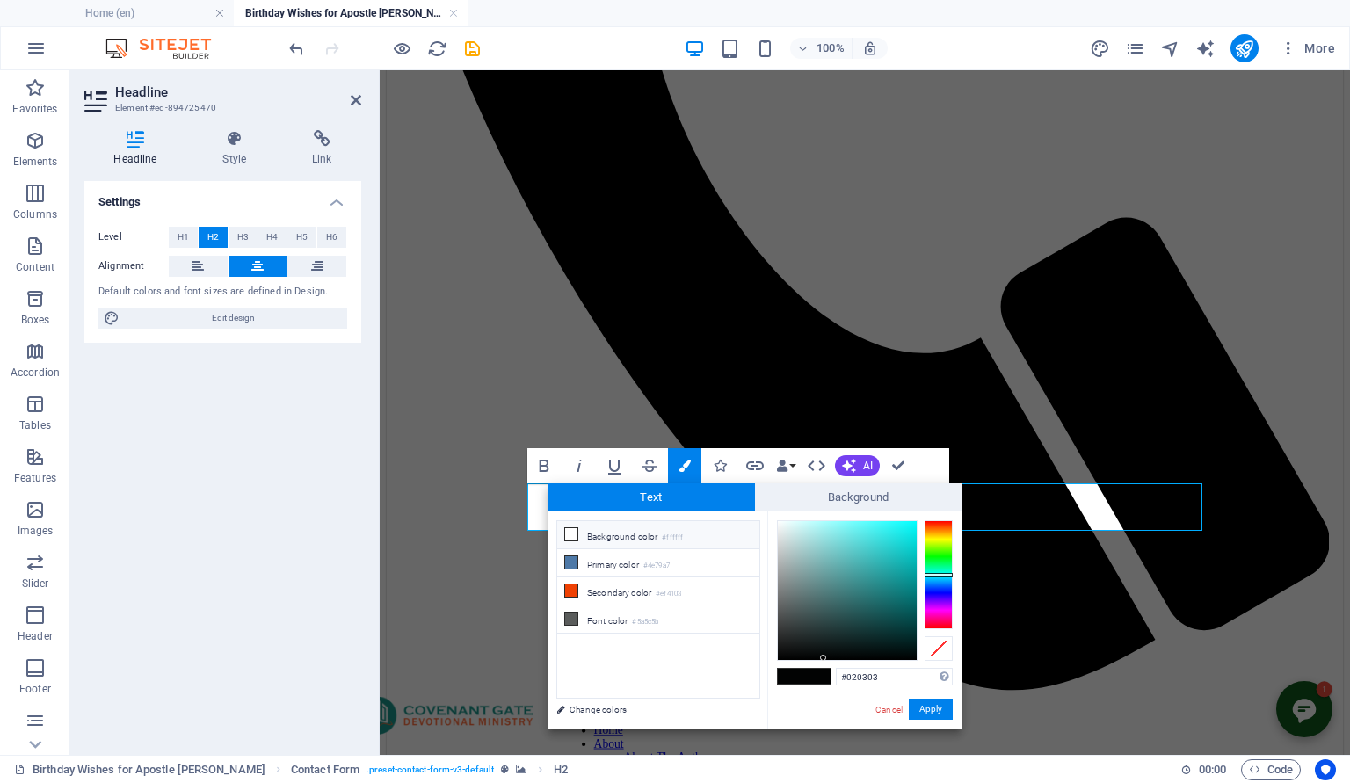
click at [577, 533] on icon at bounding box center [571, 534] width 12 height 12
type input "#ffffff"
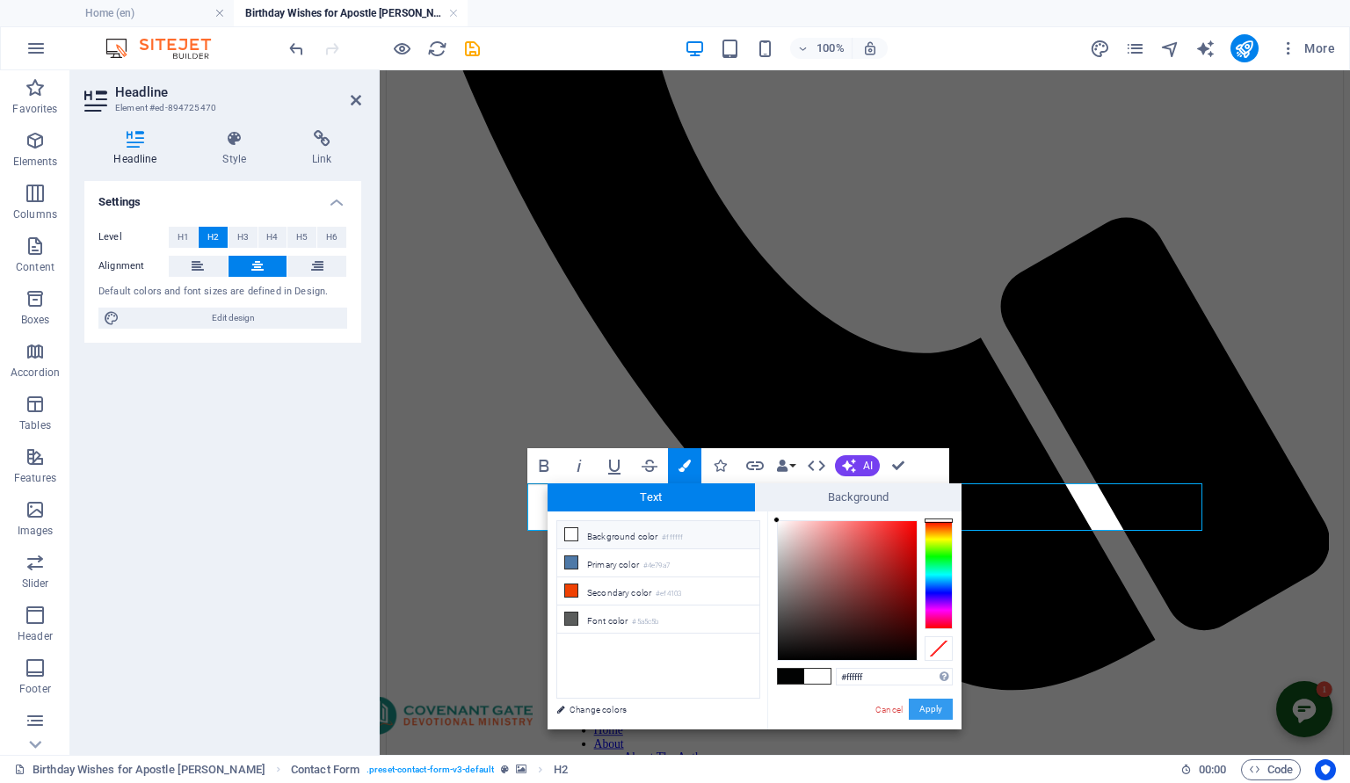
click at [936, 708] on button "Apply" at bounding box center [931, 709] width 44 height 21
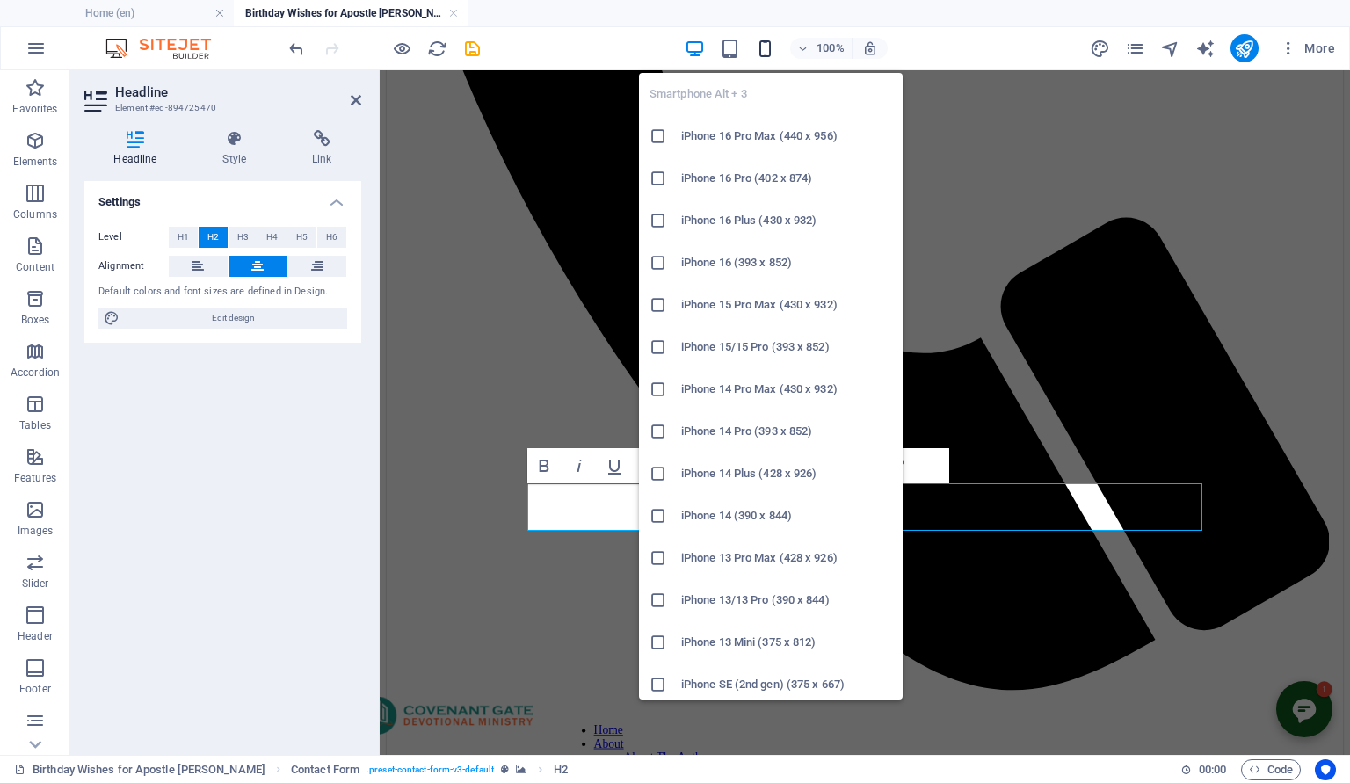
click at [766, 47] on icon "button" at bounding box center [765, 49] width 20 height 20
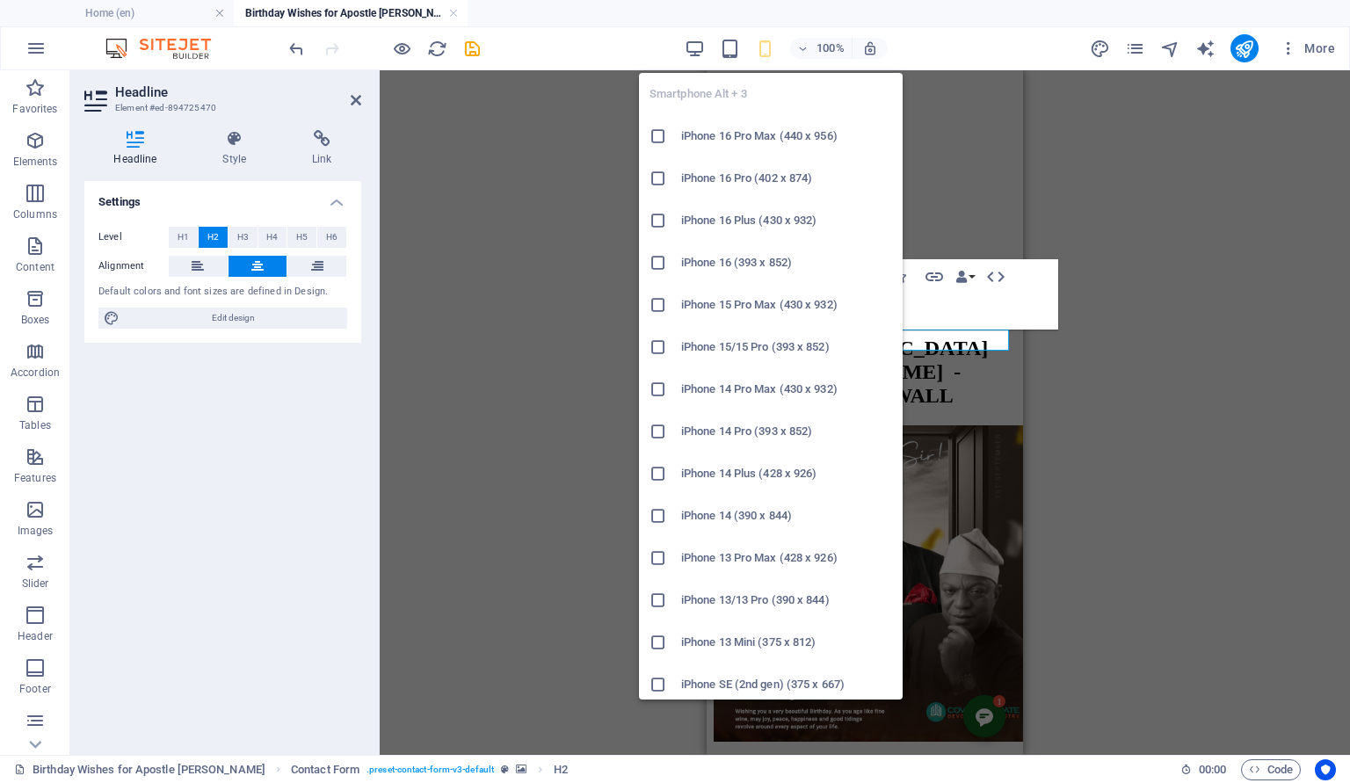
scroll to position [290, 0]
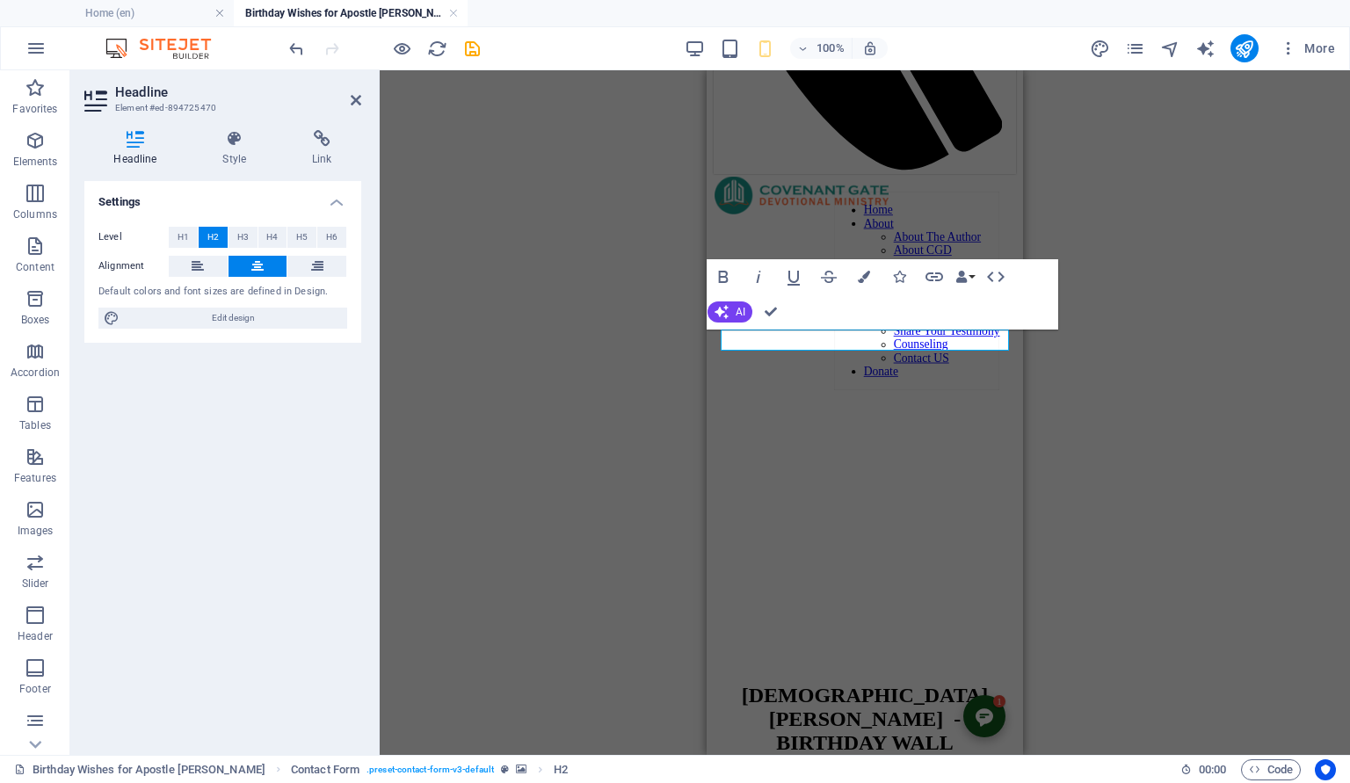
click at [1186, 353] on div "Container H2 Container Reference Email Contact Form Form Input H2 Input Textare…" at bounding box center [865, 412] width 970 height 685
click at [872, 271] on button "Colors" at bounding box center [863, 276] width 33 height 35
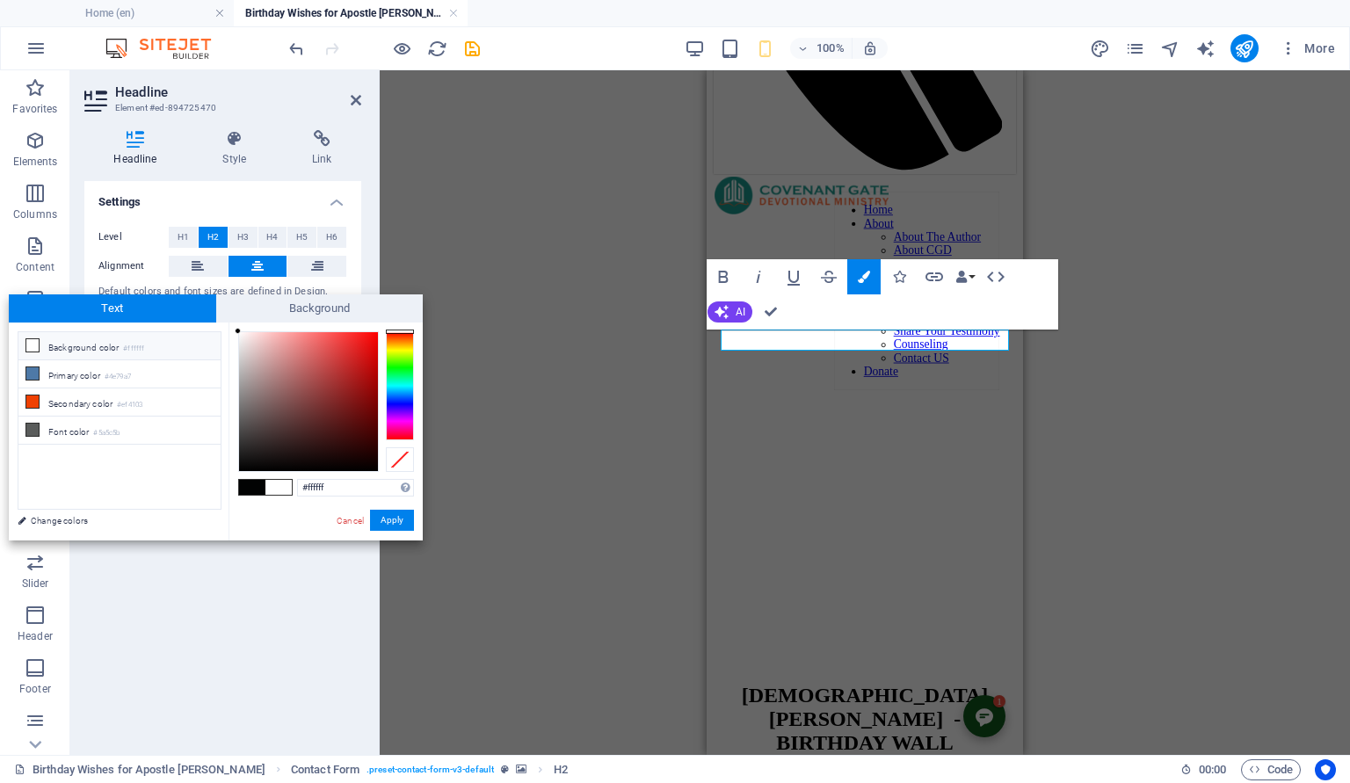
click at [926, 174] on figure at bounding box center [865, 174] width 302 height 0
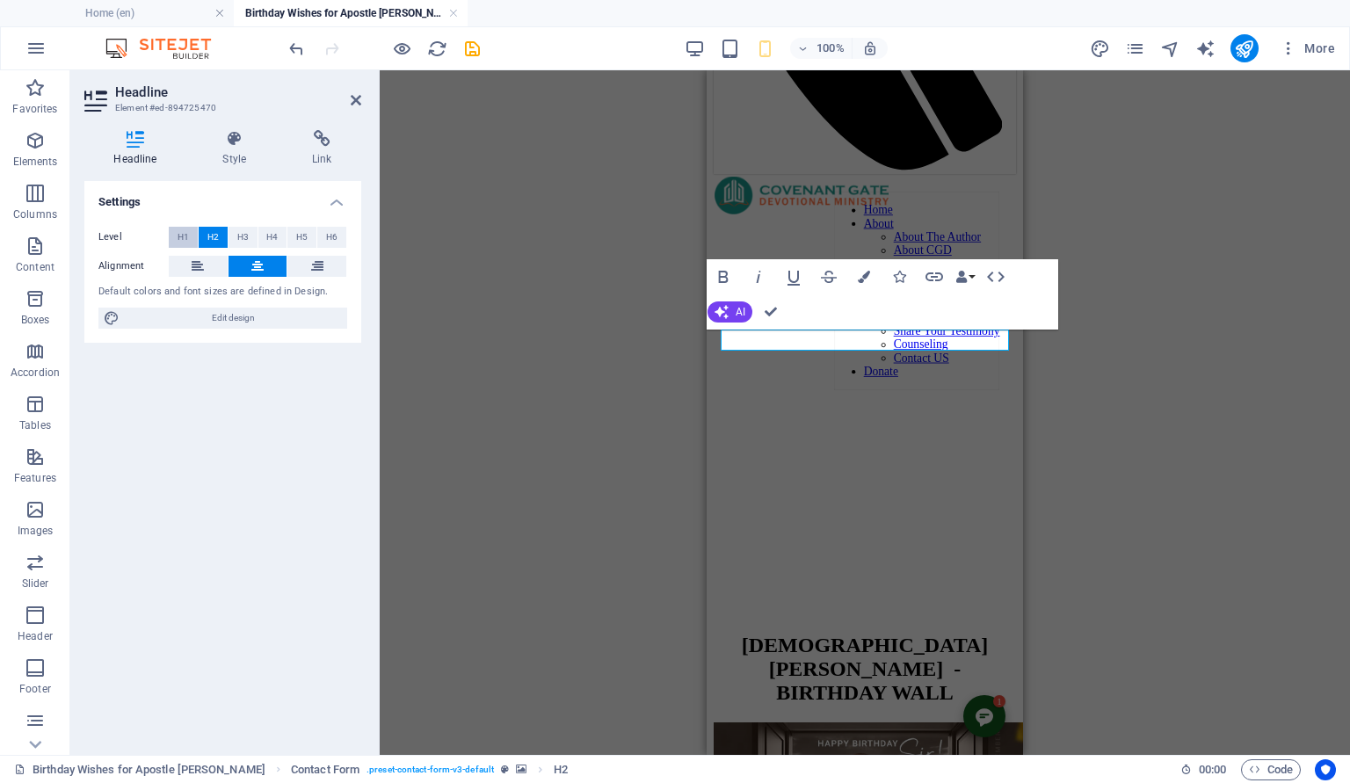
click at [182, 236] on span "H1" at bounding box center [183, 237] width 11 height 21
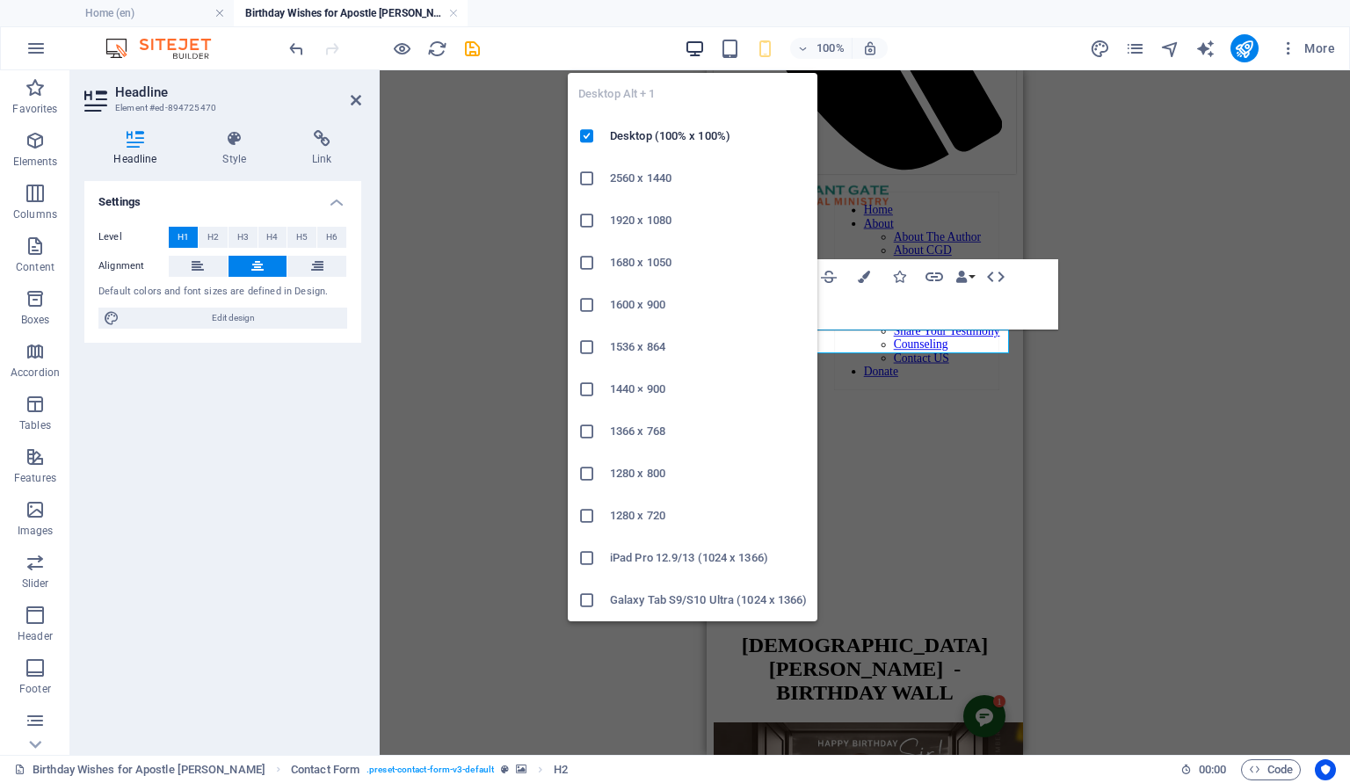
click at [695, 44] on icon "button" at bounding box center [695, 49] width 20 height 20
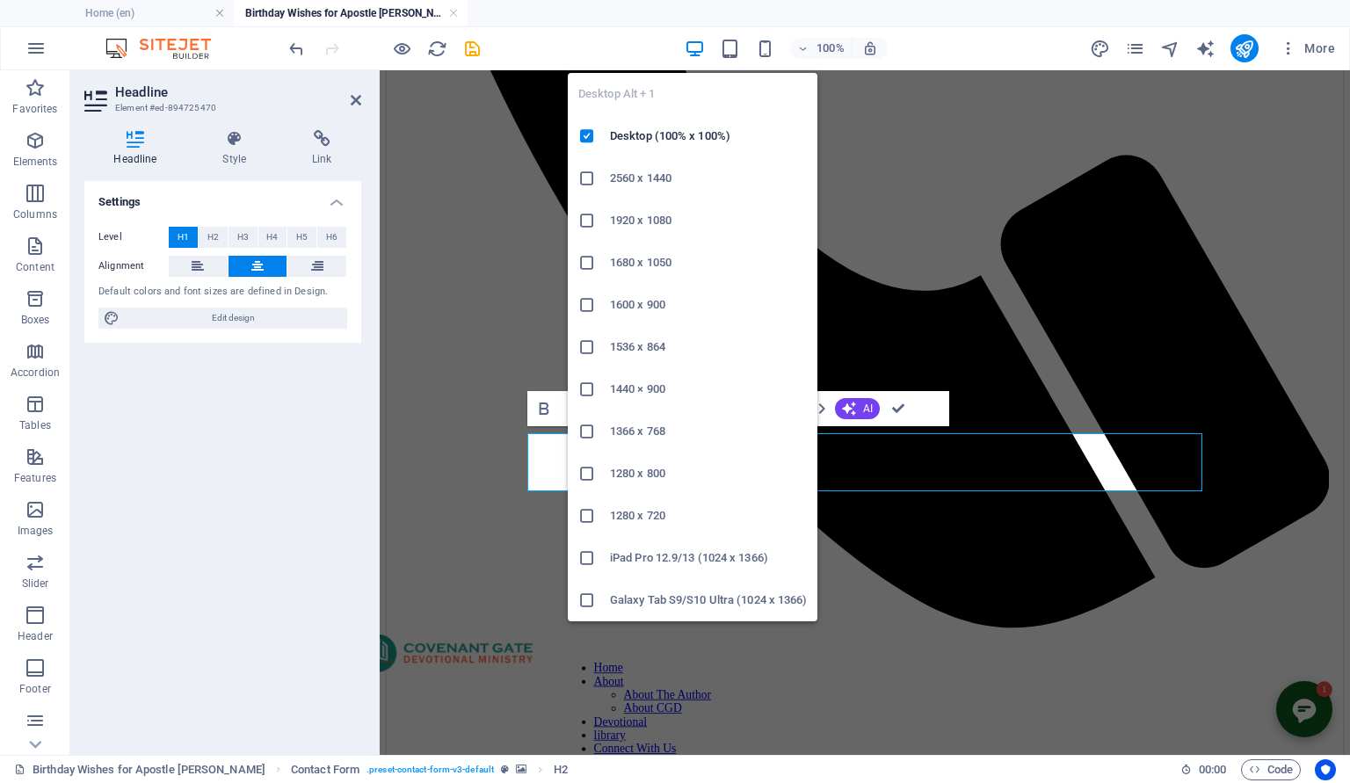
scroll to position [695, 0]
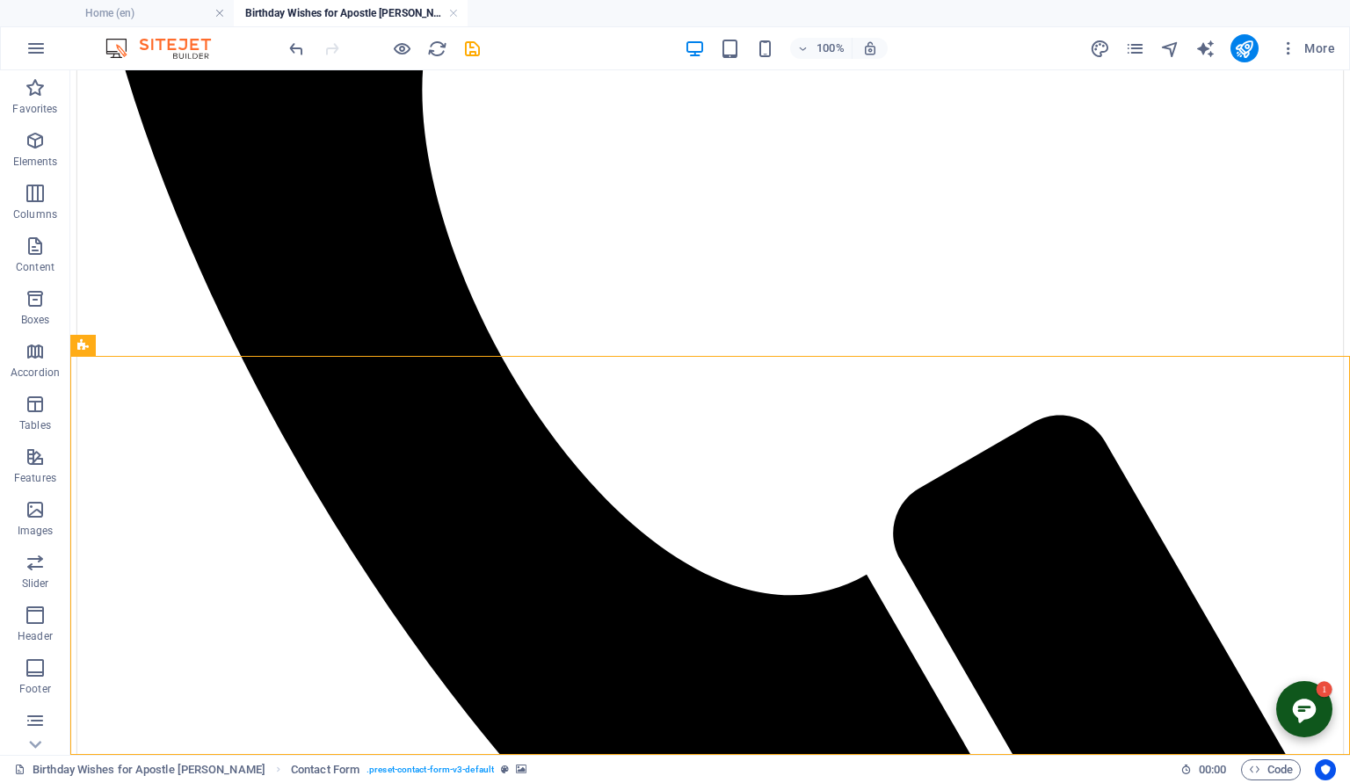
click at [468, 47] on icon "save" at bounding box center [472, 49] width 20 height 20
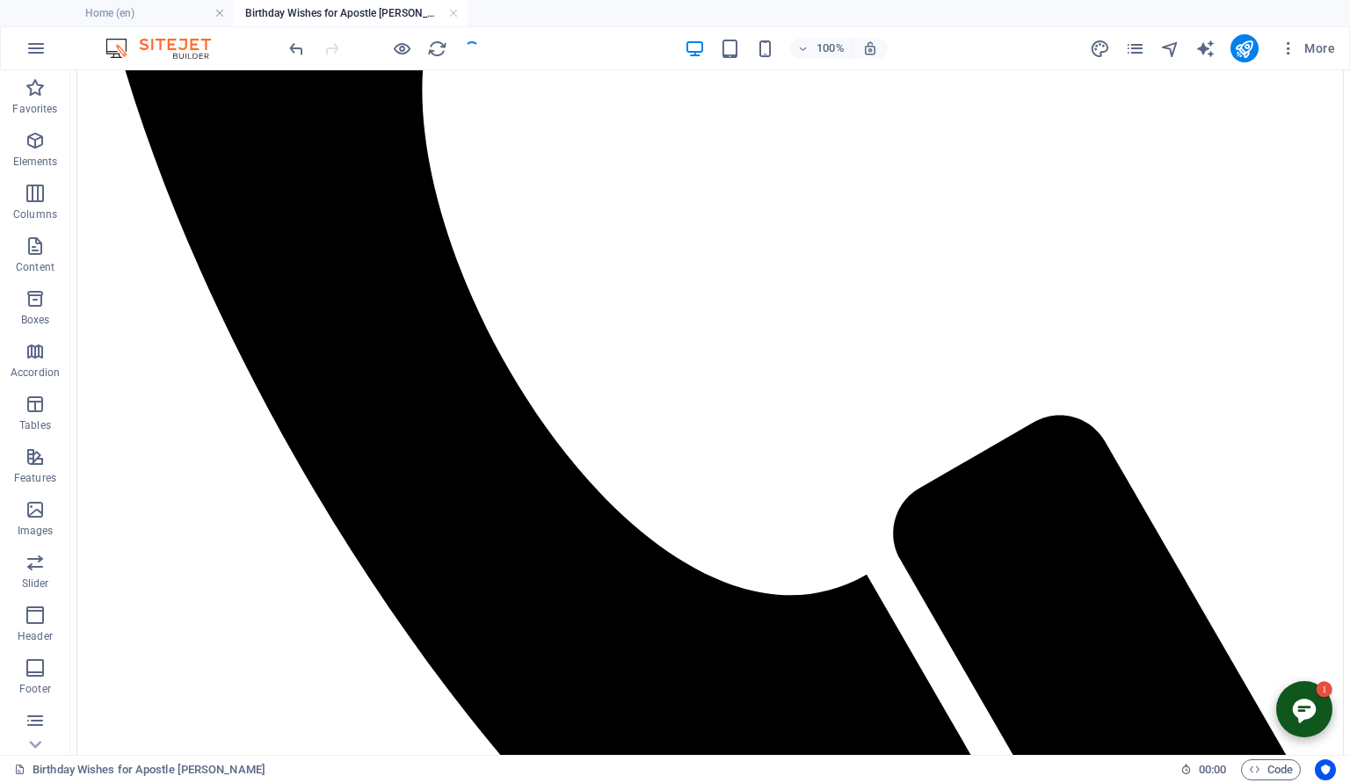
click at [423, 55] on div at bounding box center [384, 48] width 197 height 28
click at [700, 35] on div "100%" at bounding box center [786, 48] width 203 height 28
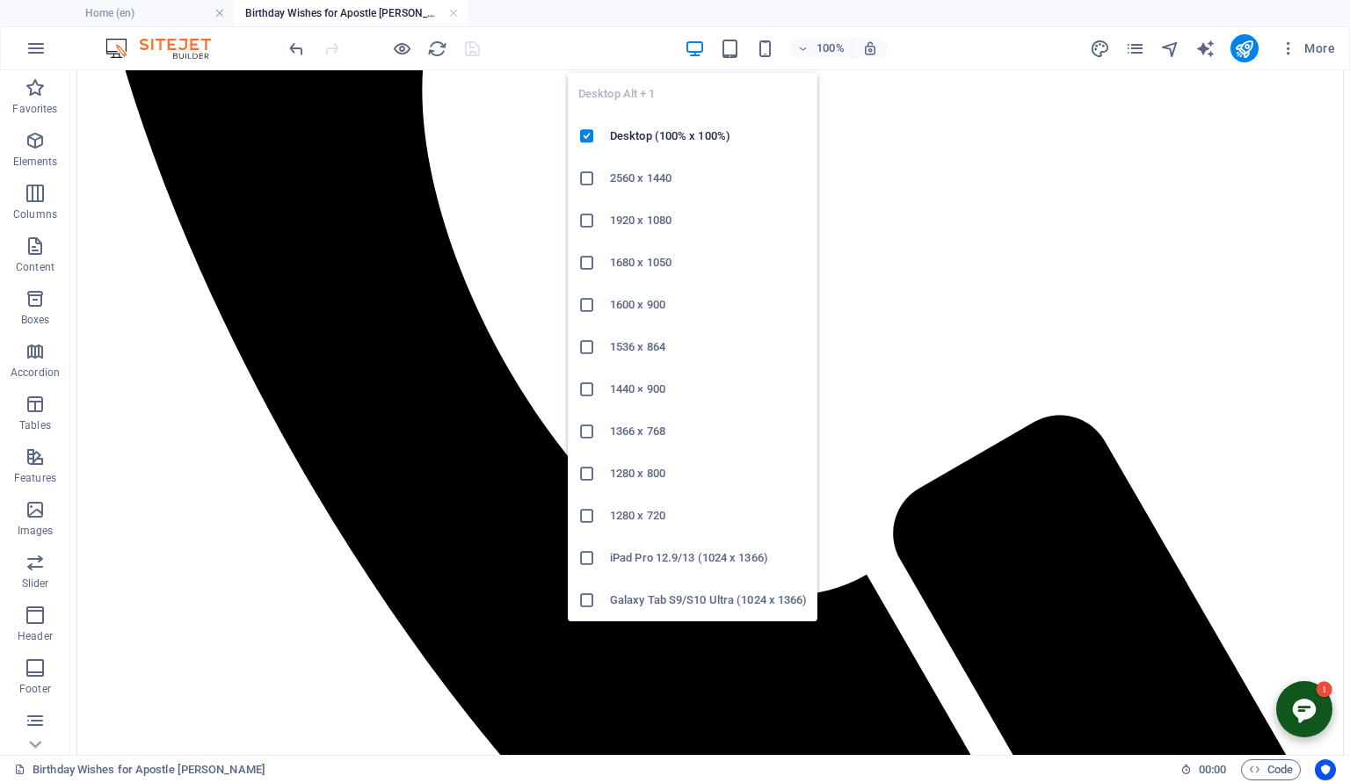
click at [698, 47] on icon "button" at bounding box center [695, 49] width 20 height 20
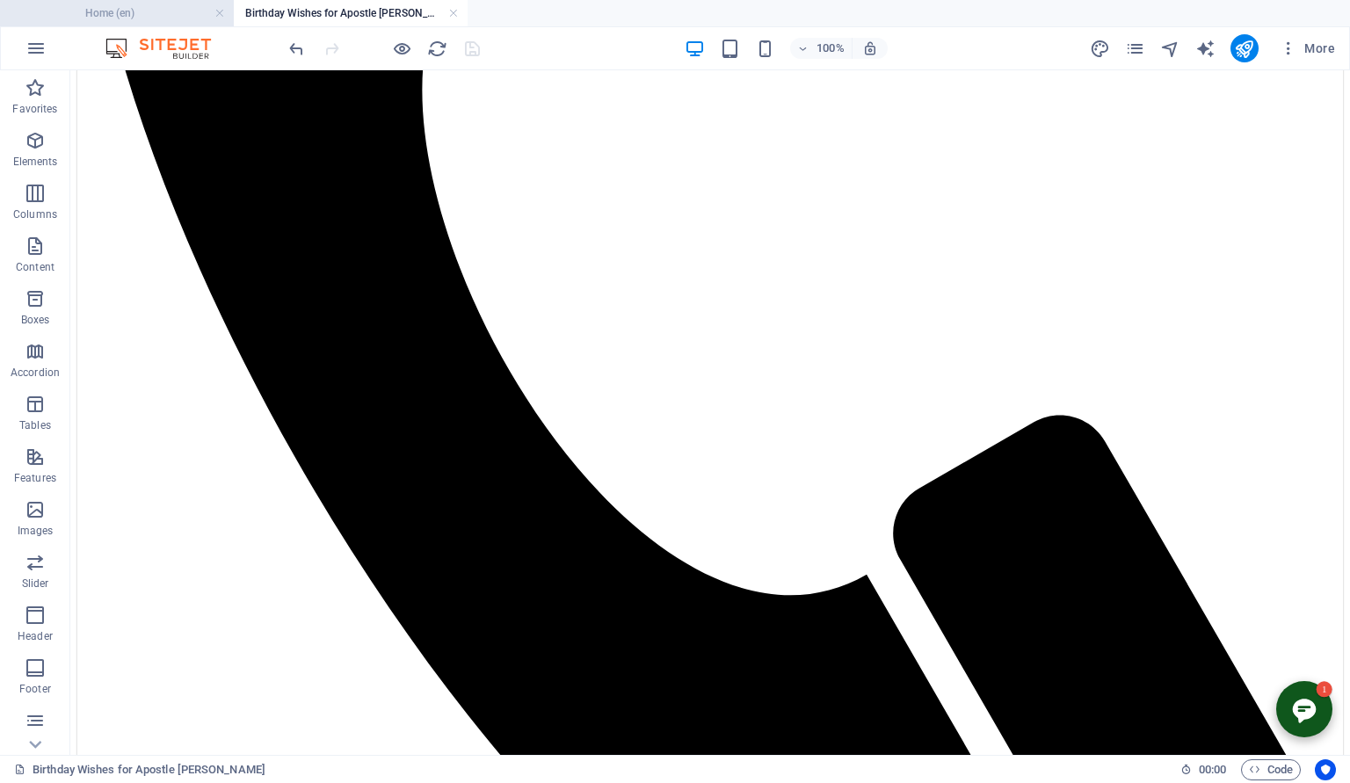
click at [135, 11] on h4 "Home (en)" at bounding box center [117, 13] width 234 height 19
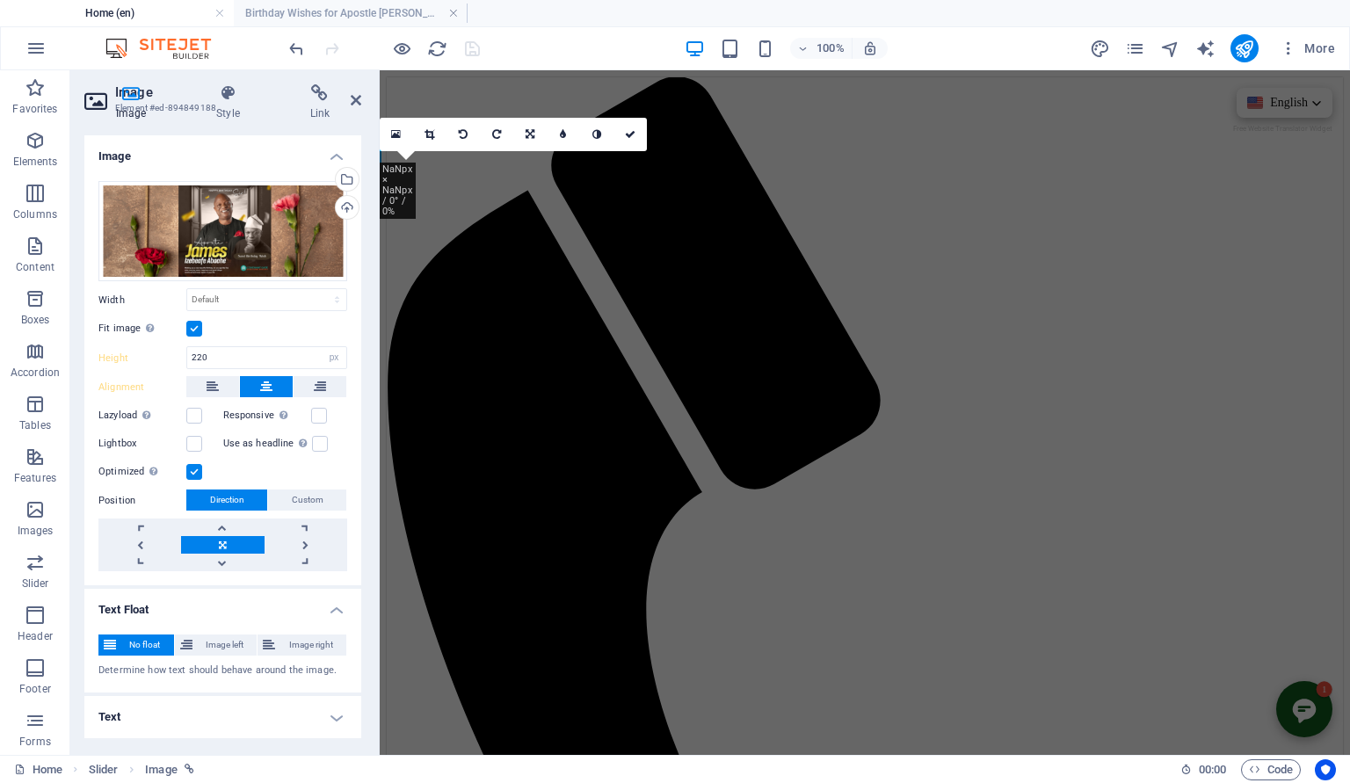
select select "DISABLED_OPTION_VALUE"
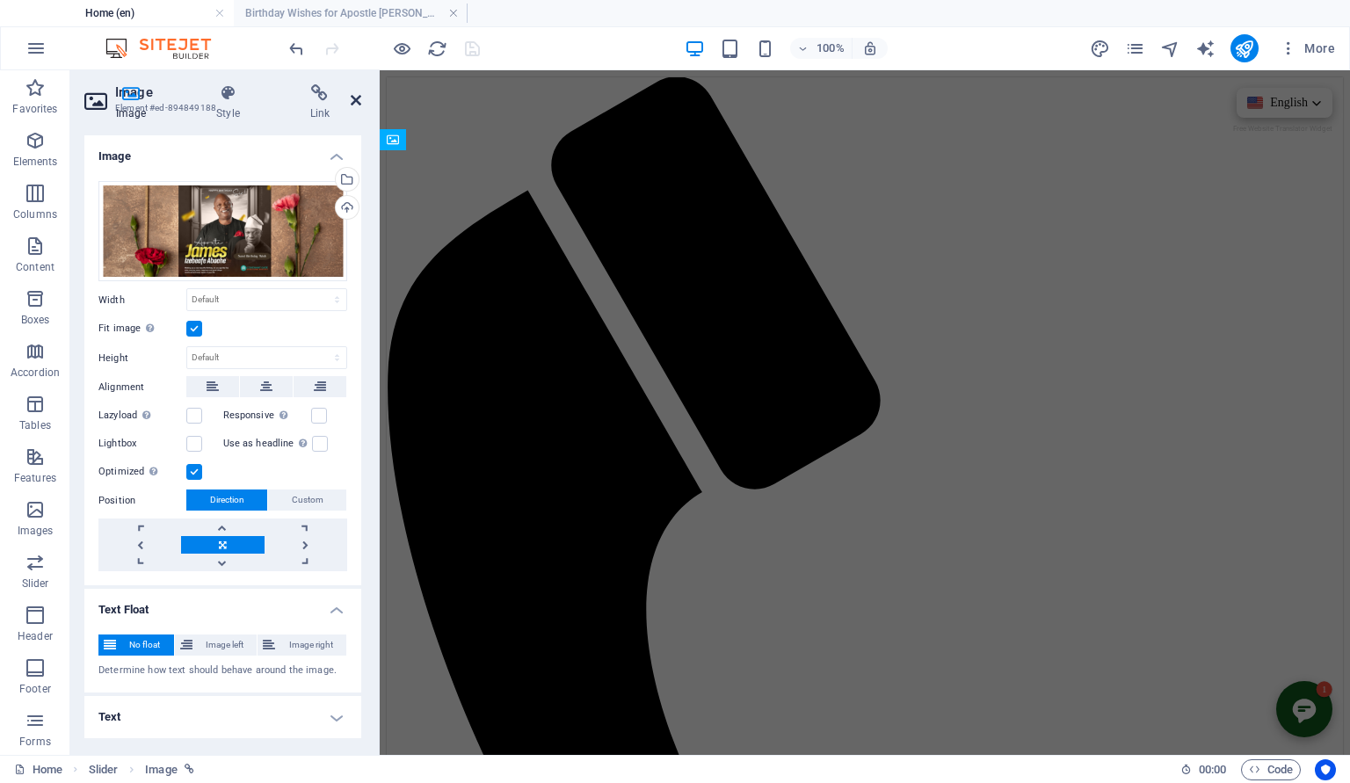
click at [360, 93] on icon at bounding box center [356, 100] width 11 height 14
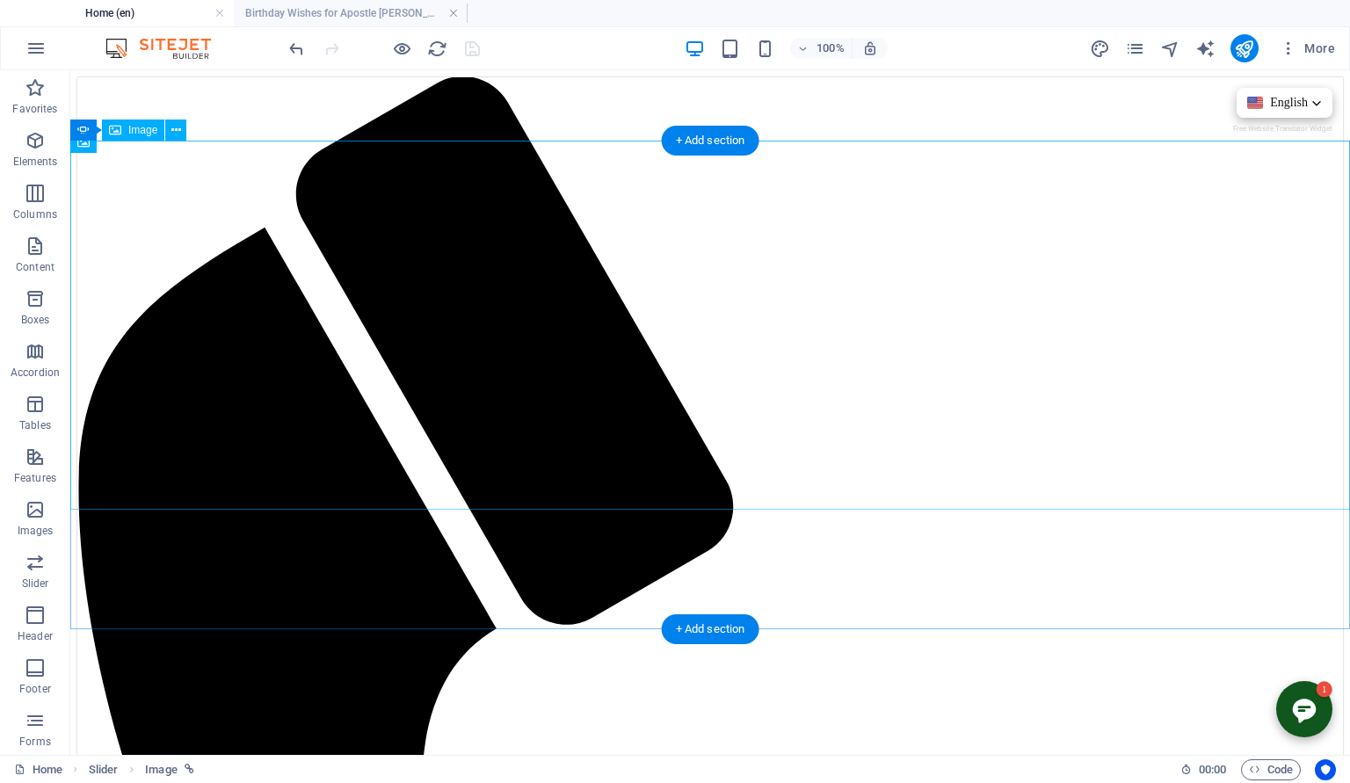
select select "px"
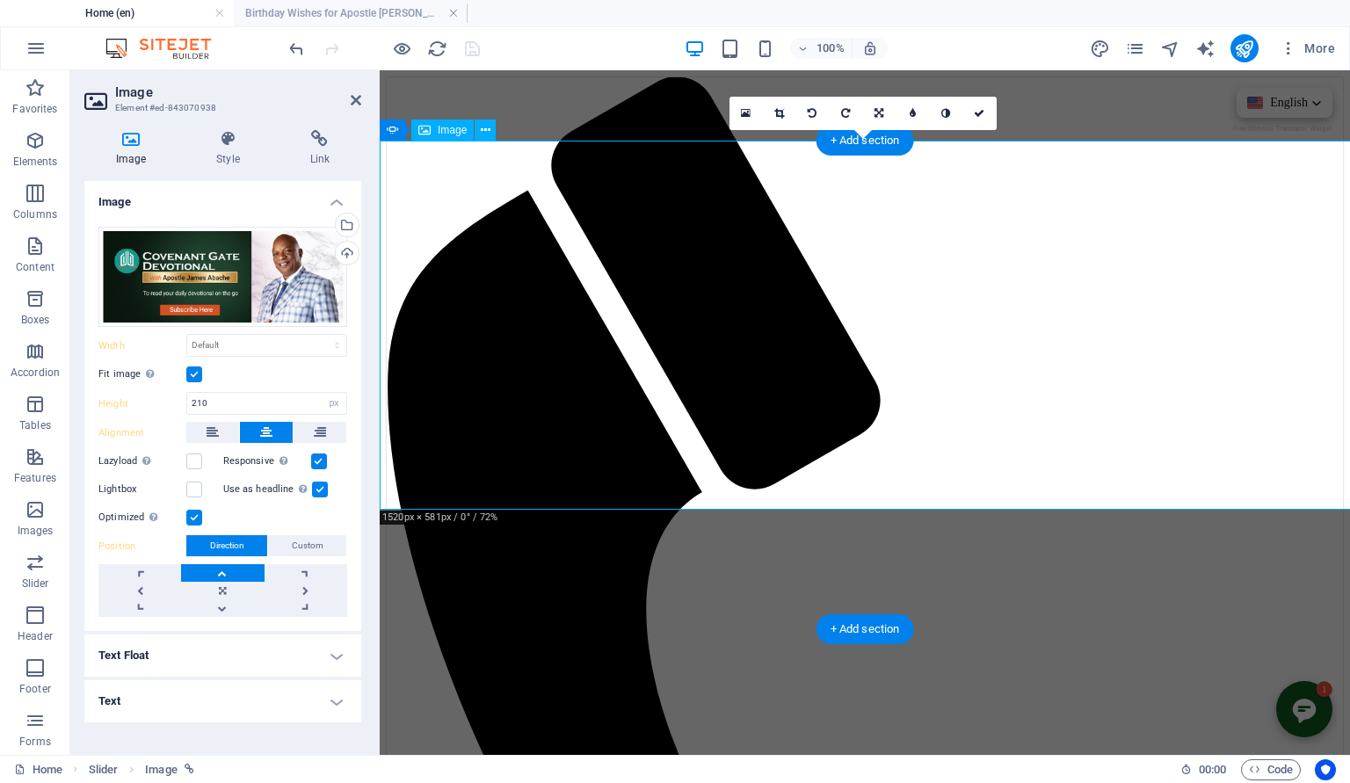
type input "1099"
select select "px"
select select "DISABLED_OPTION_VALUE"
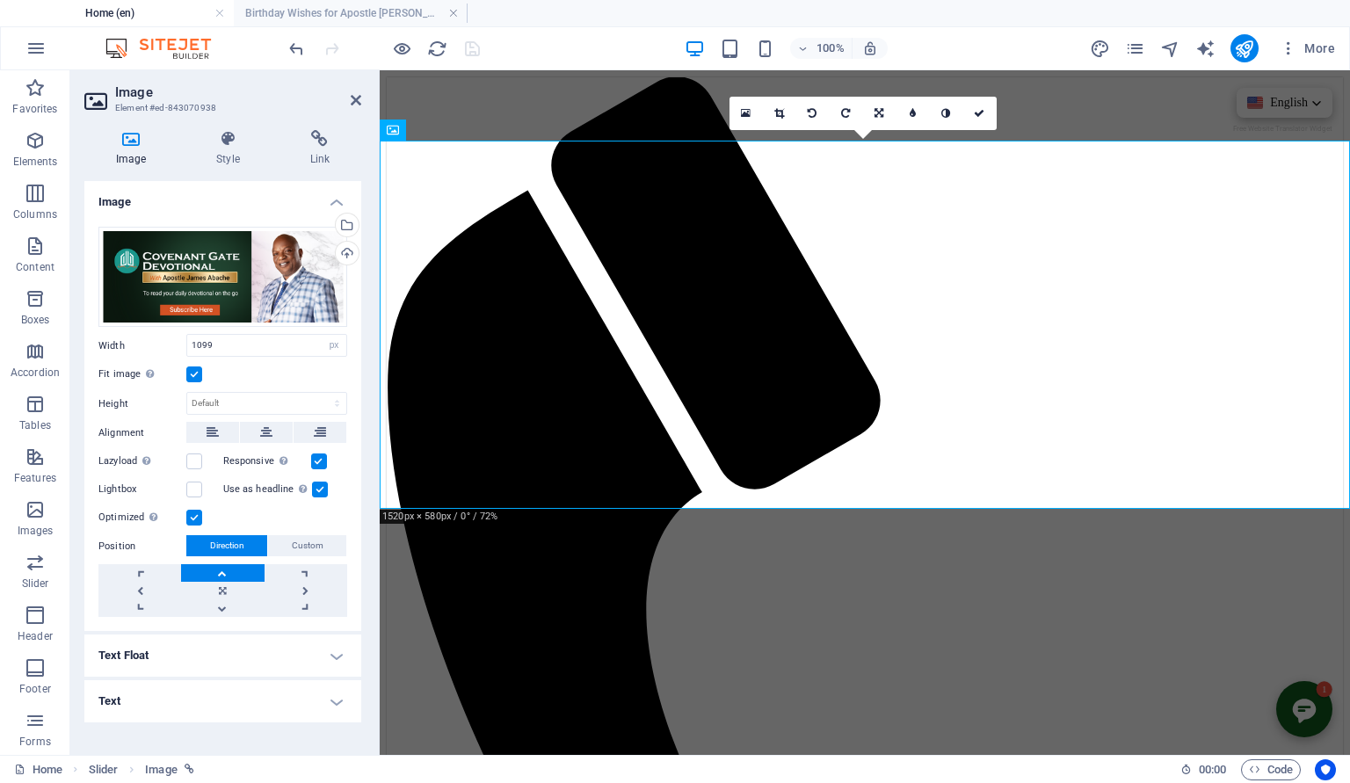
click at [196, 376] on label at bounding box center [194, 375] width 16 height 16
click at [0, 0] on input "Fit image Automatically fit image to a fixed width and height" at bounding box center [0, 0] width 0 height 0
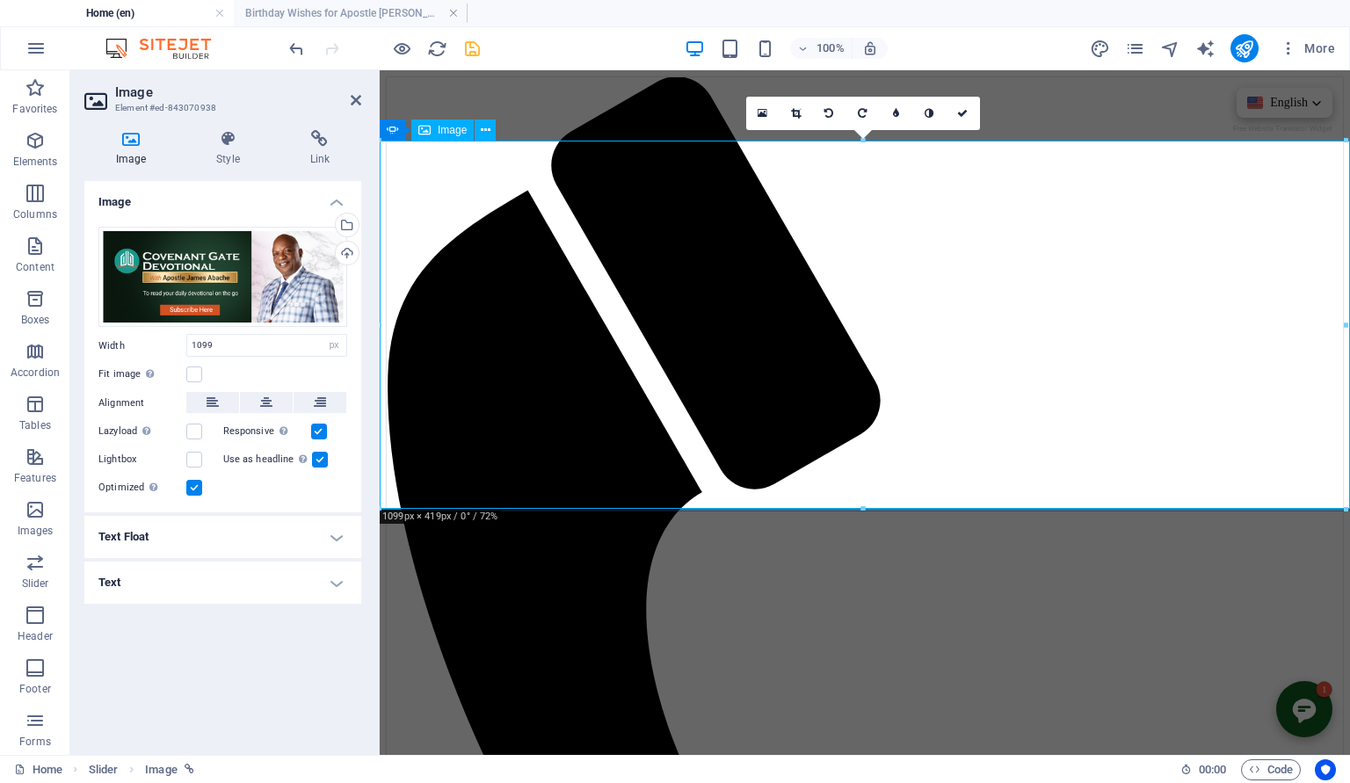
click at [360, 105] on icon at bounding box center [356, 100] width 11 height 14
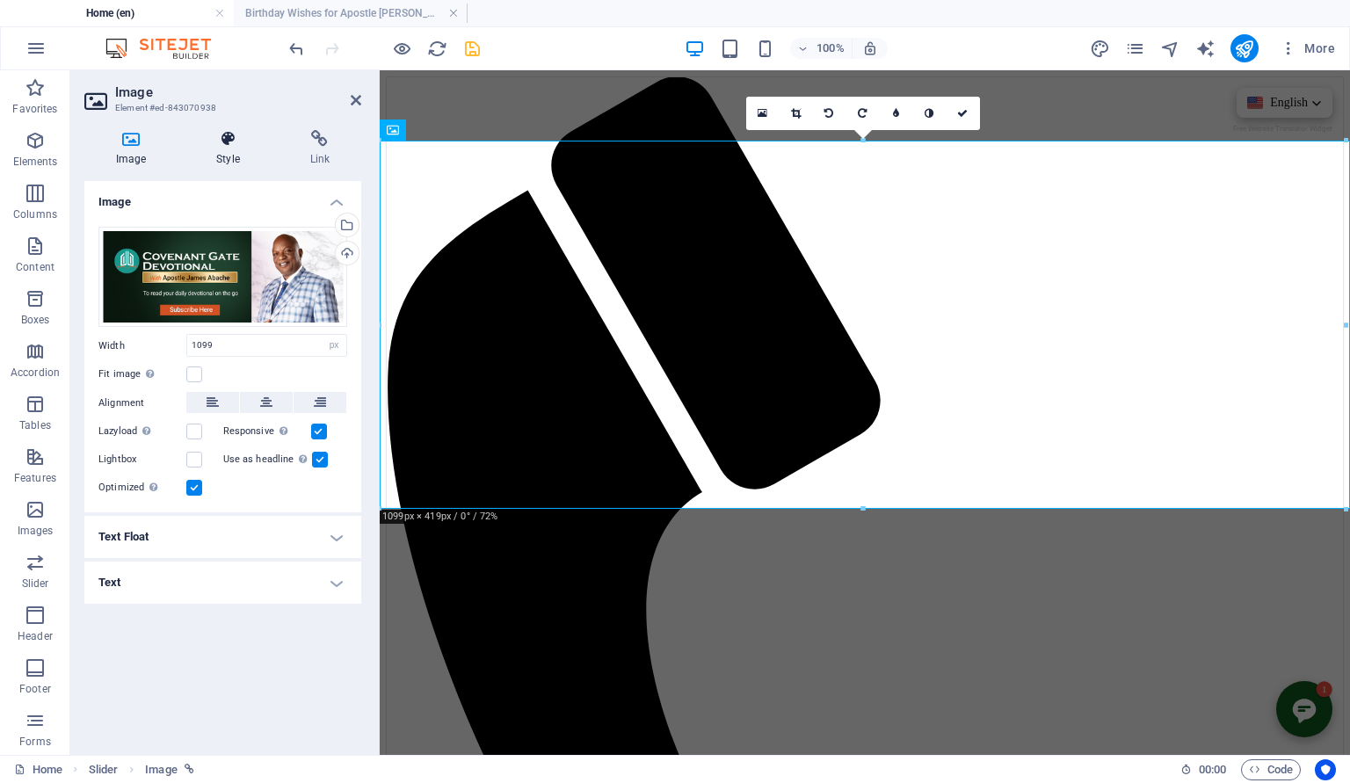
click at [231, 156] on h4 "Style" at bounding box center [231, 148] width 93 height 37
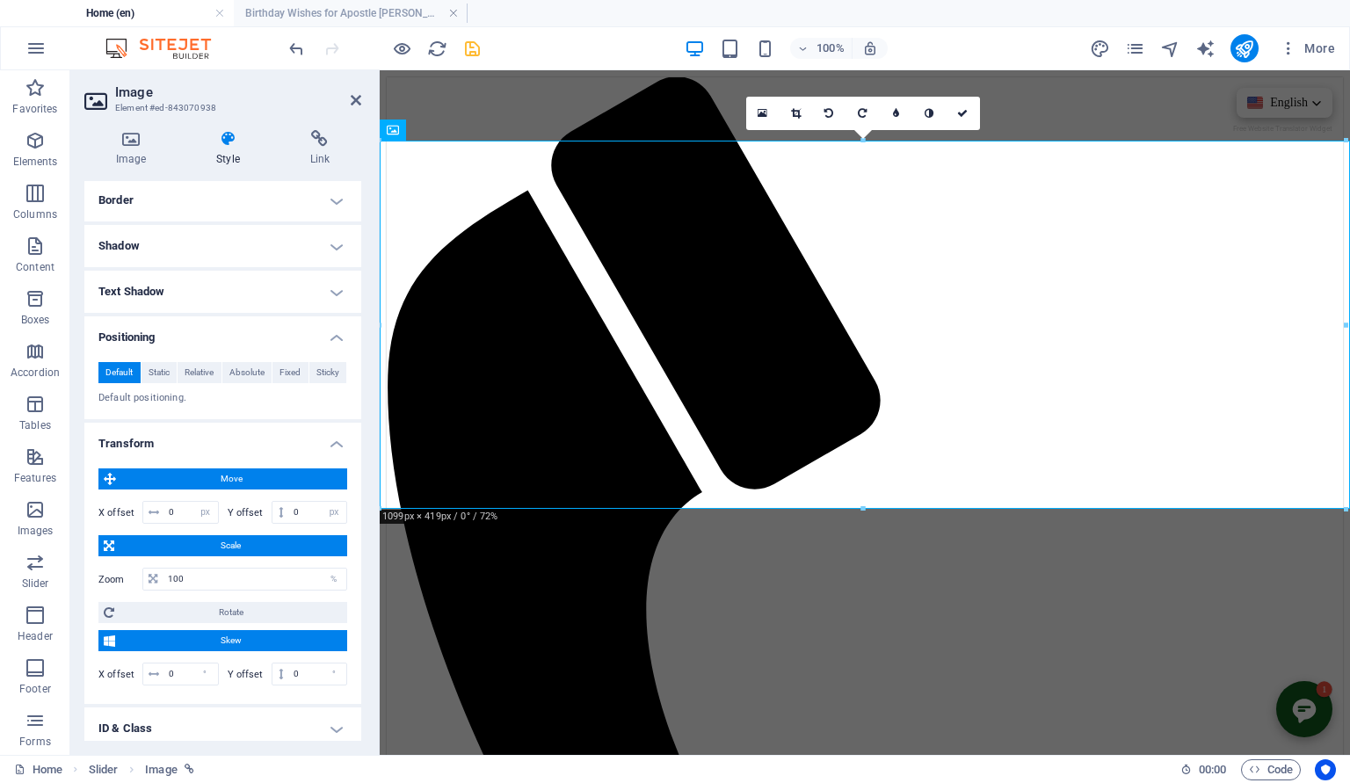
scroll to position [197, 0]
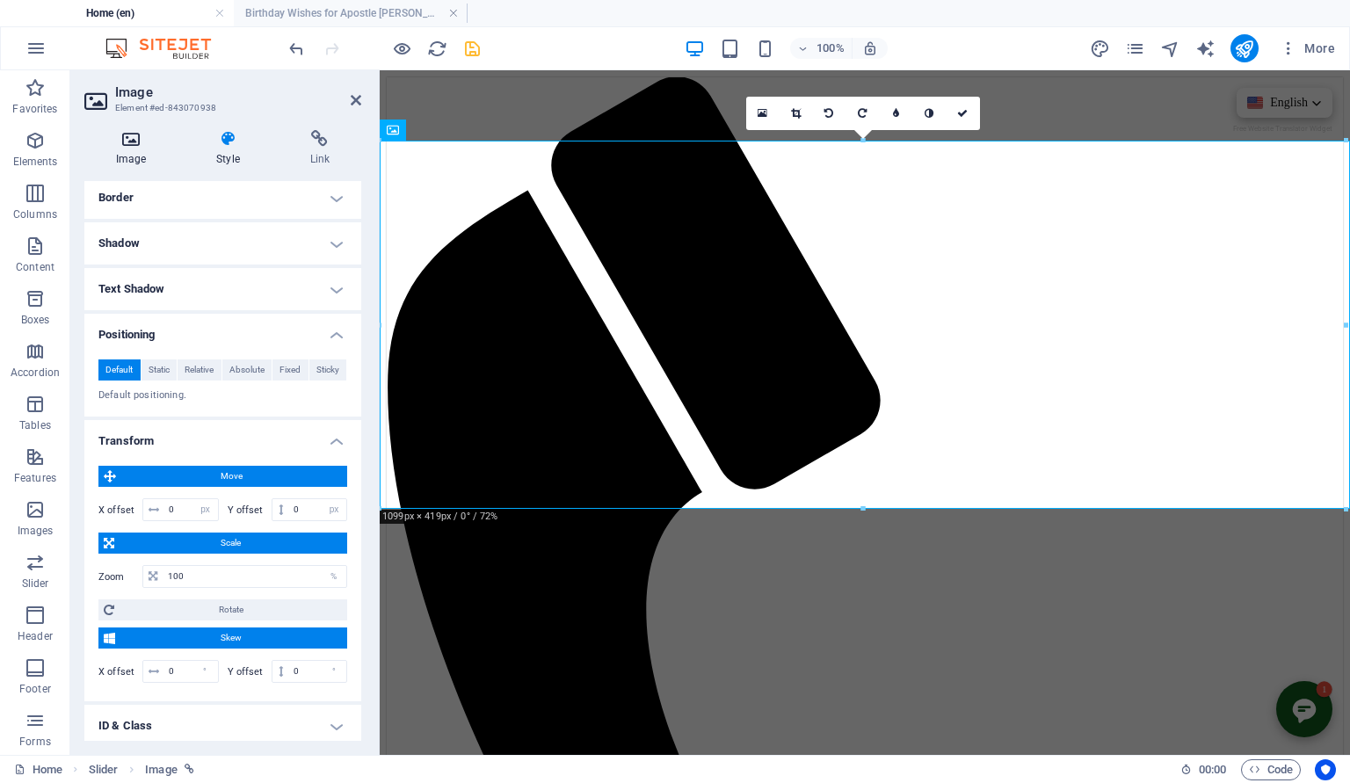
click at [120, 149] on h4 "Image" at bounding box center [134, 148] width 100 height 37
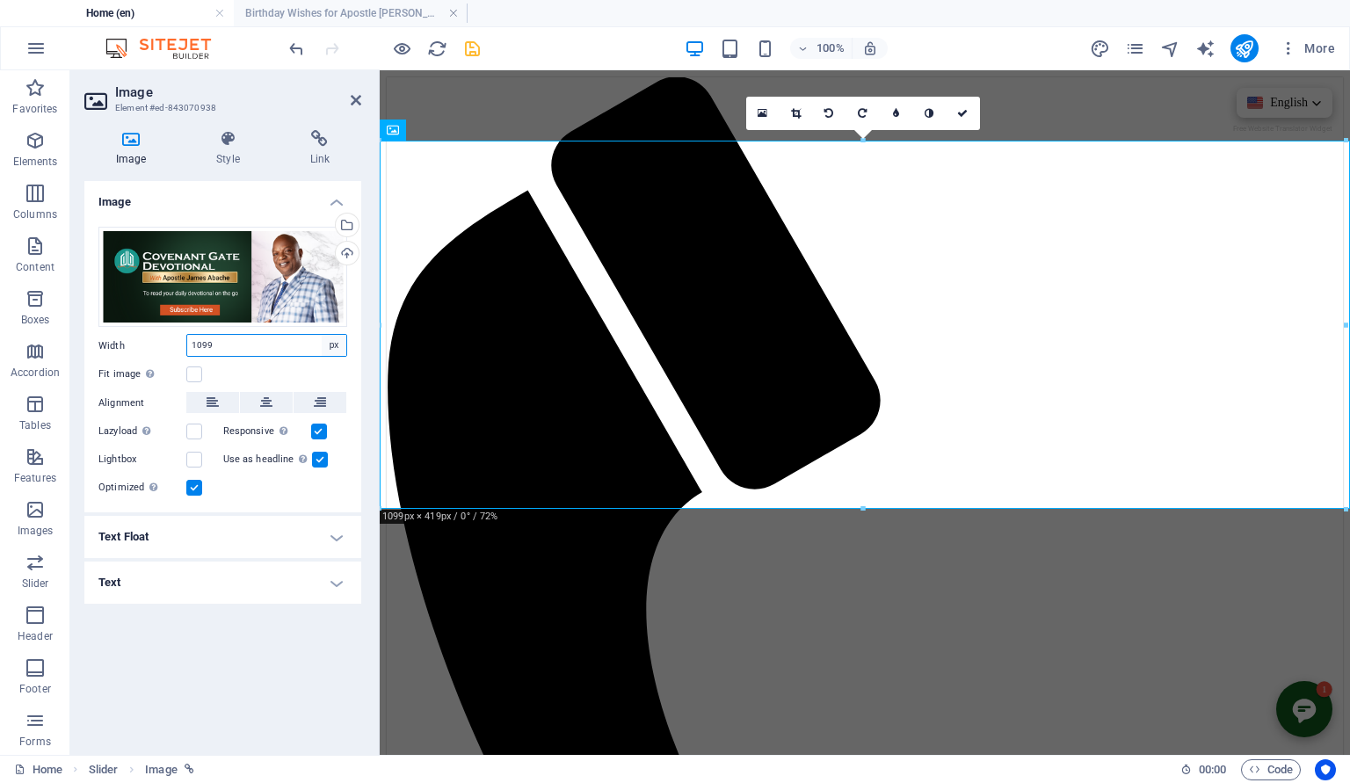
click at [322, 335] on select "Default auto px rem % em vh vw" at bounding box center [334, 345] width 25 height 21
select select "auto"
click option "auto" at bounding box center [0, 0] width 0 height 0
select select "DISABLED_OPTION_VALUE"
click at [195, 373] on label at bounding box center [194, 375] width 16 height 16
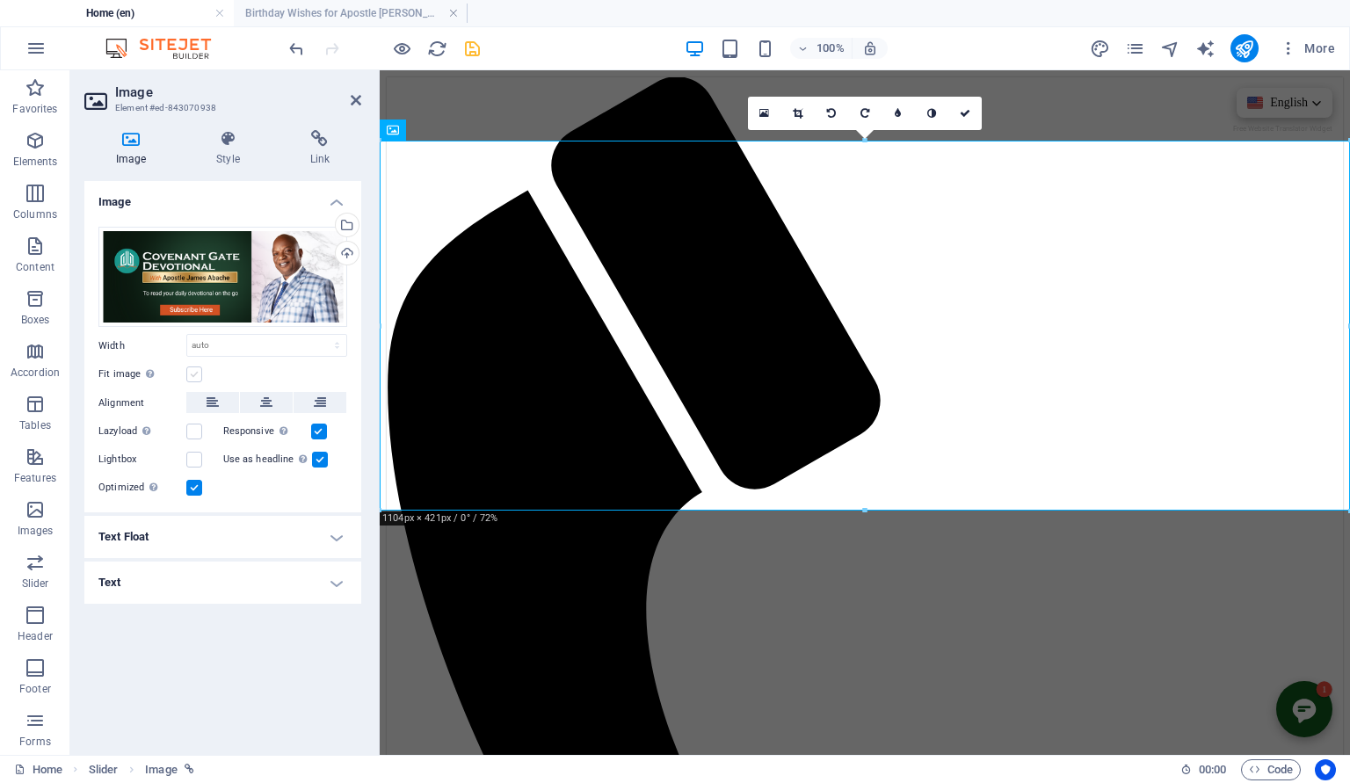
click at [0, 0] on input "Fit image Automatically fit image to a fixed width and height" at bounding box center [0, 0] width 0 height 0
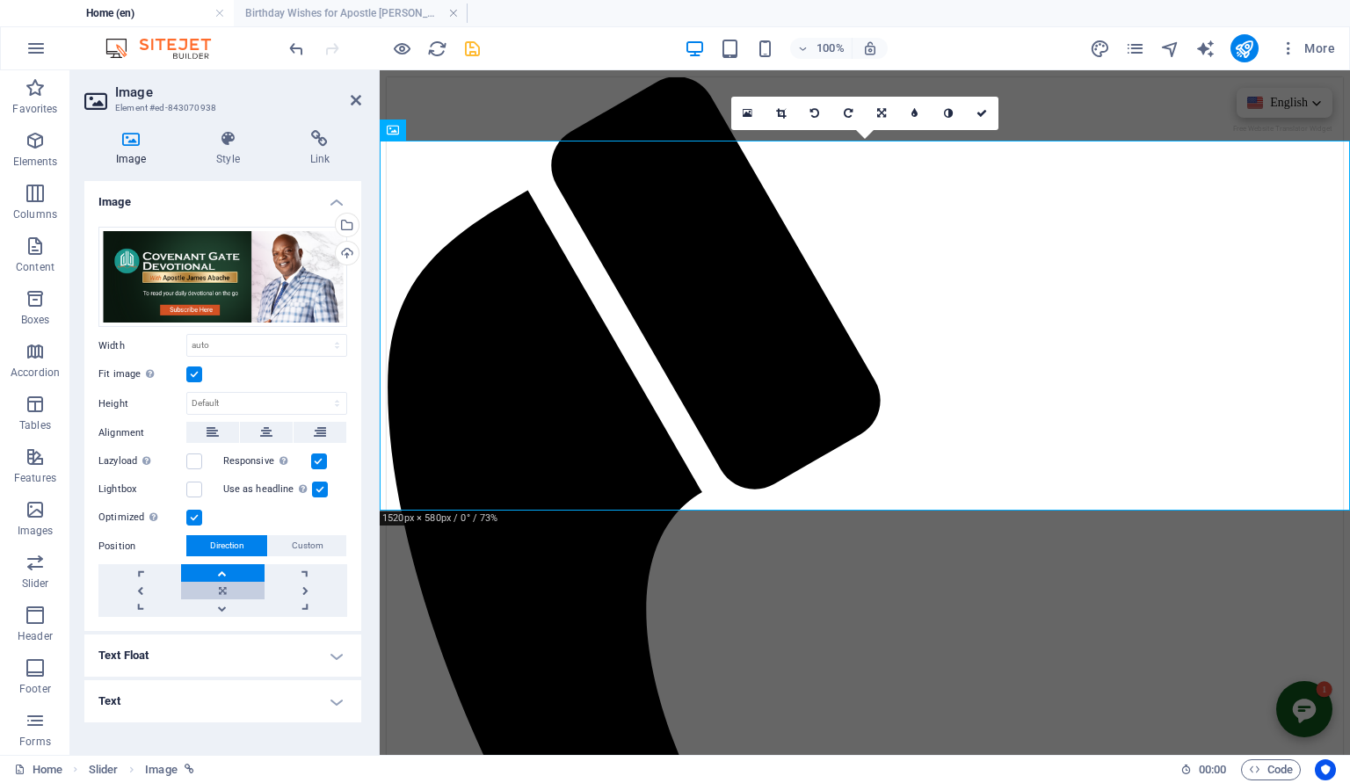
click at [224, 583] on link at bounding box center [222, 591] width 83 height 18
click at [355, 98] on icon at bounding box center [356, 100] width 11 height 14
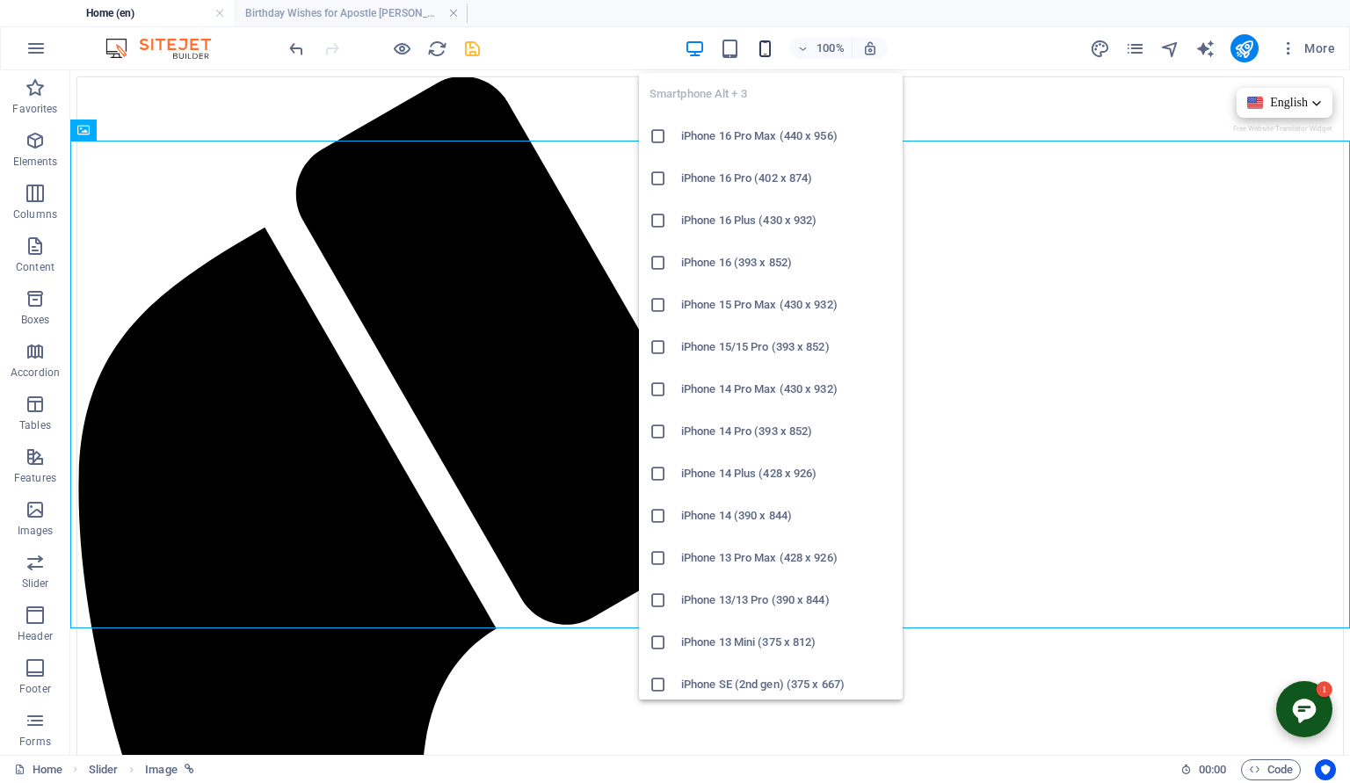
click at [766, 47] on icon "button" at bounding box center [765, 49] width 20 height 20
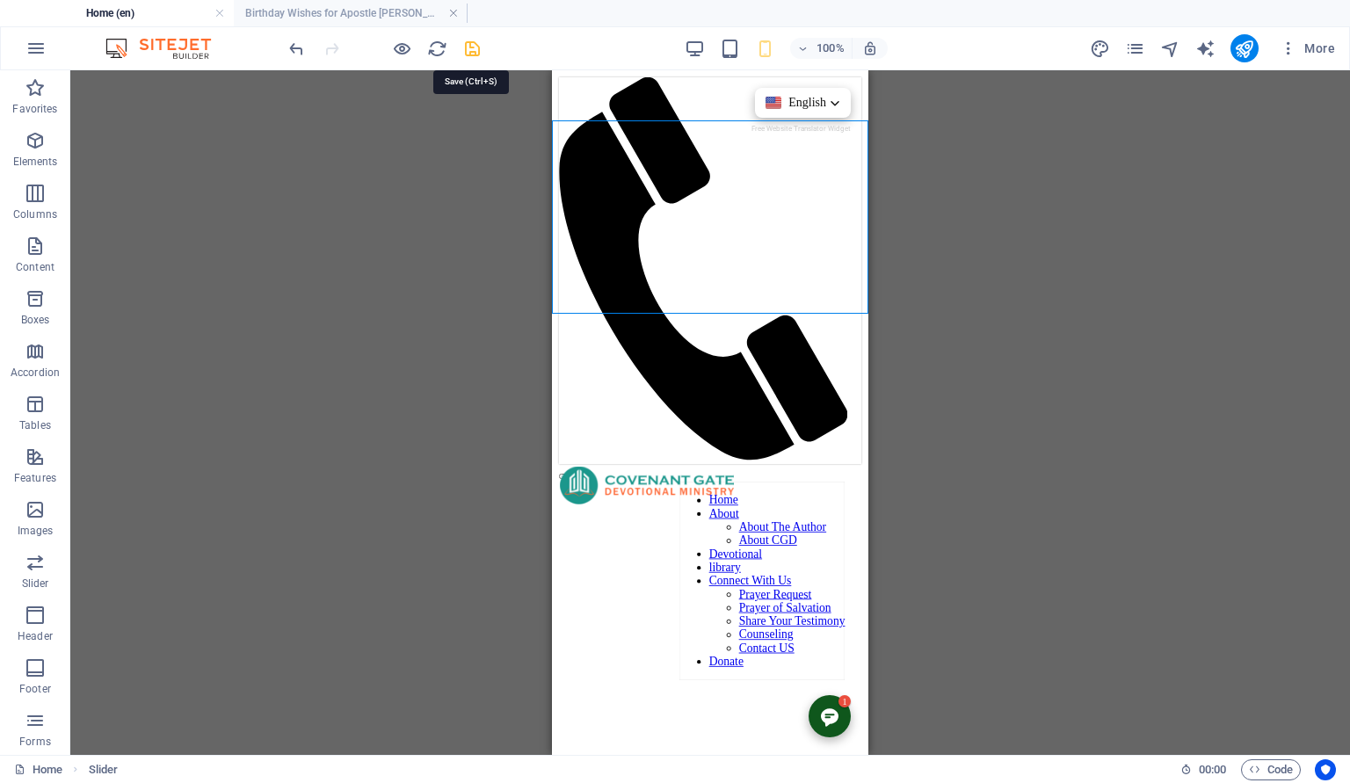
click at [476, 39] on icon "save" at bounding box center [472, 49] width 20 height 20
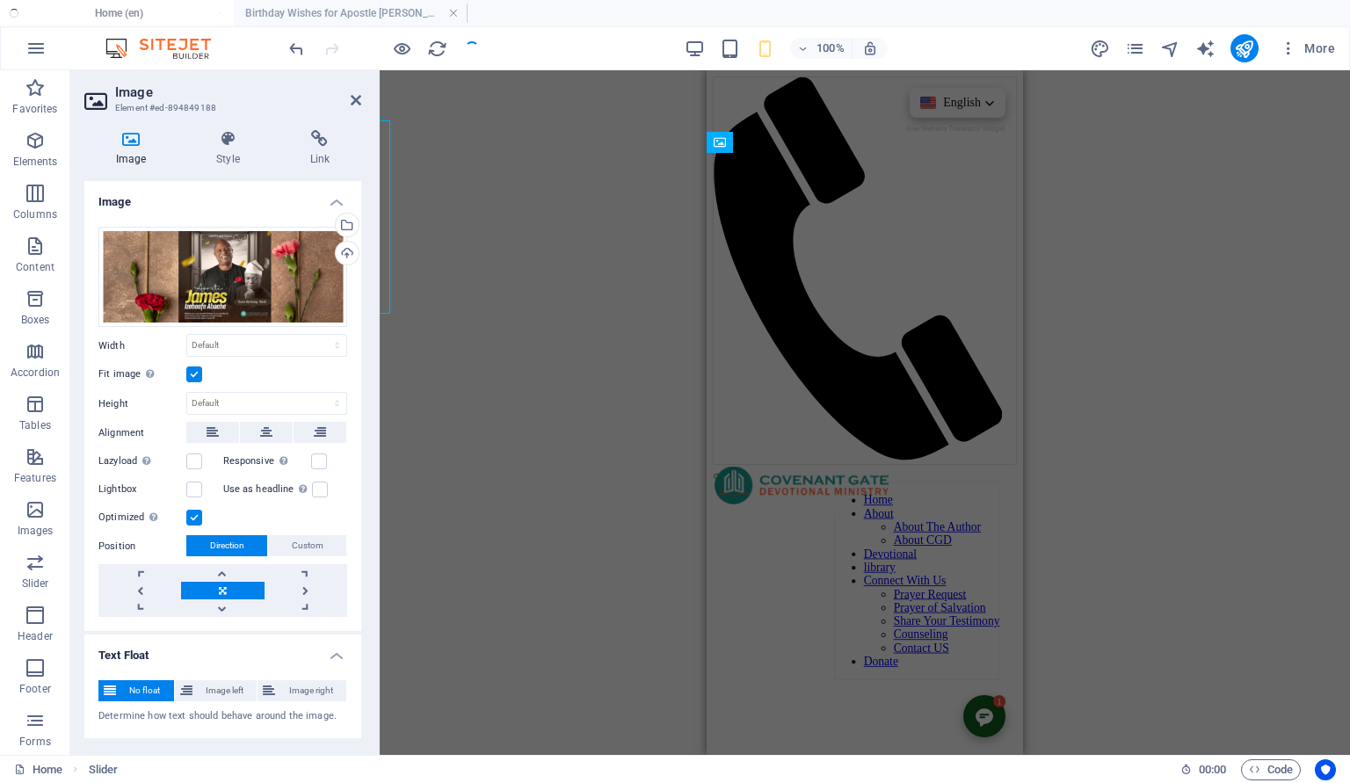
type input "220"
select select "px"
click at [357, 97] on icon at bounding box center [356, 100] width 11 height 14
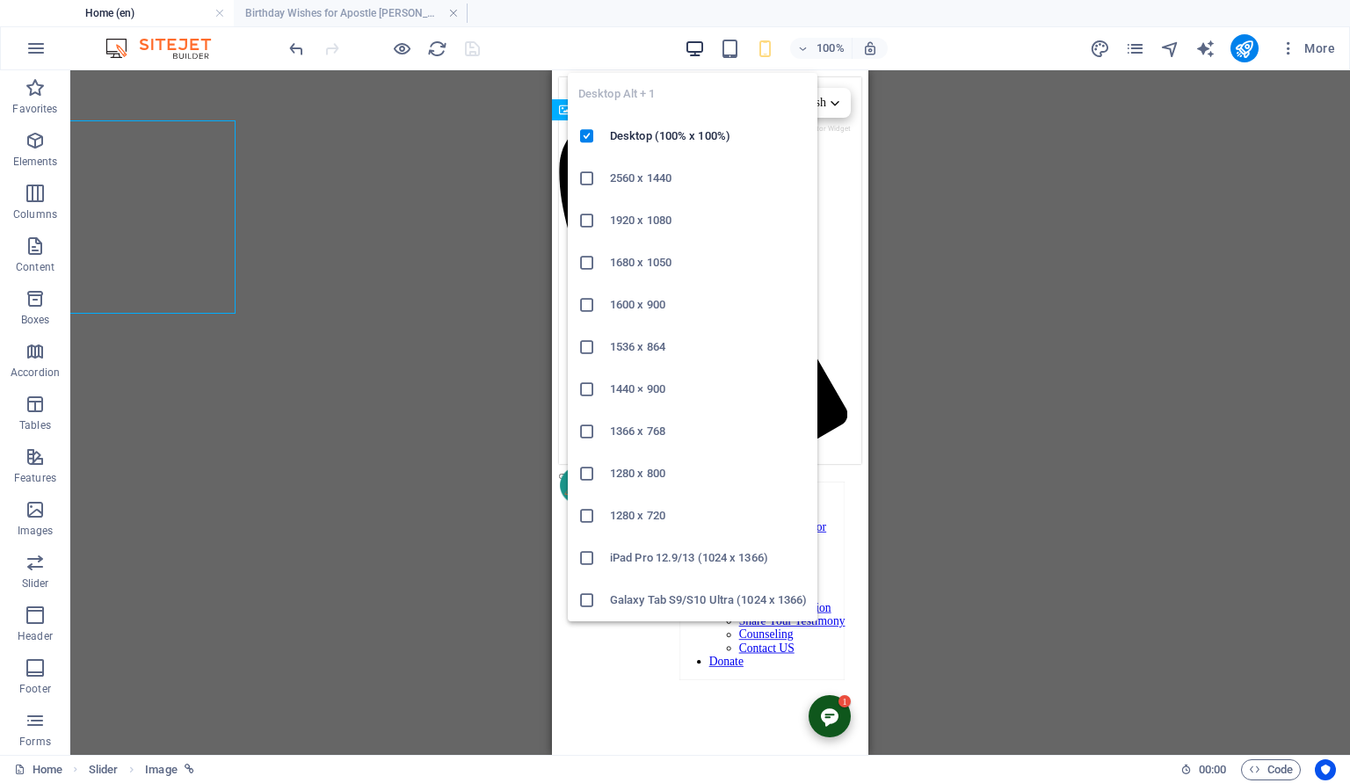
click at [697, 44] on icon "button" at bounding box center [695, 49] width 20 height 20
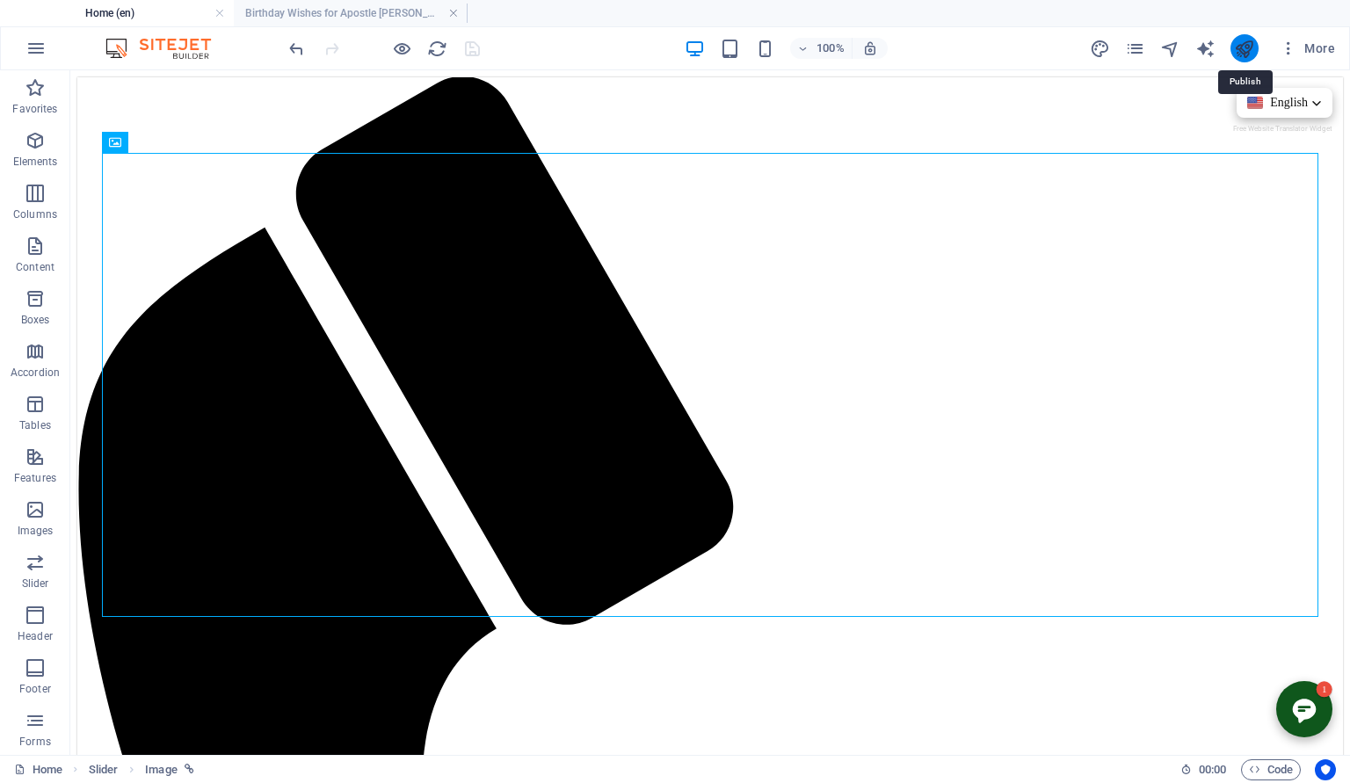
click at [1240, 47] on icon "publish" at bounding box center [1244, 49] width 20 height 20
select select "px"
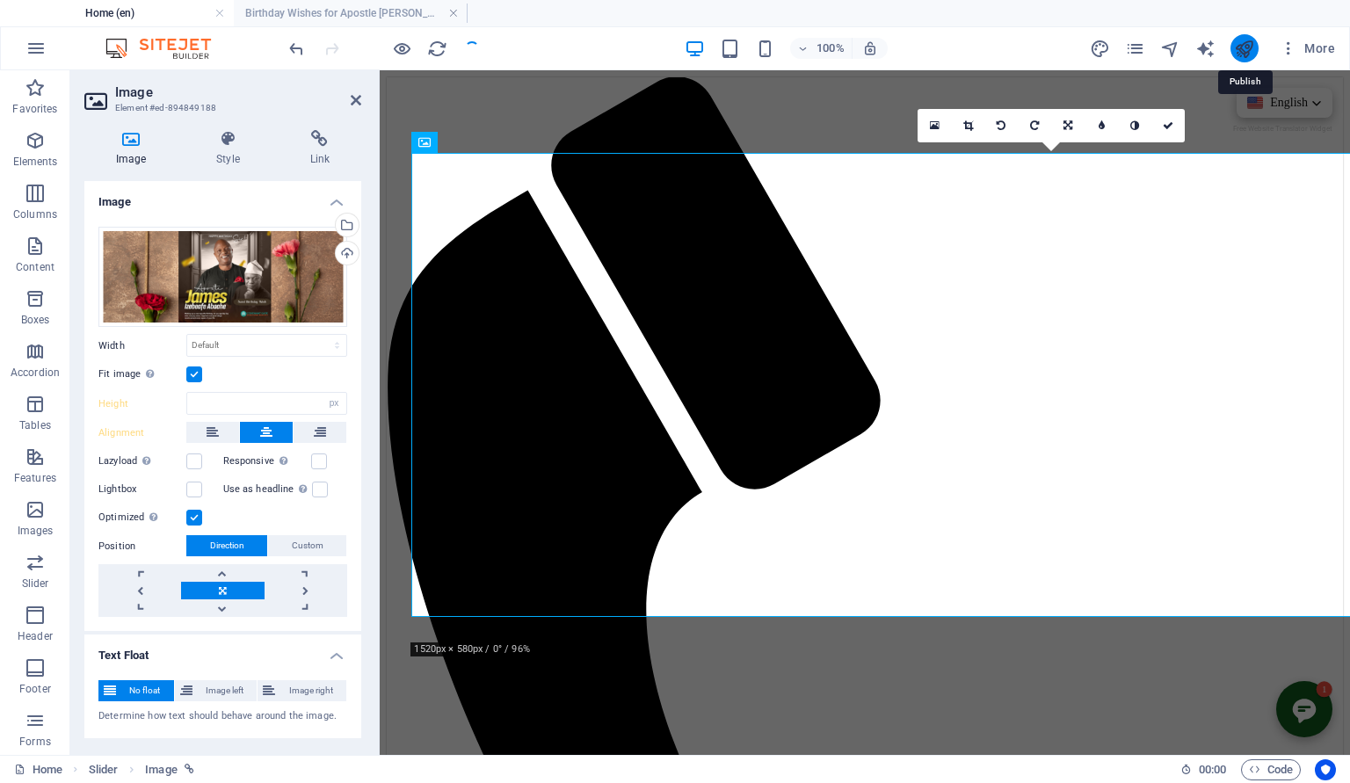
select select "DISABLED_OPTION_VALUE"
